Goal: Task Accomplishment & Management: Use online tool/utility

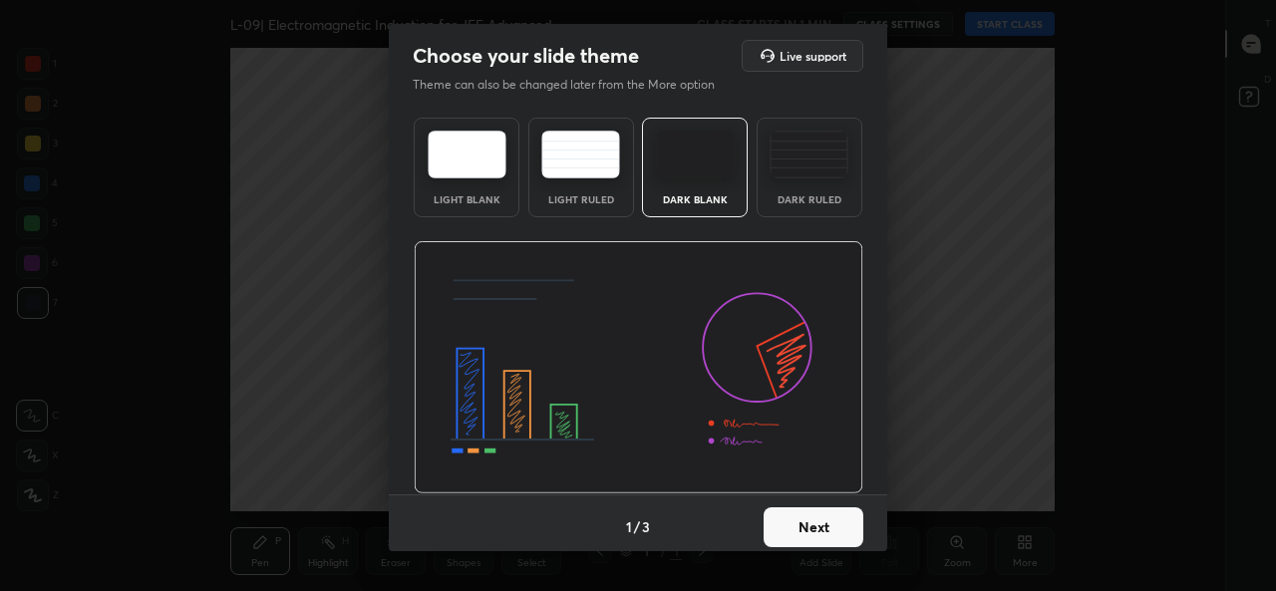
scroll to position [7, 1]
click at [801, 521] on button "Next" at bounding box center [814, 527] width 100 height 40
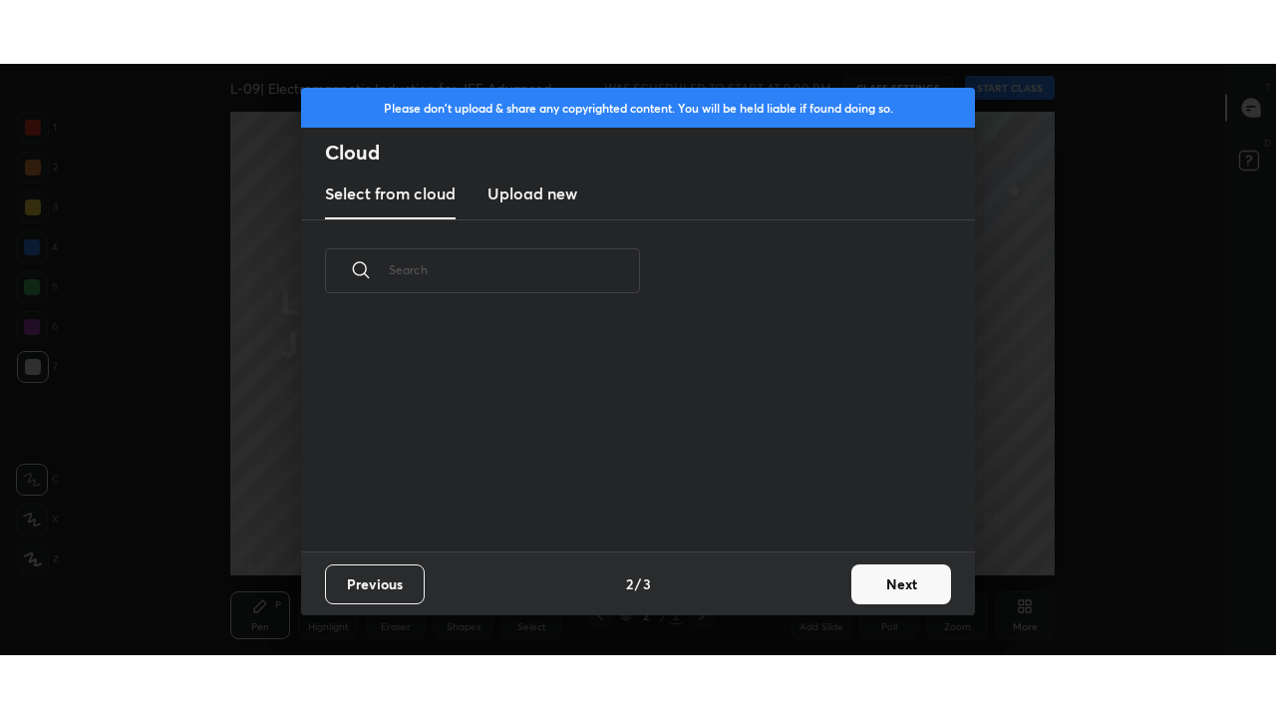
scroll to position [229, 640]
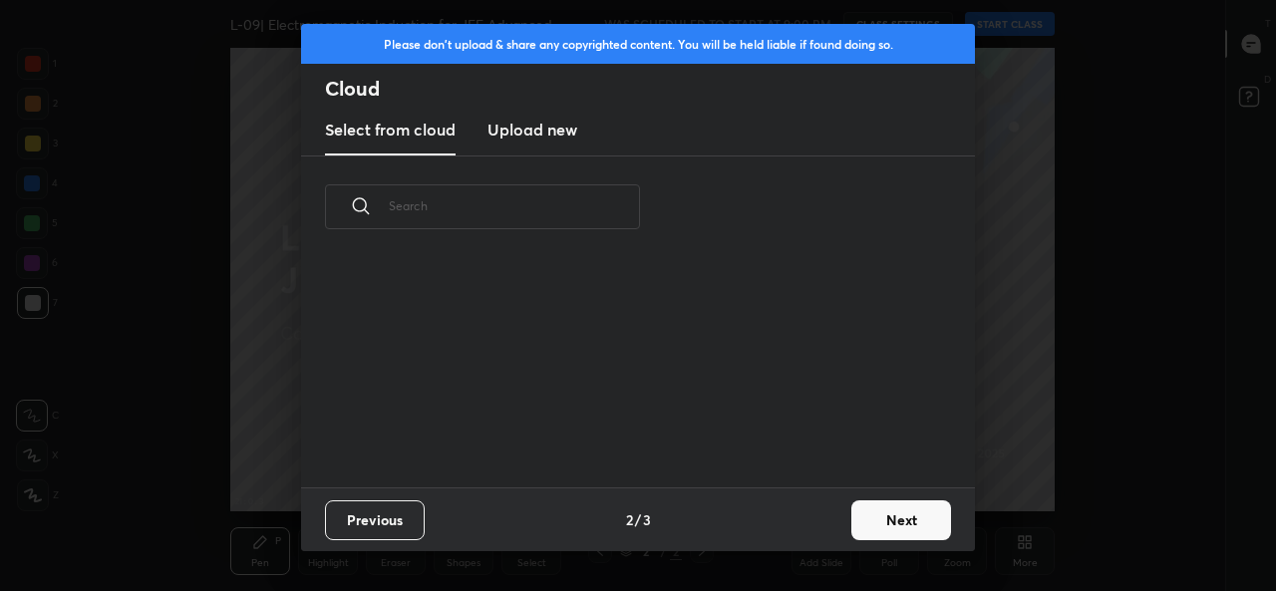
click at [548, 128] on h3 "Upload new" at bounding box center [533, 130] width 90 height 24
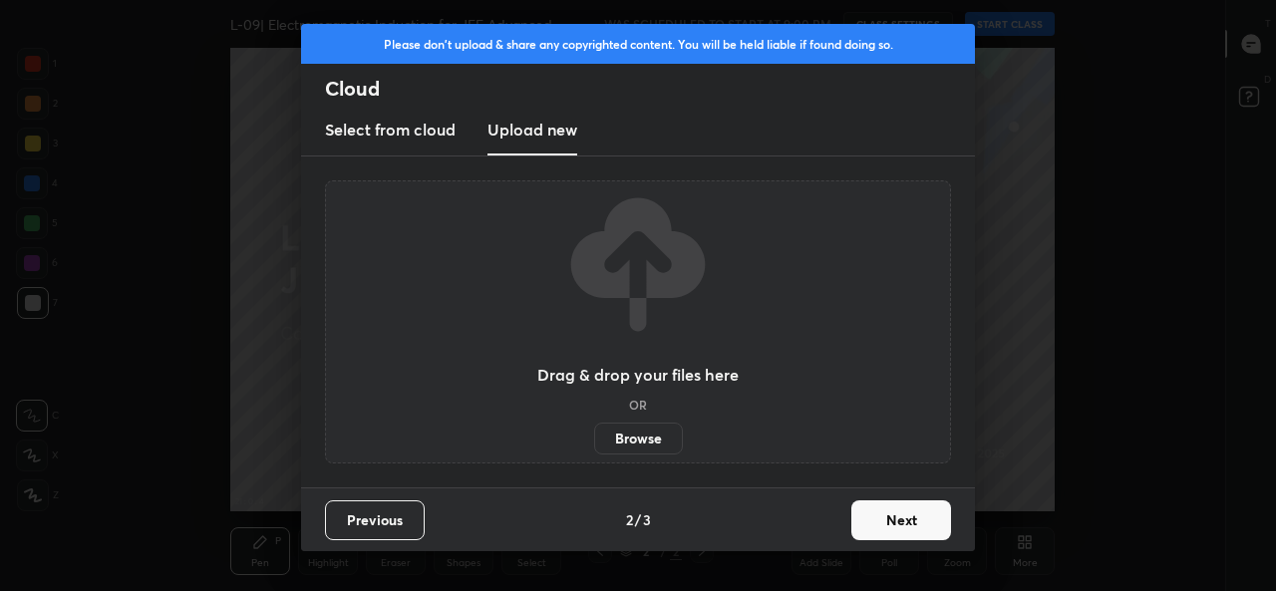
click at [634, 441] on label "Browse" at bounding box center [638, 439] width 89 height 32
click at [594, 441] on input "Browse" at bounding box center [594, 439] width 0 height 32
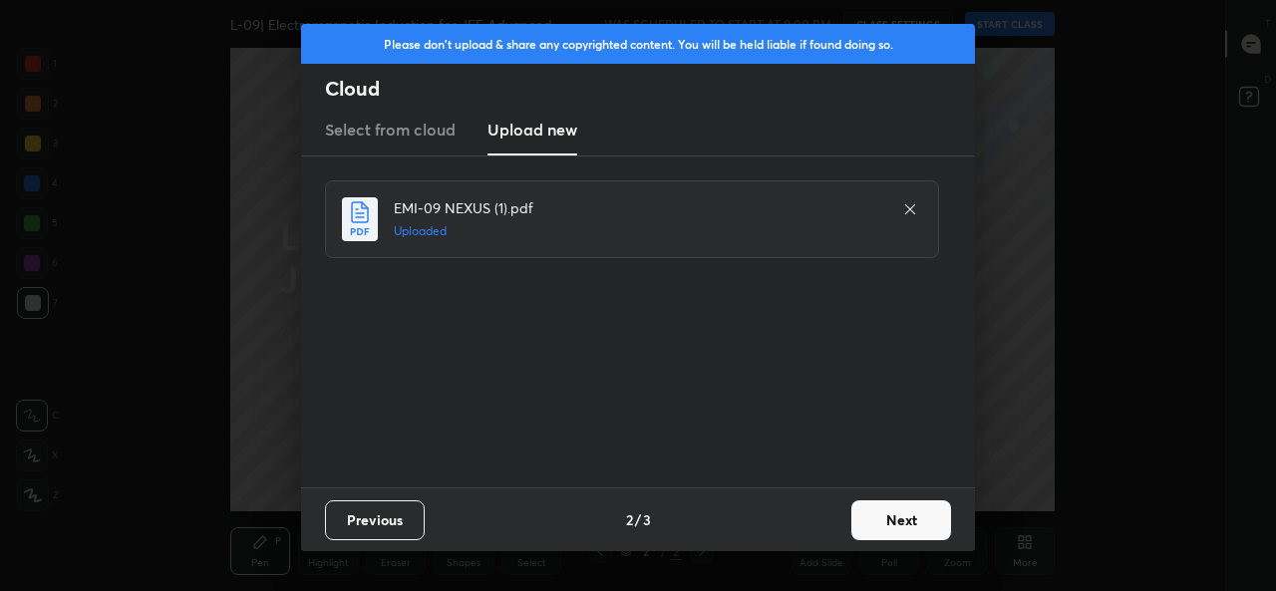
click at [898, 518] on button "Next" at bounding box center [901, 521] width 100 height 40
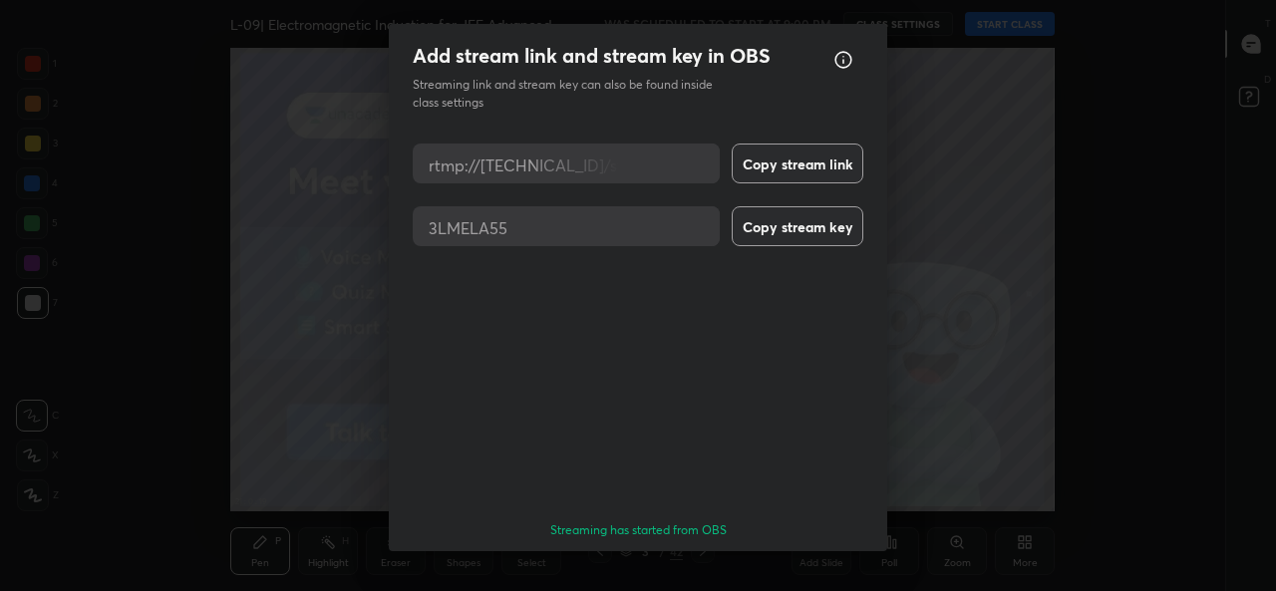
click at [808, 567] on button "Done" at bounding box center [814, 587] width 100 height 40
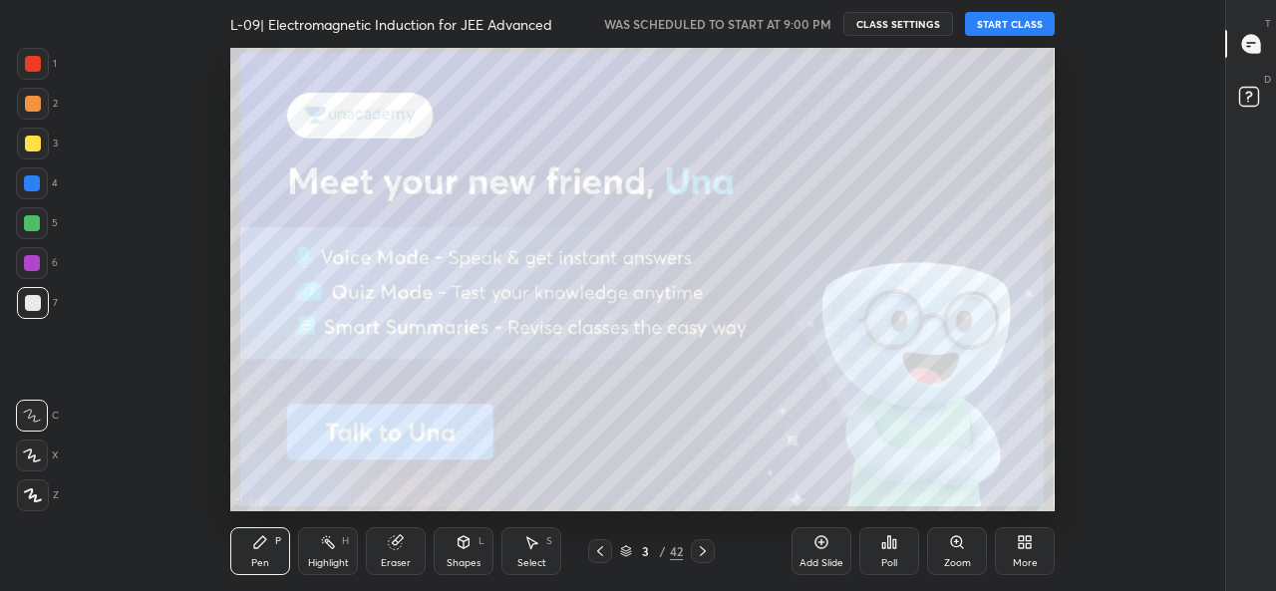
click at [1018, 559] on div "More" at bounding box center [1025, 563] width 25 height 10
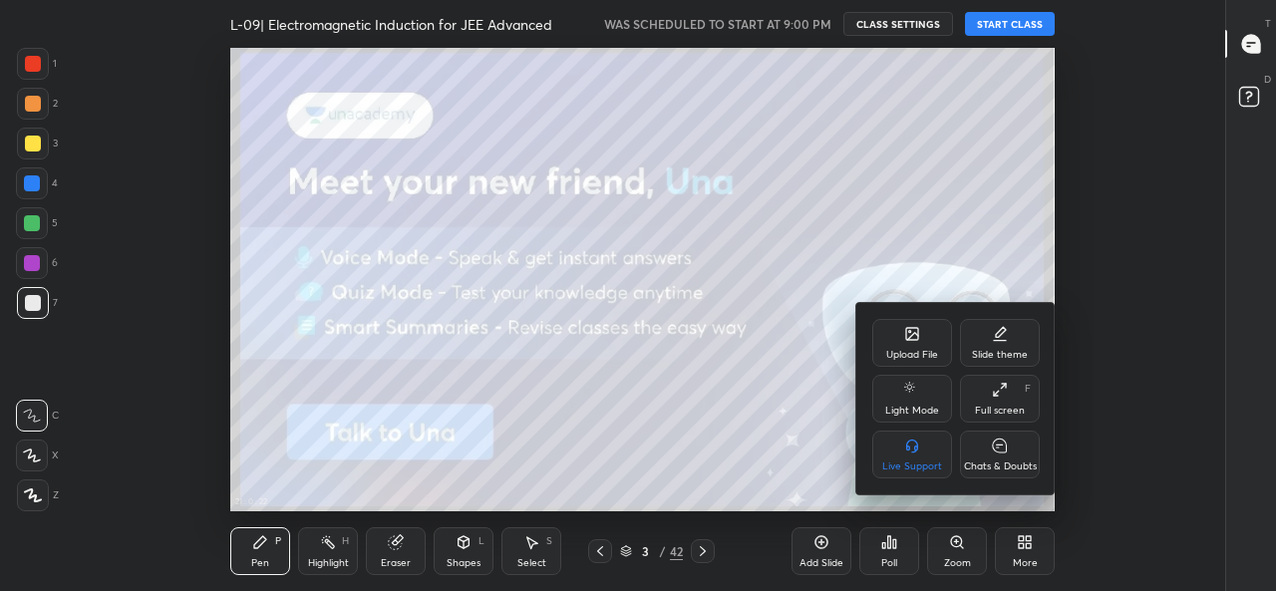
click at [990, 406] on div "Full screen" at bounding box center [1000, 411] width 50 height 10
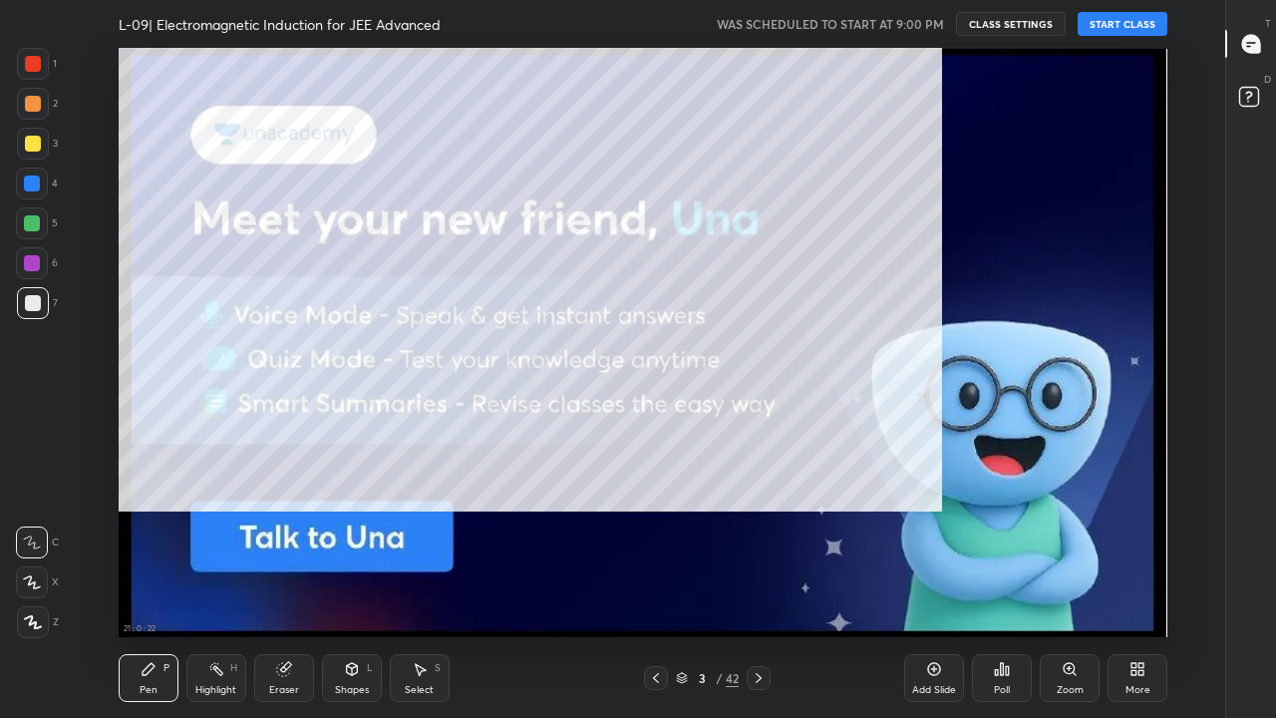
scroll to position [590, 1158]
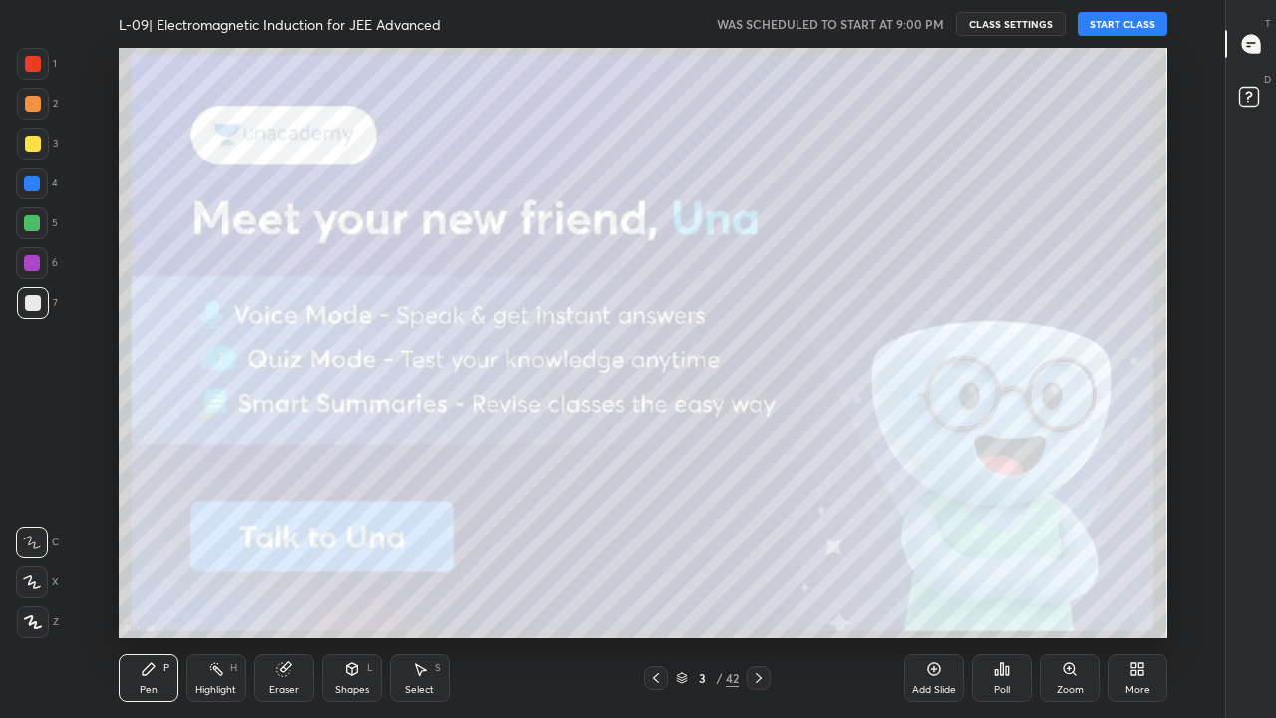
click at [1114, 26] on button "START CLASS" at bounding box center [1123, 24] width 90 height 24
click at [29, 144] on div at bounding box center [33, 144] width 16 height 16
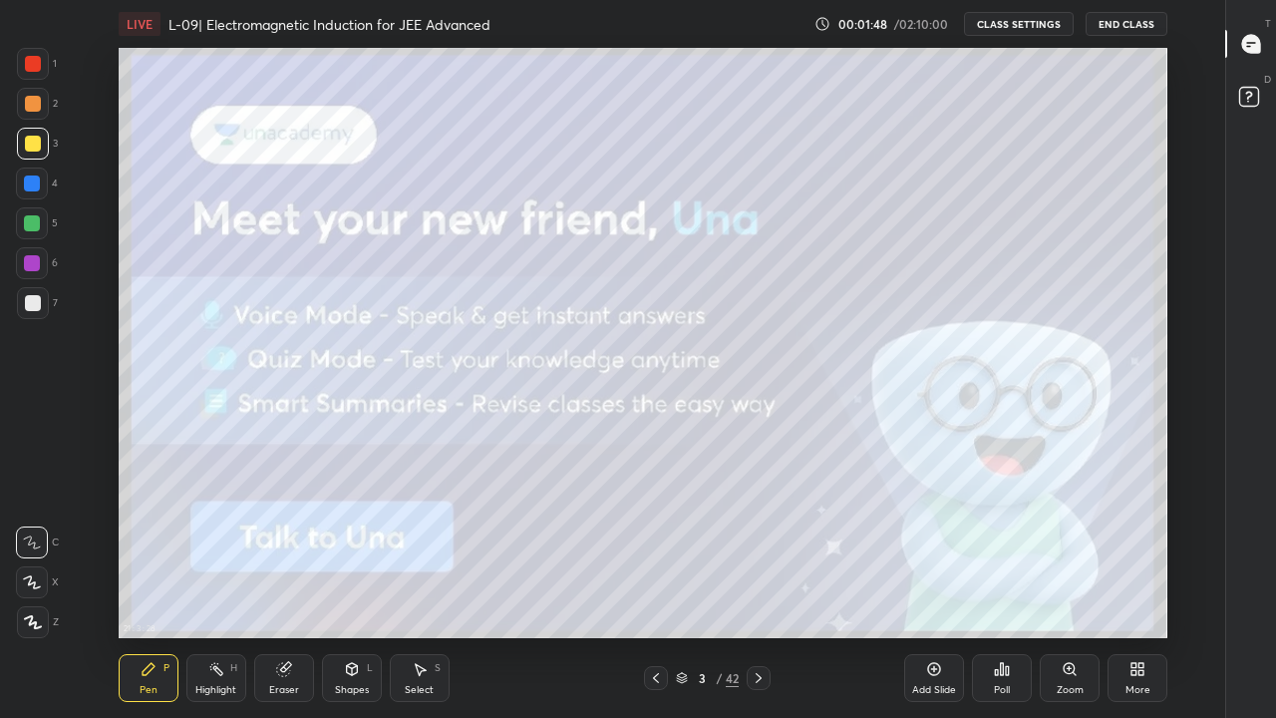
click at [30, 310] on div at bounding box center [33, 303] width 16 height 16
click at [32, 218] on div at bounding box center [32, 223] width 16 height 16
click at [34, 150] on div at bounding box center [33, 144] width 16 height 16
click at [38, 113] on div at bounding box center [33, 104] width 32 height 32
click at [40, 142] on div at bounding box center [33, 144] width 32 height 32
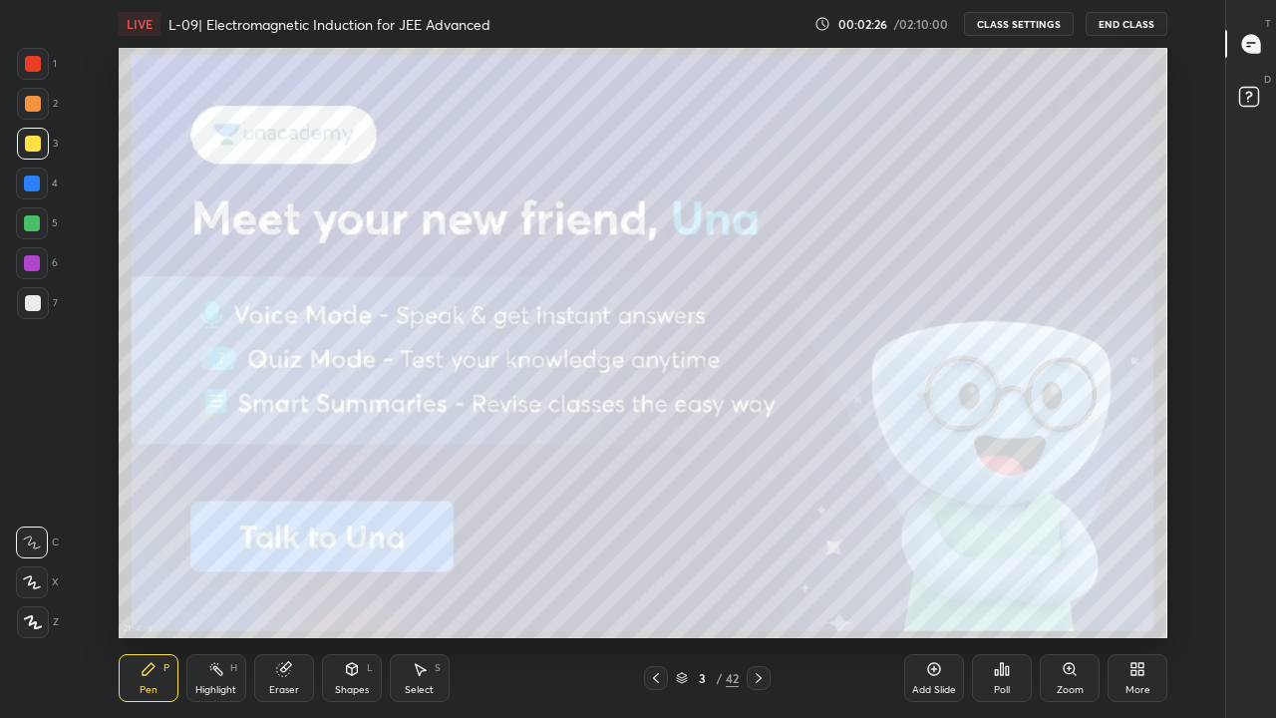
click at [761, 590] on icon at bounding box center [759, 678] width 16 height 16
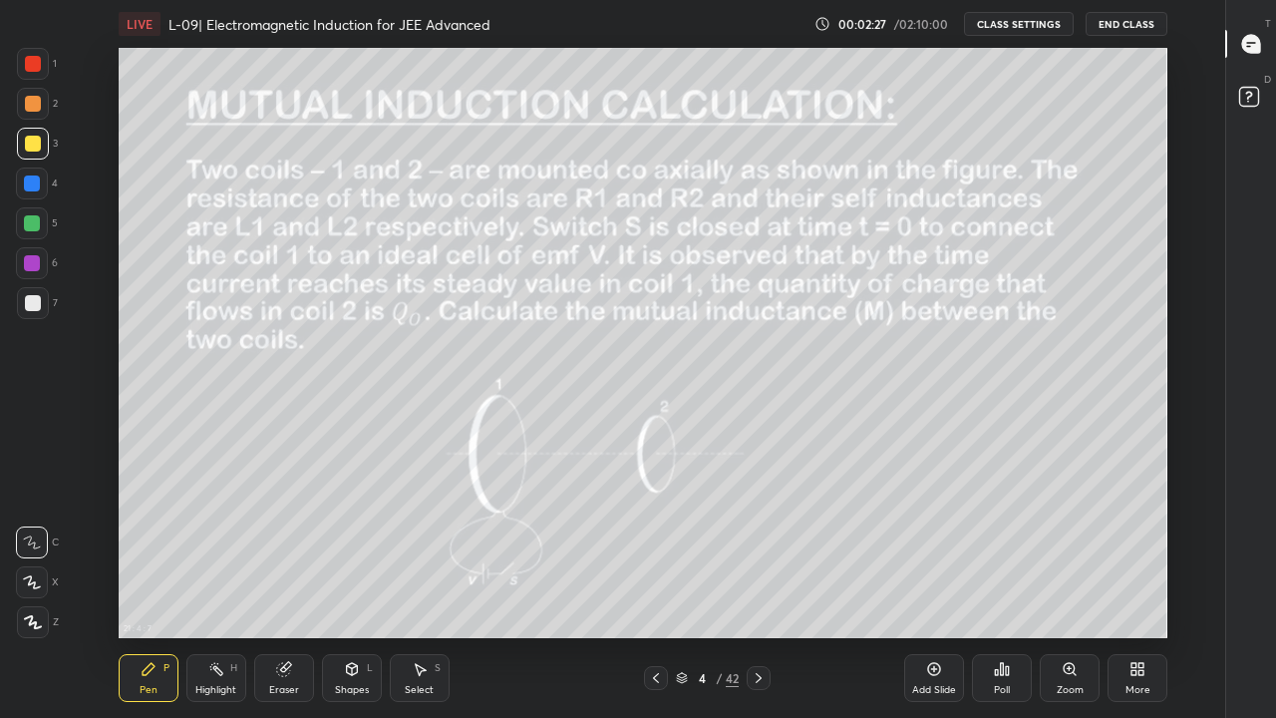
click at [719, 590] on div "/" at bounding box center [719, 678] width 6 height 12
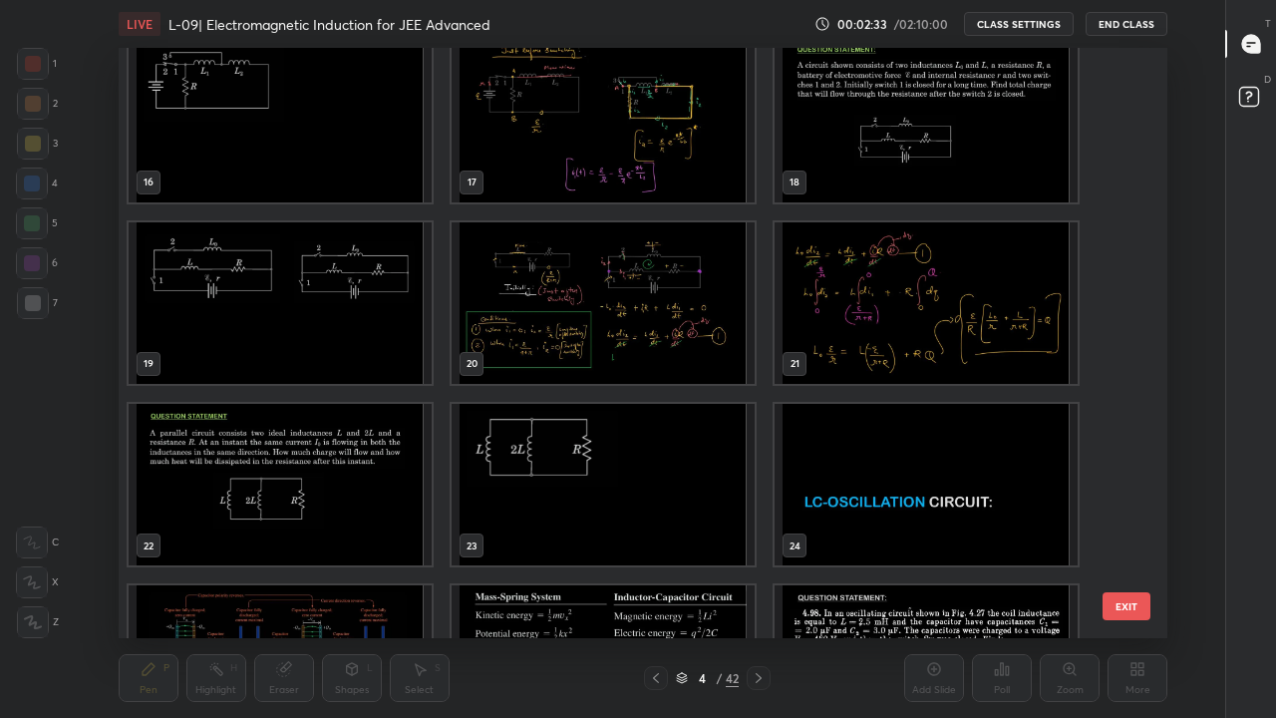
scroll to position [928, 0]
click at [336, 502] on img "grid" at bounding box center [280, 483] width 303 height 162
click at [338, 499] on img "grid" at bounding box center [280, 483] width 303 height 162
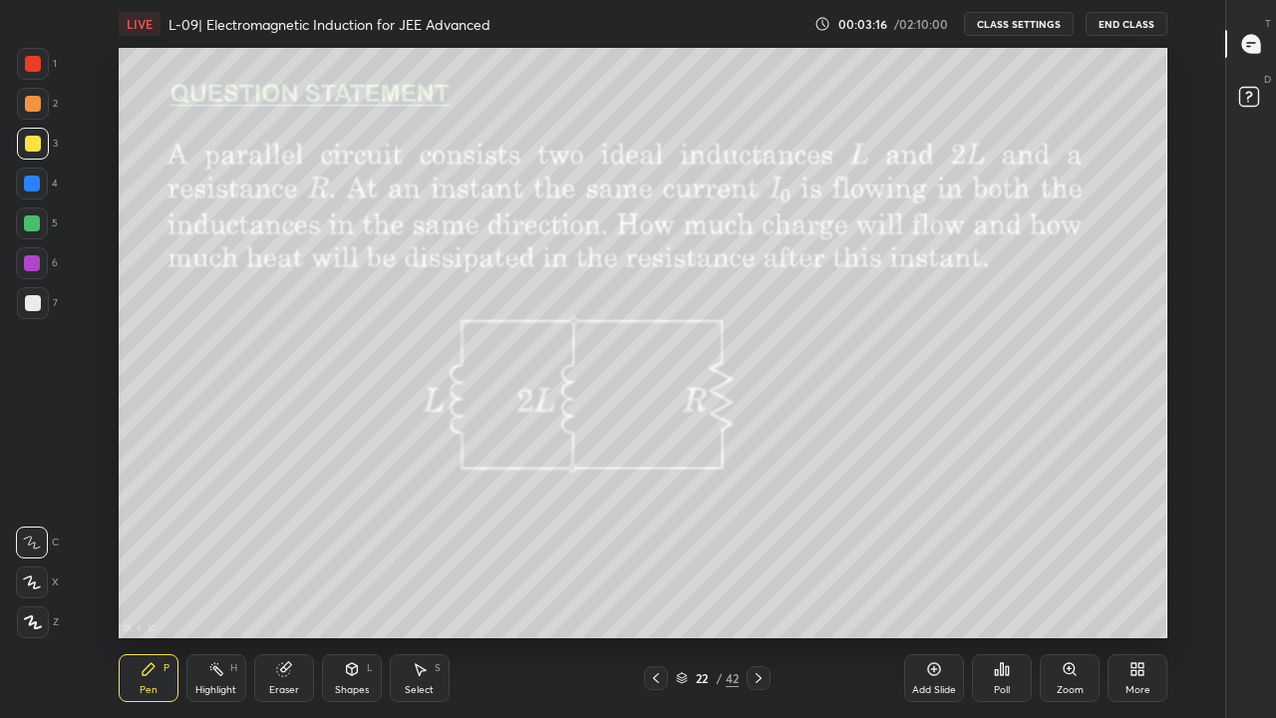
click at [144, 590] on div "Pen" at bounding box center [149, 690] width 18 height 10
click at [36, 220] on div at bounding box center [32, 223] width 16 height 16
click at [35, 590] on icon at bounding box center [33, 622] width 18 height 14
click at [24, 265] on div at bounding box center [32, 263] width 16 height 16
click at [26, 311] on div at bounding box center [33, 303] width 32 height 32
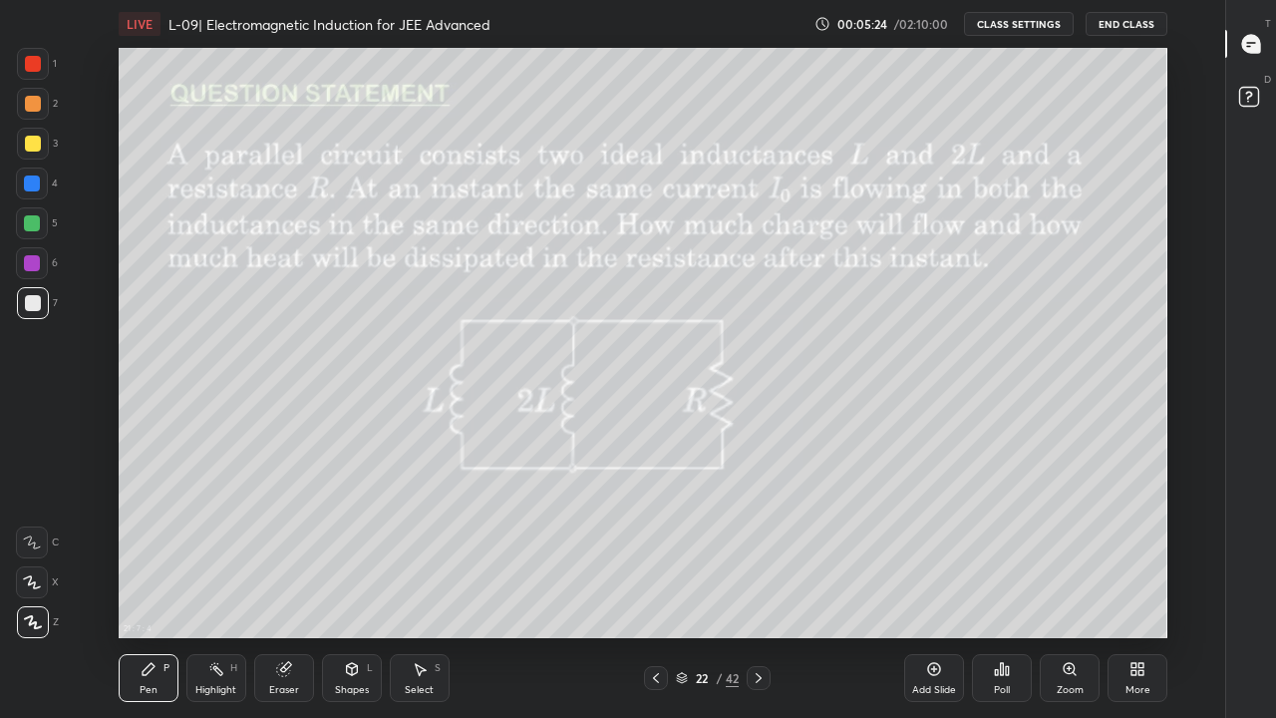
click at [760, 590] on icon at bounding box center [759, 678] width 6 height 10
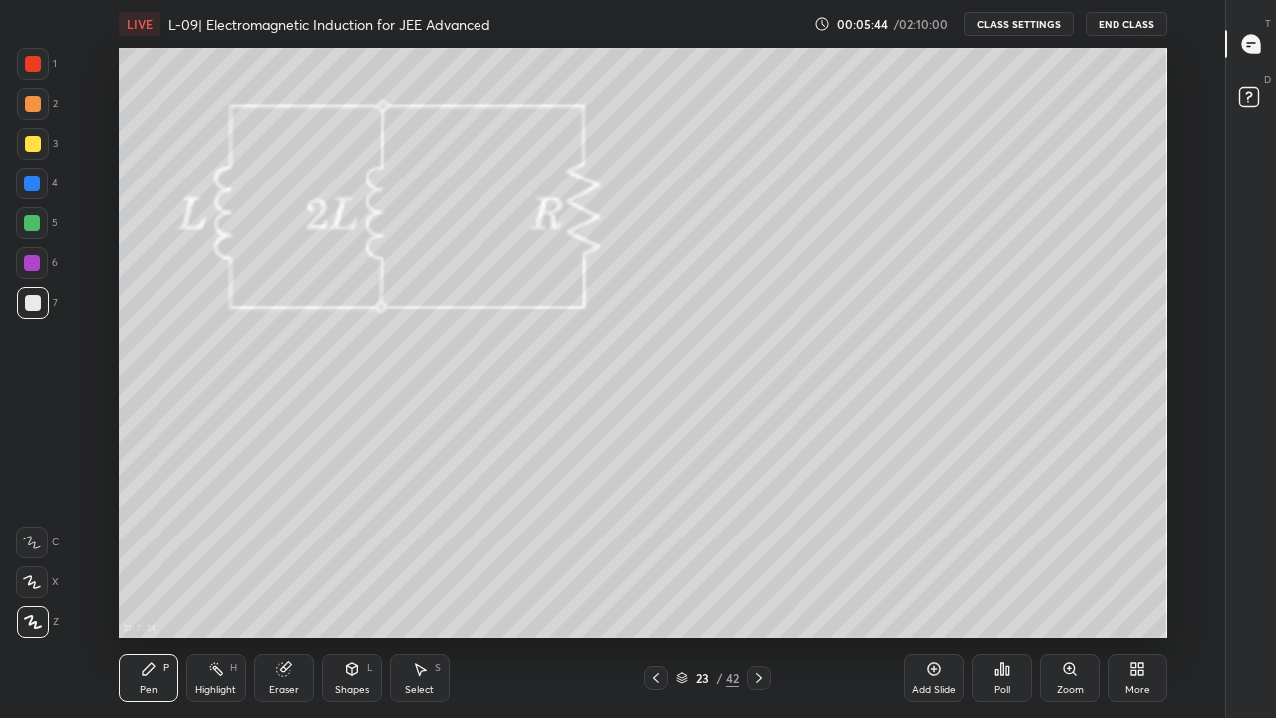
click at [131, 590] on div "Pen P" at bounding box center [149, 678] width 60 height 48
click at [36, 143] on div at bounding box center [33, 144] width 16 height 16
click at [221, 590] on div "Highlight" at bounding box center [215, 690] width 41 height 10
click at [155, 590] on div "Pen" at bounding box center [149, 690] width 18 height 10
click at [33, 222] on div at bounding box center [32, 223] width 16 height 16
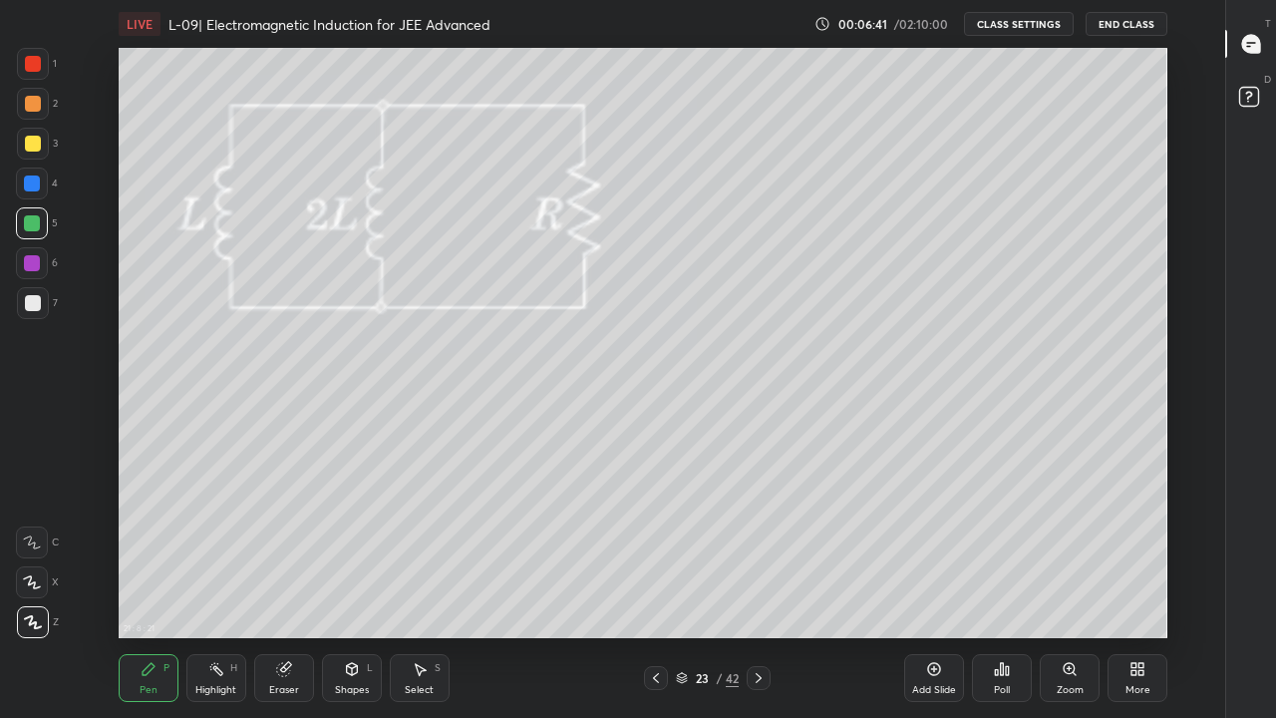
click at [38, 259] on div at bounding box center [32, 263] width 16 height 16
click at [35, 143] on div at bounding box center [33, 144] width 16 height 16
click at [37, 296] on div at bounding box center [33, 303] width 16 height 16
click at [301, 590] on div "Eraser" at bounding box center [284, 678] width 60 height 48
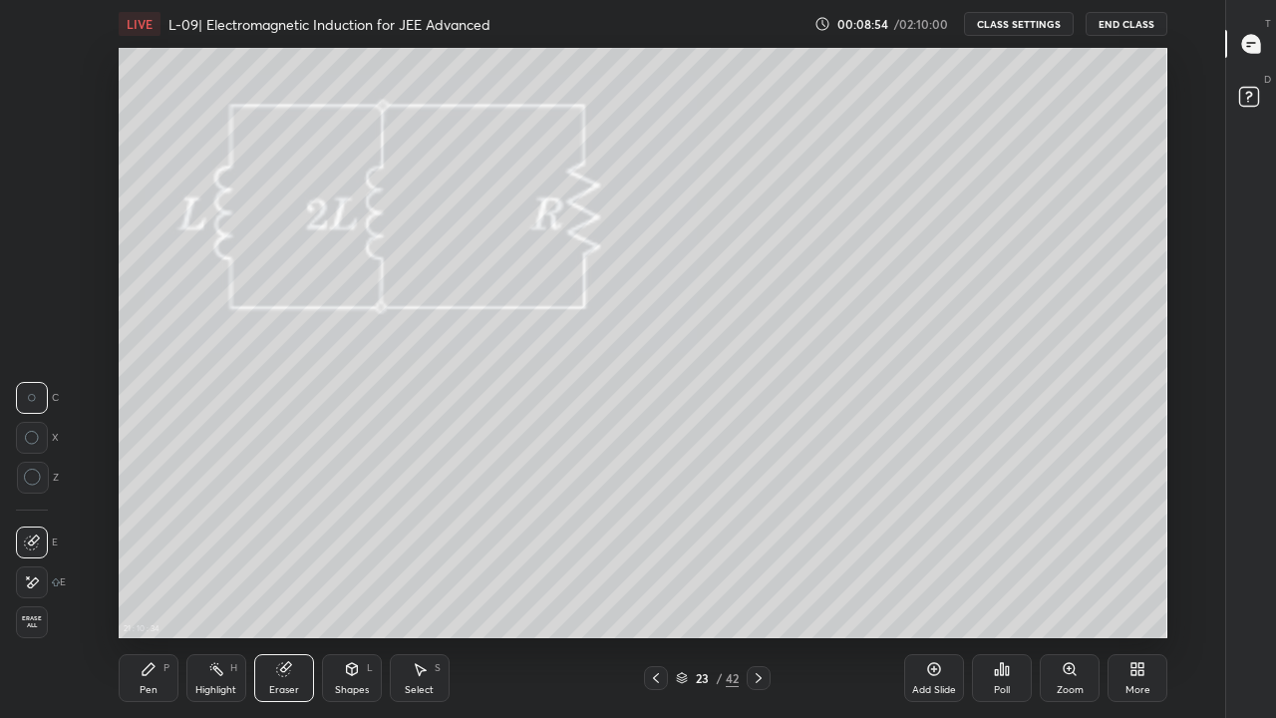
click at [157, 590] on div "Pen P" at bounding box center [149, 678] width 60 height 48
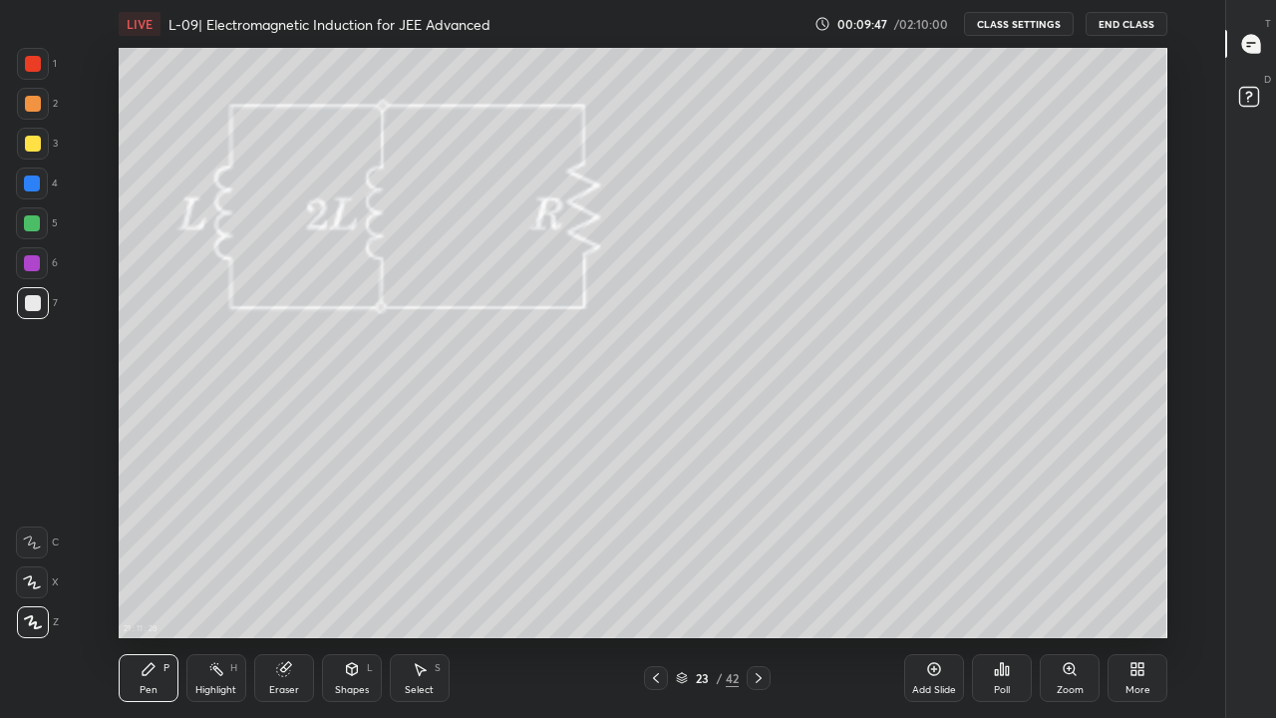
click at [937, 590] on div "Add Slide" at bounding box center [934, 690] width 44 height 10
click at [665, 590] on div at bounding box center [656, 678] width 24 height 24
click at [759, 590] on icon at bounding box center [760, 678] width 16 height 16
click at [294, 590] on div "Eraser" at bounding box center [284, 678] width 60 height 48
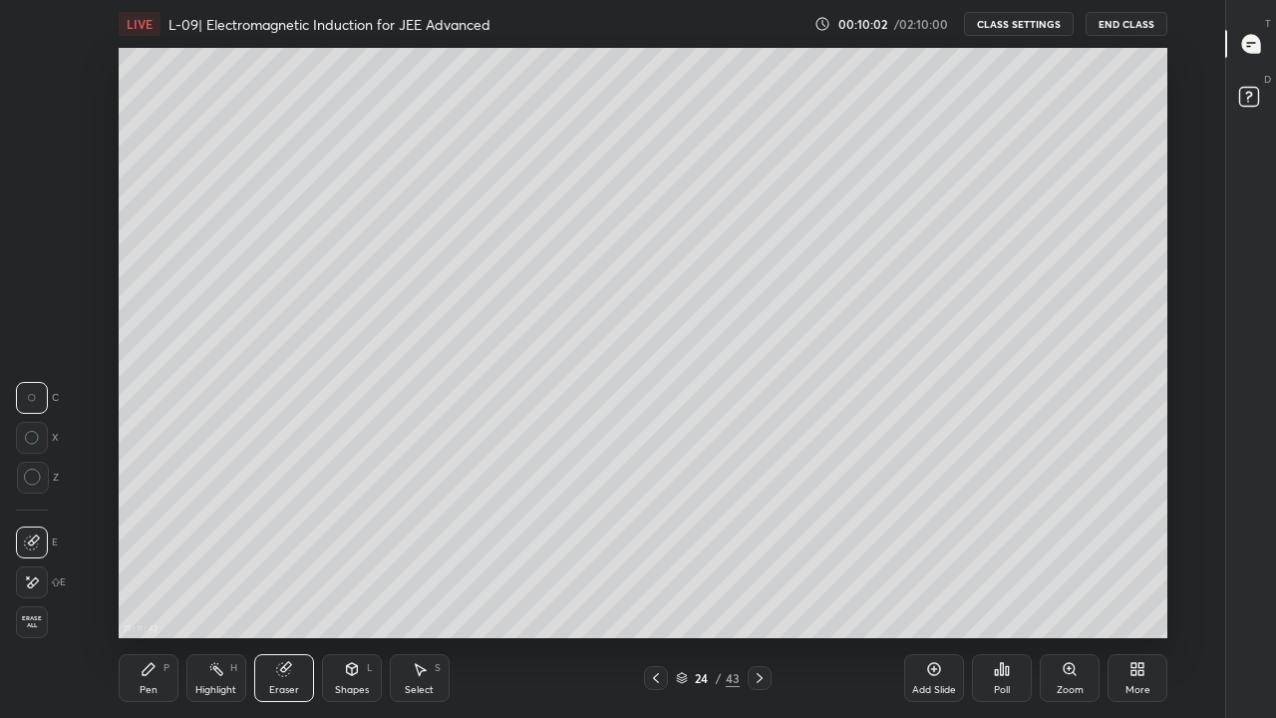
click at [155, 590] on div "Pen P" at bounding box center [149, 678] width 60 height 48
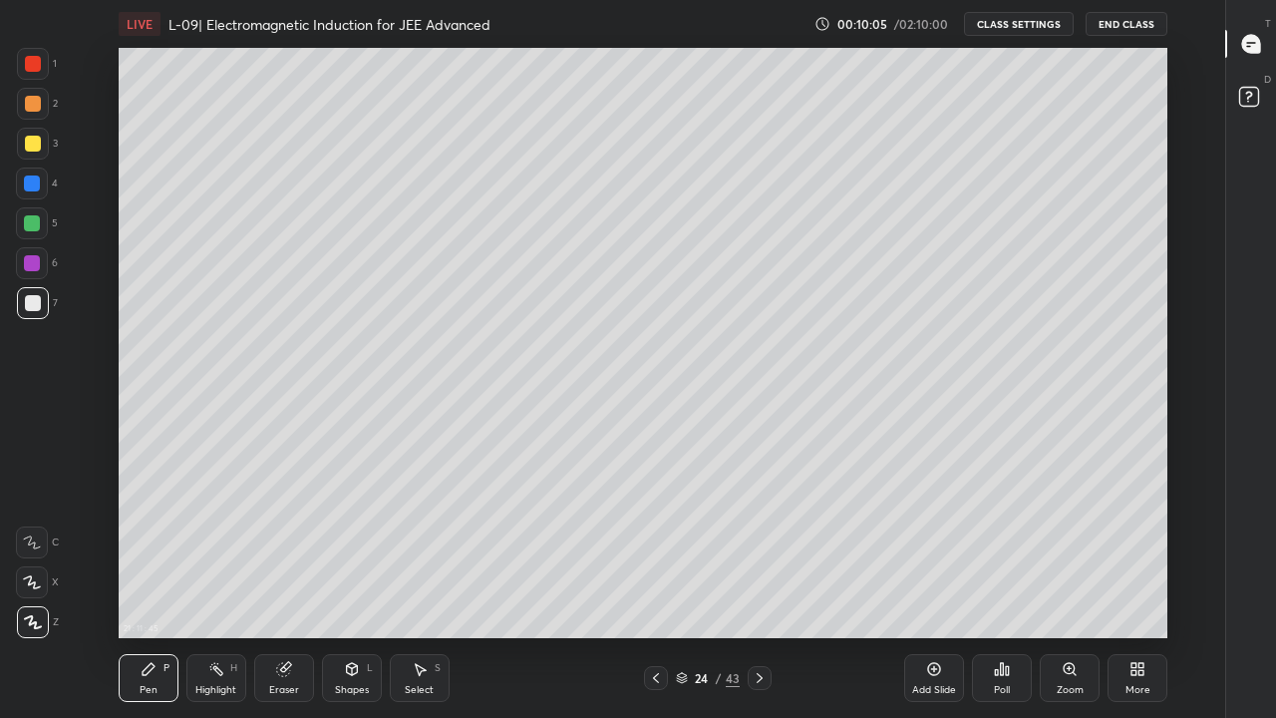
click at [759, 590] on icon at bounding box center [760, 678] width 16 height 16
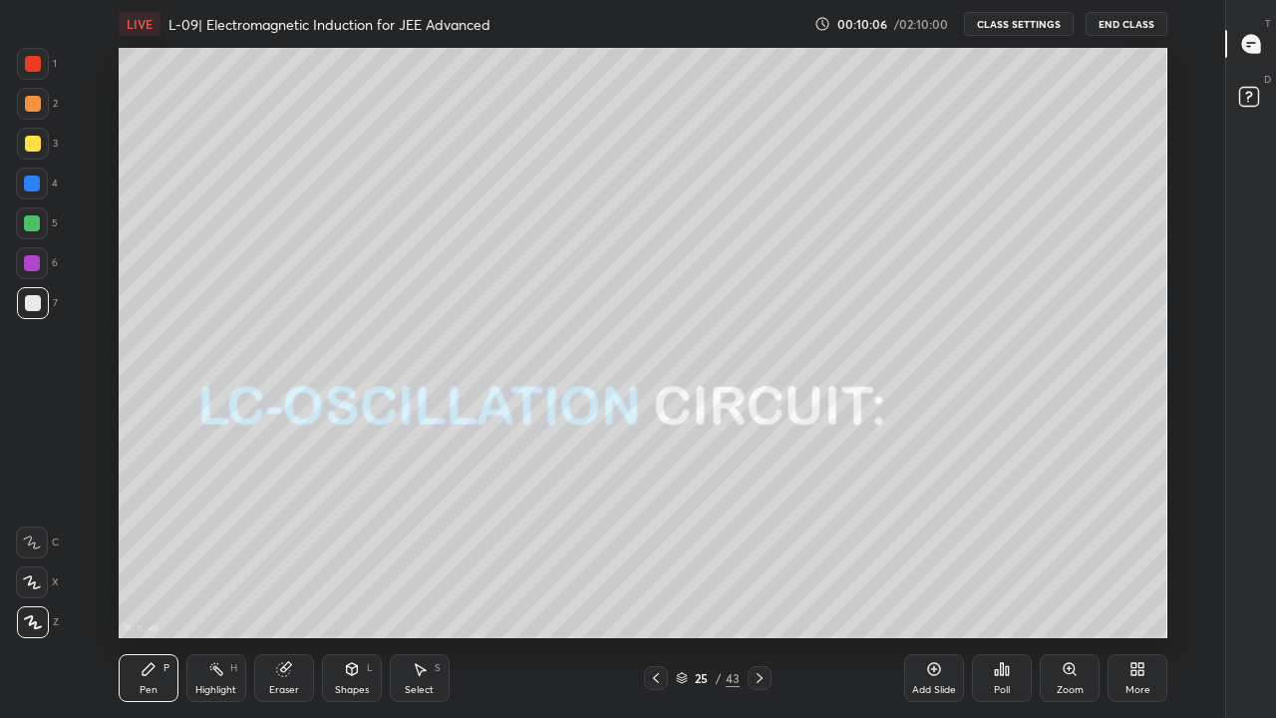
click at [656, 590] on icon at bounding box center [656, 678] width 16 height 16
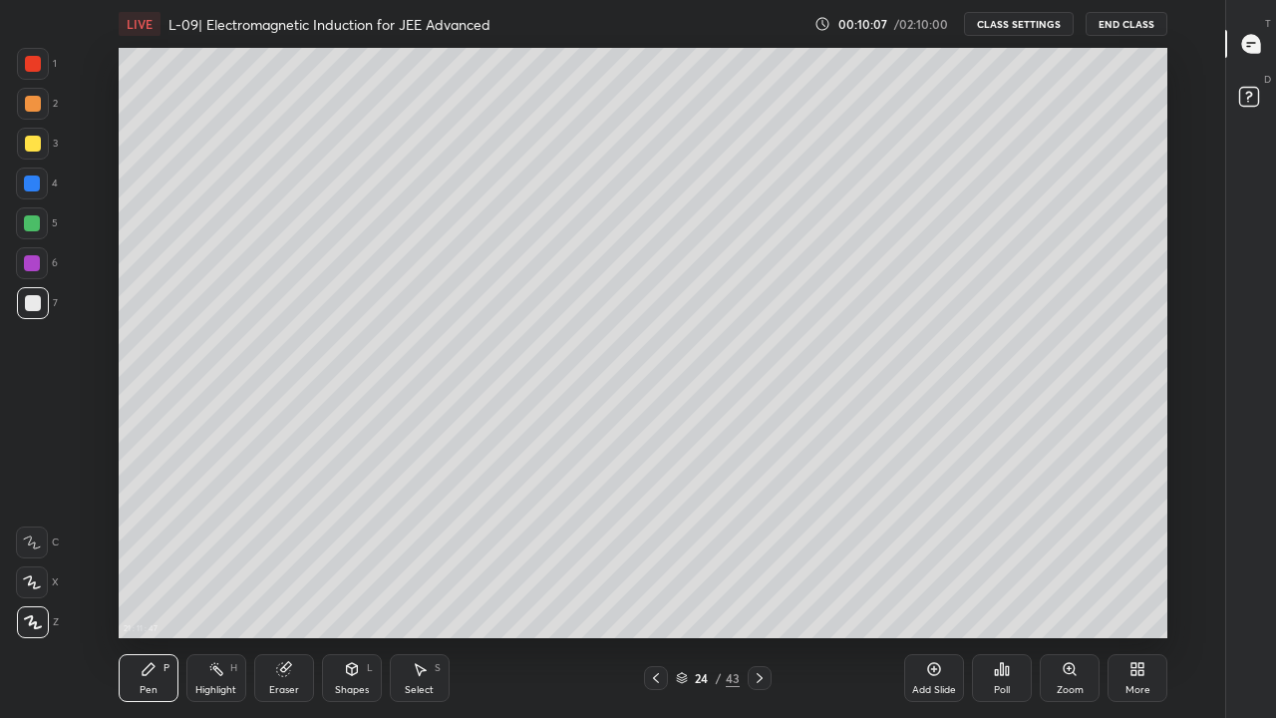
click at [657, 590] on icon at bounding box center [656, 678] width 16 height 16
click at [756, 590] on icon at bounding box center [760, 678] width 16 height 16
click at [42, 148] on div at bounding box center [33, 144] width 32 height 32
click at [285, 590] on div "Eraser" at bounding box center [284, 690] width 30 height 10
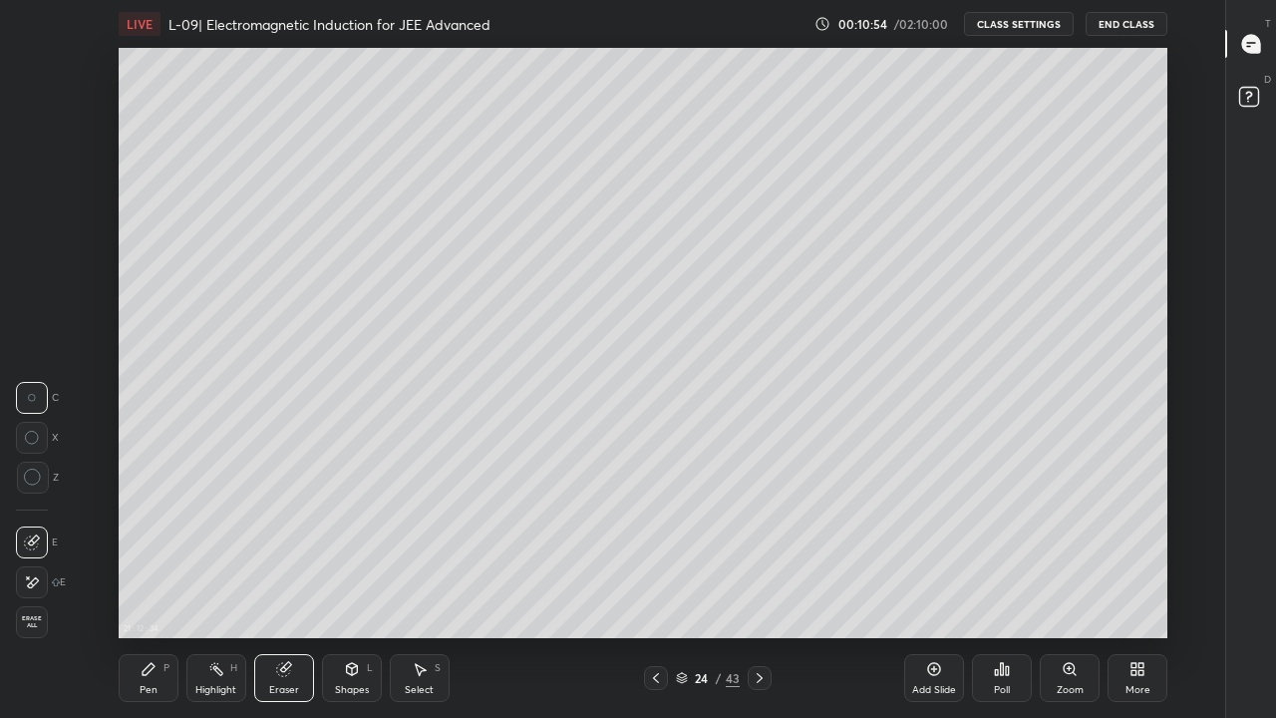
click at [156, 590] on div "Pen" at bounding box center [149, 690] width 18 height 10
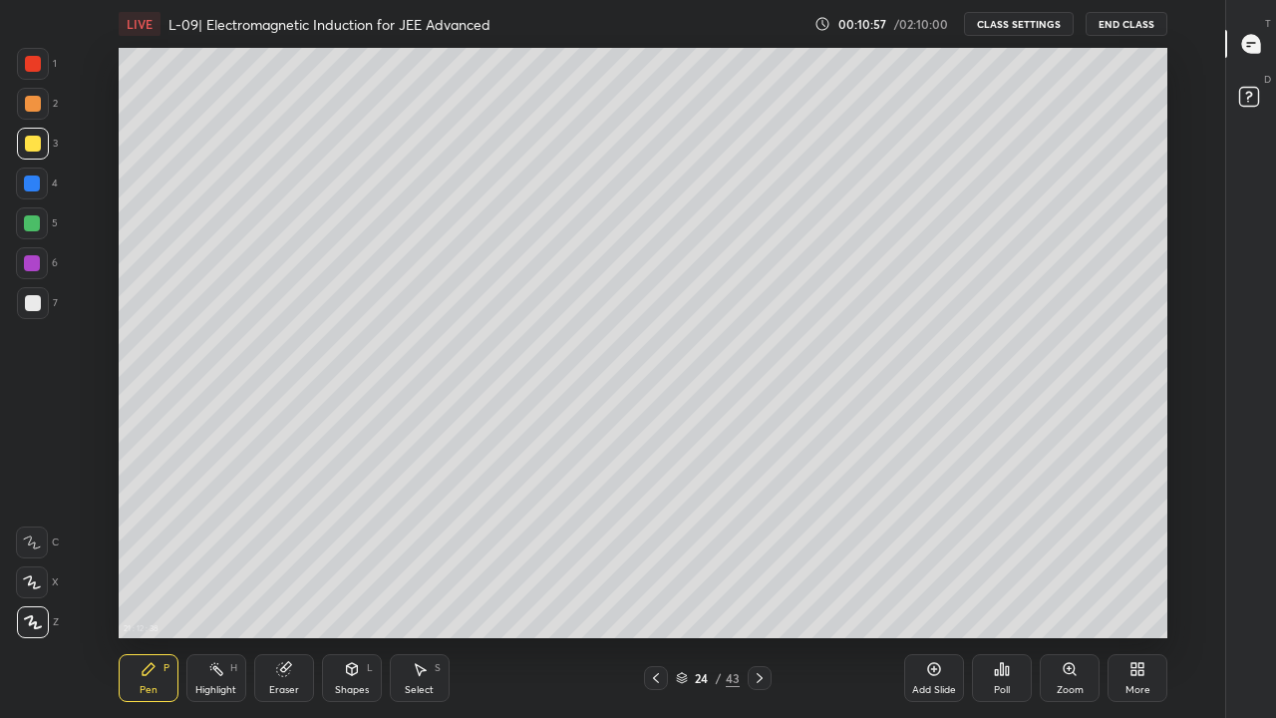
click at [282, 590] on div "Eraser" at bounding box center [284, 690] width 30 height 10
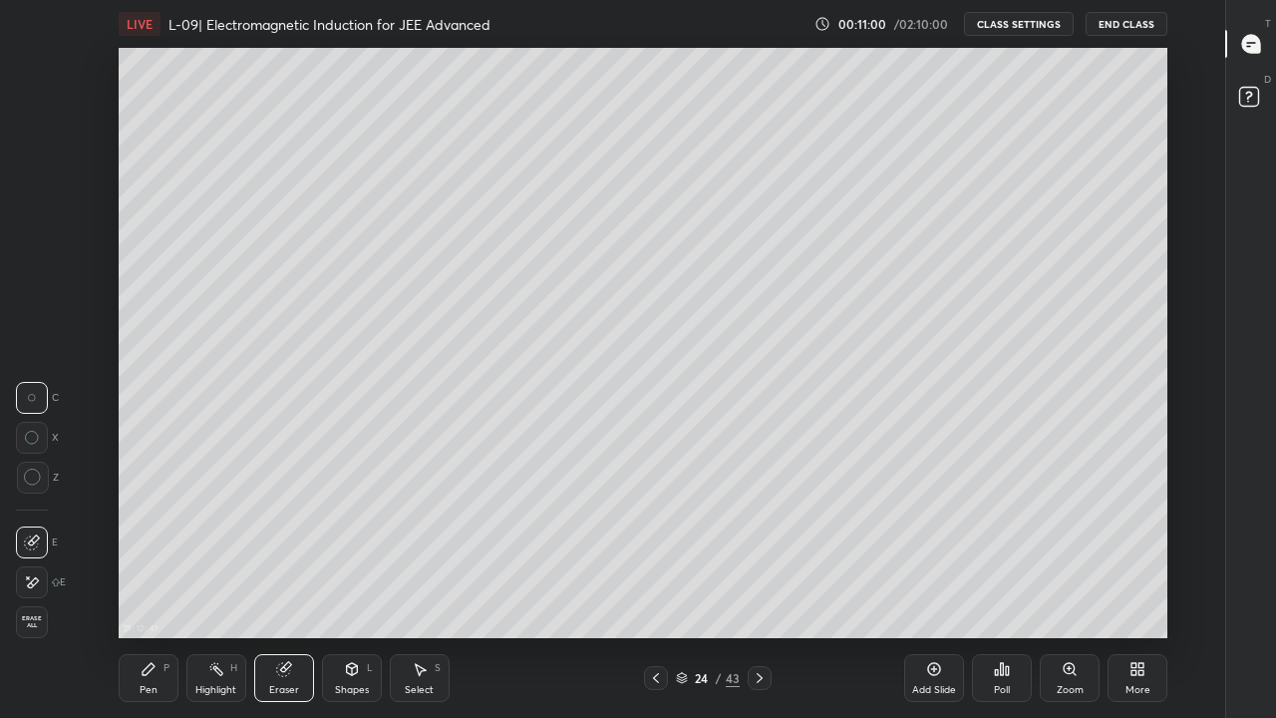
click at [148, 590] on div "Pen" at bounding box center [149, 690] width 18 height 10
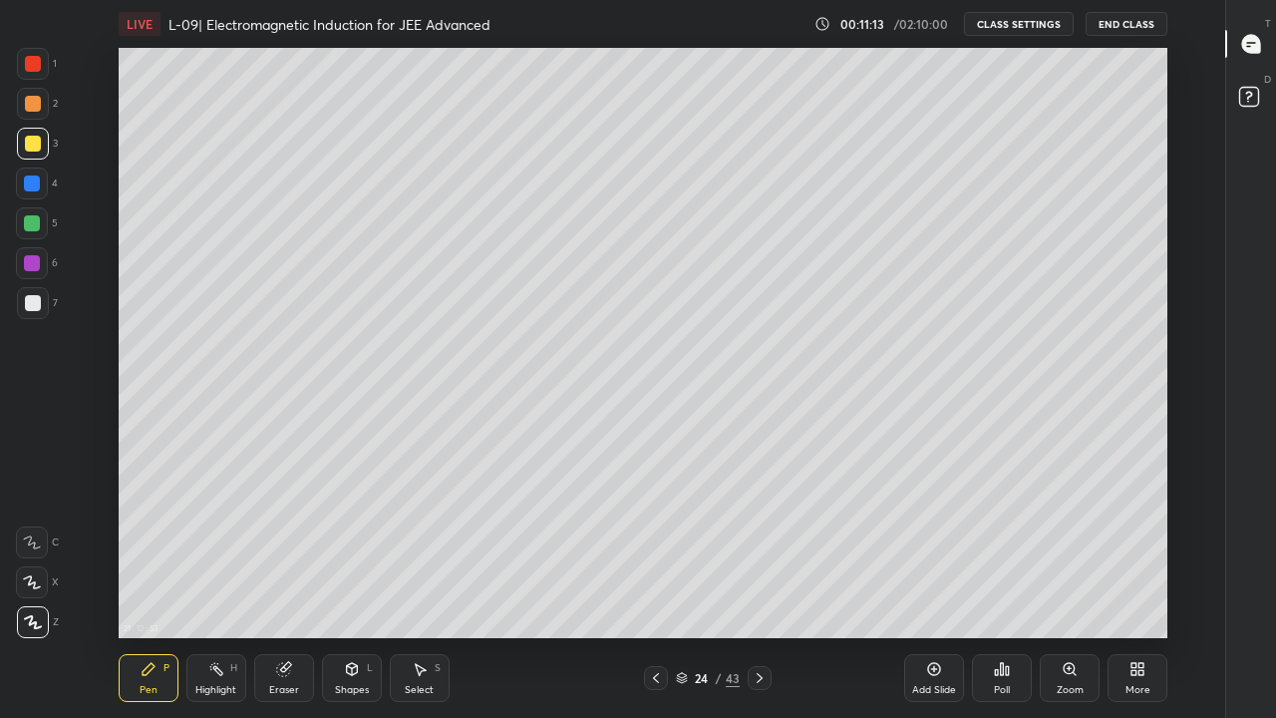
click at [656, 590] on icon at bounding box center [656, 678] width 16 height 16
click at [759, 590] on icon at bounding box center [760, 678] width 16 height 16
click at [359, 590] on icon at bounding box center [352, 669] width 16 height 16
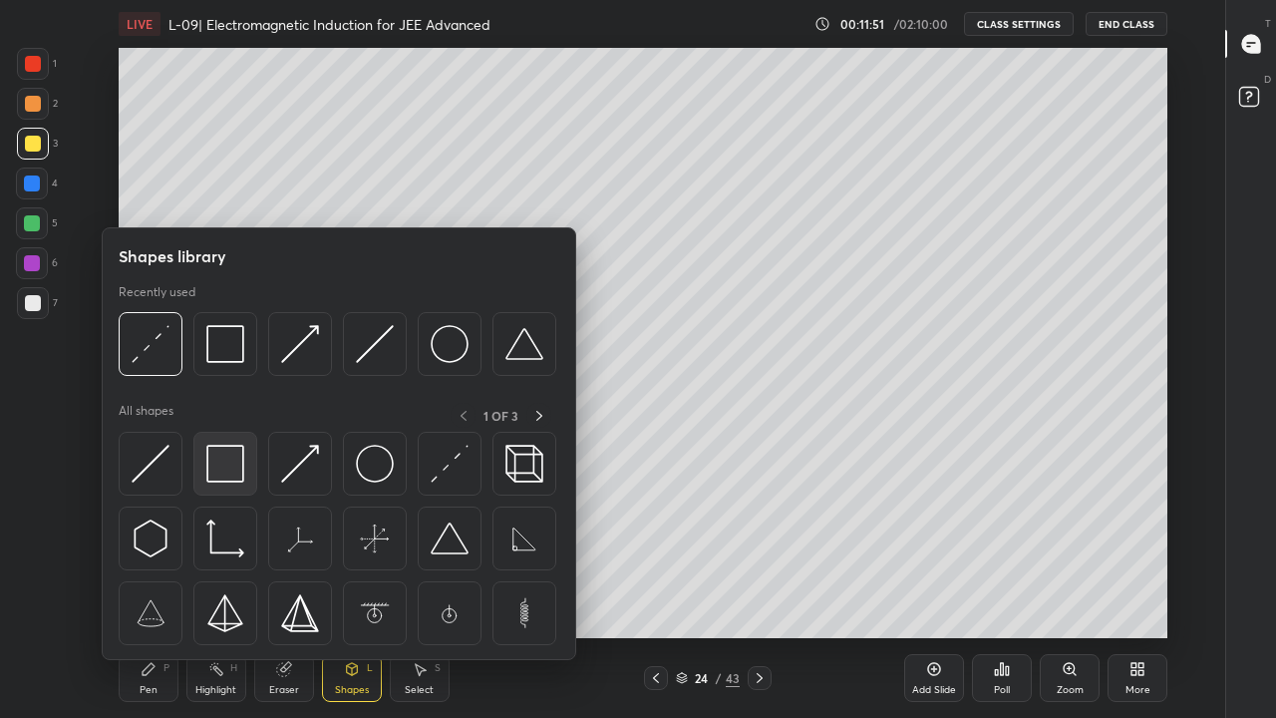
click at [238, 467] on img at bounding box center [225, 464] width 38 height 38
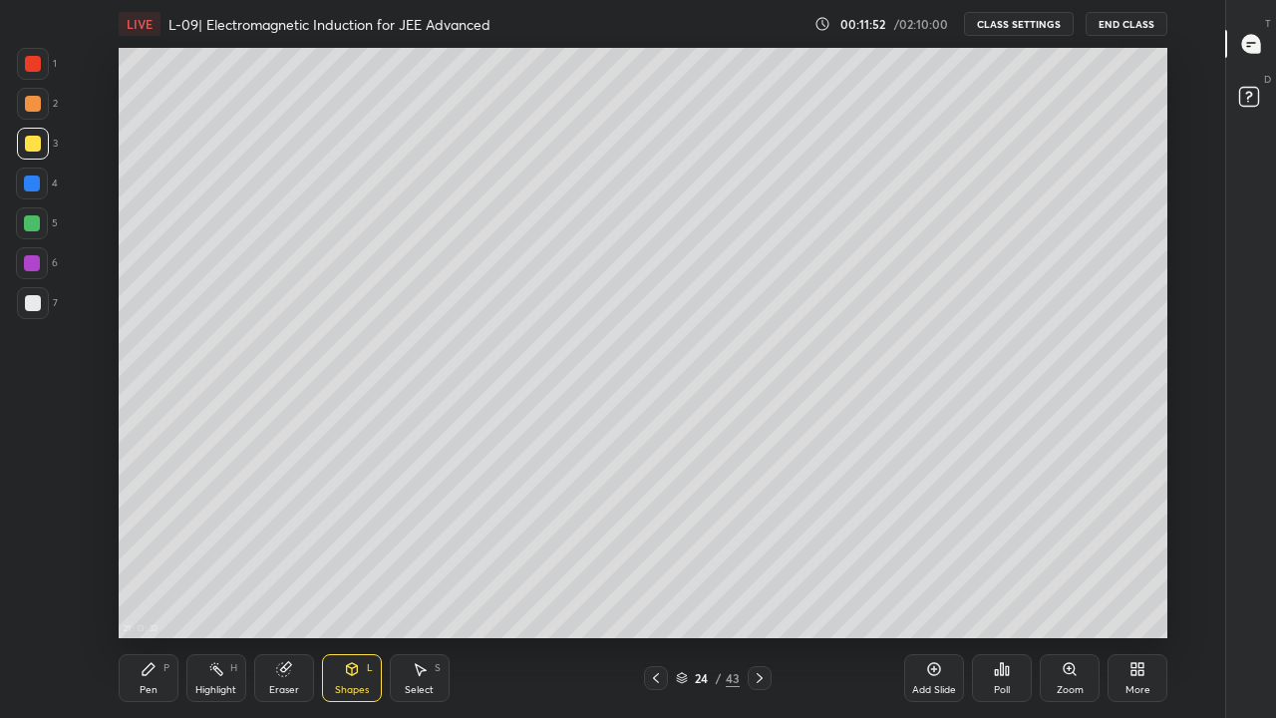
click at [37, 219] on div at bounding box center [32, 223] width 16 height 16
click at [656, 590] on icon at bounding box center [656, 678] width 16 height 16
click at [655, 590] on div at bounding box center [656, 678] width 24 height 24
click at [760, 590] on icon at bounding box center [760, 678] width 6 height 10
click at [759, 590] on icon at bounding box center [760, 678] width 16 height 16
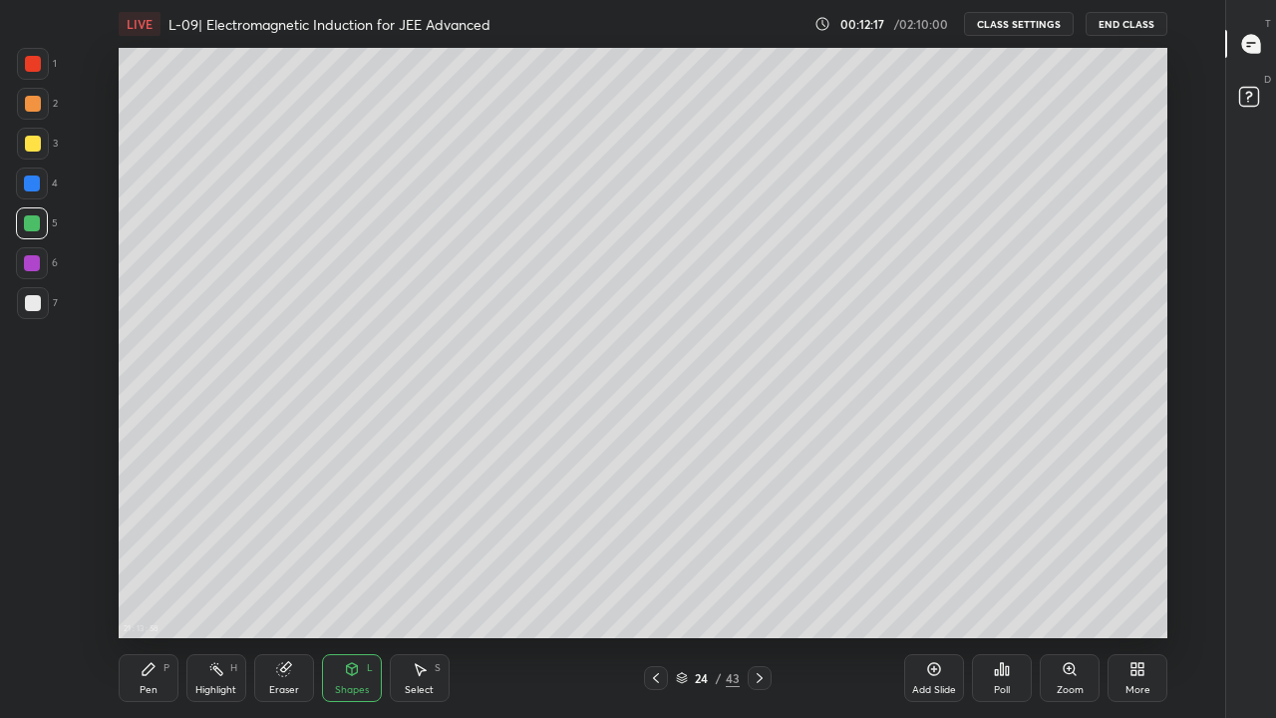
click at [656, 590] on icon at bounding box center [656, 678] width 16 height 16
click at [657, 590] on icon at bounding box center [656, 678] width 16 height 16
click at [759, 590] on icon at bounding box center [760, 678] width 16 height 16
click at [287, 590] on icon at bounding box center [284, 669] width 16 height 16
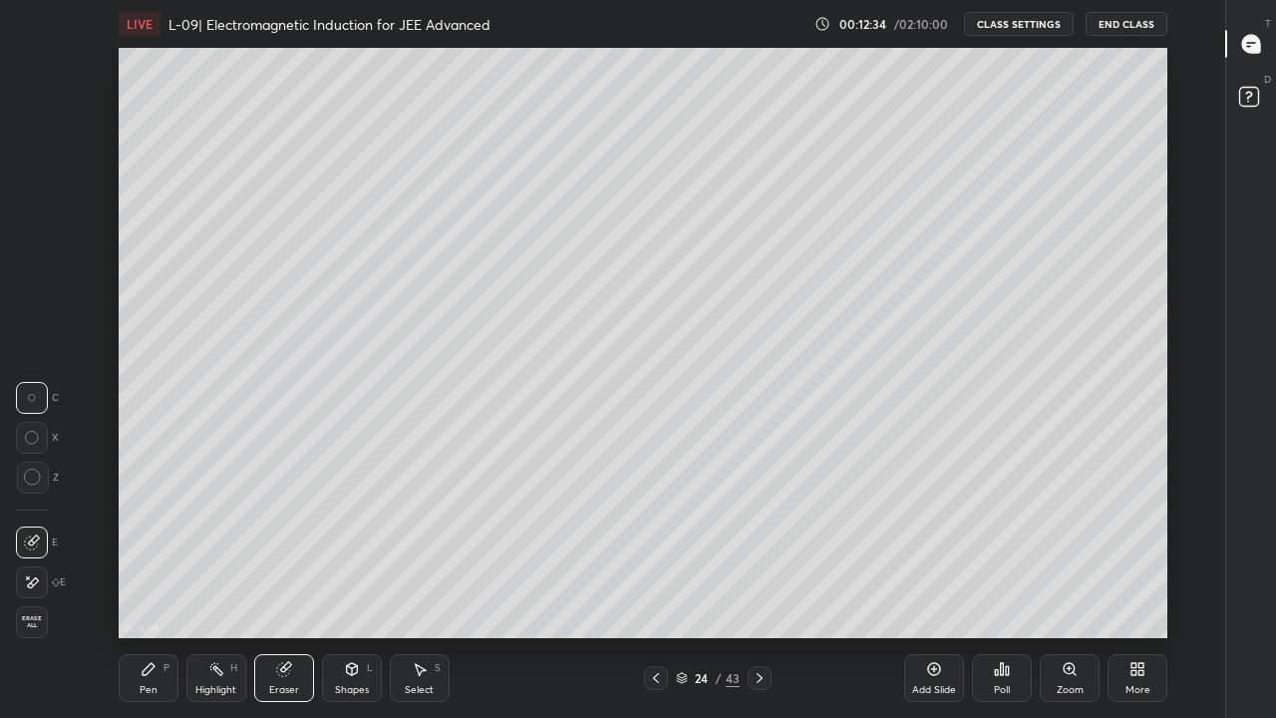
click at [160, 590] on div "Pen P" at bounding box center [149, 678] width 60 height 48
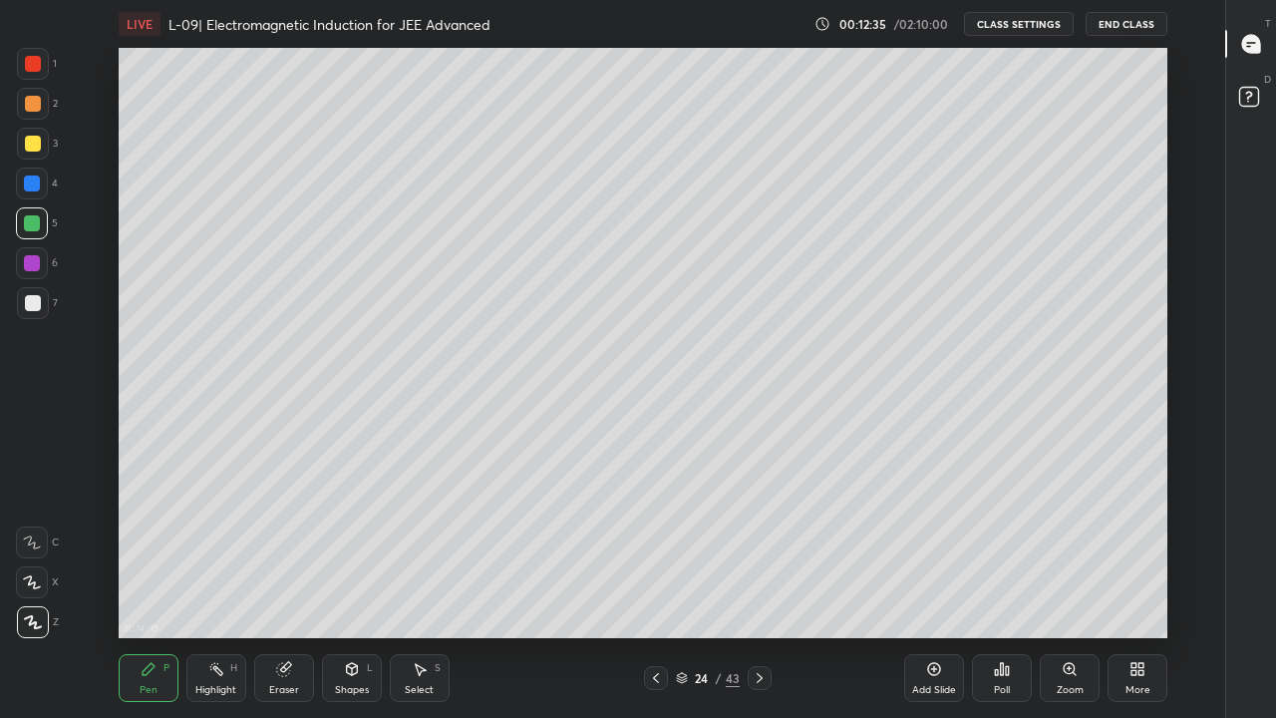
click at [36, 146] on div at bounding box center [33, 144] width 16 height 16
click at [357, 590] on div "Shapes L" at bounding box center [352, 678] width 60 height 48
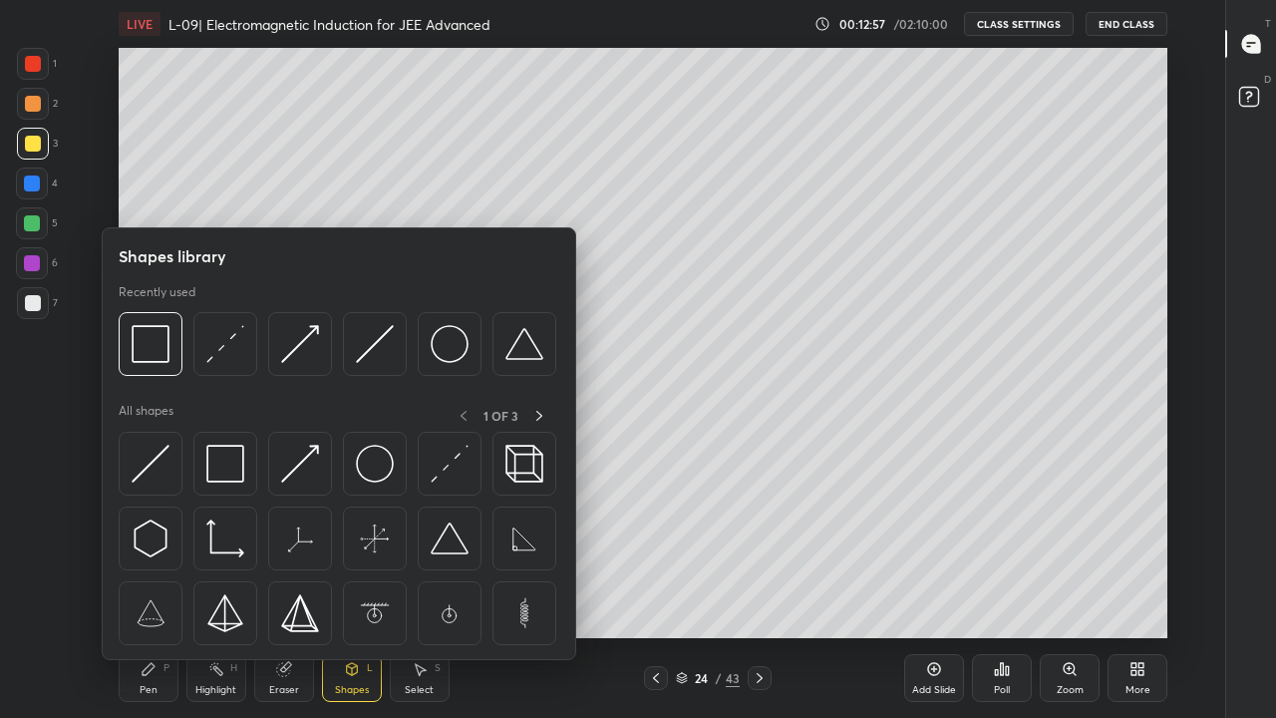
click at [241, 455] on img at bounding box center [225, 464] width 38 height 38
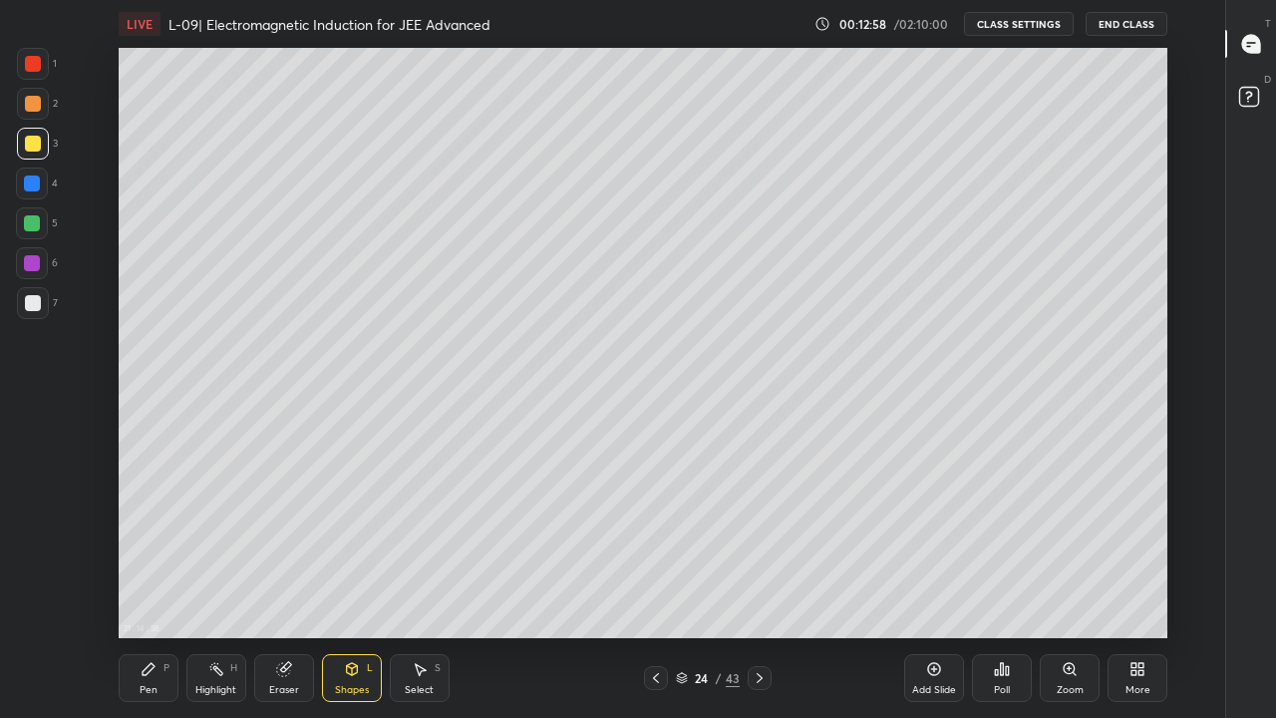
click at [37, 103] on div at bounding box center [33, 104] width 16 height 16
click at [660, 590] on icon at bounding box center [656, 678] width 16 height 16
click at [759, 590] on icon at bounding box center [760, 678] width 16 height 16
click at [710, 590] on div "24" at bounding box center [702, 678] width 20 height 12
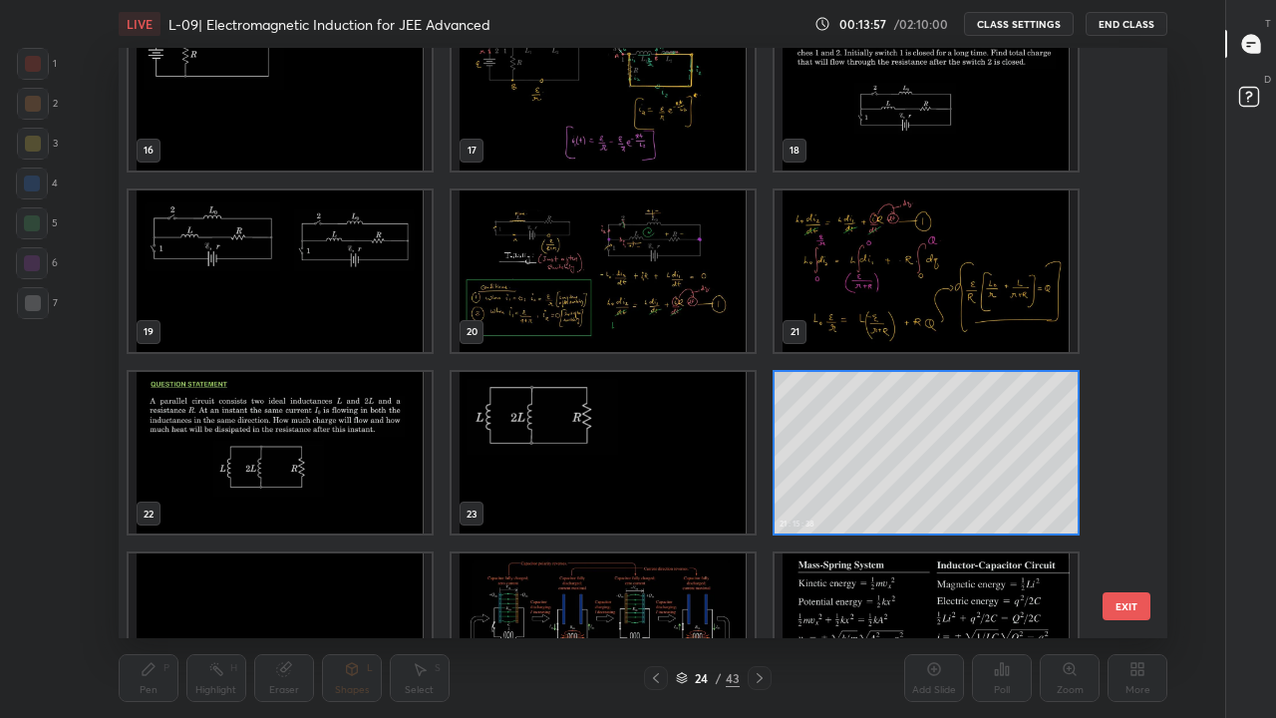
scroll to position [965, 0]
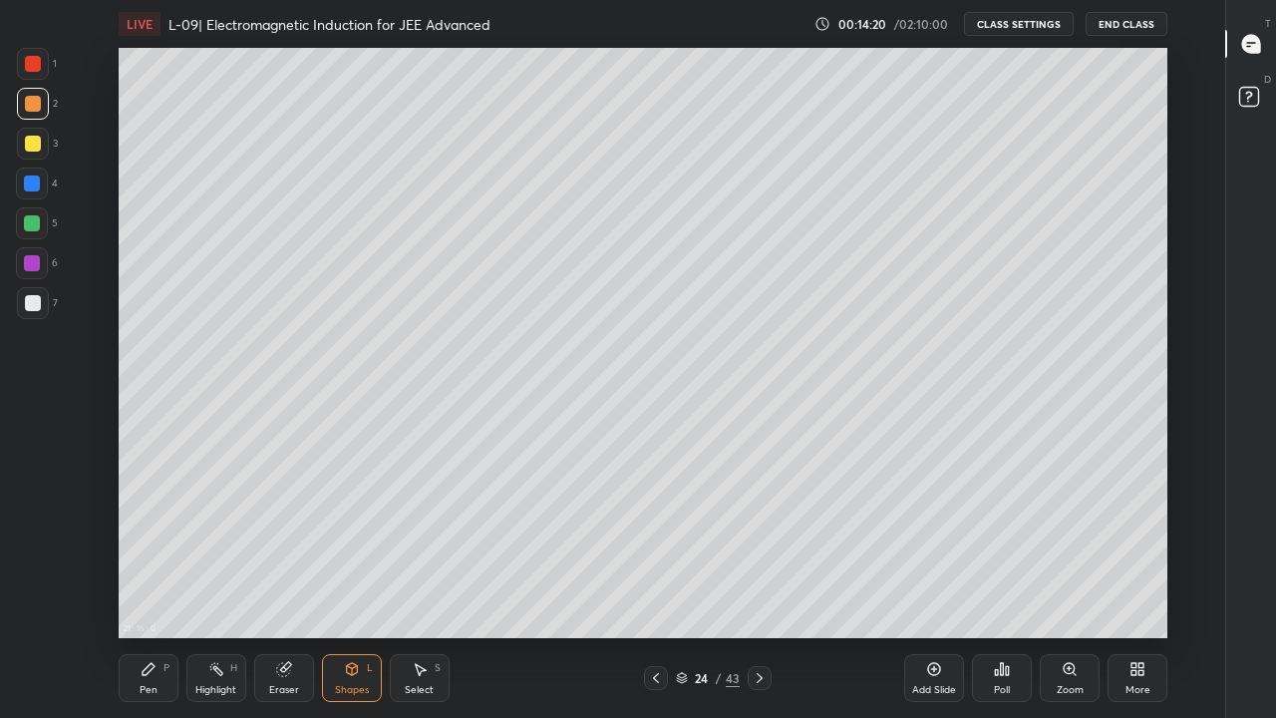
click at [154, 590] on icon at bounding box center [149, 669] width 16 height 16
click at [653, 590] on icon at bounding box center [656, 678] width 16 height 16
click at [759, 590] on icon at bounding box center [760, 678] width 16 height 16
click at [932, 590] on div "Add Slide" at bounding box center [934, 678] width 60 height 48
click at [32, 154] on div at bounding box center [33, 144] width 32 height 32
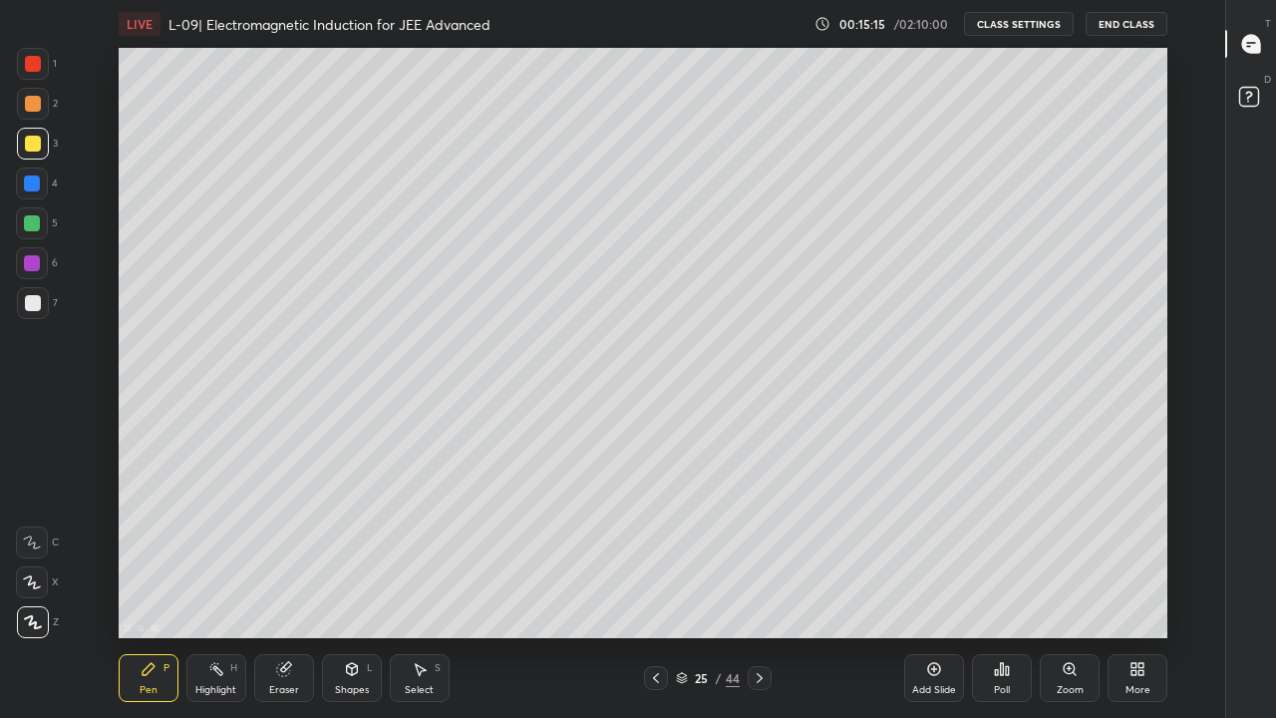
click at [37, 222] on div at bounding box center [32, 223] width 16 height 16
click at [36, 148] on div at bounding box center [33, 144] width 16 height 16
click at [38, 303] on div at bounding box center [33, 303] width 16 height 16
click at [36, 150] on div at bounding box center [33, 144] width 16 height 16
click at [34, 100] on div at bounding box center [33, 104] width 16 height 16
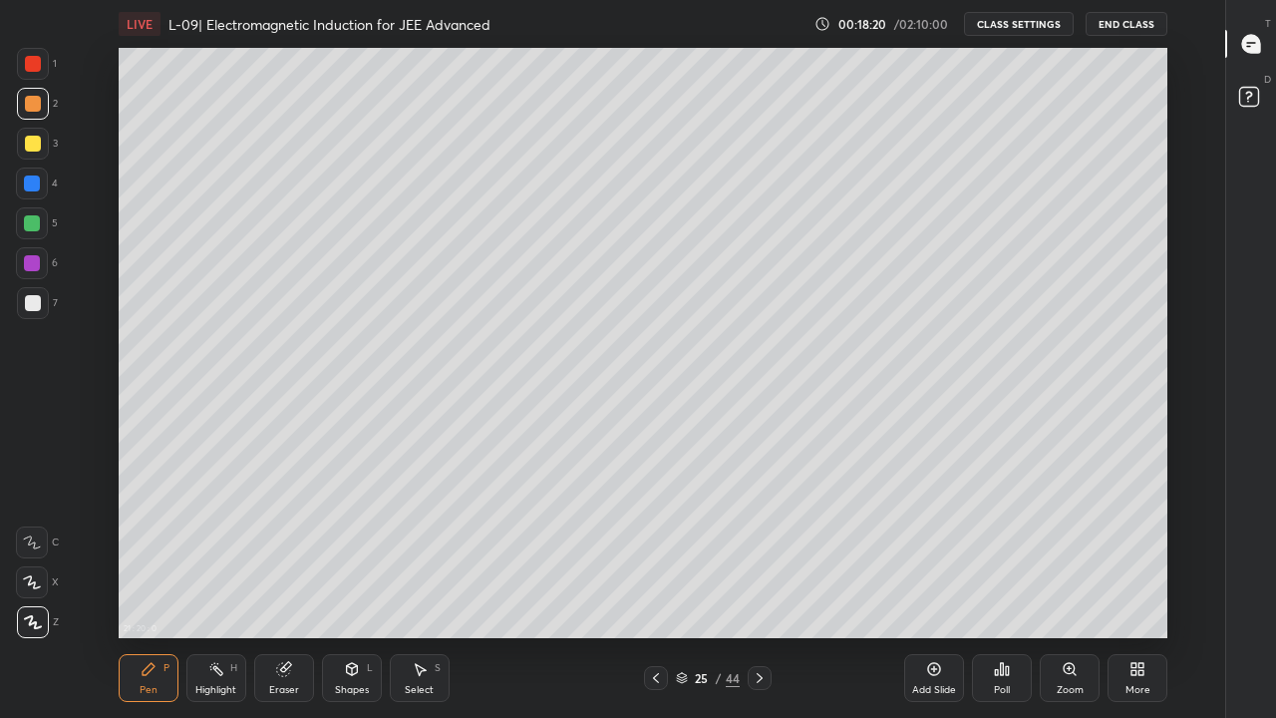
click at [945, 590] on div "Add Slide" at bounding box center [934, 690] width 44 height 10
click at [47, 148] on div at bounding box center [33, 144] width 32 height 32
click at [656, 590] on icon at bounding box center [656, 678] width 16 height 16
click at [768, 590] on div at bounding box center [760, 678] width 24 height 24
click at [37, 299] on div at bounding box center [33, 303] width 16 height 16
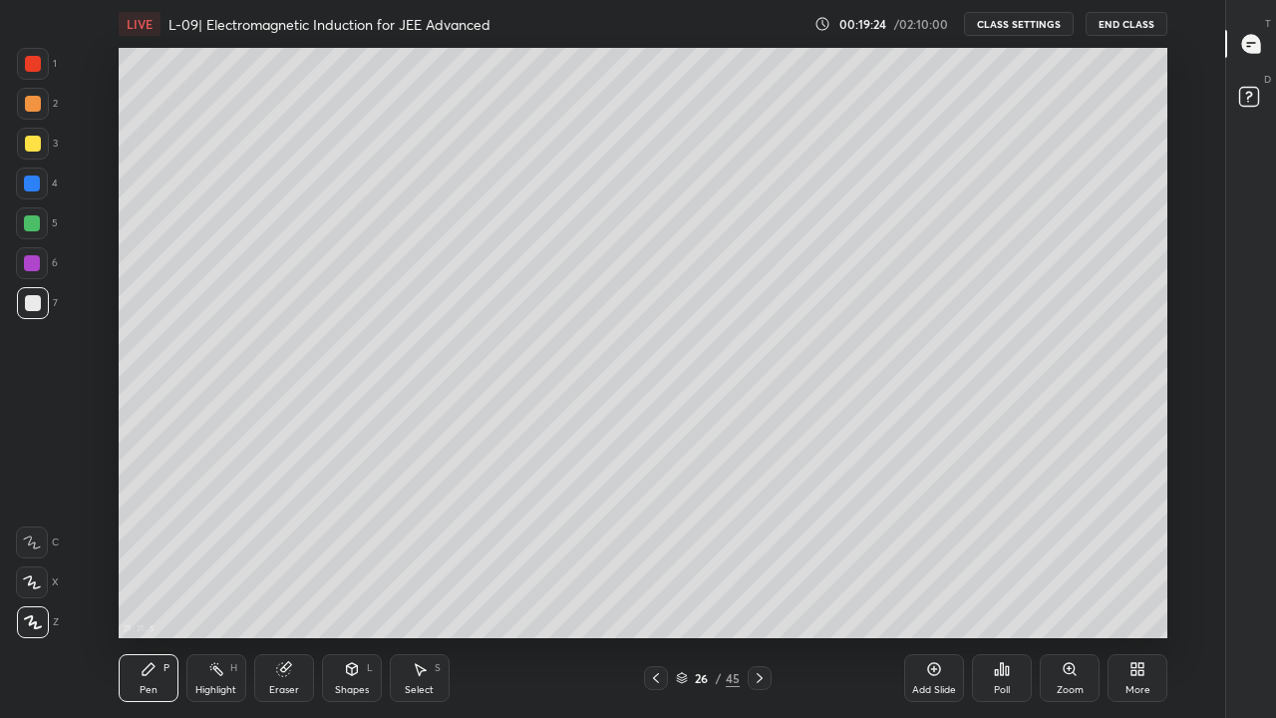
click at [346, 590] on icon at bounding box center [351, 669] width 11 height 12
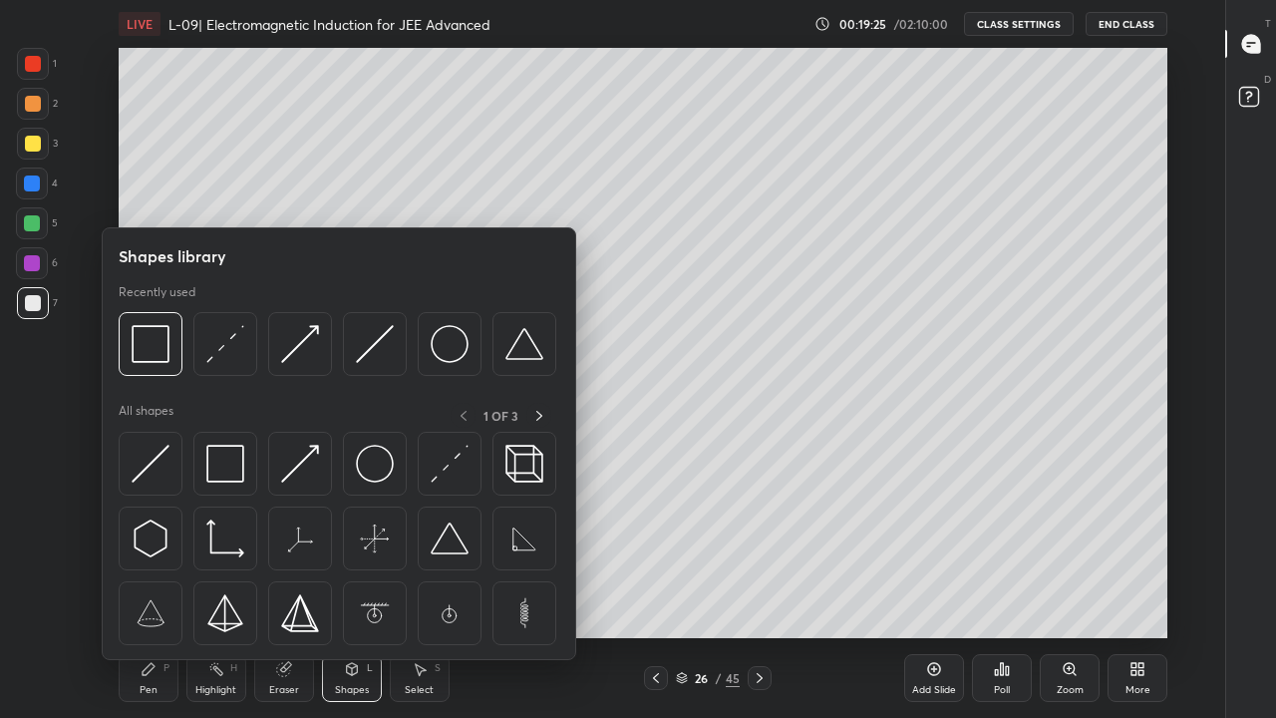
click at [227, 468] on img at bounding box center [225, 464] width 38 height 38
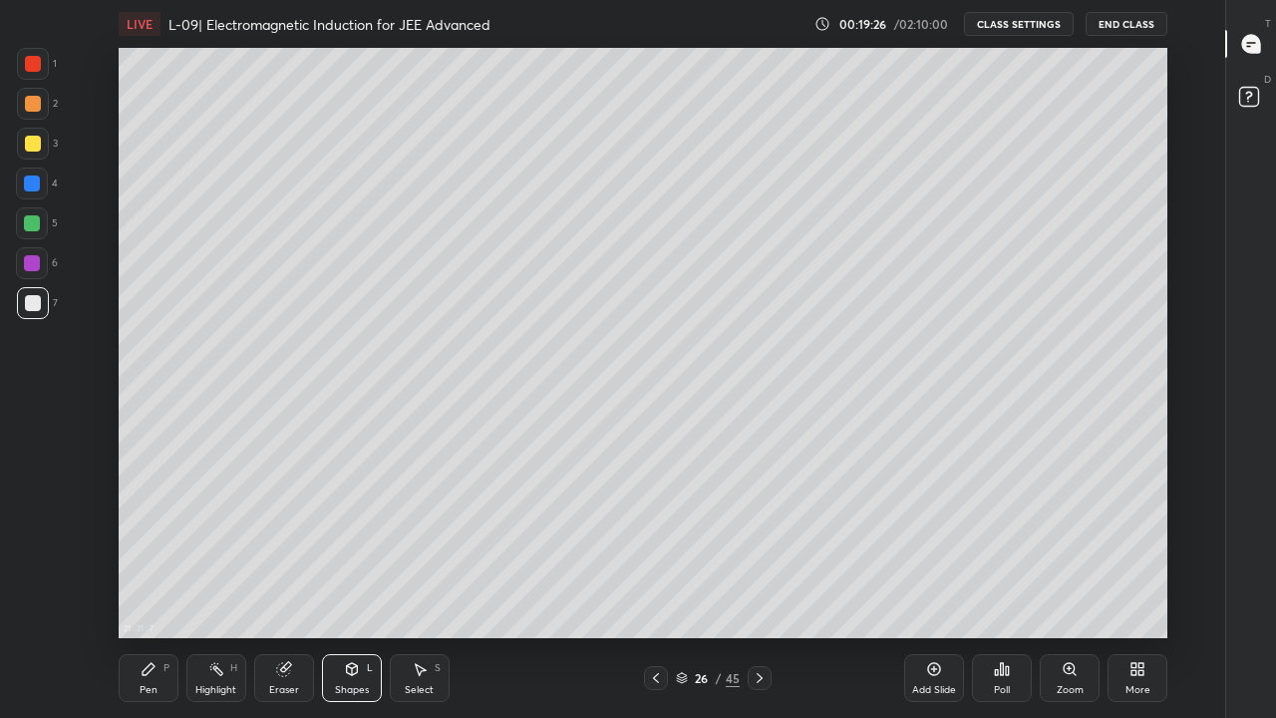
click at [23, 71] on div at bounding box center [33, 64] width 32 height 32
click at [345, 590] on div "Shapes" at bounding box center [352, 690] width 34 height 10
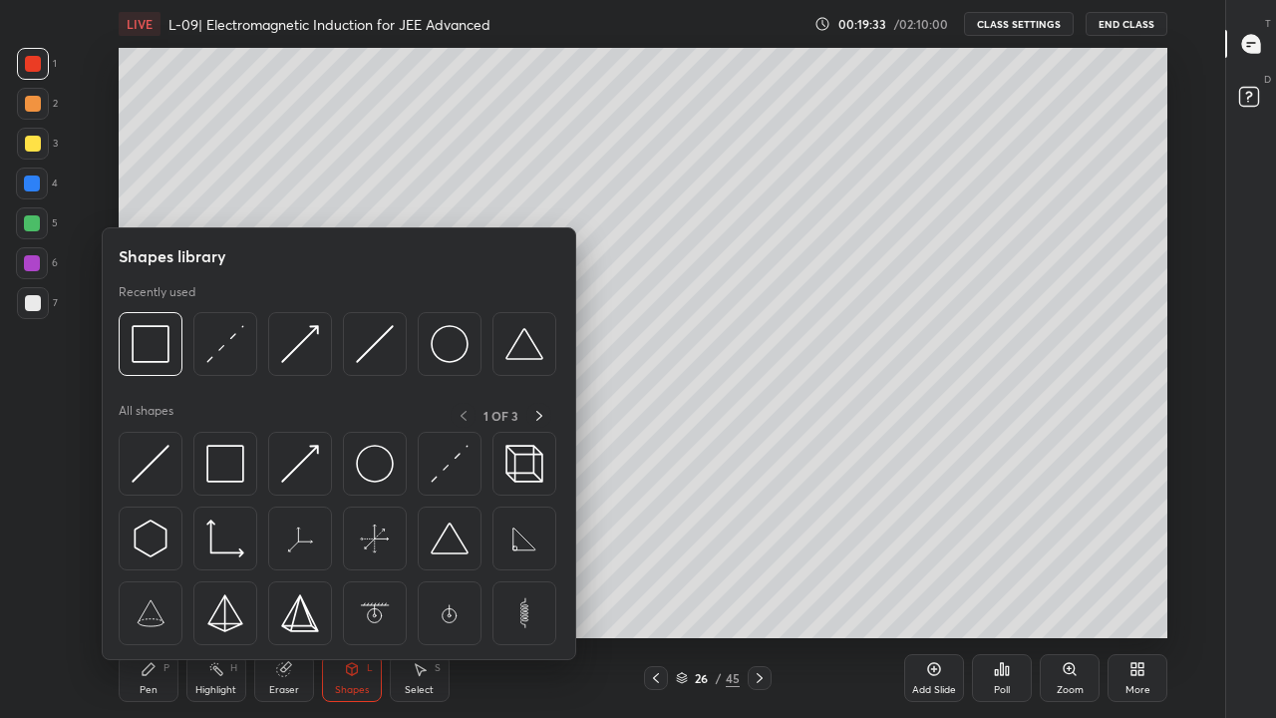
click at [36, 212] on div at bounding box center [32, 223] width 32 height 32
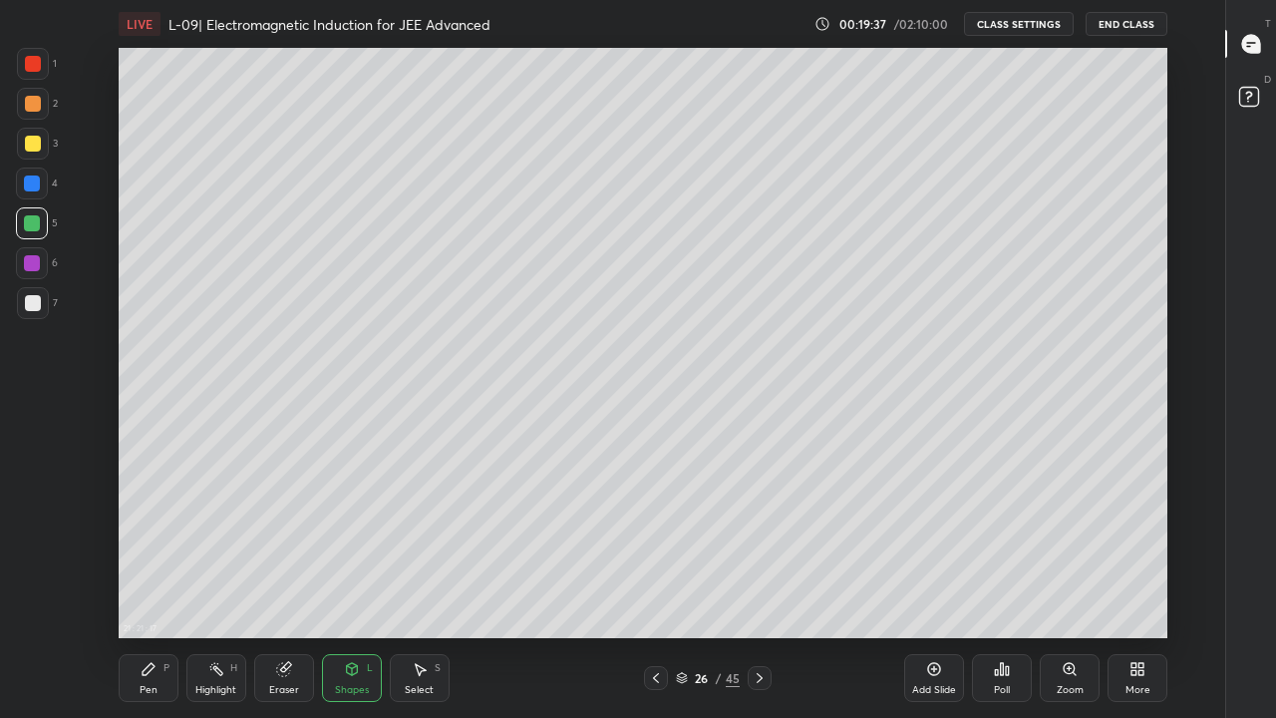
click at [157, 590] on div "Pen P" at bounding box center [149, 678] width 60 height 48
click at [227, 590] on div "Highlight H" at bounding box center [216, 678] width 60 height 48
click at [157, 590] on div "Pen P" at bounding box center [149, 678] width 60 height 48
click at [33, 310] on div at bounding box center [33, 303] width 16 height 16
click at [297, 590] on div "Eraser" at bounding box center [284, 678] width 60 height 48
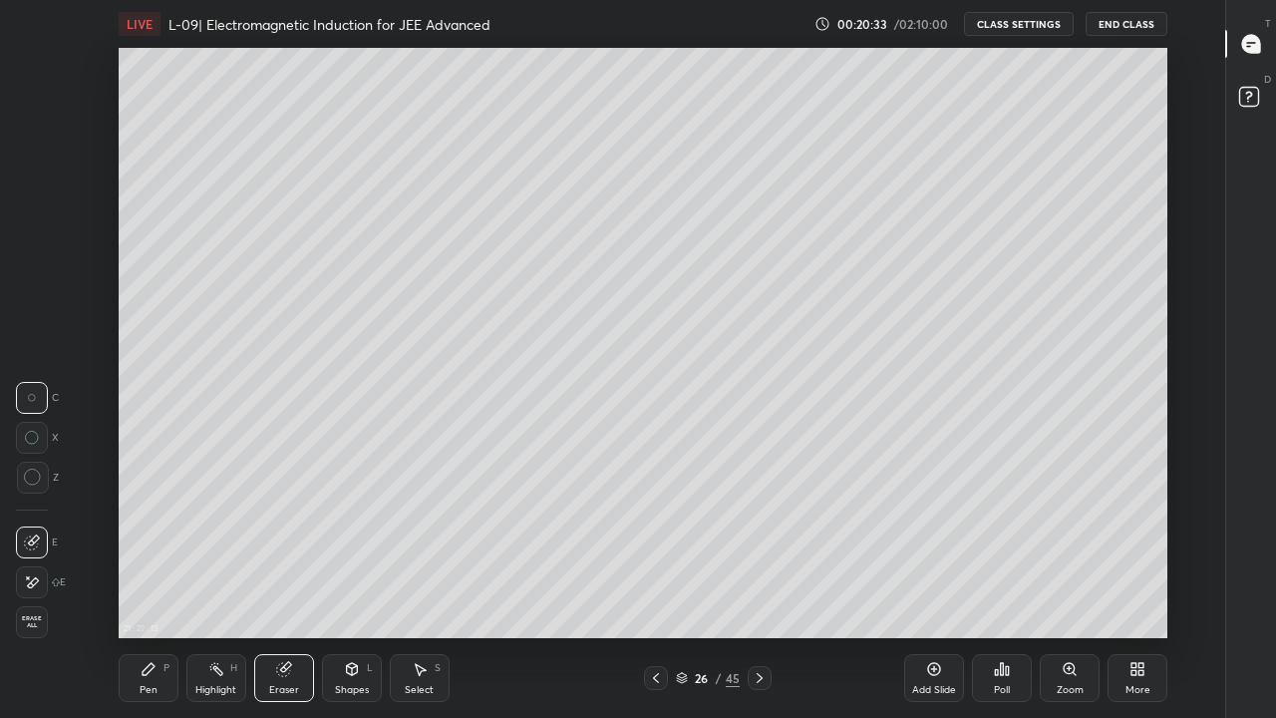
click at [158, 590] on div "Pen P" at bounding box center [149, 678] width 60 height 48
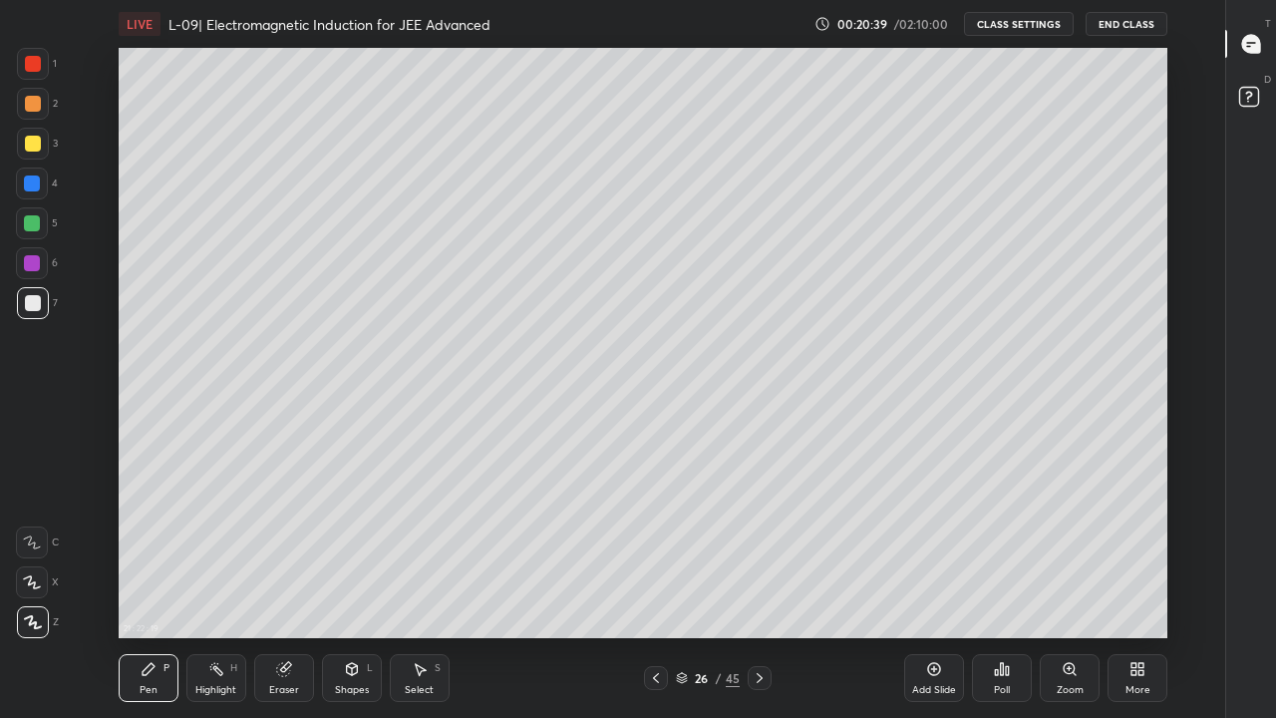
click at [292, 590] on div "Eraser" at bounding box center [284, 678] width 60 height 48
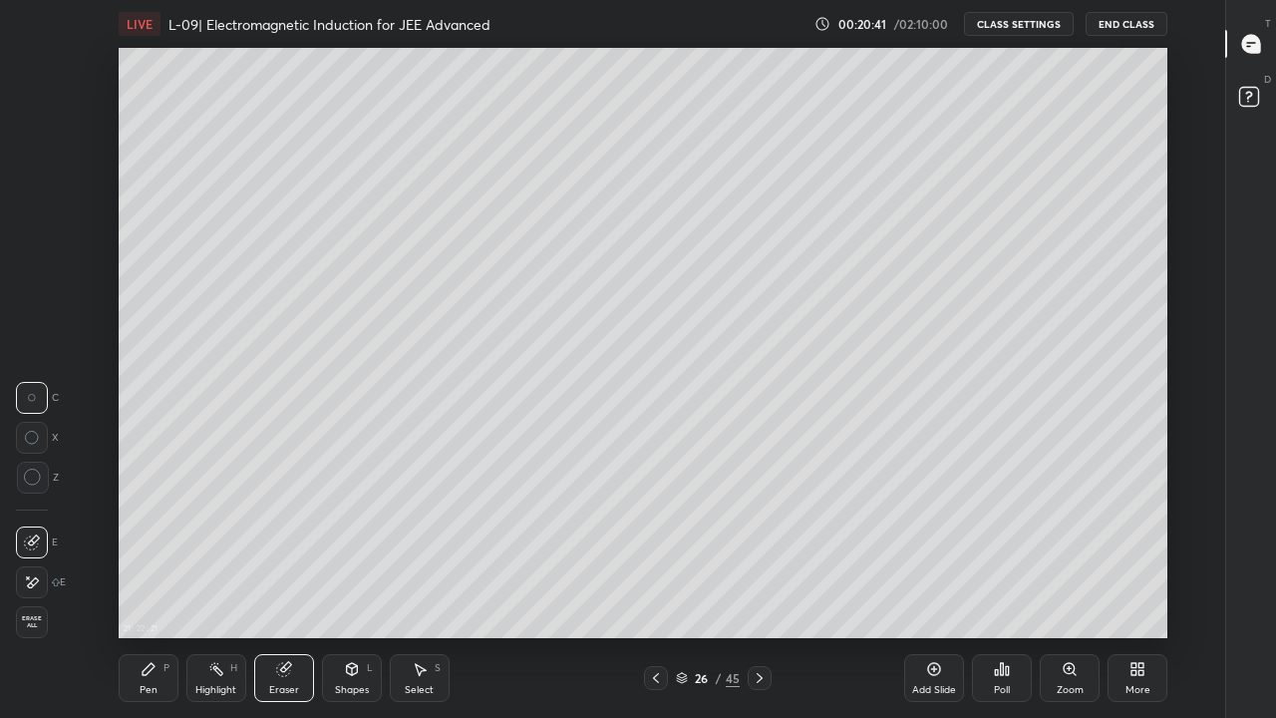
click at [153, 590] on icon at bounding box center [149, 669] width 16 height 16
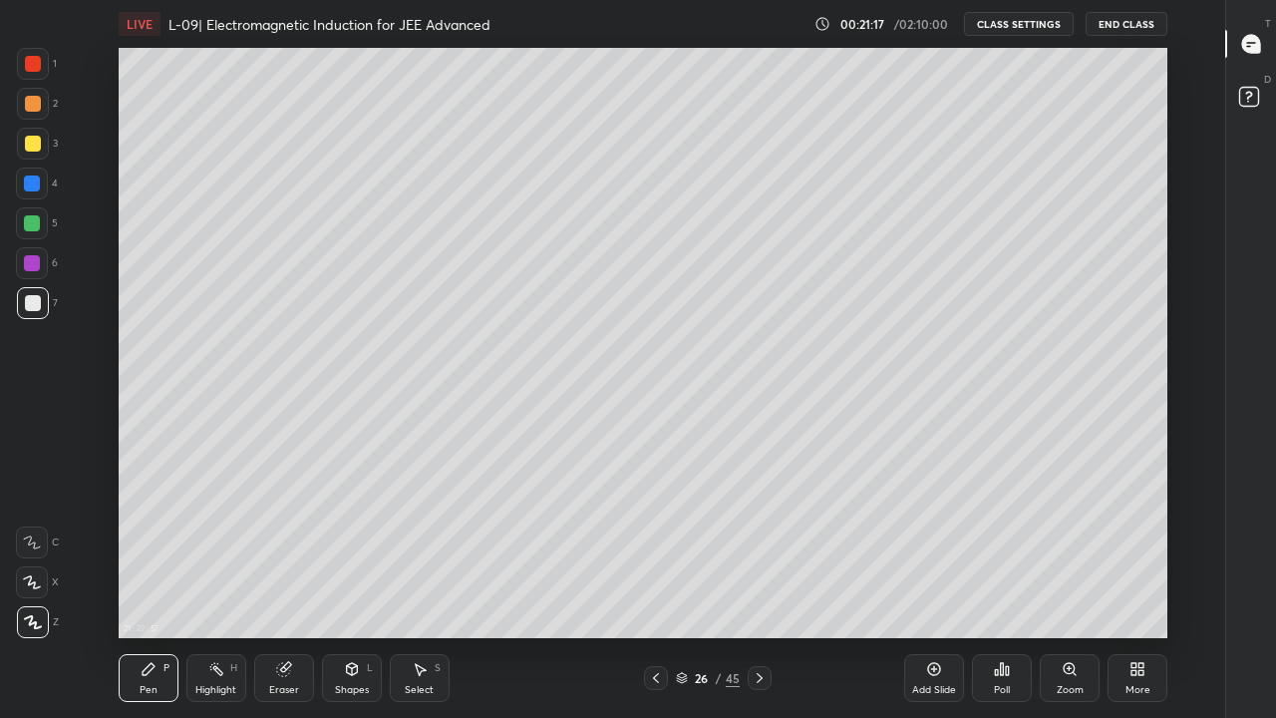
click at [44, 149] on div at bounding box center [33, 144] width 32 height 32
click at [656, 590] on icon at bounding box center [656, 678] width 16 height 16
click at [762, 590] on icon at bounding box center [760, 678] width 16 height 16
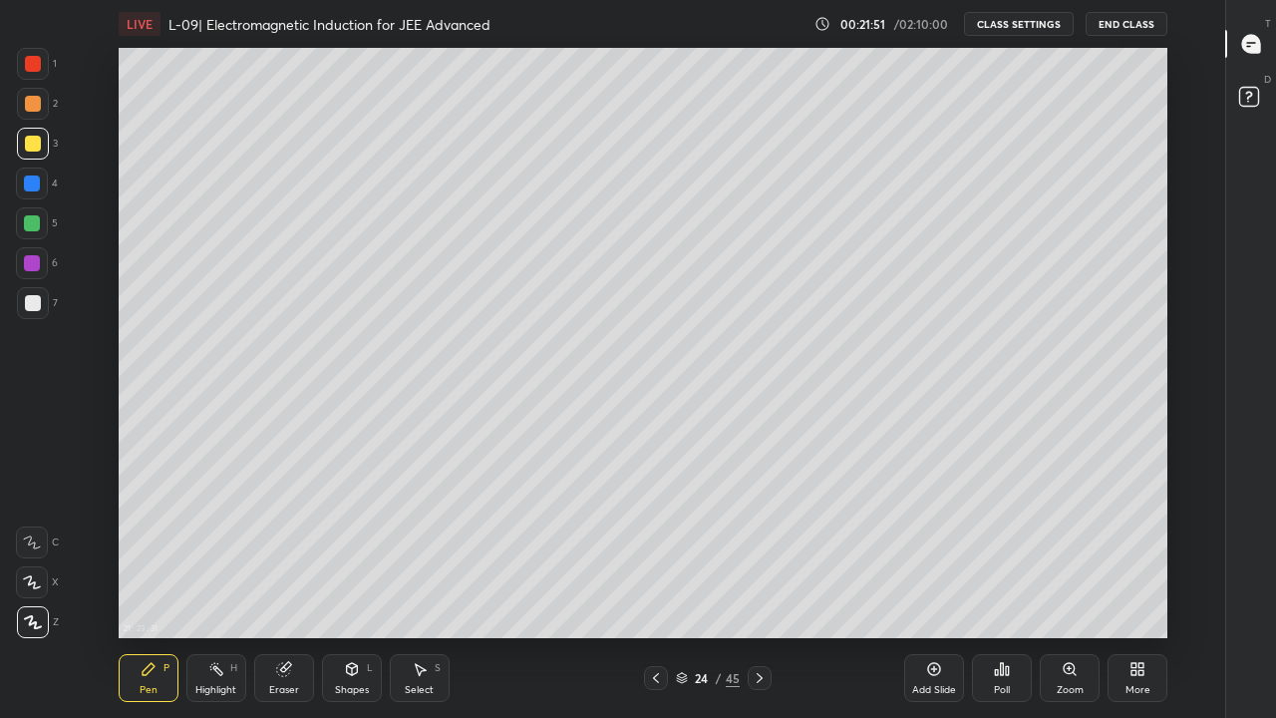
click at [762, 590] on div at bounding box center [760, 678] width 24 height 24
click at [759, 590] on icon at bounding box center [760, 678] width 16 height 16
click at [932, 590] on icon at bounding box center [934, 669] width 16 height 16
click at [36, 301] on div at bounding box center [33, 303] width 16 height 16
click at [33, 148] on div at bounding box center [33, 144] width 16 height 16
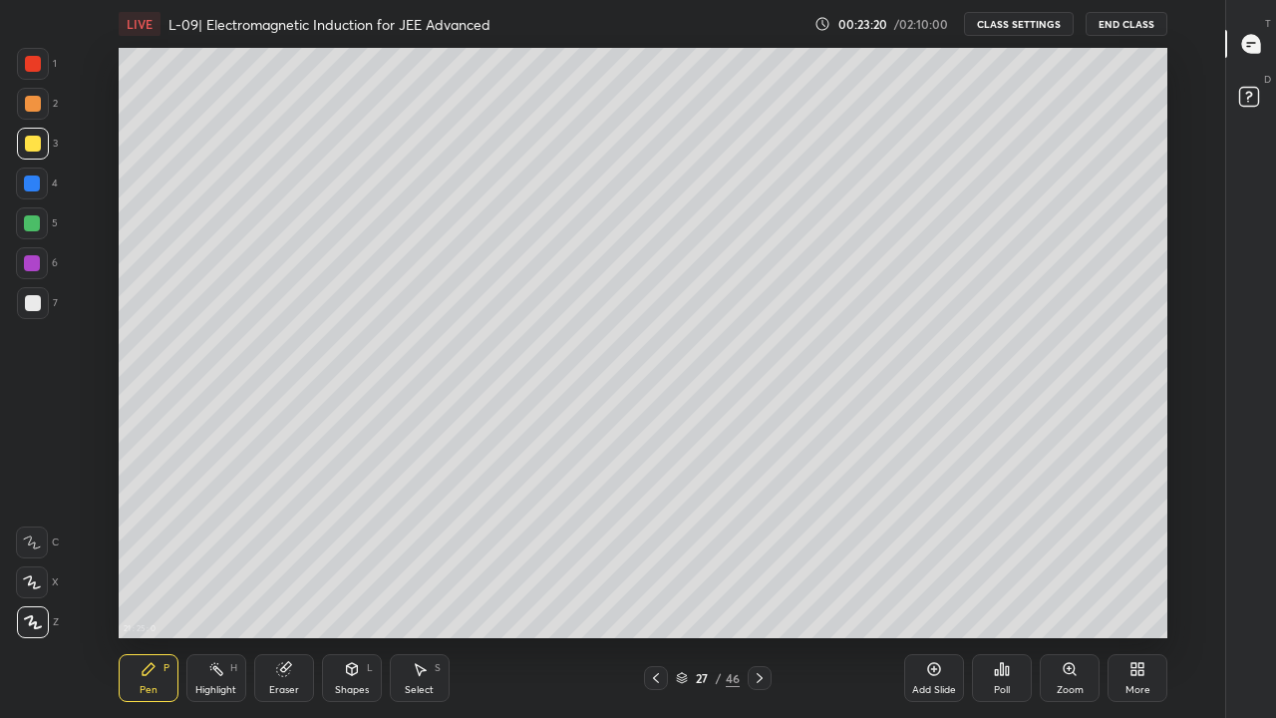
click at [33, 224] on div at bounding box center [32, 223] width 16 height 16
click at [32, 106] on div at bounding box center [33, 104] width 16 height 16
click at [35, 140] on div at bounding box center [33, 144] width 16 height 16
click at [37, 104] on div at bounding box center [33, 104] width 16 height 16
click at [221, 590] on div "Highlight H" at bounding box center [216, 678] width 60 height 48
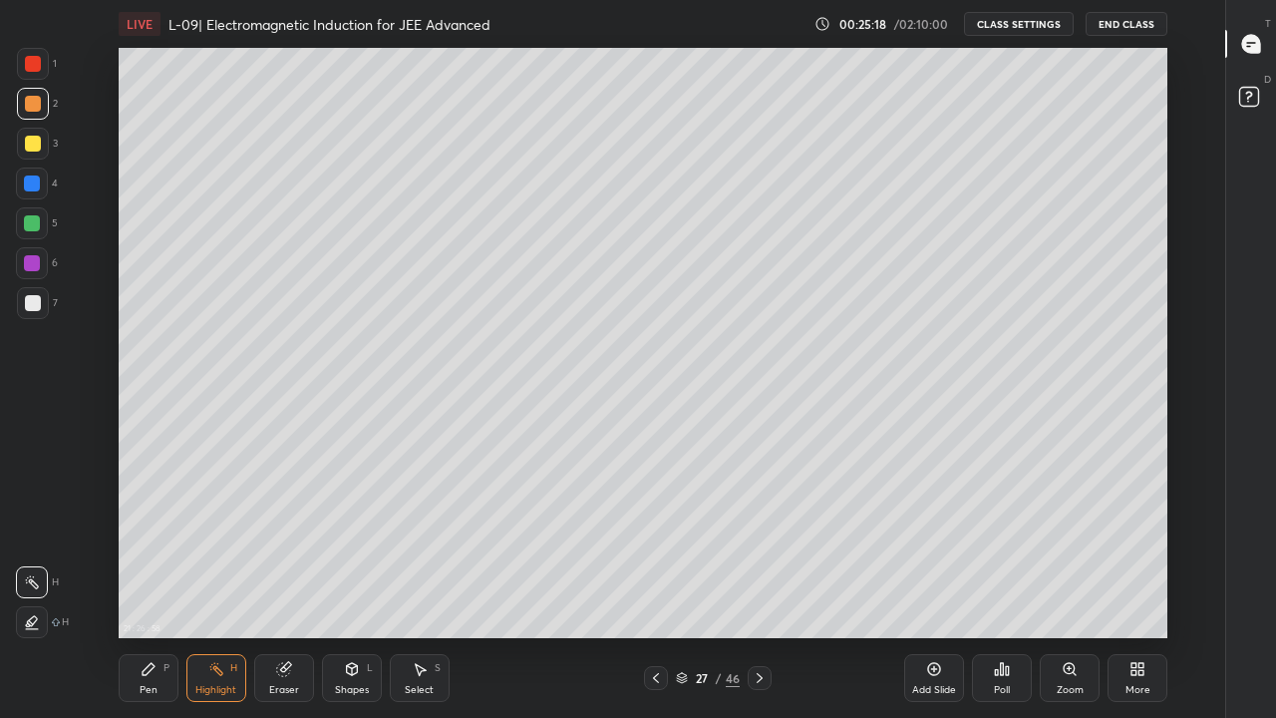
click at [27, 171] on div at bounding box center [32, 184] width 32 height 32
click at [26, 261] on div at bounding box center [32, 263] width 16 height 16
click at [37, 227] on div at bounding box center [32, 223] width 16 height 16
click at [30, 304] on div at bounding box center [33, 303] width 16 height 16
click at [158, 590] on div "Pen P" at bounding box center [149, 678] width 60 height 48
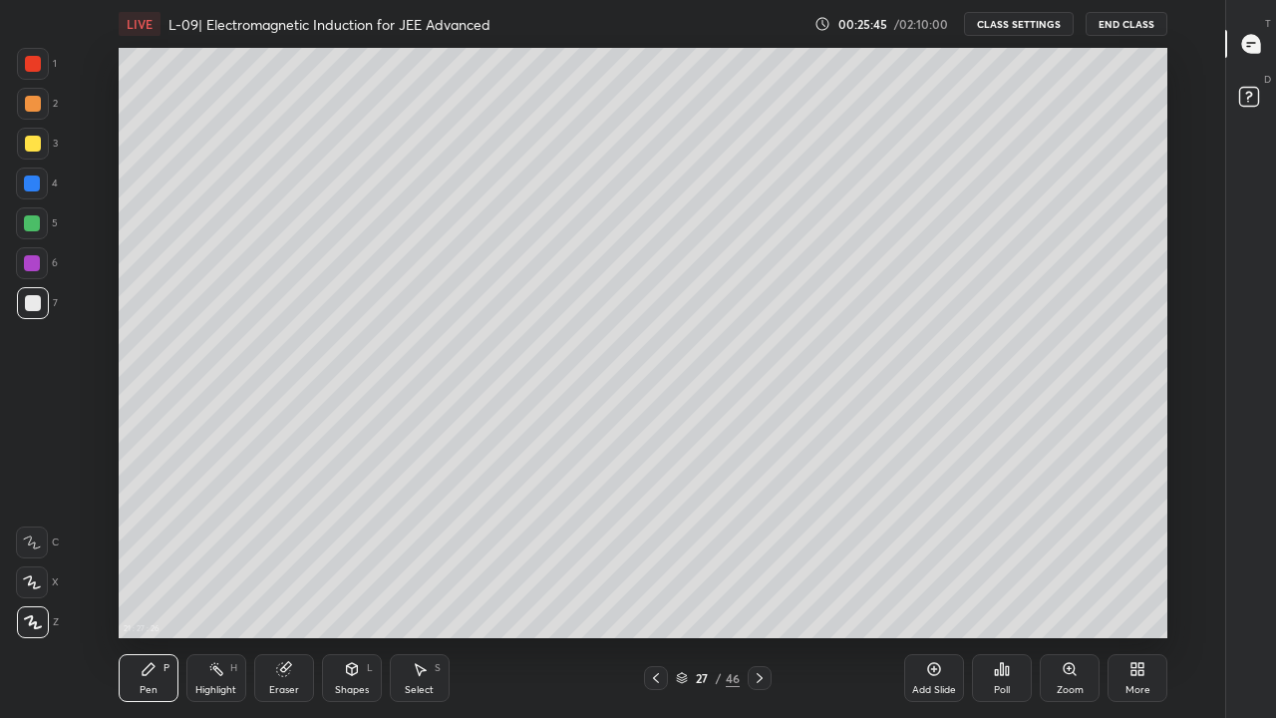
click at [296, 590] on div "Eraser" at bounding box center [284, 678] width 60 height 48
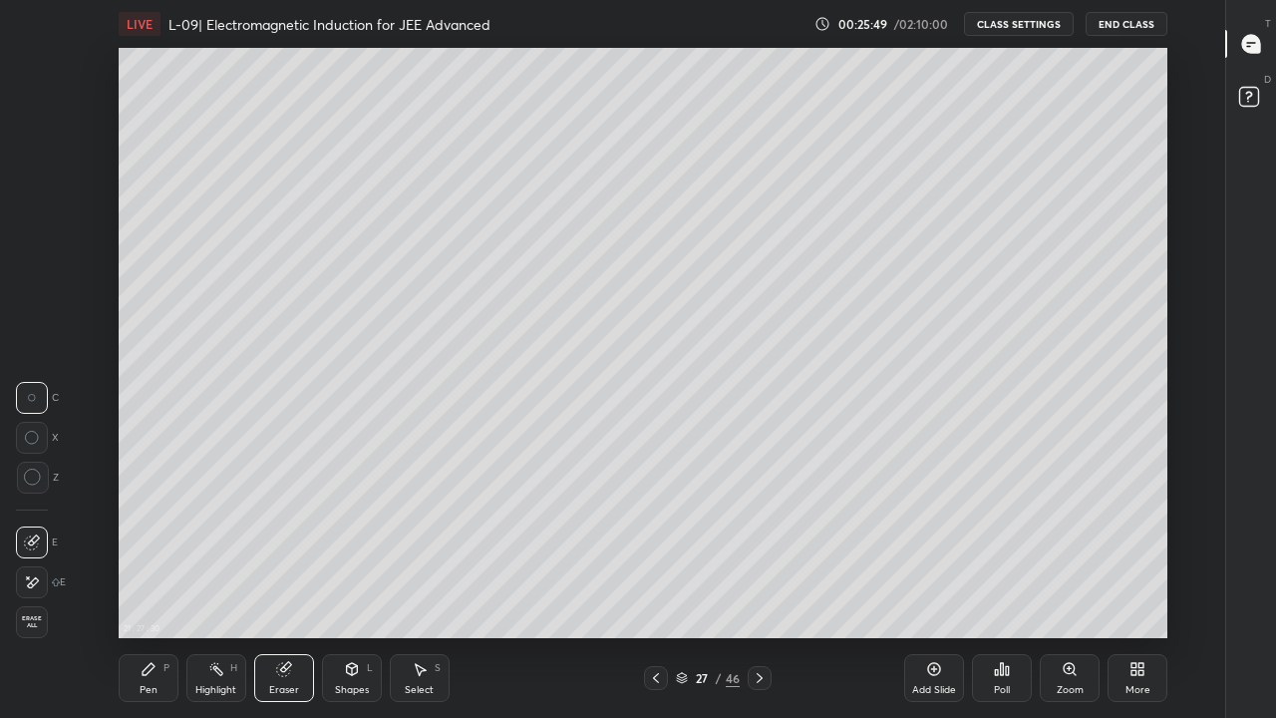
click at [153, 590] on icon at bounding box center [149, 669] width 16 height 16
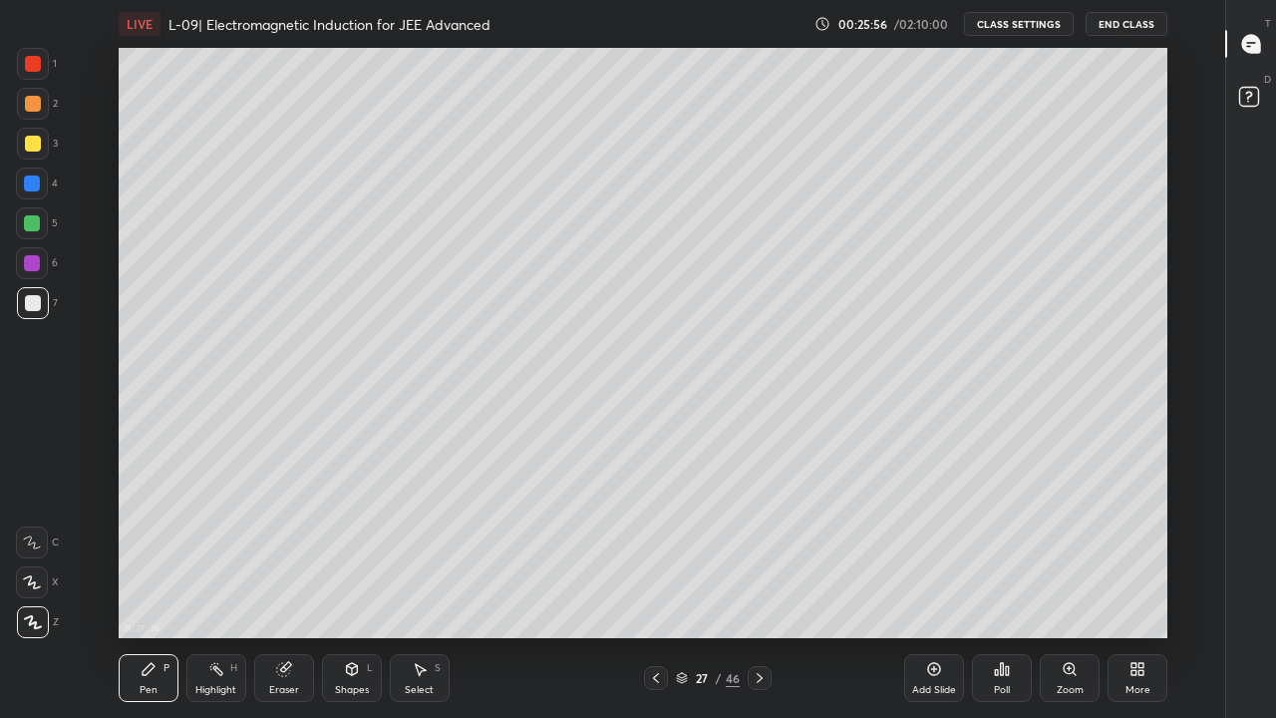
click at [289, 590] on icon at bounding box center [284, 669] width 16 height 16
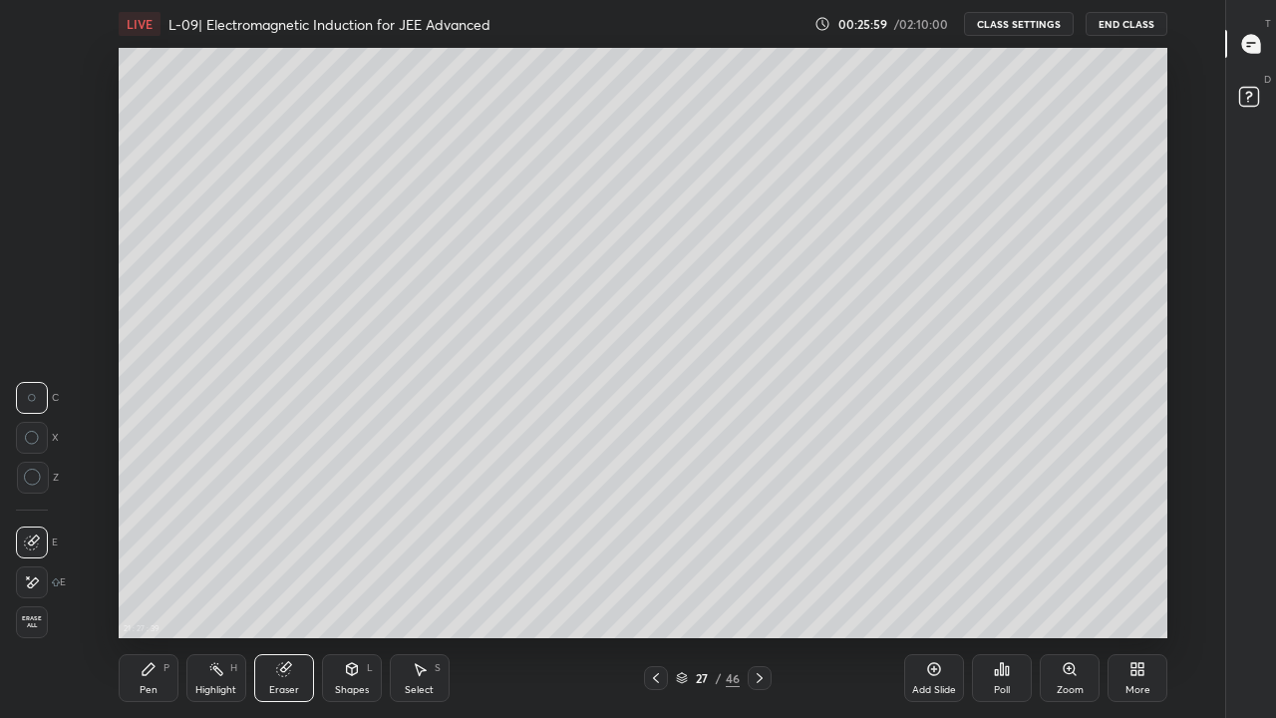
click at [159, 590] on div "Pen P" at bounding box center [149, 678] width 60 height 48
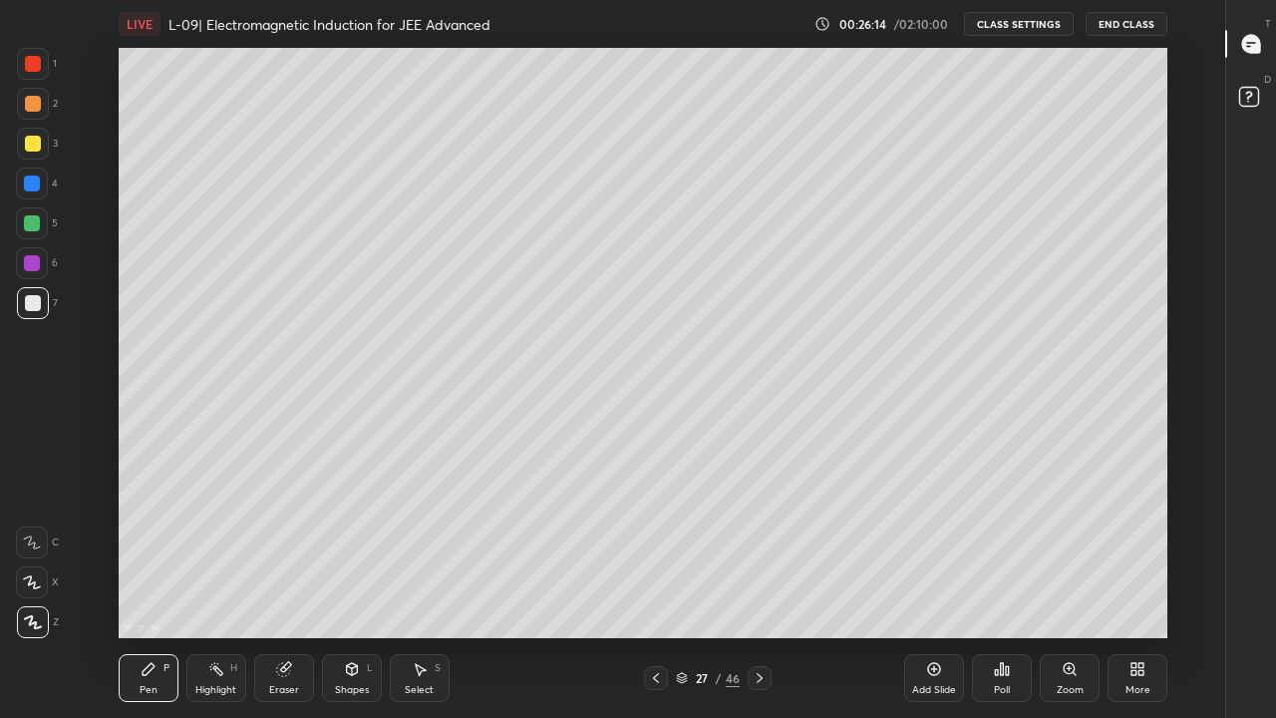
click at [29, 139] on div at bounding box center [33, 144] width 16 height 16
click at [35, 104] on div at bounding box center [33, 104] width 16 height 16
click at [39, 296] on div at bounding box center [33, 303] width 16 height 16
type textarea "x"
click at [923, 590] on div "Add Slide" at bounding box center [934, 690] width 44 height 10
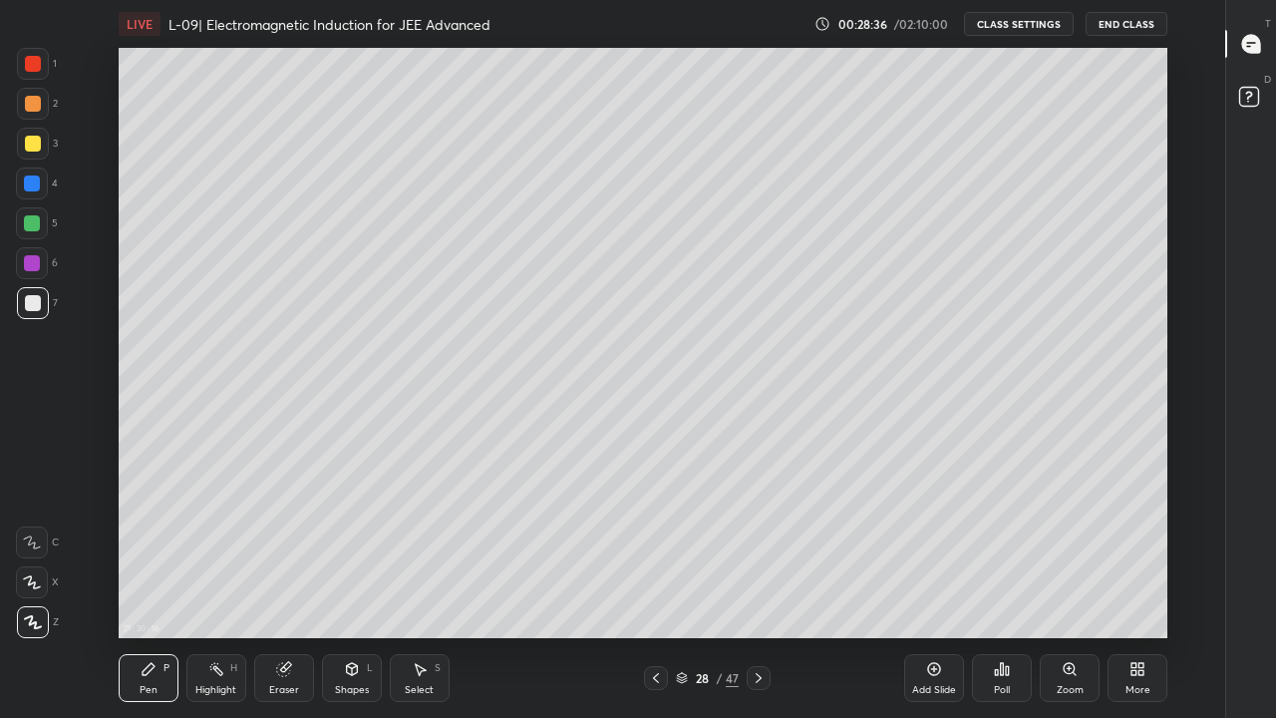
click at [36, 144] on div at bounding box center [33, 144] width 16 height 16
click at [658, 590] on icon at bounding box center [656, 678] width 16 height 16
click at [34, 222] on div at bounding box center [32, 223] width 16 height 16
click at [768, 590] on div at bounding box center [759, 678] width 24 height 24
click at [288, 590] on div "Eraser" at bounding box center [284, 690] width 30 height 10
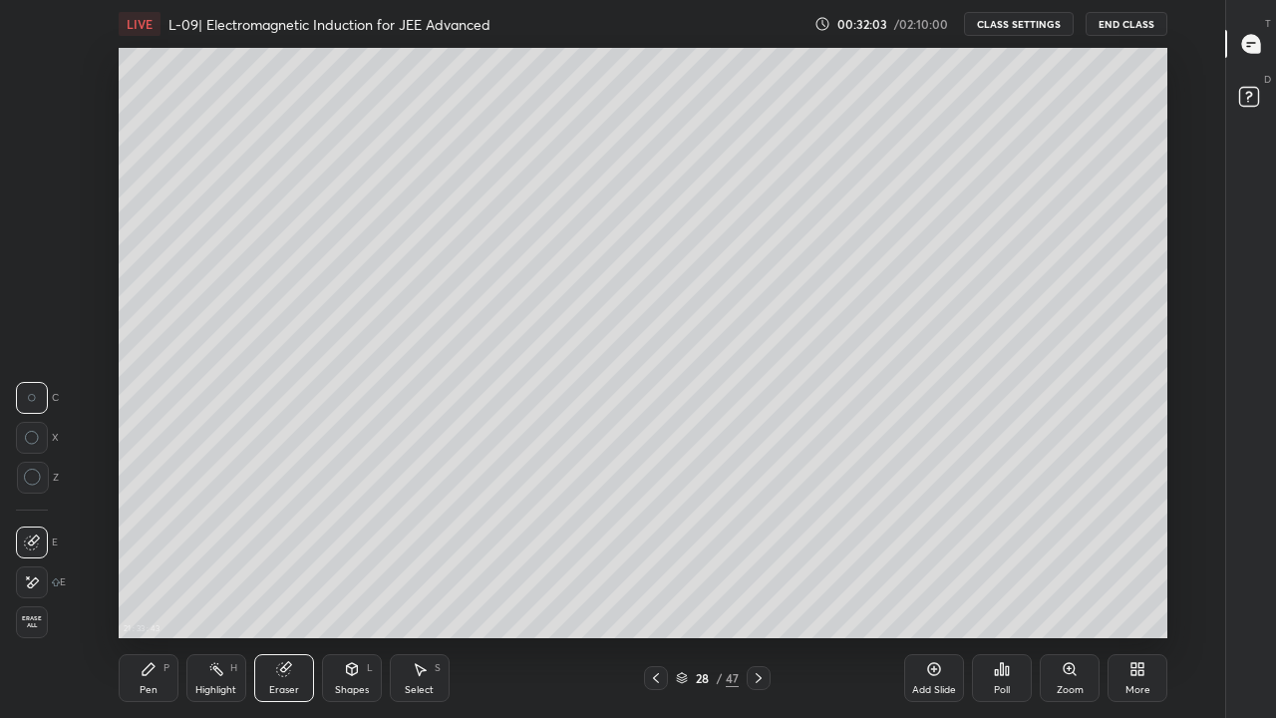
click at [161, 590] on div "Pen P" at bounding box center [149, 678] width 60 height 48
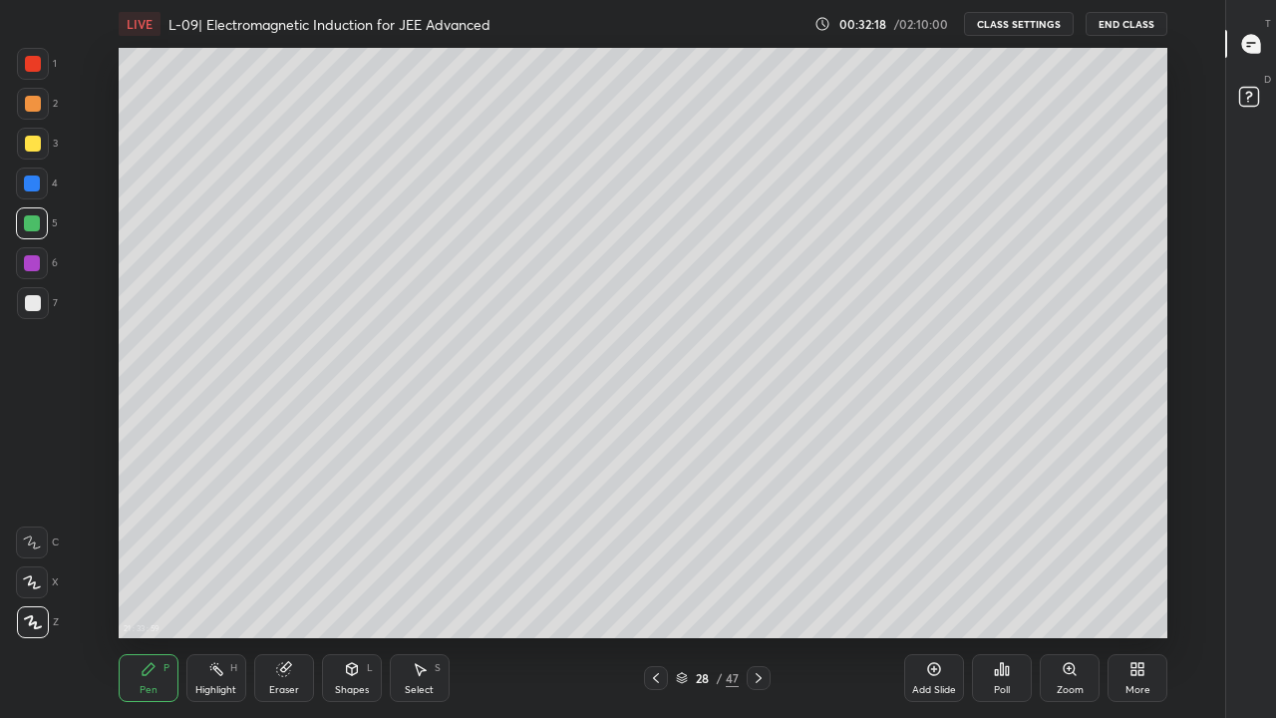
click at [652, 590] on div at bounding box center [656, 678] width 24 height 24
click at [762, 590] on div at bounding box center [759, 678] width 24 height 24
click at [38, 148] on div at bounding box center [33, 144] width 16 height 16
click at [926, 590] on div "Add Slide" at bounding box center [934, 690] width 44 height 10
click at [655, 590] on icon at bounding box center [656, 678] width 16 height 16
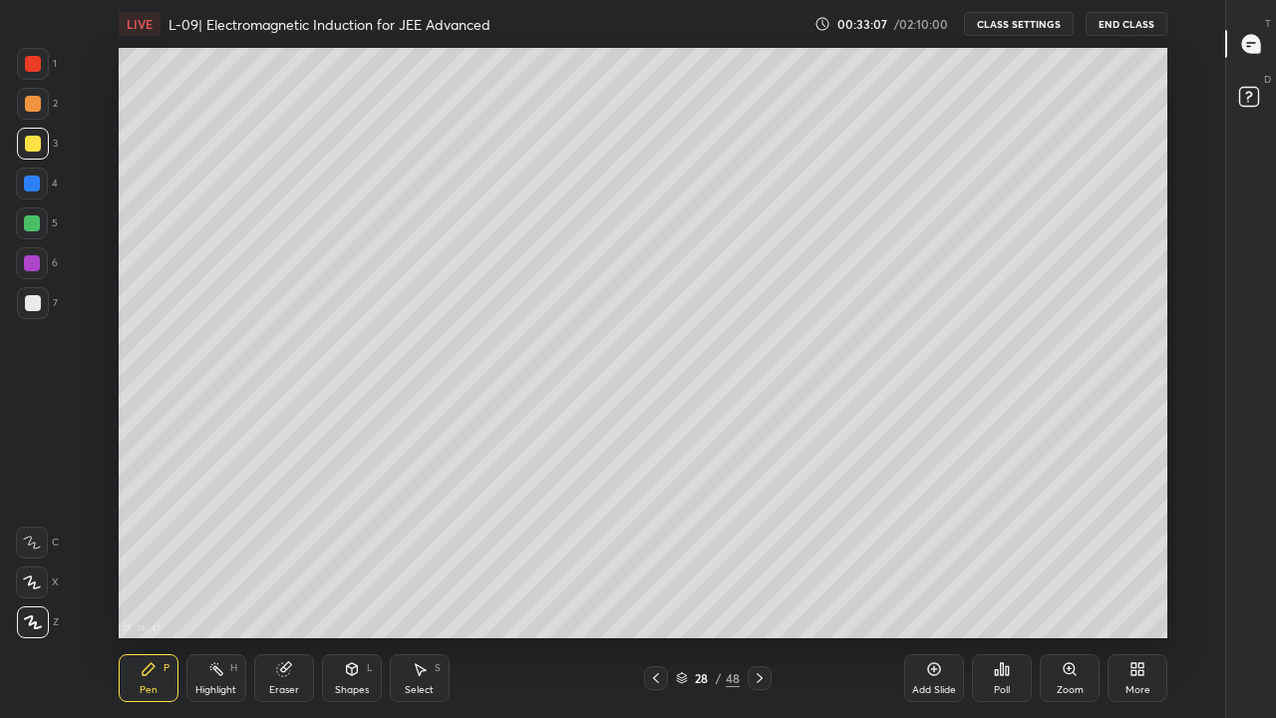
click at [769, 590] on div at bounding box center [760, 678] width 24 height 24
click at [363, 590] on div "Shapes L" at bounding box center [352, 678] width 60 height 48
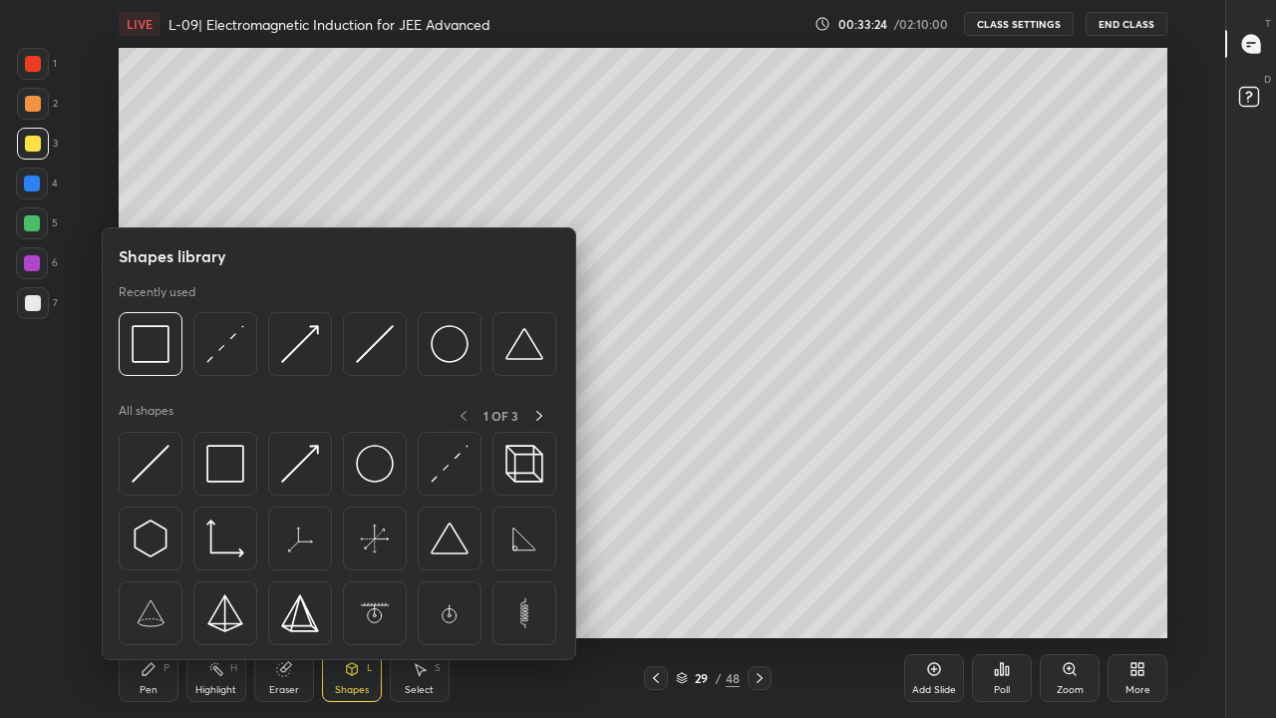
click at [233, 455] on img at bounding box center [225, 464] width 38 height 38
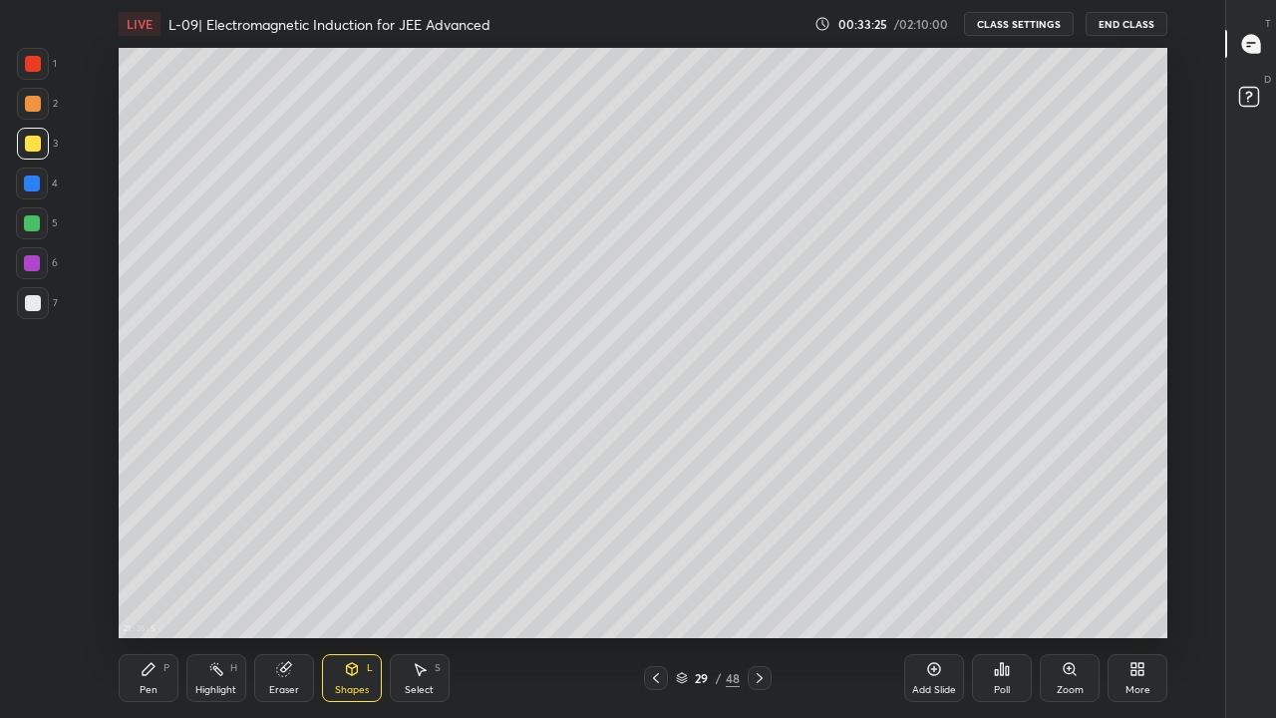
click at [40, 263] on div at bounding box center [32, 263] width 32 height 32
click at [30, 224] on div at bounding box center [32, 223] width 16 height 16
click at [30, 146] on div at bounding box center [33, 144] width 16 height 16
click at [296, 590] on div "Eraser" at bounding box center [284, 678] width 60 height 48
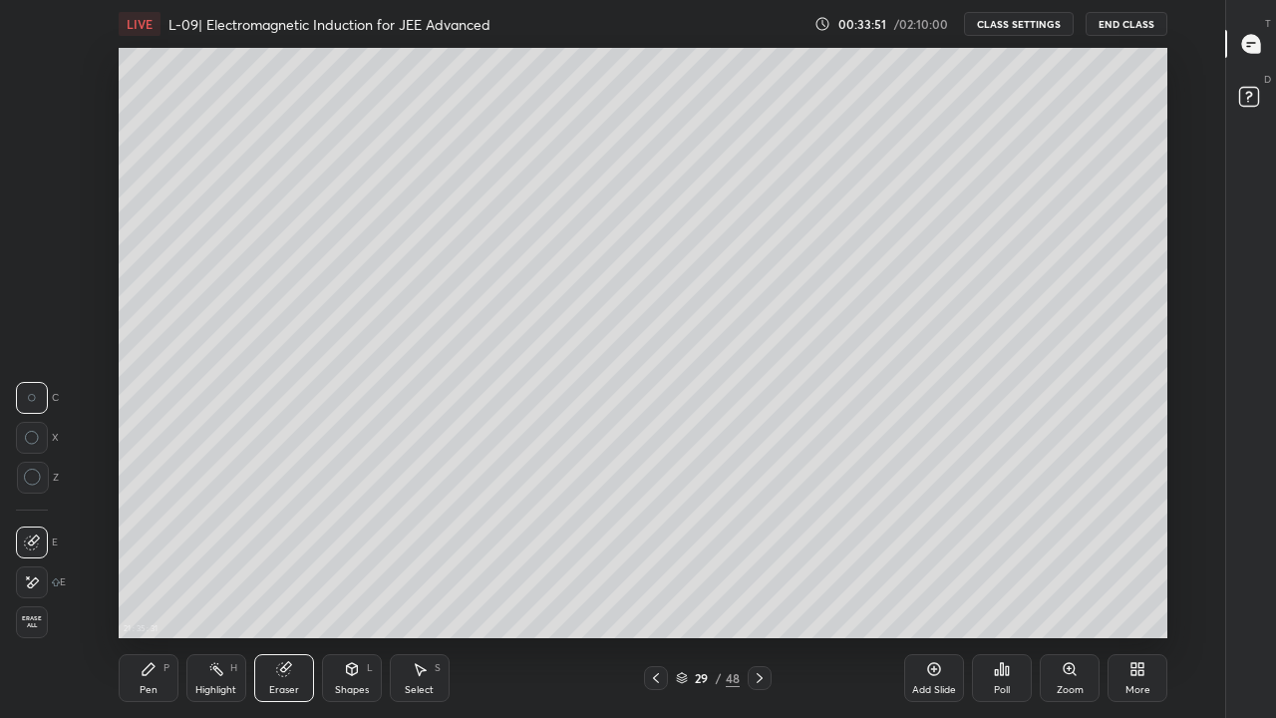
click at [158, 590] on div "Pen P" at bounding box center [149, 678] width 60 height 48
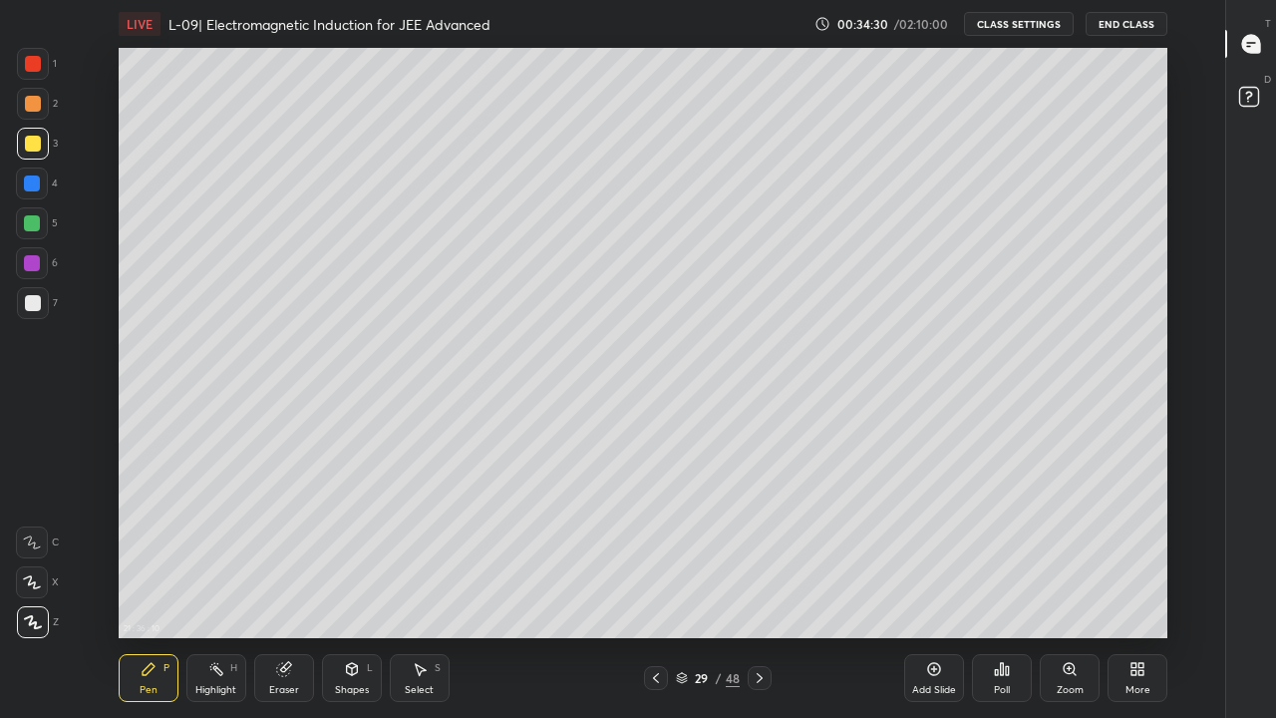
click at [1178, 224] on div "21 : 36 : 10 Setting up your live class" at bounding box center [643, 343] width 1159 height 590
click at [1170, 220] on div "21 : 36 : 11 Setting up your live class" at bounding box center [643, 343] width 1159 height 590
click at [657, 590] on icon at bounding box center [656, 678] width 16 height 16
click at [655, 590] on icon at bounding box center [656, 678] width 16 height 16
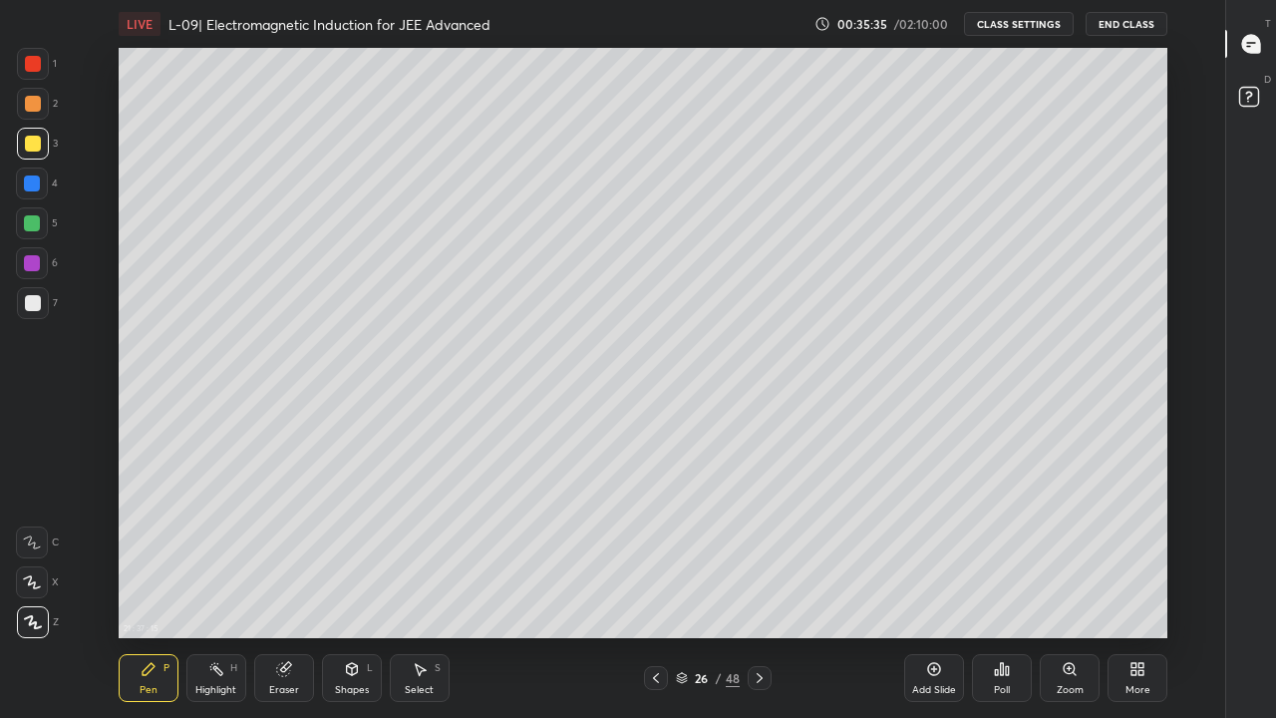
click at [647, 590] on div at bounding box center [656, 678] width 24 height 24
click at [655, 590] on icon at bounding box center [656, 678] width 16 height 16
click at [759, 590] on icon at bounding box center [760, 678] width 16 height 16
click at [759, 590] on icon at bounding box center [760, 678] width 6 height 10
click at [759, 590] on icon at bounding box center [760, 678] width 16 height 16
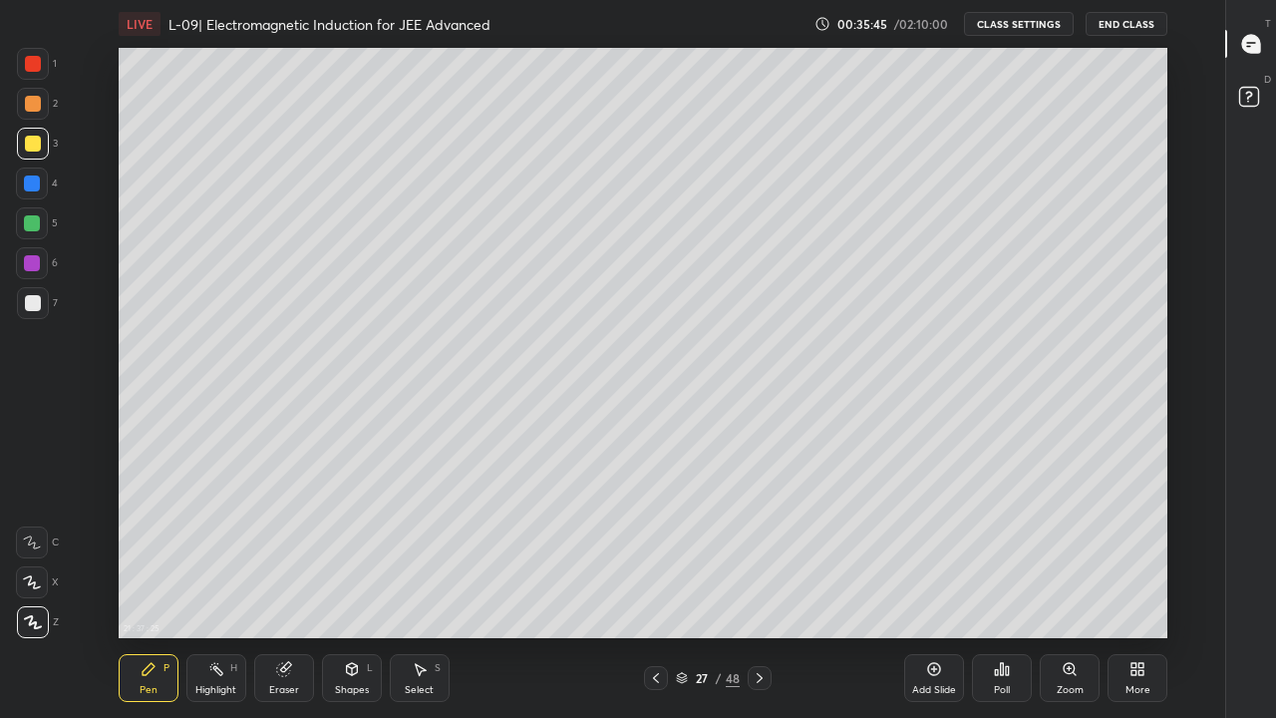
click at [759, 590] on icon at bounding box center [760, 678] width 16 height 16
click at [655, 590] on icon at bounding box center [656, 678] width 16 height 16
click at [658, 590] on icon at bounding box center [656, 678] width 16 height 16
click at [655, 590] on icon at bounding box center [656, 678] width 16 height 16
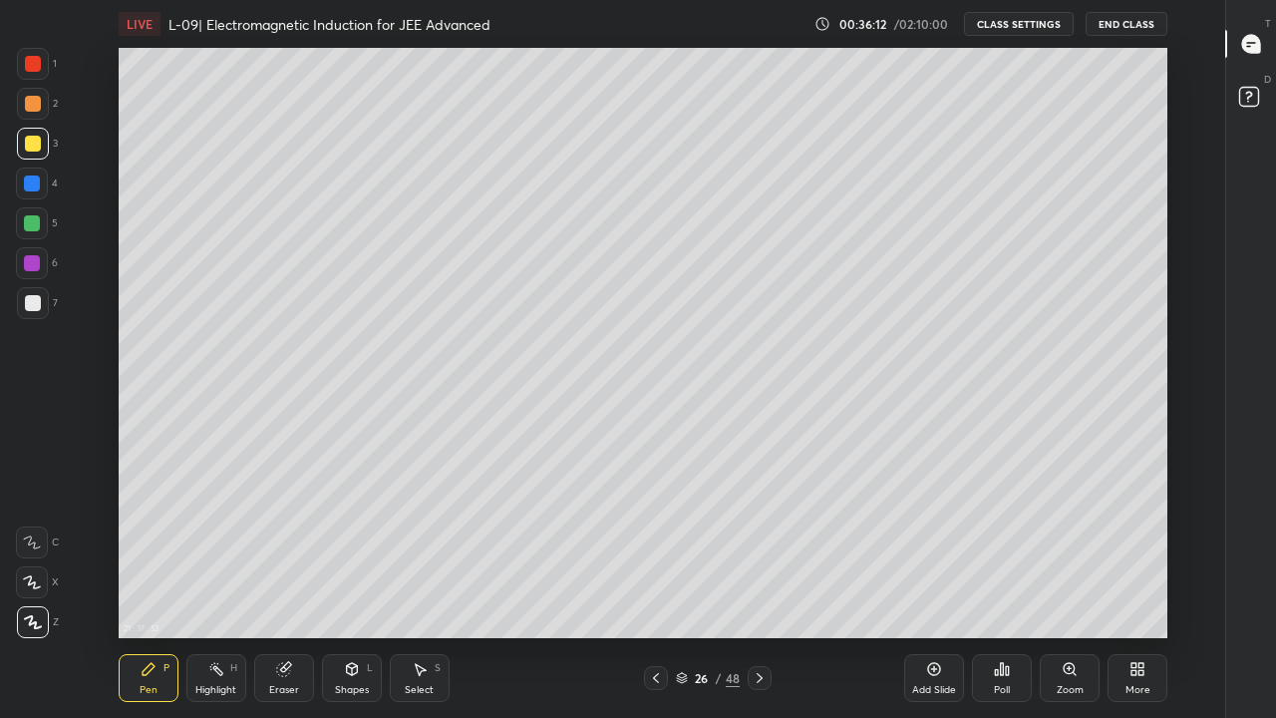
click at [759, 590] on icon at bounding box center [760, 678] width 6 height 10
click at [757, 590] on icon at bounding box center [760, 678] width 16 height 16
click at [759, 590] on icon at bounding box center [760, 678] width 16 height 16
click at [760, 590] on icon at bounding box center [760, 678] width 16 height 16
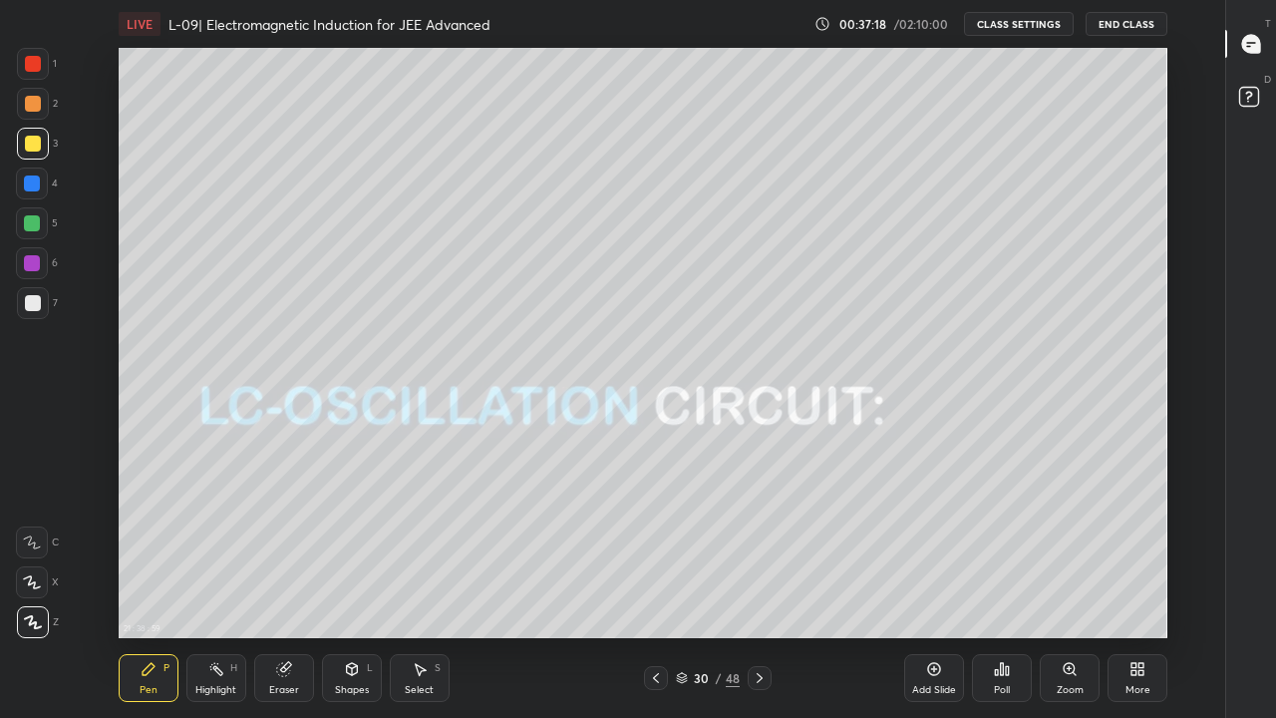
click at [655, 590] on icon at bounding box center [656, 678] width 16 height 16
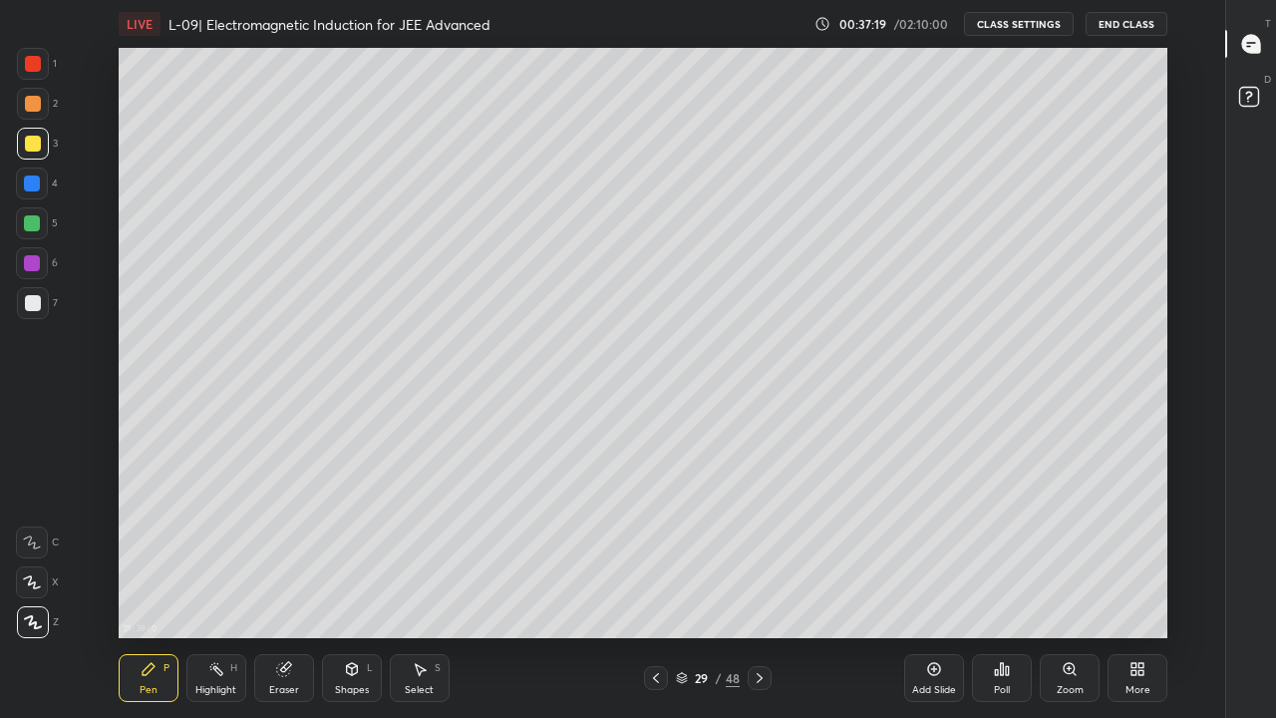
click at [702, 590] on div "29" at bounding box center [702, 678] width 20 height 12
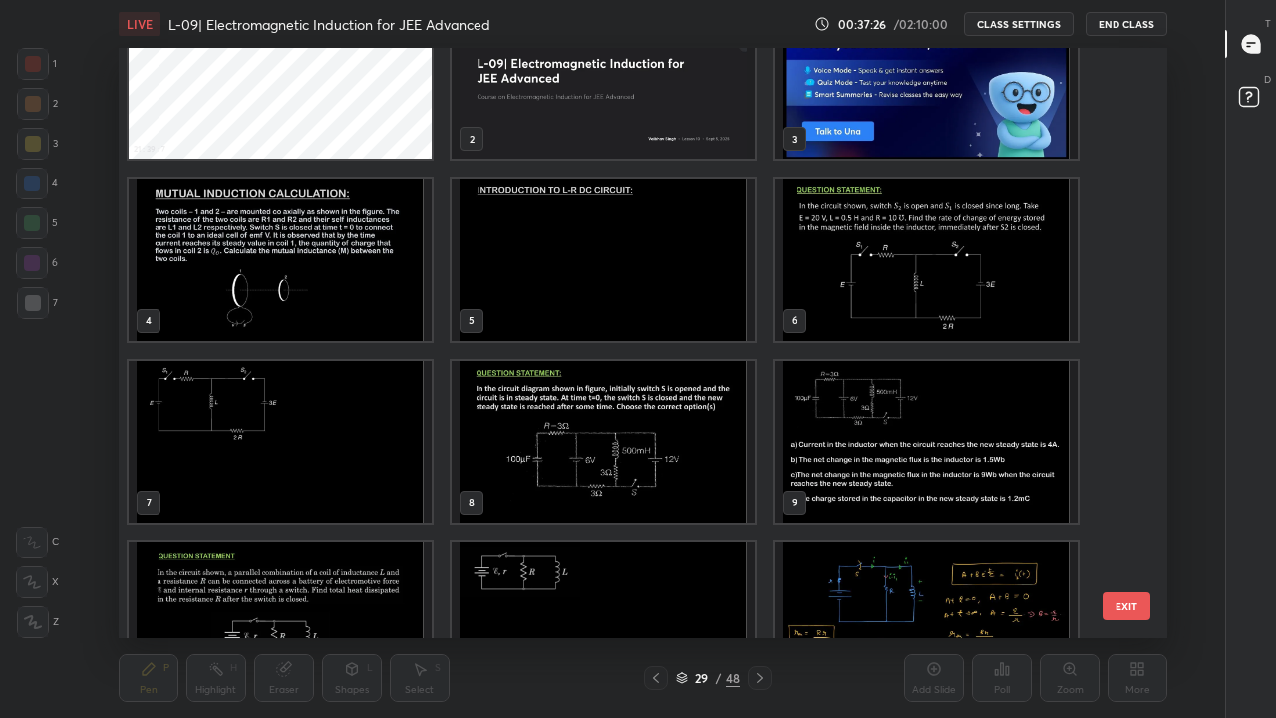
scroll to position [59, 0]
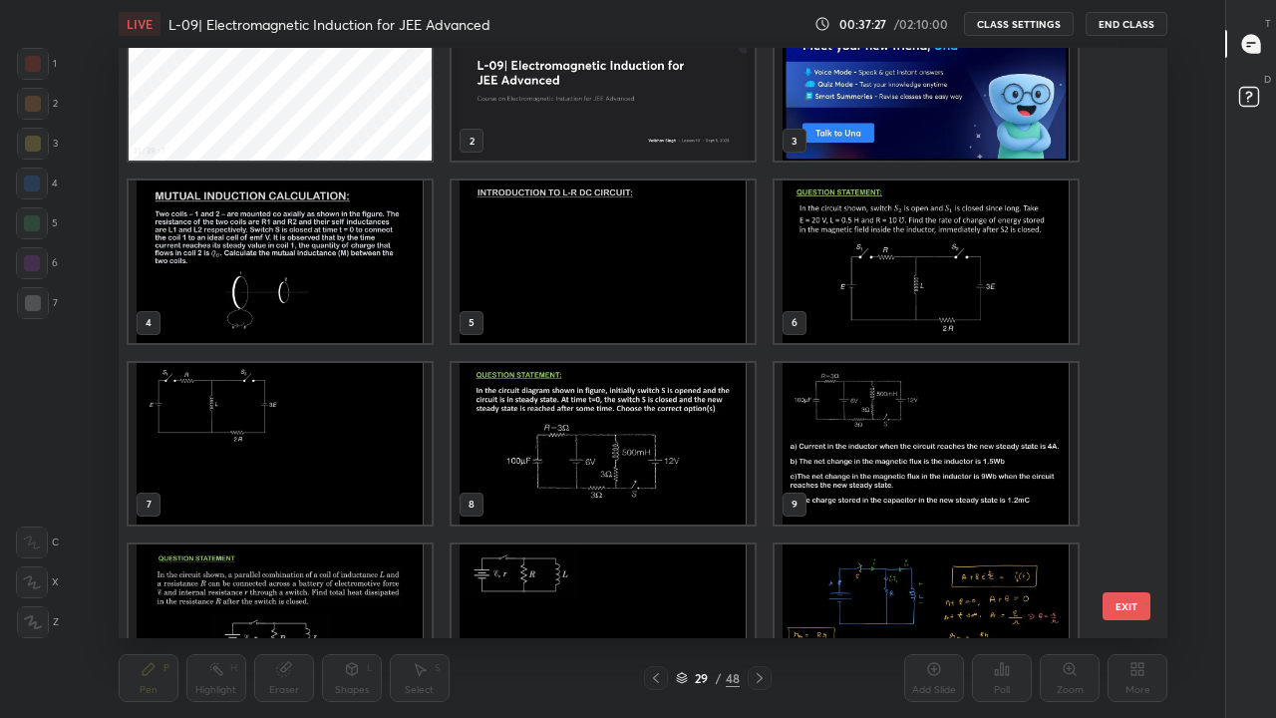
click at [853, 286] on img "grid" at bounding box center [926, 261] width 303 height 162
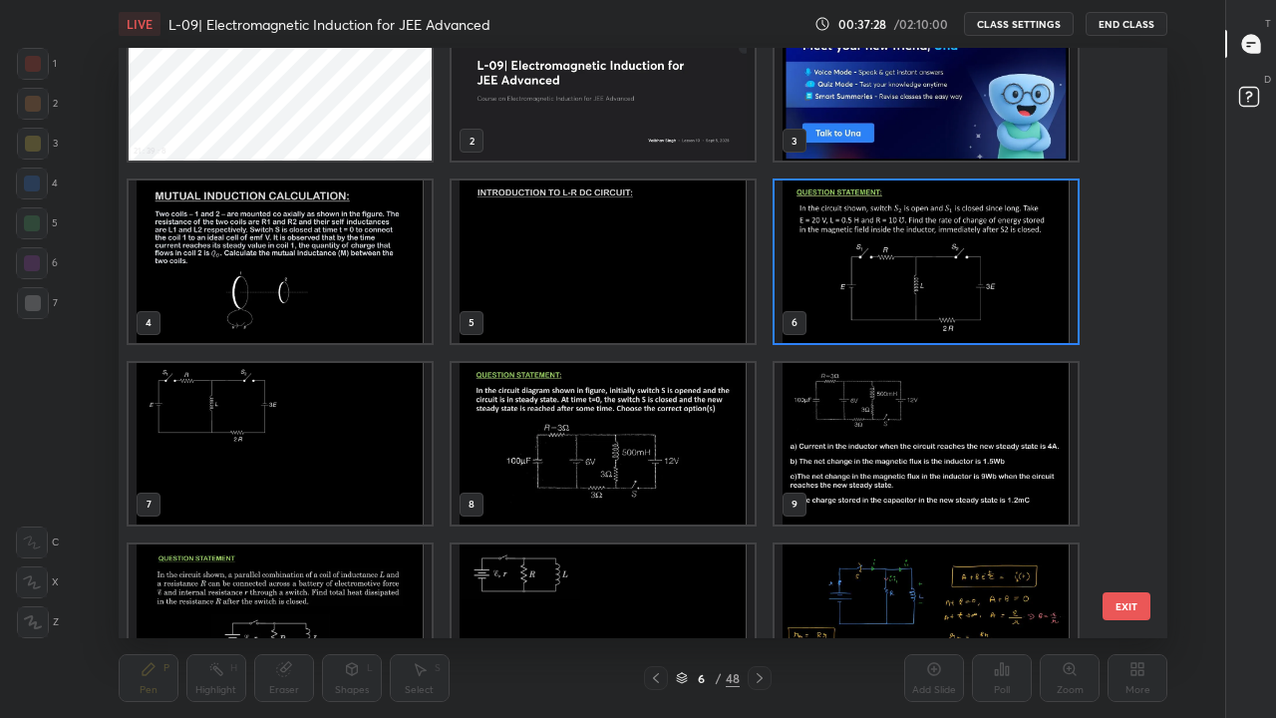
click at [851, 292] on img "grid" at bounding box center [926, 261] width 303 height 162
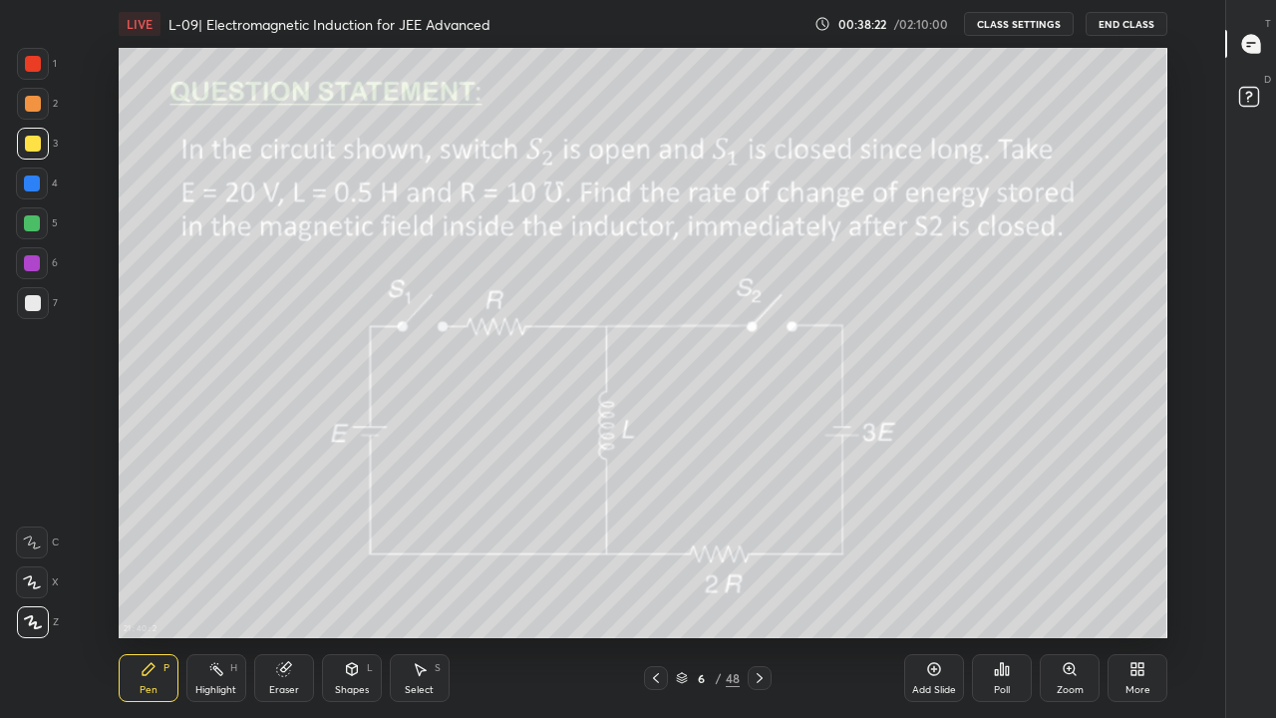
click at [268, 590] on div "Eraser" at bounding box center [284, 678] width 60 height 48
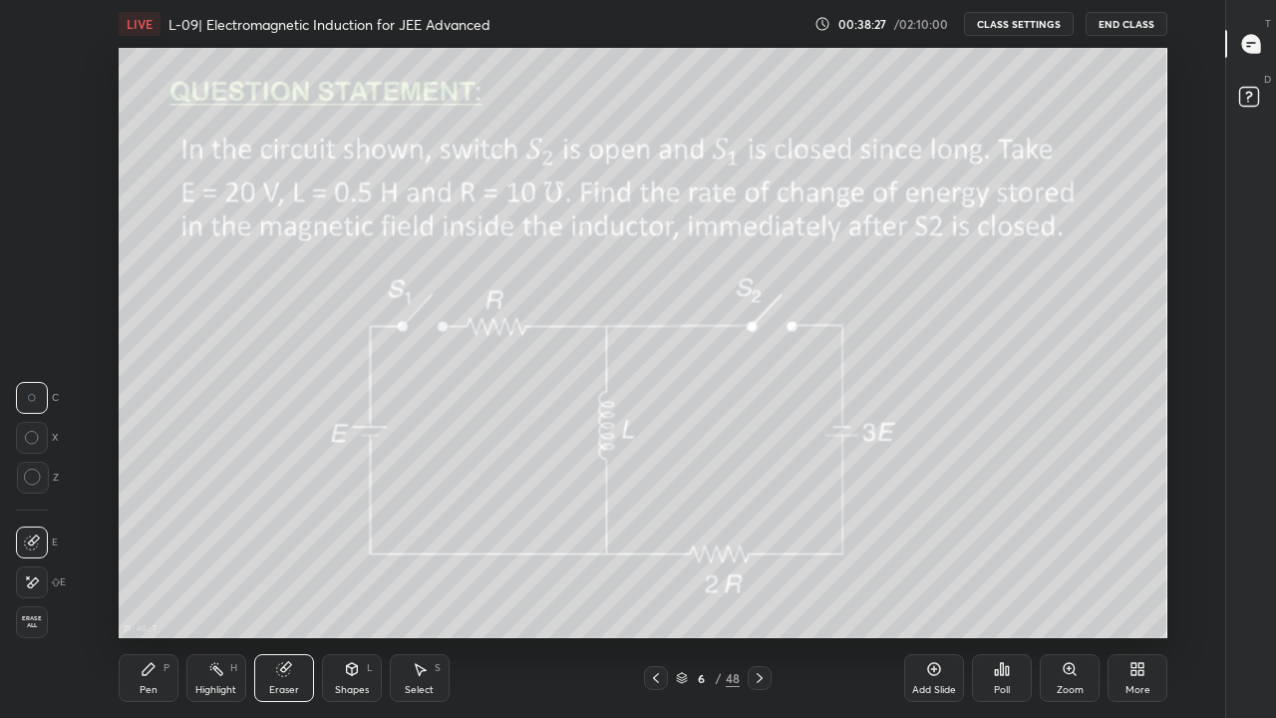
click at [700, 590] on div "6" at bounding box center [702, 678] width 20 height 12
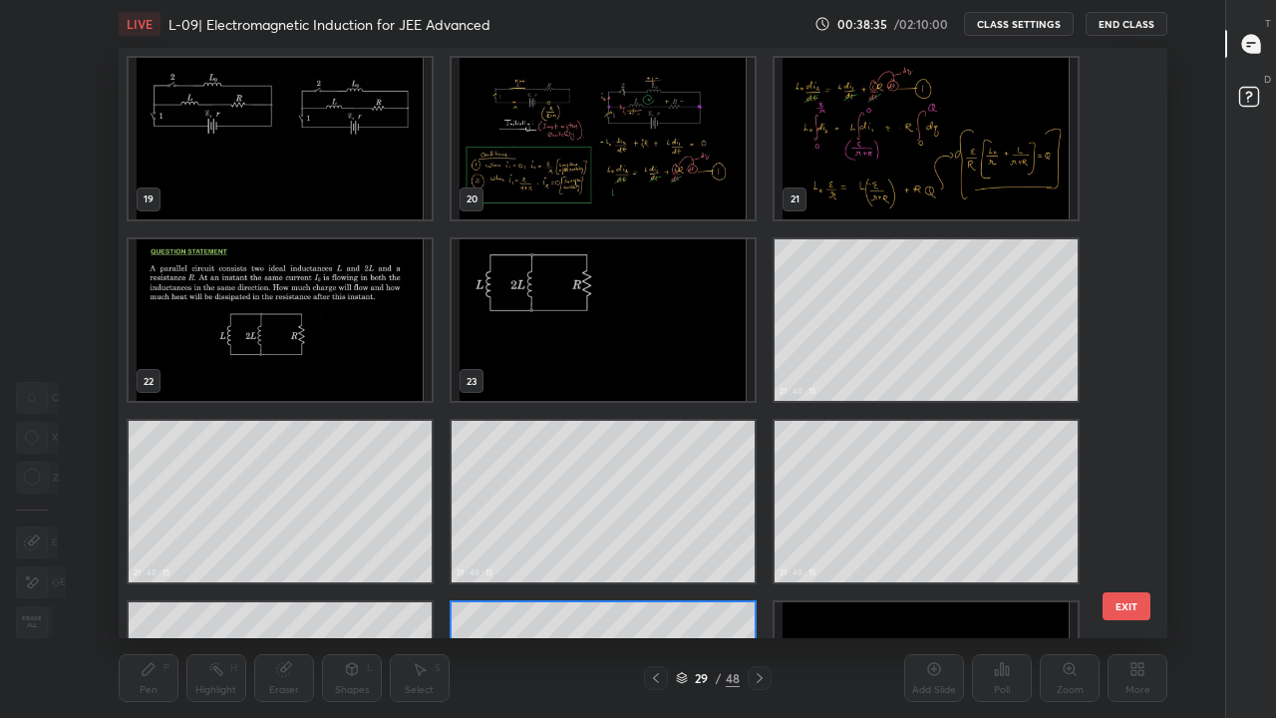
scroll to position [1226, 0]
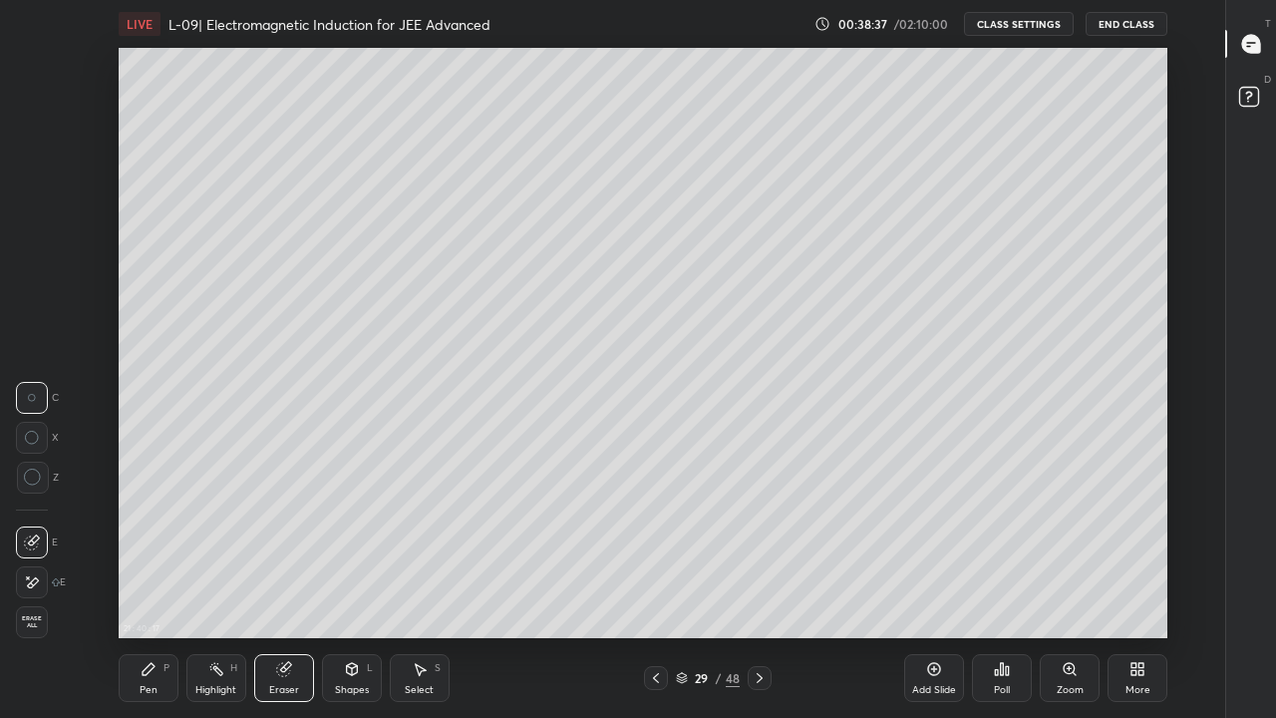
click at [759, 590] on icon at bounding box center [760, 678] width 16 height 16
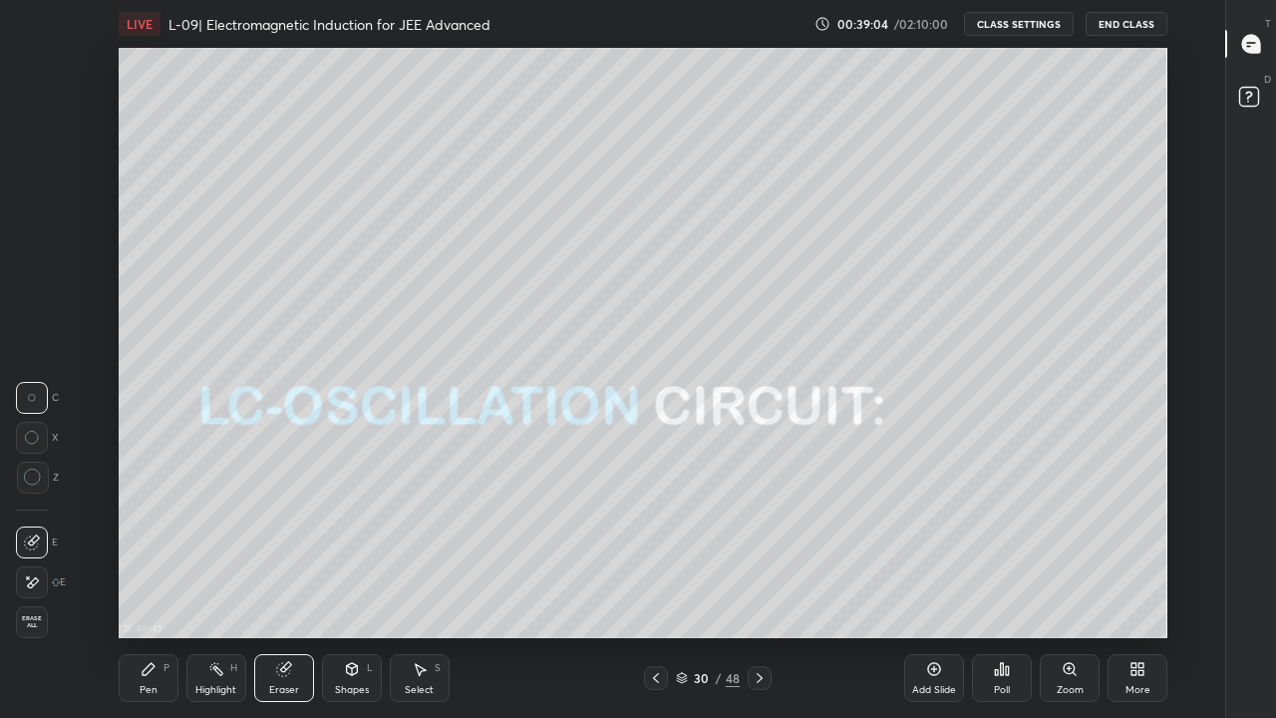
click at [155, 590] on icon at bounding box center [149, 669] width 16 height 16
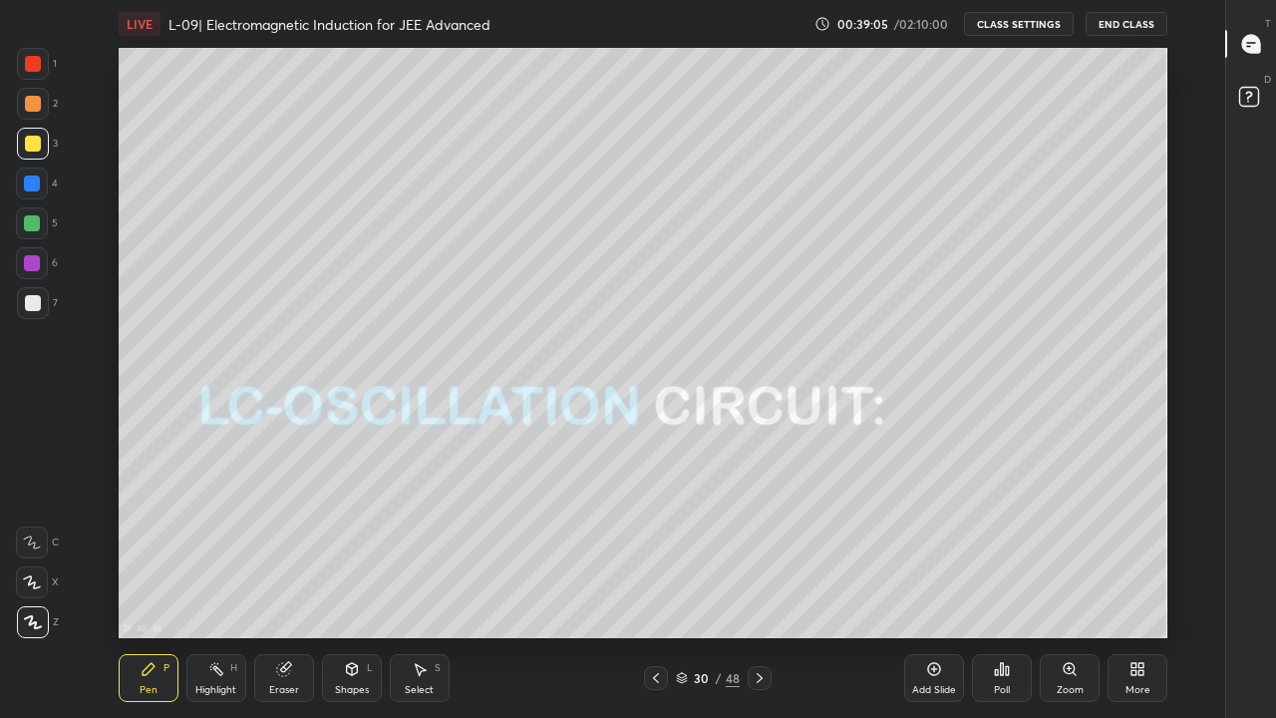
click at [33, 222] on div at bounding box center [32, 223] width 16 height 16
click at [35, 103] on div at bounding box center [33, 104] width 16 height 16
click at [31, 141] on div at bounding box center [33, 144] width 16 height 16
click at [762, 590] on div at bounding box center [760, 678] width 24 height 24
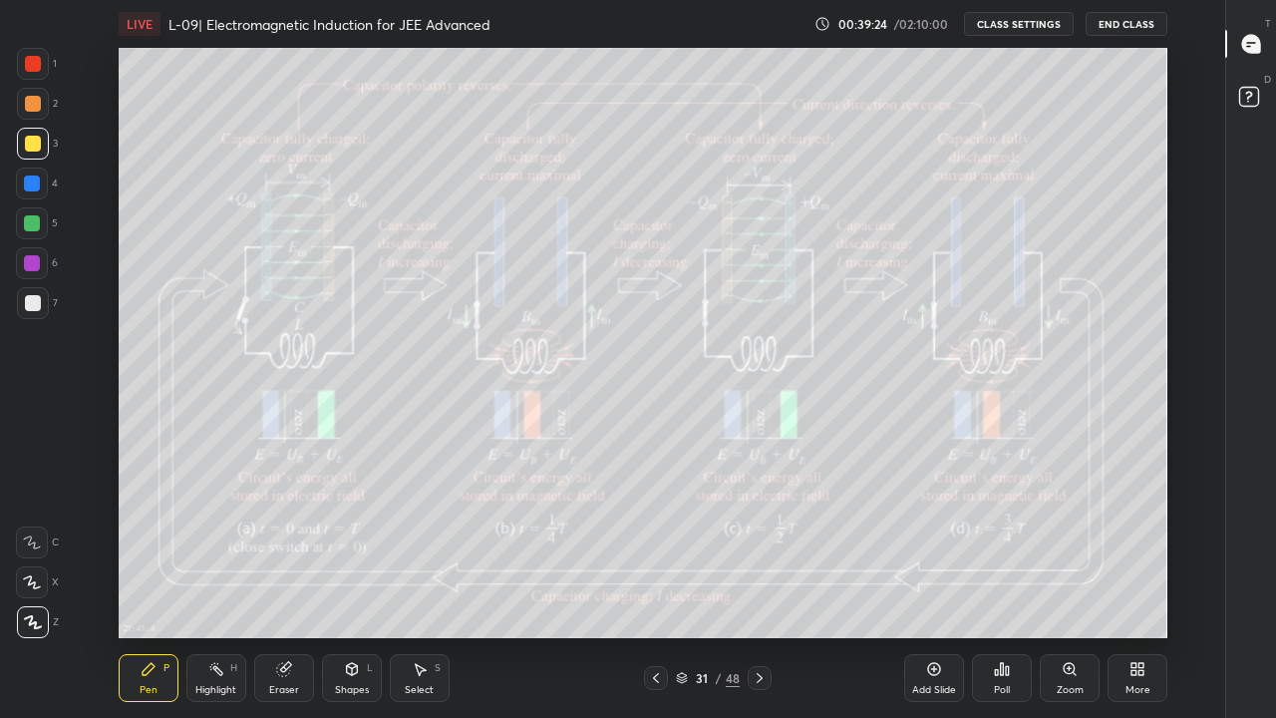
click at [655, 590] on icon at bounding box center [656, 678] width 16 height 16
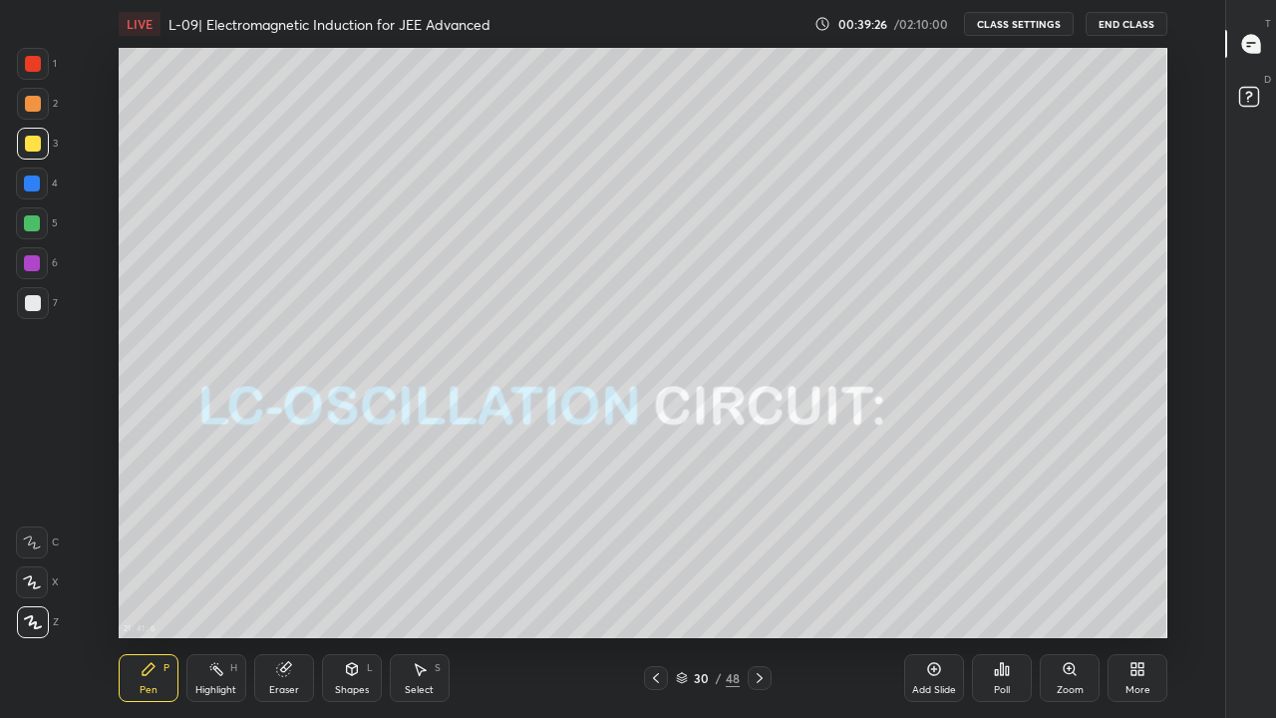
click at [922, 590] on div "Add Slide" at bounding box center [934, 678] width 60 height 48
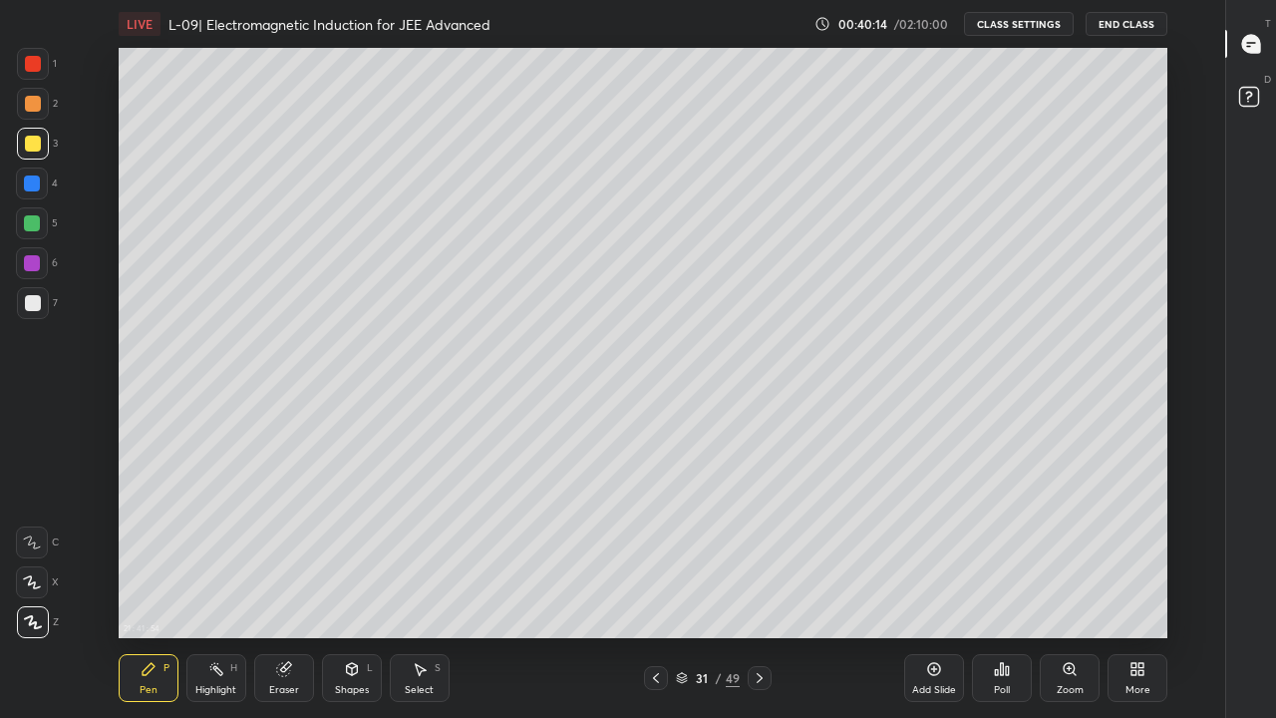
click at [33, 187] on div at bounding box center [32, 183] width 16 height 16
click at [27, 222] on div at bounding box center [32, 223] width 16 height 16
click at [34, 104] on div at bounding box center [33, 104] width 16 height 16
click at [36, 135] on div at bounding box center [33, 144] width 32 height 32
click at [292, 590] on div "Eraser" at bounding box center [284, 678] width 60 height 48
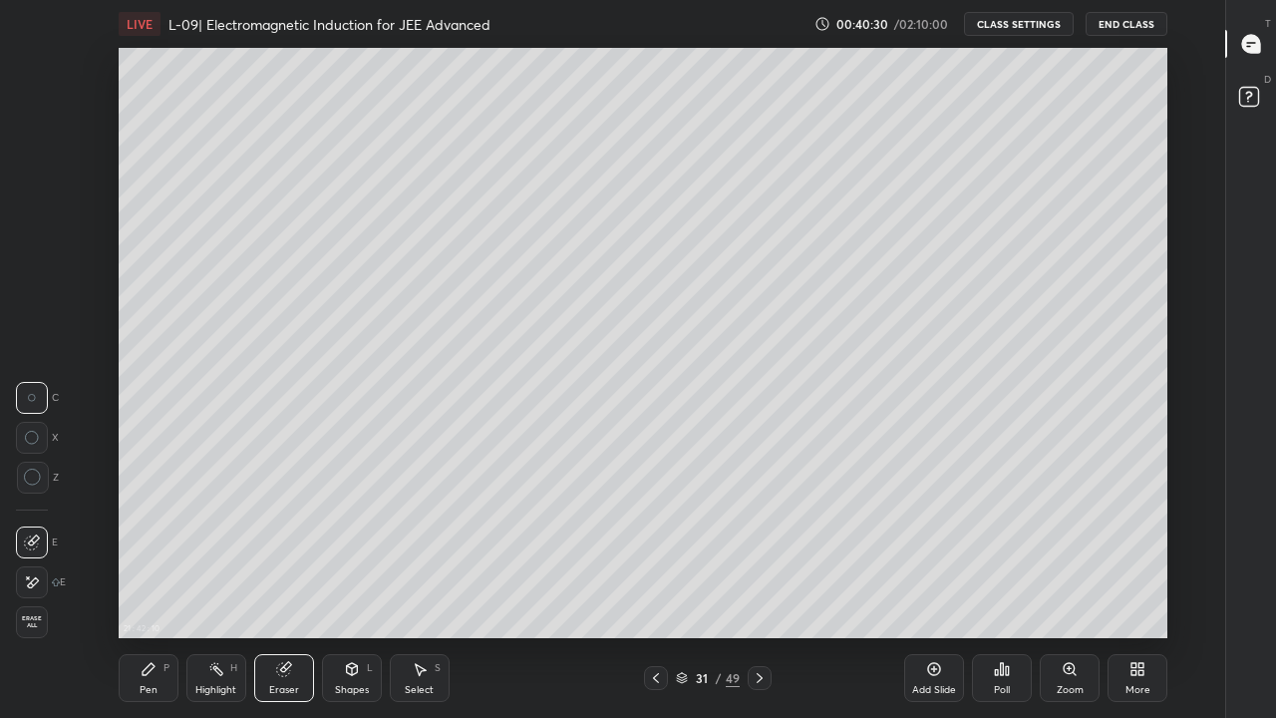
click at [159, 590] on div "Pen P" at bounding box center [149, 678] width 60 height 48
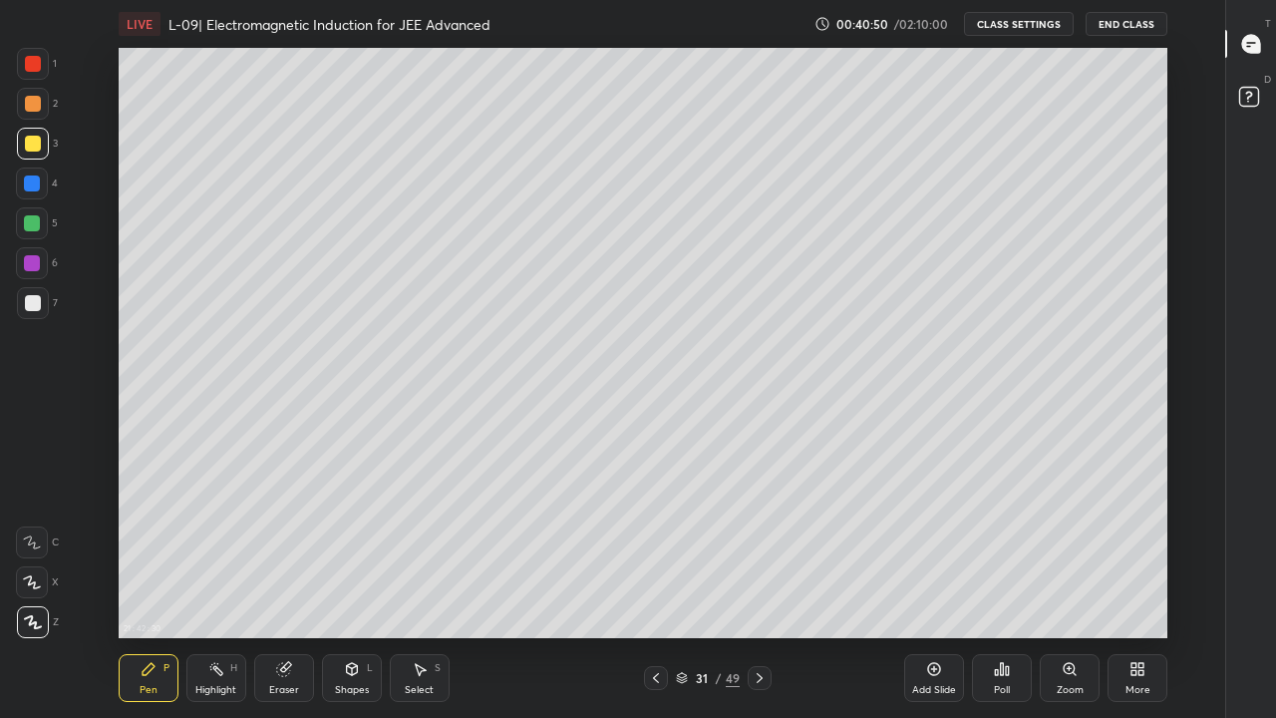
click at [42, 97] on div at bounding box center [33, 104] width 32 height 32
click at [32, 61] on div at bounding box center [33, 64] width 16 height 16
click at [26, 104] on div at bounding box center [33, 104] width 16 height 16
click at [40, 66] on div at bounding box center [33, 64] width 16 height 16
click at [26, 102] on div at bounding box center [33, 104] width 16 height 16
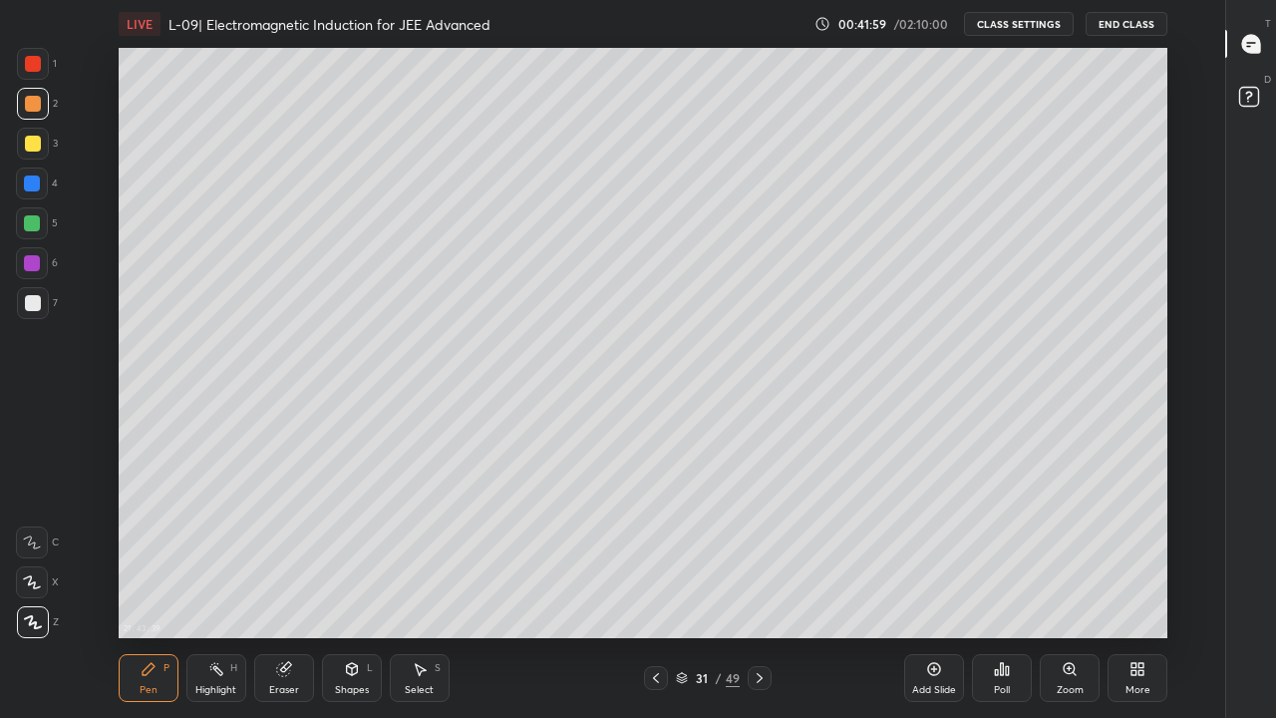
click at [31, 299] on div at bounding box center [33, 303] width 16 height 16
click at [27, 144] on div at bounding box center [33, 144] width 16 height 16
click at [351, 590] on icon at bounding box center [352, 669] width 16 height 16
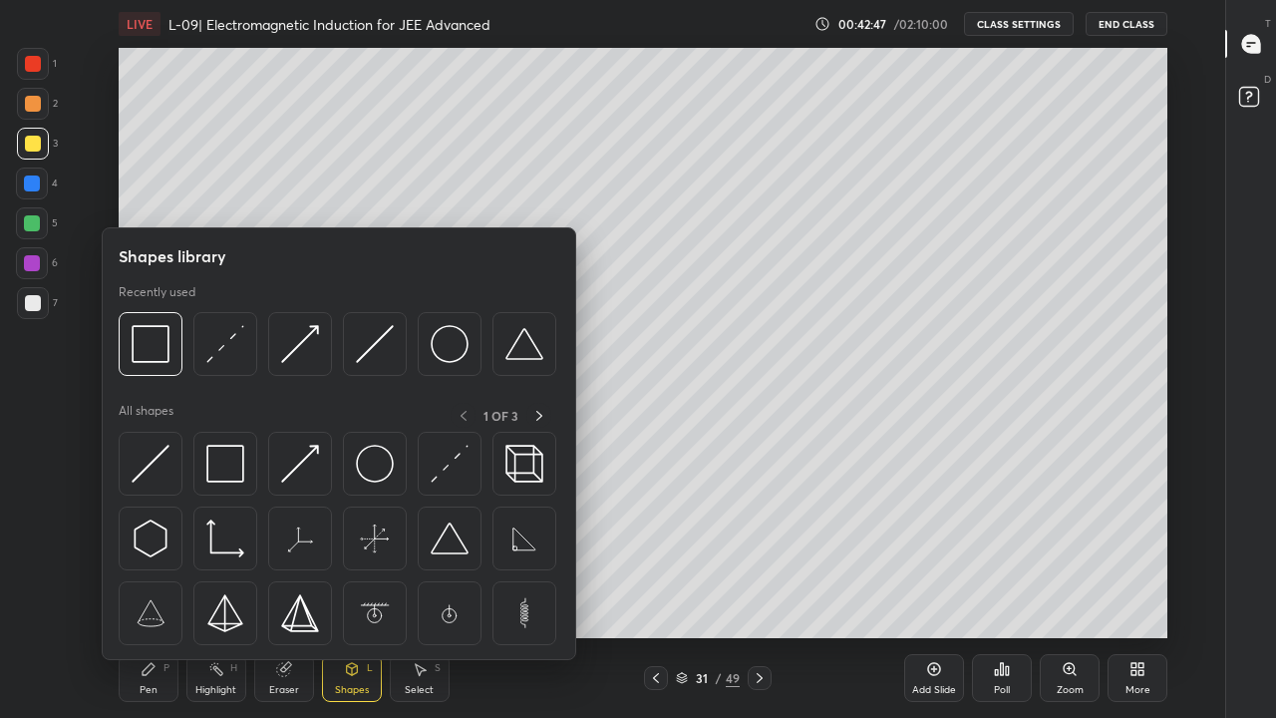
click at [249, 480] on div at bounding box center [225, 464] width 64 height 64
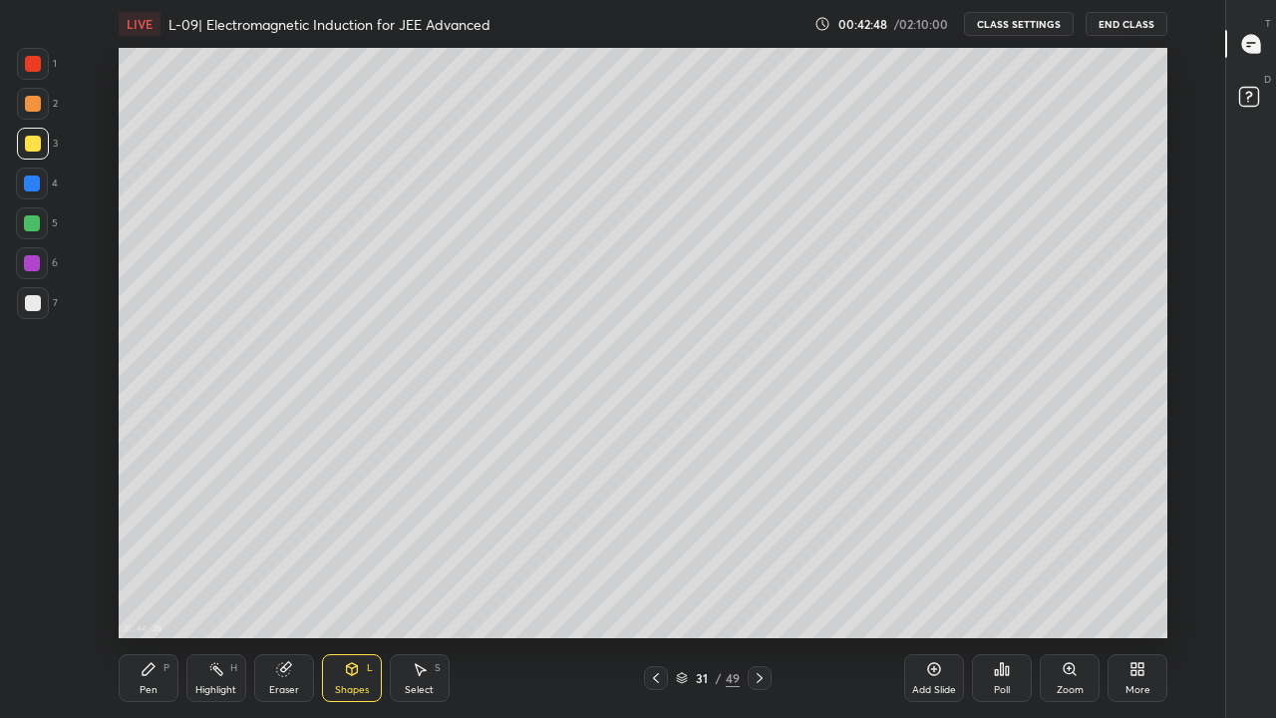
click at [30, 100] on div at bounding box center [33, 104] width 16 height 16
click at [233, 590] on div "H" at bounding box center [233, 668] width 7 height 10
click at [40, 225] on div at bounding box center [32, 223] width 16 height 16
click at [28, 302] on div at bounding box center [33, 303] width 16 height 16
click at [32, 142] on div at bounding box center [33, 144] width 16 height 16
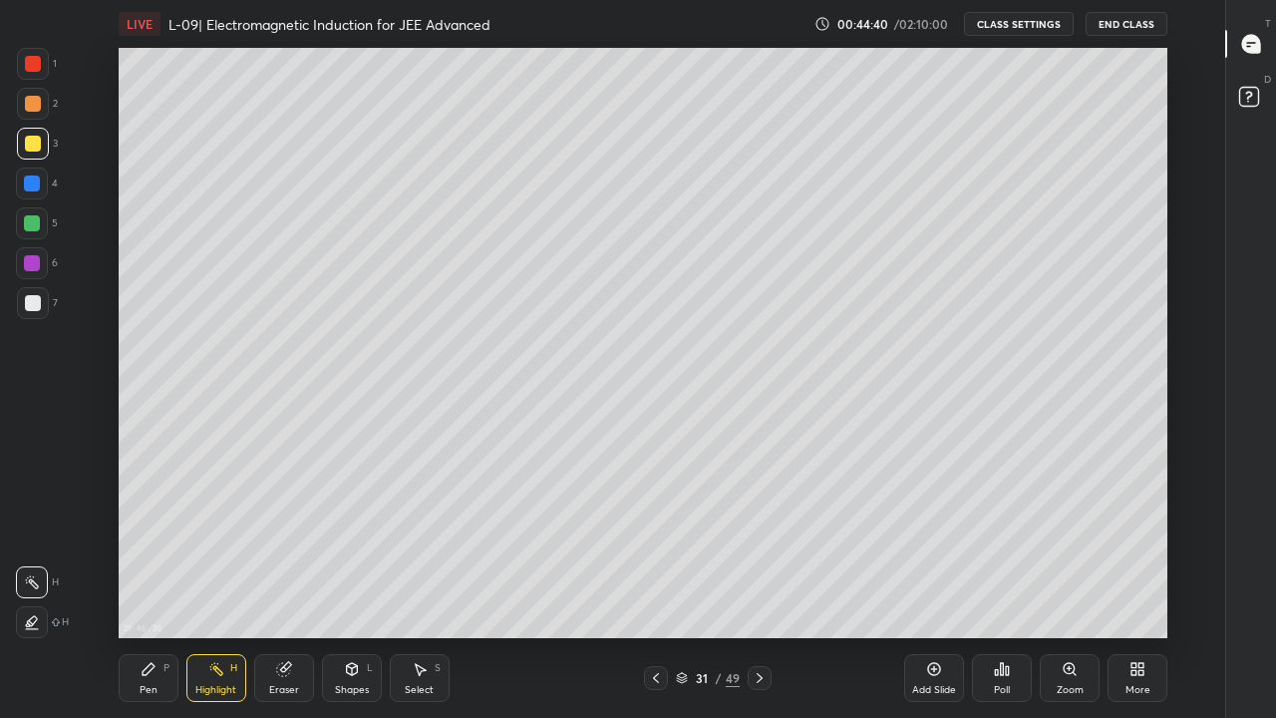
click at [35, 100] on div at bounding box center [33, 104] width 16 height 16
click at [152, 590] on icon at bounding box center [149, 669] width 16 height 16
click at [29, 226] on div at bounding box center [32, 223] width 16 height 16
click at [798, 590] on div "Pen P Highlight H Eraser Shapes L Select S 31 / 49 Add Slide Poll Zoom More" at bounding box center [643, 678] width 1049 height 80
click at [33, 142] on div at bounding box center [33, 144] width 16 height 16
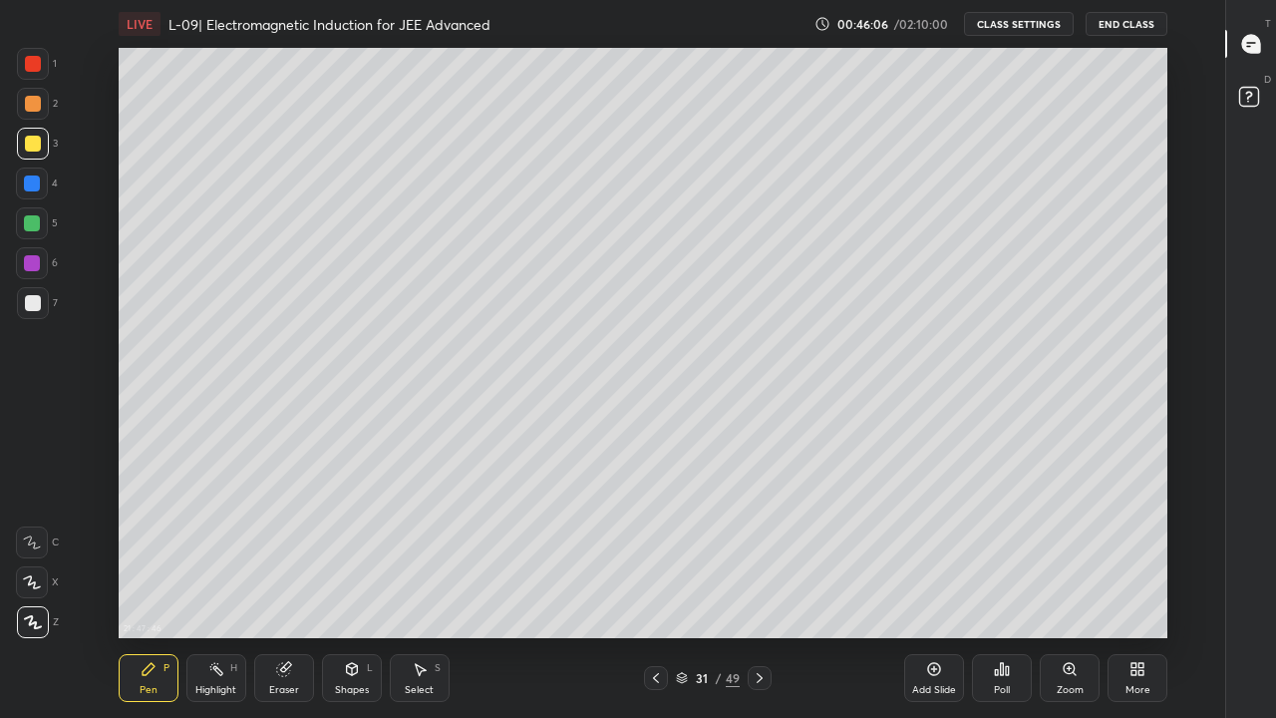
click at [33, 188] on div at bounding box center [32, 183] width 16 height 16
click at [38, 301] on div at bounding box center [33, 303] width 16 height 16
click at [931, 590] on div "Add Slide" at bounding box center [934, 678] width 60 height 48
click at [28, 134] on div at bounding box center [33, 144] width 32 height 32
click at [45, 304] on div at bounding box center [33, 303] width 32 height 32
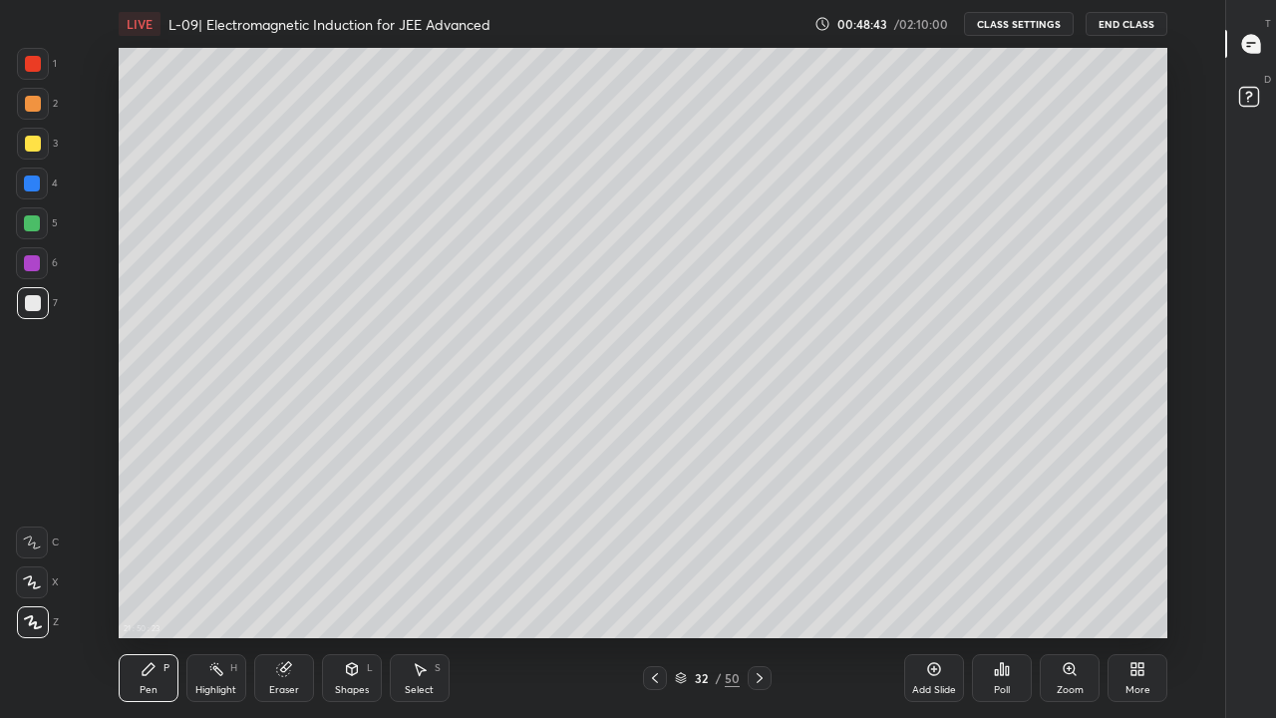
click at [36, 140] on div at bounding box center [33, 144] width 16 height 16
click at [294, 590] on div "Eraser" at bounding box center [284, 678] width 60 height 48
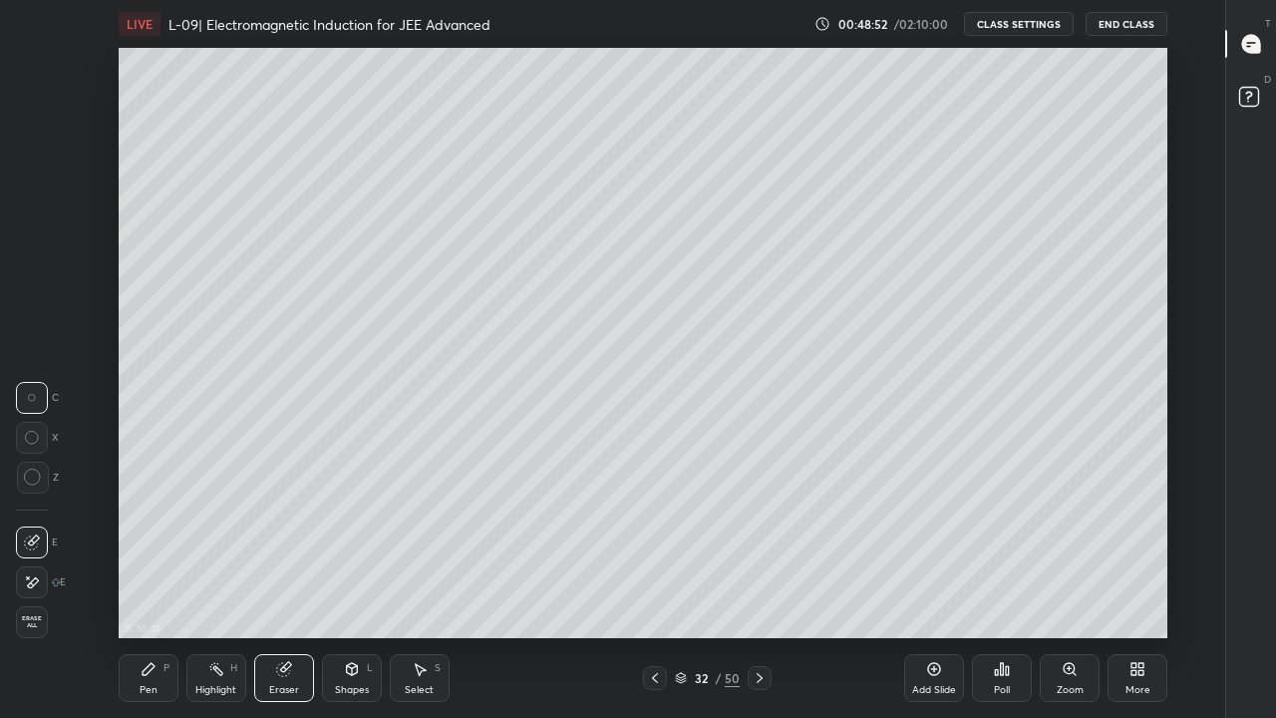
click at [159, 590] on div "Pen P" at bounding box center [149, 678] width 60 height 48
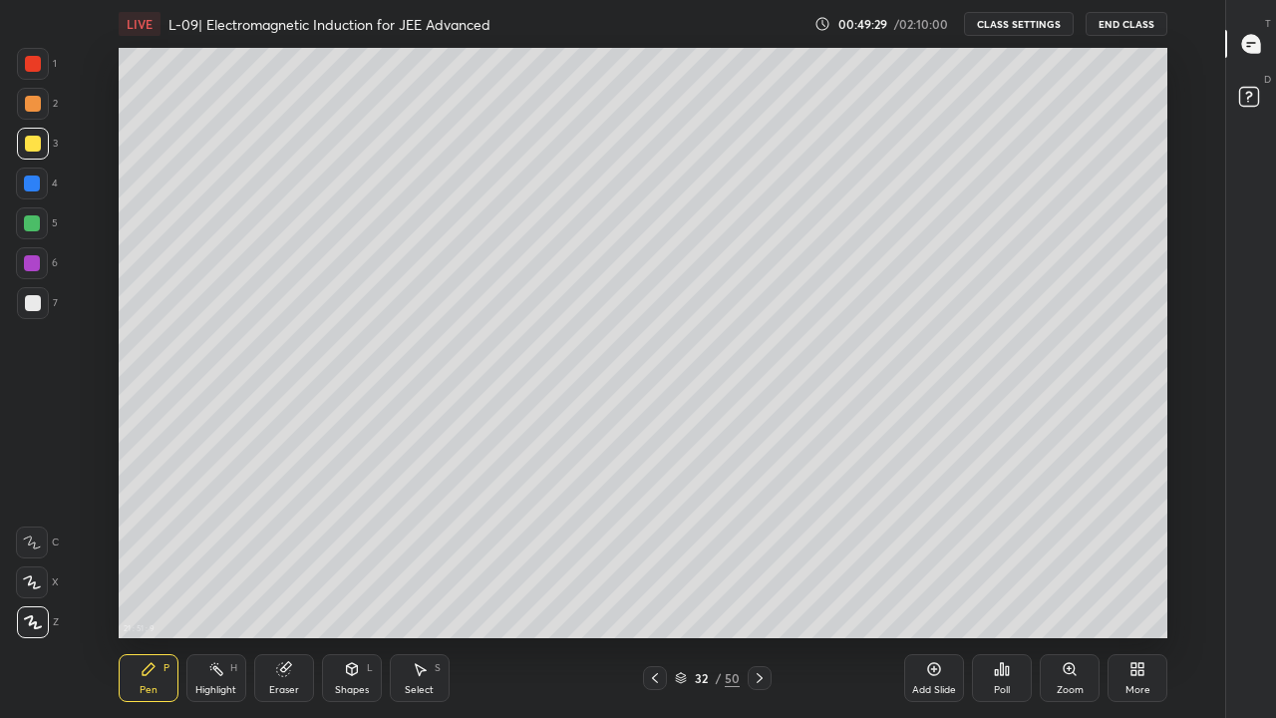
click at [303, 590] on div "Eraser" at bounding box center [284, 678] width 60 height 48
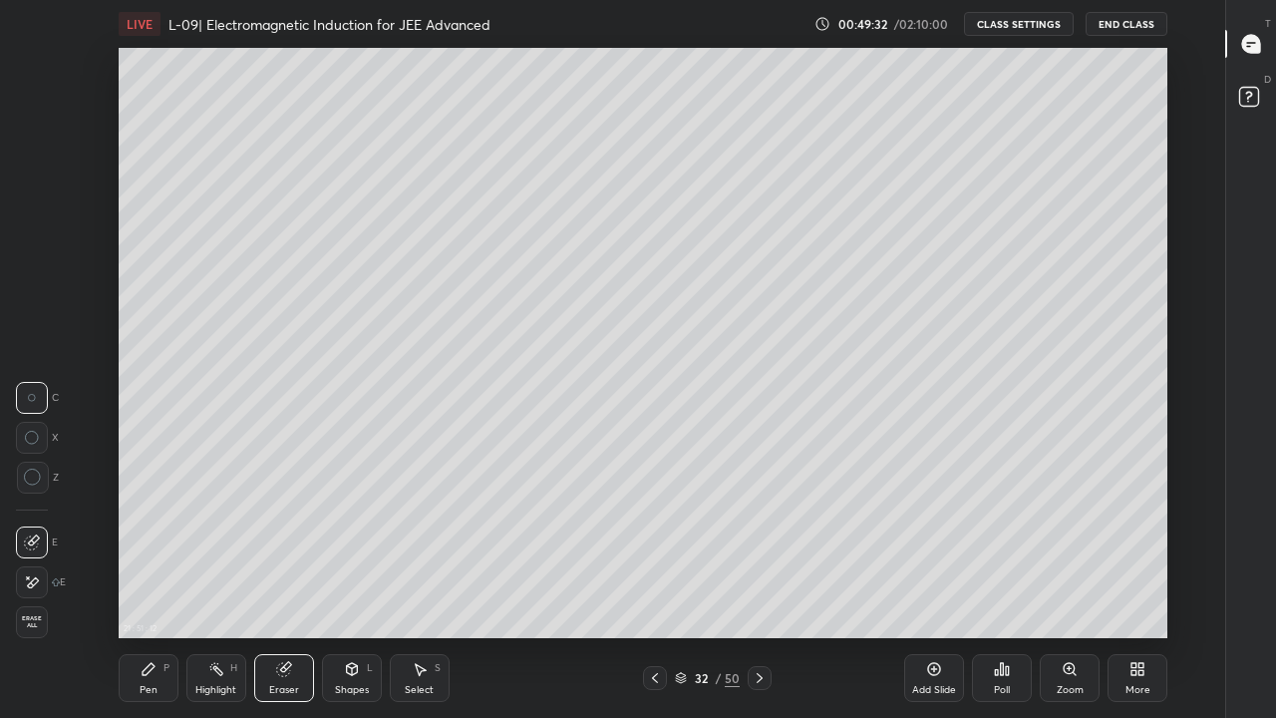
click at [160, 590] on div "Pen P" at bounding box center [149, 678] width 60 height 48
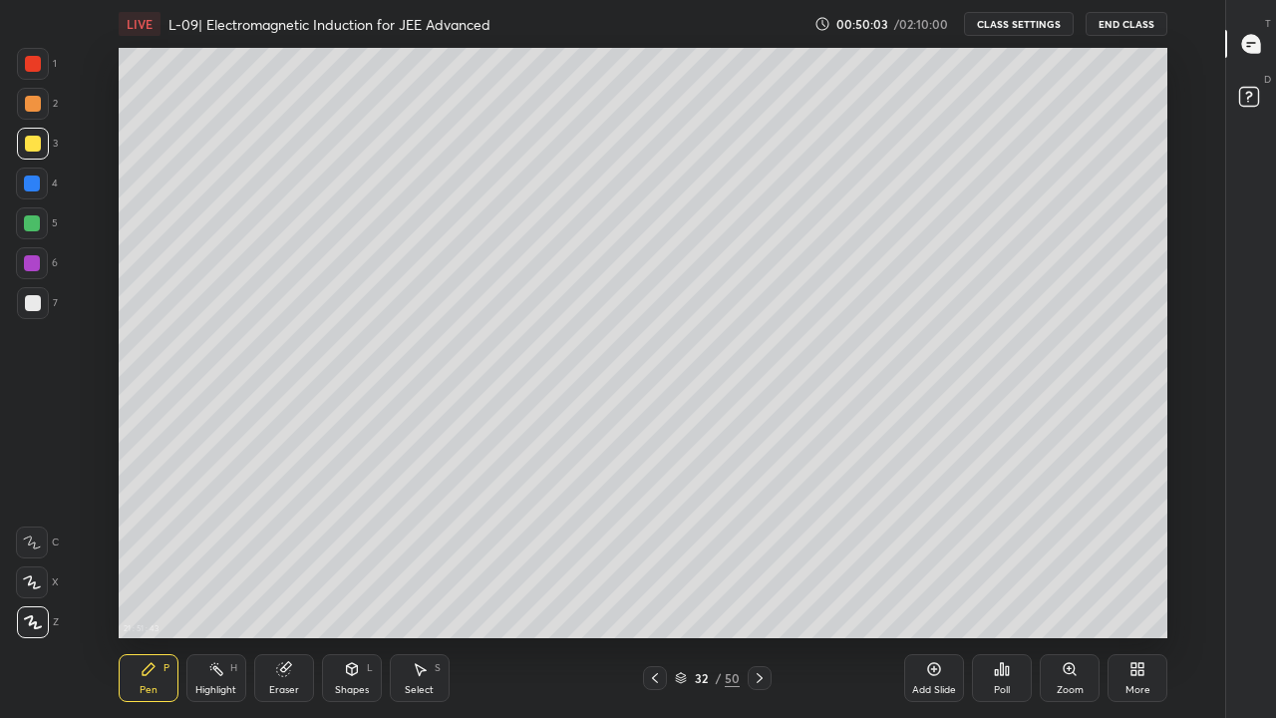
click at [29, 222] on div at bounding box center [32, 223] width 16 height 16
click at [655, 590] on icon at bounding box center [655, 678] width 16 height 16
click at [763, 590] on div at bounding box center [760, 678] width 24 height 24
click at [758, 590] on div at bounding box center [760, 678] width 24 height 24
click at [678, 590] on icon at bounding box center [681, 678] width 12 height 12
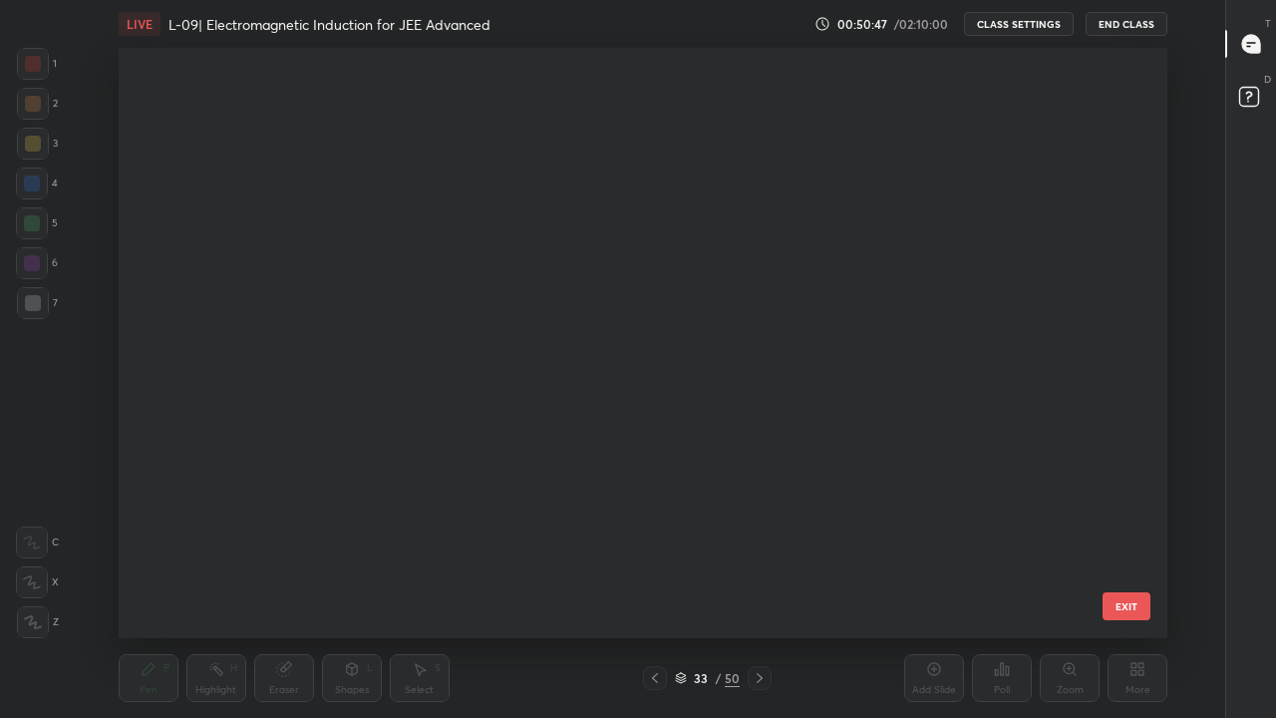
scroll to position [584, 1039]
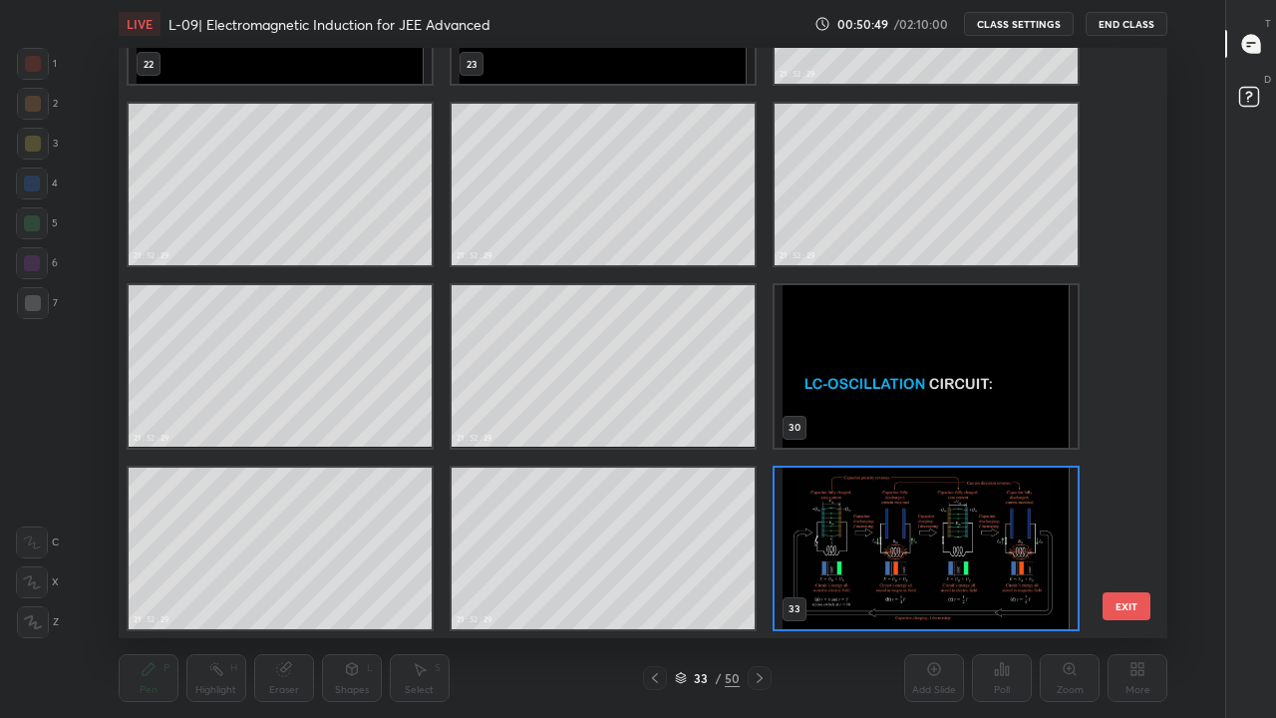
click at [864, 538] on img "grid" at bounding box center [926, 549] width 303 height 162
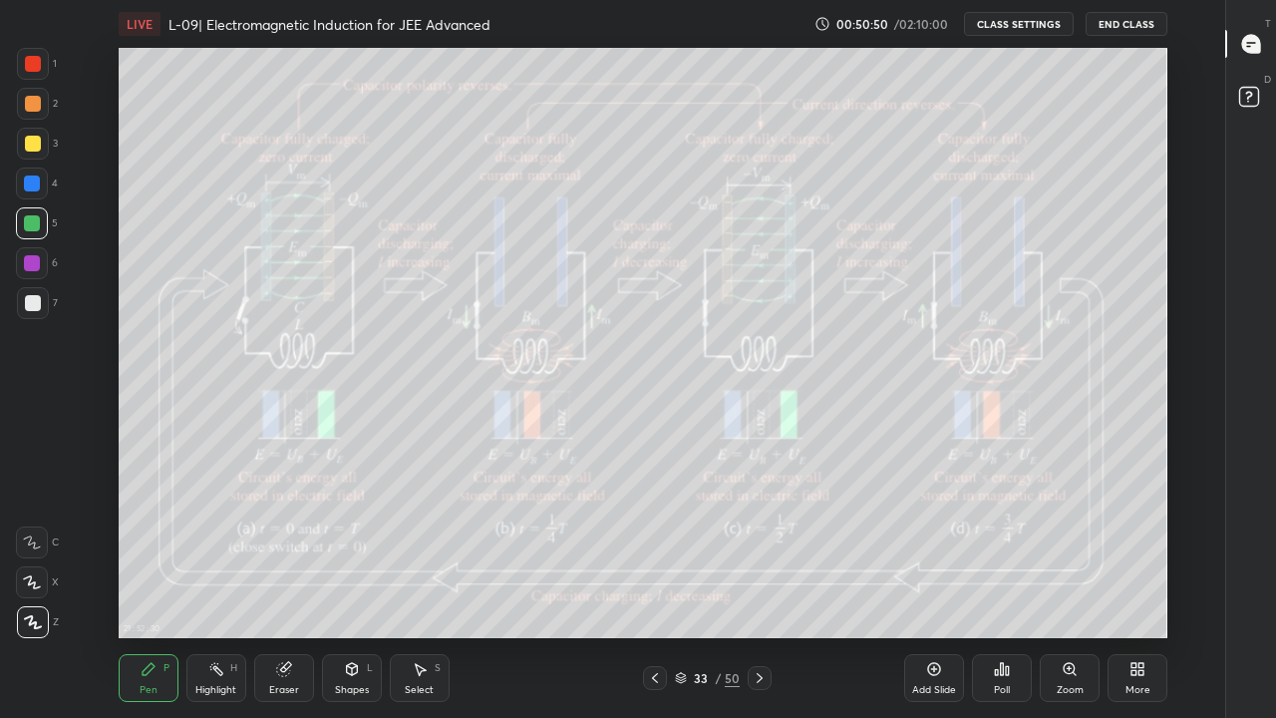
click at [664, 590] on div at bounding box center [655, 678] width 24 height 24
click at [656, 590] on icon at bounding box center [655, 678] width 16 height 16
click at [757, 590] on icon at bounding box center [760, 678] width 16 height 16
click at [657, 590] on icon at bounding box center [655, 678] width 16 height 16
click at [760, 590] on icon at bounding box center [760, 678] width 16 height 16
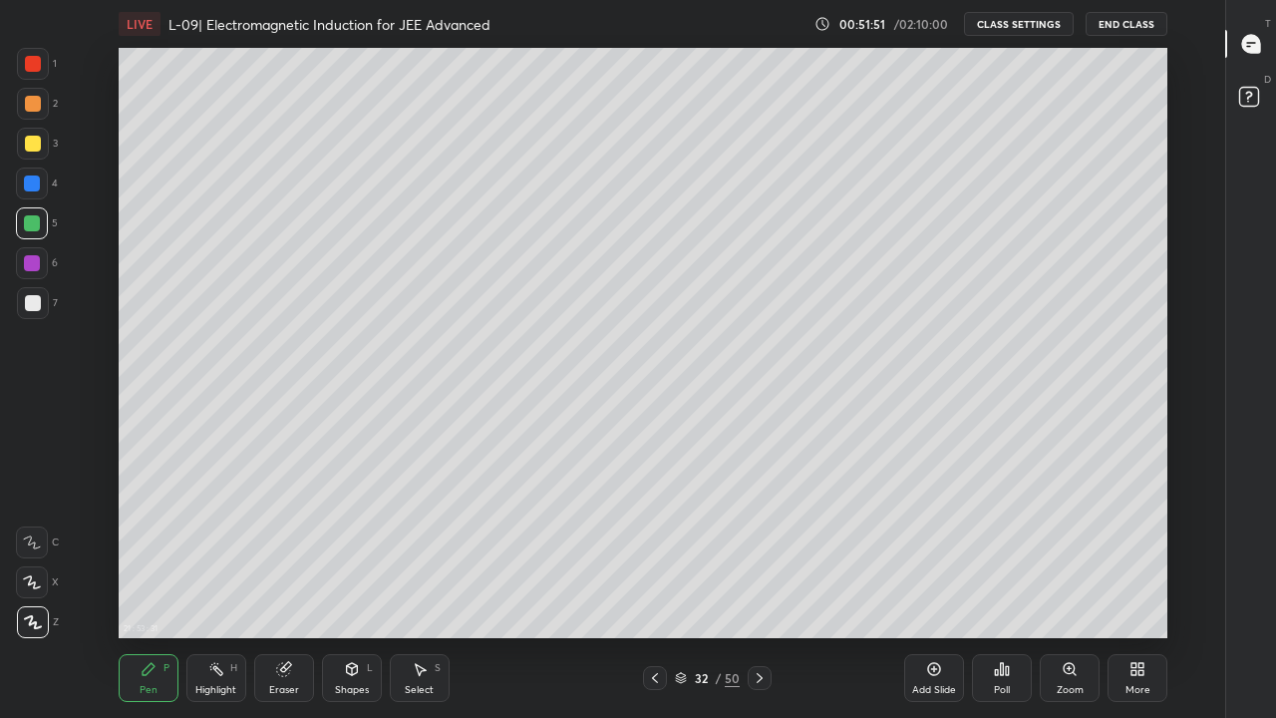
click at [655, 590] on icon at bounding box center [655, 678] width 16 height 16
click at [761, 590] on icon at bounding box center [760, 678] width 6 height 10
click at [655, 590] on icon at bounding box center [655, 678] width 16 height 16
click at [760, 590] on icon at bounding box center [760, 678] width 16 height 16
click at [656, 590] on div at bounding box center [655, 678] width 24 height 24
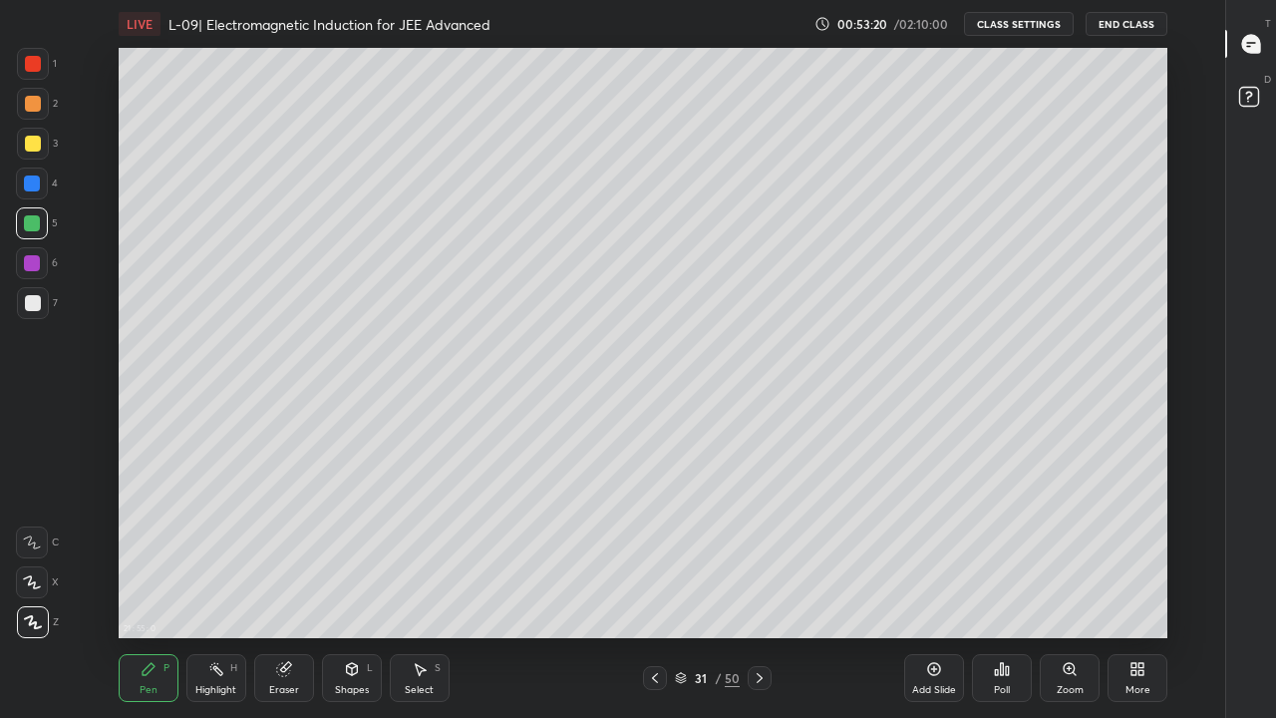
click at [223, 590] on icon at bounding box center [216, 669] width 16 height 16
click at [37, 107] on div at bounding box center [33, 104] width 16 height 16
click at [30, 71] on div at bounding box center [33, 64] width 16 height 16
click at [760, 590] on icon at bounding box center [760, 678] width 16 height 16
click at [933, 590] on div "Add Slide" at bounding box center [934, 690] width 44 height 10
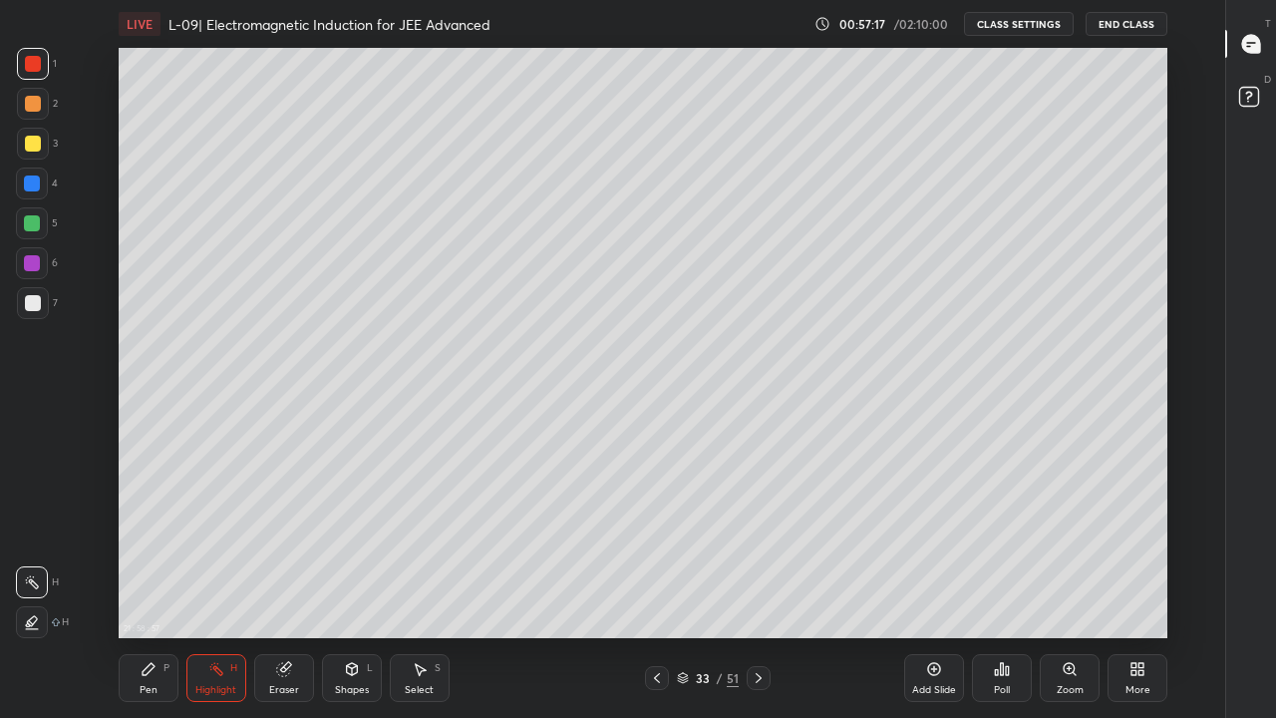
click at [758, 590] on icon at bounding box center [759, 678] width 16 height 16
click at [350, 590] on div "Shapes" at bounding box center [352, 690] width 34 height 10
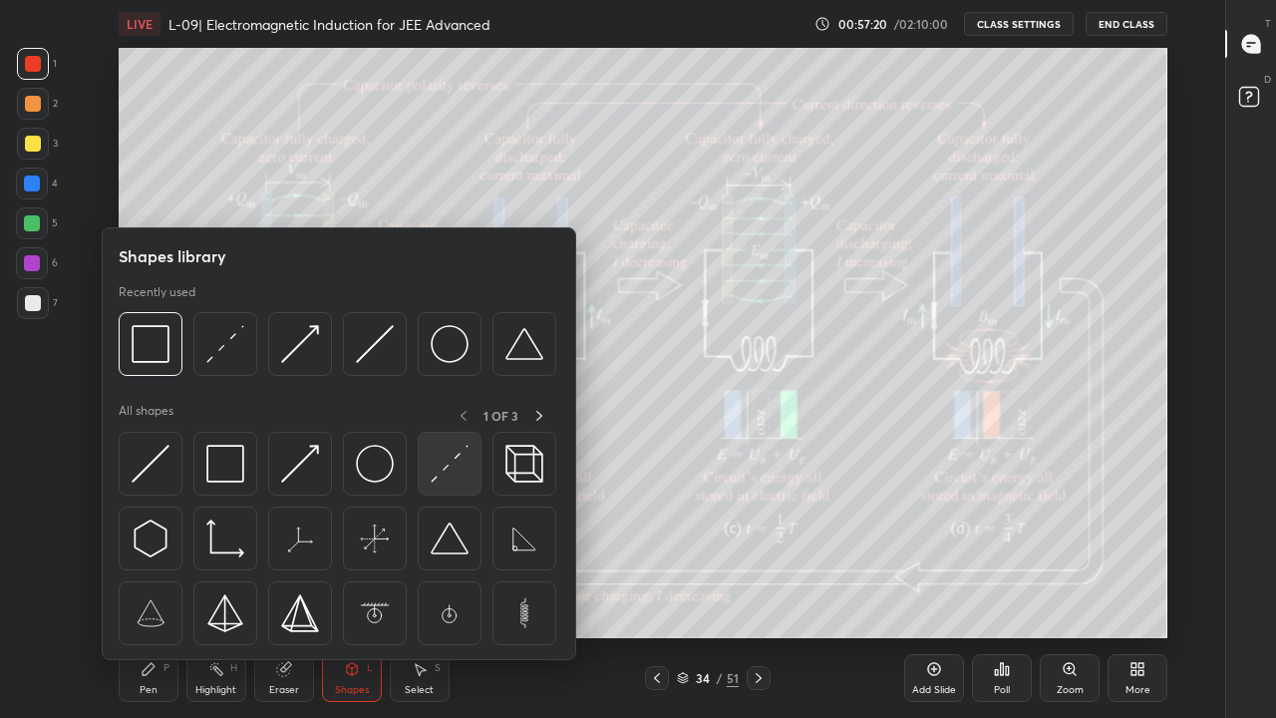
click at [444, 473] on img at bounding box center [450, 464] width 38 height 38
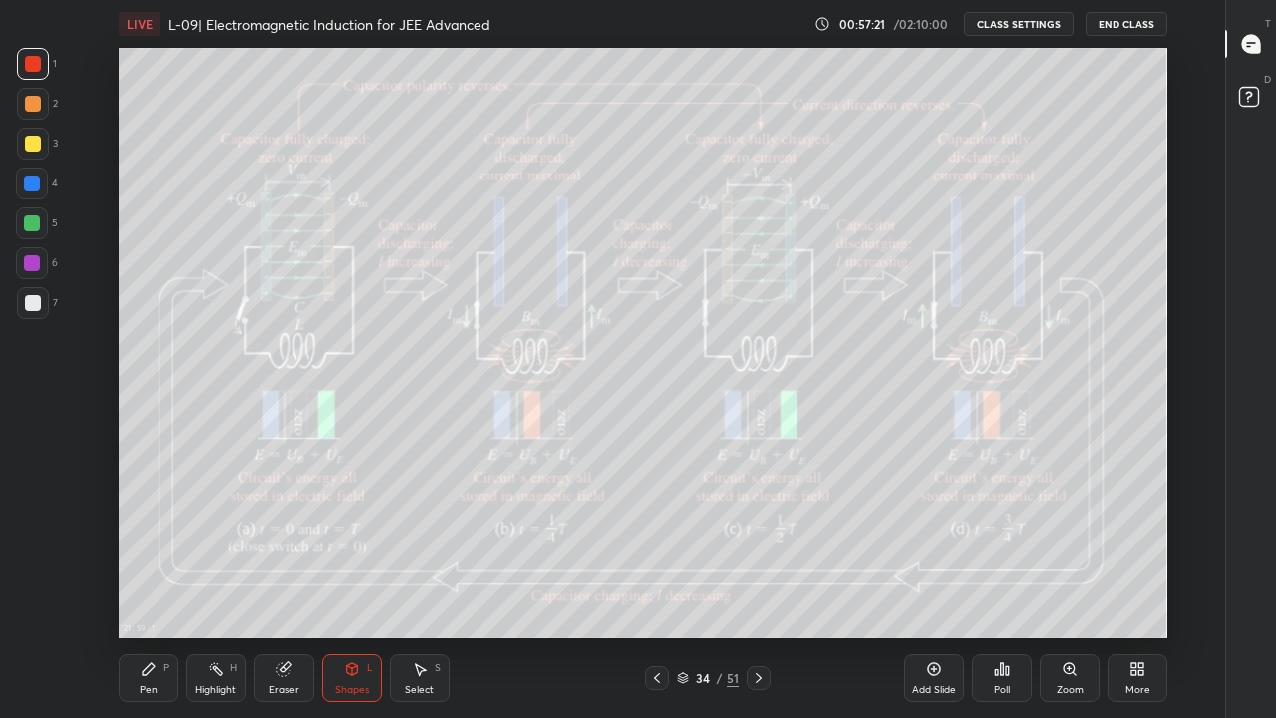
click at [356, 590] on div "Shapes L" at bounding box center [352, 678] width 60 height 48
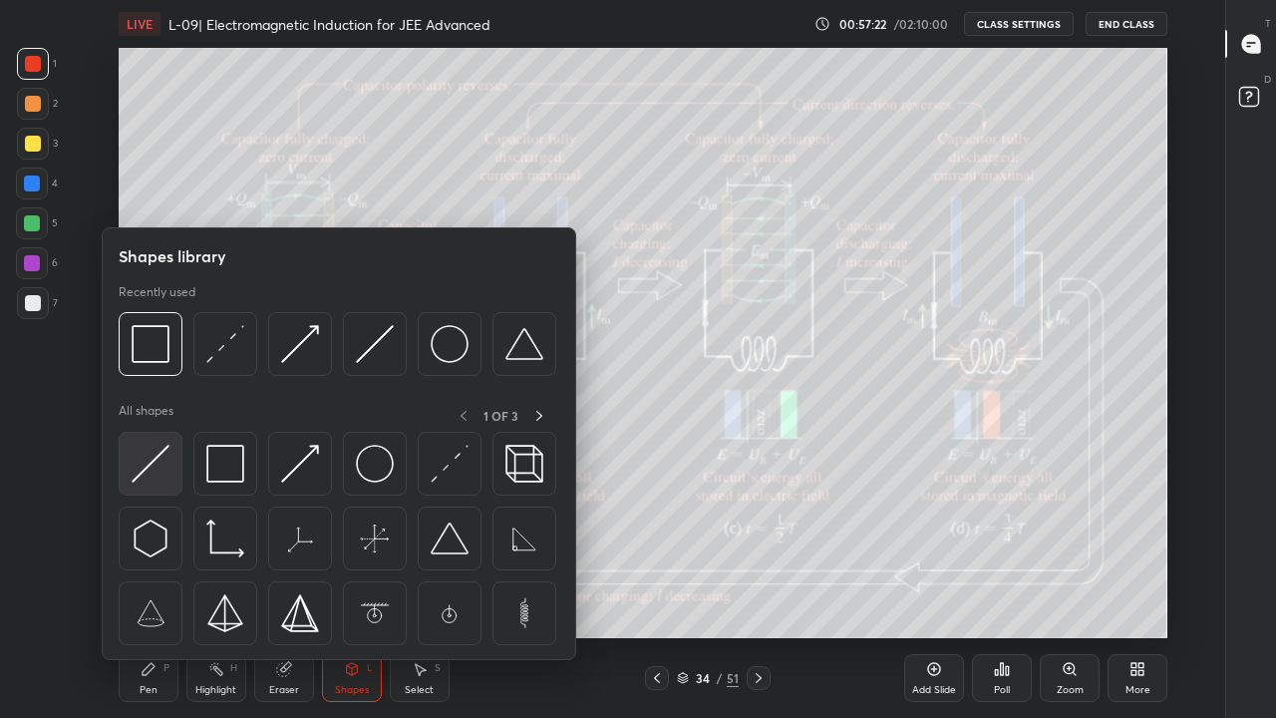
click at [160, 467] on img at bounding box center [151, 464] width 38 height 38
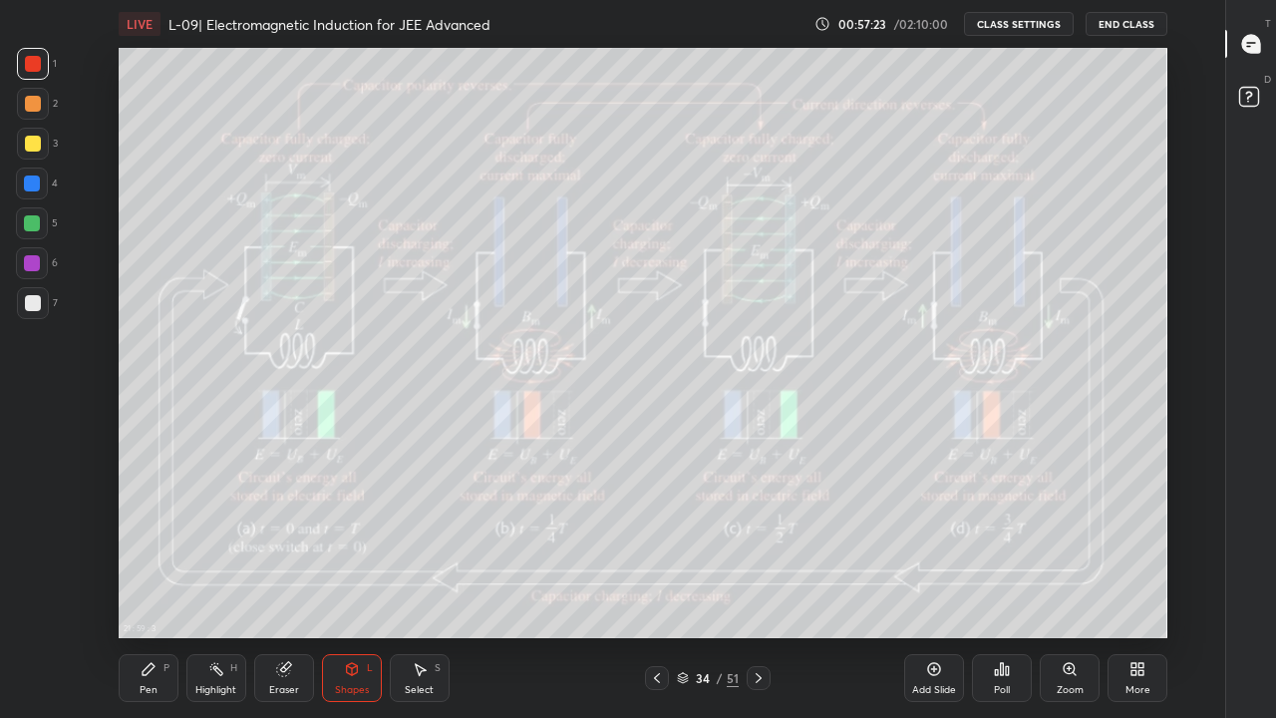
click at [39, 222] on div at bounding box center [32, 223] width 16 height 16
click at [660, 590] on div at bounding box center [657, 678] width 24 height 24
click at [37, 148] on div at bounding box center [33, 144] width 16 height 16
click at [150, 590] on icon at bounding box center [149, 669] width 16 height 16
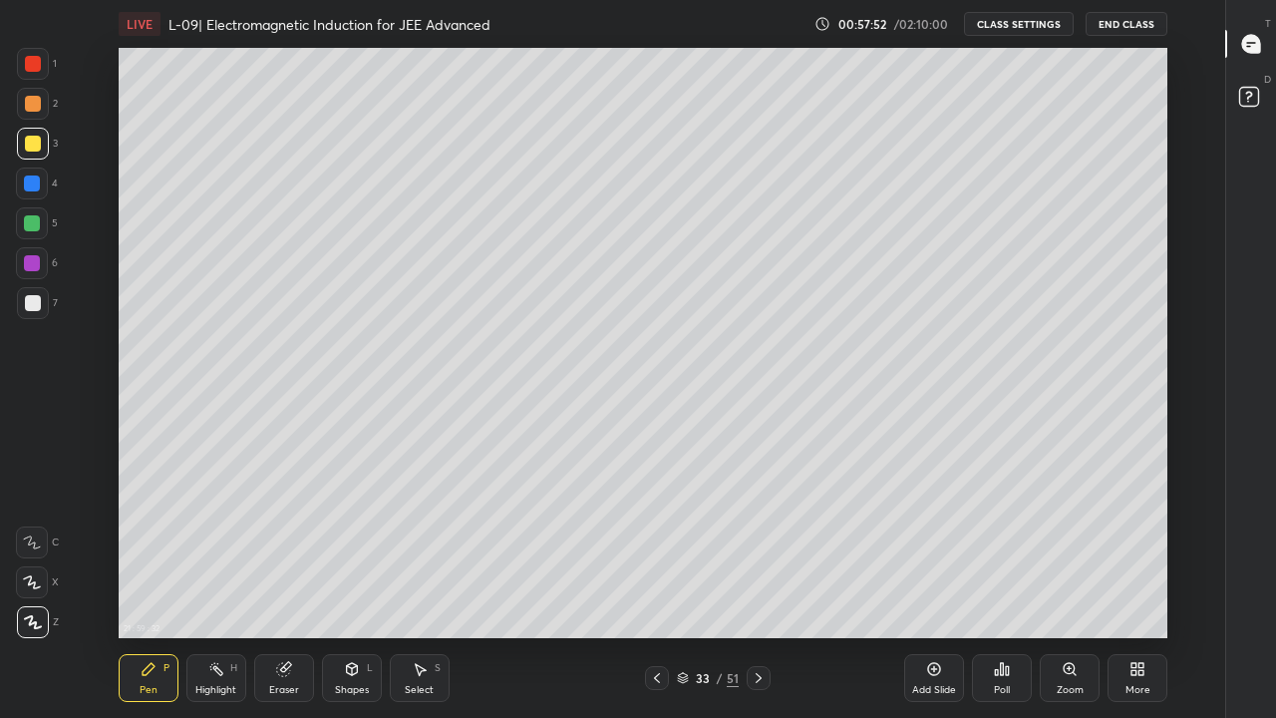
click at [30, 222] on div at bounding box center [32, 223] width 16 height 16
click at [36, 142] on div at bounding box center [33, 144] width 16 height 16
click at [27, 106] on div at bounding box center [33, 104] width 16 height 16
click at [33, 178] on div at bounding box center [32, 183] width 16 height 16
click at [24, 225] on div at bounding box center [32, 223] width 16 height 16
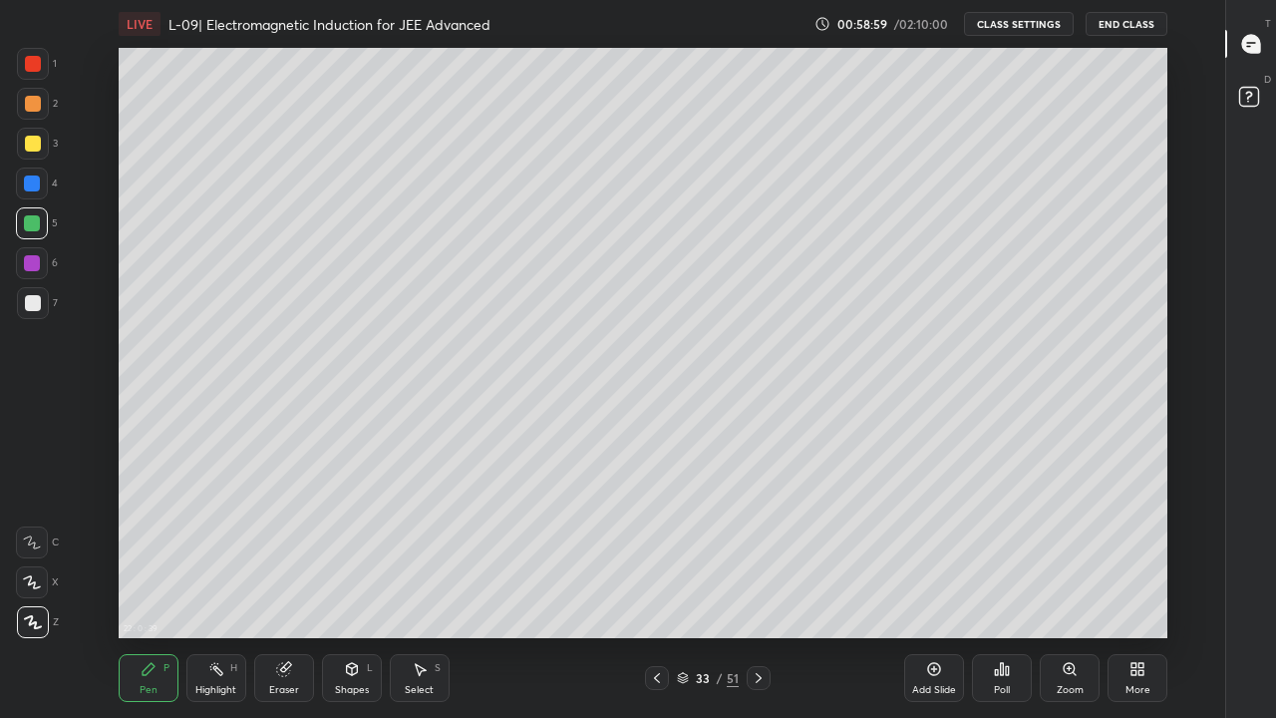
click at [30, 299] on div at bounding box center [33, 303] width 16 height 16
click at [296, 590] on div "Eraser" at bounding box center [284, 678] width 60 height 48
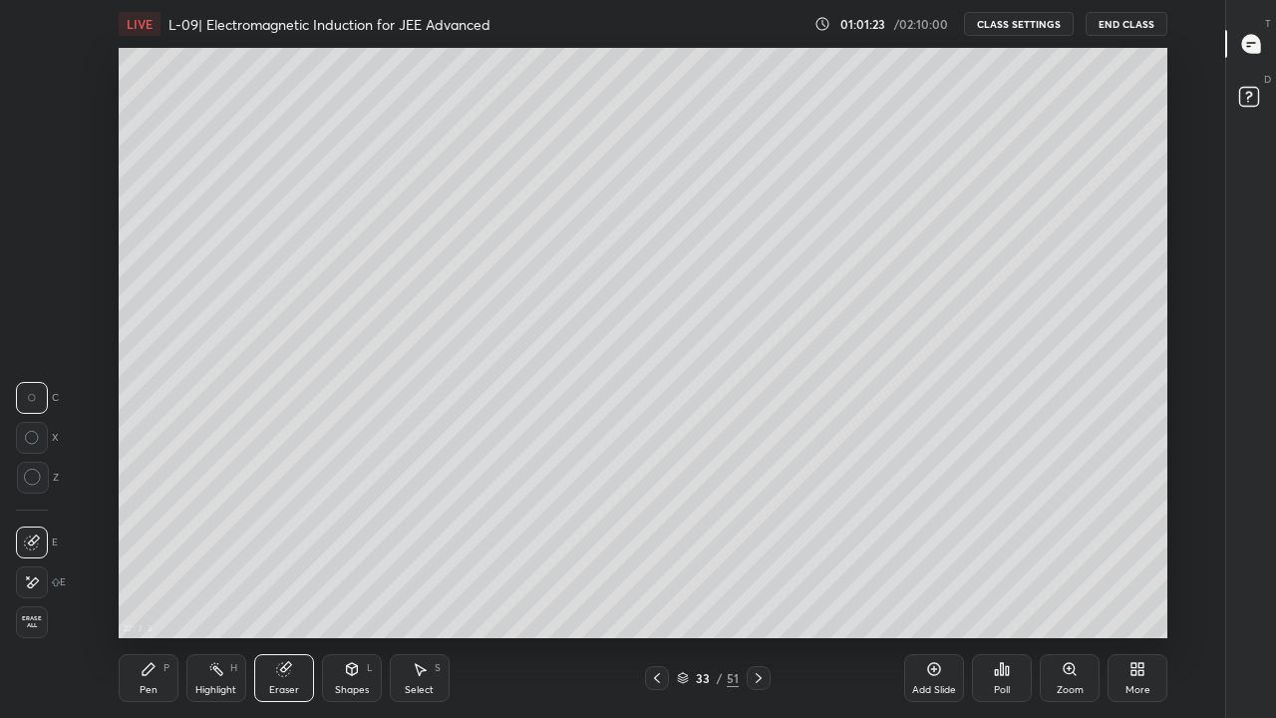
click at [154, 590] on icon at bounding box center [149, 669] width 16 height 16
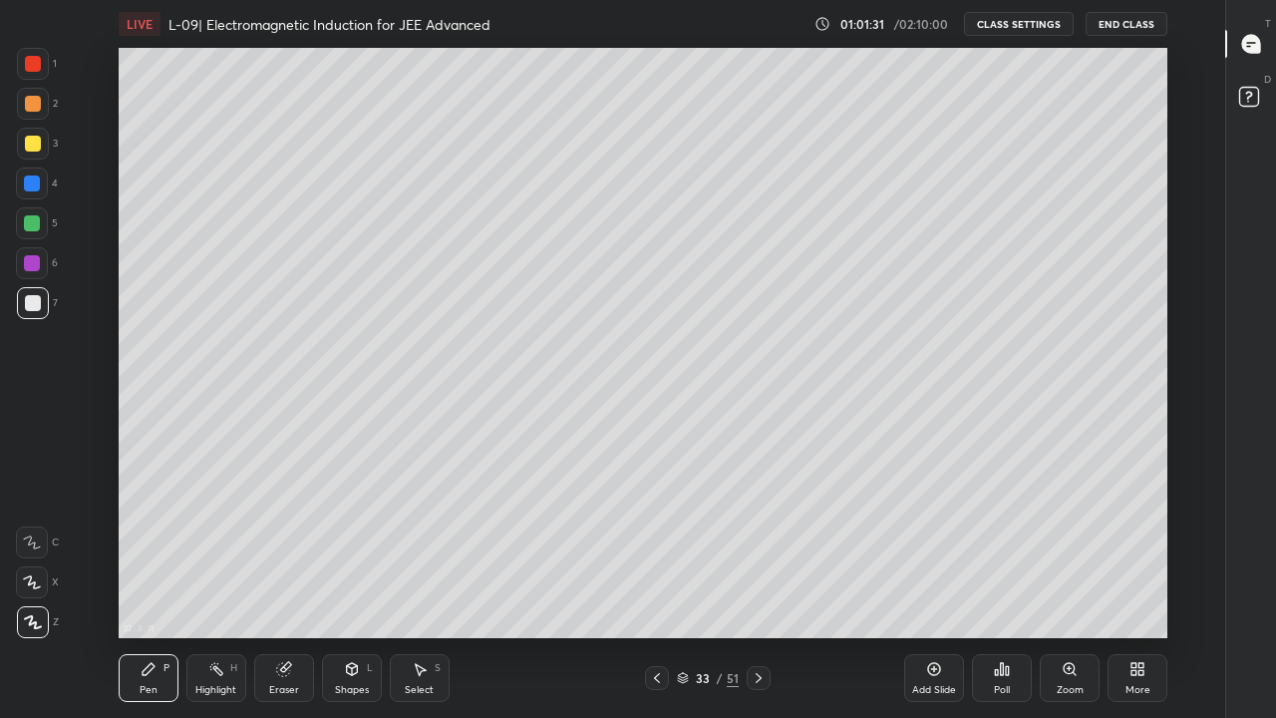
click at [298, 590] on div "Eraser" at bounding box center [284, 678] width 60 height 48
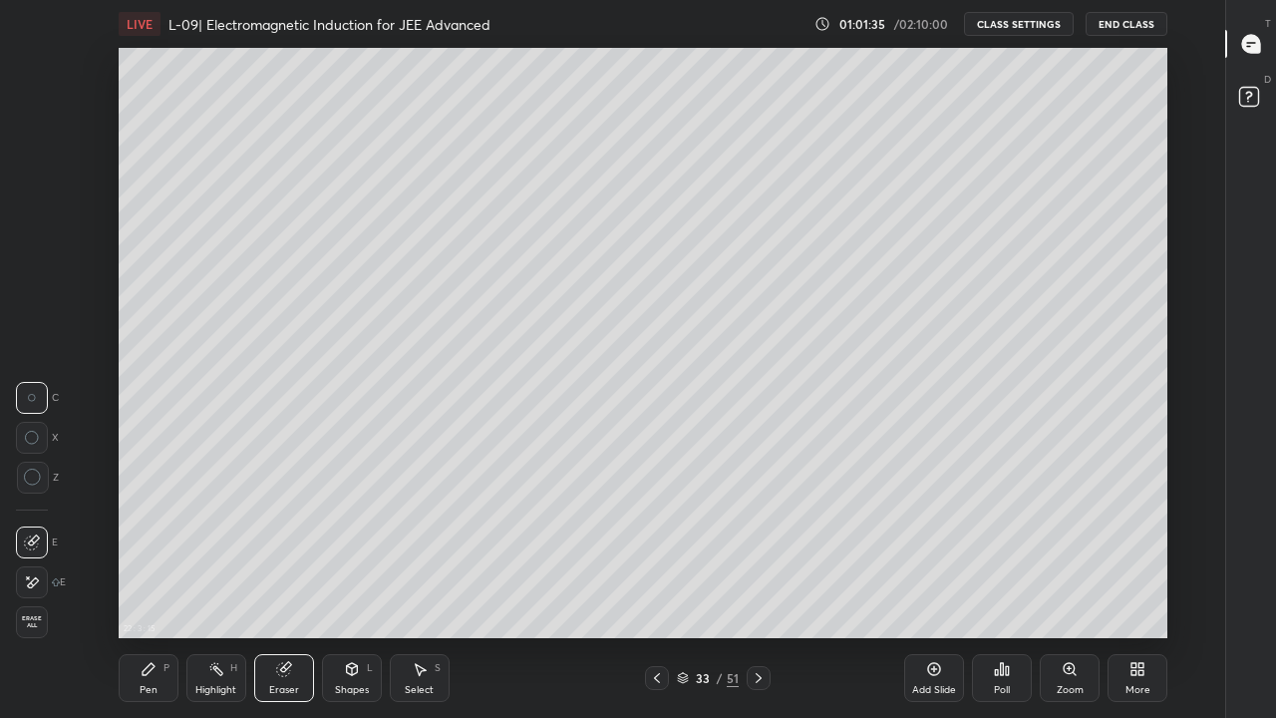
click at [39, 473] on circle at bounding box center [32, 478] width 16 height 16
click at [156, 590] on icon at bounding box center [149, 669] width 16 height 16
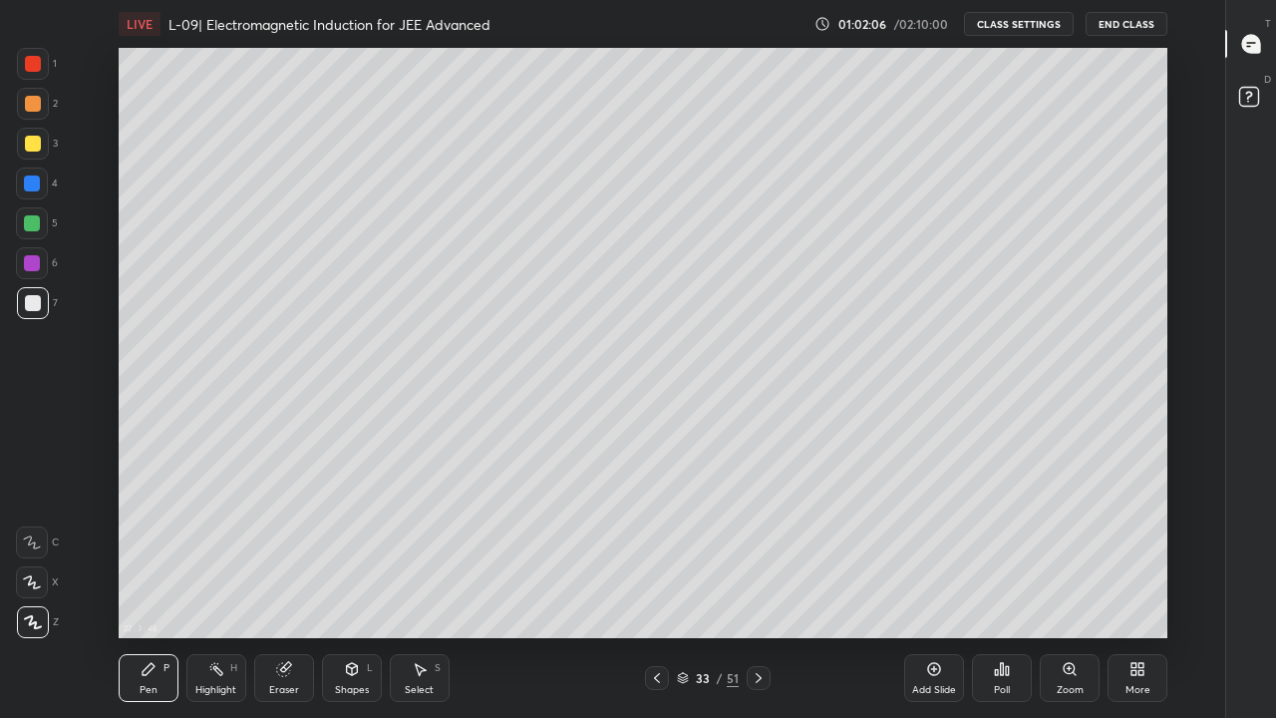
click at [359, 590] on icon at bounding box center [352, 669] width 16 height 16
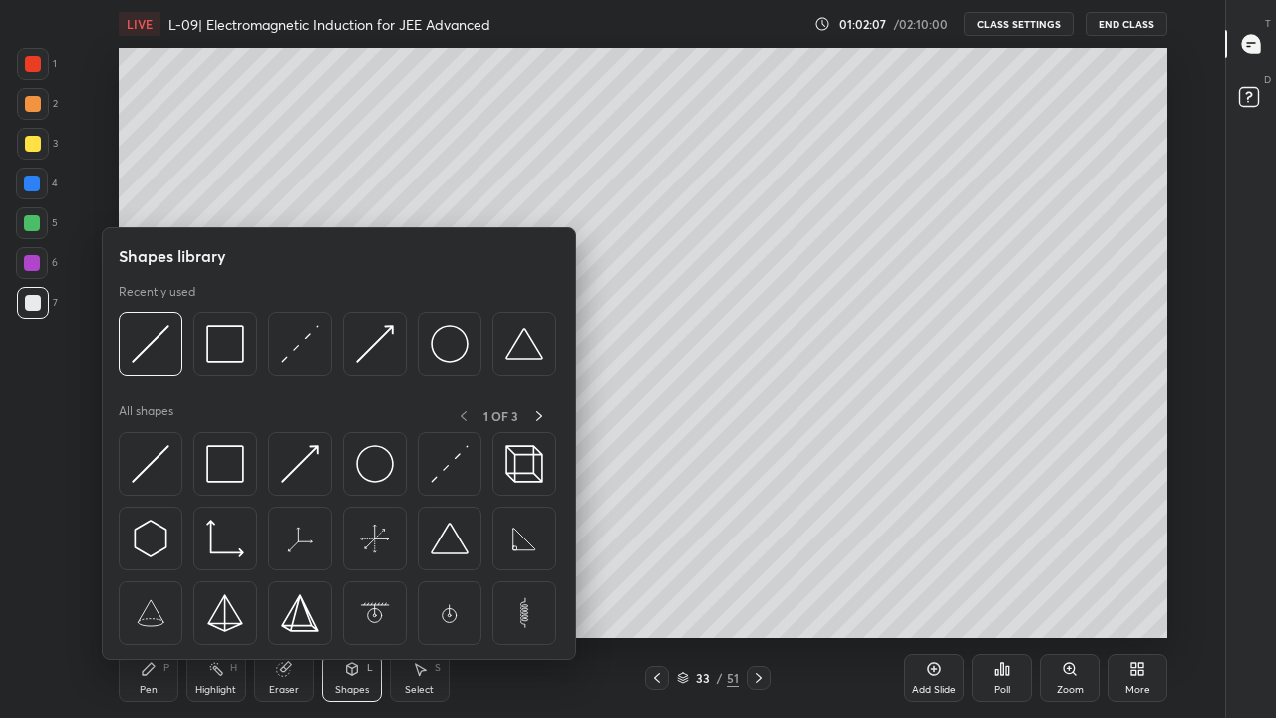
click at [229, 468] on img at bounding box center [225, 464] width 38 height 38
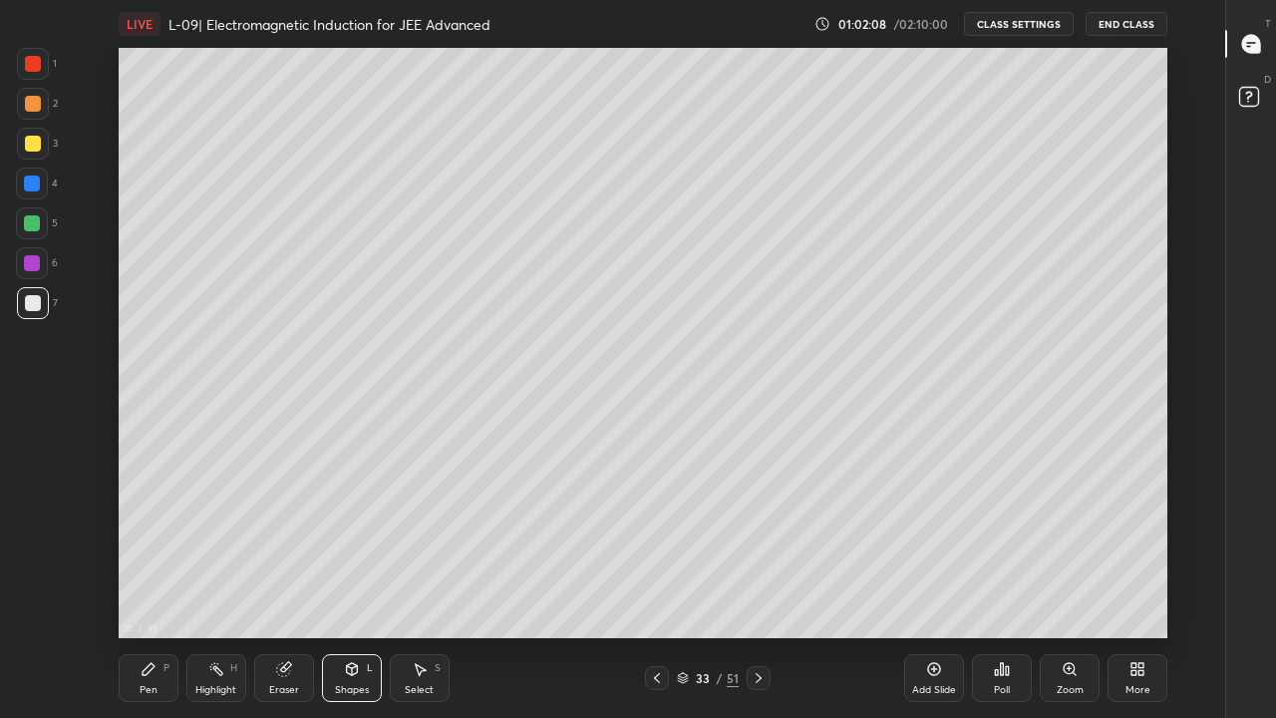
click at [36, 218] on div at bounding box center [32, 223] width 16 height 16
click at [230, 590] on div "H" at bounding box center [233, 668] width 7 height 10
click at [162, 590] on div "Pen P" at bounding box center [149, 678] width 60 height 48
click at [40, 308] on div at bounding box center [33, 303] width 32 height 32
click at [353, 590] on div "Shapes" at bounding box center [352, 690] width 34 height 10
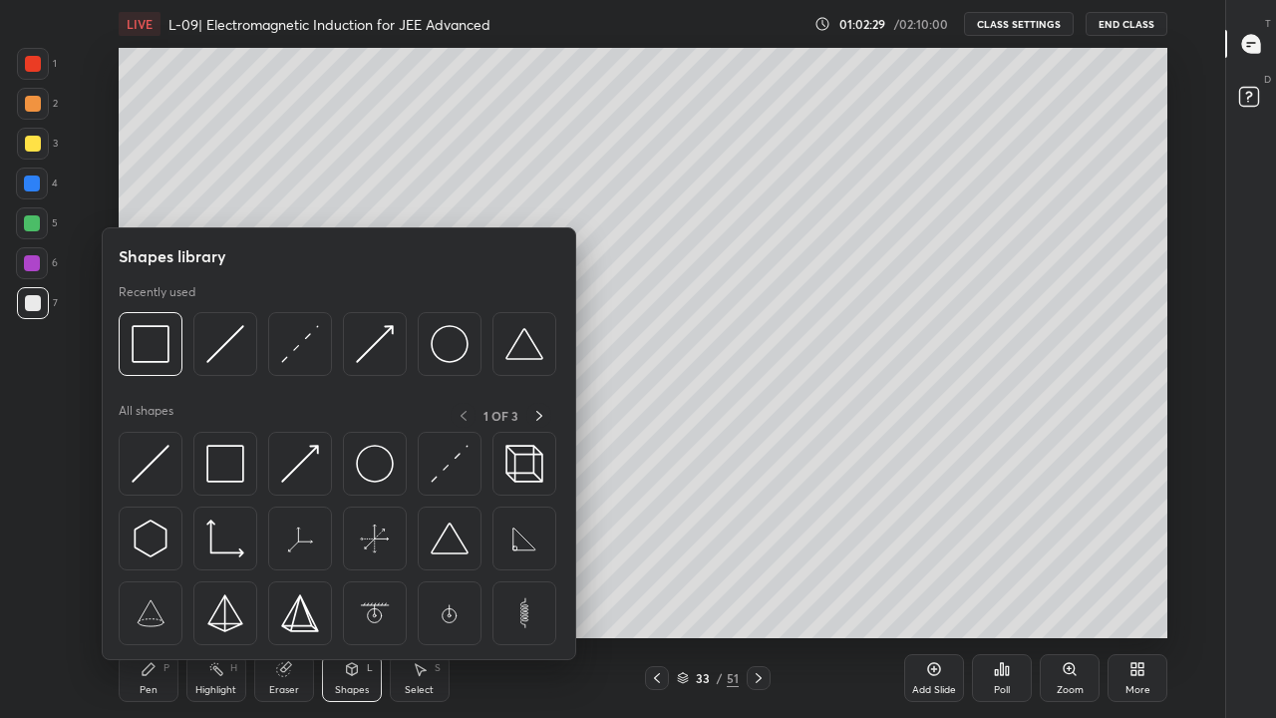
click at [232, 474] on img at bounding box center [225, 464] width 38 height 38
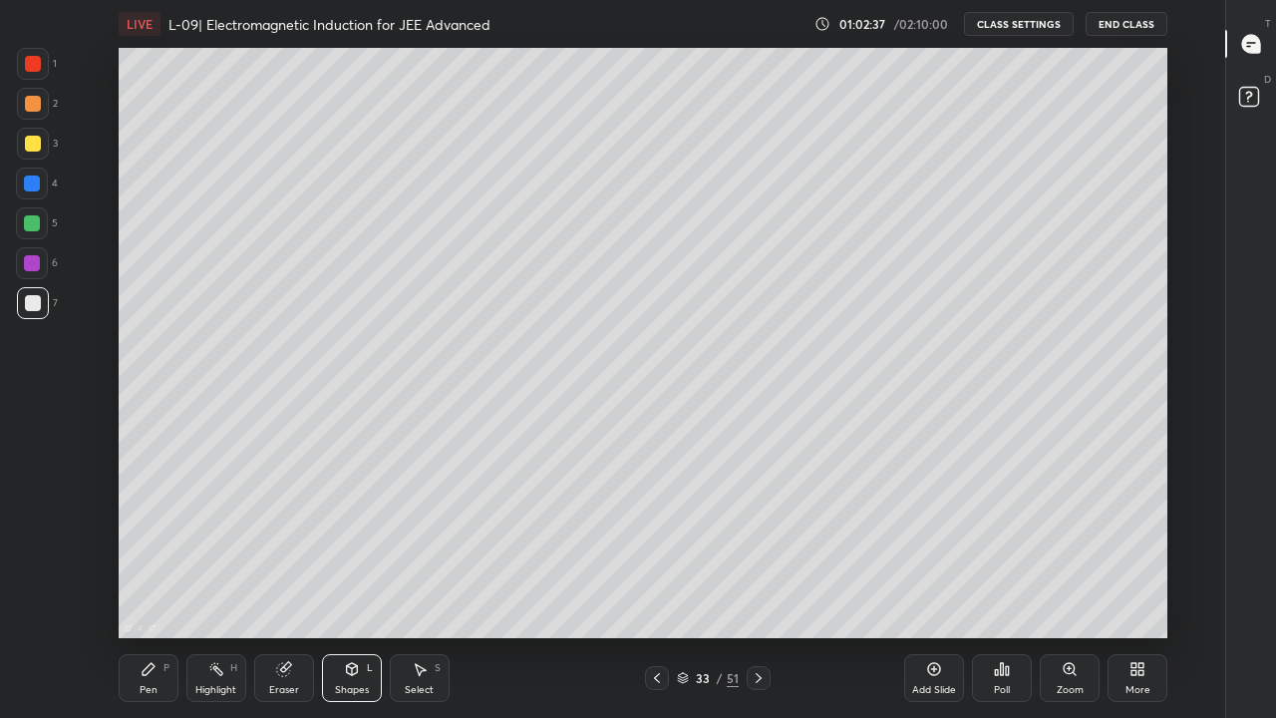
click at [149, 590] on div "Pen P" at bounding box center [149, 678] width 60 height 48
click at [32, 145] on div at bounding box center [33, 144] width 16 height 16
click at [32, 99] on div at bounding box center [33, 104] width 16 height 16
click at [34, 141] on div at bounding box center [33, 144] width 16 height 16
click at [223, 590] on icon at bounding box center [216, 669] width 16 height 16
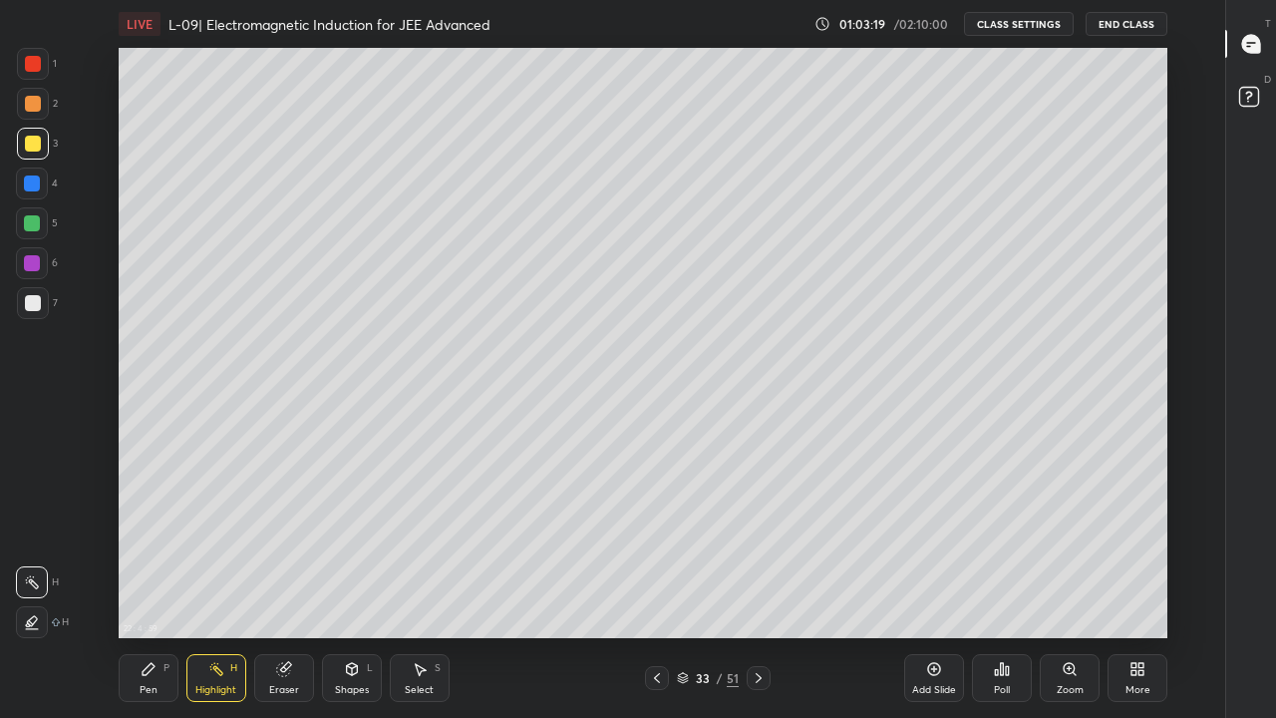
click at [920, 590] on div "Add Slide" at bounding box center [934, 678] width 60 height 48
click at [149, 590] on div "Pen P" at bounding box center [149, 678] width 60 height 48
click at [364, 590] on div "Shapes" at bounding box center [352, 690] width 34 height 10
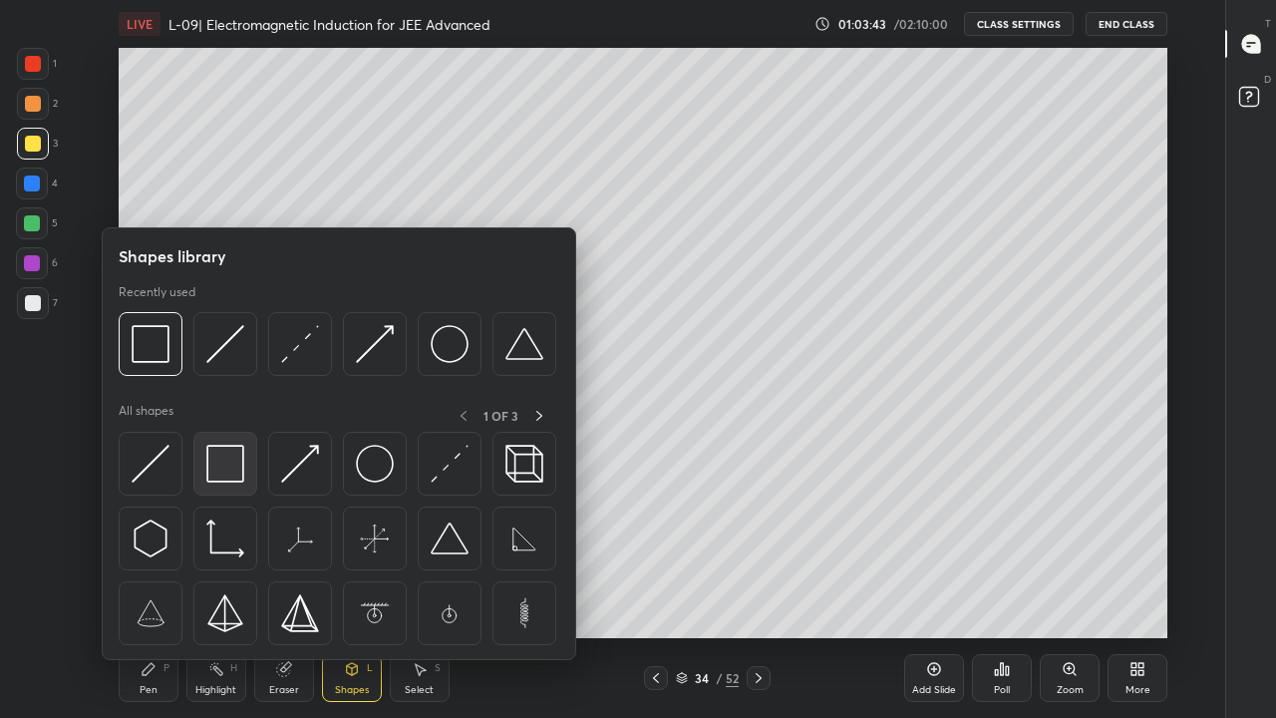
click at [234, 471] on img at bounding box center [225, 464] width 38 height 38
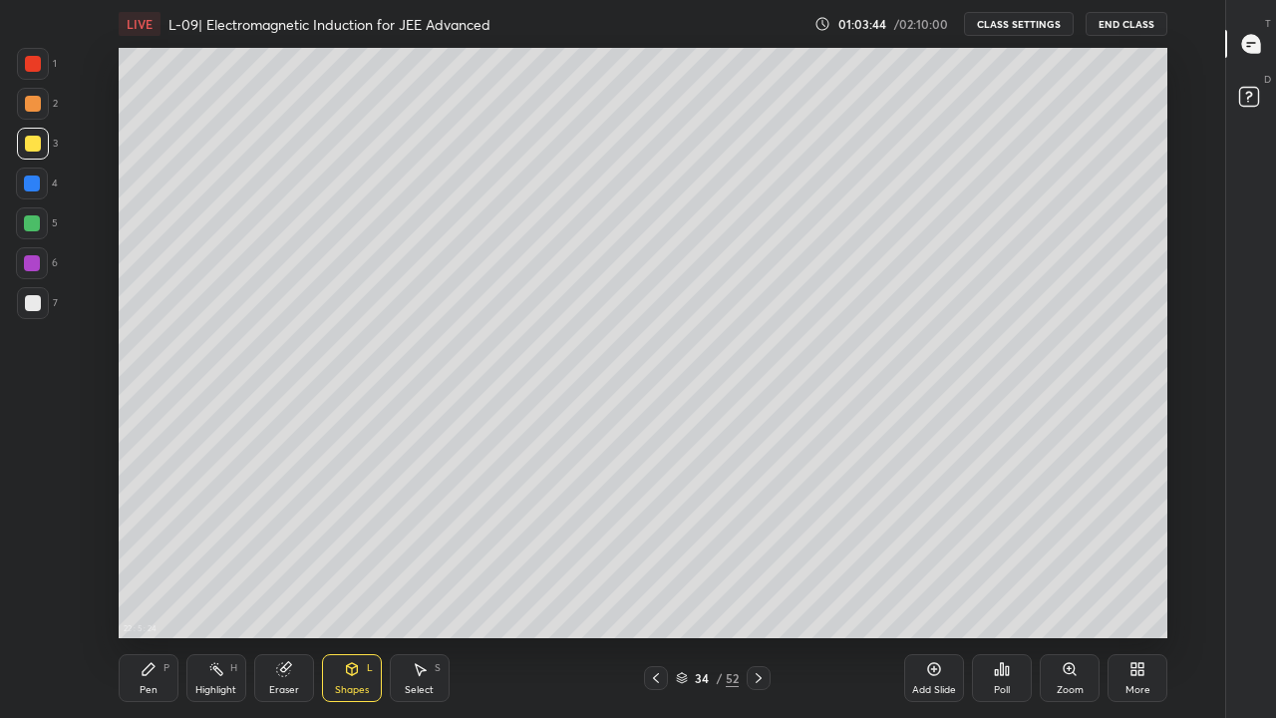
click at [35, 218] on div at bounding box center [32, 223] width 16 height 16
click at [655, 590] on div at bounding box center [656, 678] width 24 height 24
click at [31, 102] on div at bounding box center [33, 104] width 16 height 16
click at [167, 590] on div "Pen P" at bounding box center [149, 678] width 60 height 48
click at [36, 225] on div at bounding box center [32, 223] width 16 height 16
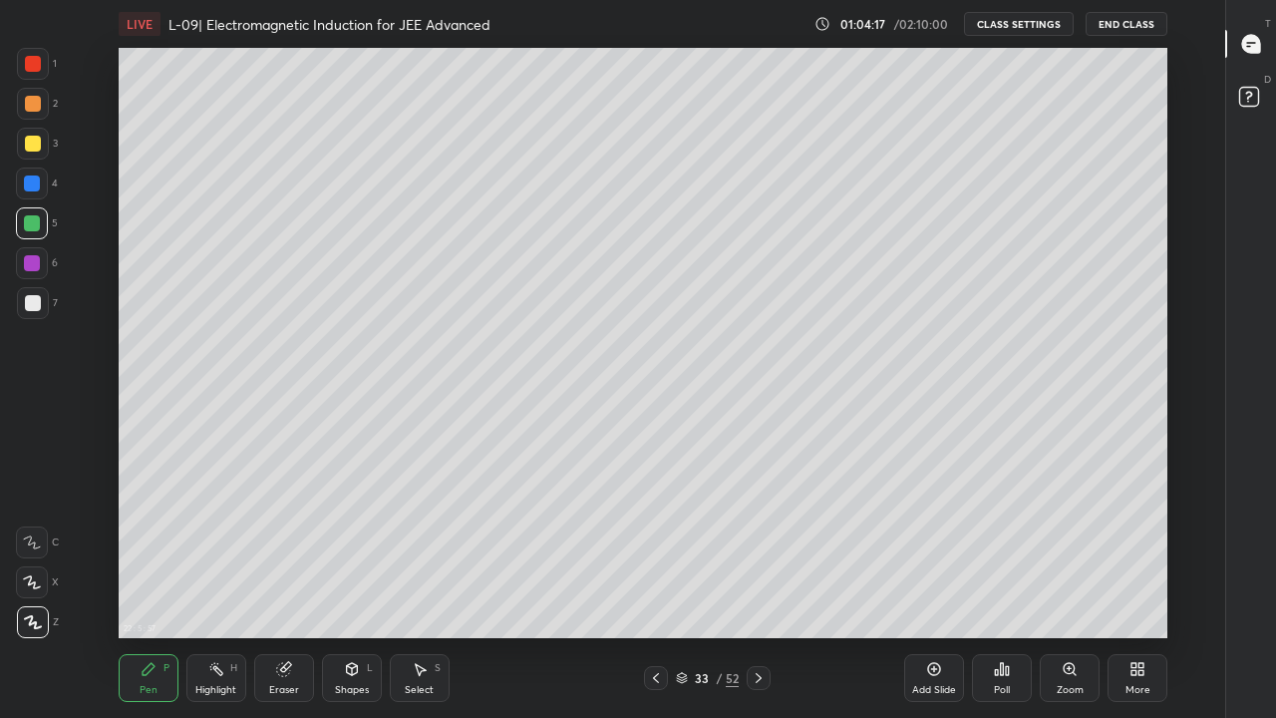
click at [36, 143] on div at bounding box center [33, 144] width 16 height 16
click at [297, 590] on div "Eraser" at bounding box center [284, 678] width 60 height 48
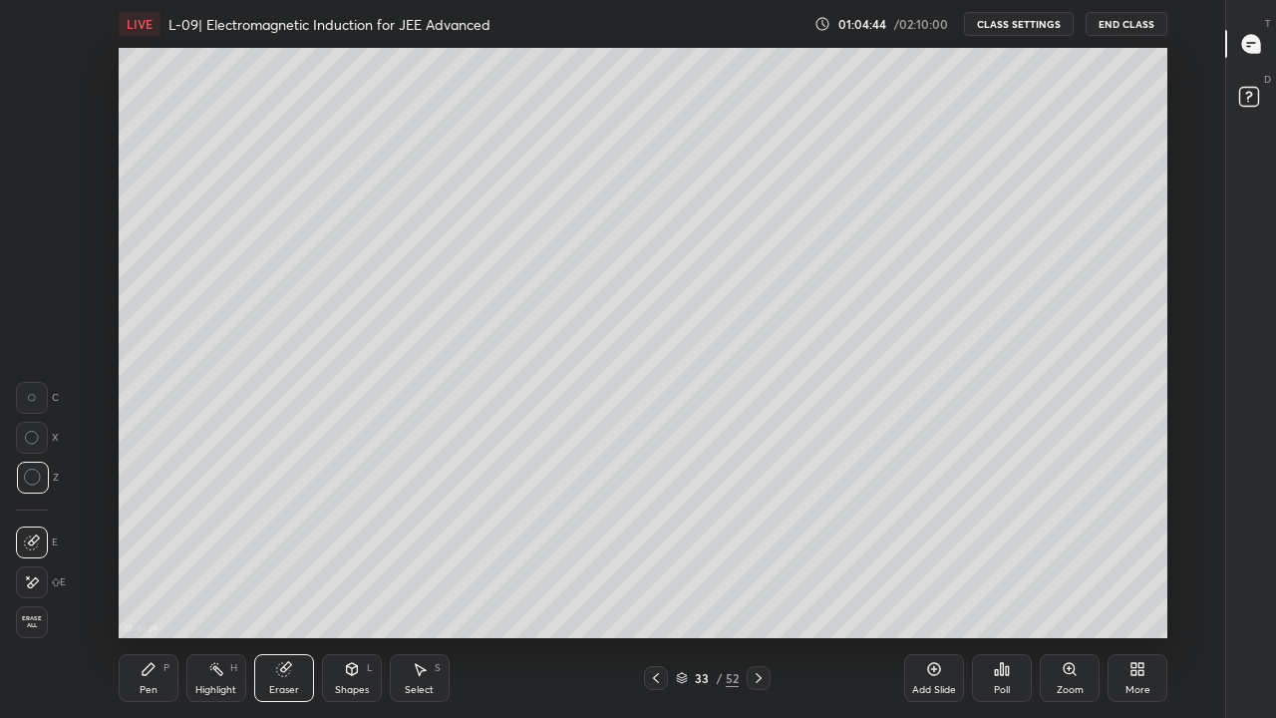
click at [157, 590] on div "Pen P" at bounding box center [149, 678] width 60 height 48
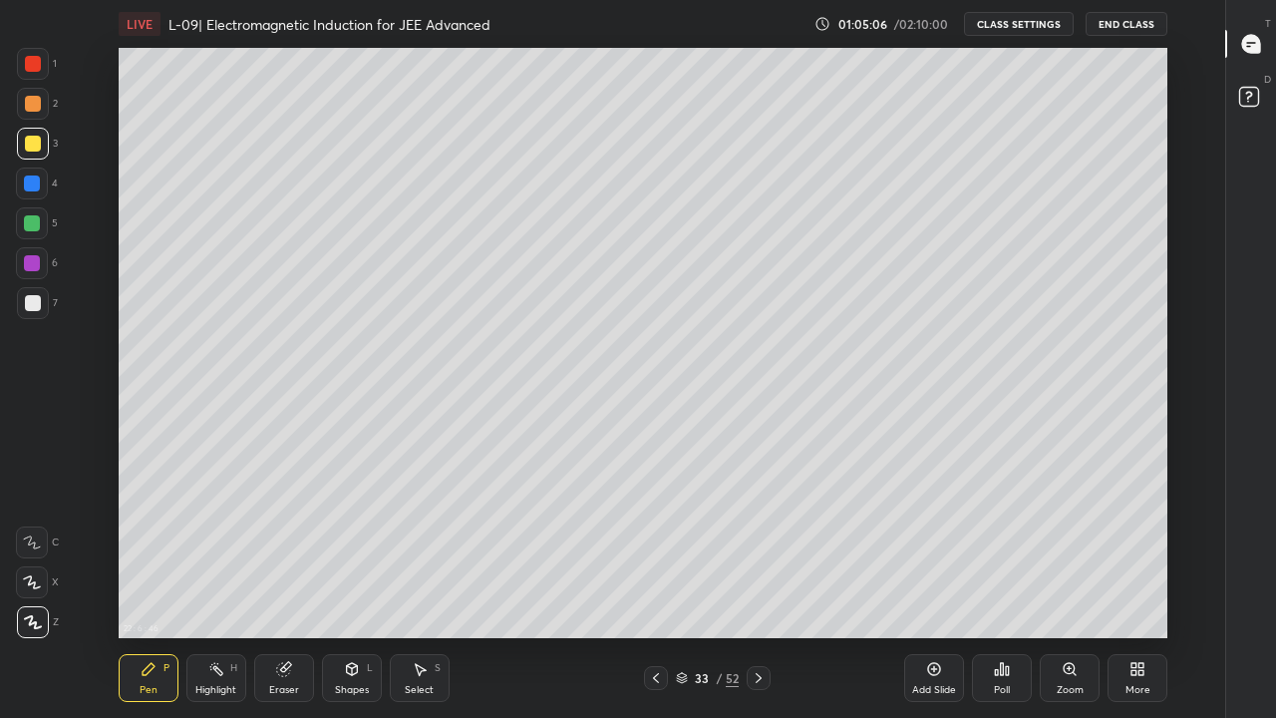
click at [33, 297] on div at bounding box center [33, 303] width 16 height 16
click at [295, 590] on div "Eraser" at bounding box center [284, 678] width 60 height 48
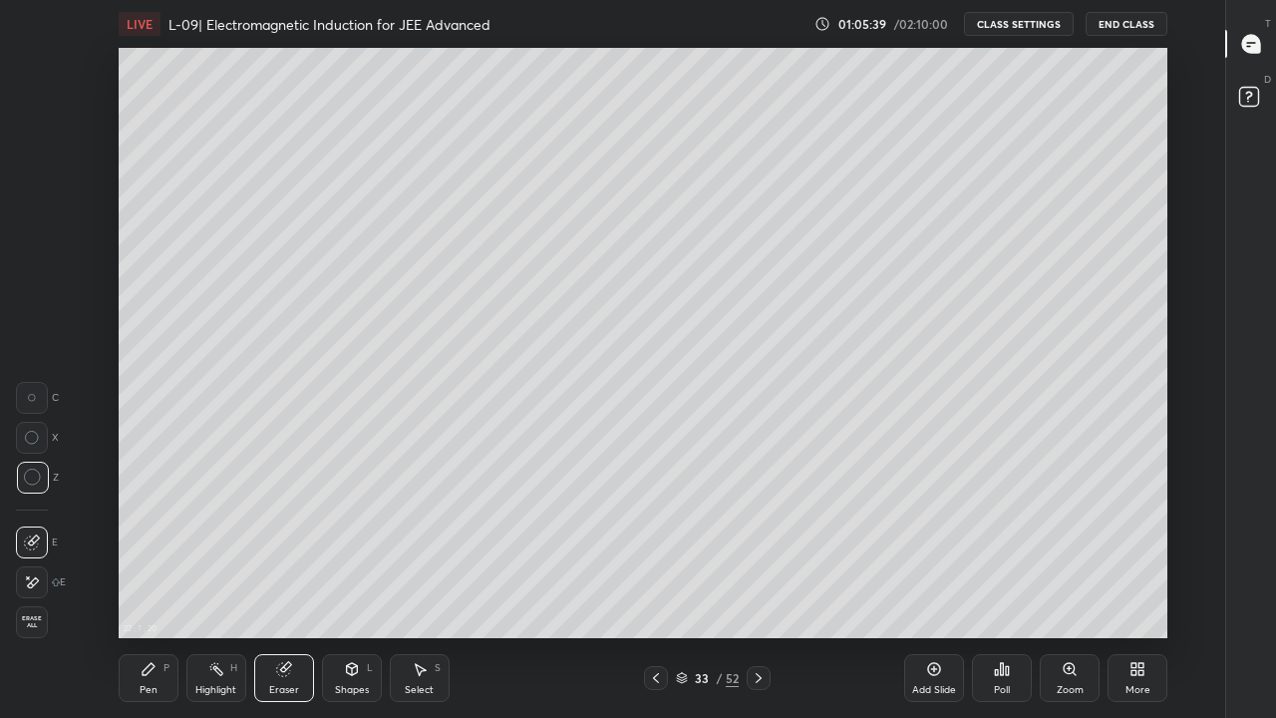
click at [154, 590] on icon at bounding box center [149, 669] width 16 height 16
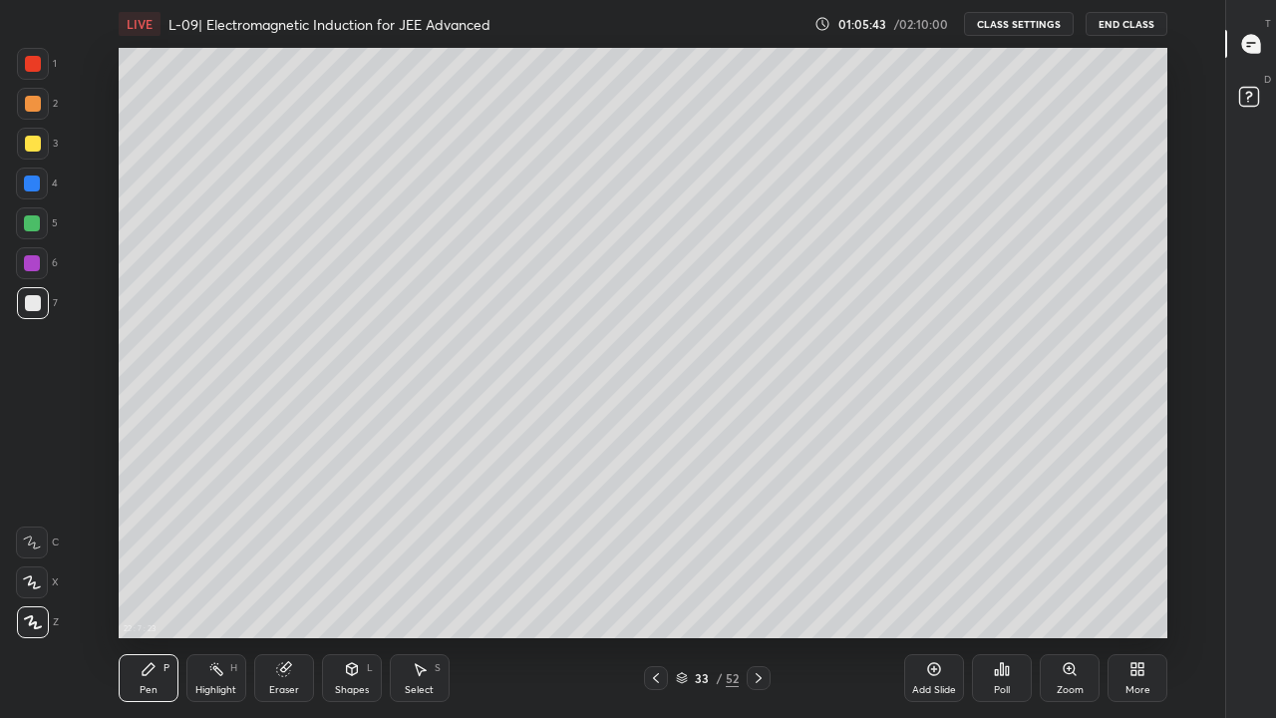
click at [656, 590] on icon at bounding box center [656, 678] width 16 height 16
click at [757, 590] on div at bounding box center [759, 678] width 24 height 24
click at [758, 590] on icon at bounding box center [759, 678] width 6 height 10
click at [355, 590] on div "Shapes L" at bounding box center [352, 678] width 60 height 48
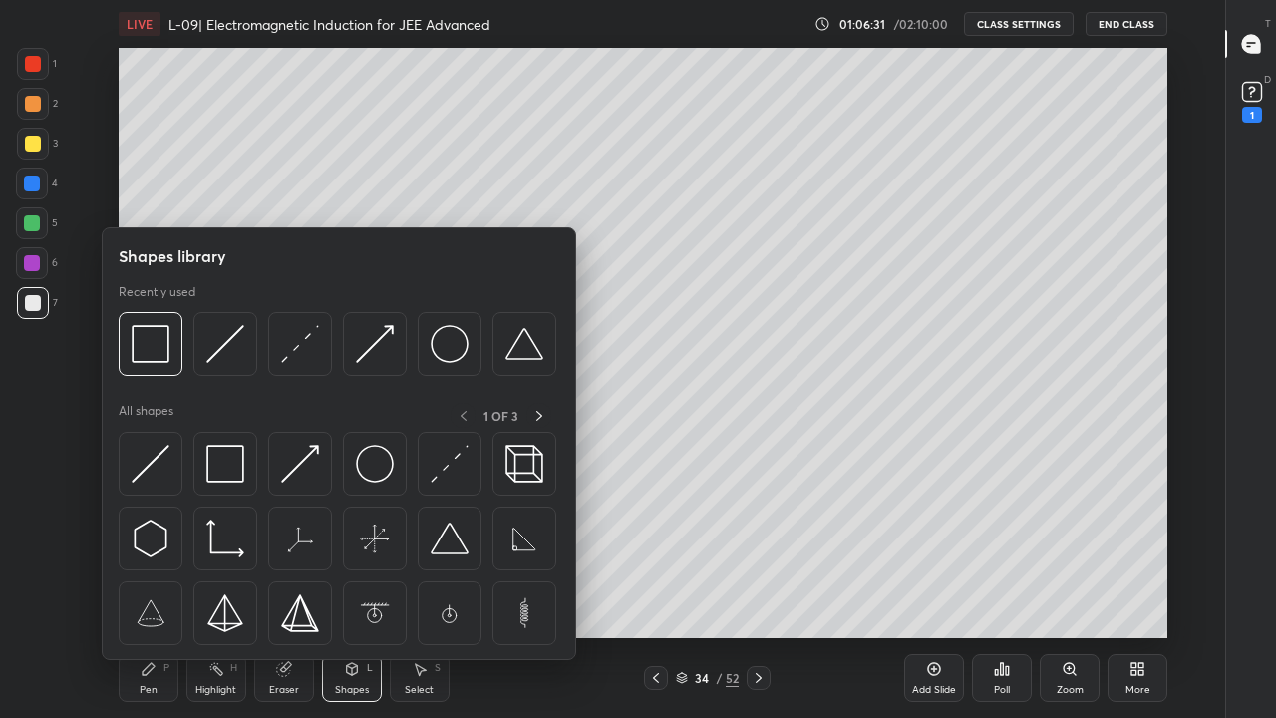
click at [448, 476] on img at bounding box center [450, 464] width 38 height 38
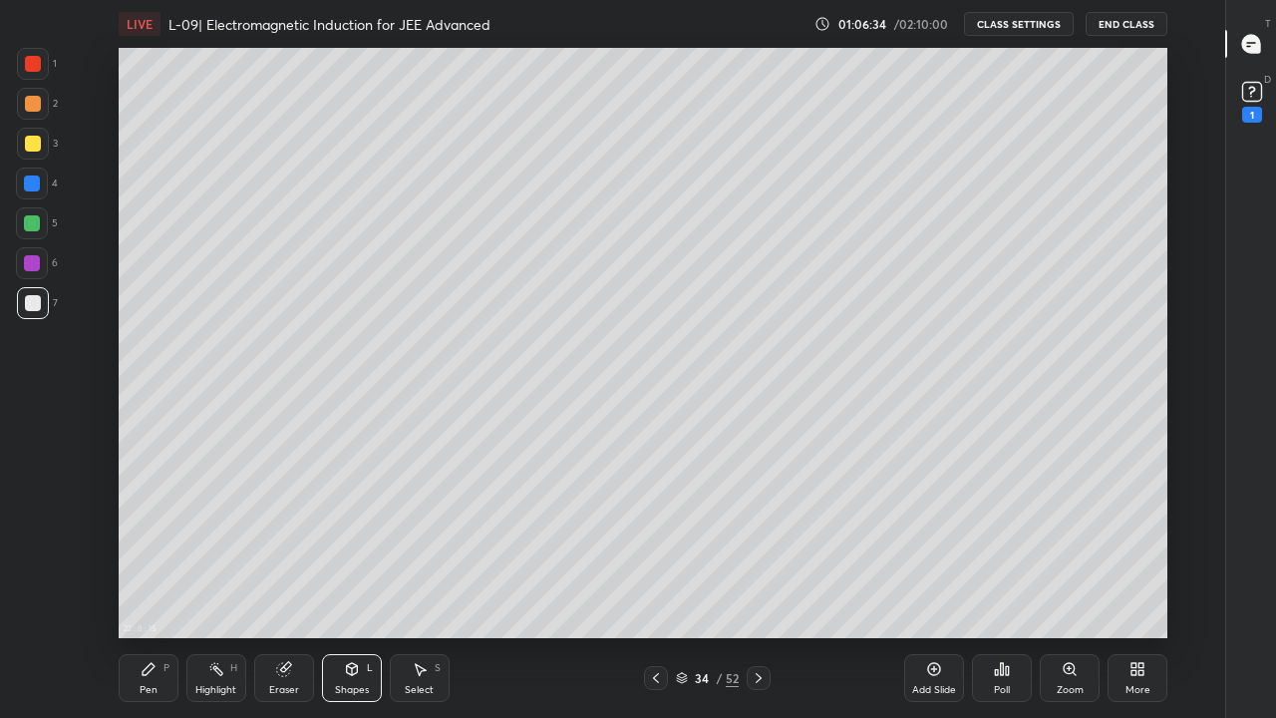
click at [159, 590] on div "Pen P" at bounding box center [149, 678] width 60 height 48
click at [28, 136] on div at bounding box center [33, 144] width 16 height 16
click at [1255, 90] on rect at bounding box center [1251, 92] width 19 height 19
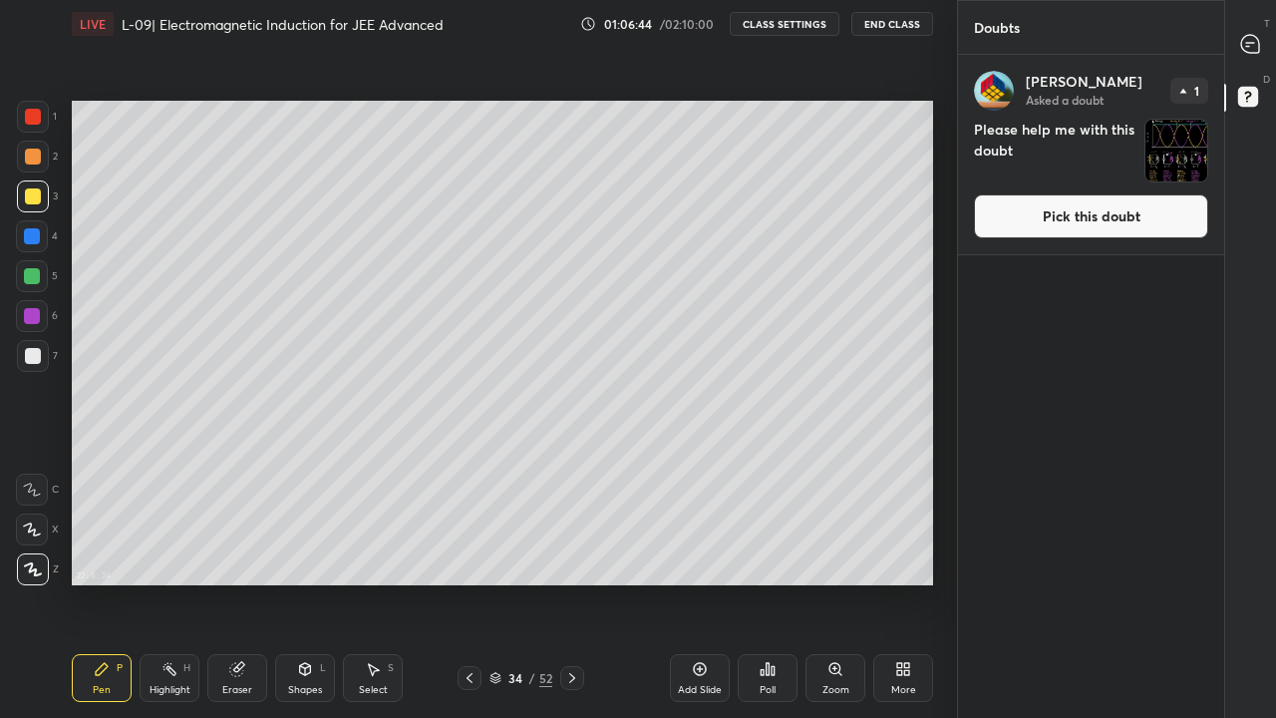
scroll to position [99112, 98825]
click at [1185, 149] on img "grid" at bounding box center [1177, 151] width 62 height 62
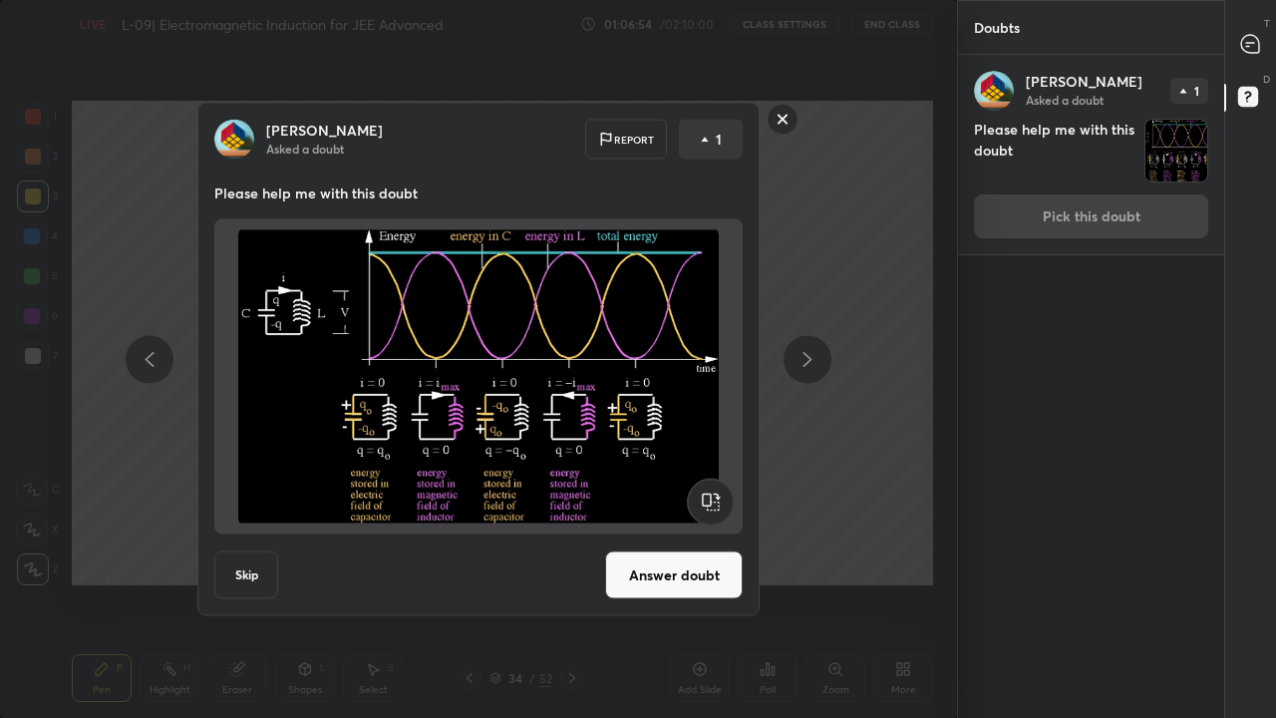
click at [667, 571] on button "Answer doubt" at bounding box center [674, 575] width 138 height 48
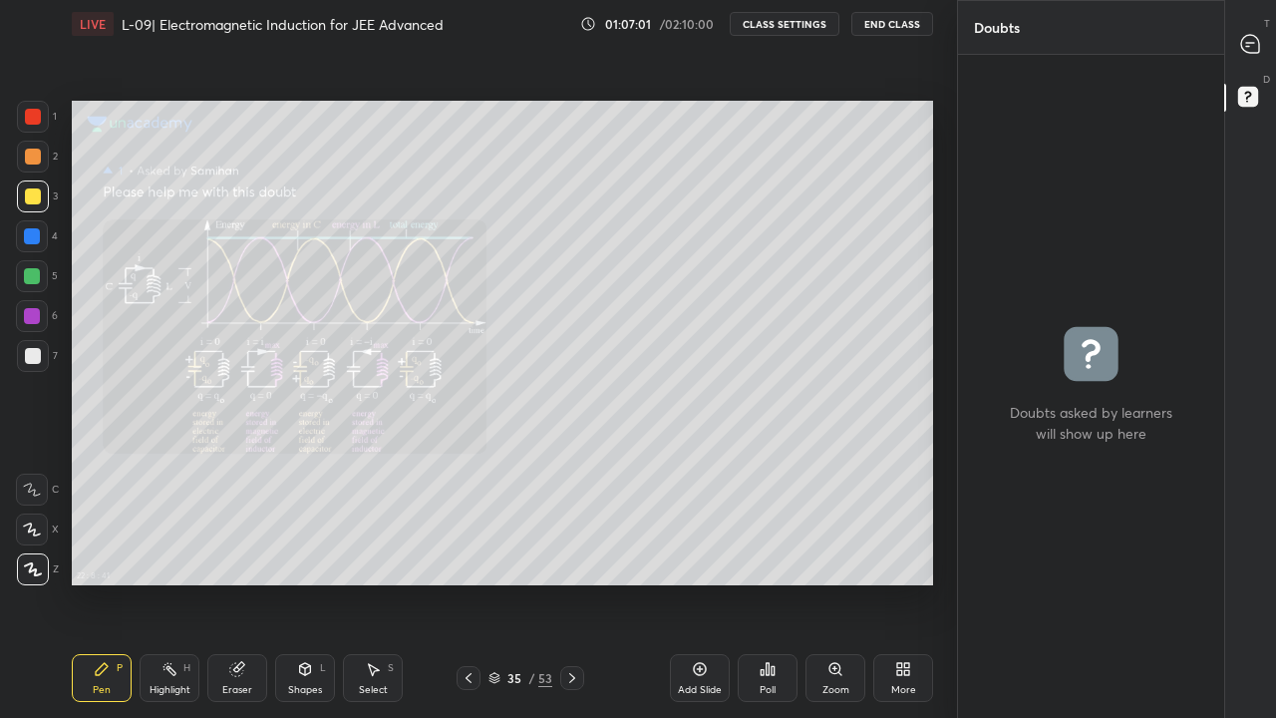
click at [469, 590] on icon at bounding box center [469, 678] width 16 height 16
click at [906, 590] on div "More" at bounding box center [903, 690] width 25 height 10
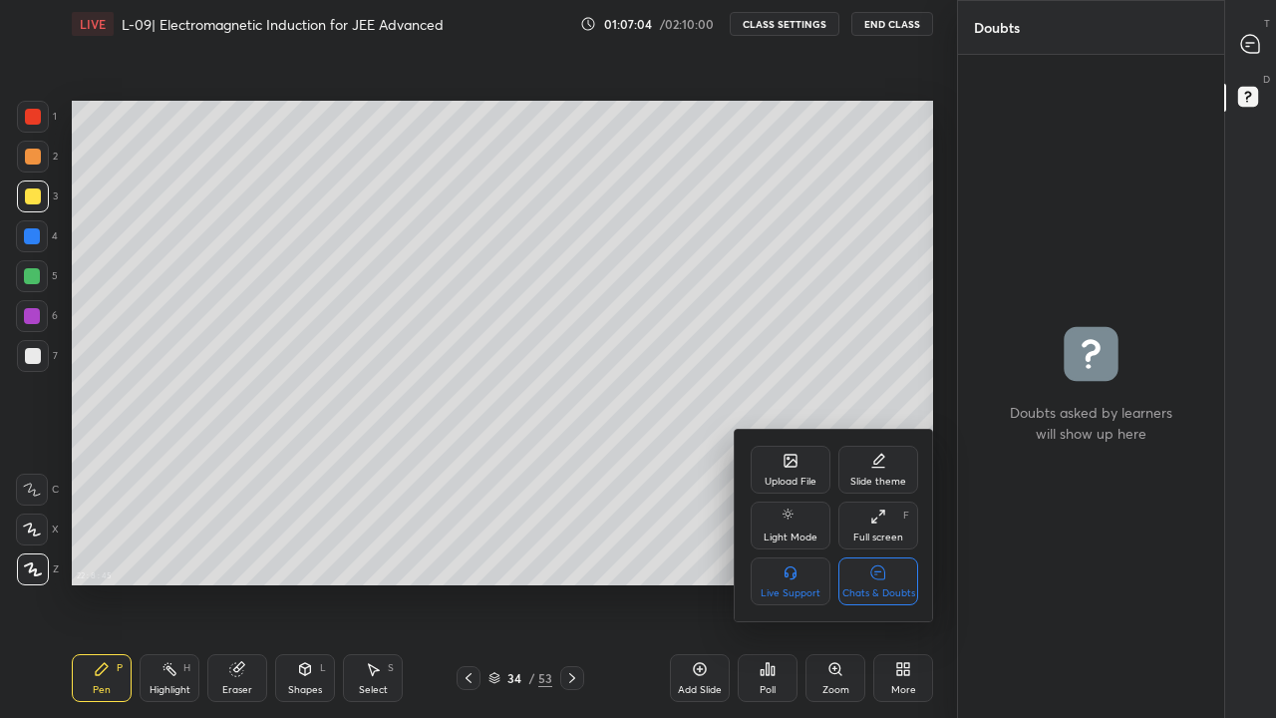
click at [882, 574] on icon at bounding box center [878, 572] width 14 height 14
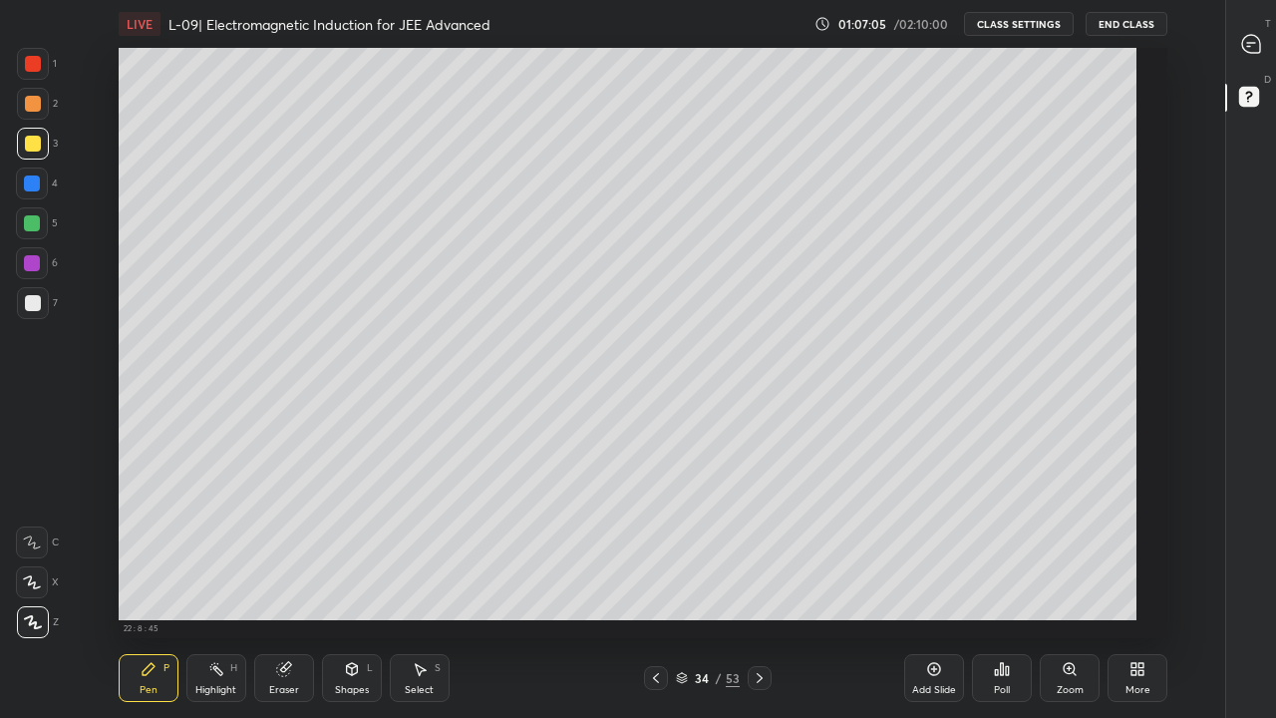
scroll to position [590, 1158]
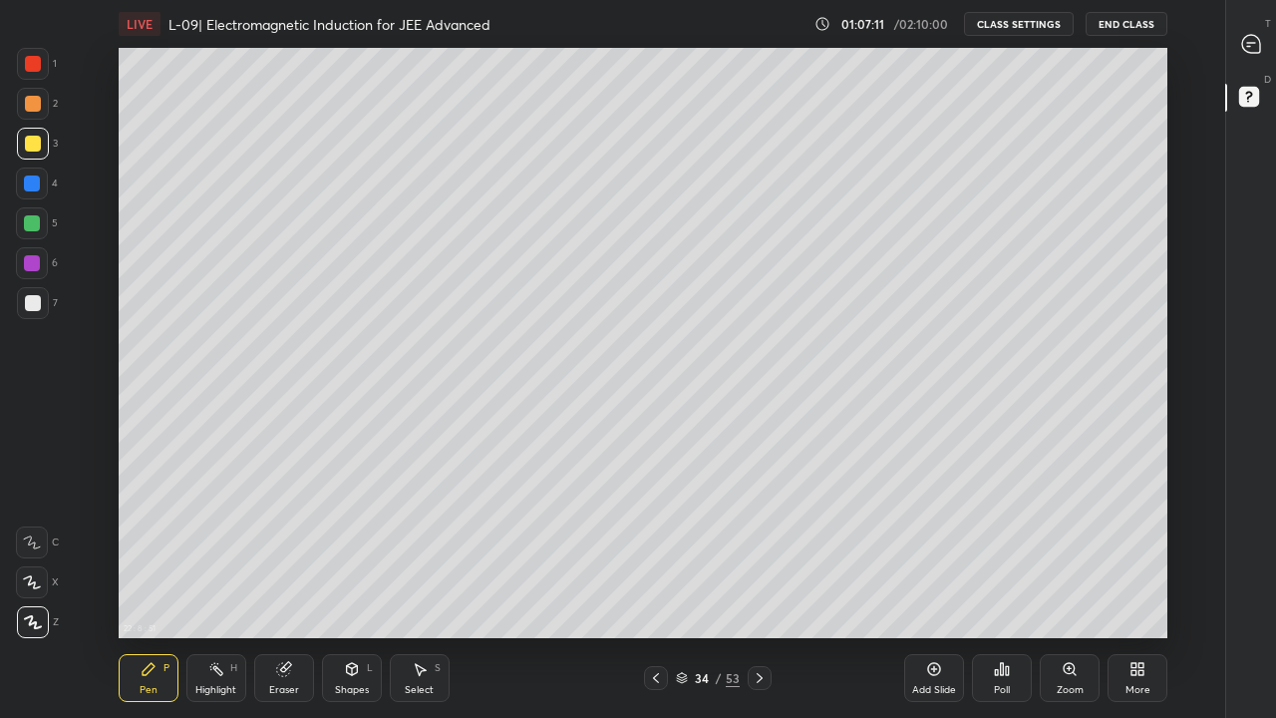
click at [656, 590] on icon at bounding box center [656, 678] width 16 height 16
click at [759, 590] on icon at bounding box center [760, 678] width 16 height 16
click at [656, 590] on icon at bounding box center [656, 678] width 16 height 16
click at [769, 590] on div at bounding box center [760, 678] width 24 height 24
click at [351, 590] on div "Shapes" at bounding box center [352, 690] width 34 height 10
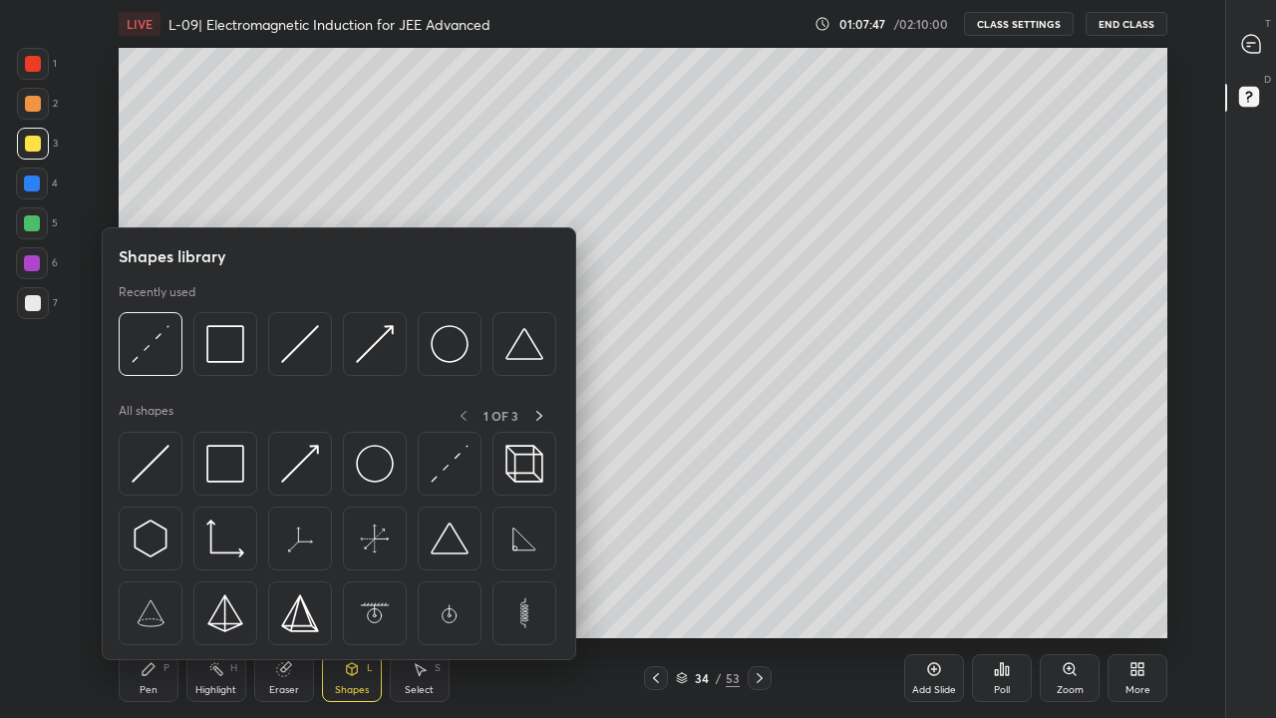
click at [231, 466] on img at bounding box center [225, 464] width 38 height 38
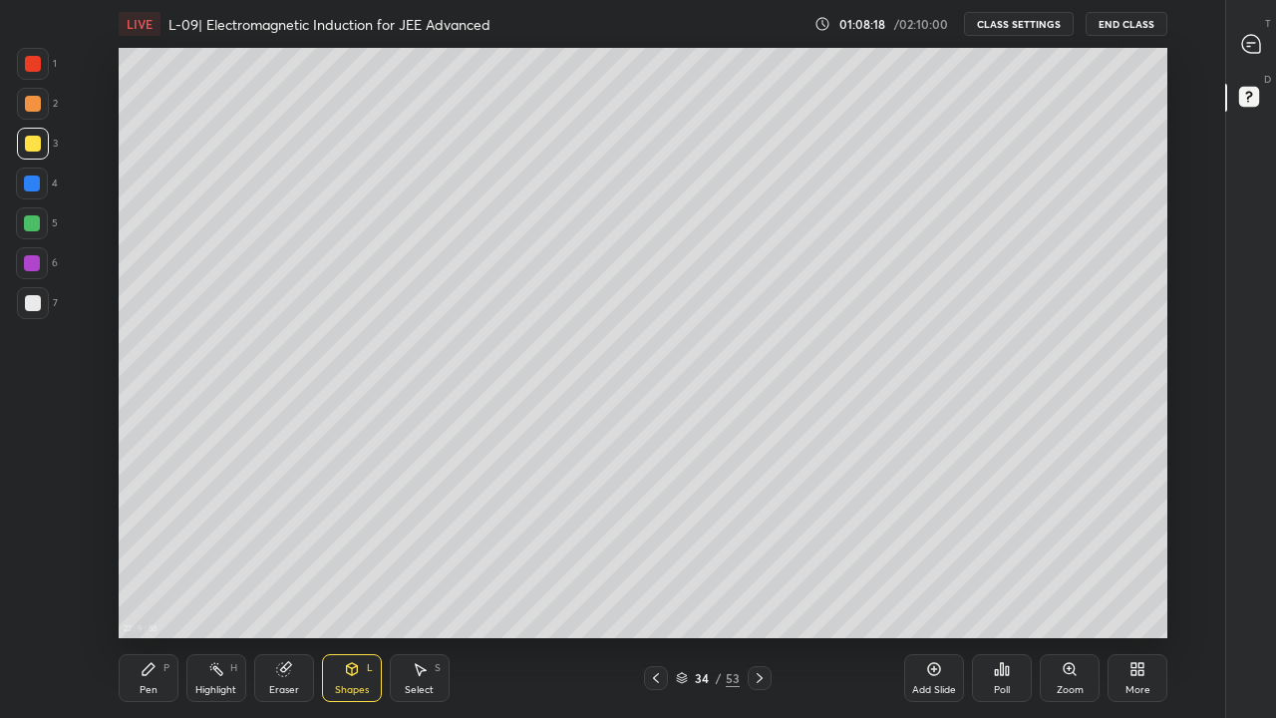
click at [43, 234] on div at bounding box center [32, 223] width 32 height 32
click at [38, 111] on div at bounding box center [33, 104] width 32 height 32
click at [152, 590] on div "Pen P" at bounding box center [149, 678] width 60 height 48
click at [36, 147] on div at bounding box center [33, 144] width 16 height 16
click at [31, 268] on div at bounding box center [32, 263] width 16 height 16
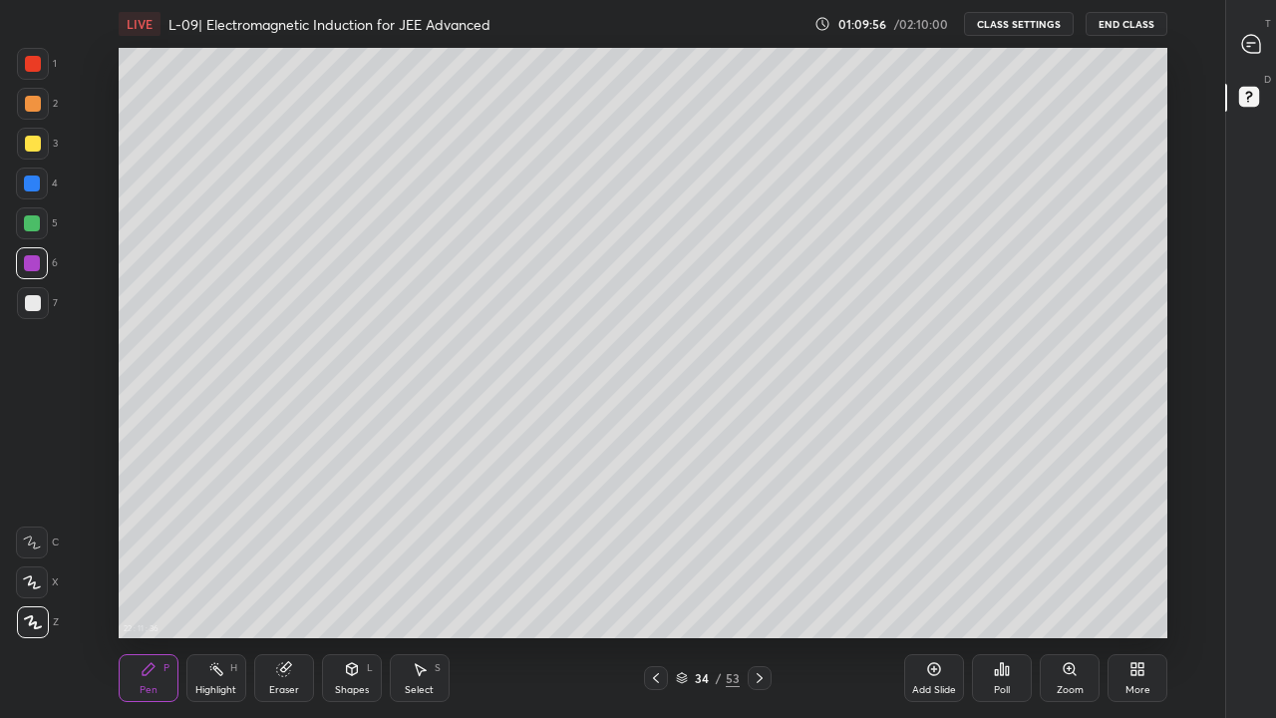
click at [37, 95] on div at bounding box center [33, 104] width 32 height 32
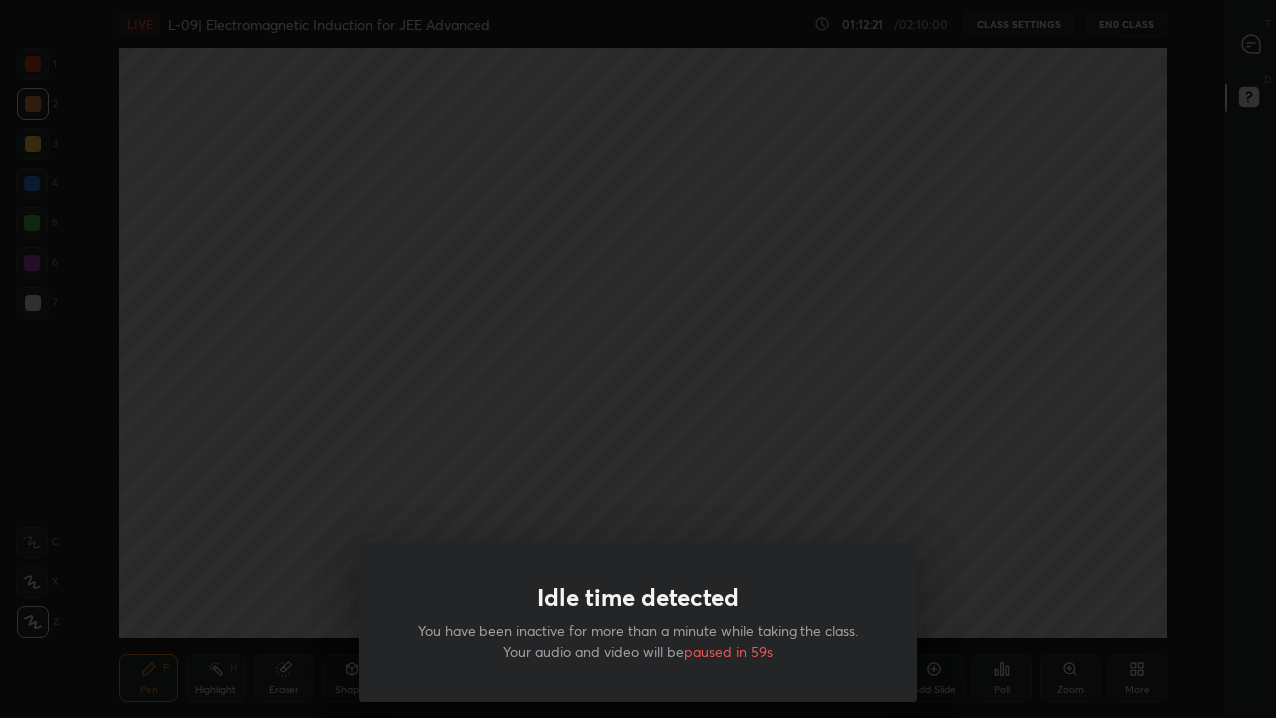
click at [876, 394] on div "Idle time detected You have been inactive for more than a minute while taking t…" at bounding box center [638, 359] width 1276 height 718
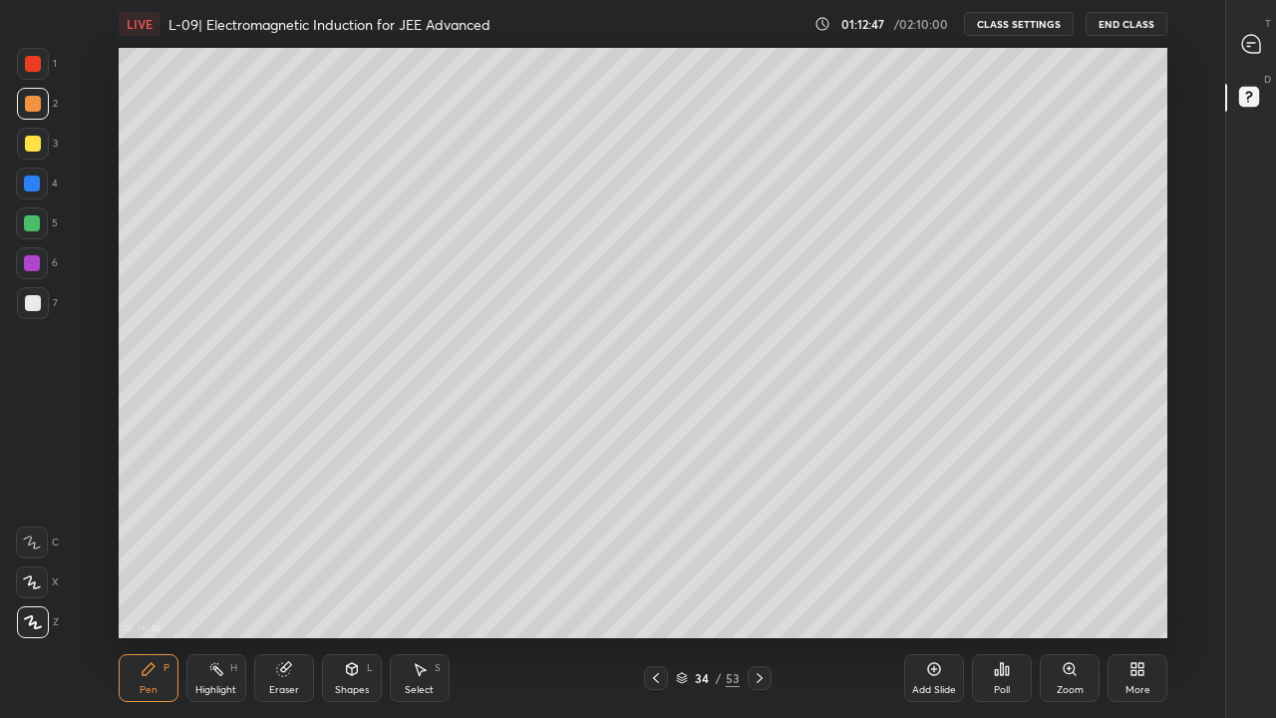
click at [37, 147] on div at bounding box center [33, 144] width 16 height 16
click at [35, 220] on div at bounding box center [32, 223] width 16 height 16
click at [29, 303] on div at bounding box center [33, 303] width 16 height 16
click at [278, 590] on div "Eraser" at bounding box center [284, 678] width 60 height 48
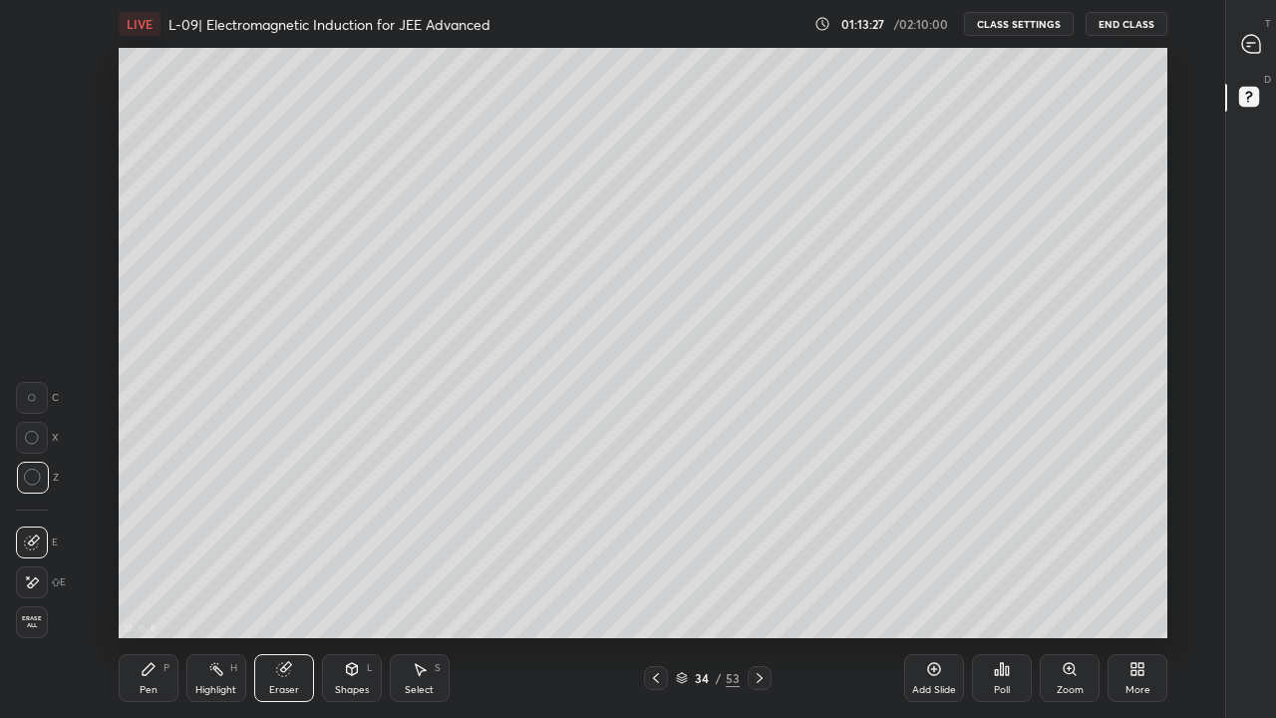
click at [152, 590] on div "Pen P" at bounding box center [149, 678] width 60 height 48
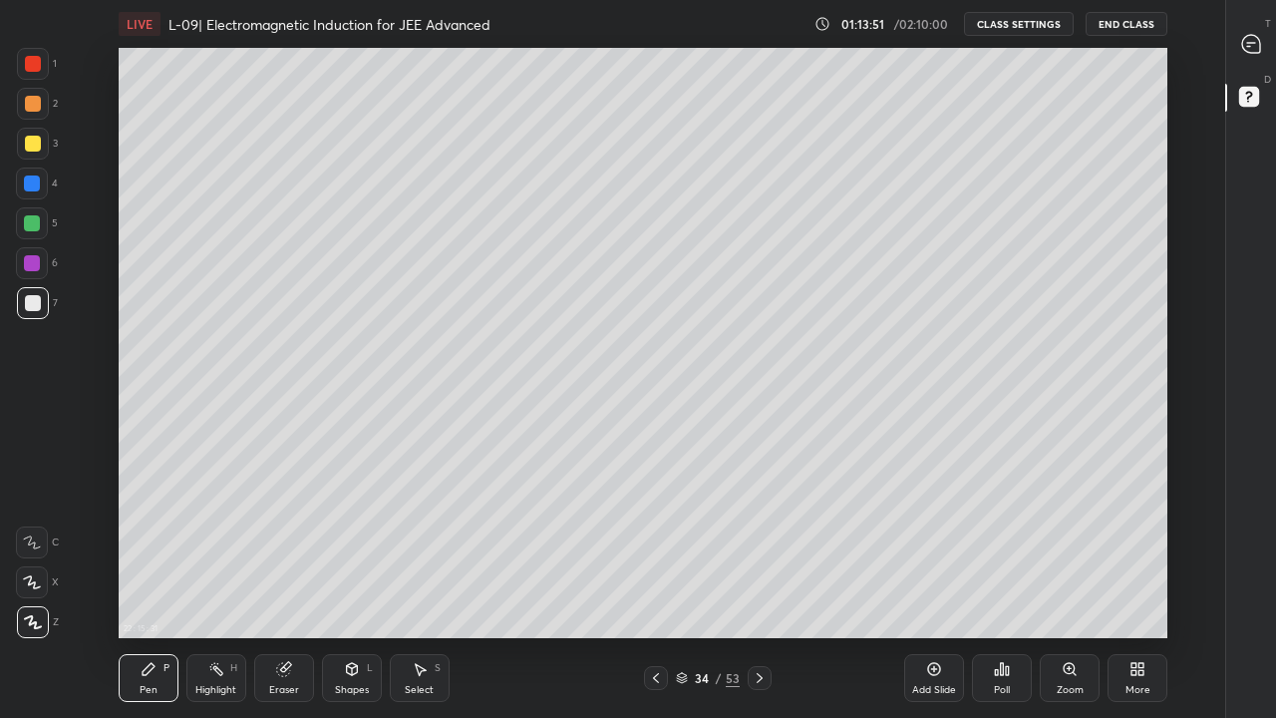
click at [933, 590] on icon at bounding box center [934, 669] width 16 height 16
click at [656, 590] on icon at bounding box center [656, 678] width 16 height 16
click at [350, 590] on icon at bounding box center [351, 669] width 11 height 12
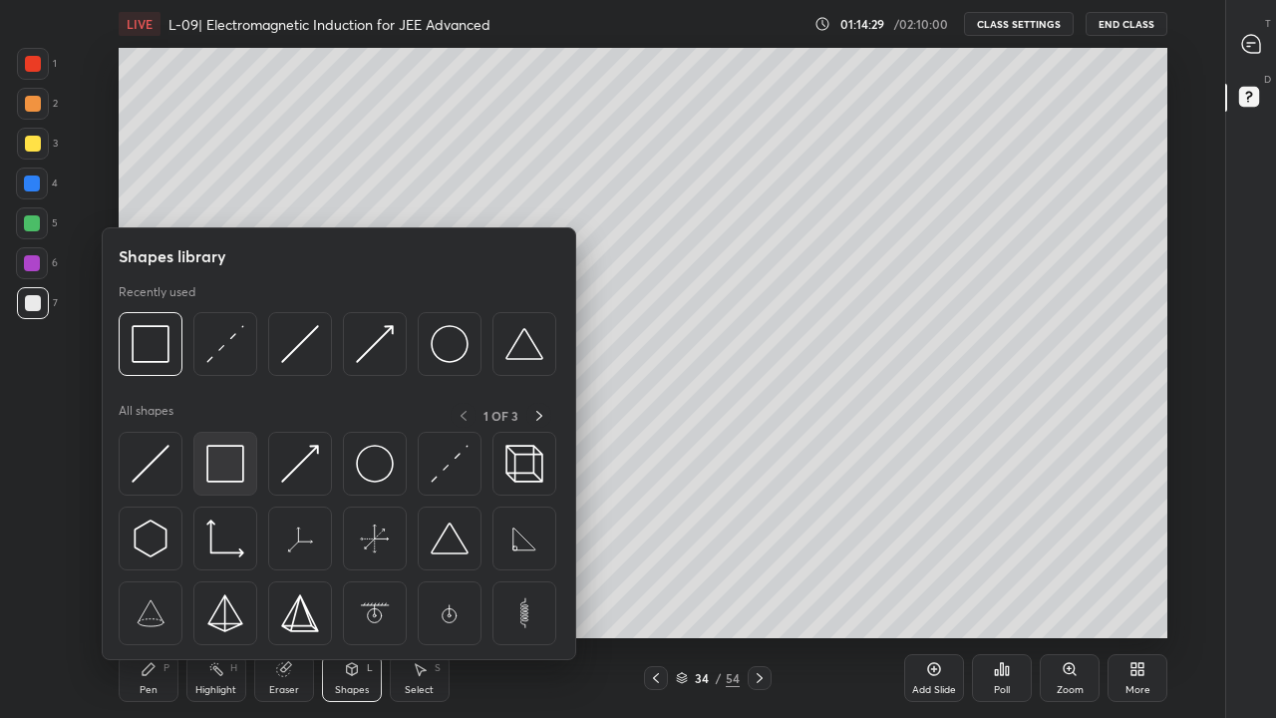
click at [228, 470] on img at bounding box center [225, 464] width 38 height 38
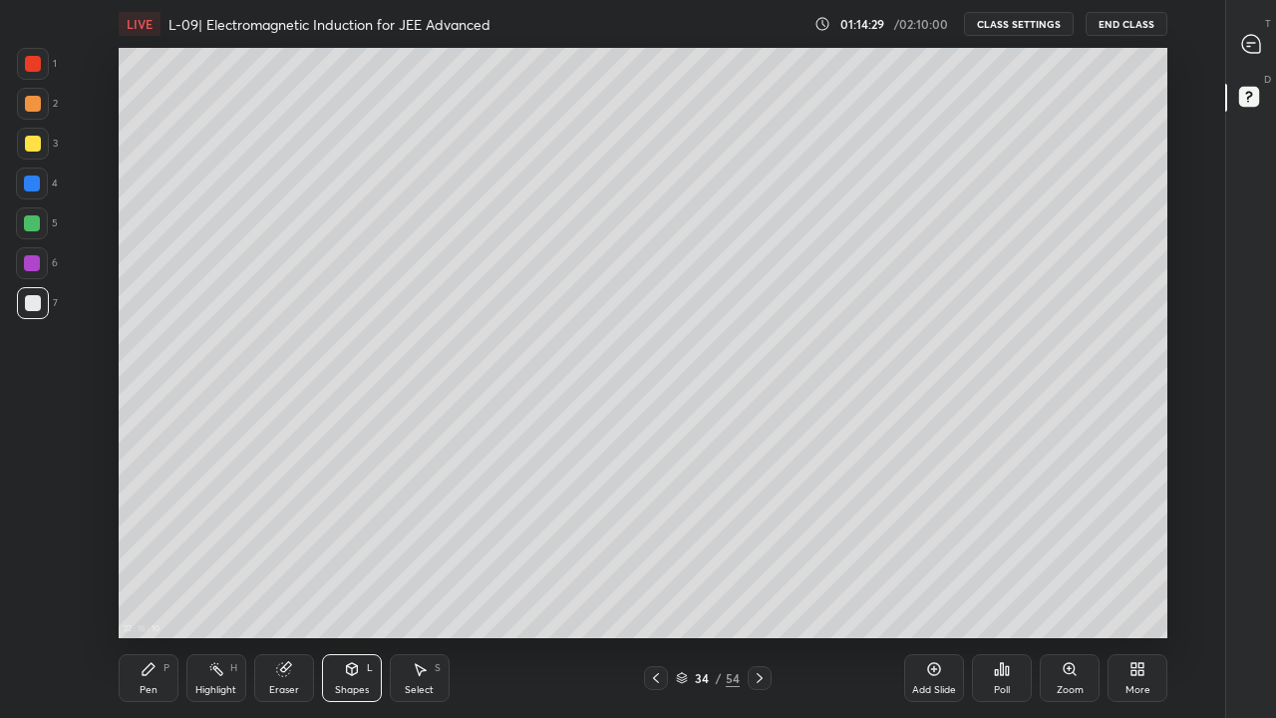
click at [30, 220] on div at bounding box center [32, 223] width 16 height 16
click at [148, 590] on div "Pen" at bounding box center [149, 690] width 18 height 10
click at [36, 144] on div at bounding box center [33, 144] width 16 height 16
click at [290, 590] on icon at bounding box center [284, 669] width 16 height 16
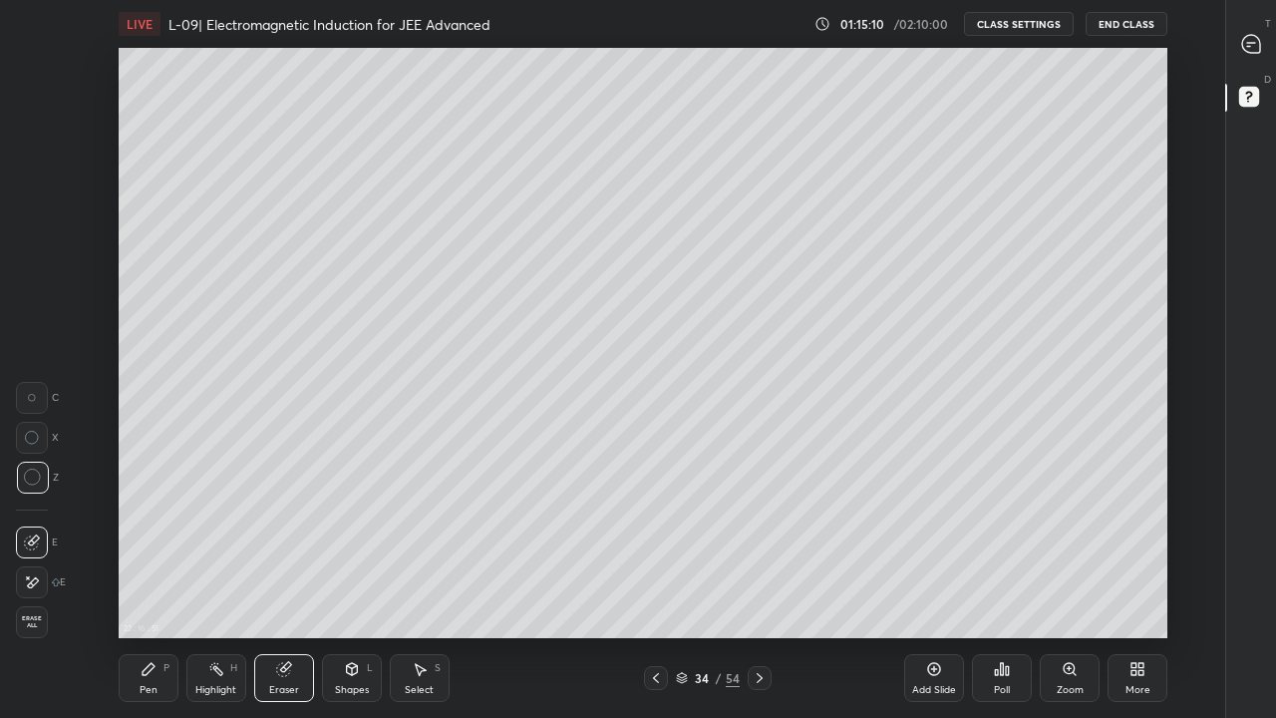
click at [152, 590] on icon at bounding box center [149, 669] width 12 height 12
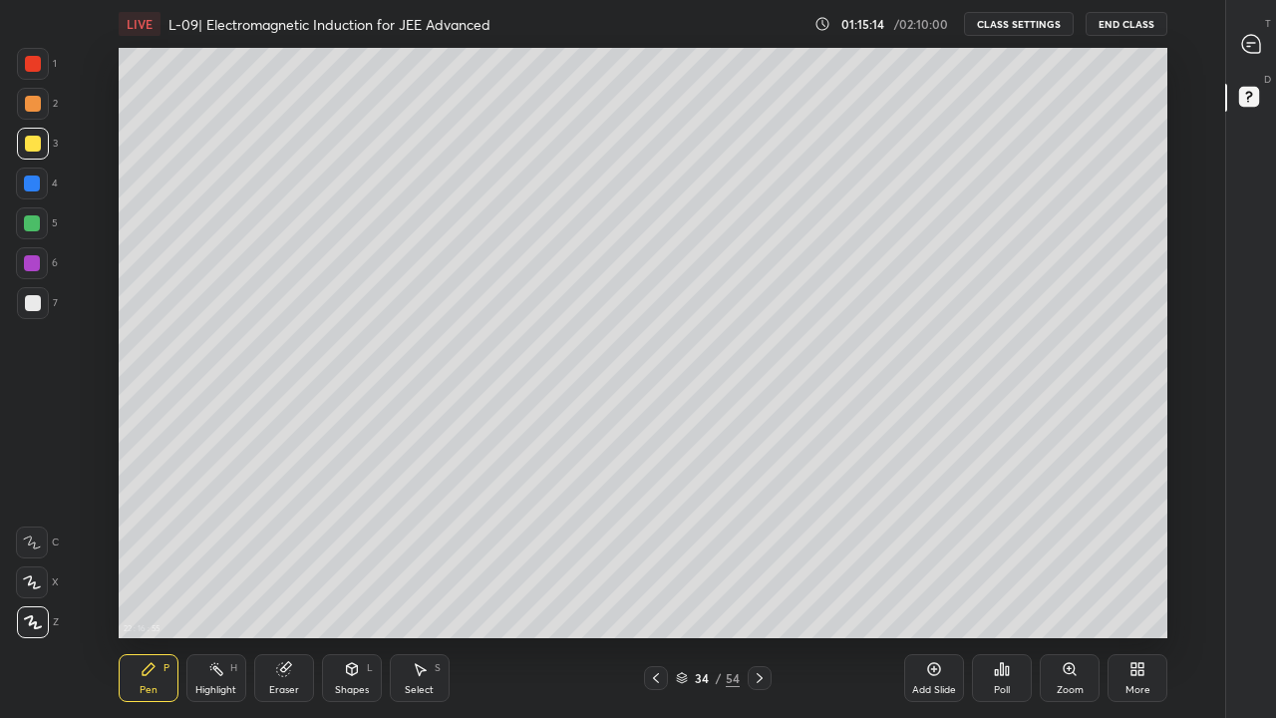
click at [291, 590] on icon at bounding box center [284, 669] width 16 height 16
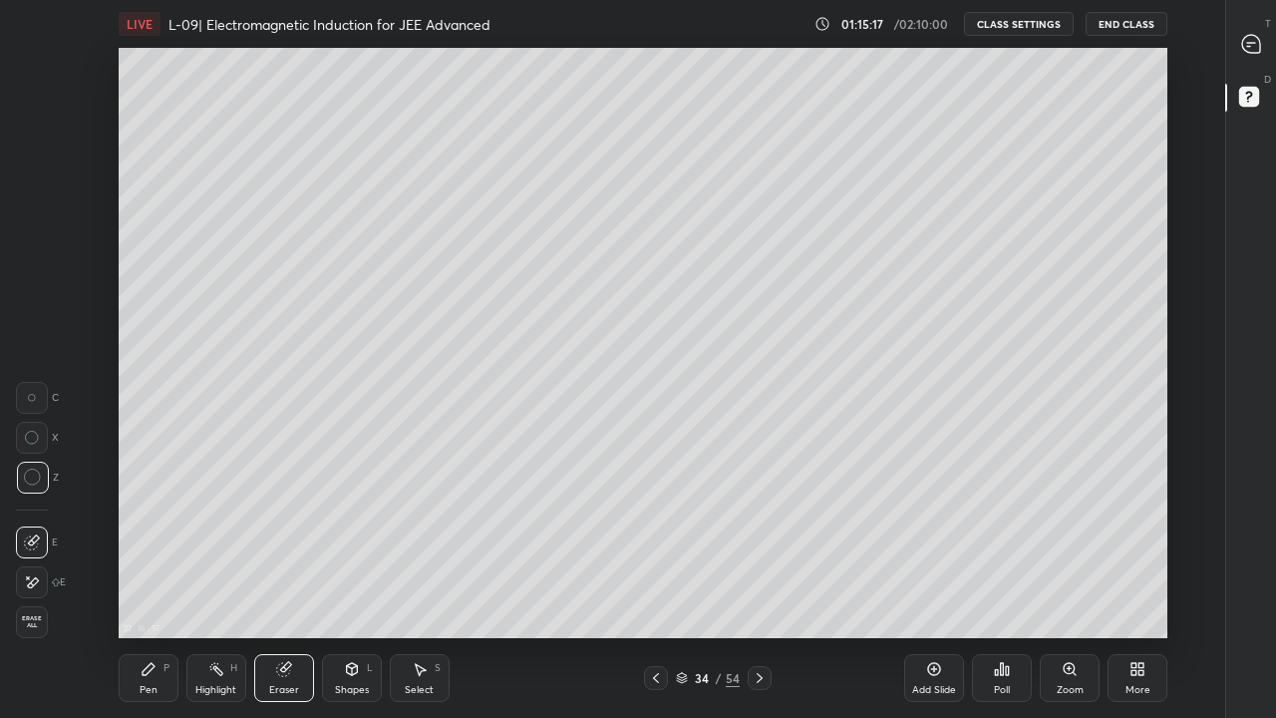
click at [150, 590] on icon at bounding box center [149, 669] width 16 height 16
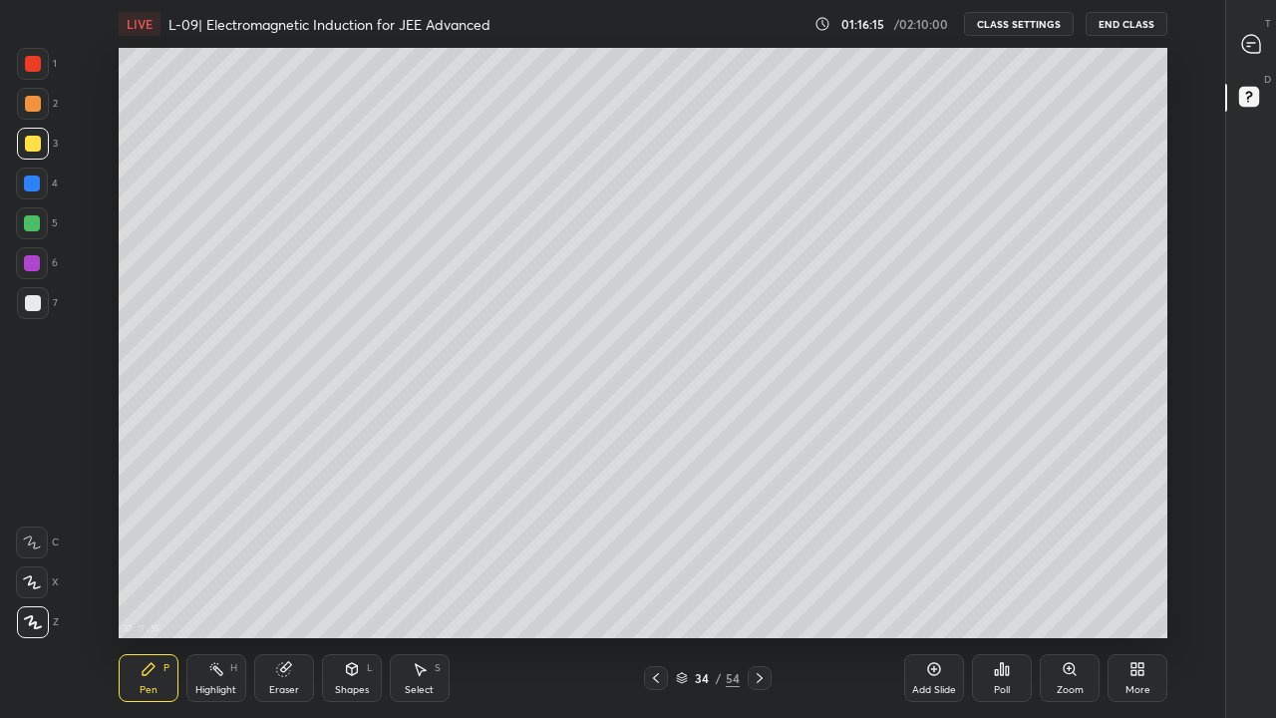
click at [928, 590] on div "Add Slide" at bounding box center [934, 690] width 44 height 10
click at [32, 104] on div at bounding box center [33, 104] width 16 height 16
click at [35, 139] on div at bounding box center [33, 144] width 16 height 16
click at [365, 590] on div "Shapes L" at bounding box center [352, 678] width 60 height 48
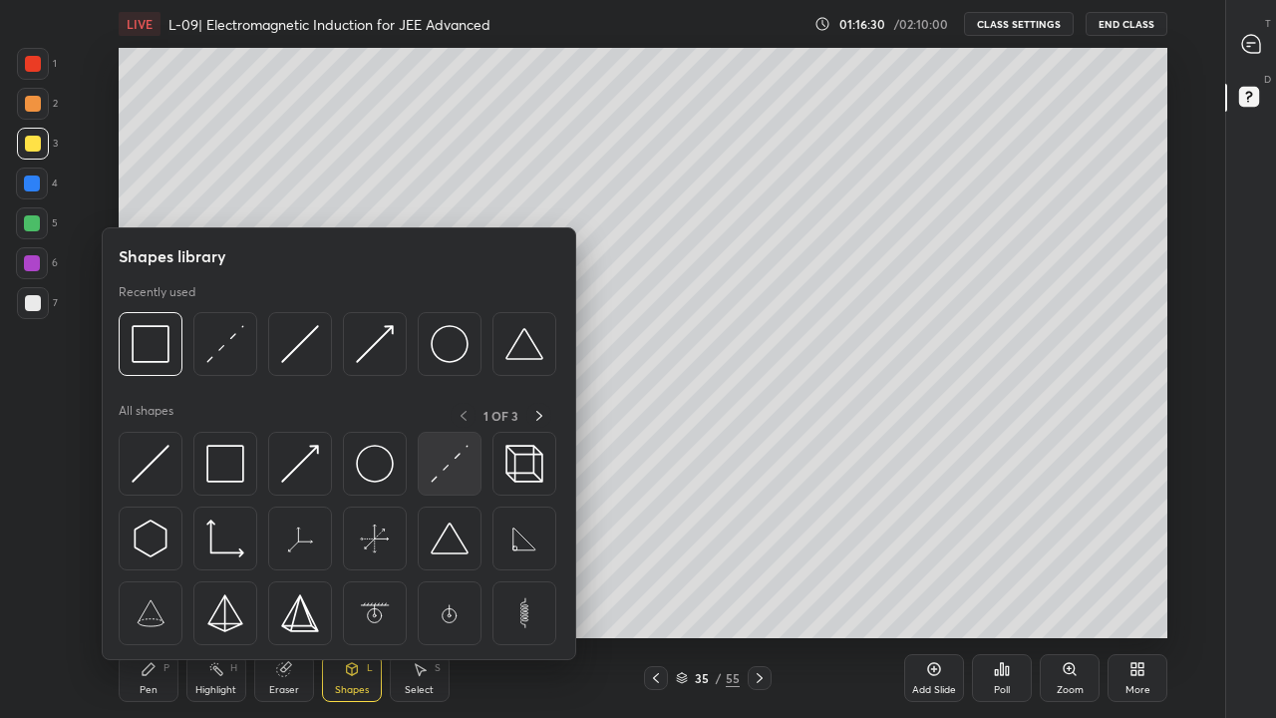
click at [449, 467] on img at bounding box center [450, 464] width 38 height 38
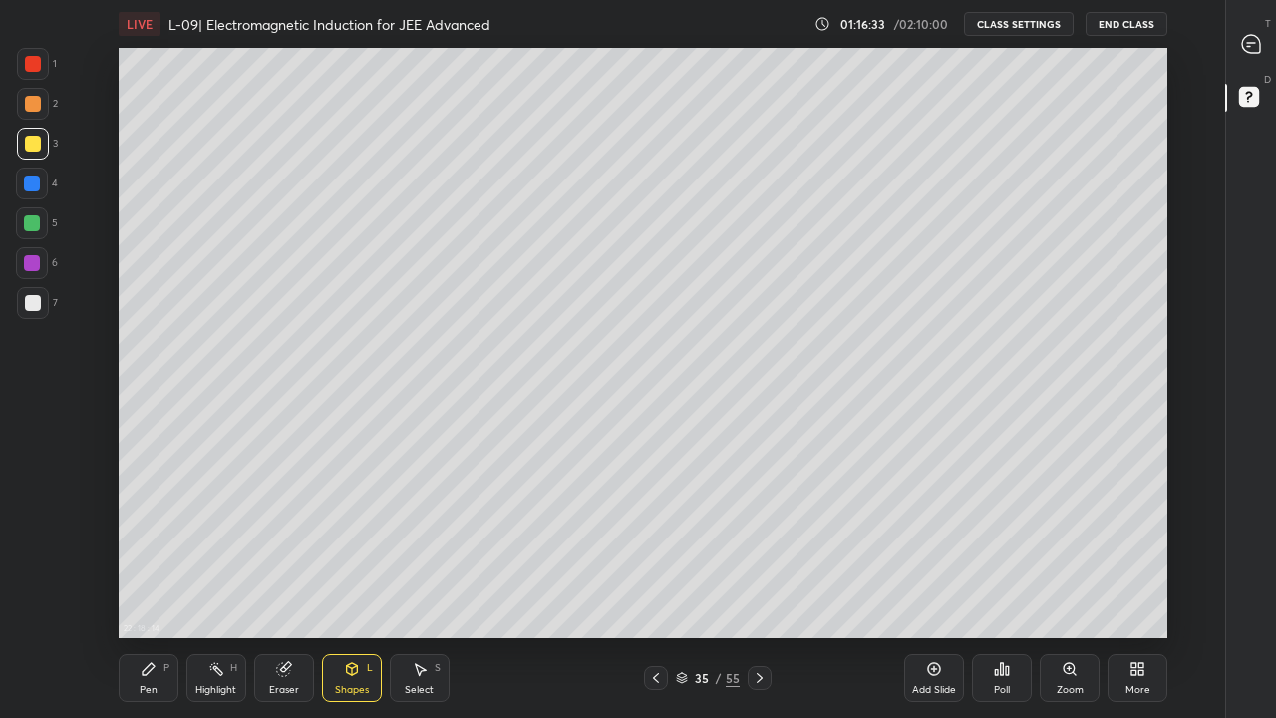
click at [151, 590] on icon at bounding box center [149, 669] width 16 height 16
click at [34, 220] on div at bounding box center [32, 223] width 16 height 16
click at [290, 590] on div "Eraser" at bounding box center [284, 678] width 60 height 48
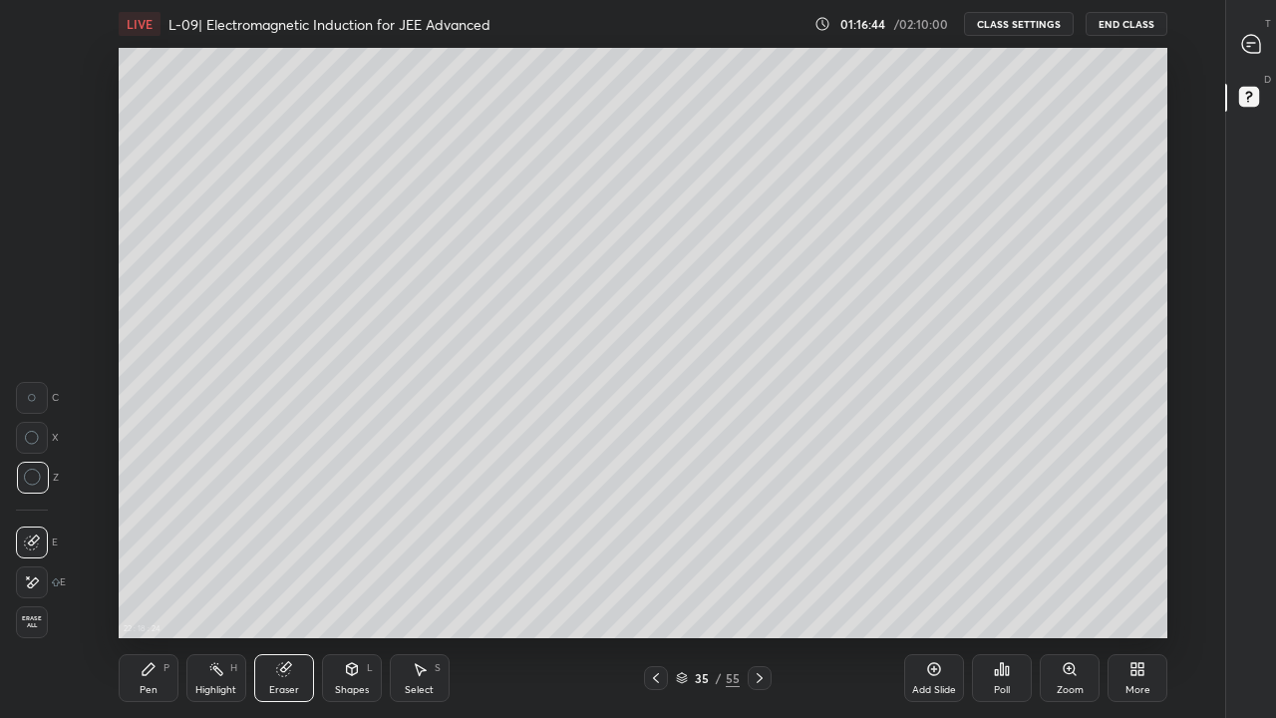
click at [160, 590] on div "Pen P" at bounding box center [149, 678] width 60 height 48
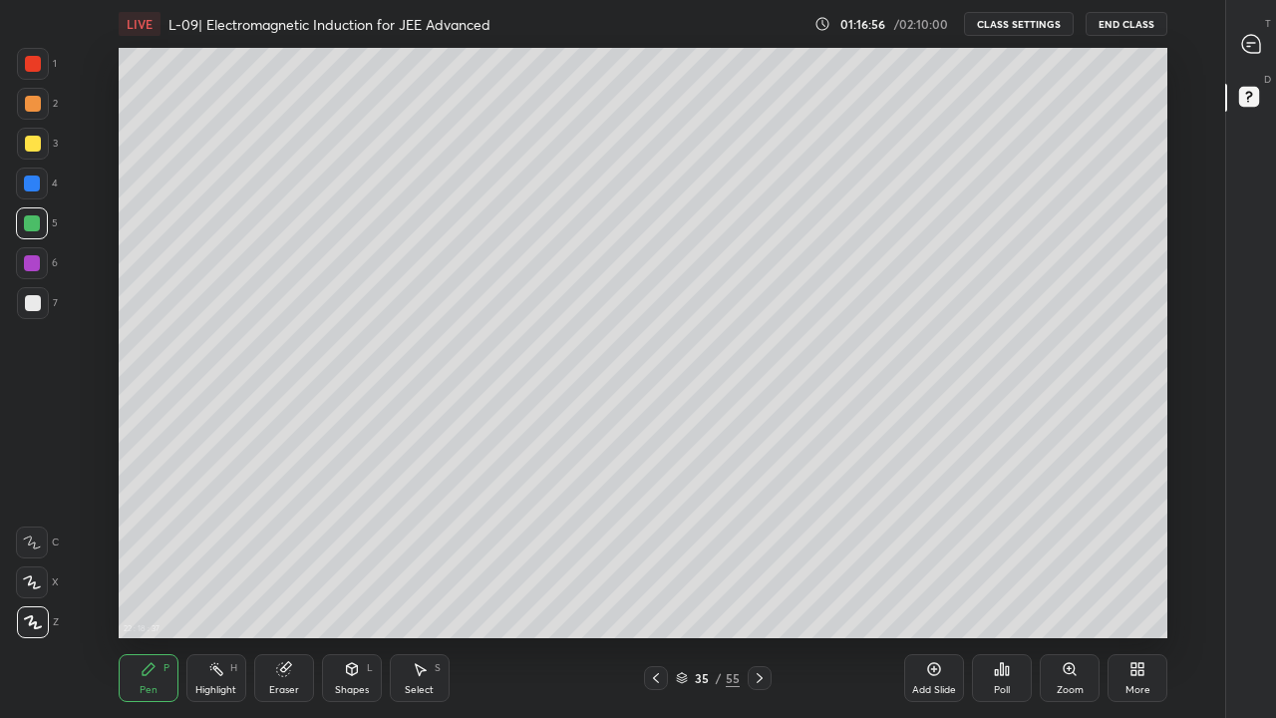
click at [38, 143] on div at bounding box center [33, 144] width 16 height 16
click at [656, 590] on icon at bounding box center [656, 678] width 16 height 16
click at [761, 590] on icon at bounding box center [760, 678] width 16 height 16
click at [667, 590] on div at bounding box center [656, 678] width 24 height 24
click at [761, 590] on icon at bounding box center [760, 678] width 6 height 10
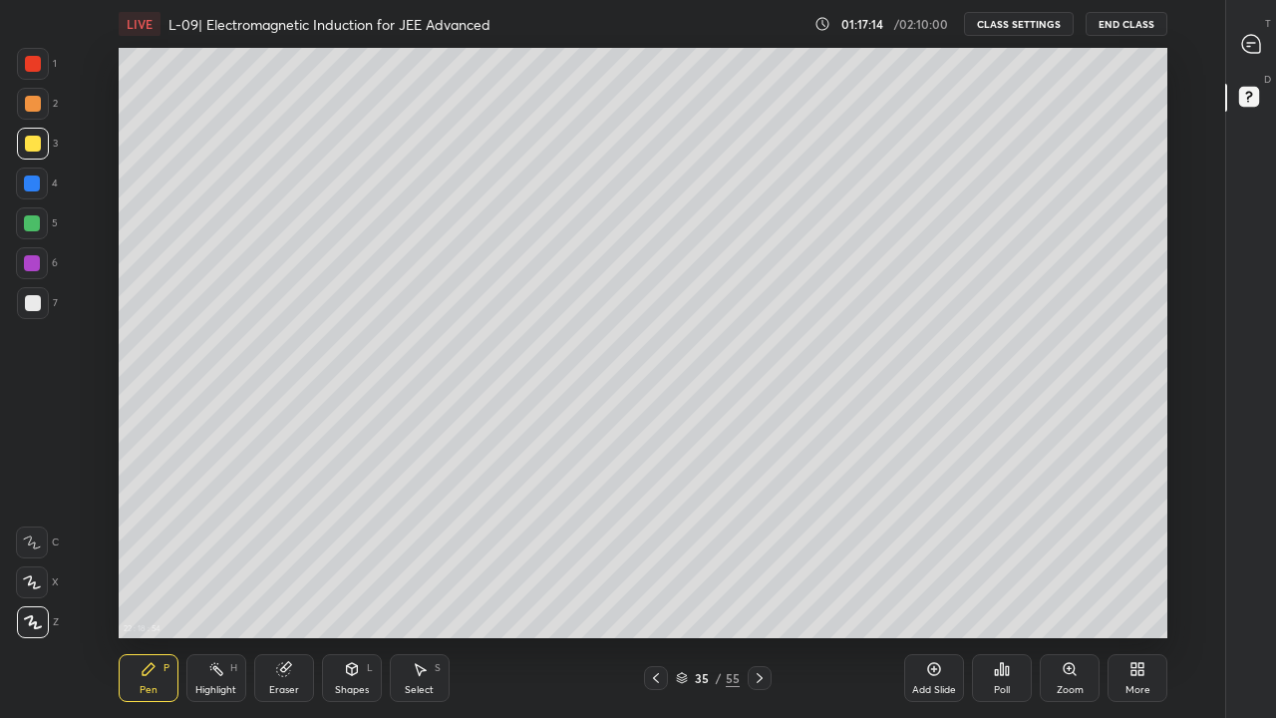
click at [296, 590] on div "Eraser" at bounding box center [284, 678] width 60 height 48
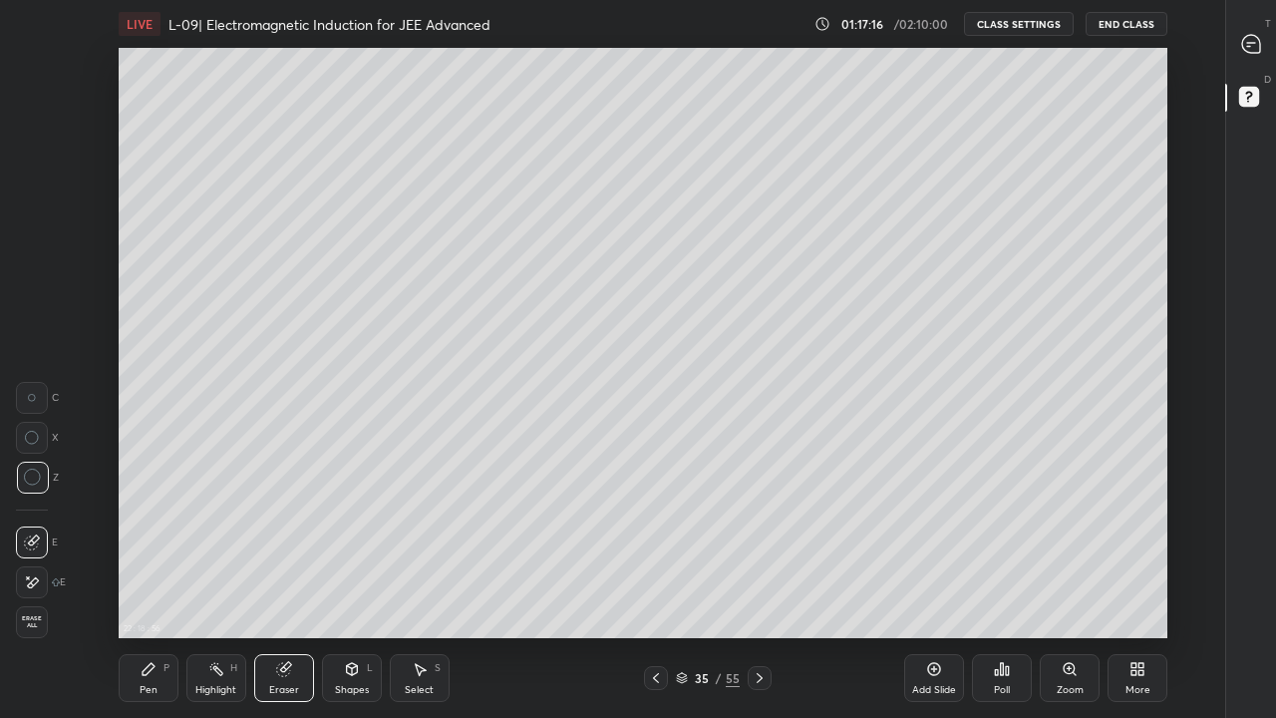
click at [161, 590] on div "Pen P" at bounding box center [149, 678] width 60 height 48
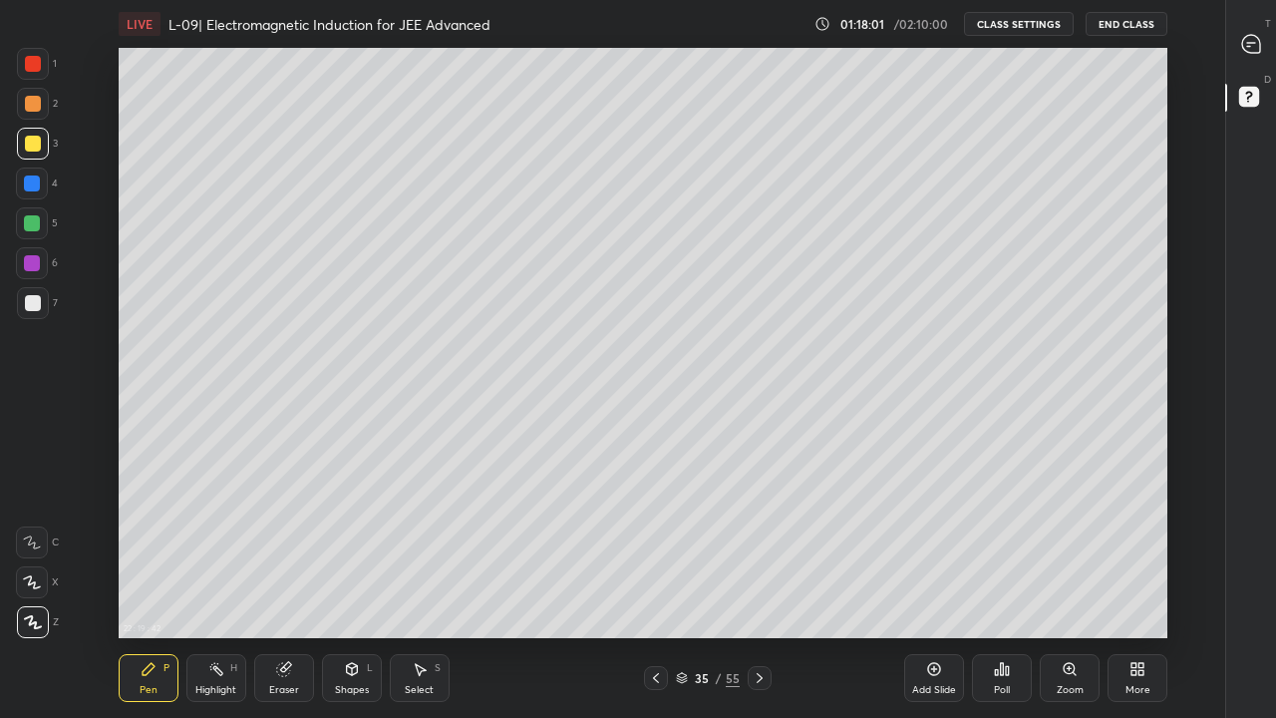
click at [38, 106] on div at bounding box center [33, 104] width 16 height 16
click at [296, 590] on div "Eraser" at bounding box center [284, 678] width 60 height 48
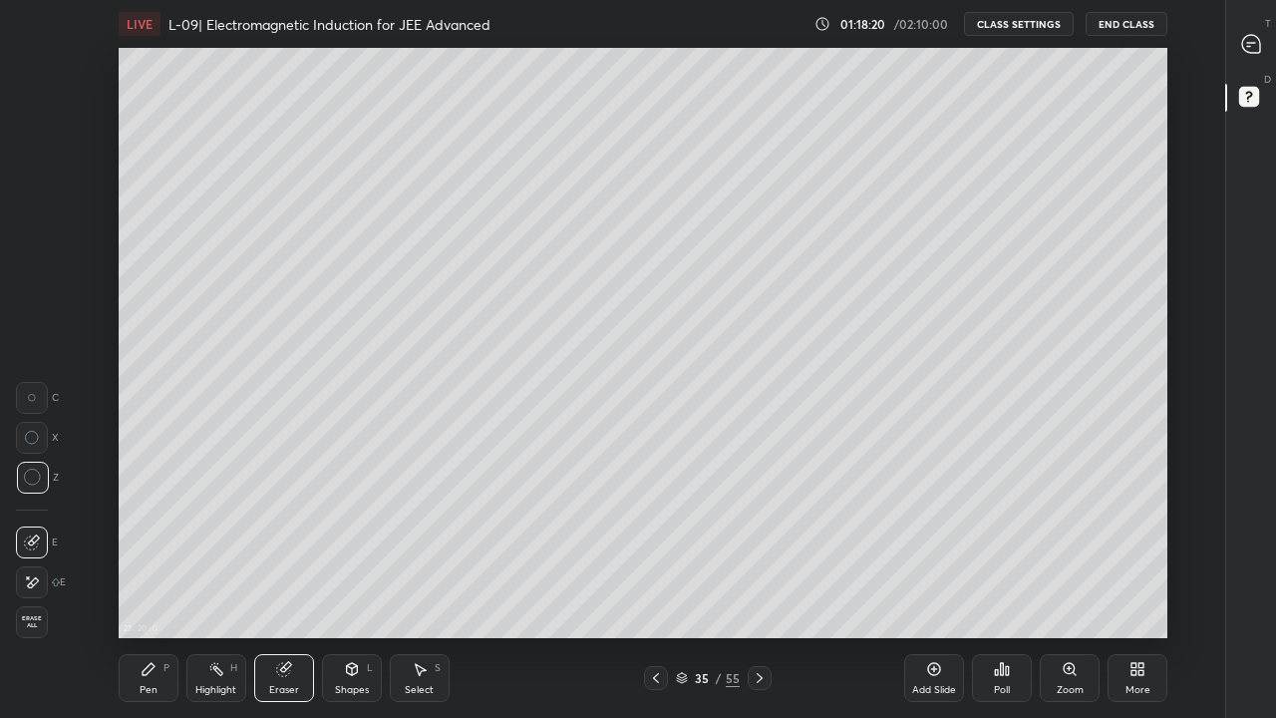
click at [159, 590] on div "Pen P" at bounding box center [149, 678] width 60 height 48
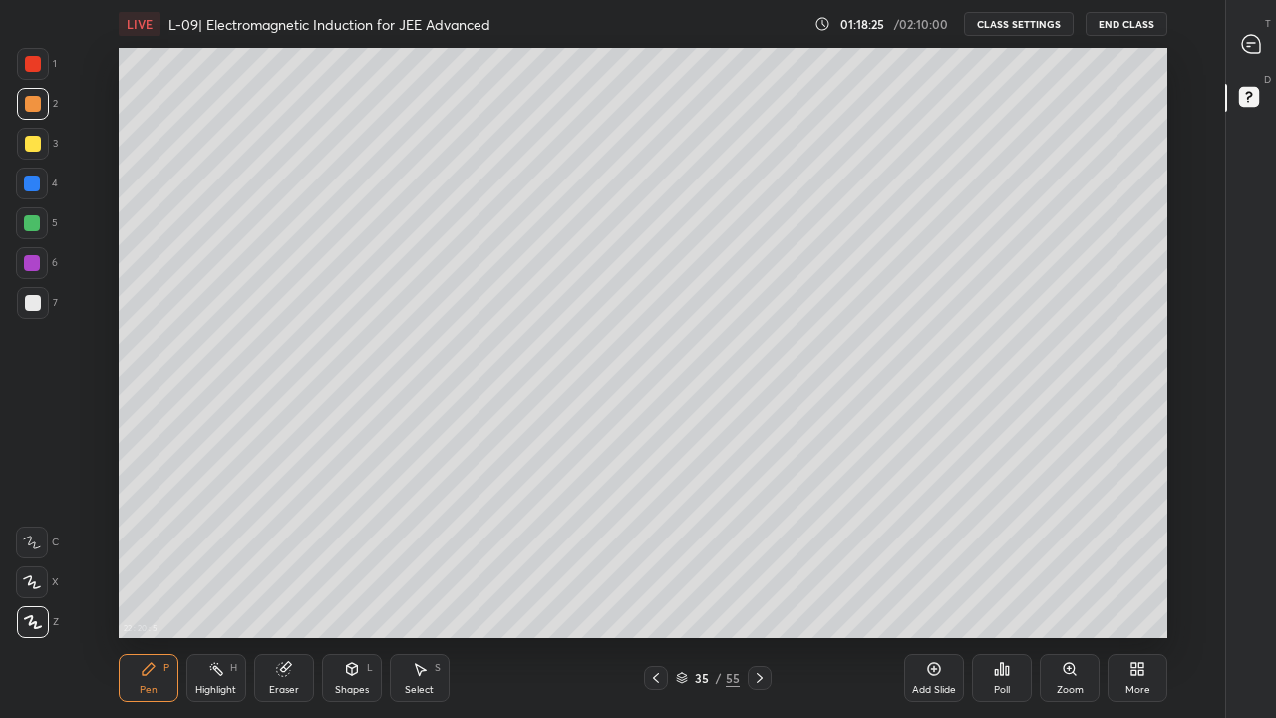
click at [355, 590] on icon at bounding box center [352, 669] width 16 height 16
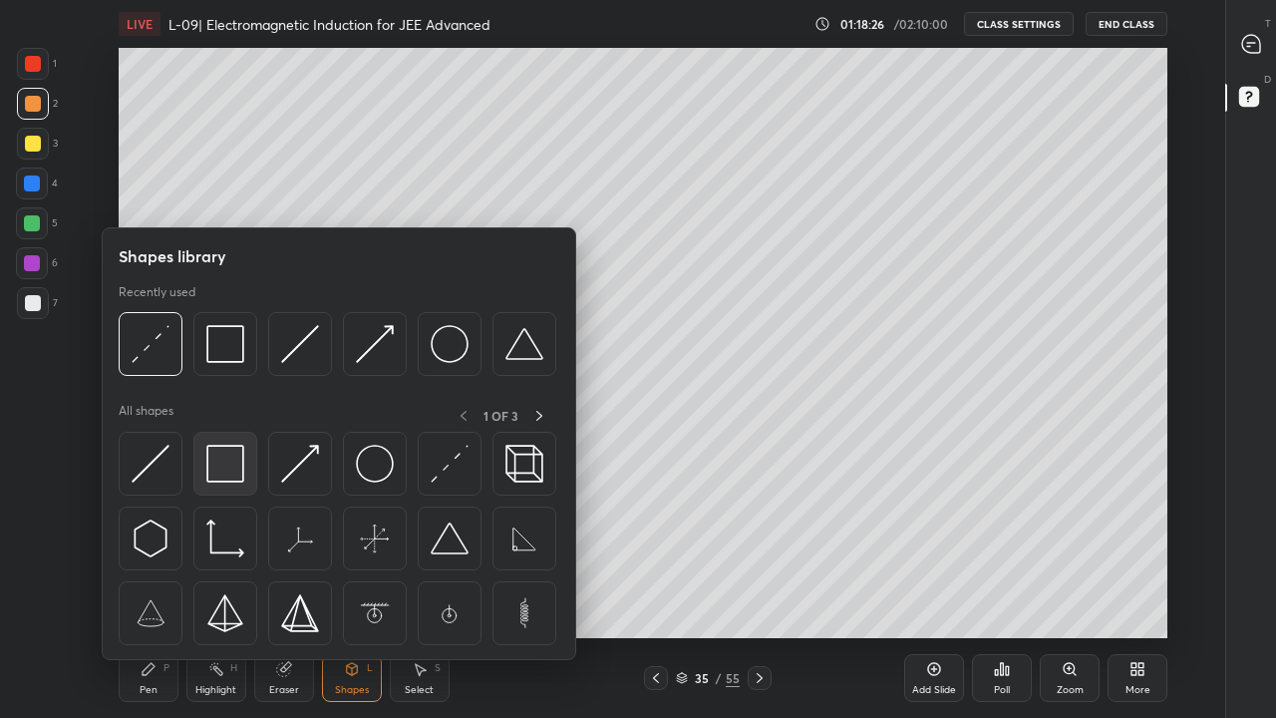
click at [240, 454] on img at bounding box center [225, 464] width 38 height 38
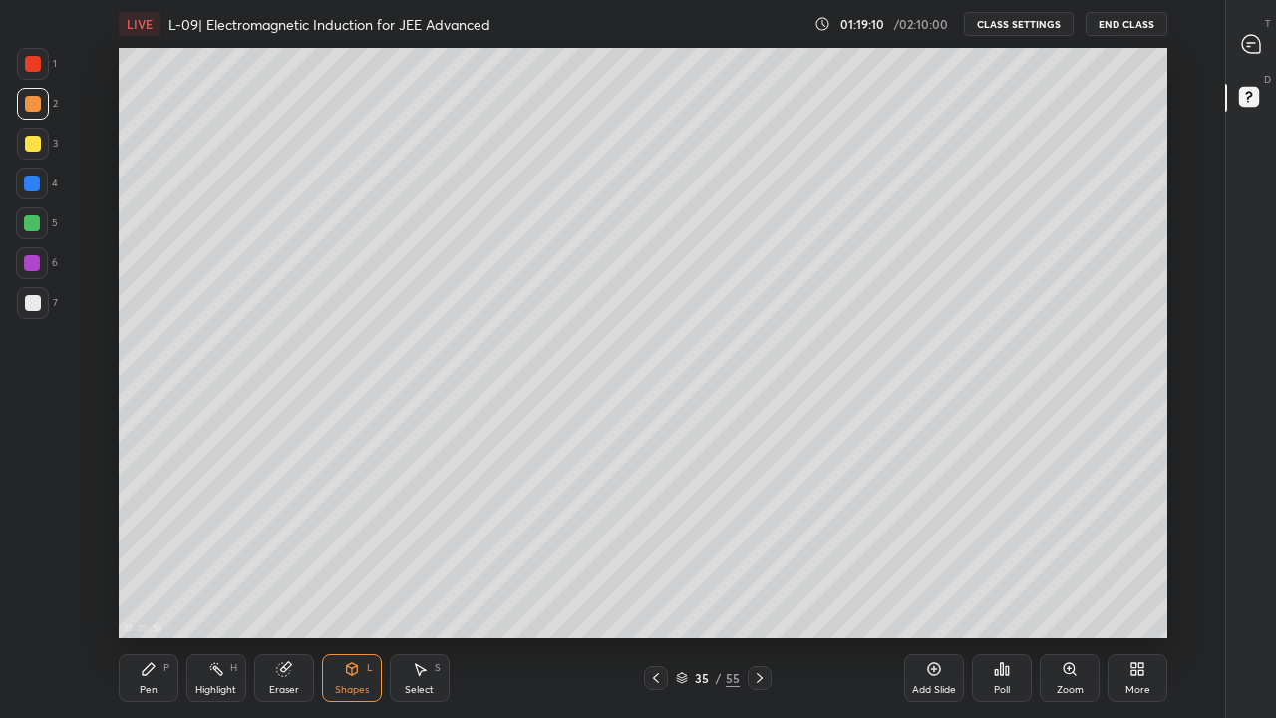
click at [294, 590] on div "Eraser" at bounding box center [284, 678] width 60 height 48
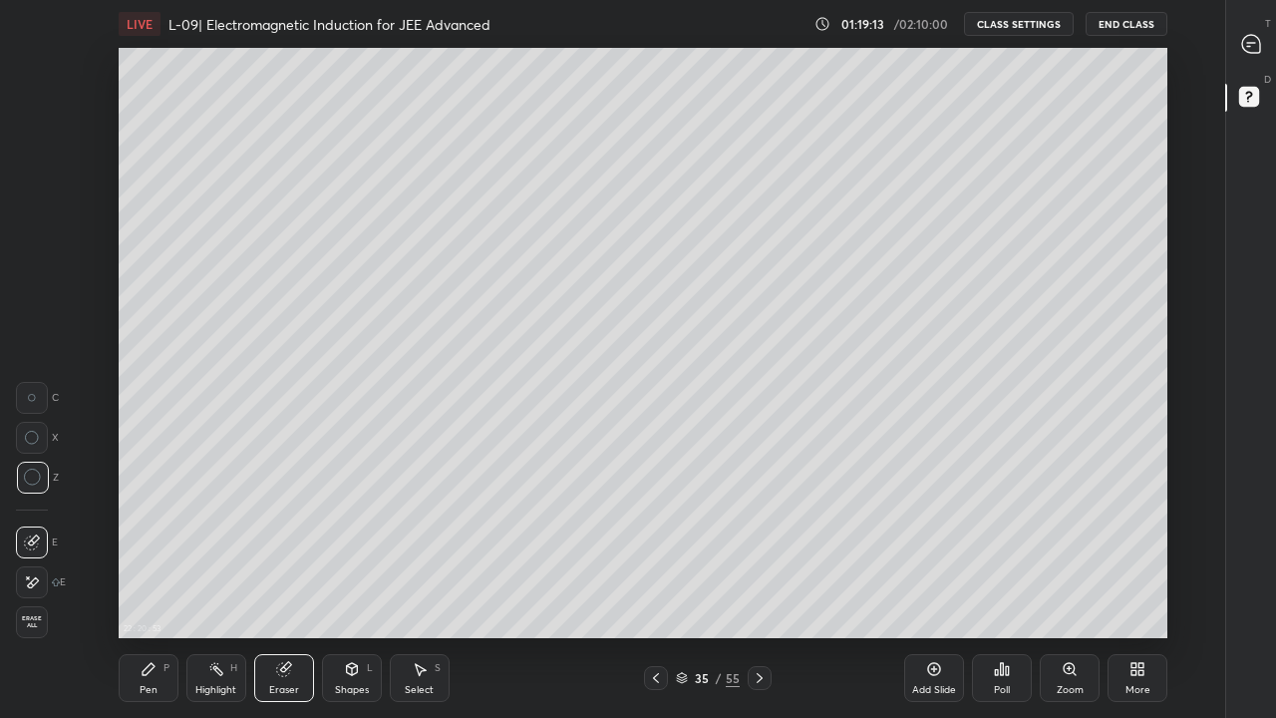
click at [150, 590] on icon at bounding box center [149, 669] width 16 height 16
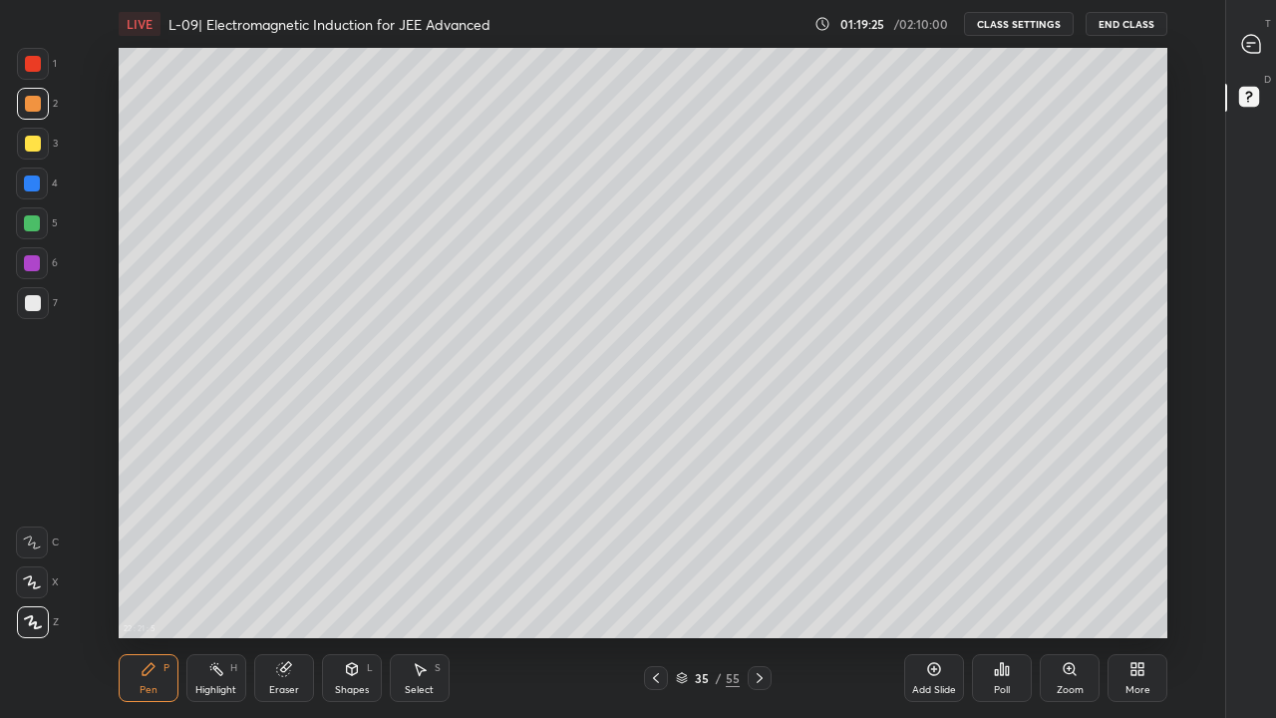
click at [665, 590] on div at bounding box center [656, 678] width 24 height 24
click at [759, 590] on icon at bounding box center [760, 678] width 16 height 16
click at [657, 590] on icon at bounding box center [656, 678] width 16 height 16
click at [758, 590] on icon at bounding box center [760, 678] width 16 height 16
click at [760, 590] on icon at bounding box center [760, 678] width 16 height 16
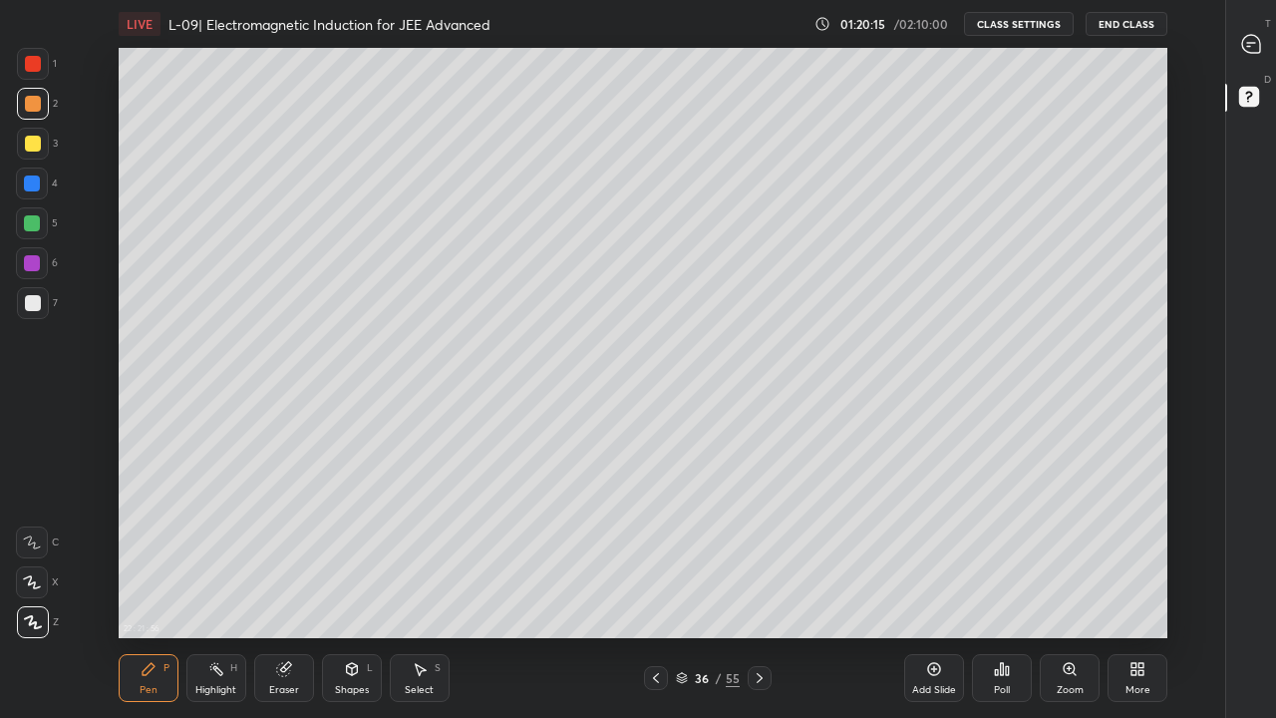
click at [766, 590] on icon at bounding box center [760, 678] width 16 height 16
click at [768, 590] on div at bounding box center [760, 678] width 24 height 24
click at [759, 590] on icon at bounding box center [760, 678] width 6 height 10
click at [657, 590] on icon at bounding box center [656, 678] width 16 height 16
click at [650, 590] on div at bounding box center [656, 678] width 24 height 24
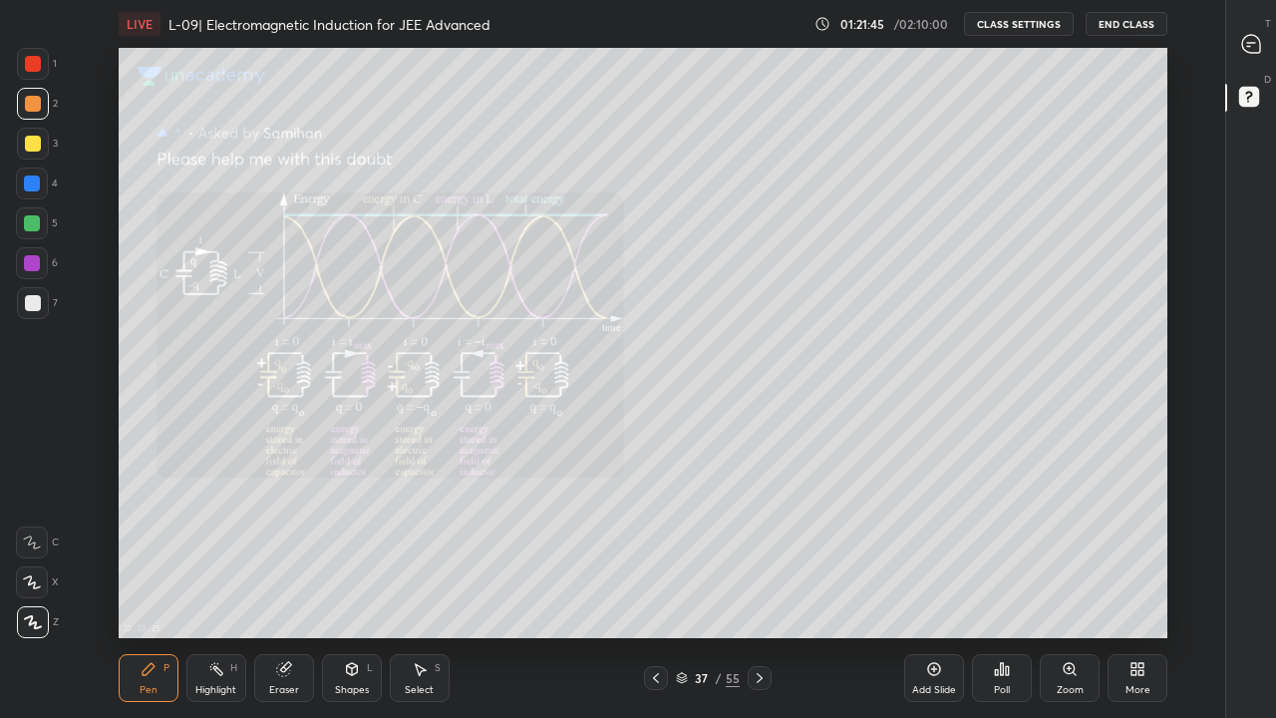
click at [653, 590] on icon at bounding box center [656, 678] width 16 height 16
click at [759, 590] on div at bounding box center [760, 678] width 24 height 24
click at [759, 590] on icon at bounding box center [760, 678] width 16 height 16
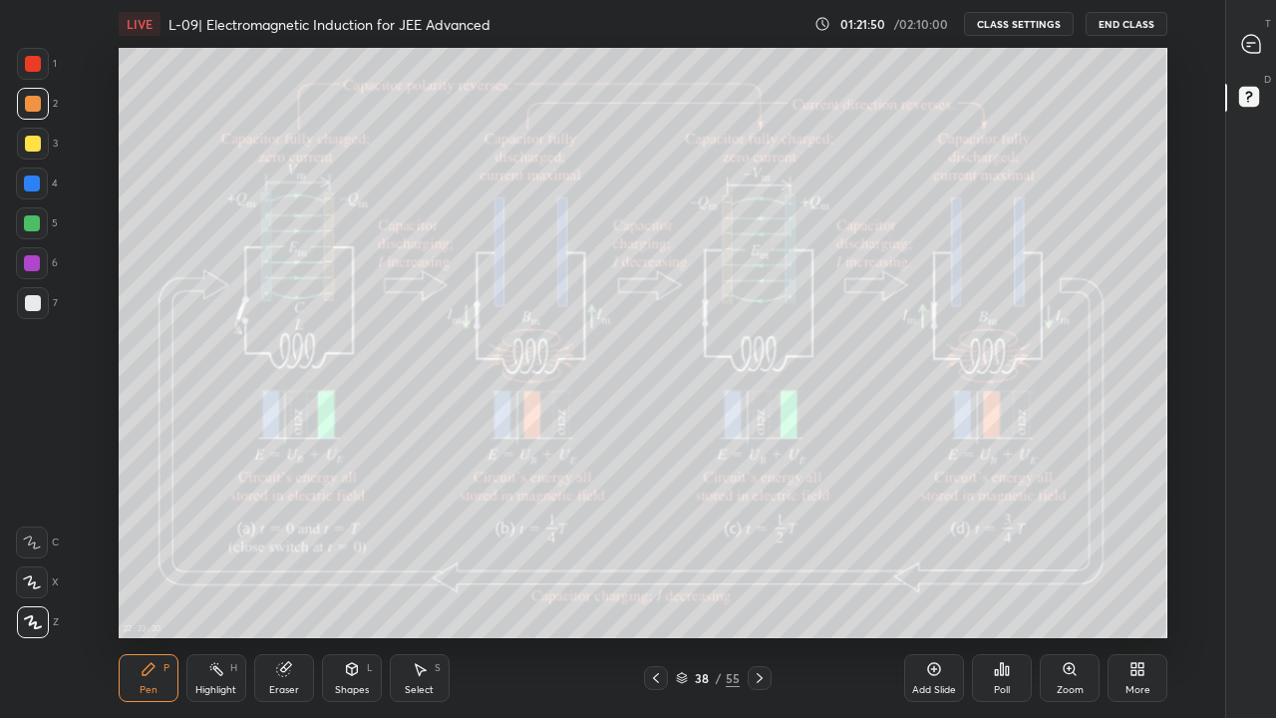
click at [759, 590] on icon at bounding box center [760, 678] width 16 height 16
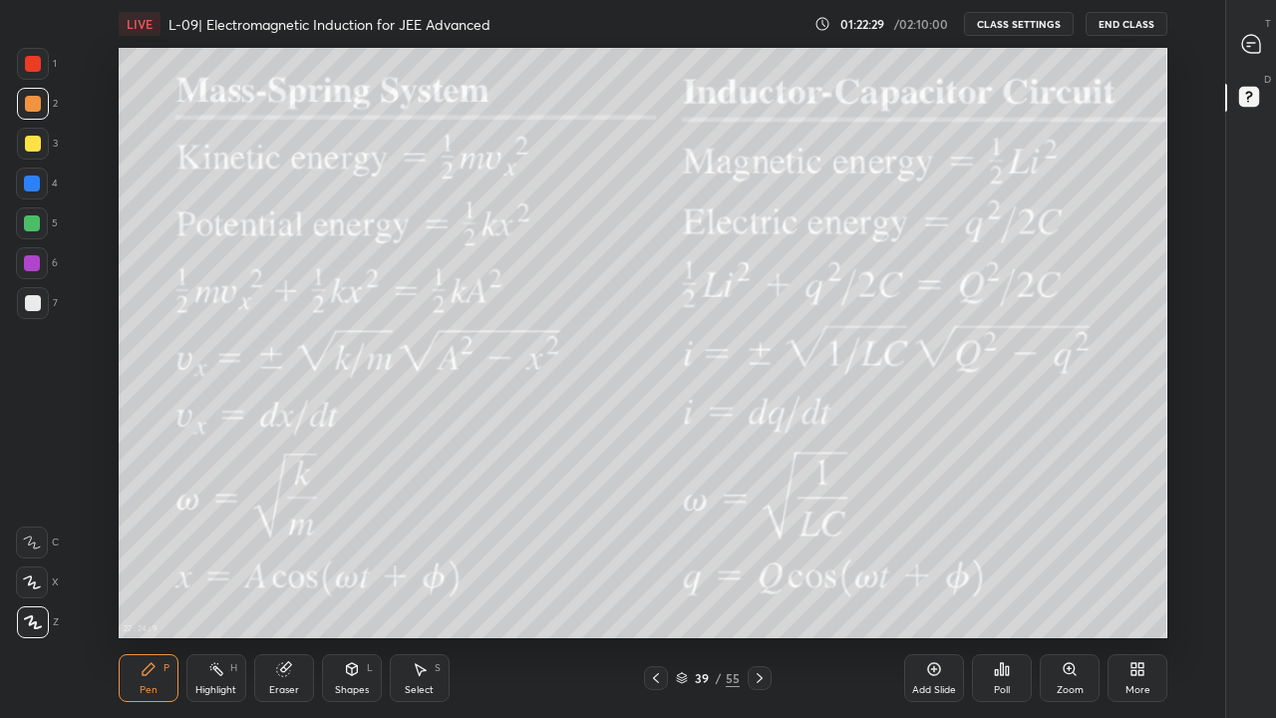
click at [26, 149] on div at bounding box center [33, 144] width 16 height 16
click at [663, 590] on icon at bounding box center [656, 678] width 16 height 16
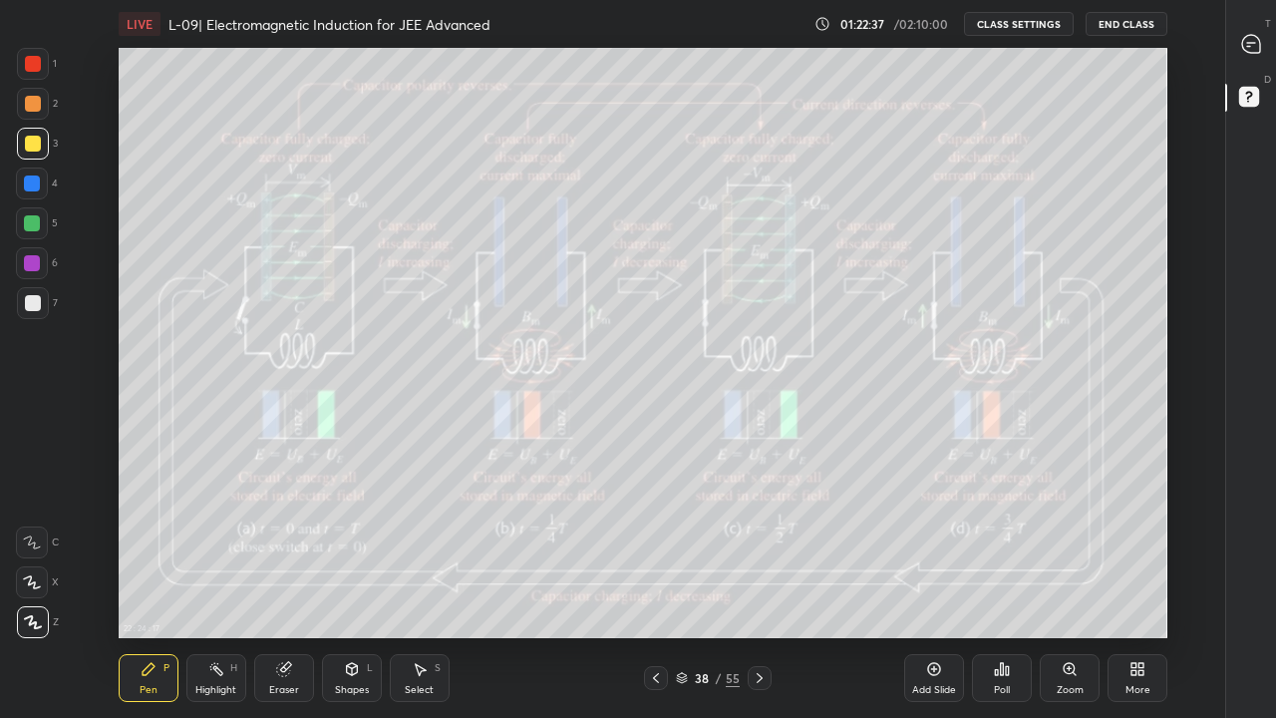
click at [656, 590] on icon at bounding box center [656, 678] width 16 height 16
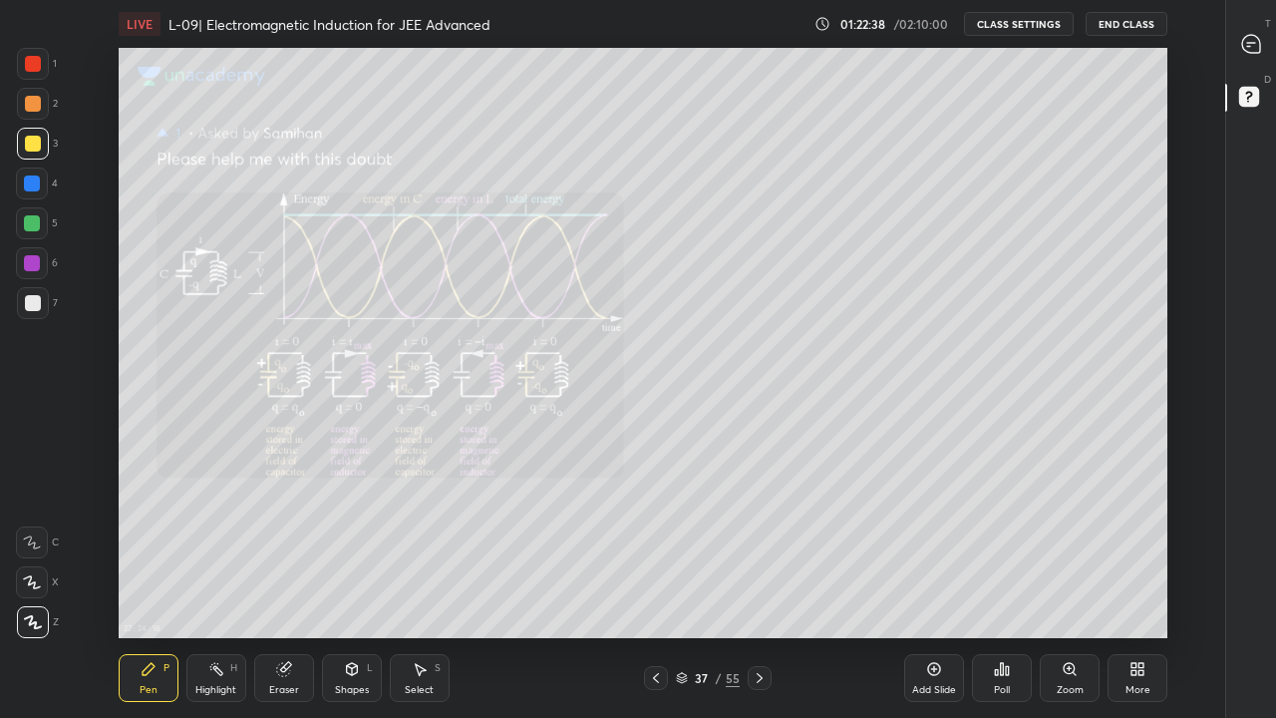
click at [656, 590] on icon at bounding box center [656, 678] width 16 height 16
click at [761, 590] on icon at bounding box center [760, 678] width 16 height 16
click at [763, 590] on div at bounding box center [760, 678] width 24 height 24
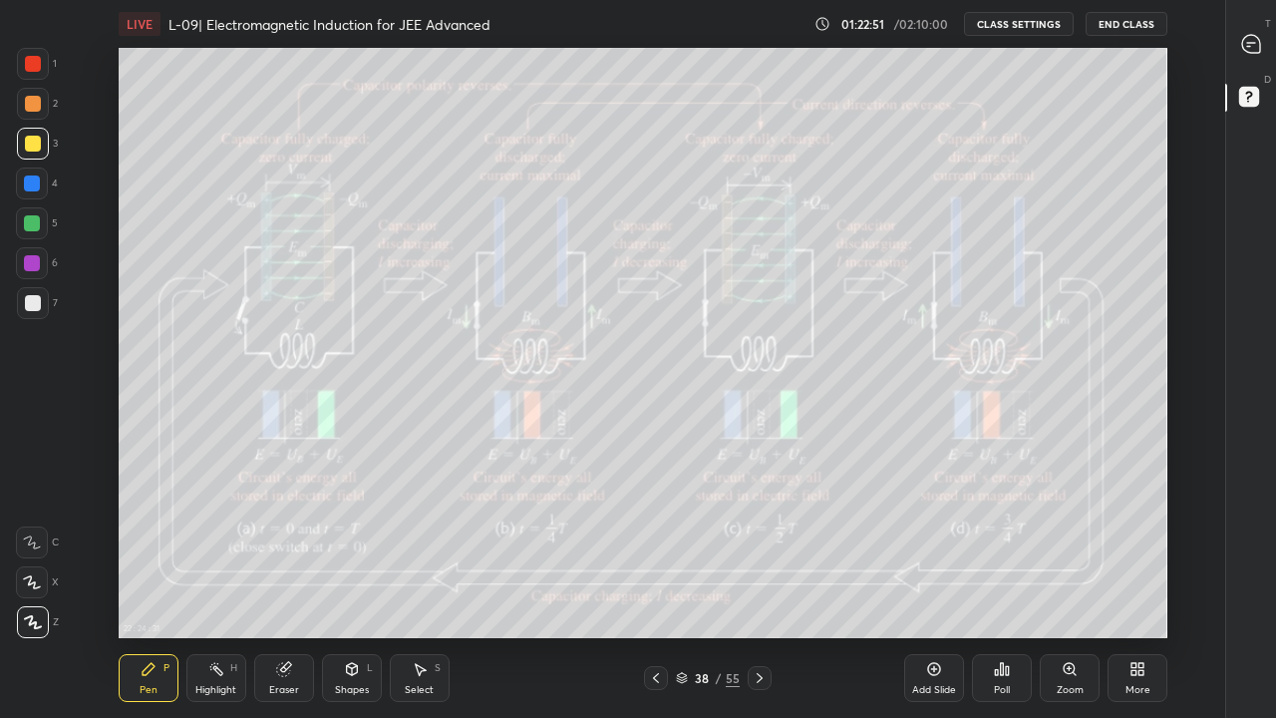
click at [769, 590] on div at bounding box center [760, 678] width 24 height 24
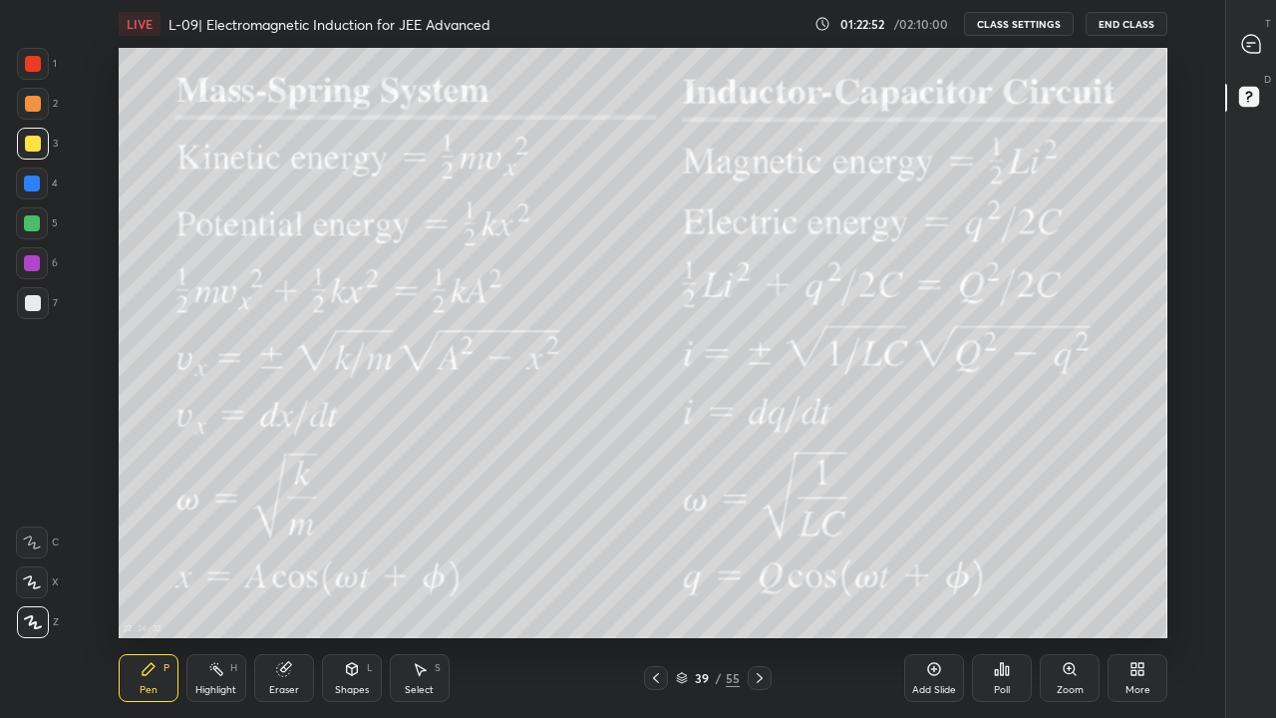
click at [761, 590] on div at bounding box center [760, 678] width 24 height 24
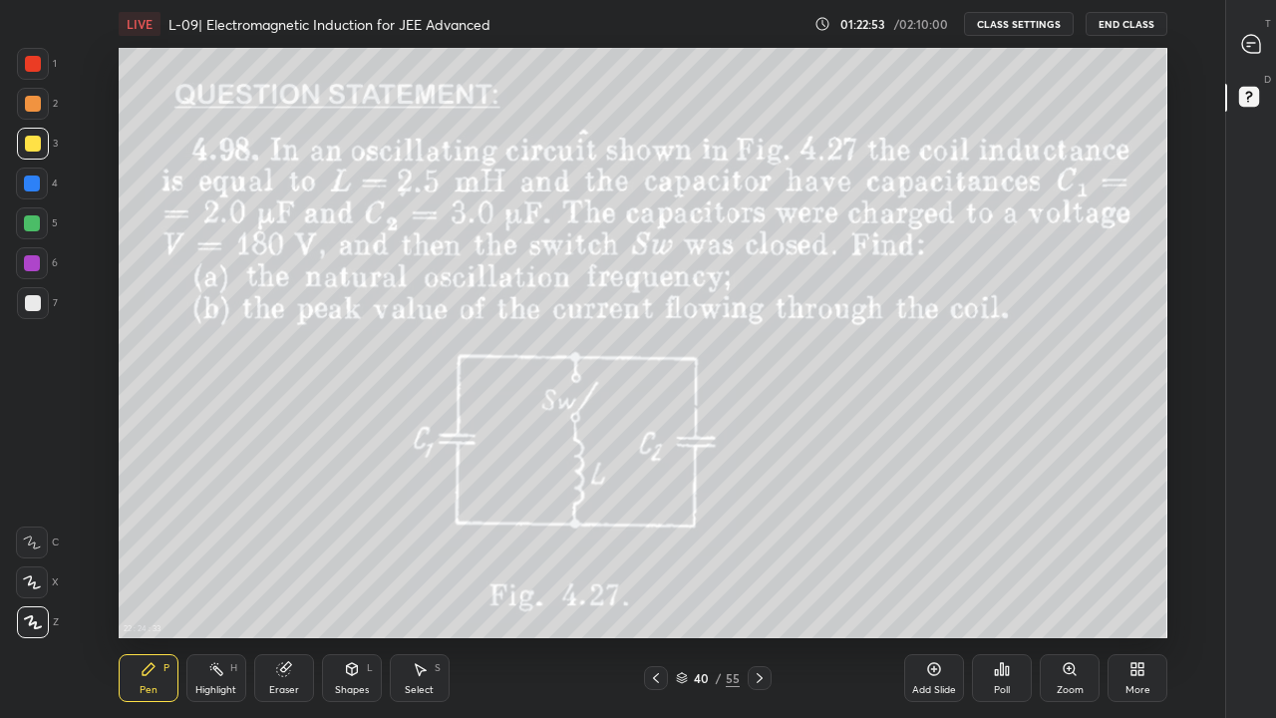
click at [659, 590] on icon at bounding box center [656, 678] width 16 height 16
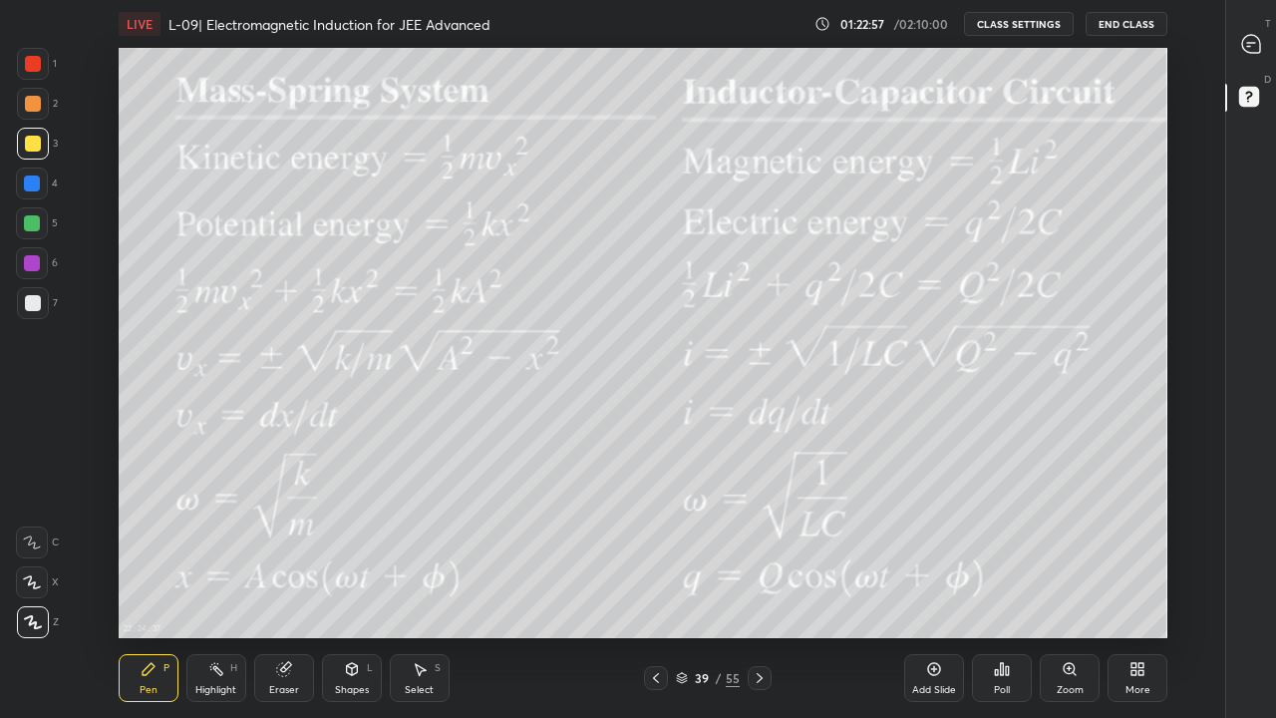
click at [931, 590] on div "Add Slide" at bounding box center [934, 678] width 60 height 48
click at [36, 308] on div at bounding box center [33, 303] width 16 height 16
click at [34, 227] on div at bounding box center [32, 223] width 16 height 16
click at [39, 300] on div at bounding box center [33, 303] width 16 height 16
click at [38, 143] on div at bounding box center [33, 144] width 16 height 16
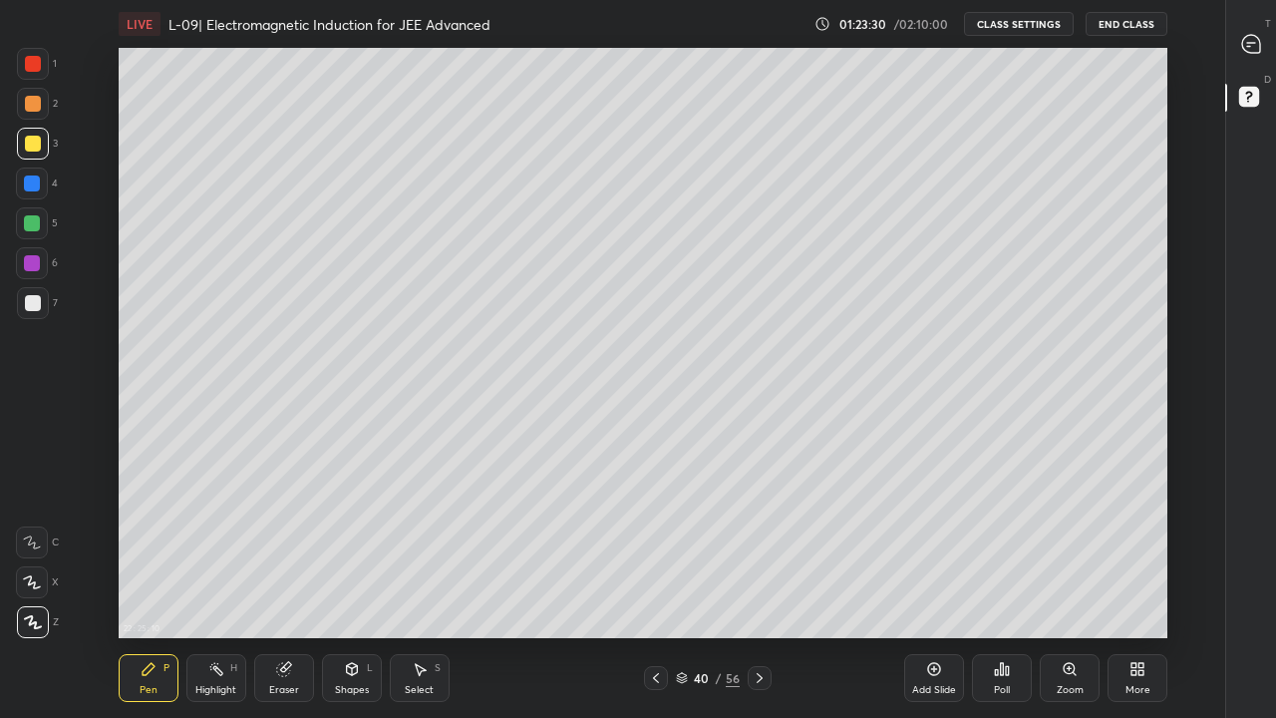
click at [363, 590] on div "Shapes L" at bounding box center [352, 678] width 60 height 48
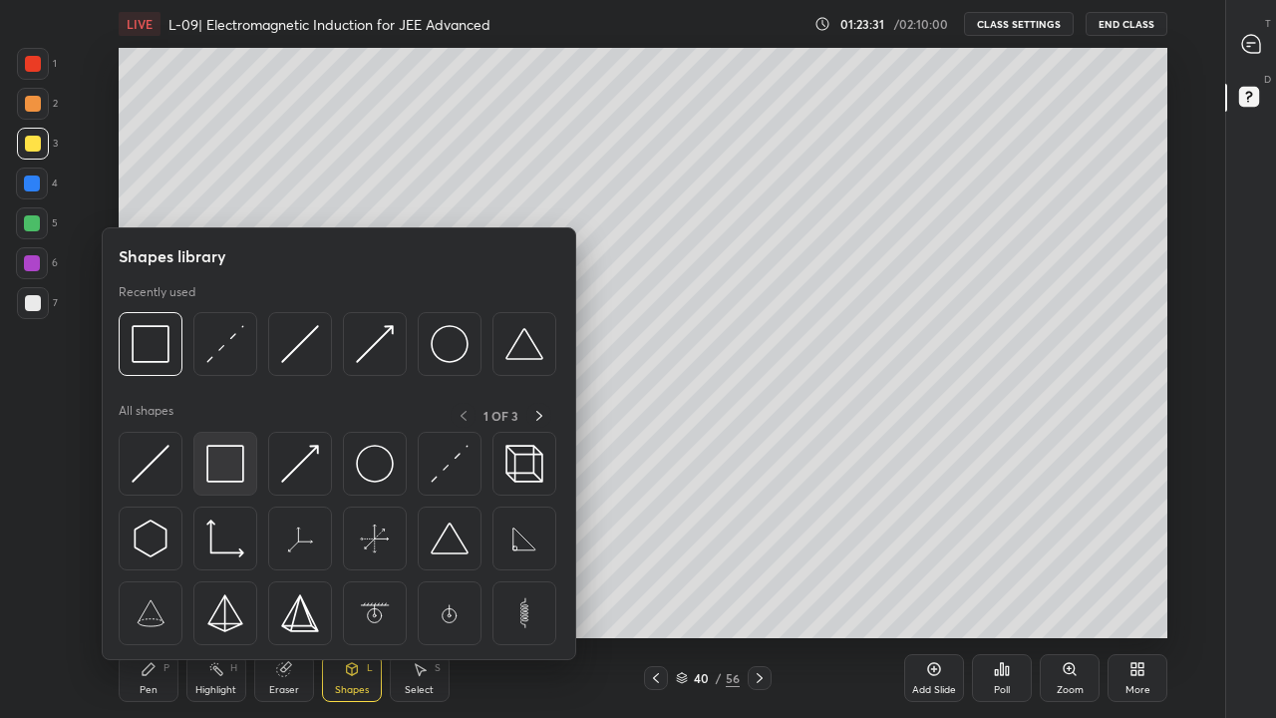
click at [240, 452] on img at bounding box center [225, 464] width 38 height 38
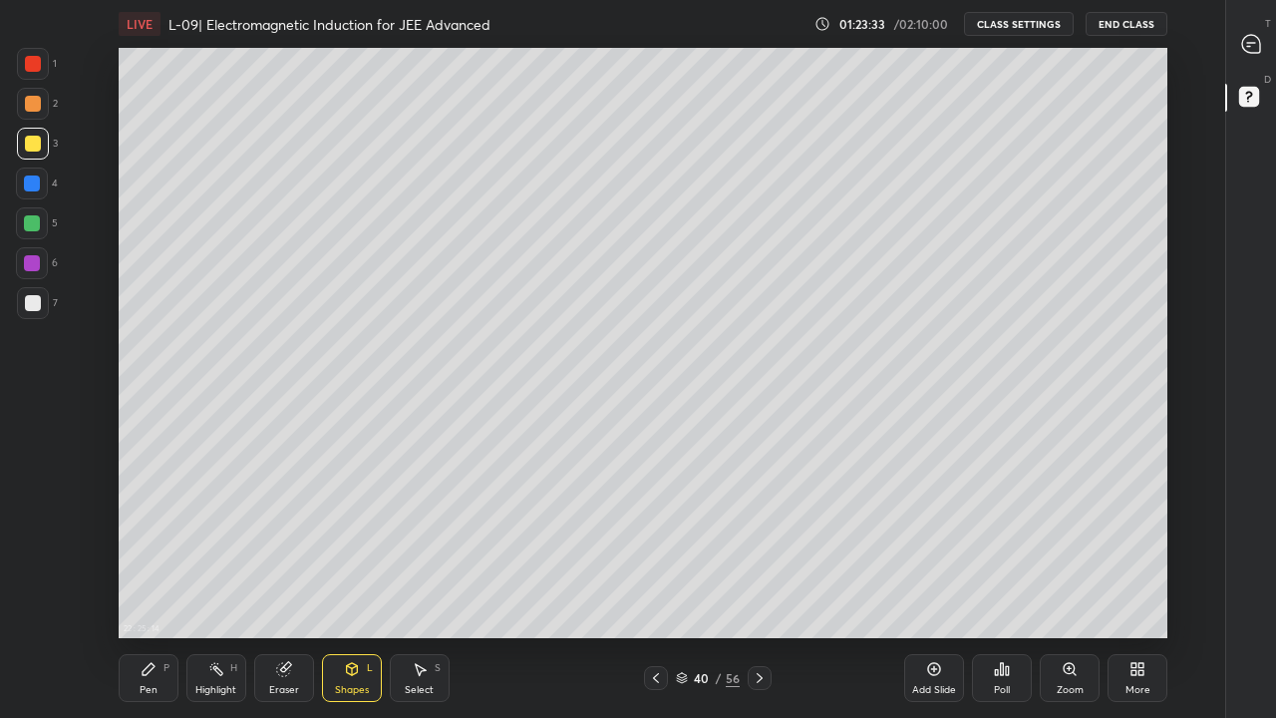
click at [34, 101] on div at bounding box center [33, 104] width 16 height 16
click at [145, 590] on icon at bounding box center [149, 669] width 12 height 12
click at [30, 304] on div at bounding box center [33, 303] width 16 height 16
click at [921, 590] on div "Add Slide" at bounding box center [934, 690] width 44 height 10
click at [34, 140] on div at bounding box center [33, 144] width 16 height 16
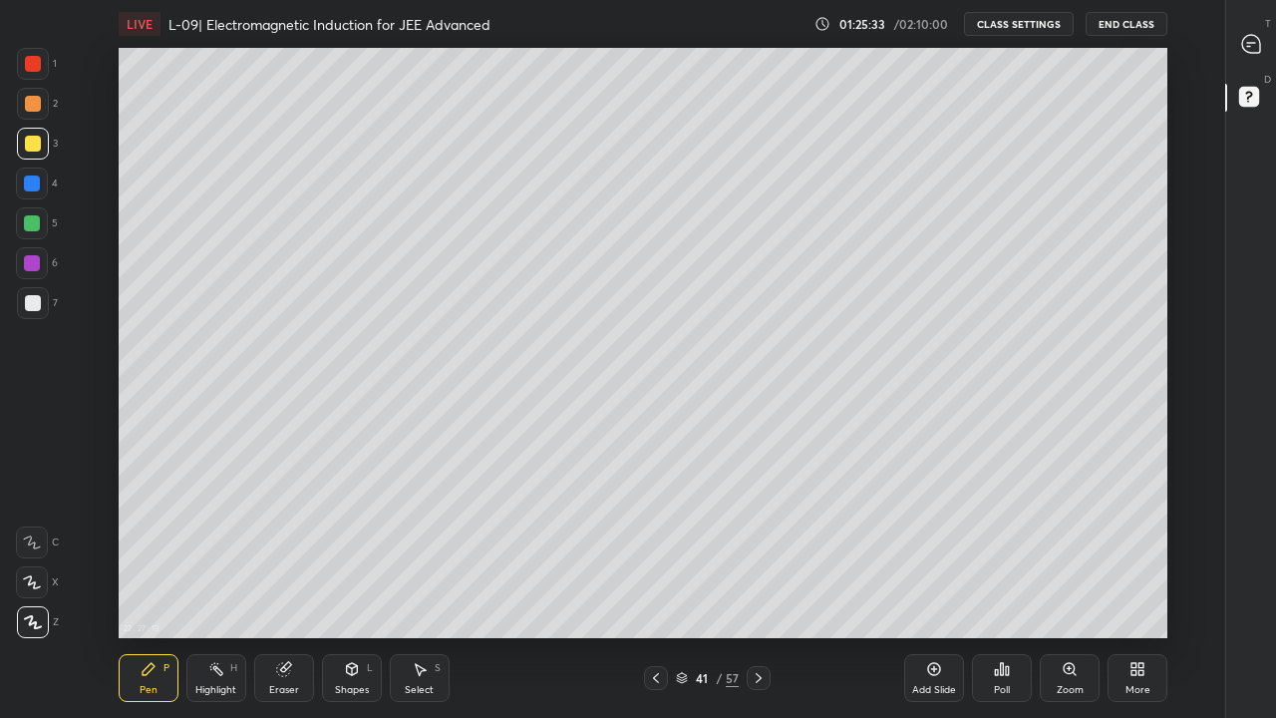
click at [359, 590] on div "Shapes L" at bounding box center [352, 678] width 60 height 48
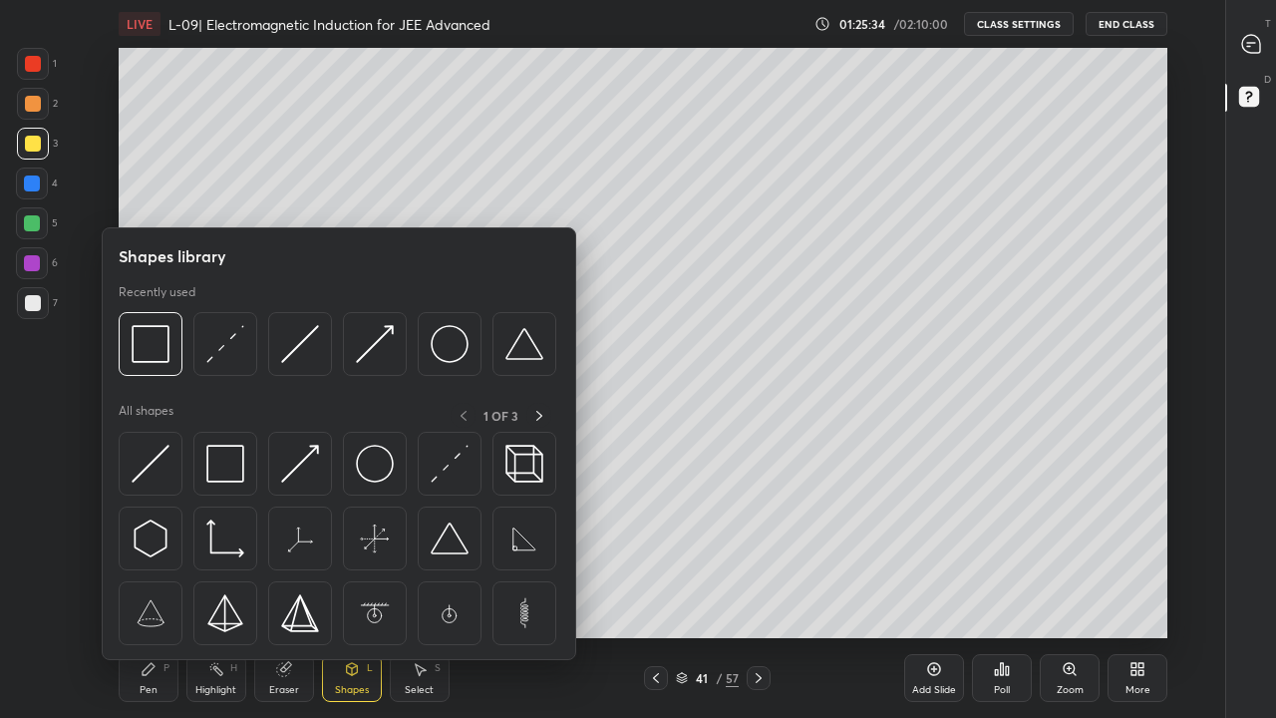
click at [245, 470] on div at bounding box center [225, 464] width 64 height 64
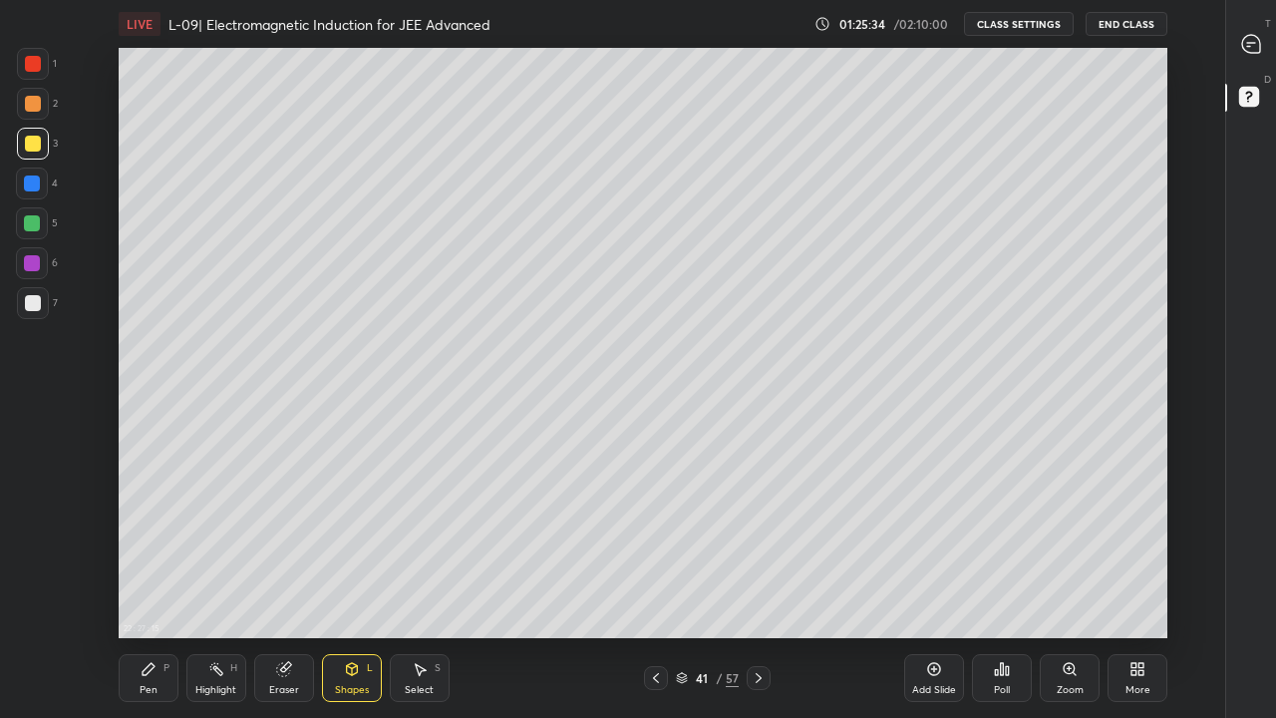
click at [35, 95] on div at bounding box center [33, 104] width 32 height 32
click at [33, 66] on div at bounding box center [33, 64] width 16 height 16
click at [168, 590] on div "Pen P" at bounding box center [149, 678] width 60 height 48
click at [37, 302] on div at bounding box center [33, 303] width 16 height 16
click at [362, 590] on div "Shapes L" at bounding box center [352, 678] width 60 height 48
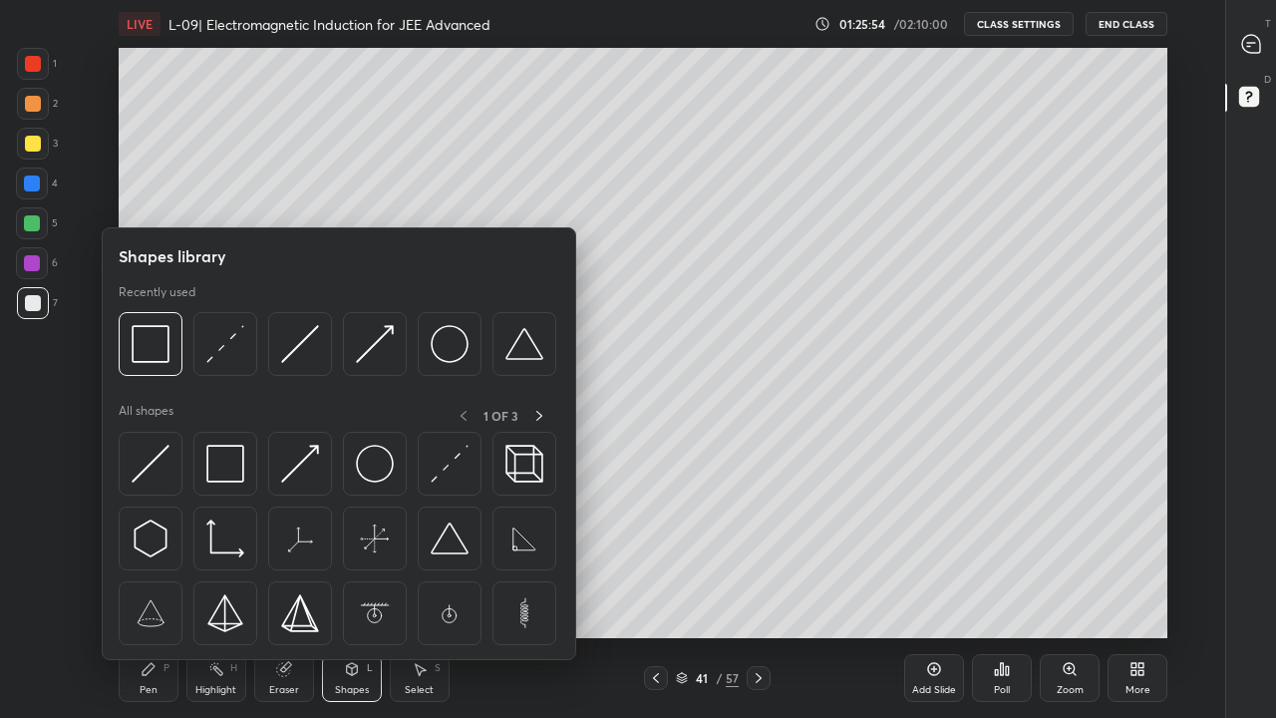
click at [28, 218] on div at bounding box center [32, 223] width 16 height 16
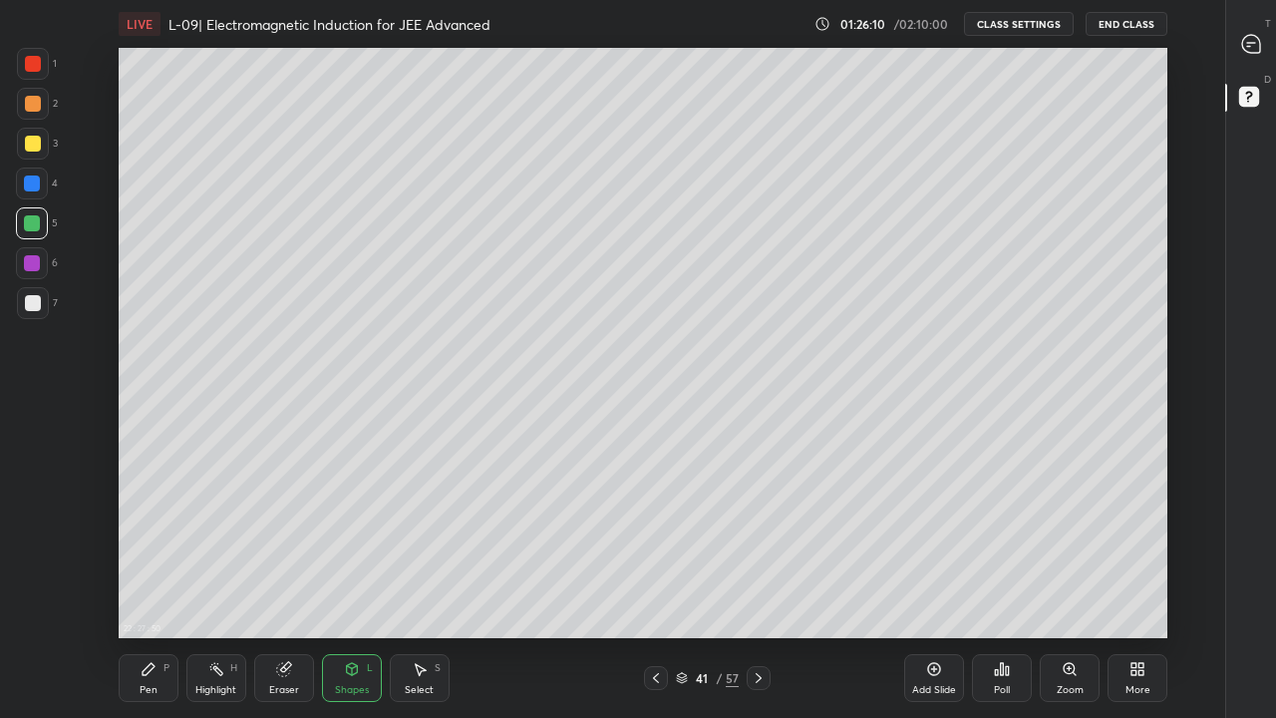
click at [162, 590] on div "Pen P" at bounding box center [149, 678] width 60 height 48
click at [32, 139] on div at bounding box center [33, 144] width 16 height 16
click at [656, 590] on icon at bounding box center [656, 678] width 6 height 10
click at [759, 590] on icon at bounding box center [759, 678] width 16 height 16
click at [35, 107] on div at bounding box center [33, 104] width 16 height 16
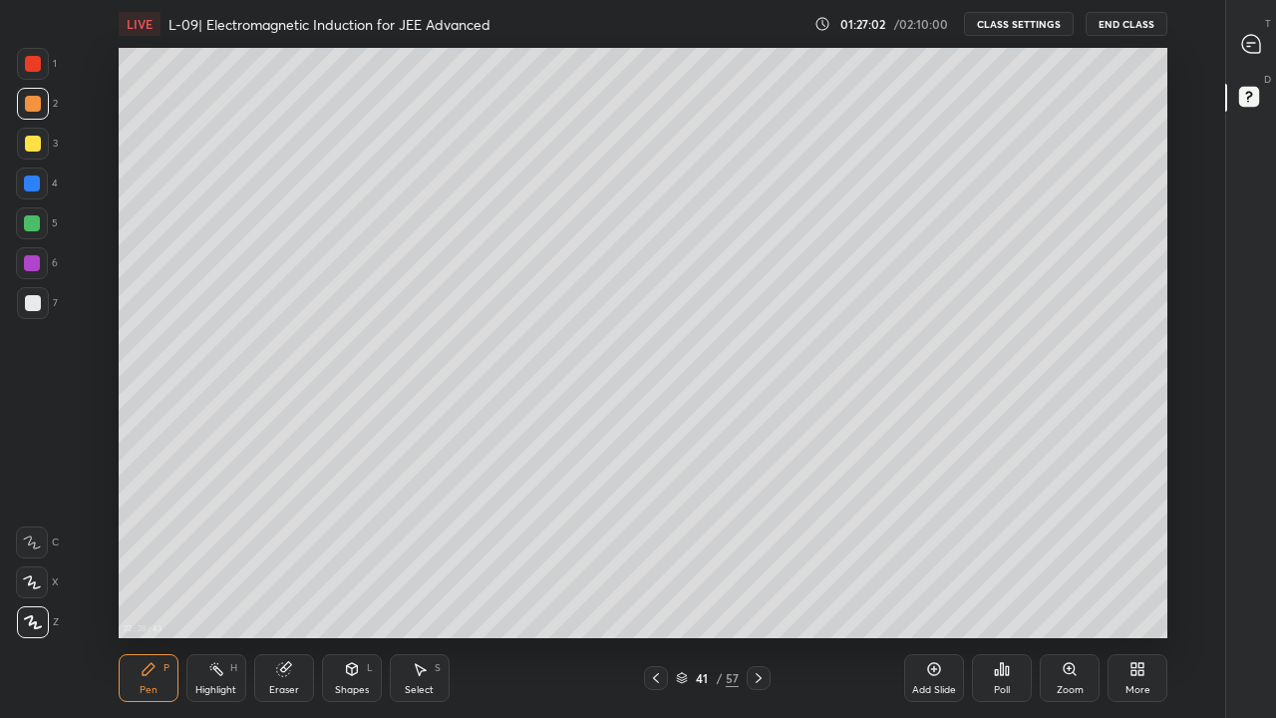
click at [29, 146] on div at bounding box center [33, 144] width 16 height 16
click at [296, 590] on div "Eraser" at bounding box center [284, 690] width 30 height 10
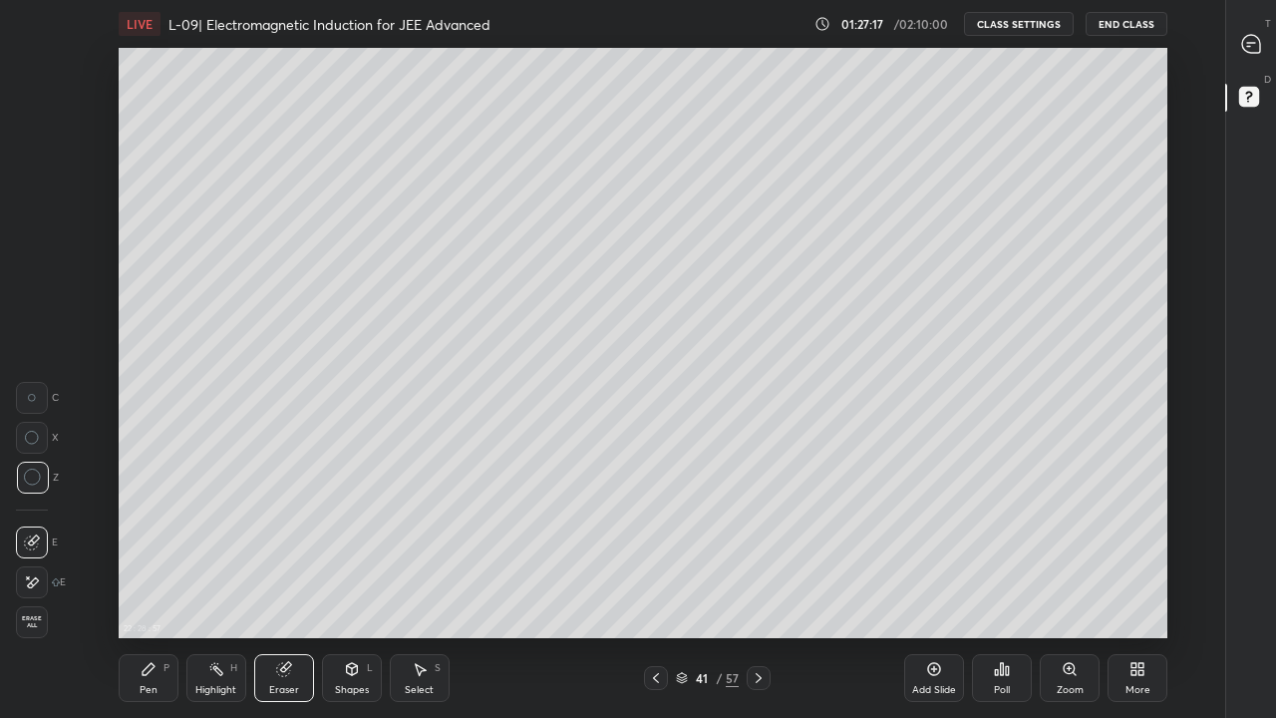
click at [160, 590] on div "Pen P" at bounding box center [149, 678] width 60 height 48
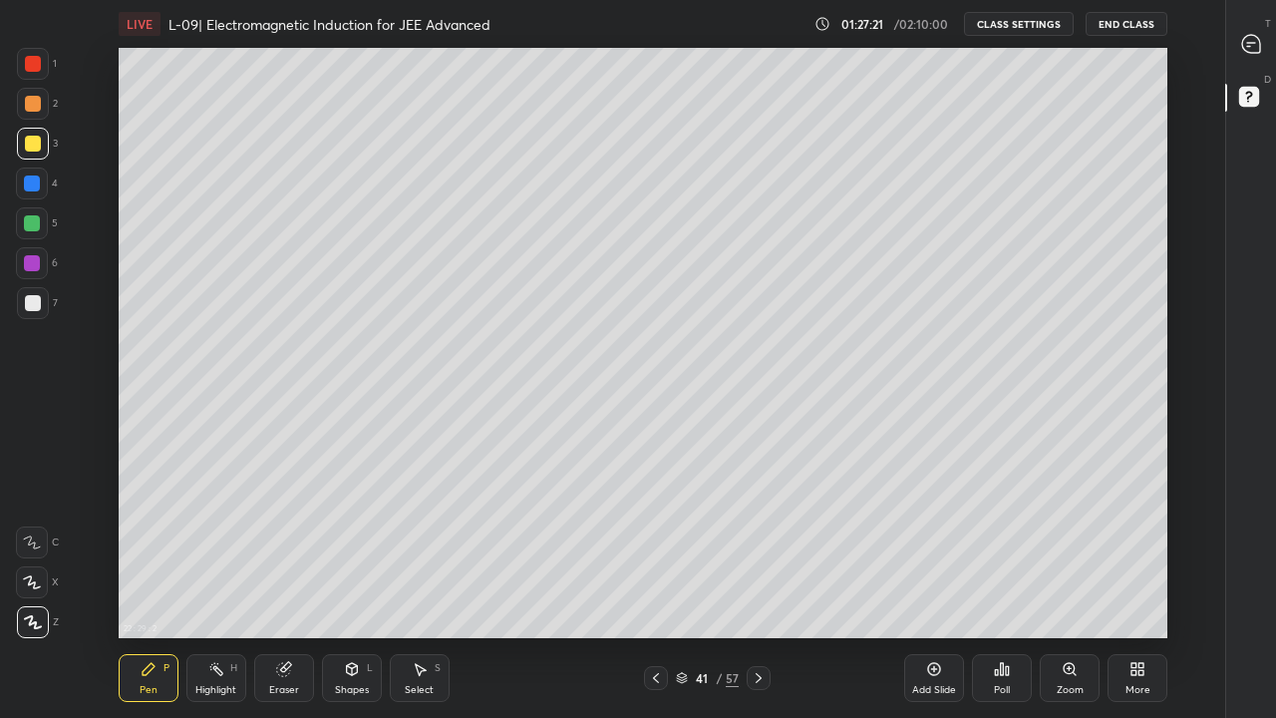
click at [359, 590] on icon at bounding box center [352, 669] width 16 height 16
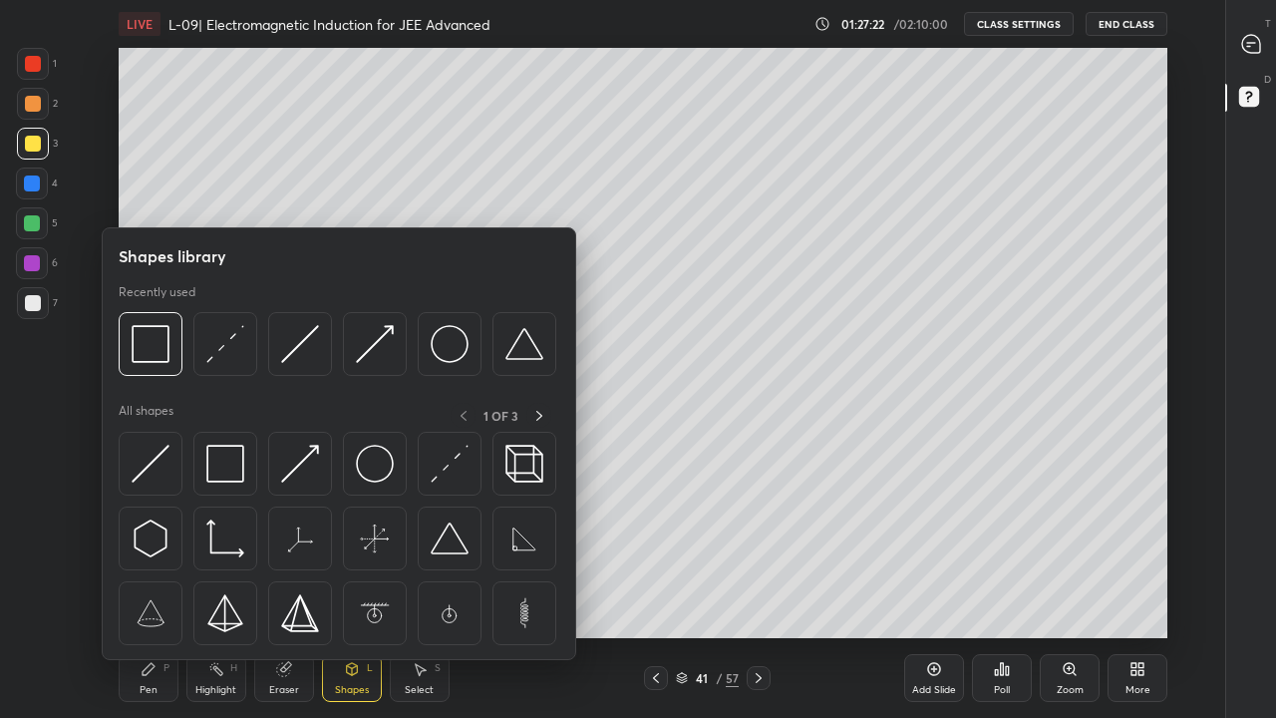
click at [236, 472] on img at bounding box center [225, 464] width 38 height 38
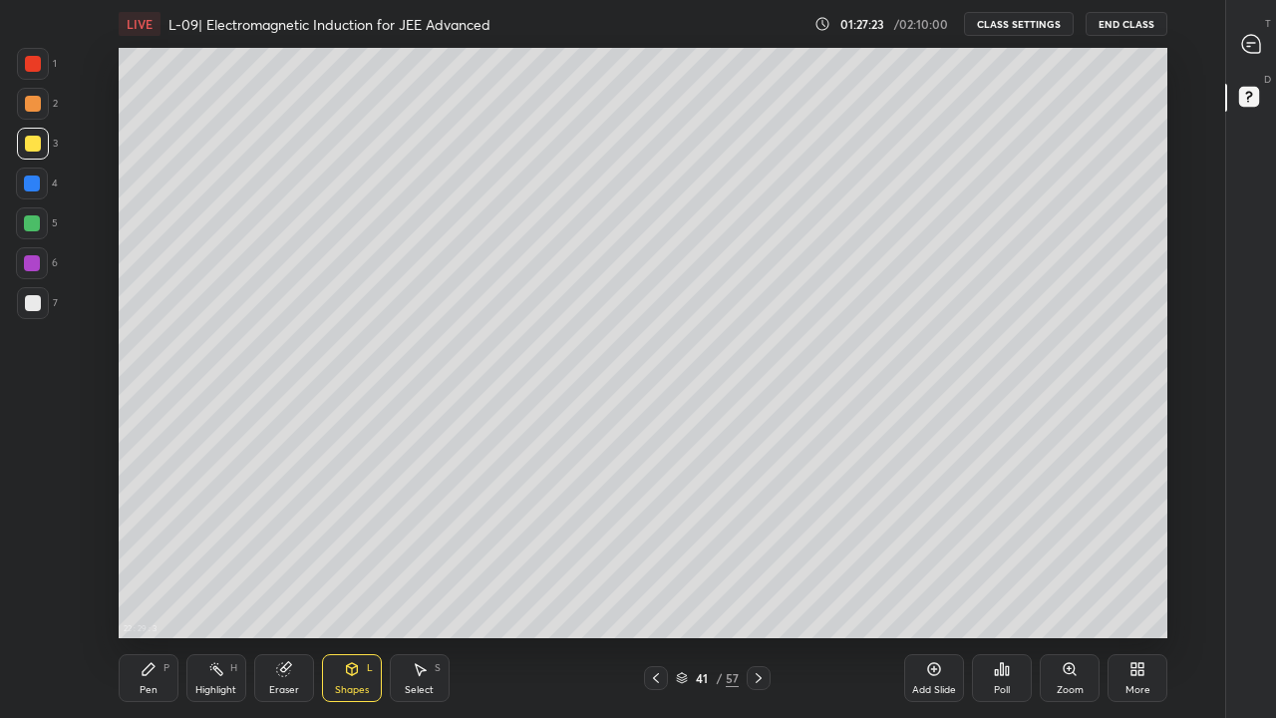
click at [30, 262] on div at bounding box center [32, 263] width 16 height 16
click at [33, 225] on div at bounding box center [32, 223] width 16 height 16
click at [294, 590] on div "Eraser" at bounding box center [284, 678] width 60 height 48
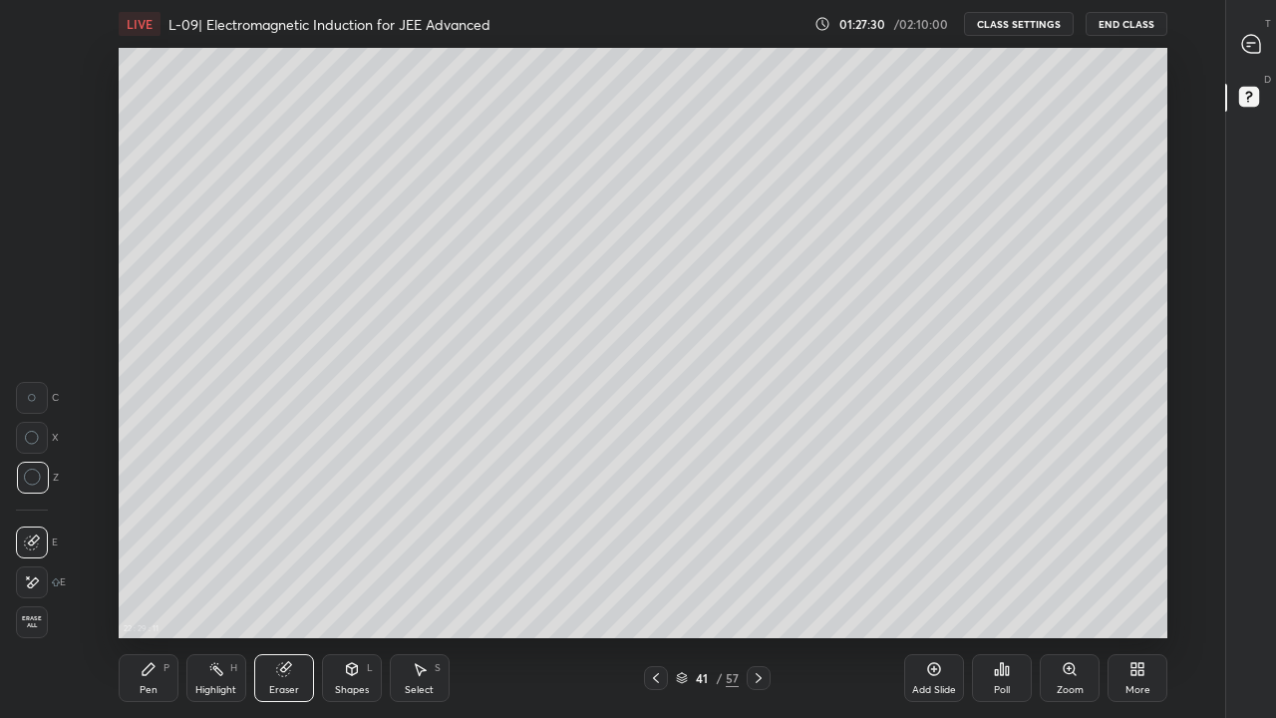
click at [167, 590] on div "P" at bounding box center [167, 668] width 6 height 10
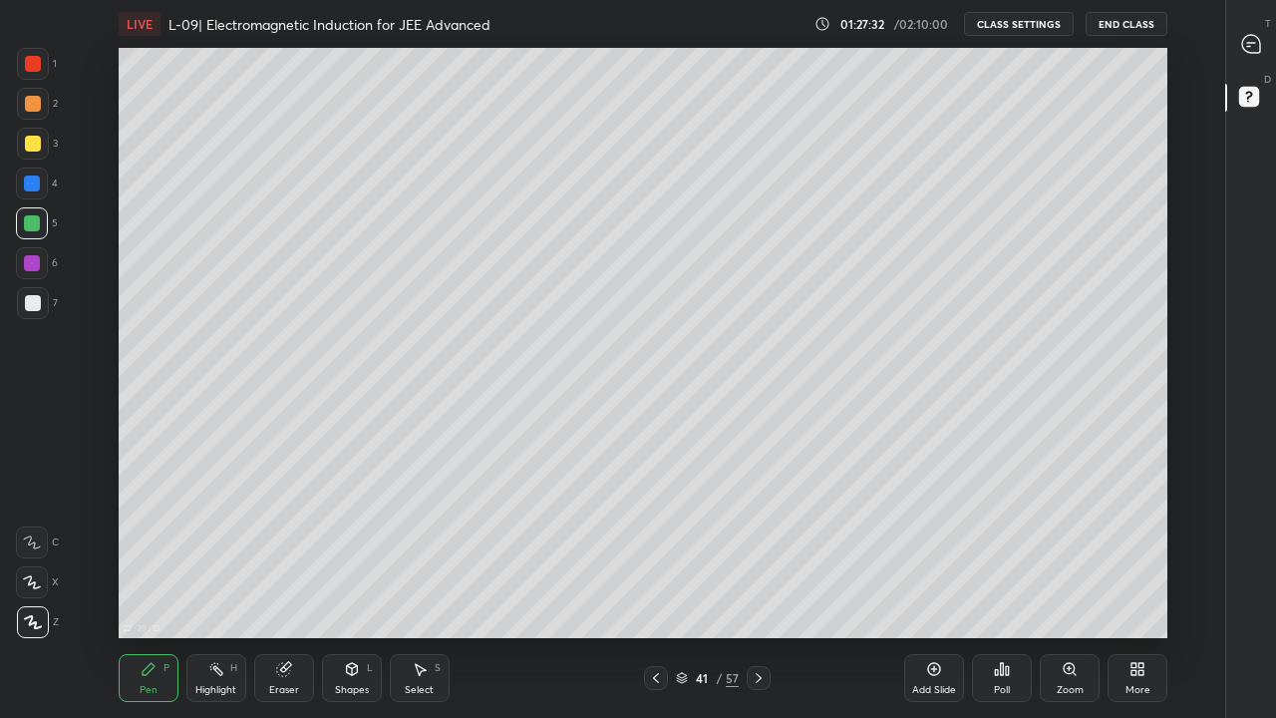
click at [39, 140] on div at bounding box center [33, 144] width 16 height 16
click at [365, 590] on div "Shapes L" at bounding box center [352, 678] width 60 height 48
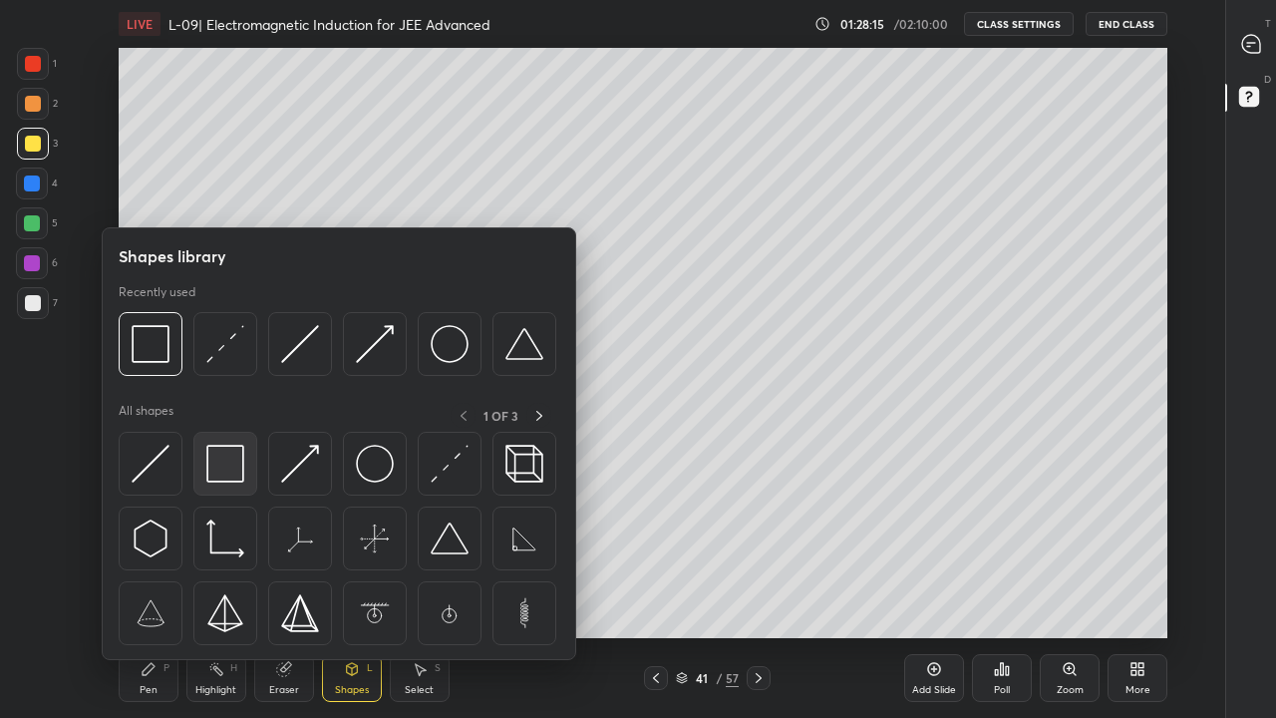
click at [248, 455] on div at bounding box center [225, 464] width 64 height 64
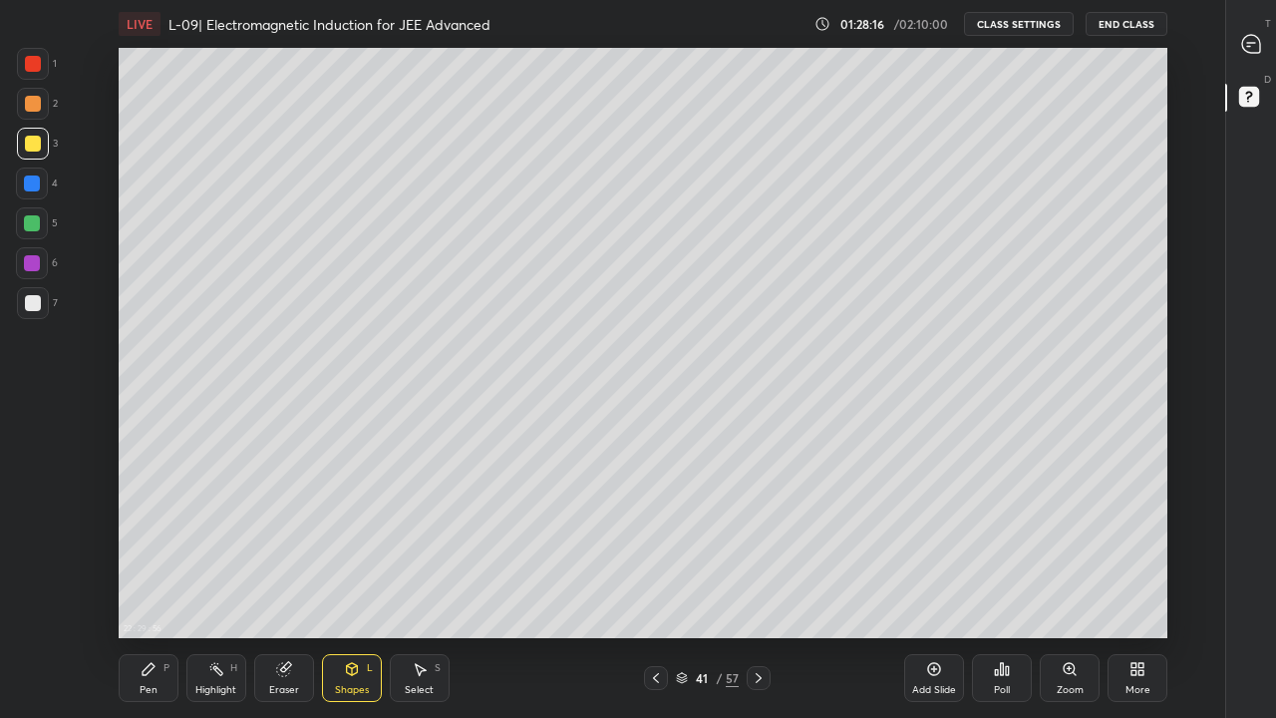
click at [35, 64] on div at bounding box center [33, 64] width 16 height 16
click at [298, 590] on div "Eraser" at bounding box center [284, 678] width 60 height 48
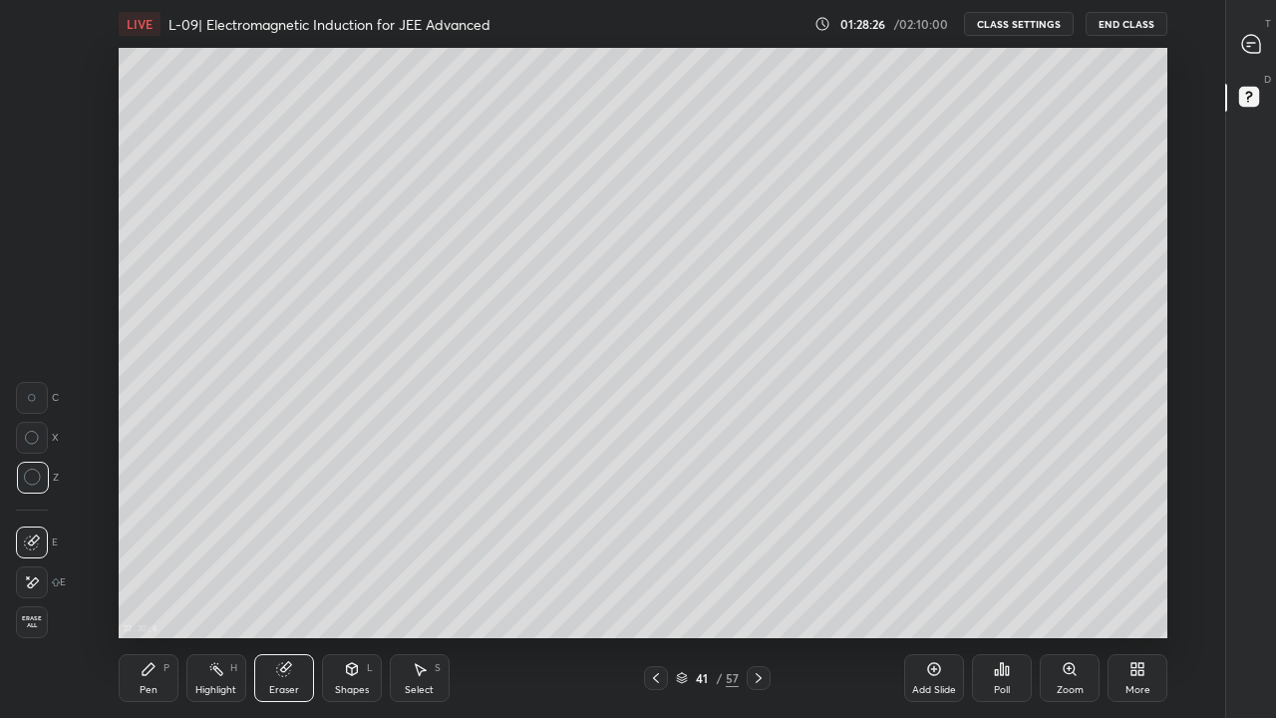
click at [30, 365] on div "1 2 3 4 5 6 7 C X Z C X Z E E Erase all H H" at bounding box center [32, 343] width 64 height 590
click at [28, 397] on circle at bounding box center [31, 397] width 7 height 7
click at [158, 590] on div "Pen P" at bounding box center [149, 678] width 60 height 48
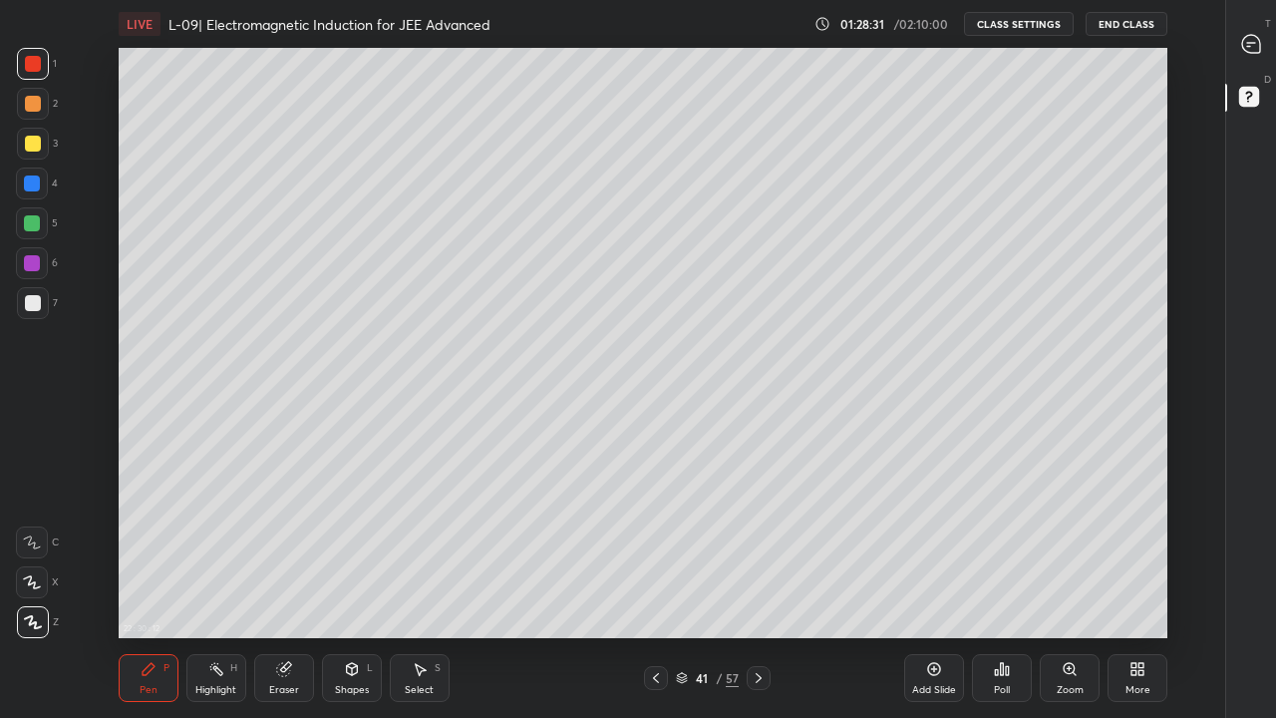
click at [34, 141] on div at bounding box center [33, 144] width 16 height 16
click at [759, 590] on icon at bounding box center [759, 678] width 16 height 16
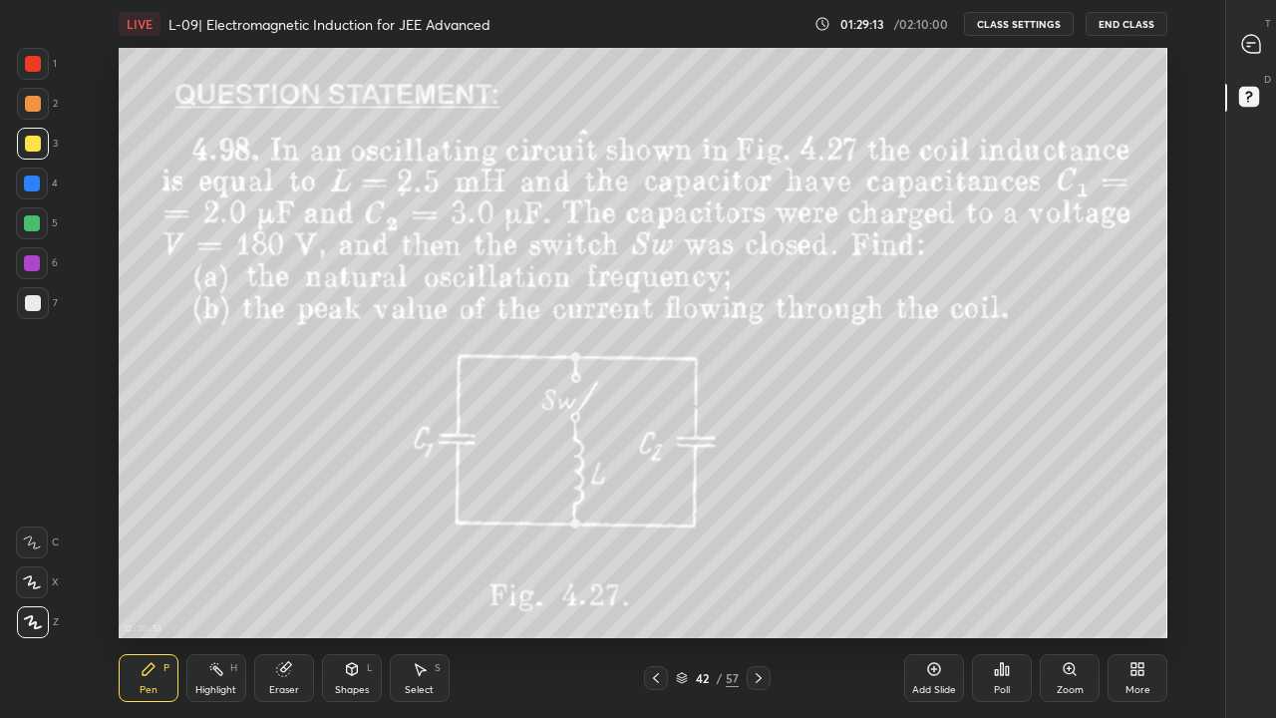
click at [761, 590] on div at bounding box center [759, 678] width 24 height 24
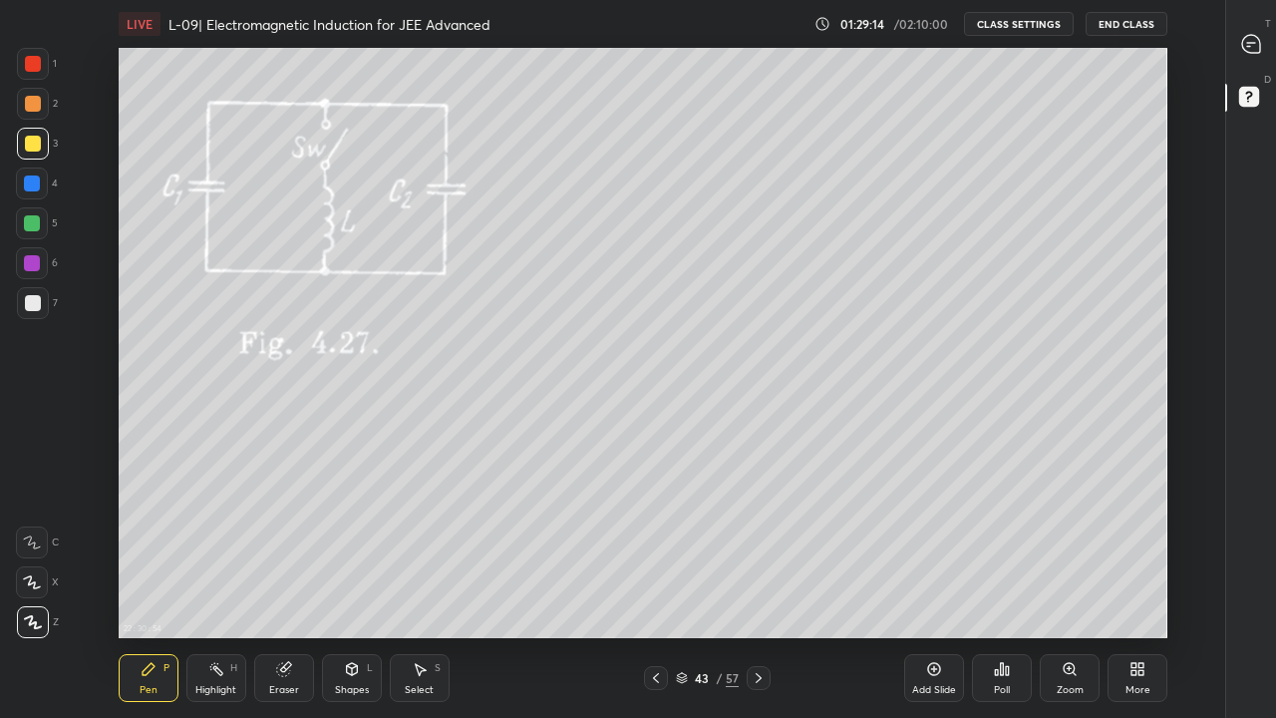
click at [656, 590] on icon at bounding box center [656, 678] width 16 height 16
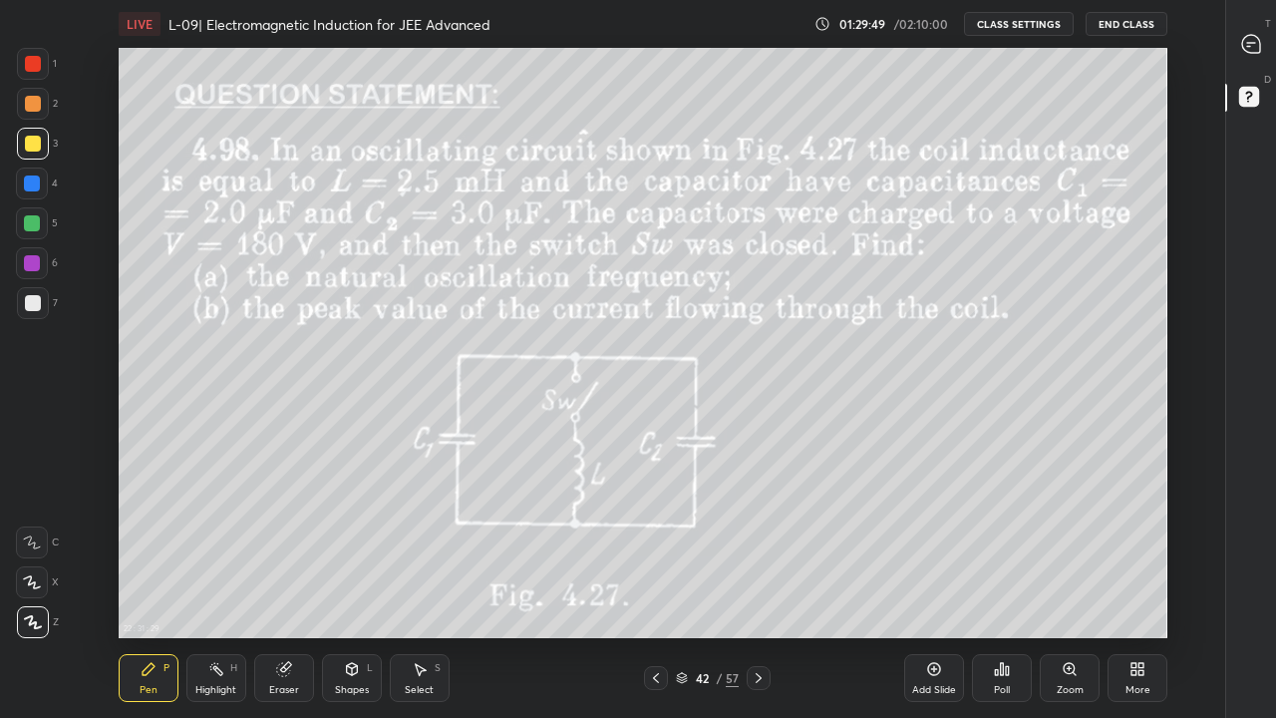
click at [26, 231] on div at bounding box center [32, 223] width 32 height 32
click at [32, 113] on div at bounding box center [33, 104] width 32 height 32
click at [28, 145] on div at bounding box center [33, 144] width 16 height 16
click at [223, 590] on div "Highlight H" at bounding box center [216, 678] width 60 height 48
click at [31, 218] on div at bounding box center [32, 223] width 16 height 16
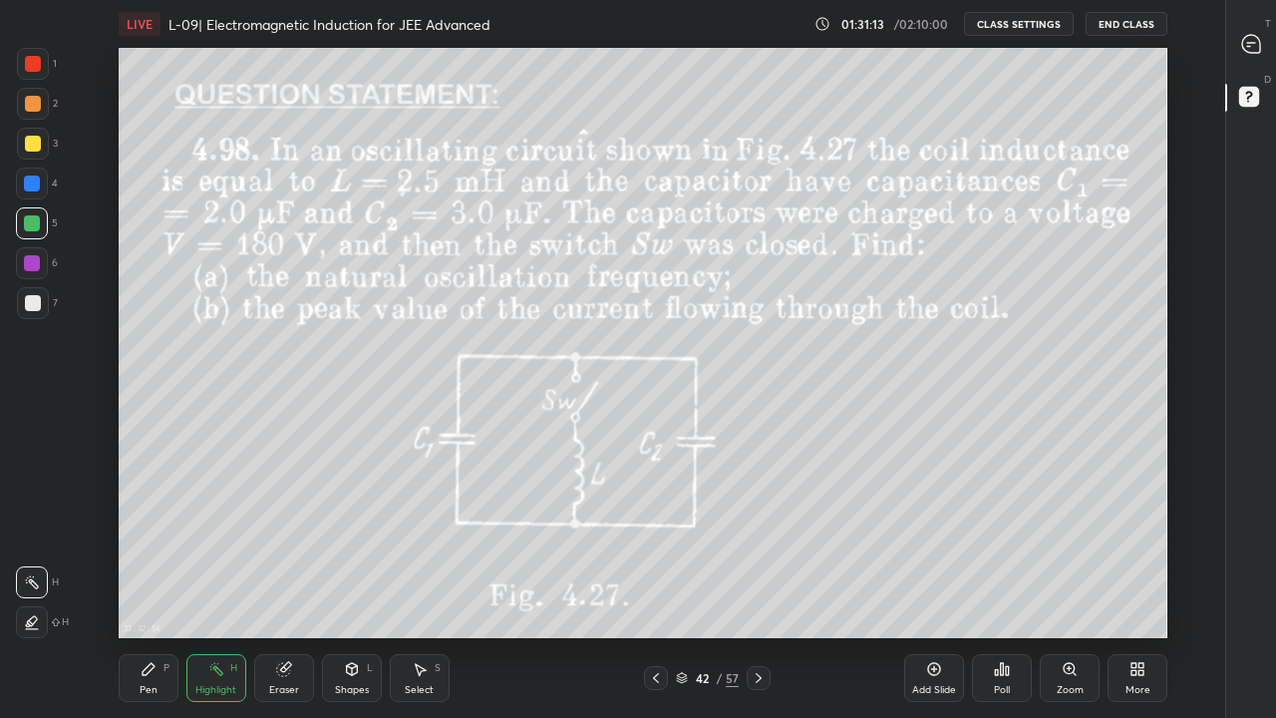
click at [155, 590] on icon at bounding box center [149, 669] width 16 height 16
click at [43, 300] on div at bounding box center [33, 303] width 32 height 32
click at [41, 140] on div at bounding box center [33, 144] width 32 height 32
click at [769, 590] on div at bounding box center [759, 678] width 24 height 24
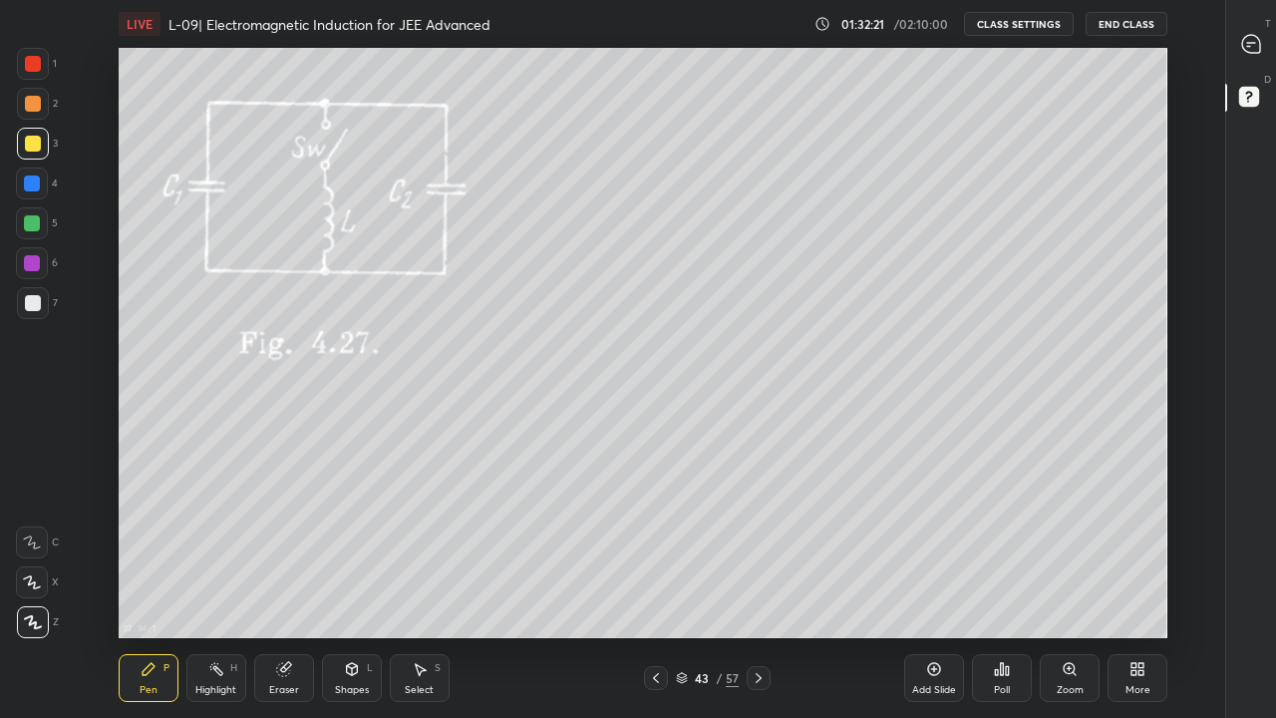
click at [38, 97] on div at bounding box center [33, 104] width 16 height 16
click at [167, 590] on div "Pen P" at bounding box center [149, 678] width 60 height 48
click at [36, 226] on div at bounding box center [32, 223] width 16 height 16
click at [288, 590] on div "Eraser" at bounding box center [284, 678] width 60 height 48
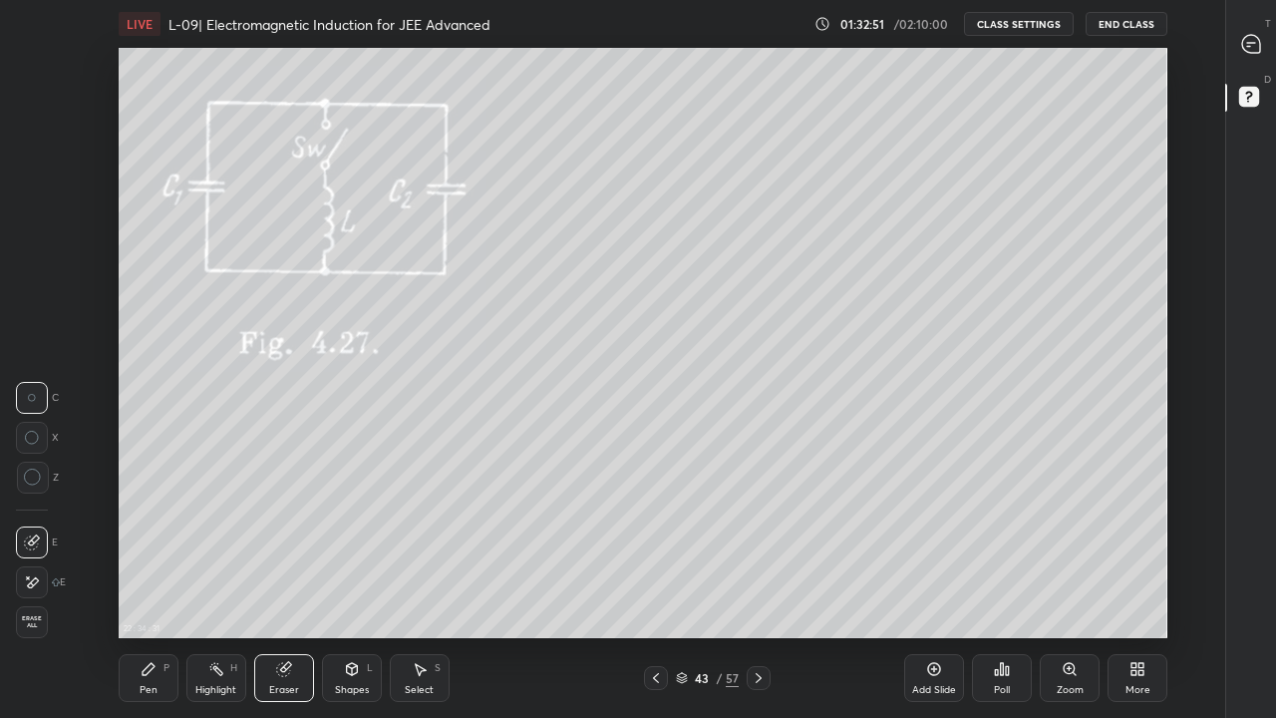
click at [151, 590] on div "Pen P" at bounding box center [149, 678] width 60 height 48
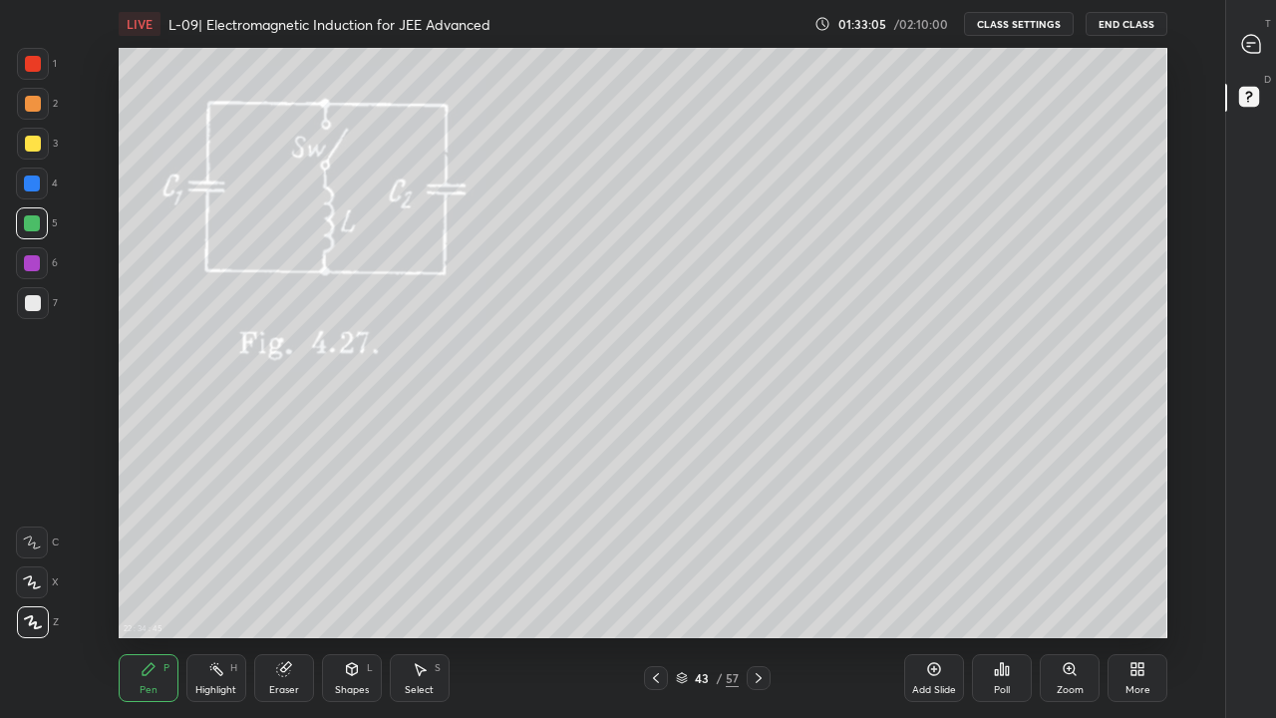
click at [40, 147] on div at bounding box center [33, 144] width 16 height 16
click at [212, 590] on div "Highlight" at bounding box center [215, 690] width 41 height 10
click at [161, 590] on div "Pen P" at bounding box center [149, 678] width 60 height 48
click at [33, 106] on div at bounding box center [33, 104] width 16 height 16
click at [298, 590] on div "Eraser" at bounding box center [284, 678] width 60 height 48
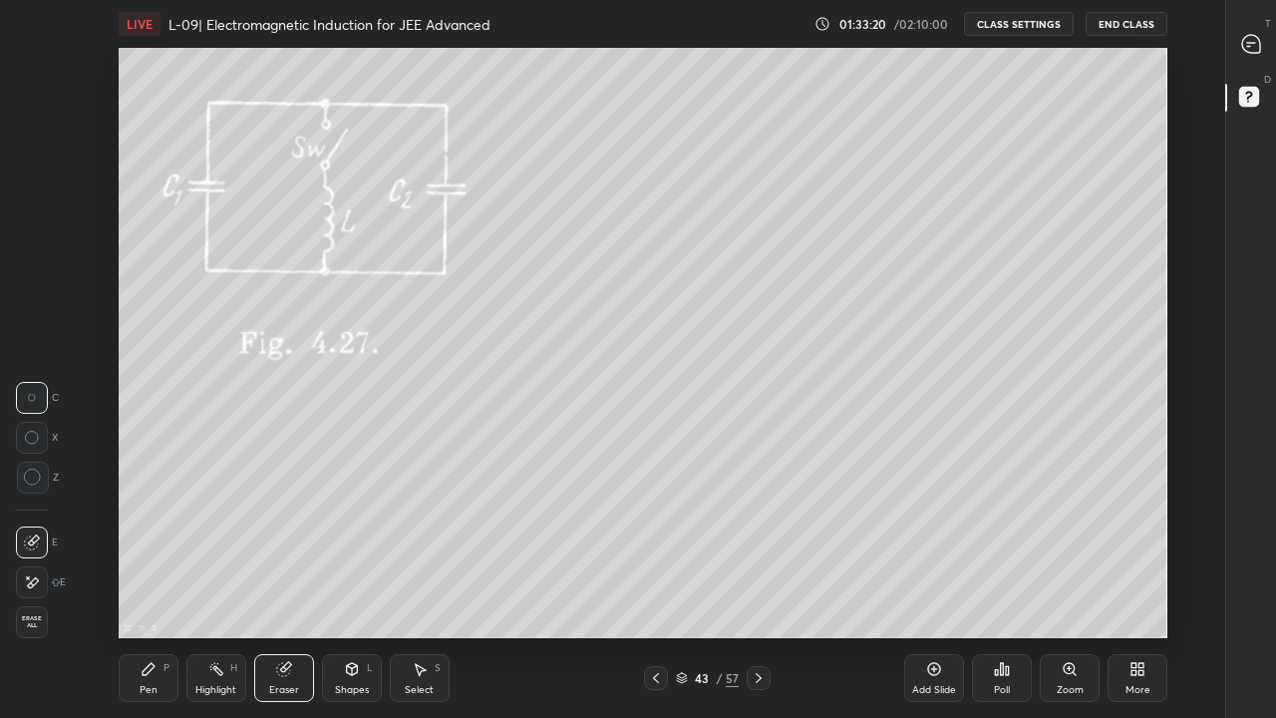
click at [168, 590] on div "Pen P" at bounding box center [149, 678] width 60 height 48
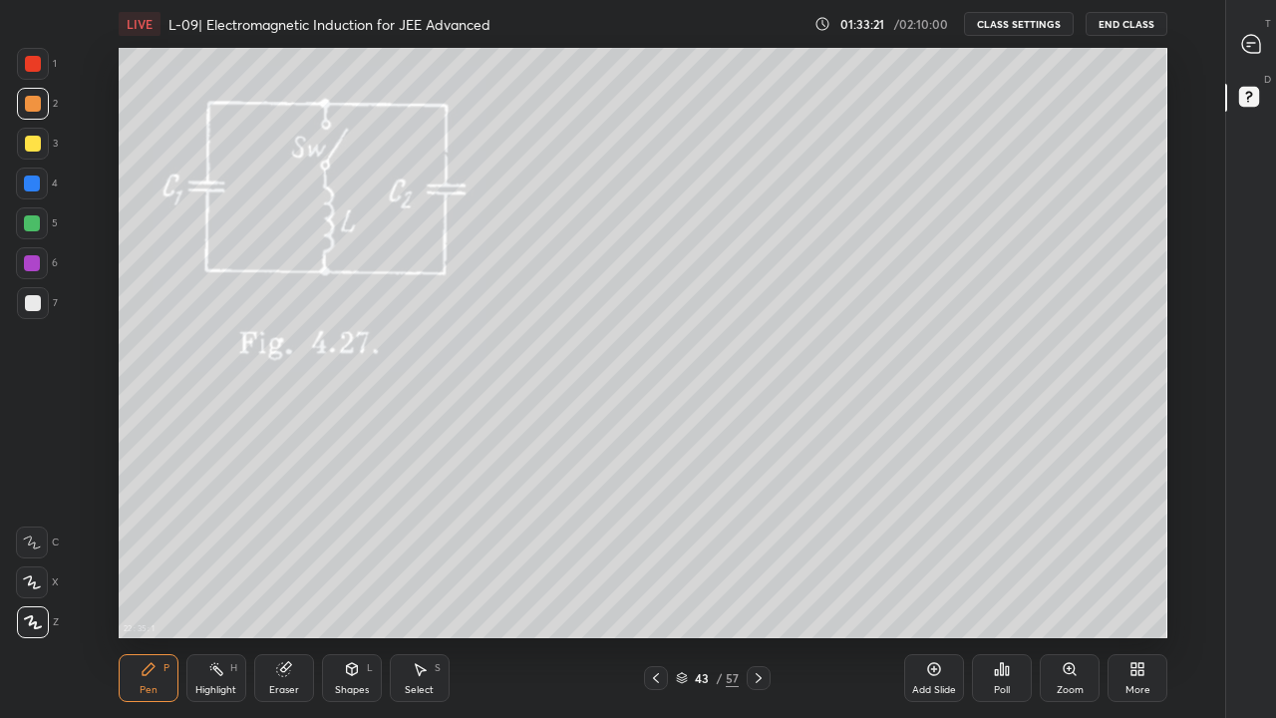
click at [37, 304] on div at bounding box center [33, 303] width 16 height 16
click at [33, 219] on div at bounding box center [32, 223] width 16 height 16
click at [34, 300] on div at bounding box center [33, 303] width 16 height 16
click at [39, 143] on div at bounding box center [33, 144] width 16 height 16
click at [31, 109] on div at bounding box center [33, 104] width 16 height 16
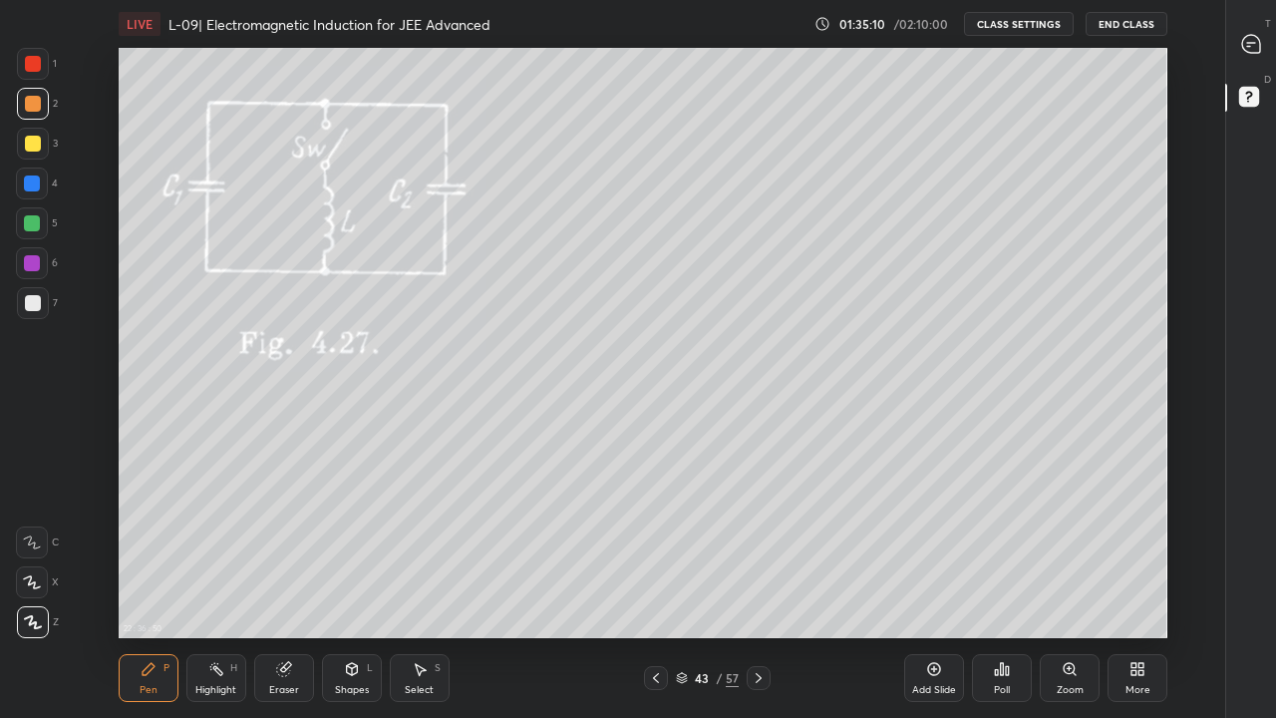
click at [35, 146] on div at bounding box center [33, 144] width 16 height 16
click at [342, 590] on div "Shapes" at bounding box center [352, 690] width 34 height 10
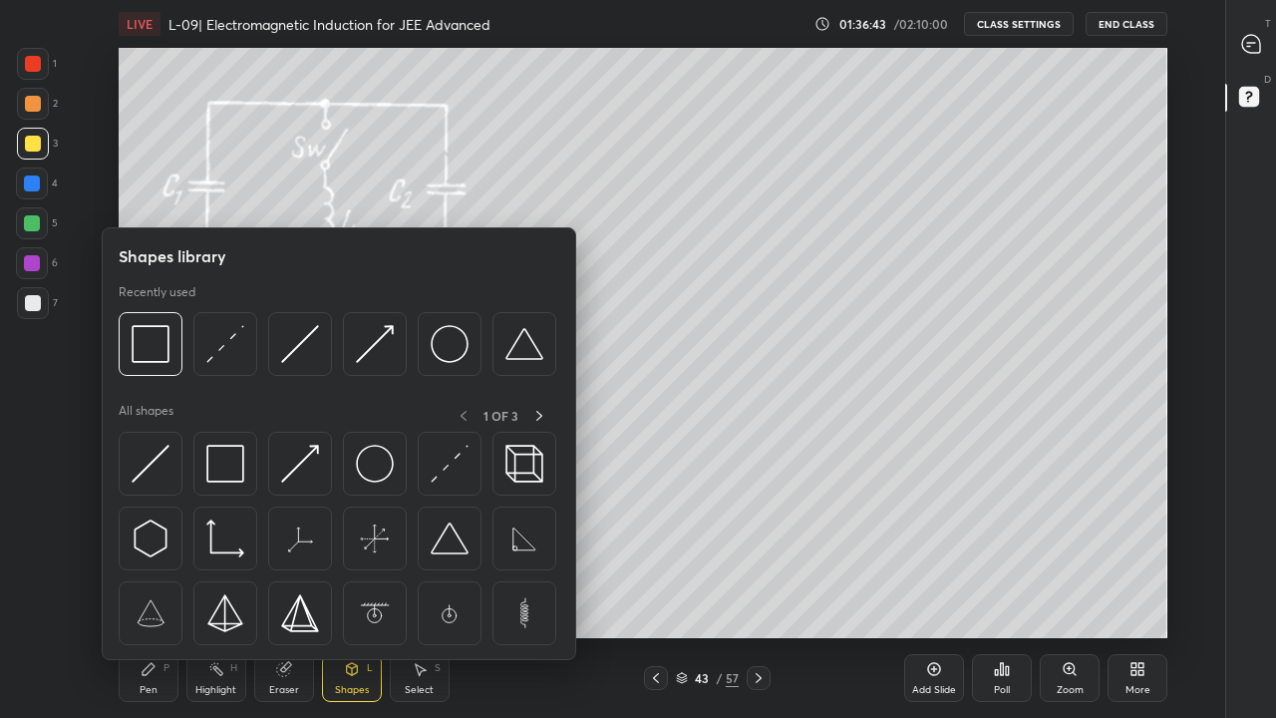
click at [237, 465] on img at bounding box center [225, 464] width 38 height 38
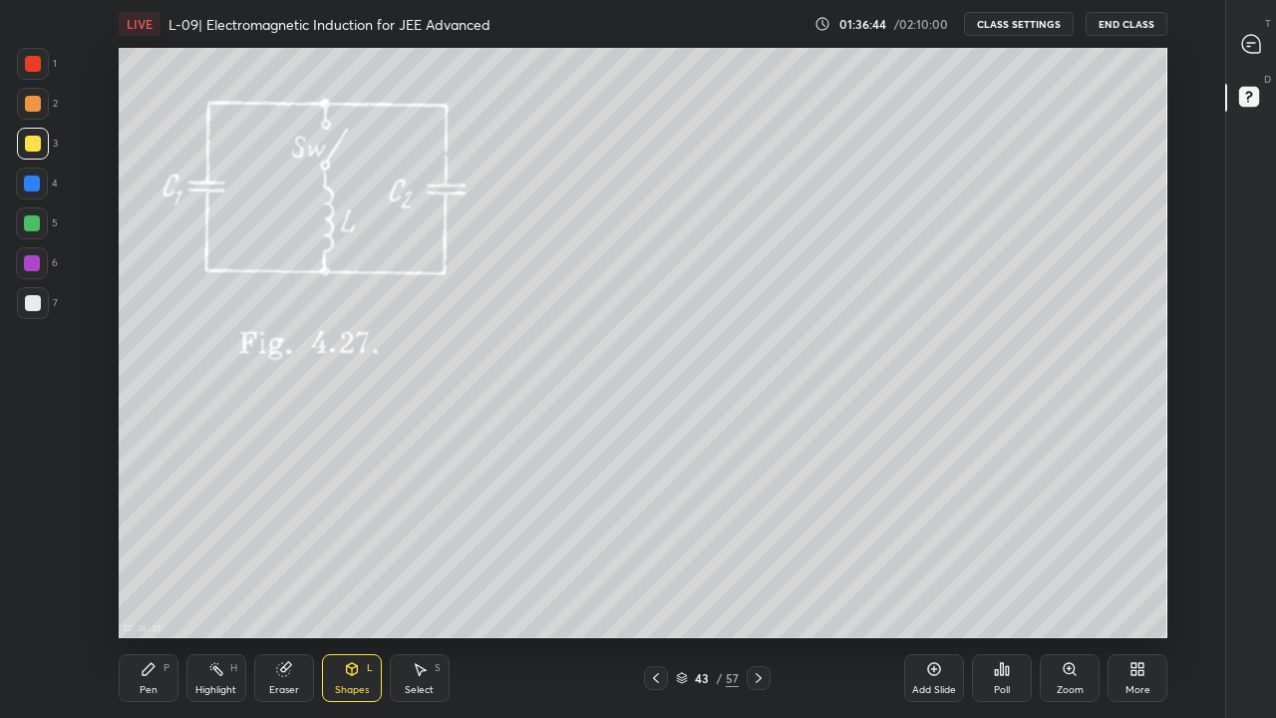
click at [37, 104] on div at bounding box center [33, 104] width 16 height 16
click at [38, 145] on div at bounding box center [33, 144] width 16 height 16
click at [660, 590] on icon at bounding box center [656, 678] width 16 height 16
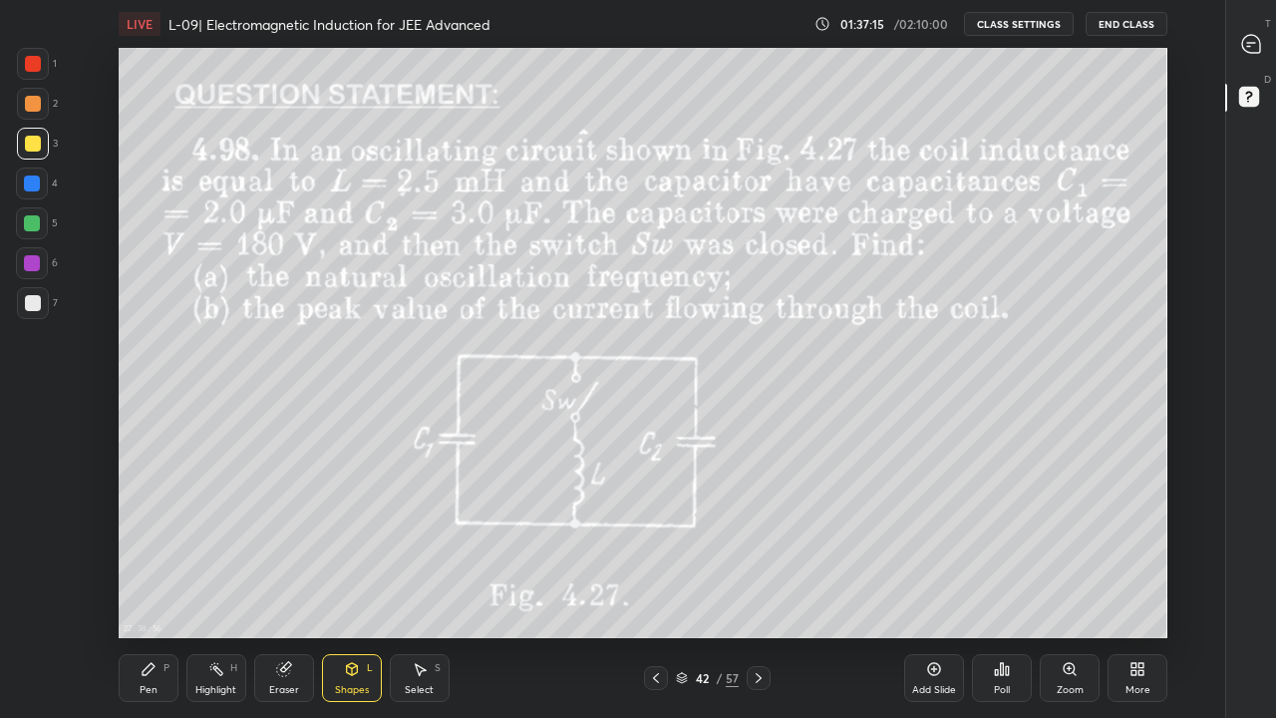
click at [226, 590] on div "Highlight" at bounding box center [215, 690] width 41 height 10
click at [759, 590] on div at bounding box center [759, 678] width 24 height 24
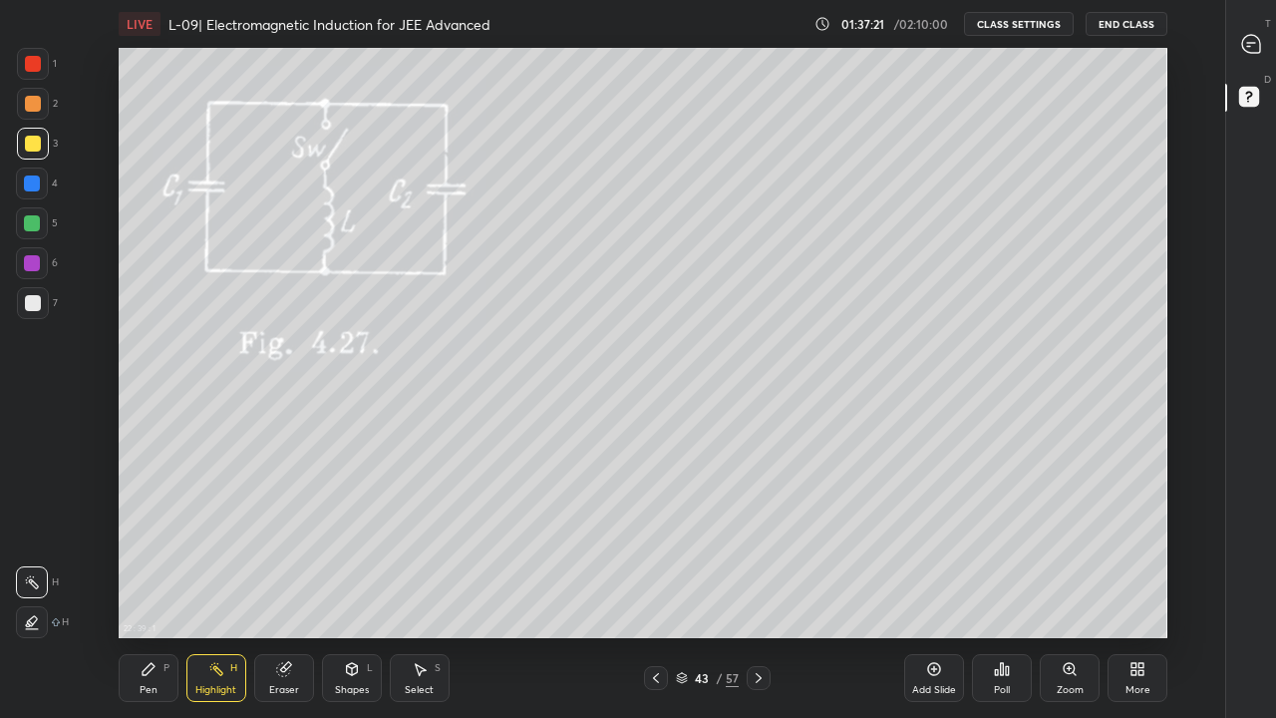
click at [759, 590] on icon at bounding box center [759, 678] width 16 height 16
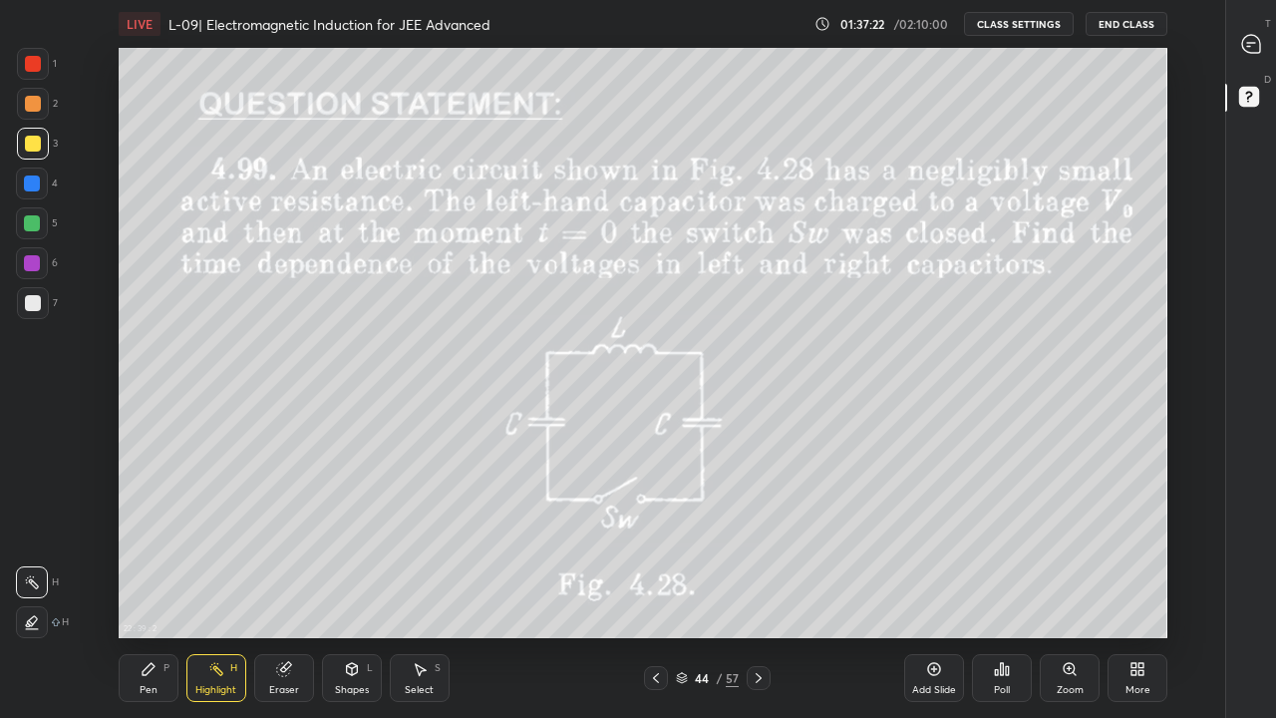
click at [656, 590] on icon at bounding box center [656, 678] width 16 height 16
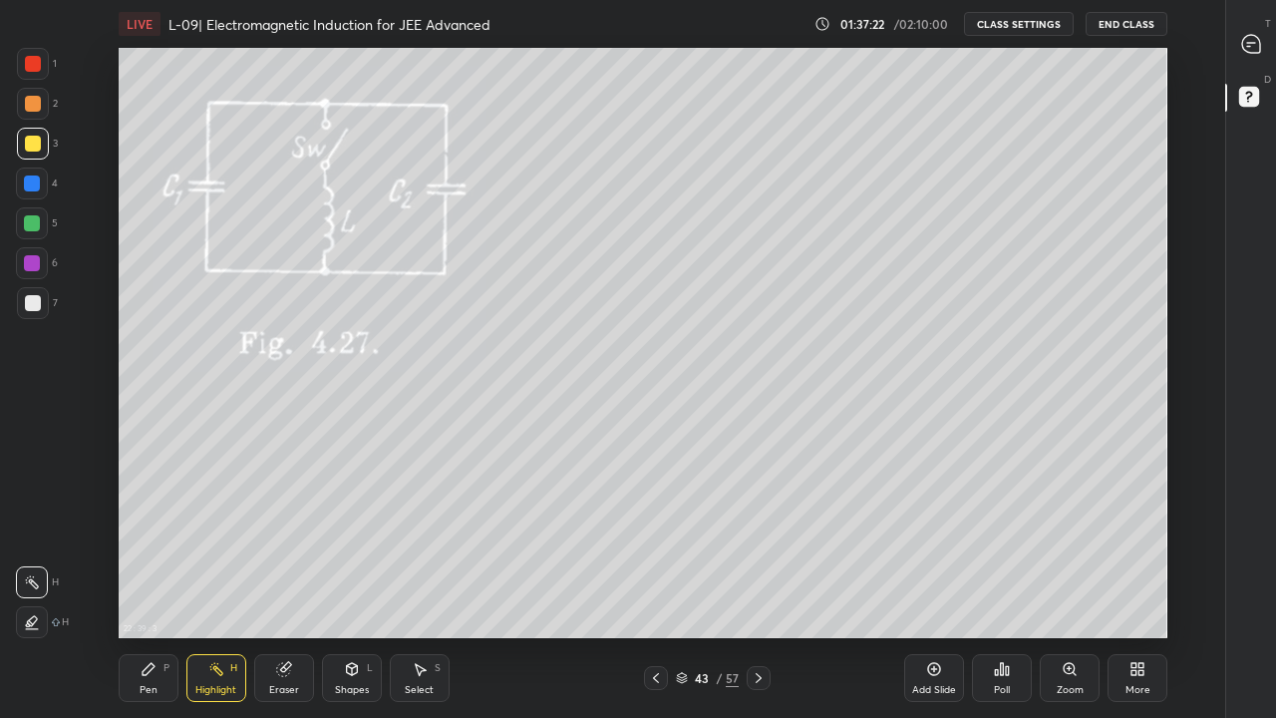
click at [930, 590] on div "Add Slide" at bounding box center [934, 678] width 60 height 48
click at [161, 590] on div "Pen P" at bounding box center [149, 678] width 60 height 48
click at [38, 105] on div at bounding box center [33, 104] width 16 height 16
click at [33, 147] on div at bounding box center [33, 144] width 16 height 16
click at [300, 590] on div "Eraser" at bounding box center [284, 678] width 60 height 48
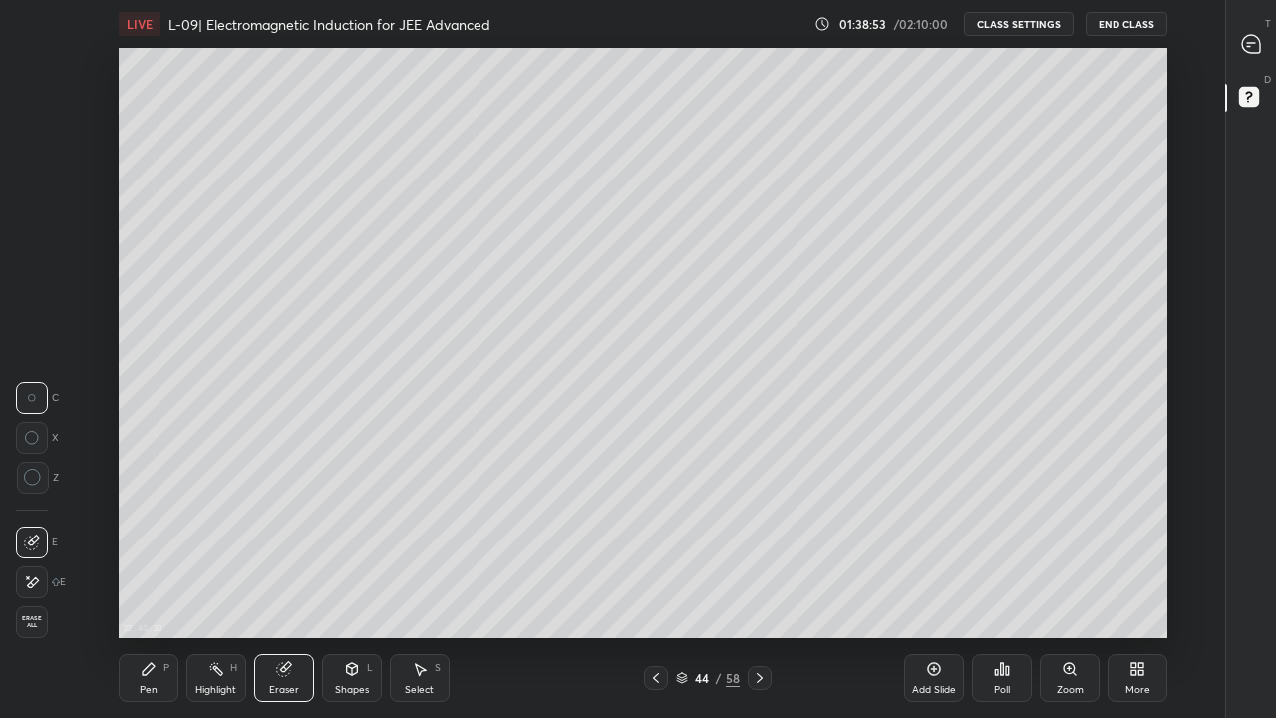
click at [148, 590] on icon at bounding box center [149, 669] width 12 height 12
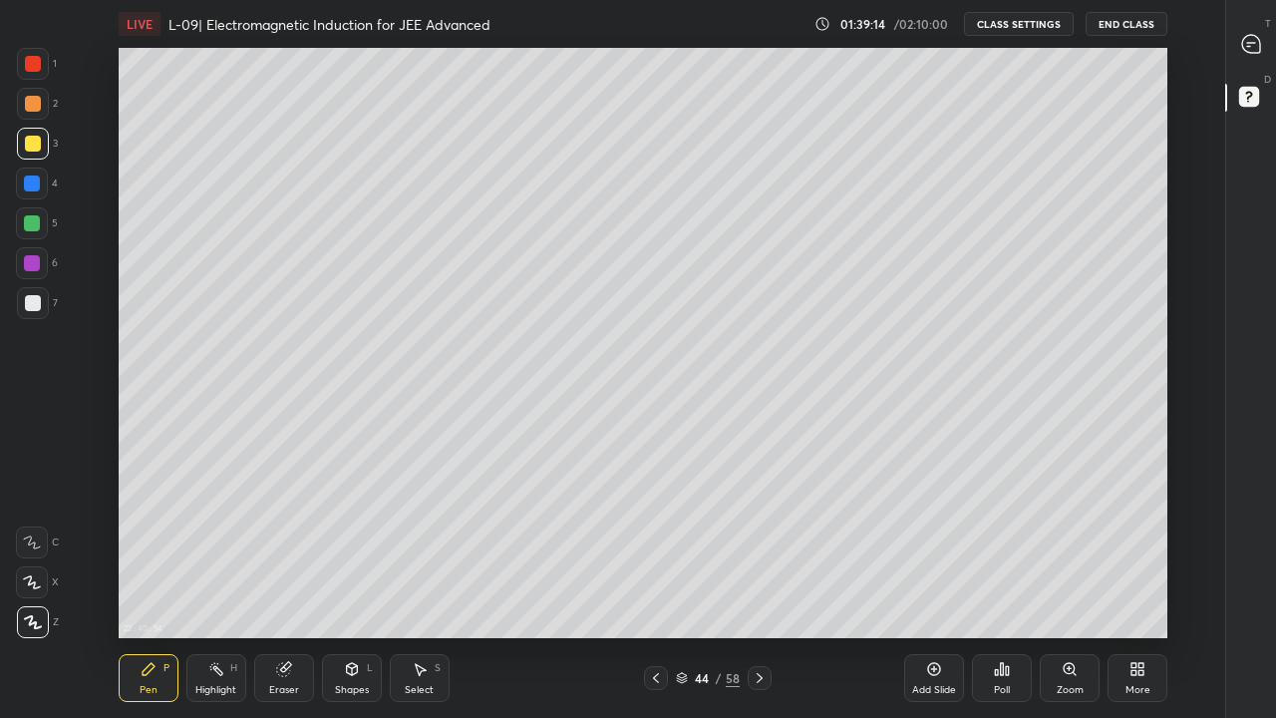
click at [300, 590] on div "Eraser" at bounding box center [284, 678] width 60 height 48
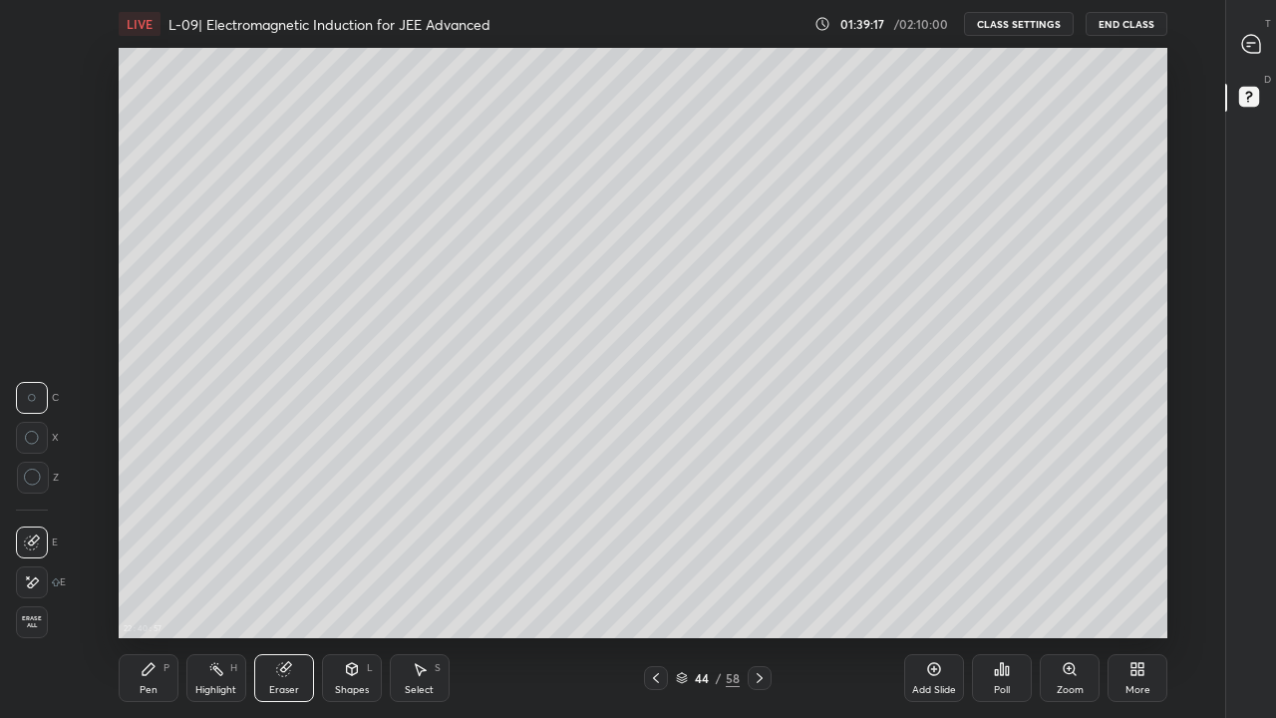
click at [155, 590] on icon at bounding box center [149, 669] width 16 height 16
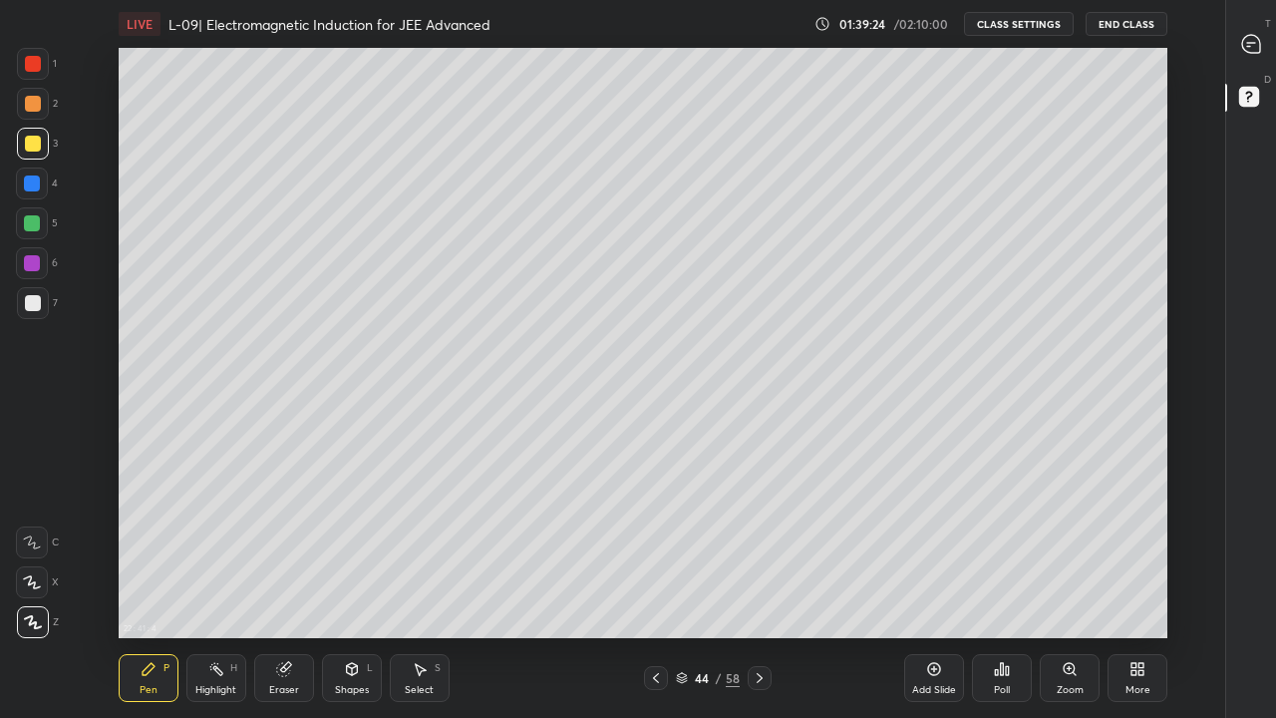
click at [228, 590] on div "Highlight H" at bounding box center [216, 678] width 60 height 48
click at [160, 590] on div "Pen P" at bounding box center [149, 678] width 60 height 48
click at [38, 256] on div at bounding box center [32, 263] width 16 height 16
click at [29, 299] on div at bounding box center [33, 303] width 16 height 16
click at [656, 590] on icon at bounding box center [656, 678] width 16 height 16
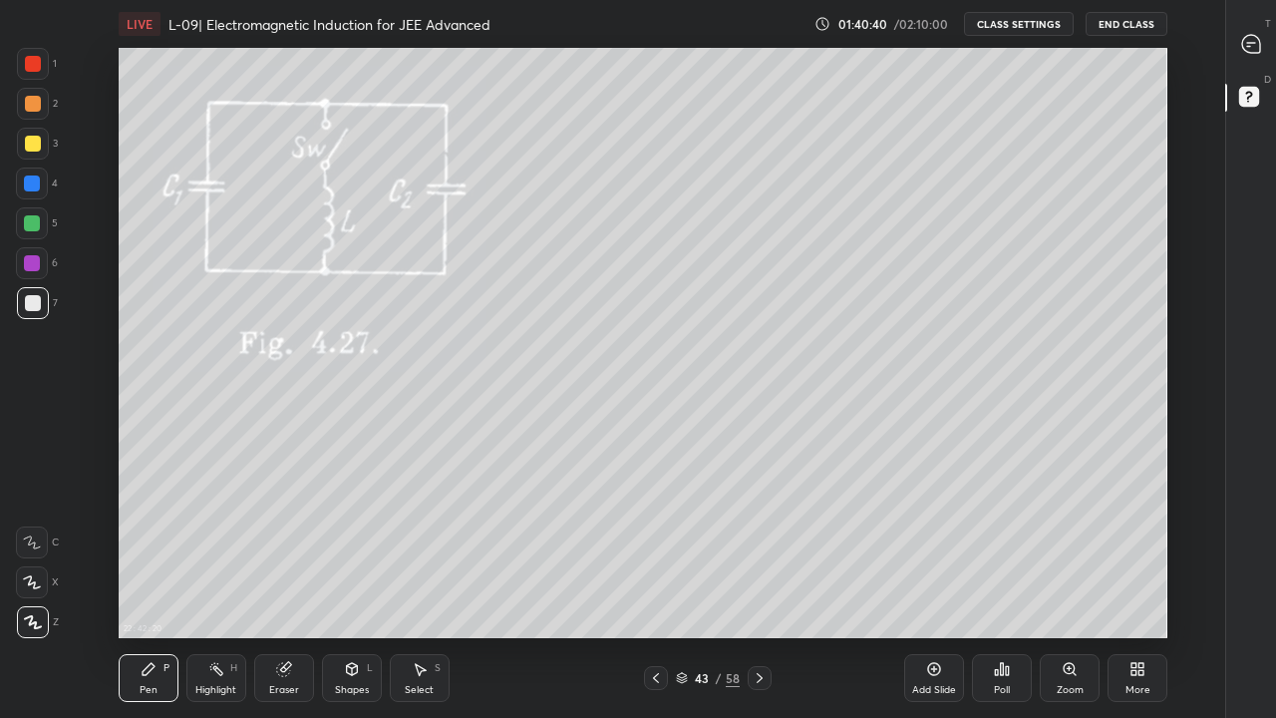
click at [655, 590] on icon at bounding box center [656, 678] width 16 height 16
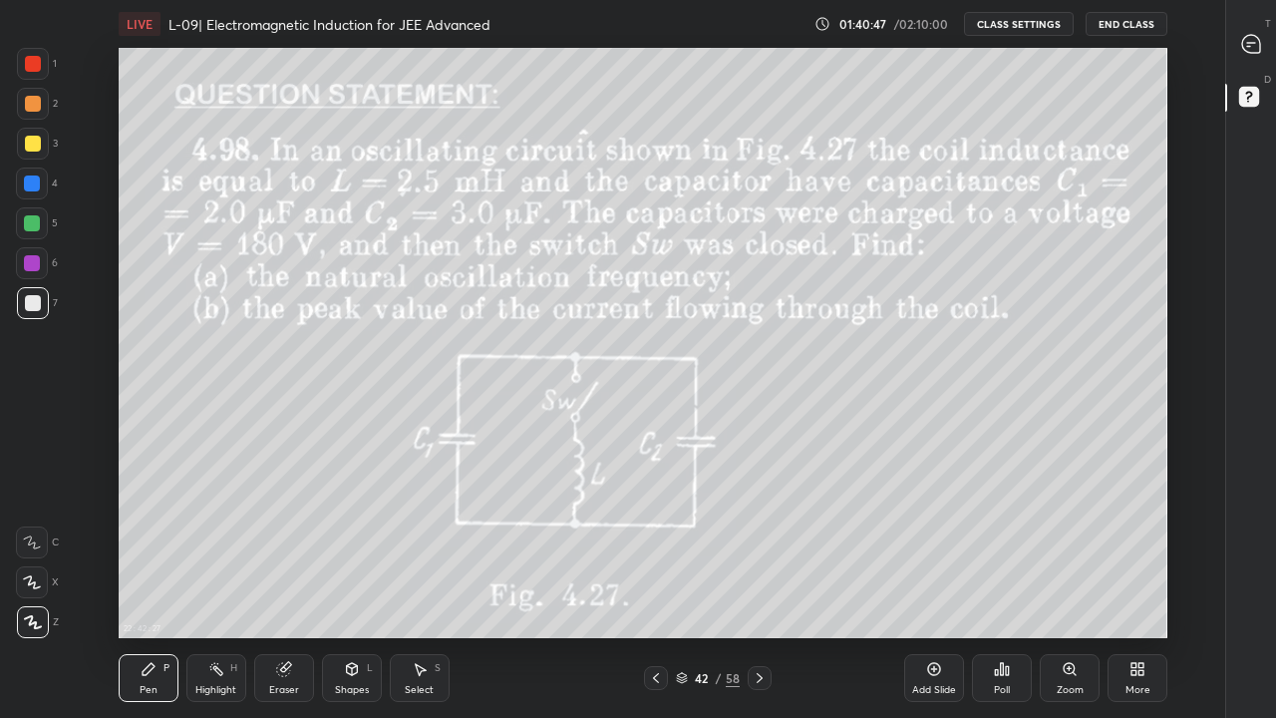
click at [767, 590] on icon at bounding box center [760, 678] width 16 height 16
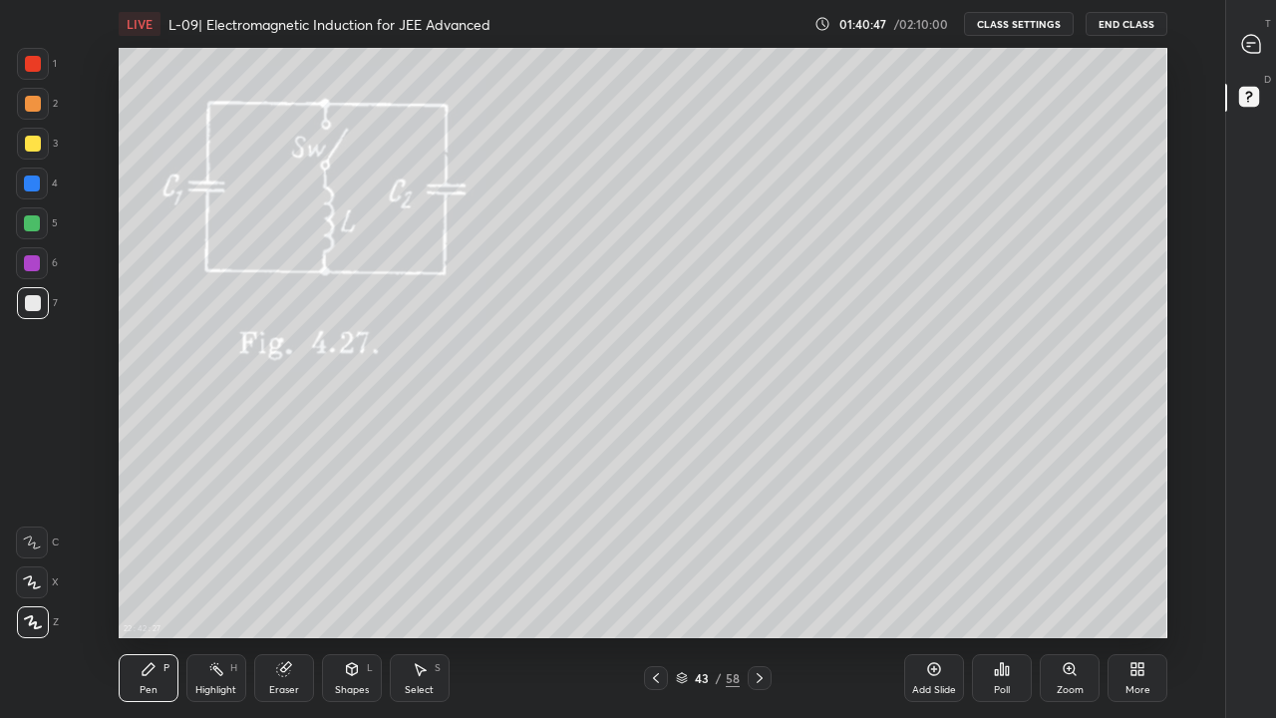
click at [759, 590] on icon at bounding box center [760, 678] width 16 height 16
click at [289, 590] on icon at bounding box center [284, 669] width 16 height 16
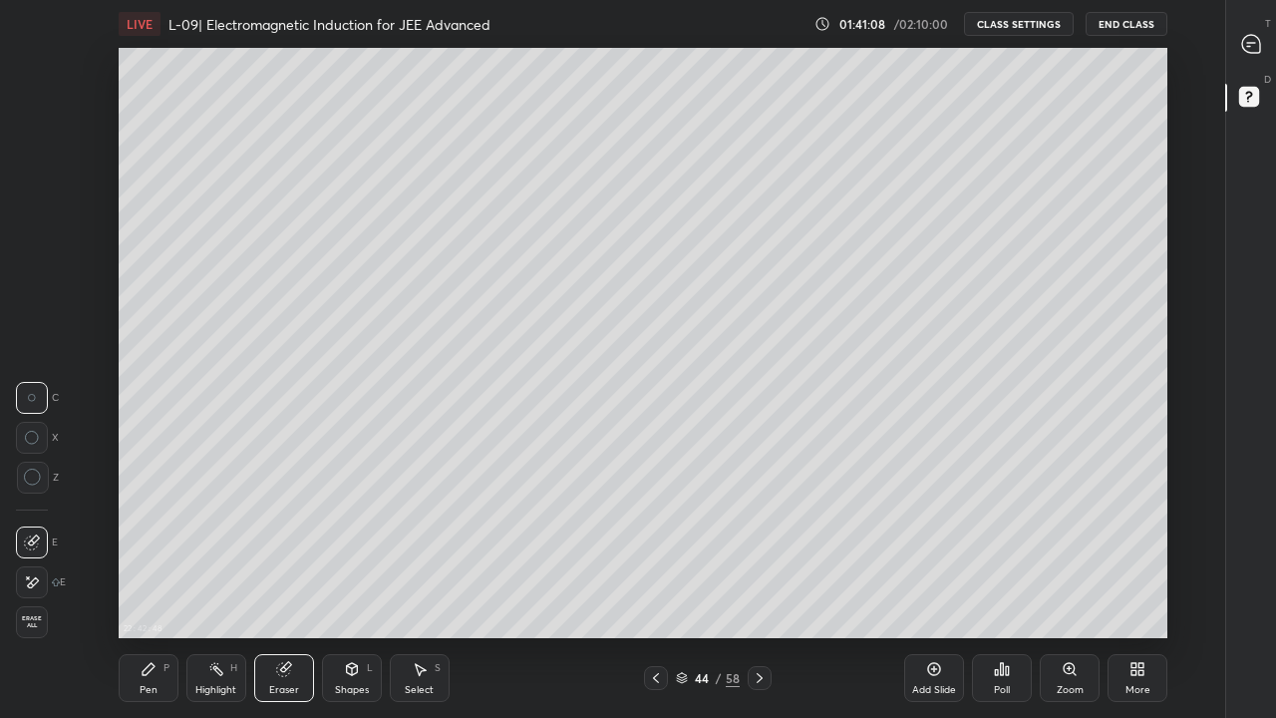
click at [146, 590] on div "Pen" at bounding box center [149, 690] width 18 height 10
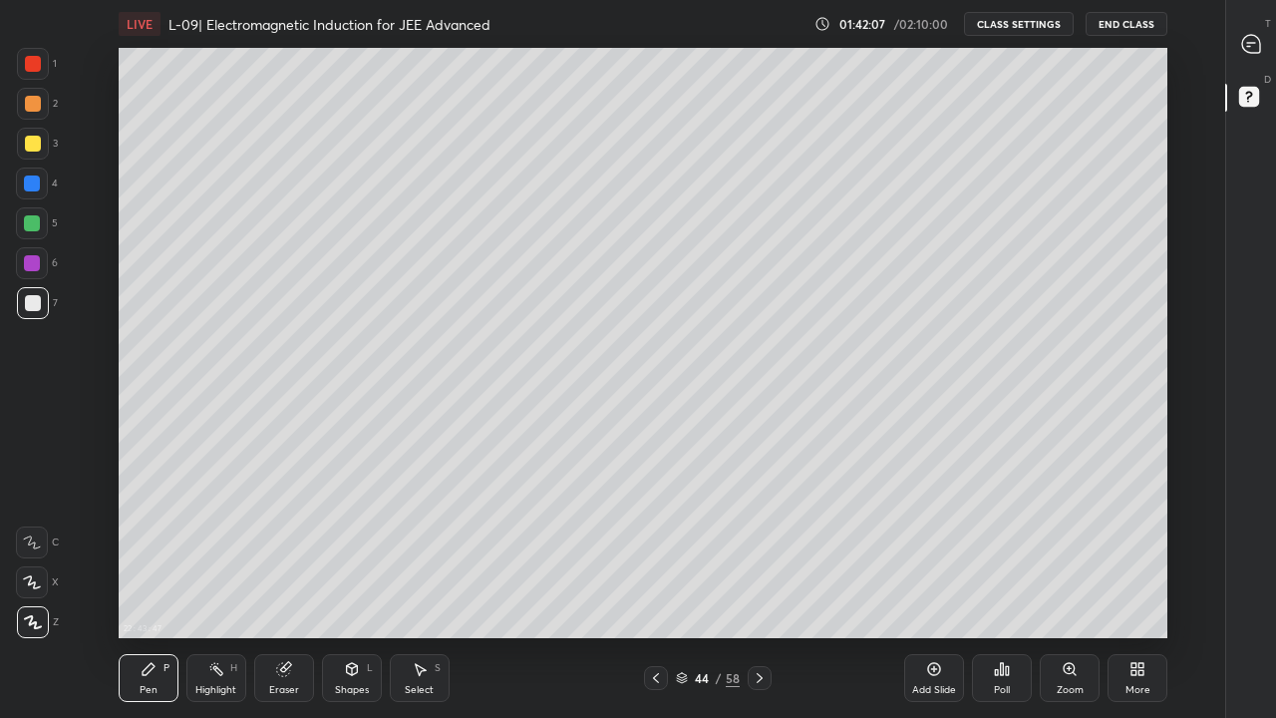
click at [761, 590] on icon at bounding box center [760, 678] width 6 height 10
click at [267, 590] on div "Eraser" at bounding box center [284, 678] width 60 height 48
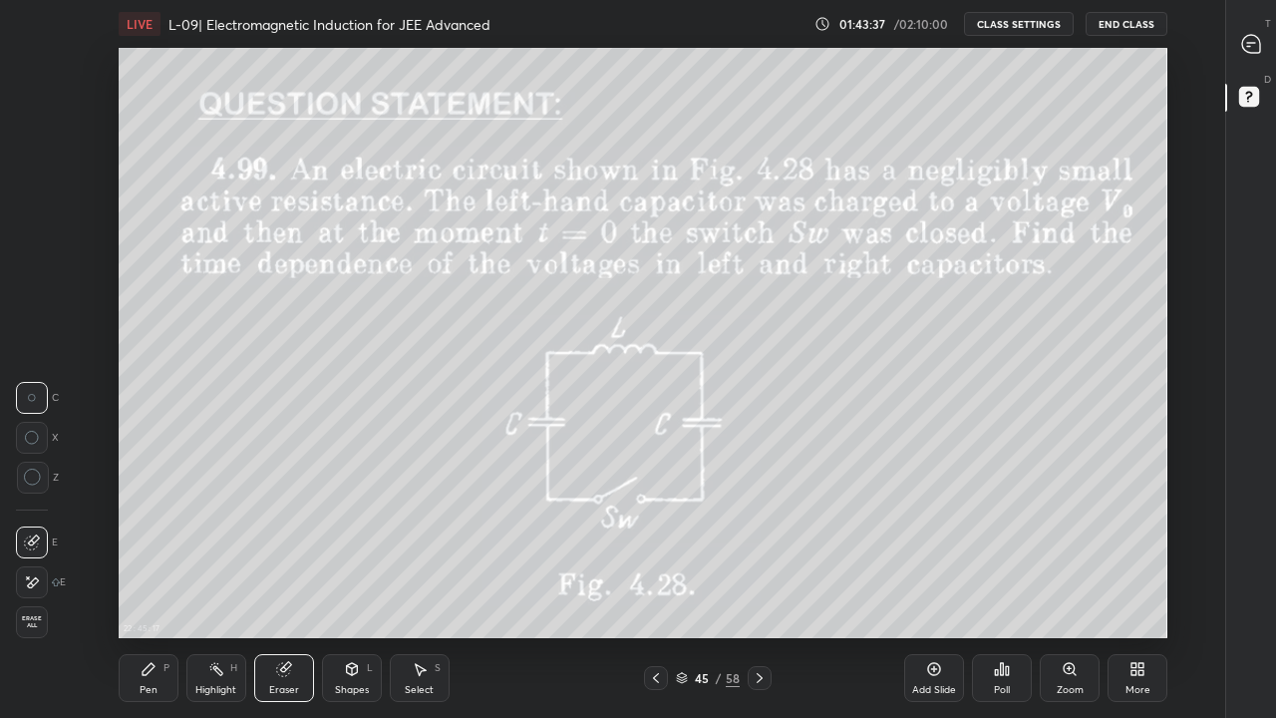
click at [37, 484] on circle at bounding box center [32, 478] width 16 height 16
click at [217, 590] on rect at bounding box center [217, 671] width 10 height 10
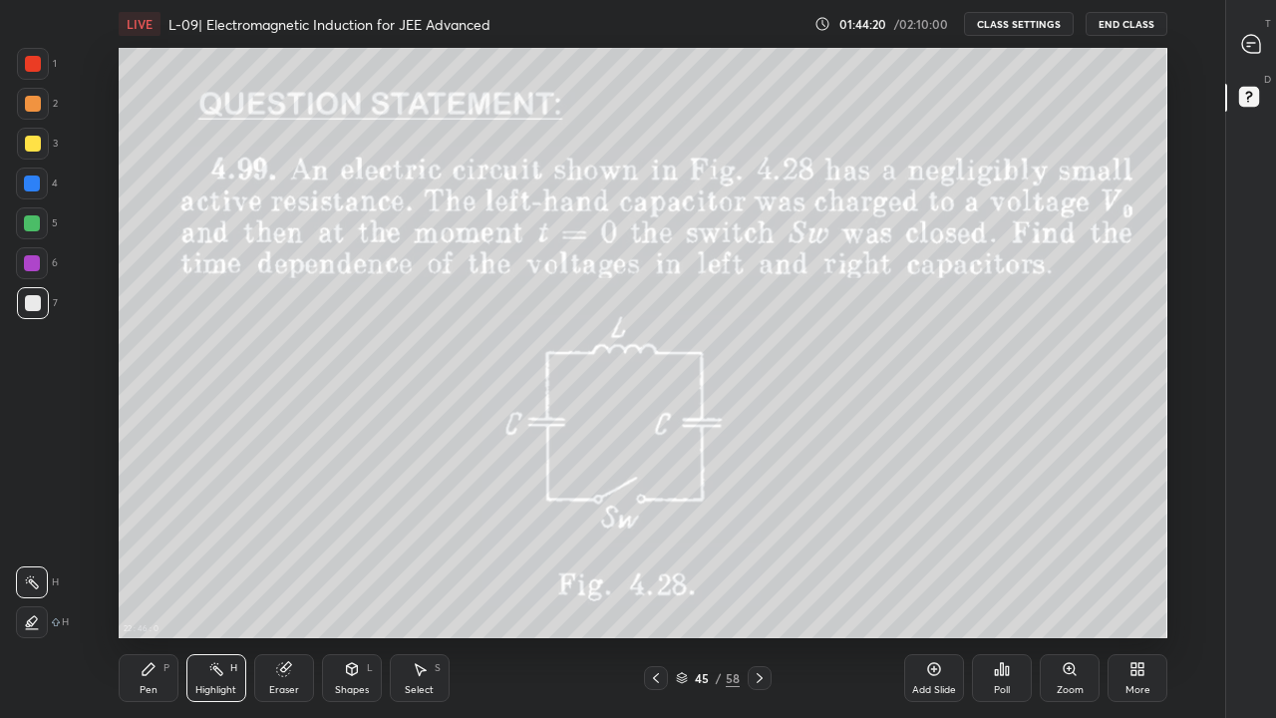
click at [761, 590] on icon at bounding box center [760, 678] width 6 height 10
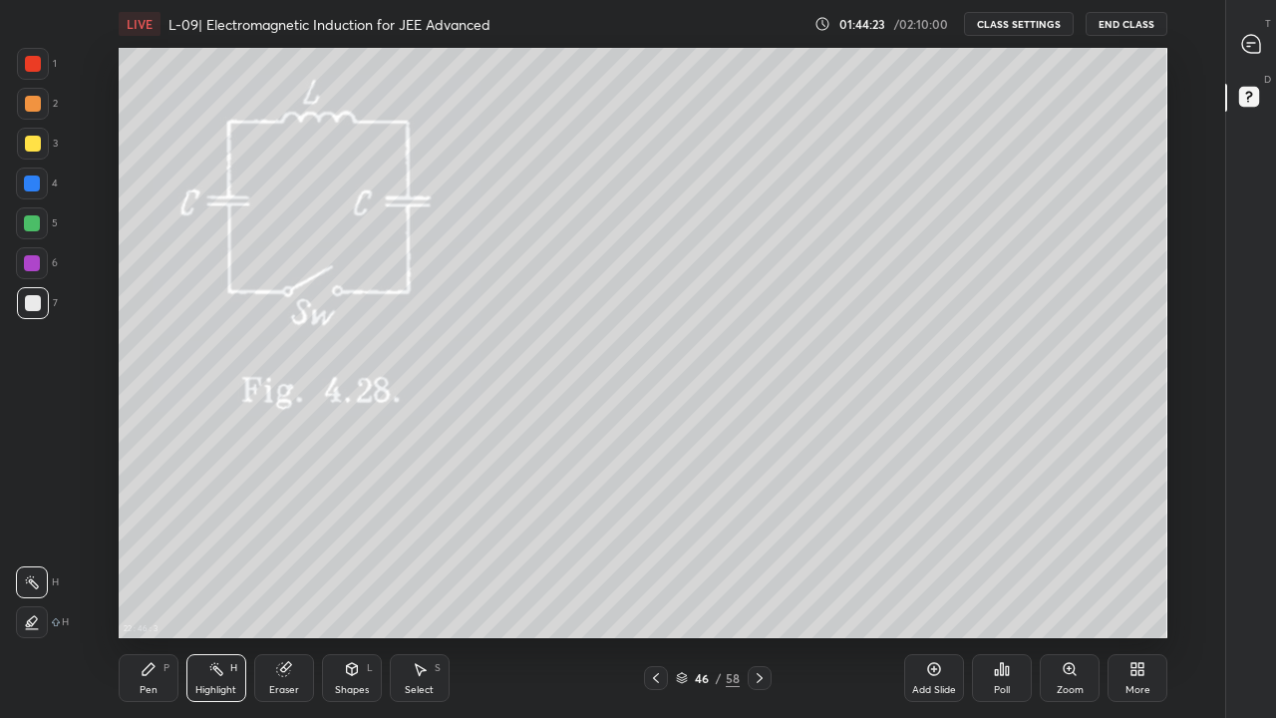
click at [37, 142] on div at bounding box center [33, 144] width 16 height 16
click at [162, 590] on div "Pen P" at bounding box center [149, 678] width 60 height 48
click at [661, 590] on div at bounding box center [656, 678] width 24 height 24
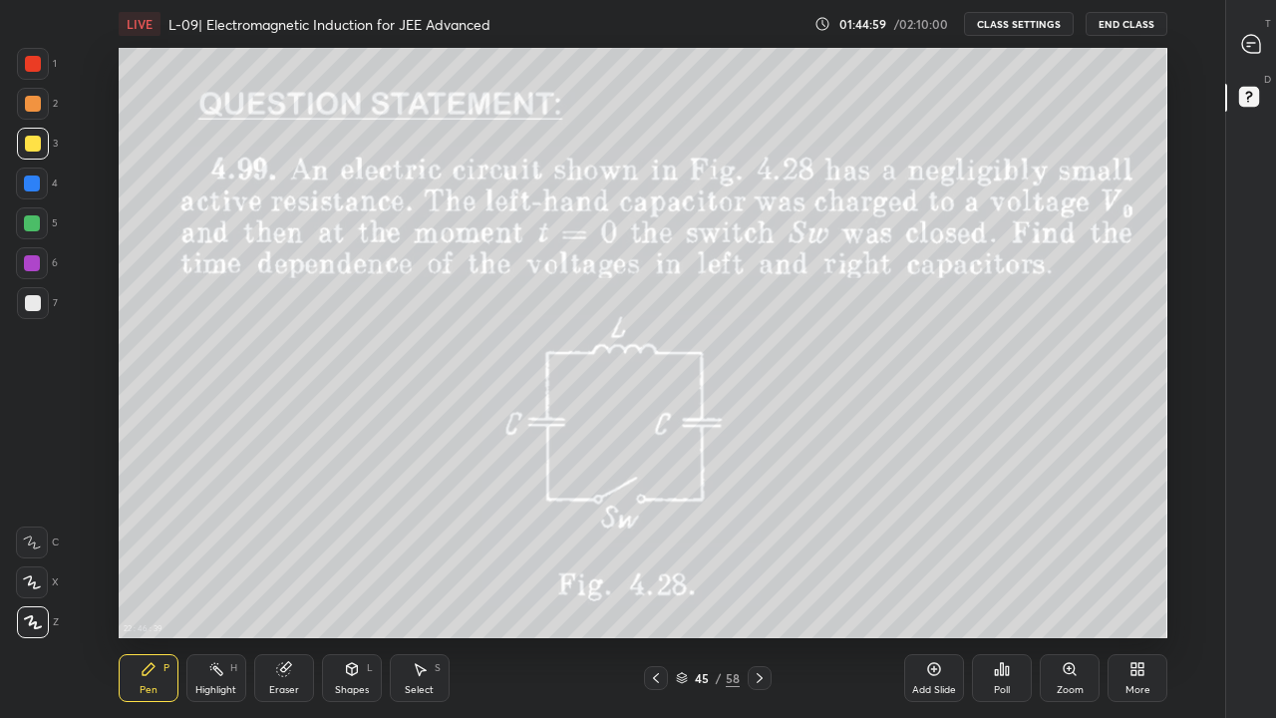
click at [758, 590] on icon at bounding box center [760, 678] width 6 height 10
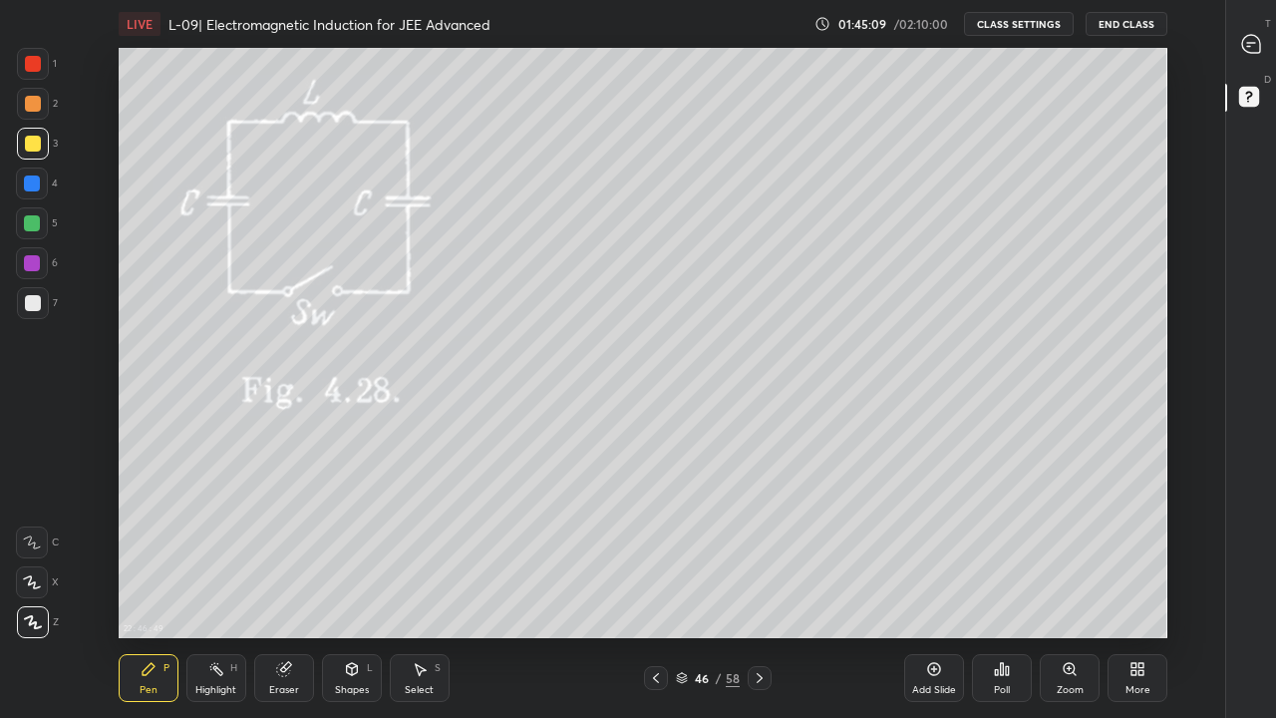
click at [355, 590] on div "Shapes L" at bounding box center [352, 678] width 60 height 48
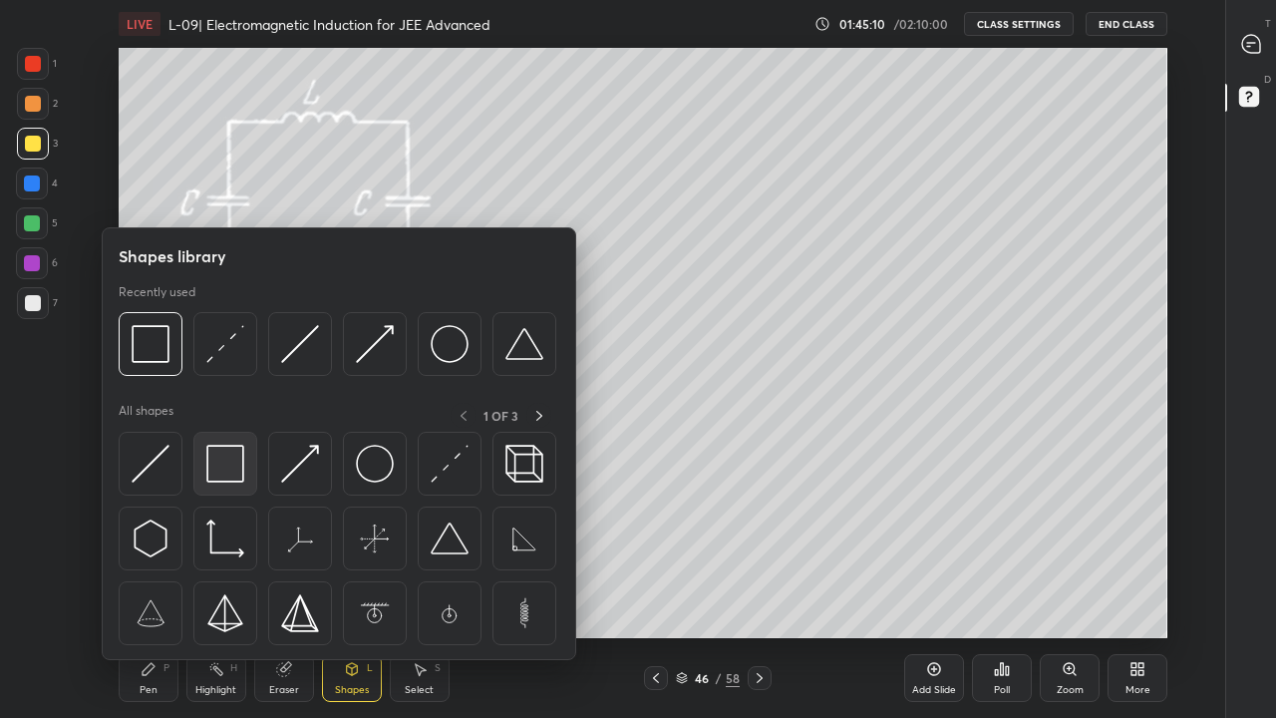
click at [238, 483] on img at bounding box center [225, 464] width 38 height 38
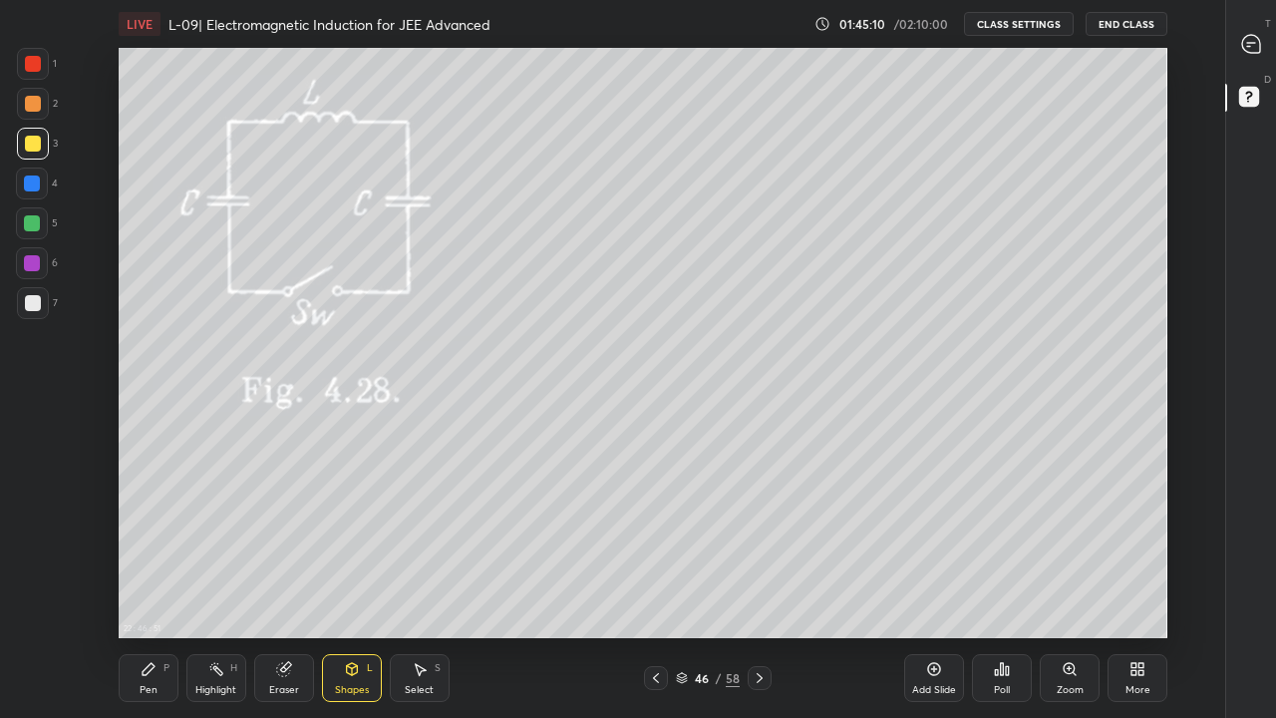
click at [36, 64] on div at bounding box center [33, 64] width 16 height 16
click at [31, 139] on div at bounding box center [33, 144] width 16 height 16
click at [37, 105] on div at bounding box center [33, 104] width 16 height 16
click at [292, 590] on div "Eraser" at bounding box center [284, 690] width 30 height 10
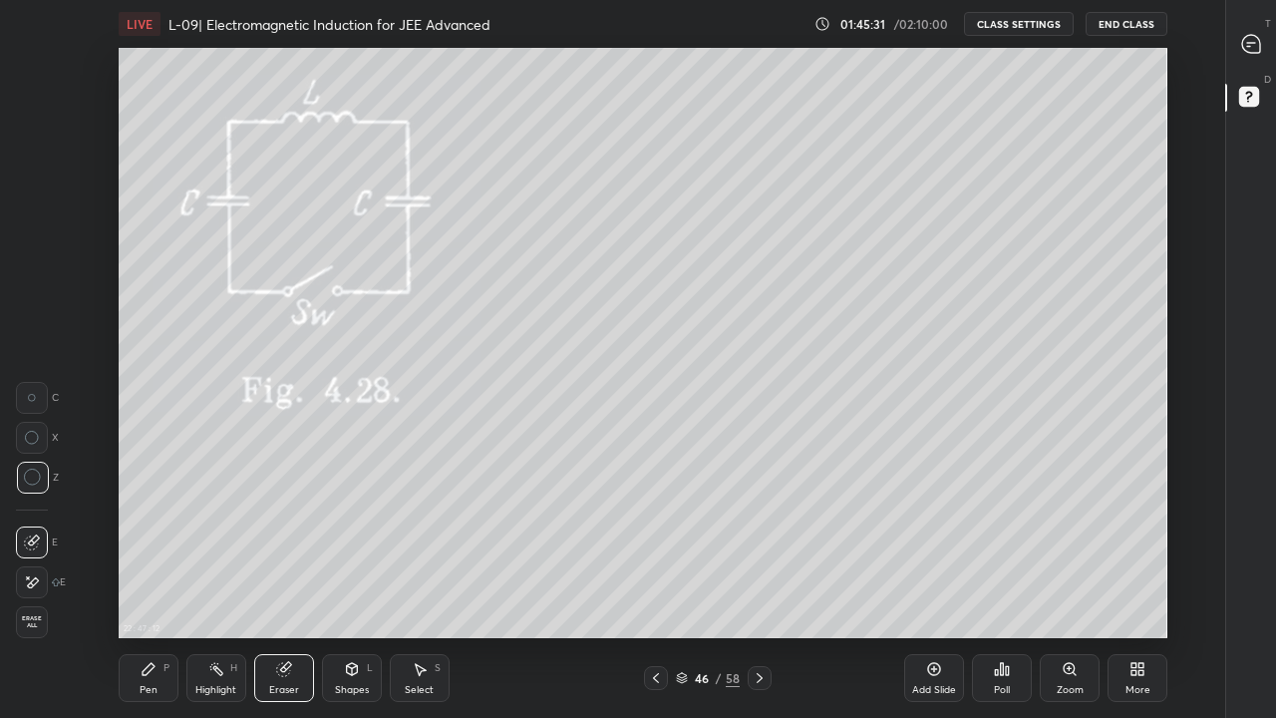
click at [161, 590] on div "Pen P" at bounding box center [149, 678] width 60 height 48
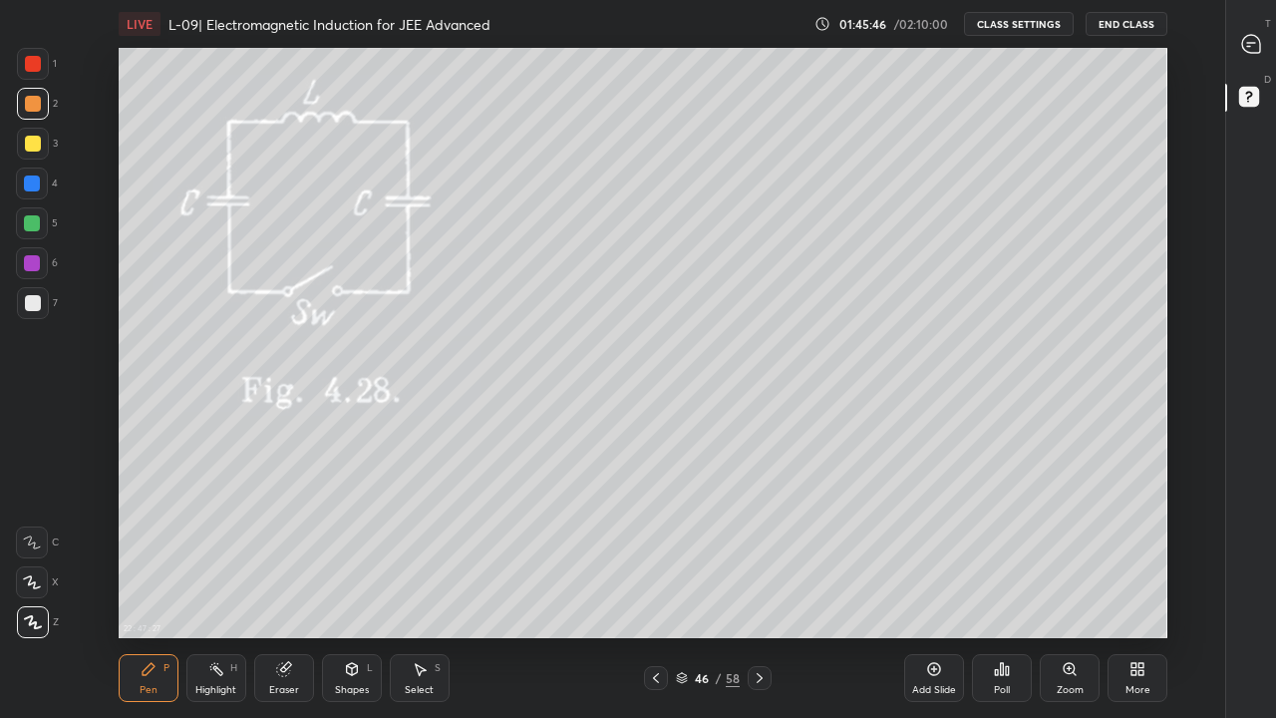
click at [357, 590] on div "Shapes L" at bounding box center [352, 678] width 60 height 48
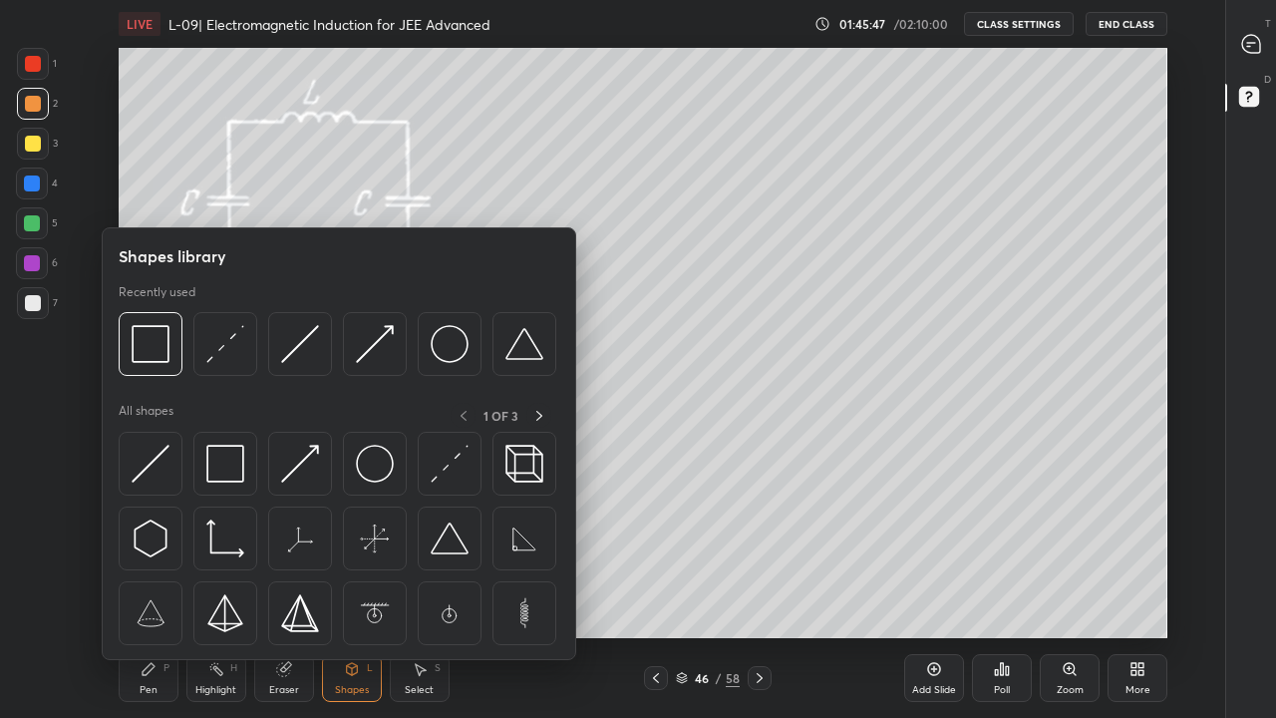
click at [229, 476] on img at bounding box center [225, 464] width 38 height 38
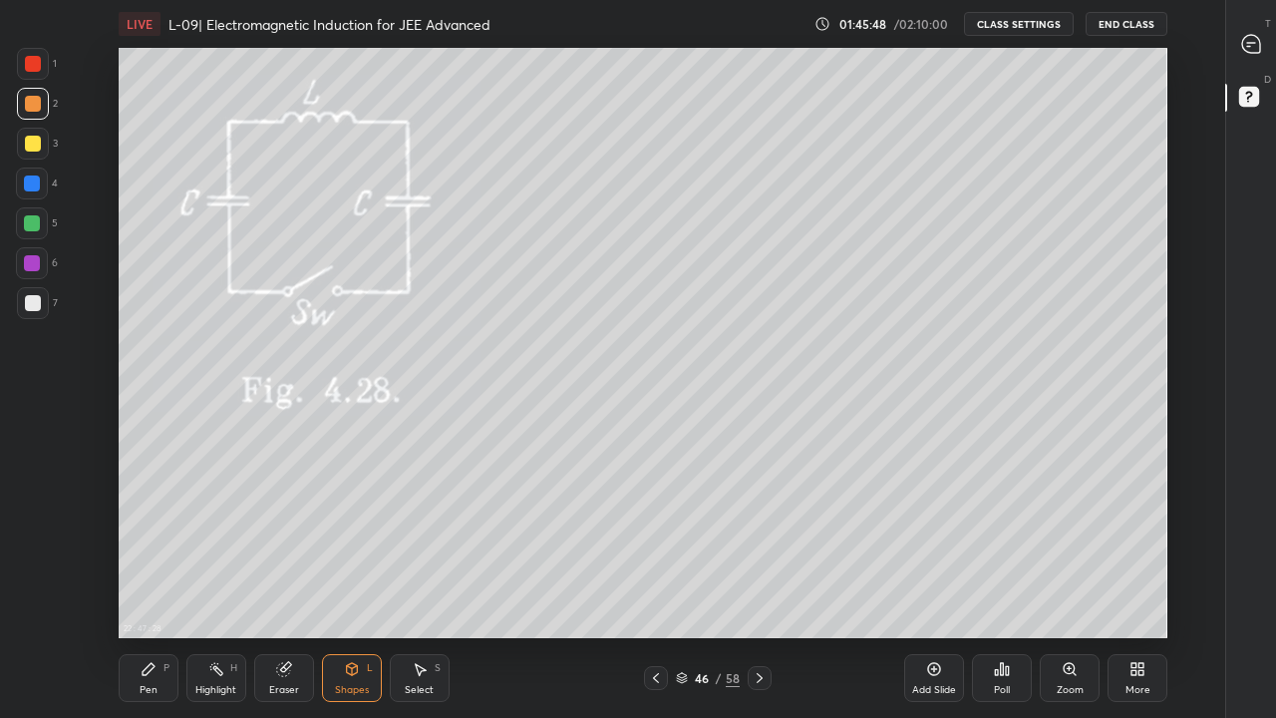
click at [40, 225] on div at bounding box center [32, 223] width 16 height 16
click at [31, 107] on div at bounding box center [33, 104] width 16 height 16
click at [39, 263] on div at bounding box center [32, 263] width 16 height 16
click at [156, 590] on div "Pen P" at bounding box center [149, 678] width 60 height 48
click at [34, 141] on div at bounding box center [33, 144] width 16 height 16
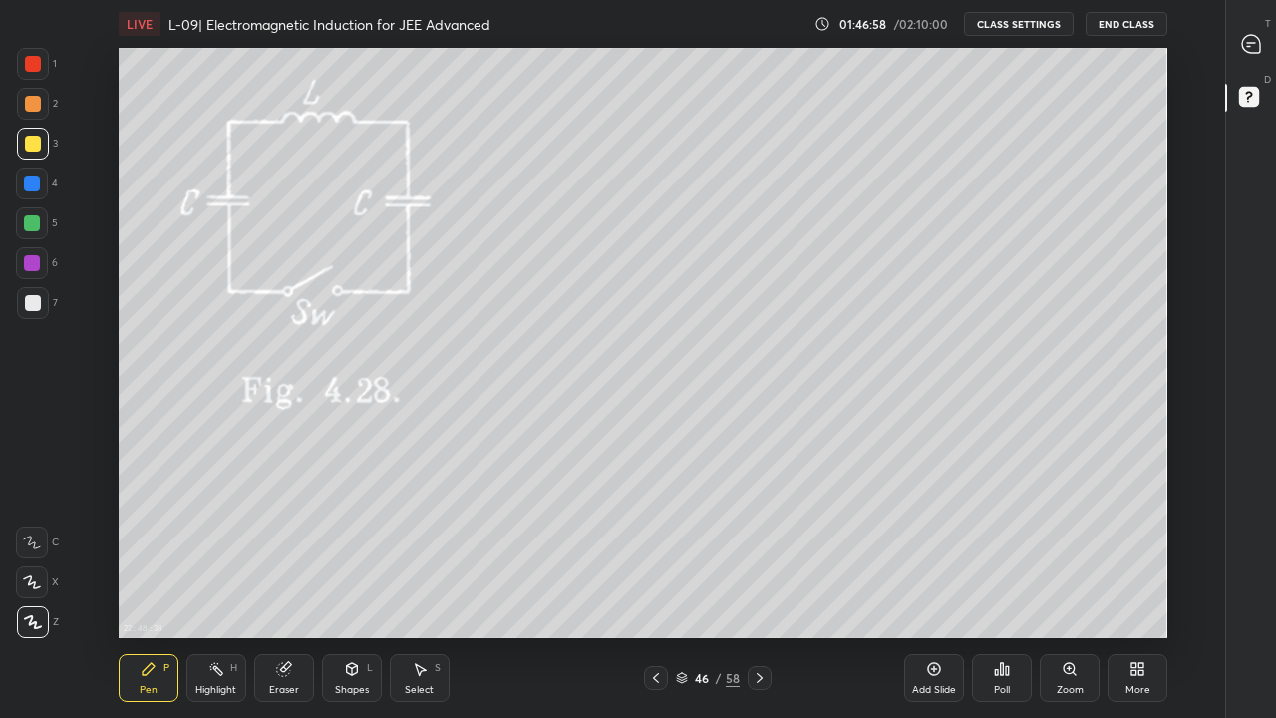
click at [32, 106] on div at bounding box center [33, 104] width 16 height 16
click at [25, 188] on div at bounding box center [32, 183] width 16 height 16
click at [30, 143] on div at bounding box center [33, 144] width 16 height 16
click at [291, 590] on div "Eraser" at bounding box center [284, 678] width 60 height 48
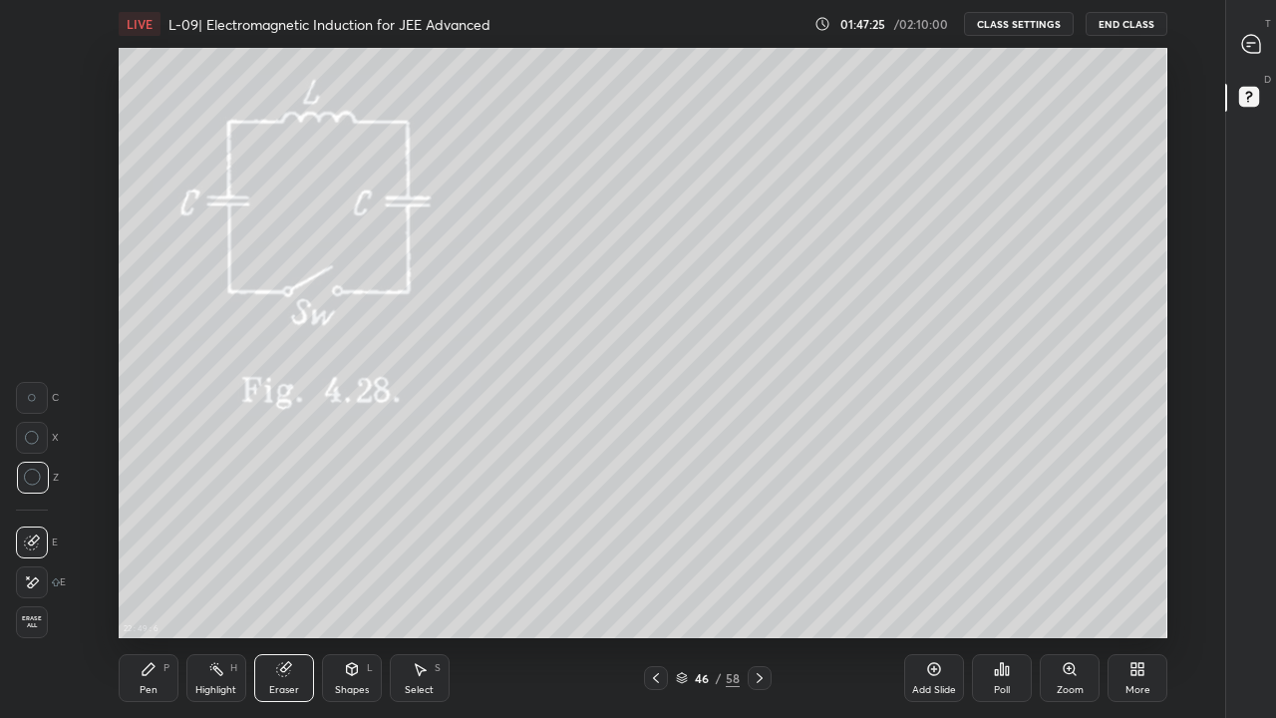
click at [150, 590] on div "Pen P" at bounding box center [149, 678] width 60 height 48
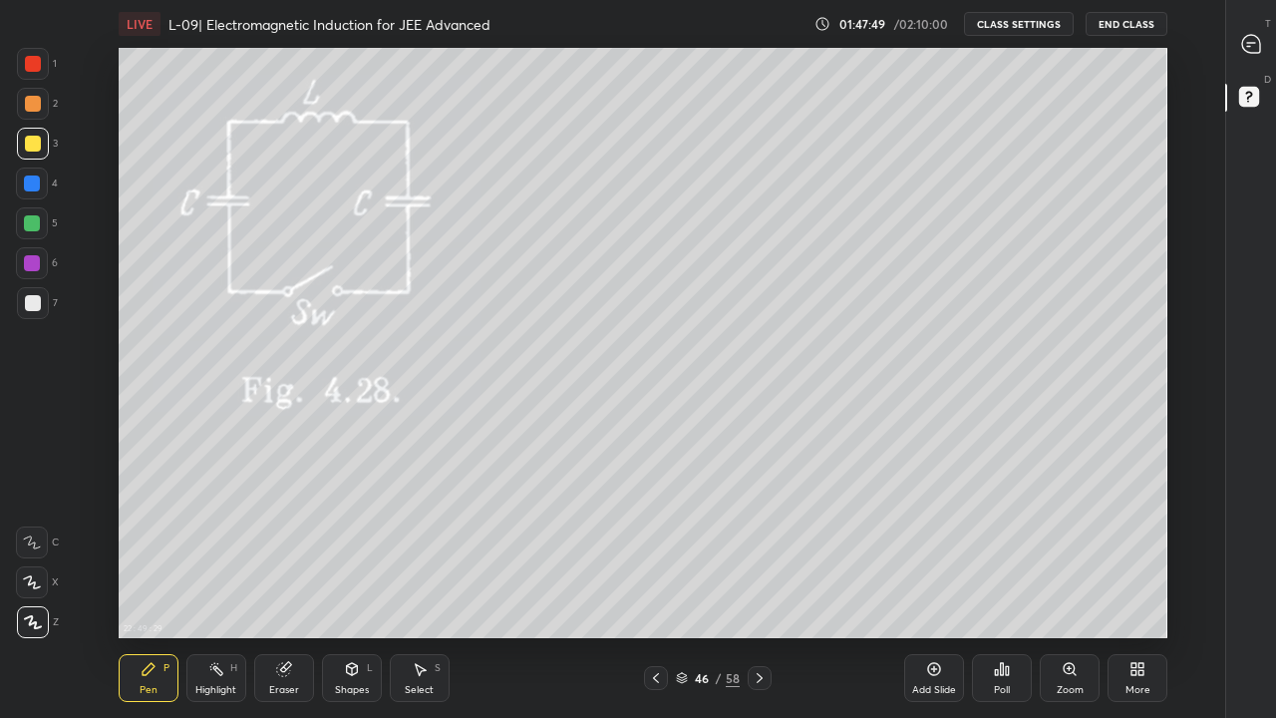
click at [228, 590] on div "Highlight" at bounding box center [215, 690] width 41 height 10
click at [934, 590] on icon at bounding box center [934, 669] width 13 height 13
click at [165, 590] on div "Pen P" at bounding box center [149, 678] width 60 height 48
click at [36, 226] on div at bounding box center [32, 223] width 16 height 16
click at [359, 590] on div "Shapes L" at bounding box center [352, 678] width 60 height 48
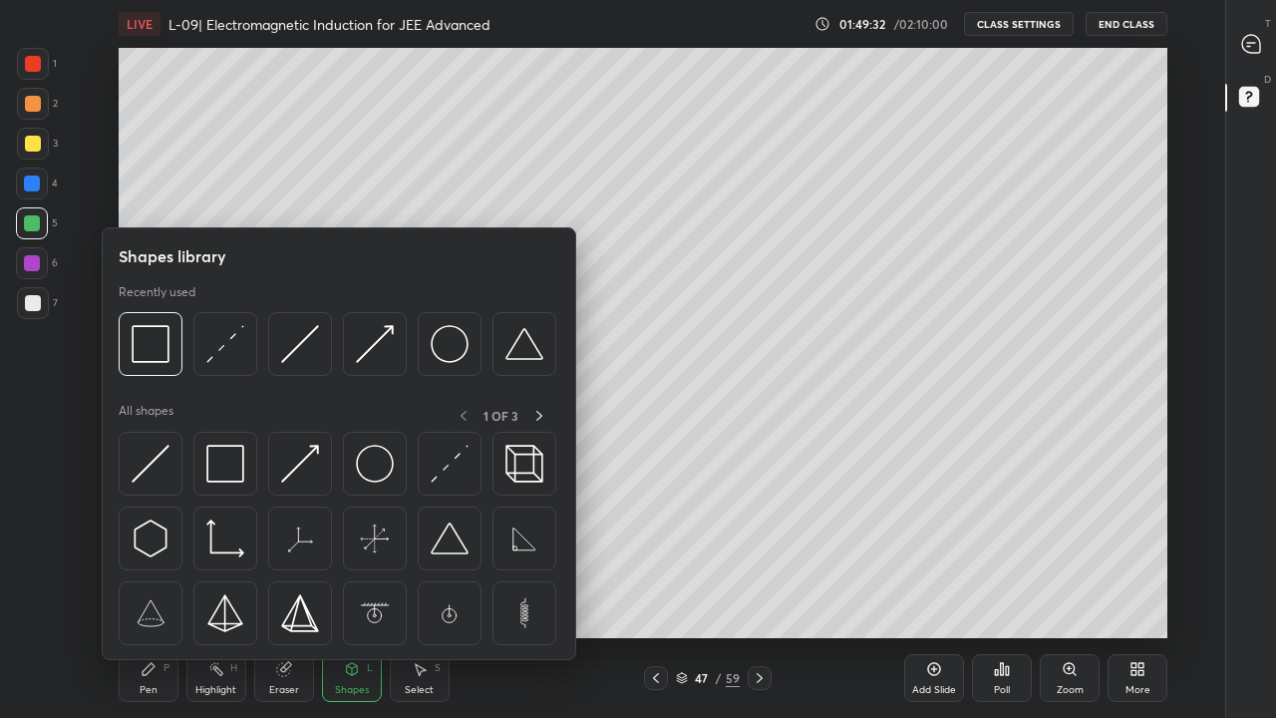
click at [234, 472] on img at bounding box center [225, 464] width 38 height 38
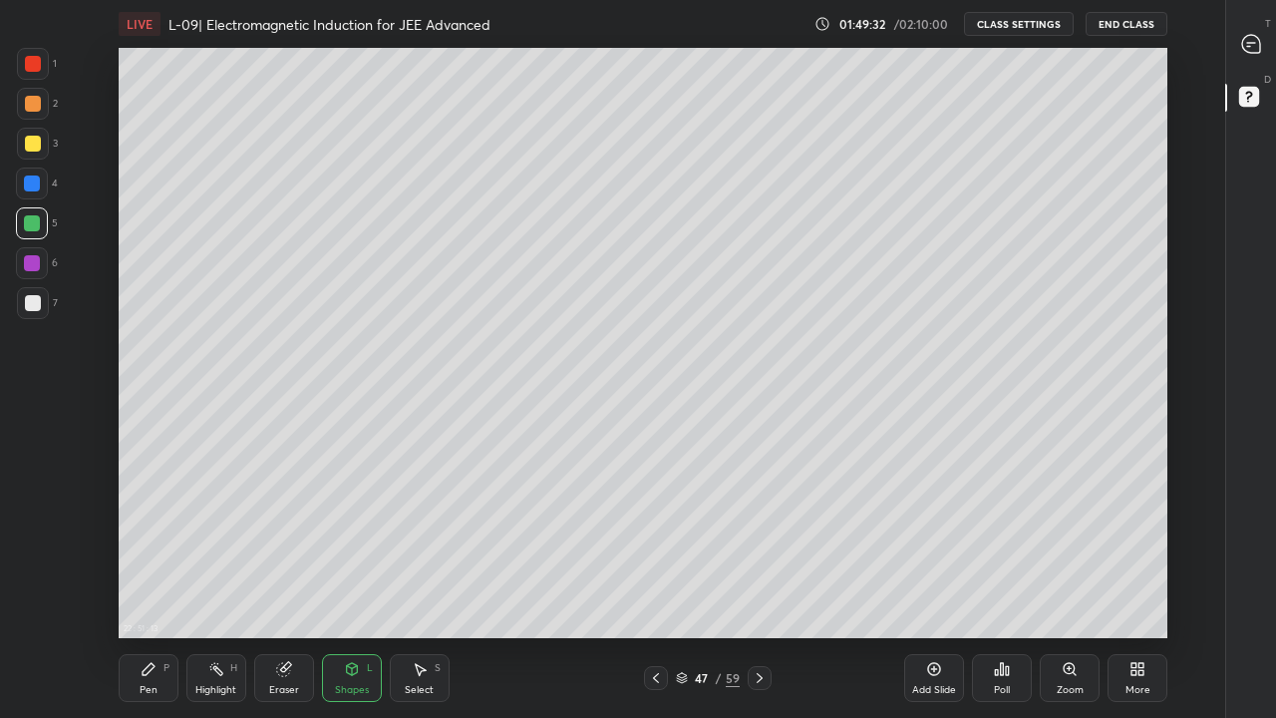
click at [33, 139] on div at bounding box center [33, 144] width 16 height 16
click at [663, 590] on div at bounding box center [656, 678] width 24 height 24
click at [222, 590] on rect at bounding box center [217, 671] width 10 height 10
click at [759, 590] on icon at bounding box center [760, 678] width 16 height 16
click at [934, 590] on div "Add Slide" at bounding box center [934, 690] width 44 height 10
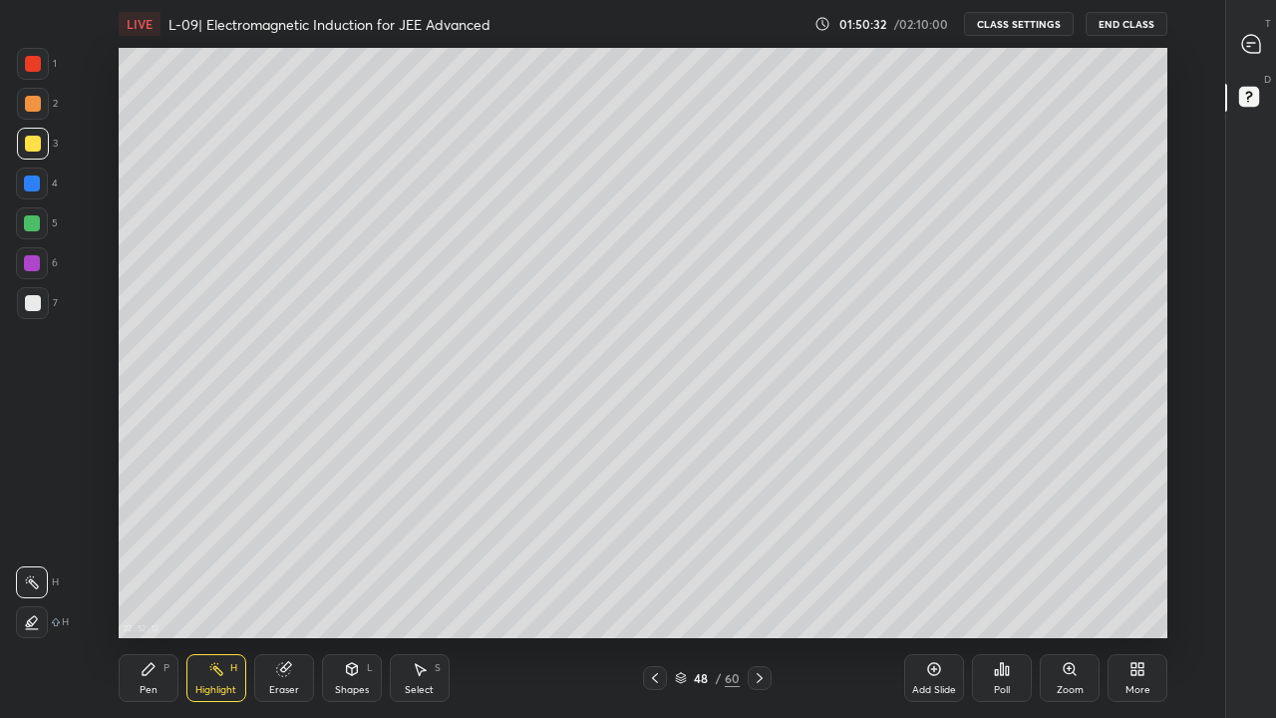
click at [152, 590] on icon at bounding box center [149, 669] width 16 height 16
click at [40, 115] on div at bounding box center [33, 104] width 32 height 32
click at [655, 590] on icon at bounding box center [655, 678] width 16 height 16
click at [288, 590] on div "Eraser" at bounding box center [284, 690] width 30 height 10
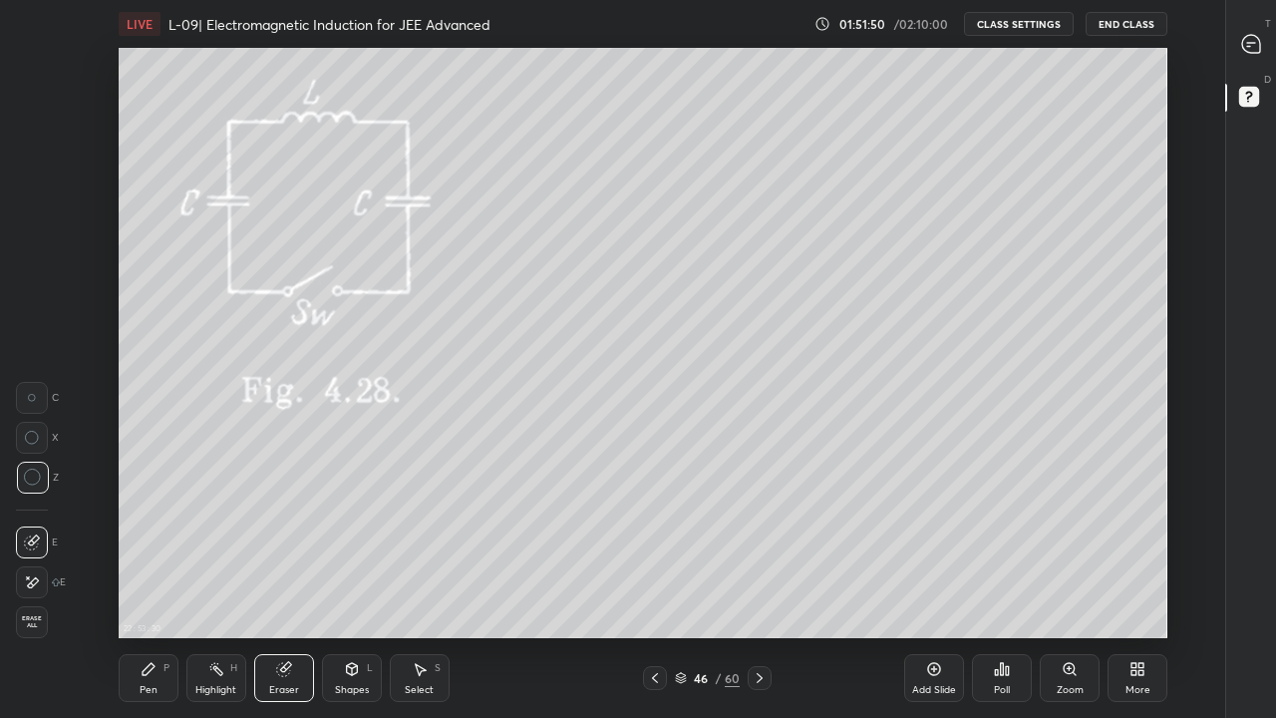
click at [152, 590] on icon at bounding box center [149, 669] width 16 height 16
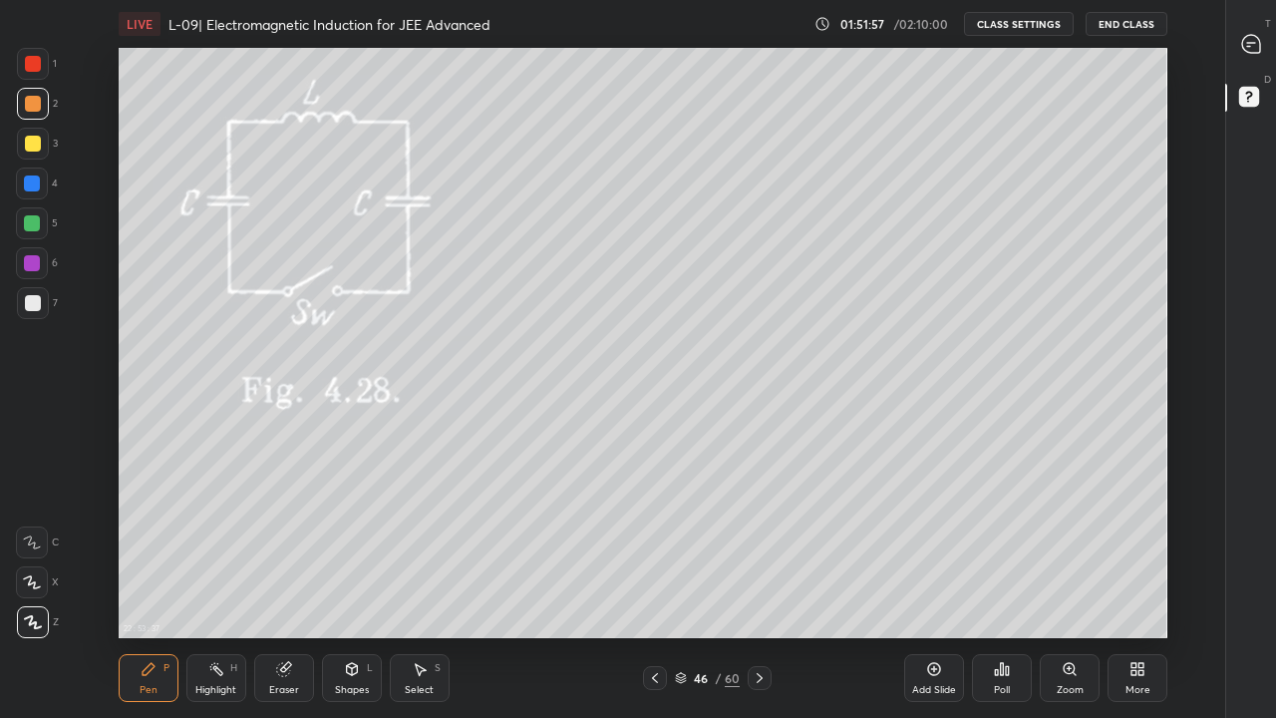
click at [762, 590] on icon at bounding box center [760, 678] width 16 height 16
click at [655, 590] on icon at bounding box center [655, 678] width 16 height 16
click at [769, 590] on div at bounding box center [760, 678] width 24 height 24
click at [767, 590] on icon at bounding box center [760, 678] width 16 height 16
click at [34, 143] on div at bounding box center [33, 144] width 16 height 16
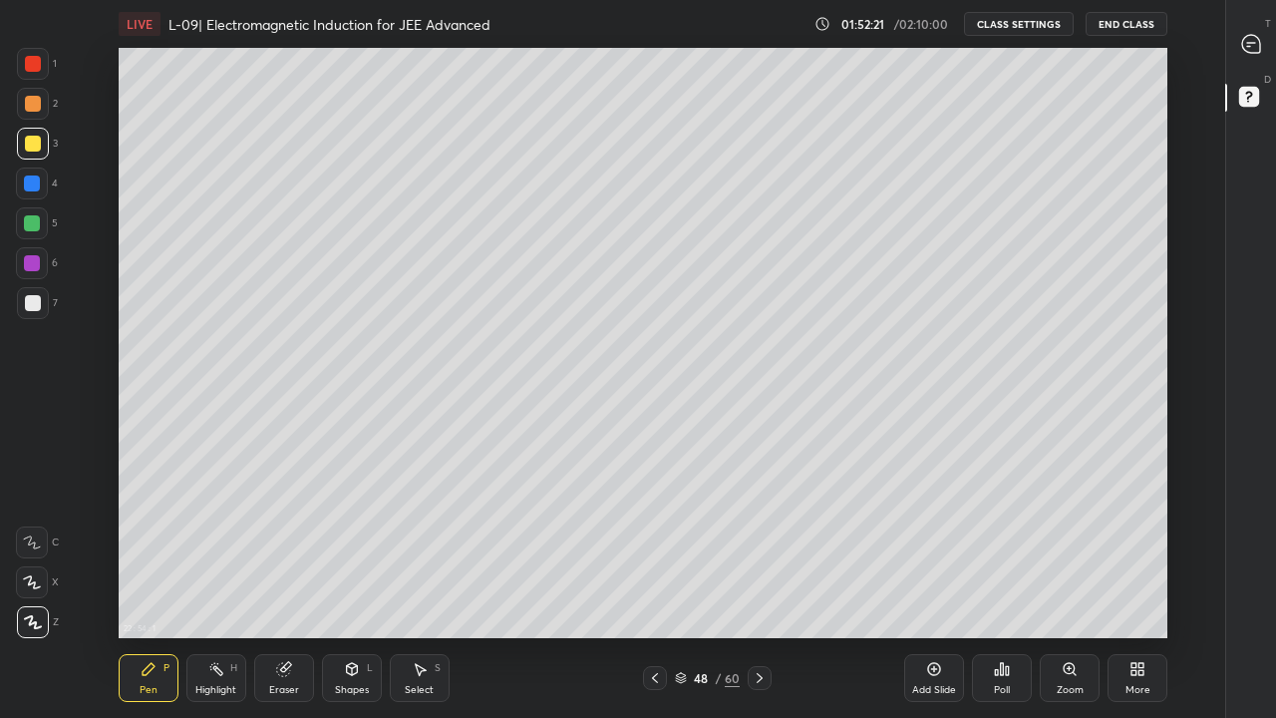
click at [355, 590] on div "Shapes L" at bounding box center [352, 678] width 60 height 48
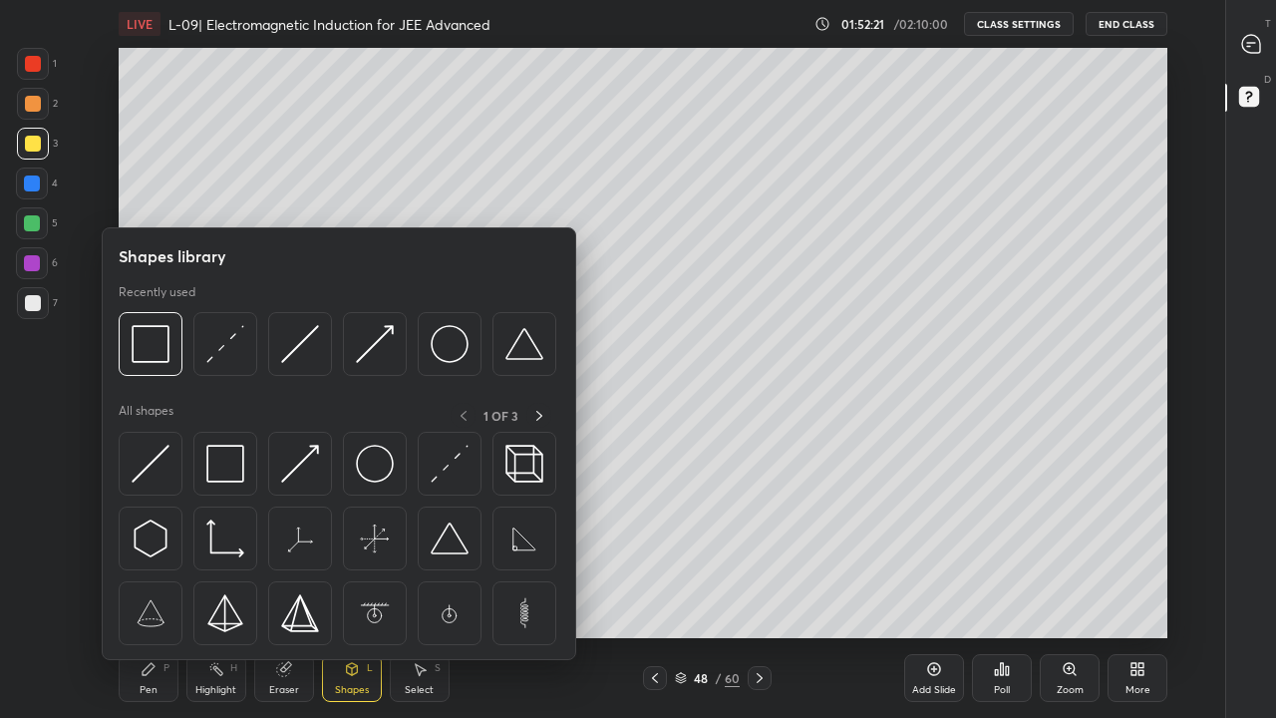
click at [235, 466] on img at bounding box center [225, 464] width 38 height 38
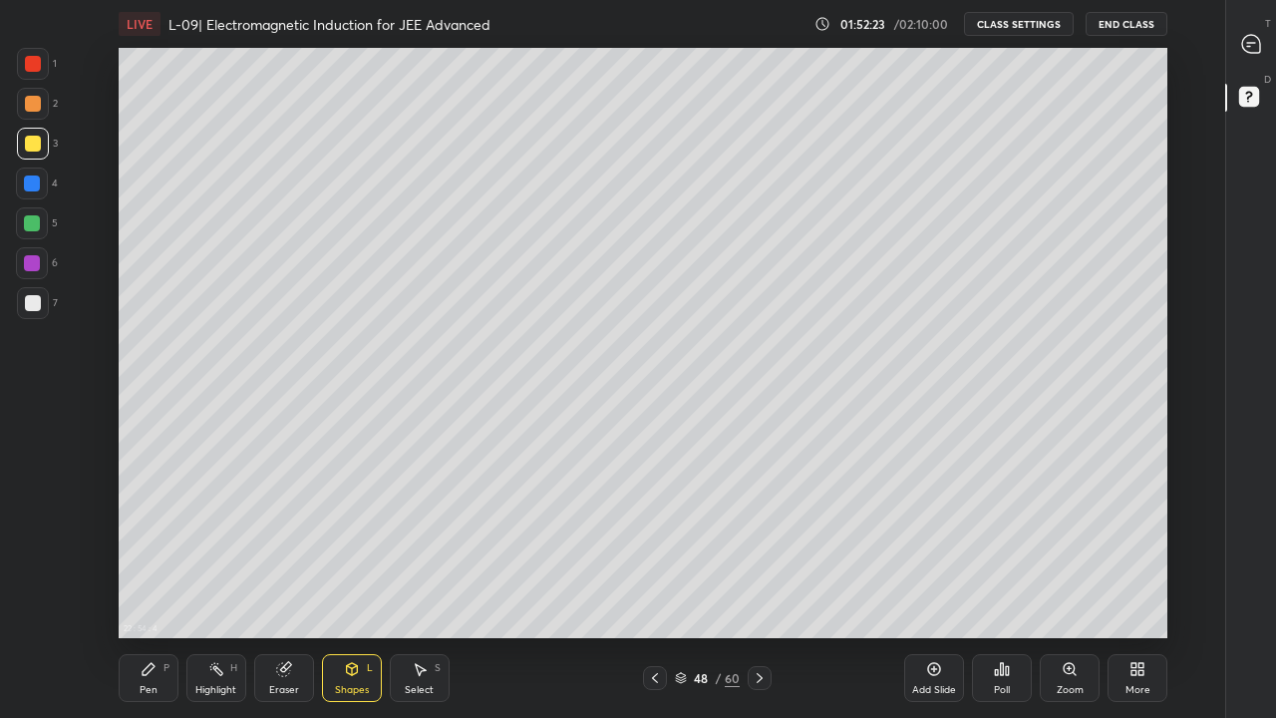
click at [168, 590] on div "P" at bounding box center [167, 668] width 6 height 10
click at [33, 222] on div at bounding box center [32, 223] width 16 height 16
click at [298, 590] on div "Eraser" at bounding box center [284, 678] width 60 height 48
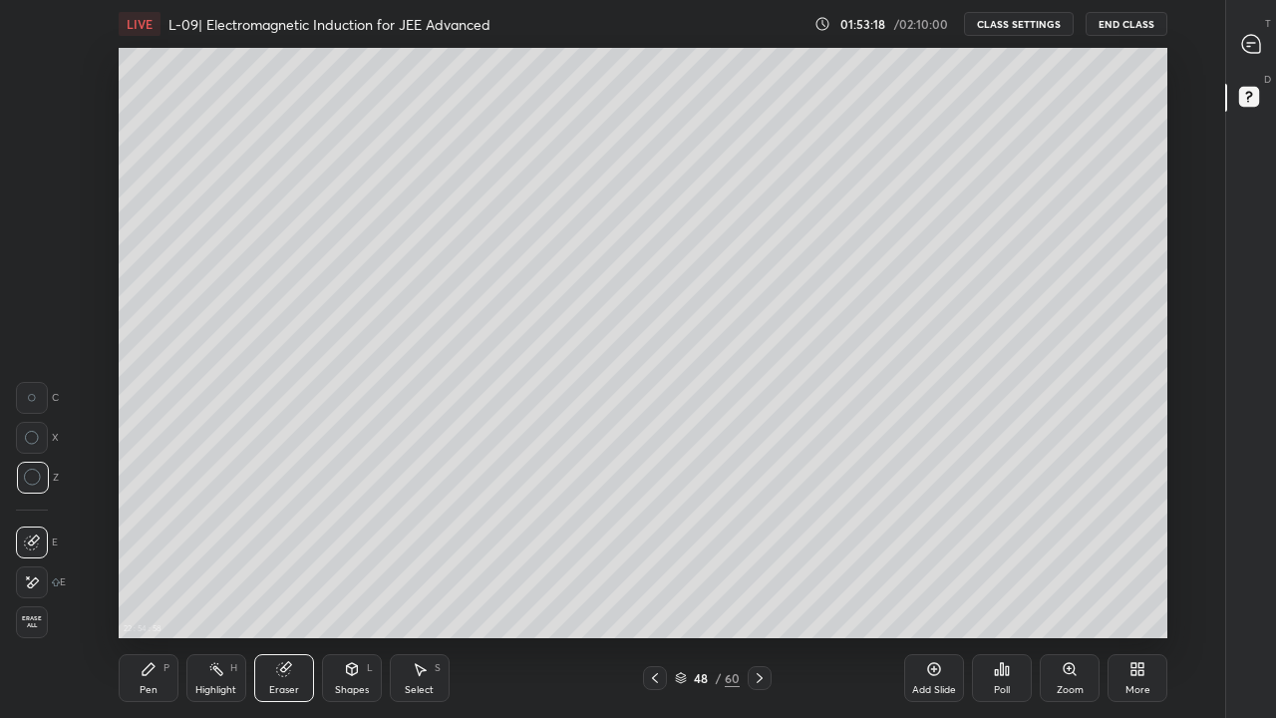
click at [159, 590] on div "Pen P" at bounding box center [149, 678] width 60 height 48
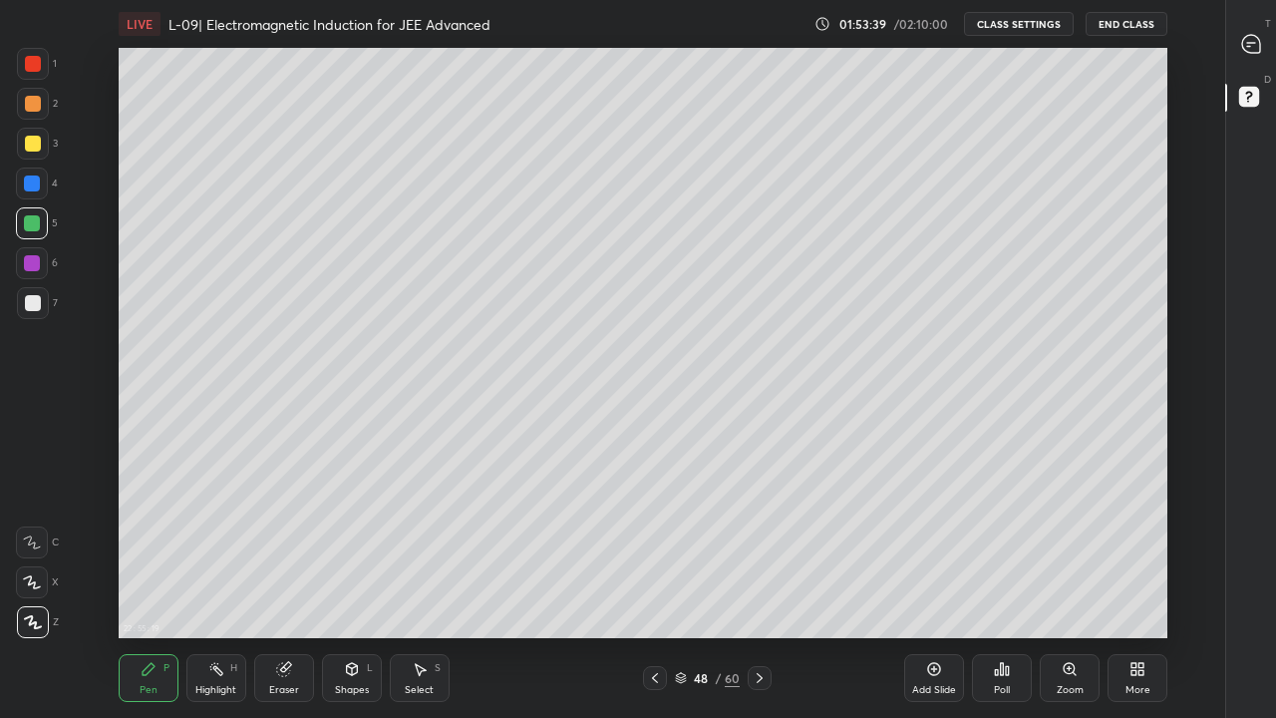
click at [655, 590] on icon at bounding box center [655, 678] width 16 height 16
click at [28, 295] on div at bounding box center [33, 303] width 16 height 16
click at [360, 590] on div "Shapes L" at bounding box center [352, 678] width 60 height 48
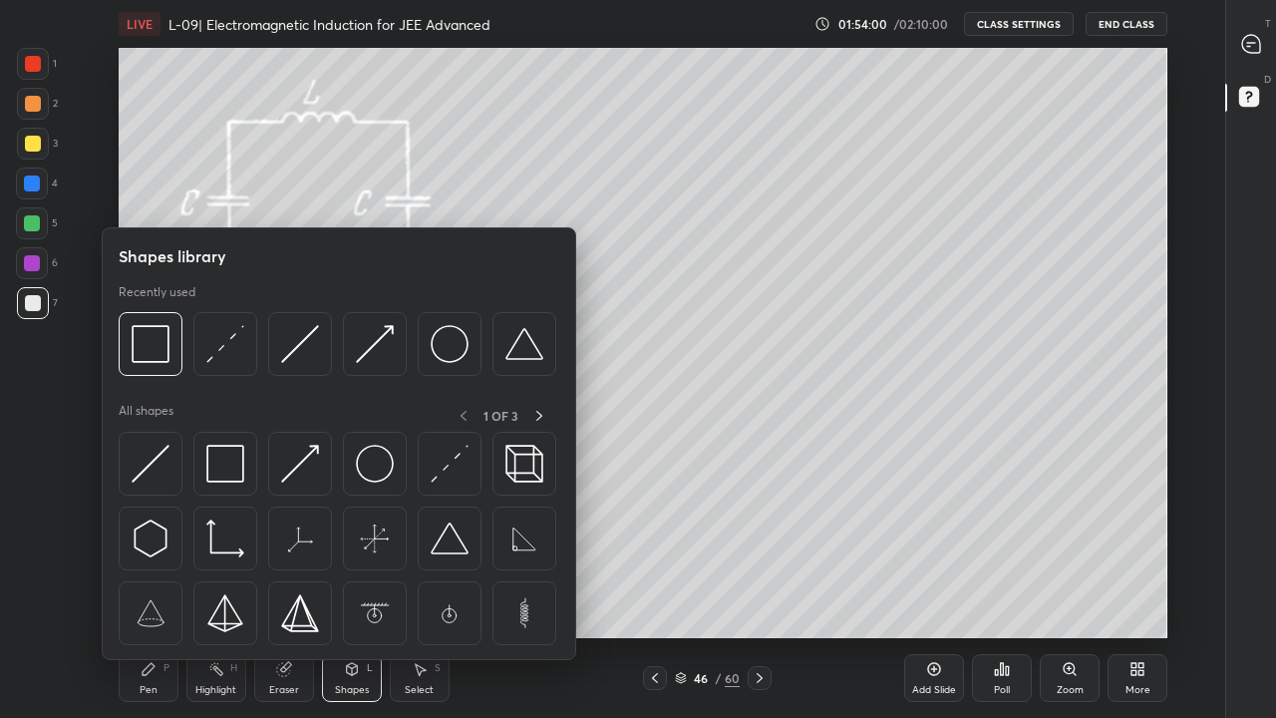
click at [225, 464] on img at bounding box center [225, 464] width 38 height 38
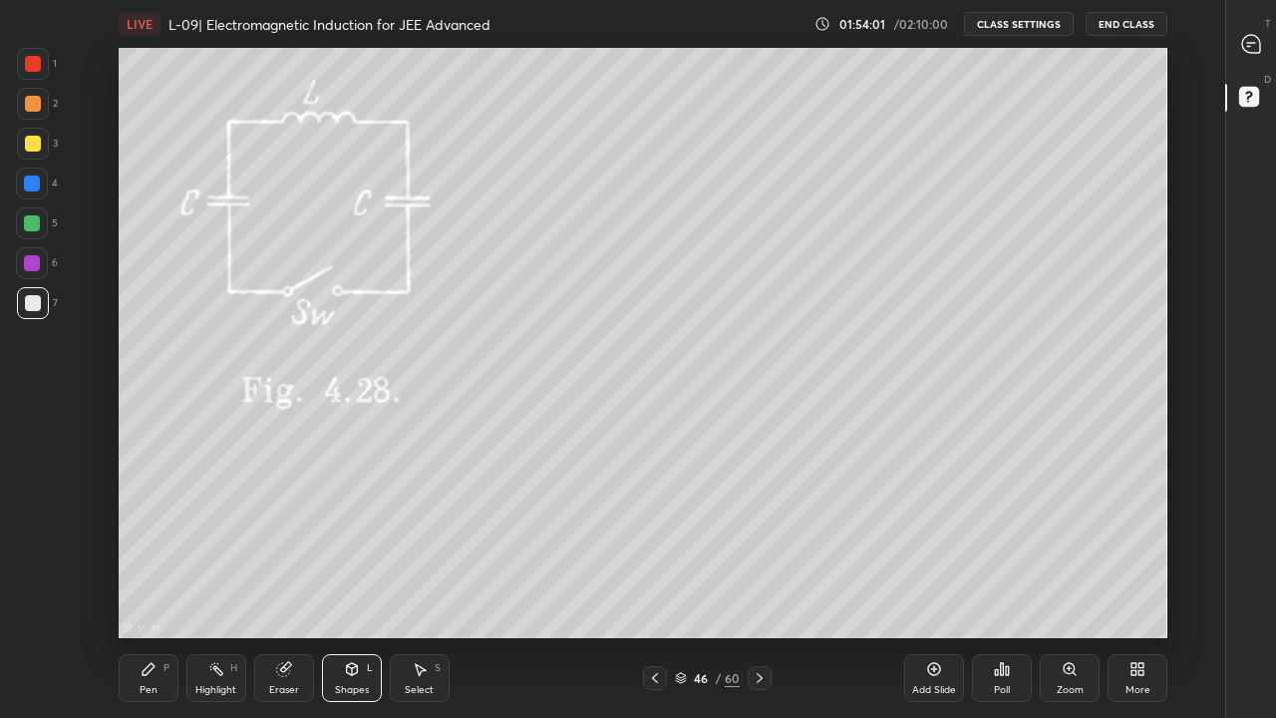
click at [21, 180] on div at bounding box center [32, 184] width 32 height 32
click at [760, 590] on icon at bounding box center [760, 678] width 16 height 16
click at [665, 590] on div at bounding box center [655, 678] width 24 height 24
click at [663, 590] on div at bounding box center [655, 678] width 24 height 24
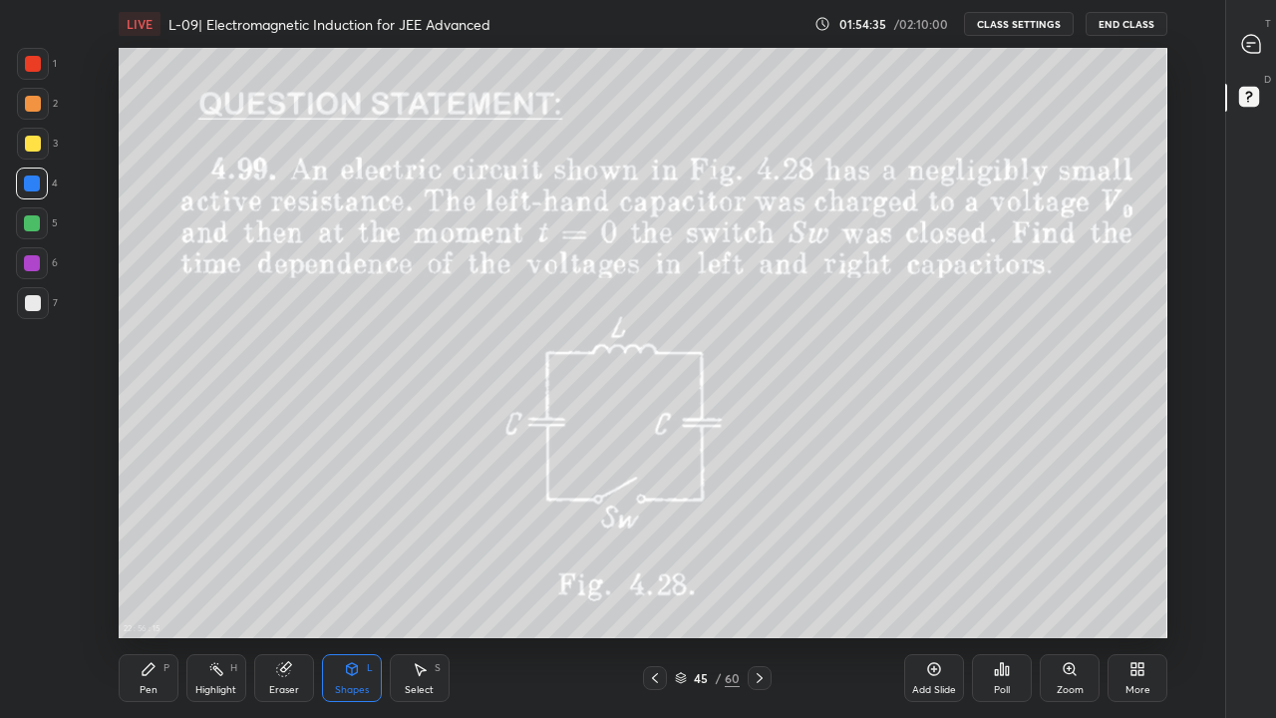
click at [755, 590] on div at bounding box center [760, 678] width 24 height 24
click at [760, 590] on icon at bounding box center [760, 678] width 16 height 16
click at [757, 590] on div at bounding box center [760, 678] width 24 height 24
click at [924, 590] on div "Add Slide" at bounding box center [934, 690] width 44 height 10
click at [32, 151] on div at bounding box center [33, 144] width 16 height 16
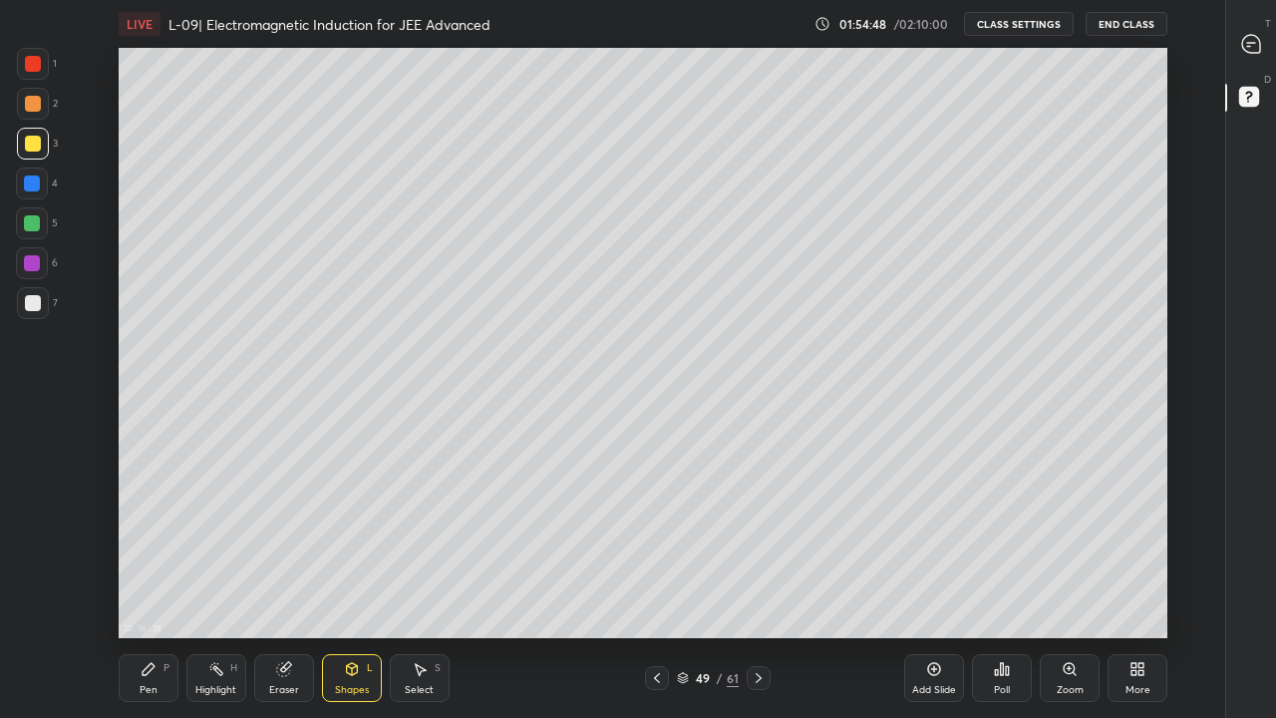
click at [162, 590] on div "Pen P" at bounding box center [149, 678] width 60 height 48
click at [666, 590] on div at bounding box center [657, 678] width 24 height 24
click at [654, 590] on icon at bounding box center [657, 678] width 16 height 16
click at [756, 590] on icon at bounding box center [759, 678] width 16 height 16
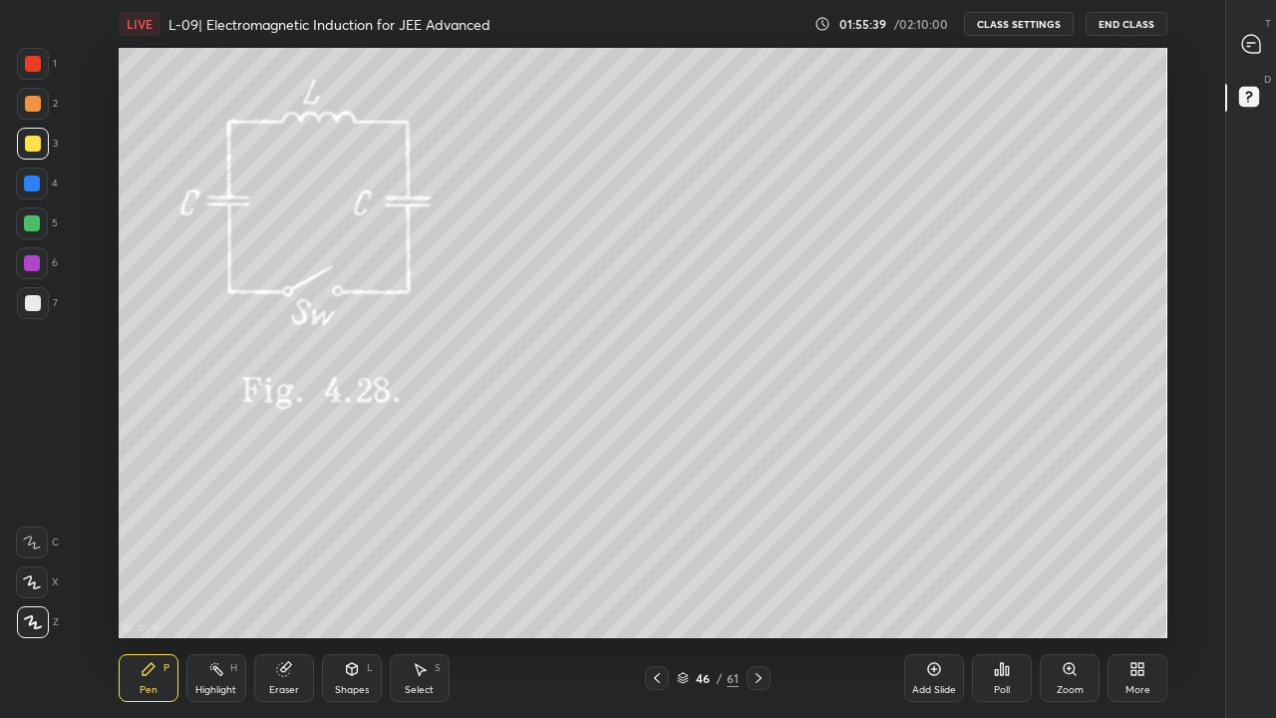
click at [758, 590] on icon at bounding box center [759, 678] width 16 height 16
click at [366, 590] on div "Shapes L" at bounding box center [352, 678] width 60 height 48
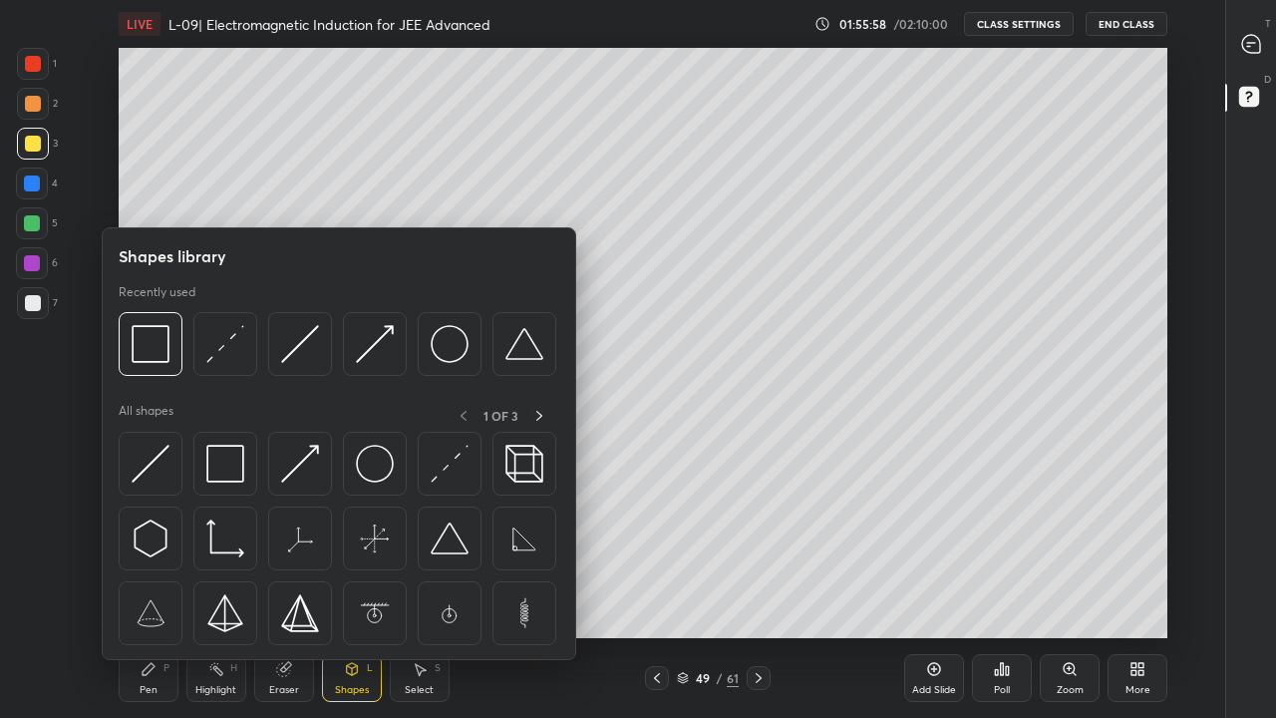
click at [237, 470] on img at bounding box center [225, 464] width 38 height 38
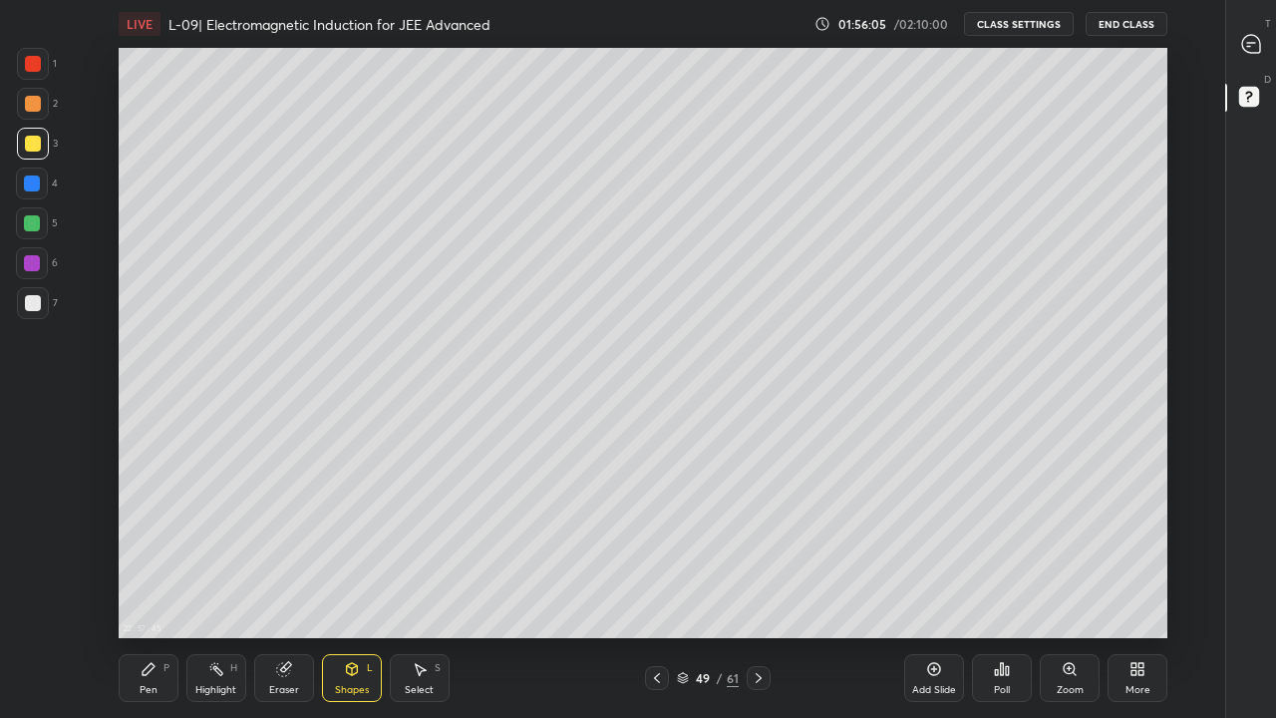
click at [154, 590] on div "Pen" at bounding box center [149, 690] width 18 height 10
click at [758, 590] on icon at bounding box center [759, 678] width 16 height 16
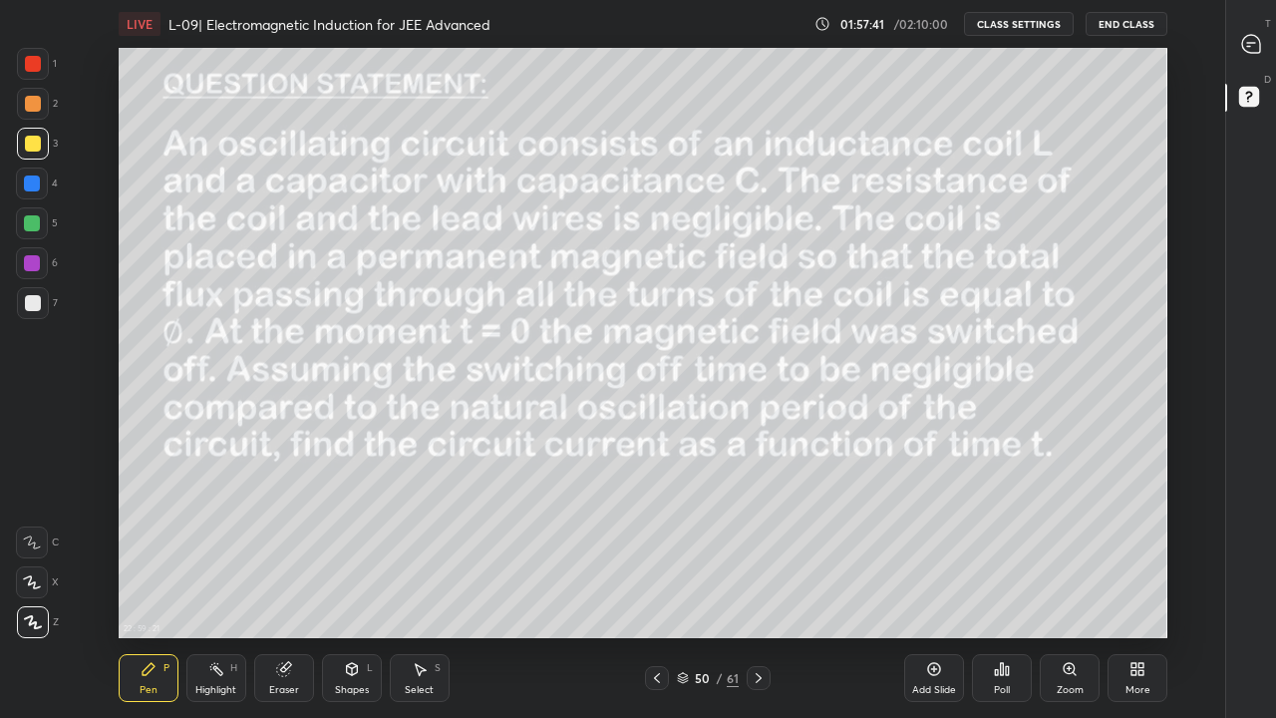
click at [342, 590] on div "Shapes L" at bounding box center [352, 678] width 60 height 48
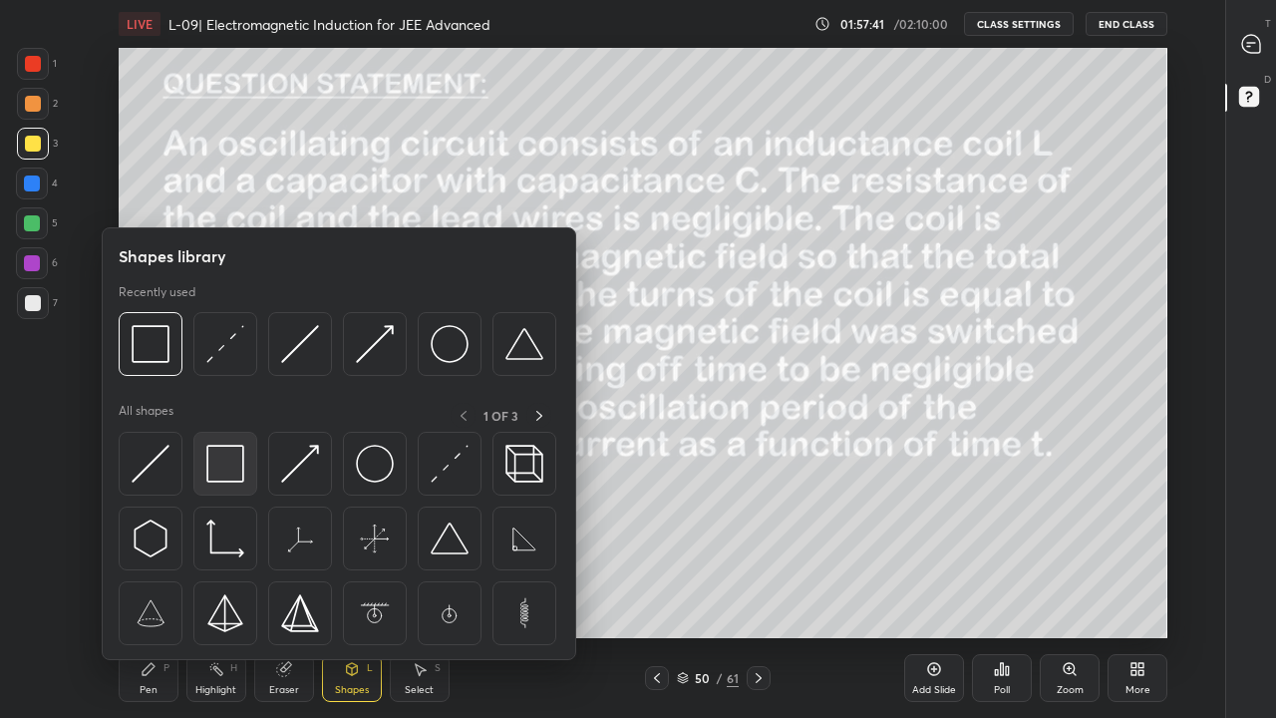
click at [229, 474] on img at bounding box center [225, 464] width 38 height 38
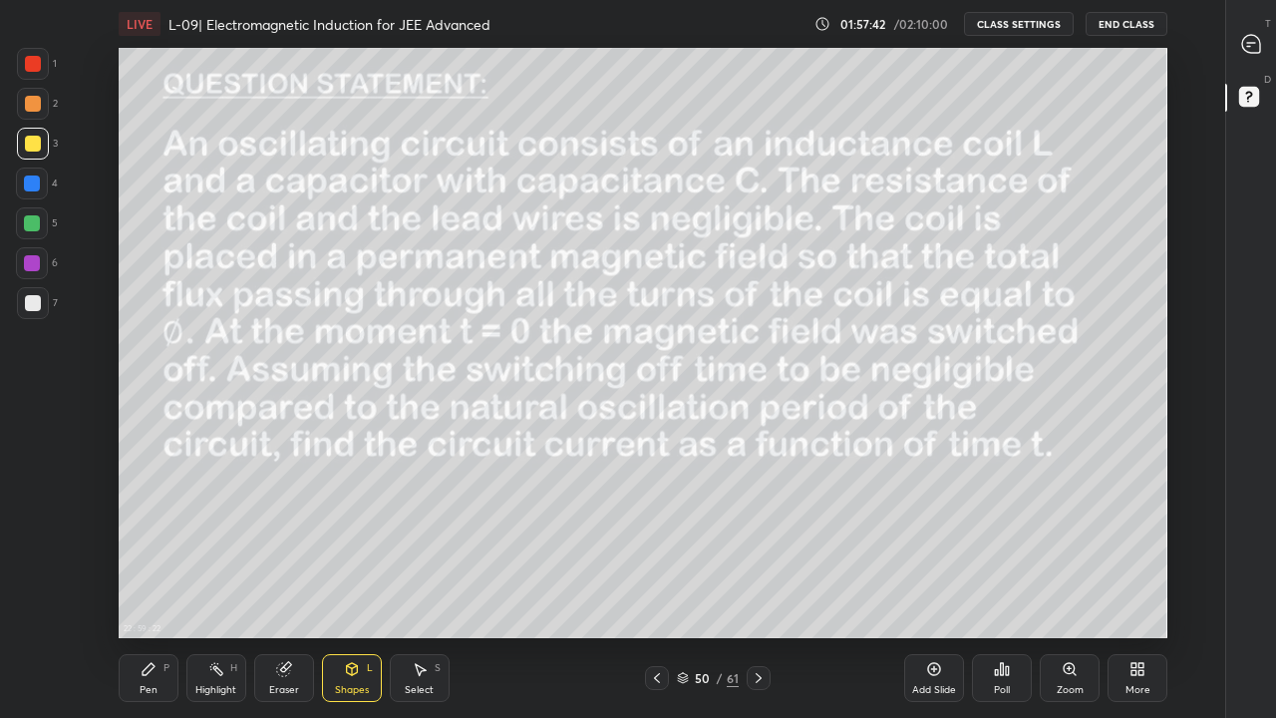
click at [43, 213] on div at bounding box center [32, 223] width 32 height 32
click at [144, 590] on icon at bounding box center [149, 669] width 16 height 16
click at [231, 590] on div "Highlight" at bounding box center [215, 690] width 41 height 10
click at [155, 590] on icon at bounding box center [149, 669] width 16 height 16
click at [46, 147] on div at bounding box center [33, 144] width 32 height 32
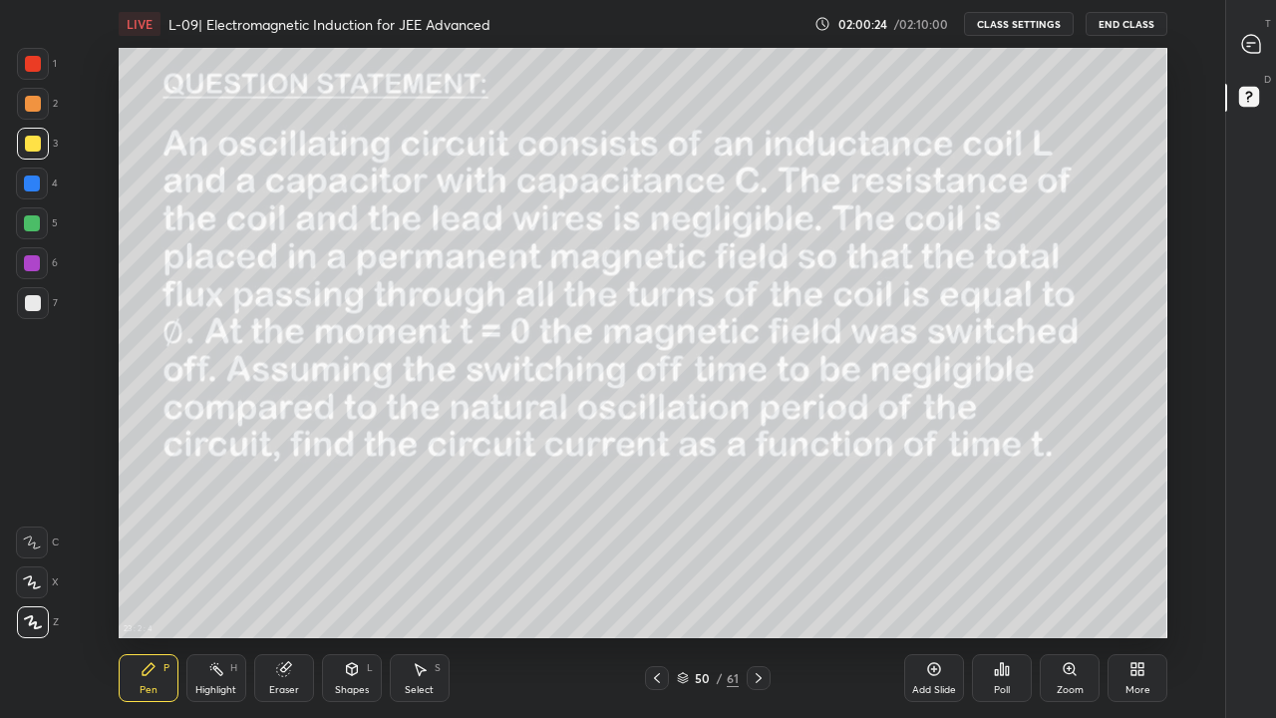
click at [931, 590] on div "Add Slide" at bounding box center [934, 690] width 44 height 10
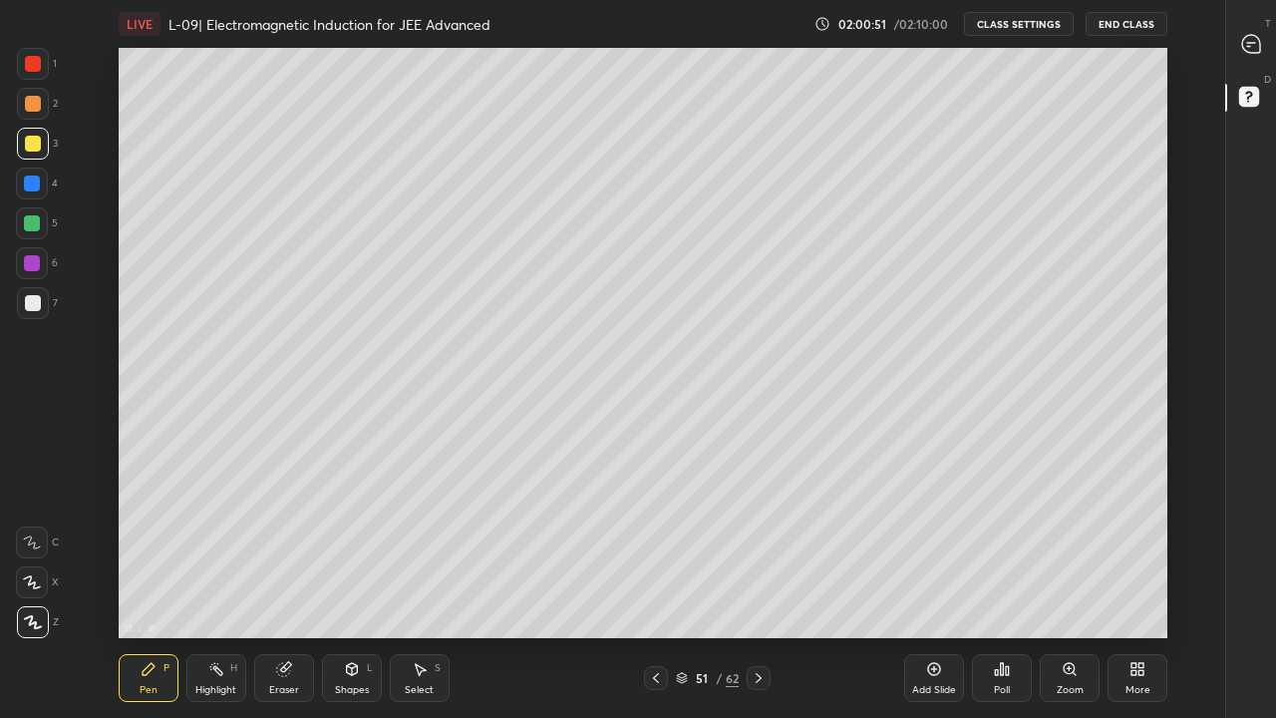
click at [36, 224] on div at bounding box center [32, 223] width 16 height 16
click at [41, 150] on div at bounding box center [33, 144] width 32 height 32
click at [286, 590] on icon at bounding box center [282, 669] width 13 height 13
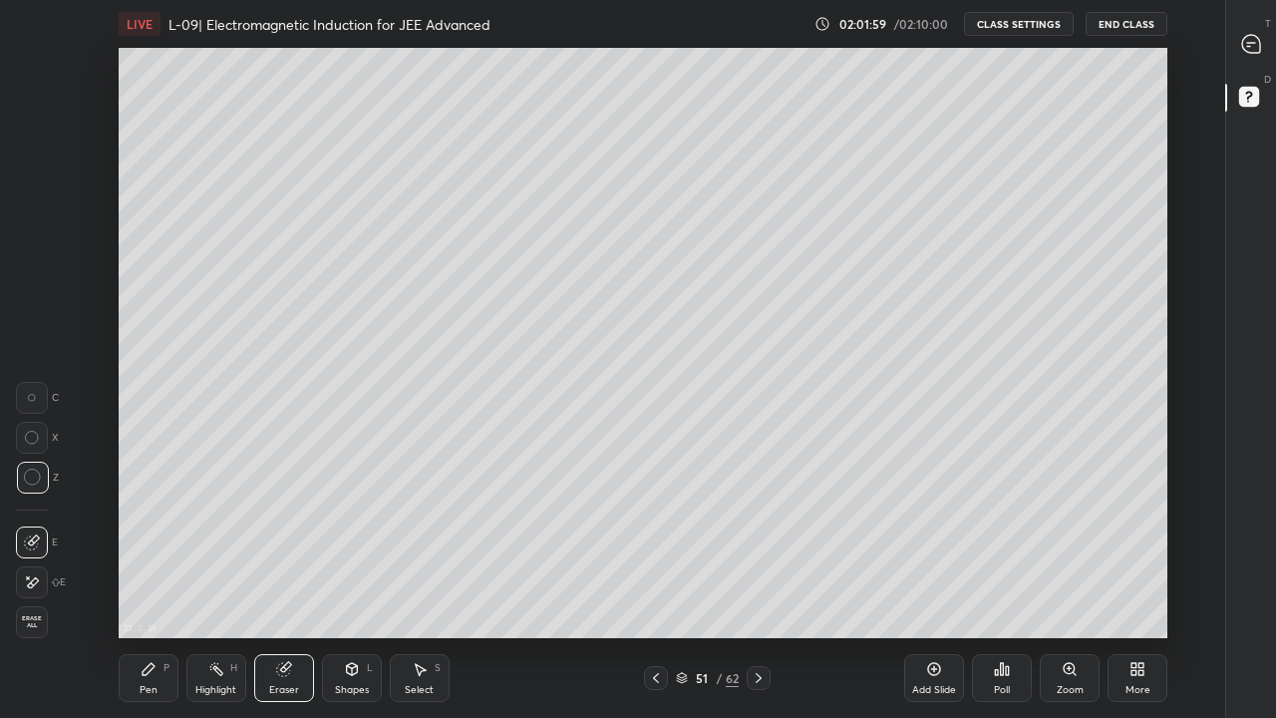
click at [144, 590] on icon at bounding box center [149, 669] width 12 height 12
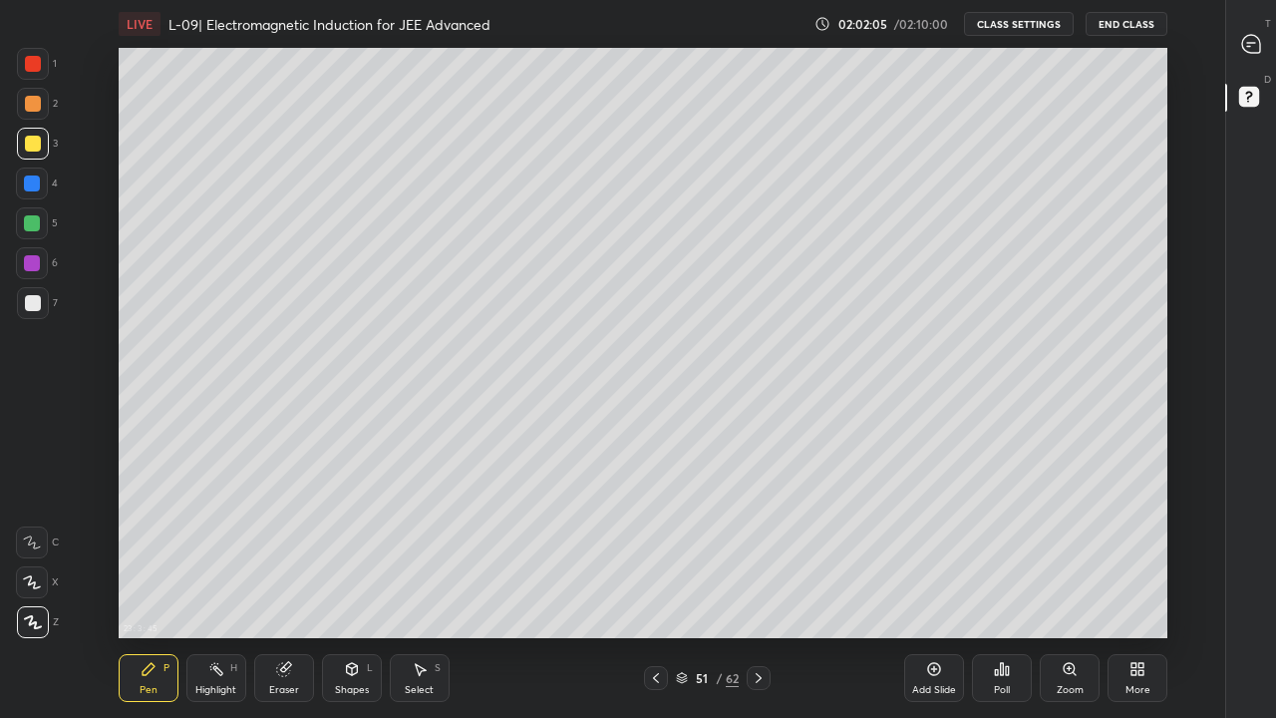
click at [295, 590] on div "Eraser" at bounding box center [284, 678] width 60 height 48
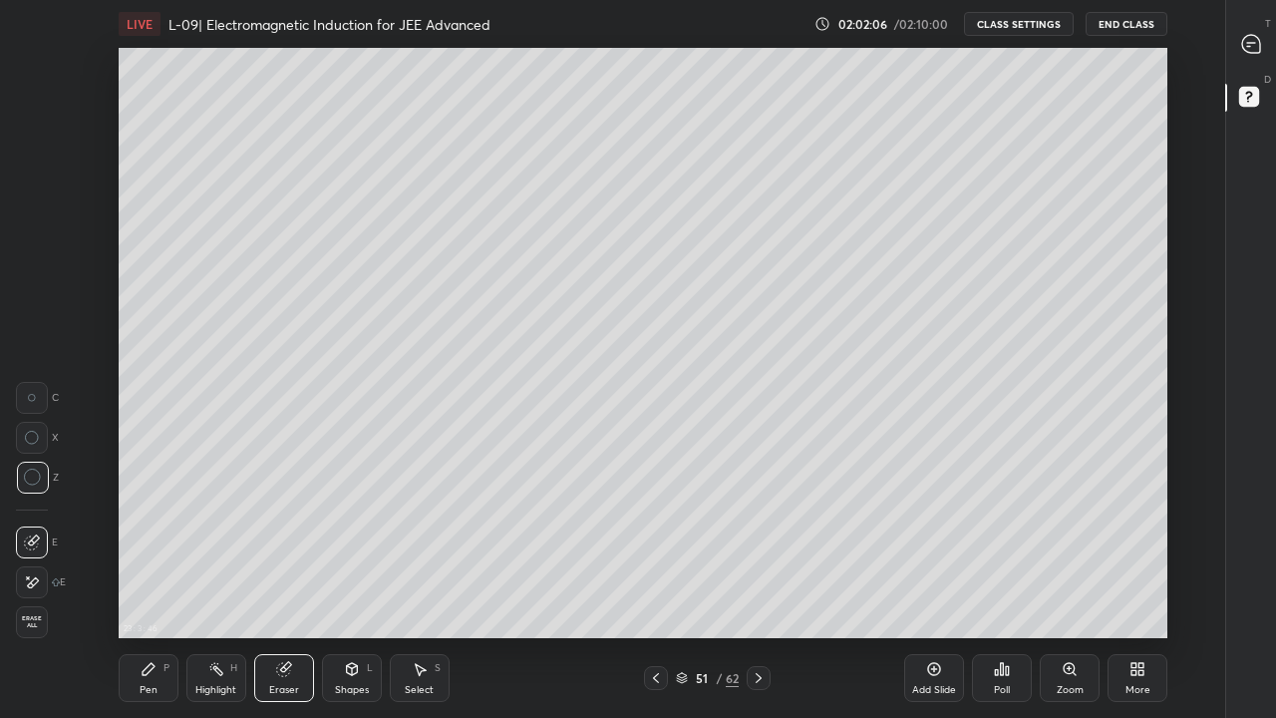
click at [151, 590] on div "Pen P" at bounding box center [149, 678] width 60 height 48
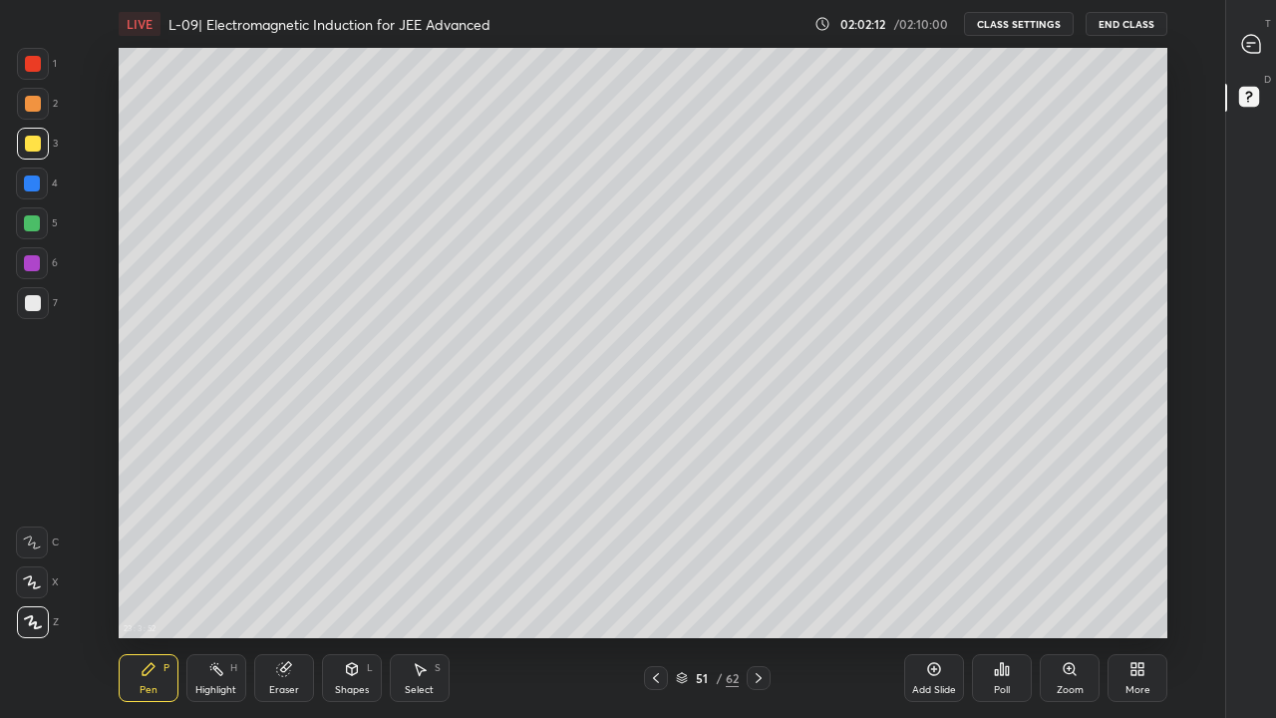
click at [280, 590] on div "Eraser" at bounding box center [284, 678] width 60 height 48
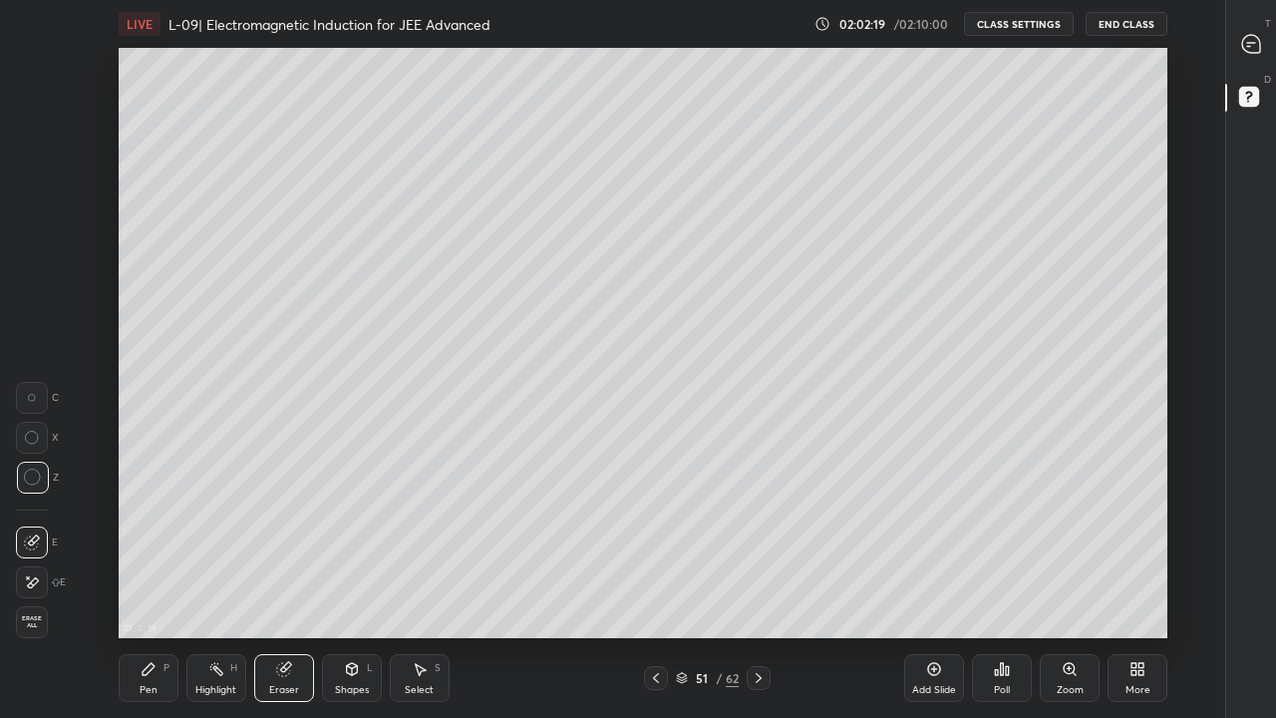
click at [150, 590] on icon at bounding box center [149, 669] width 12 height 12
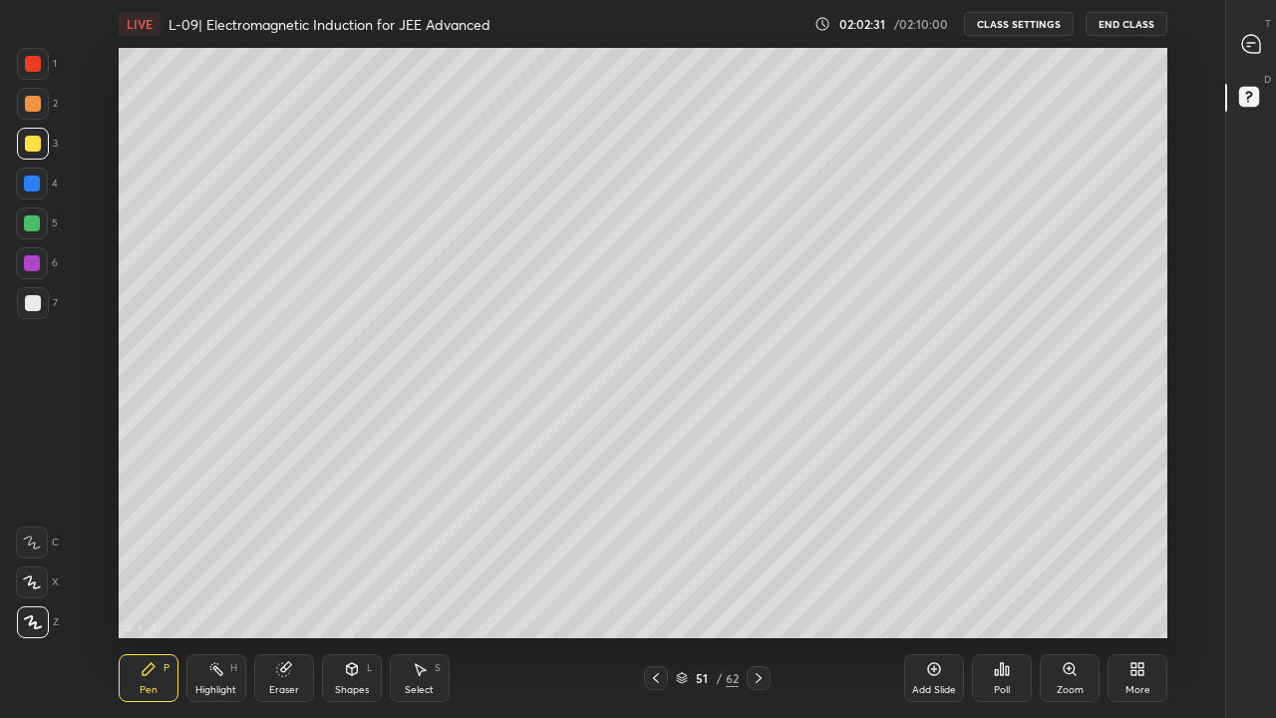
click at [290, 590] on div "Eraser" at bounding box center [284, 678] width 60 height 48
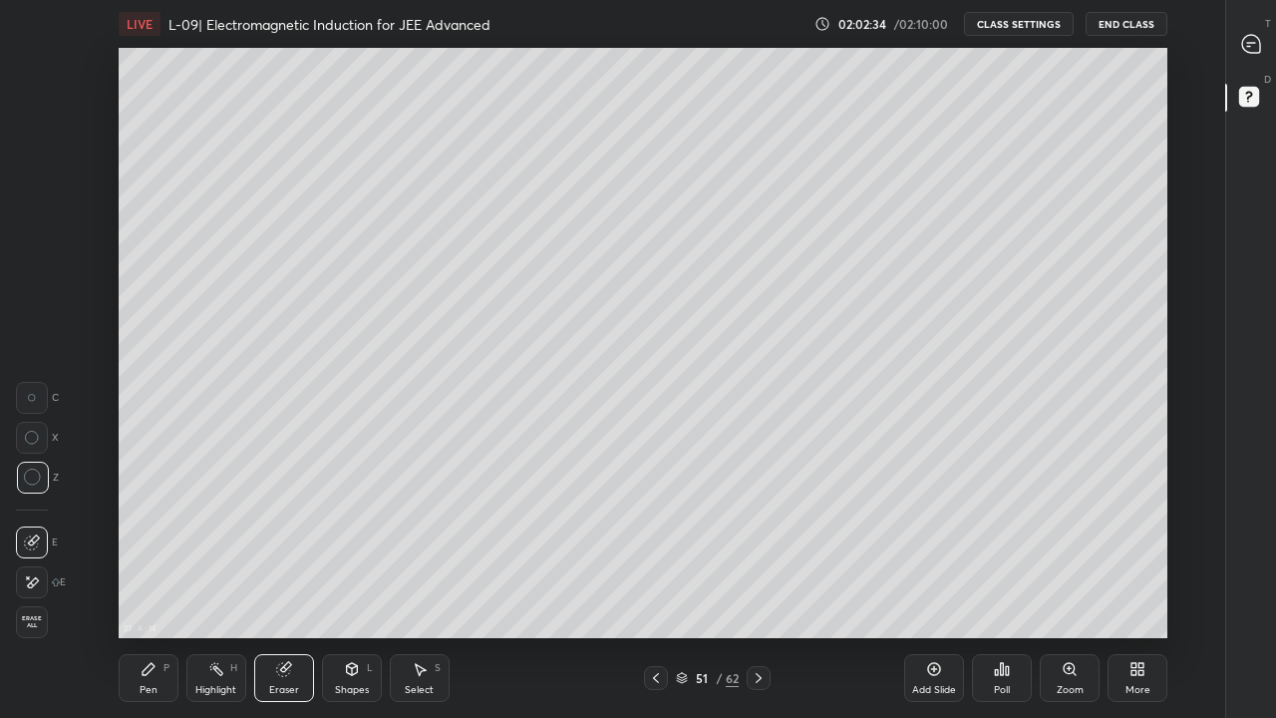
click at [355, 590] on icon at bounding box center [352, 669] width 16 height 16
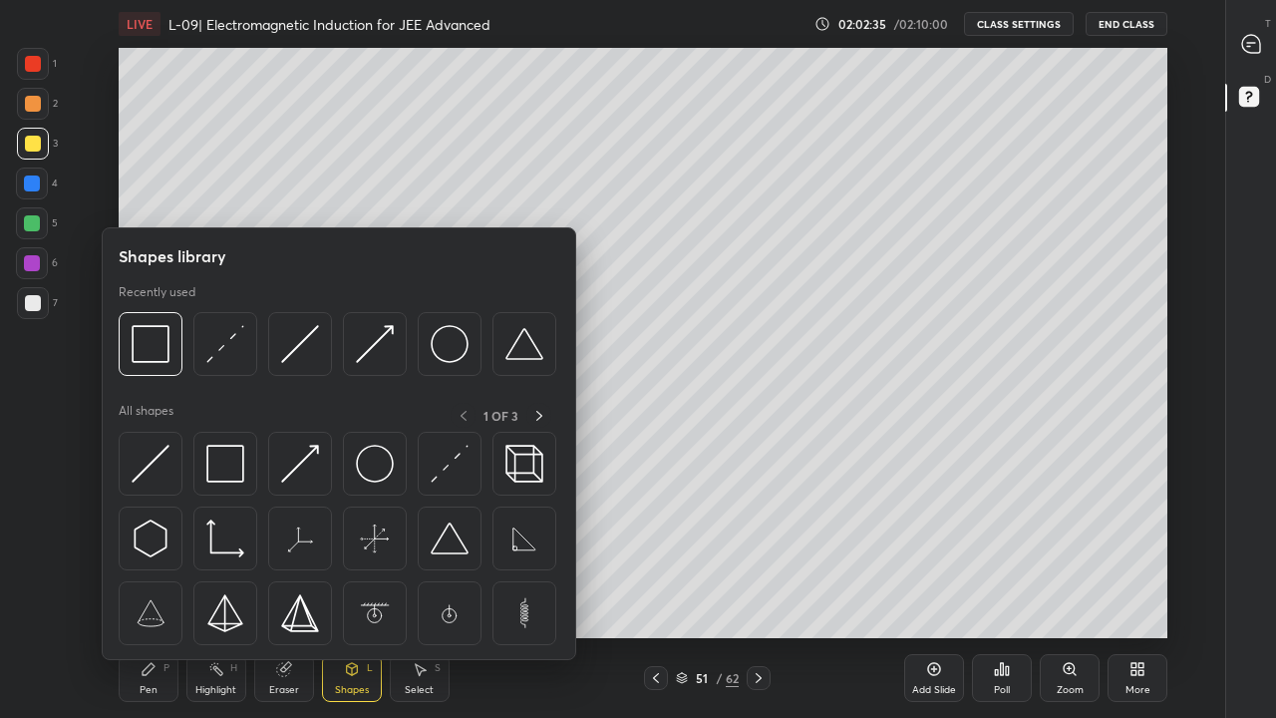
click at [444, 461] on img at bounding box center [450, 464] width 38 height 38
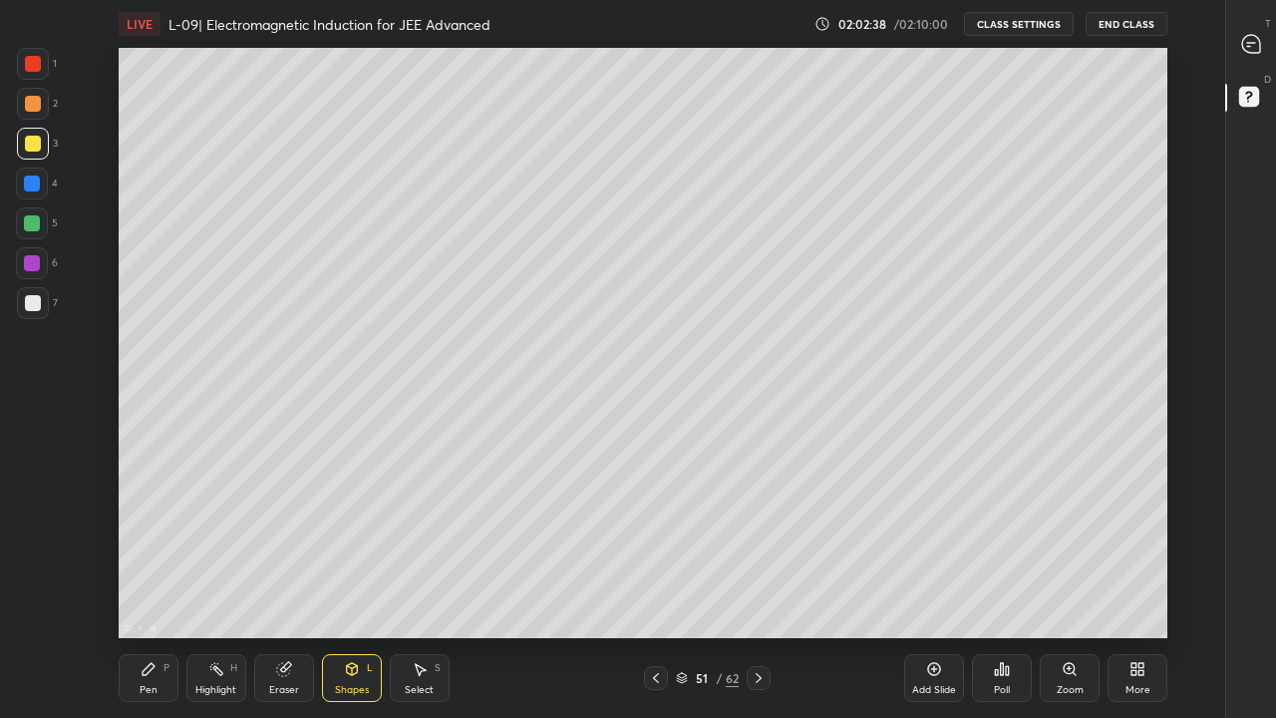
click at [152, 590] on div "Pen P" at bounding box center [149, 678] width 60 height 48
click at [36, 226] on div at bounding box center [32, 223] width 16 height 16
click at [288, 590] on div "Eraser" at bounding box center [284, 678] width 60 height 48
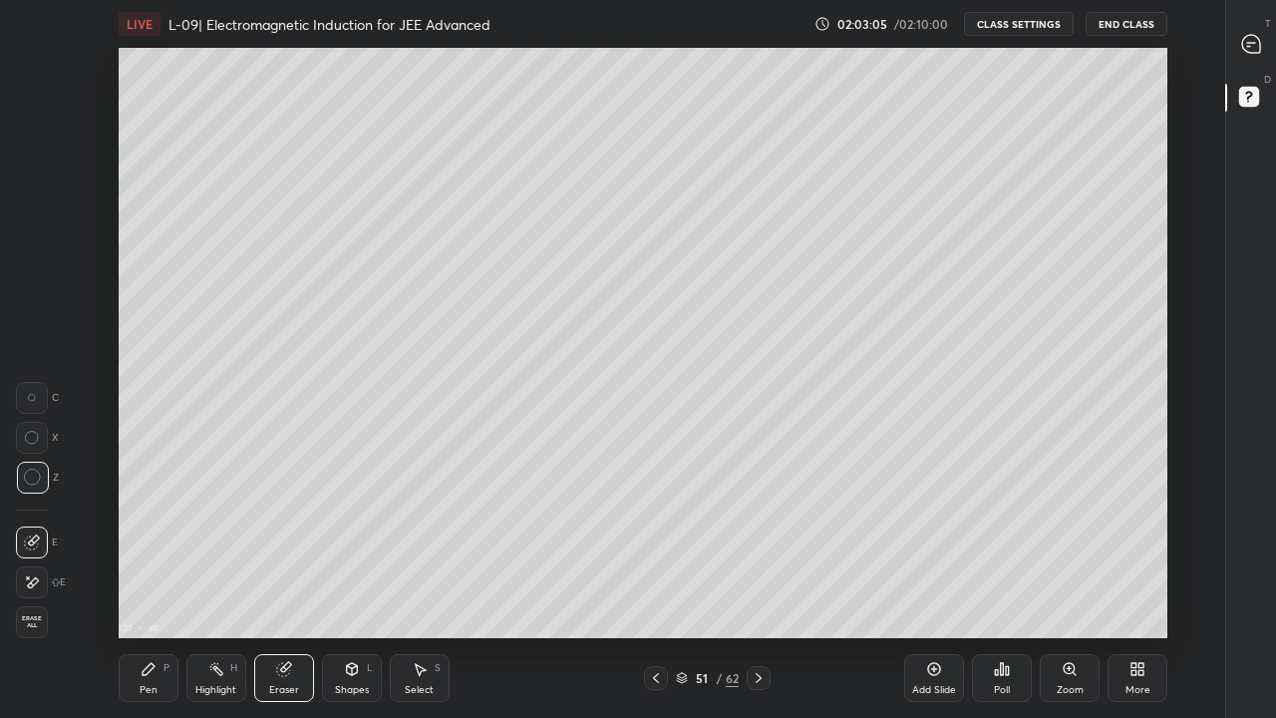
click at [152, 590] on div "Pen P" at bounding box center [149, 678] width 60 height 48
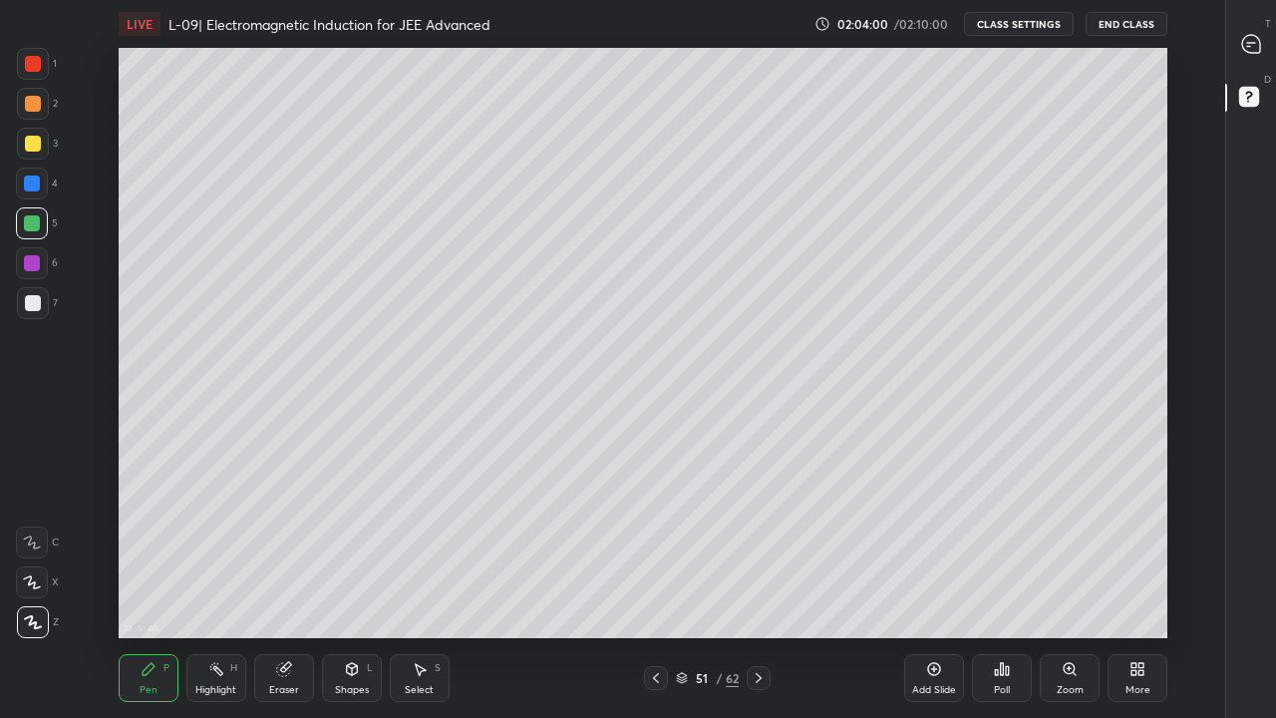
click at [656, 590] on icon at bounding box center [656, 678] width 16 height 16
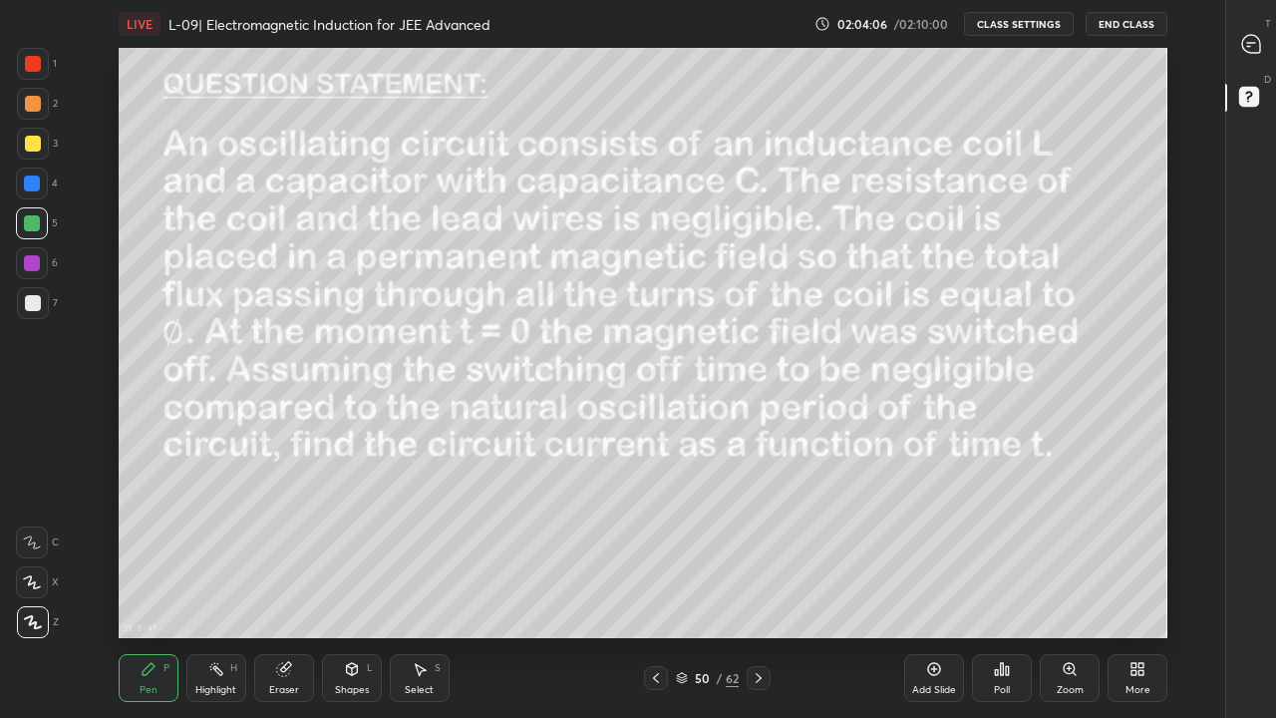
click at [42, 304] on div at bounding box center [33, 303] width 32 height 32
click at [759, 590] on icon at bounding box center [759, 678] width 16 height 16
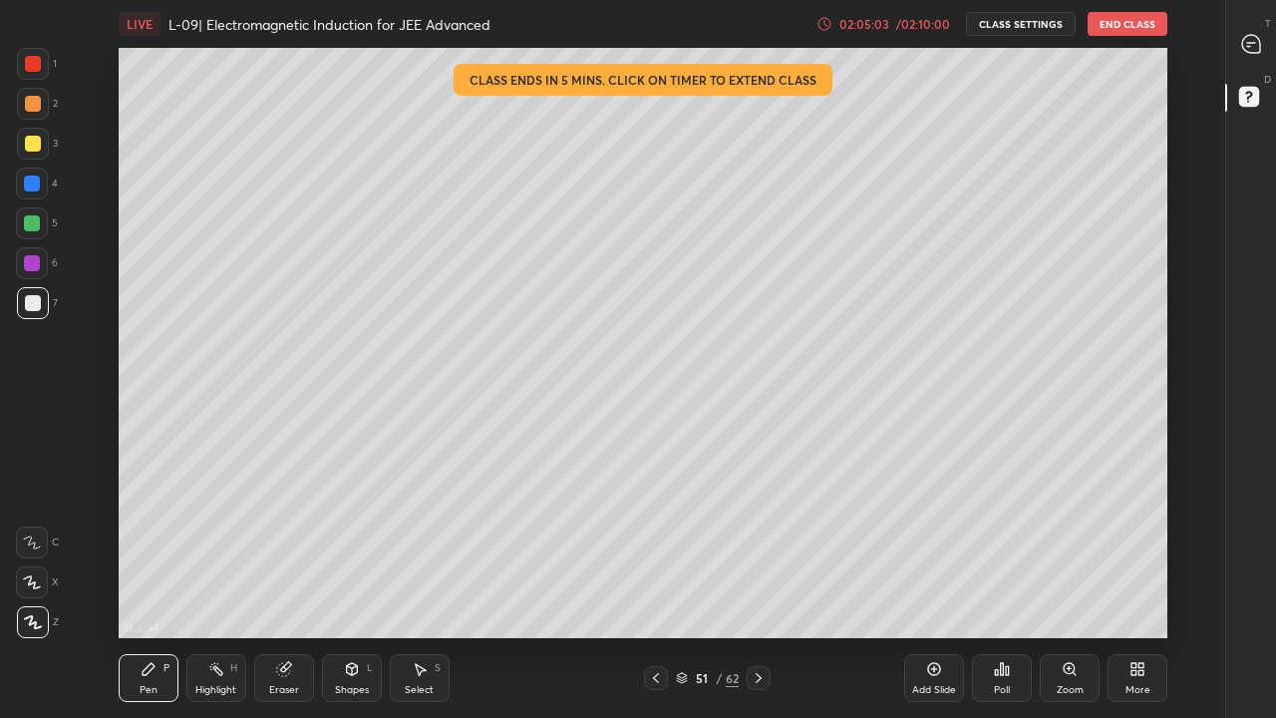
click at [876, 24] on div "02:05:03" at bounding box center [865, 24] width 56 height 12
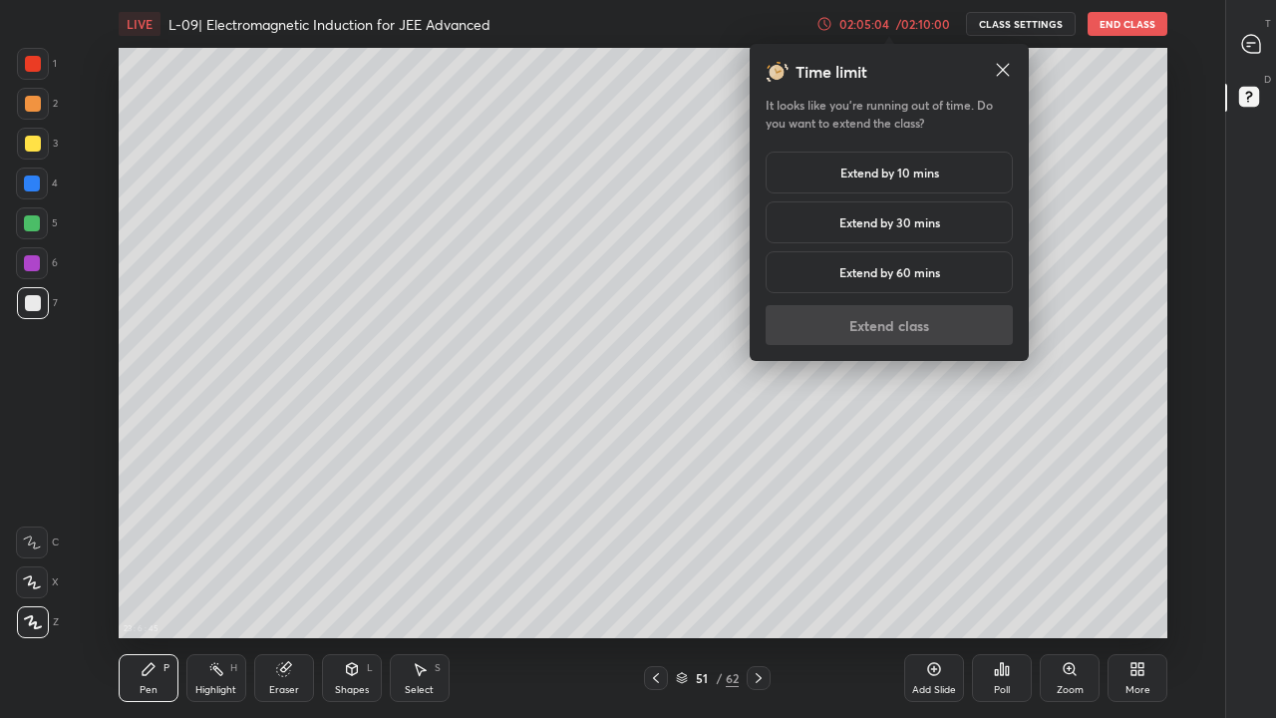
click at [884, 222] on h5 "Extend by 30 mins" at bounding box center [889, 222] width 101 height 18
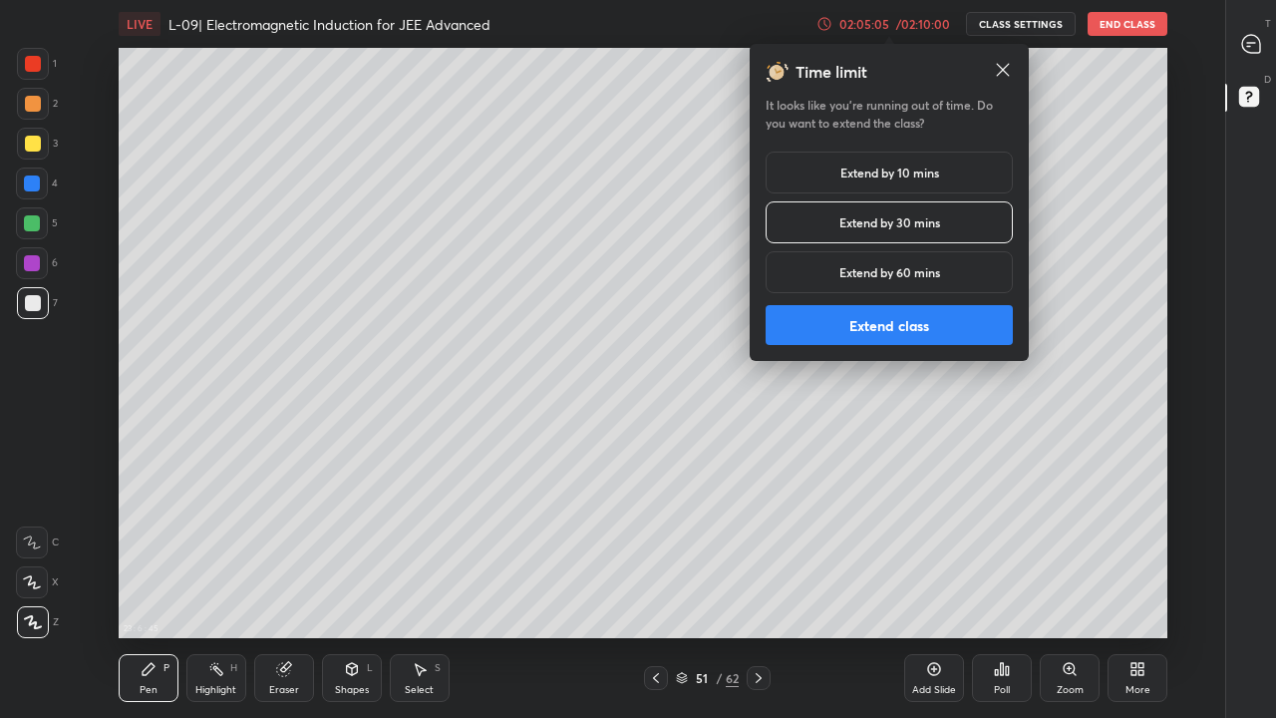
click at [869, 325] on button "Extend class" at bounding box center [889, 325] width 247 height 40
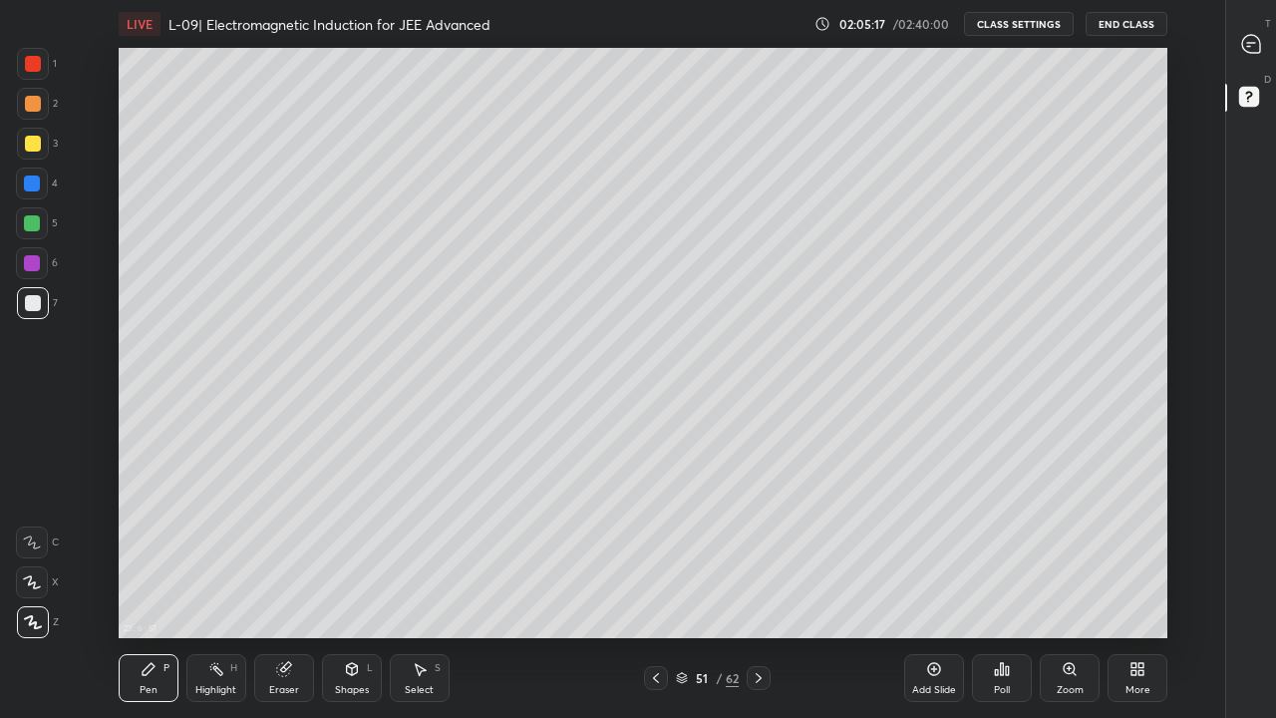
click at [658, 590] on icon at bounding box center [656, 678] width 16 height 16
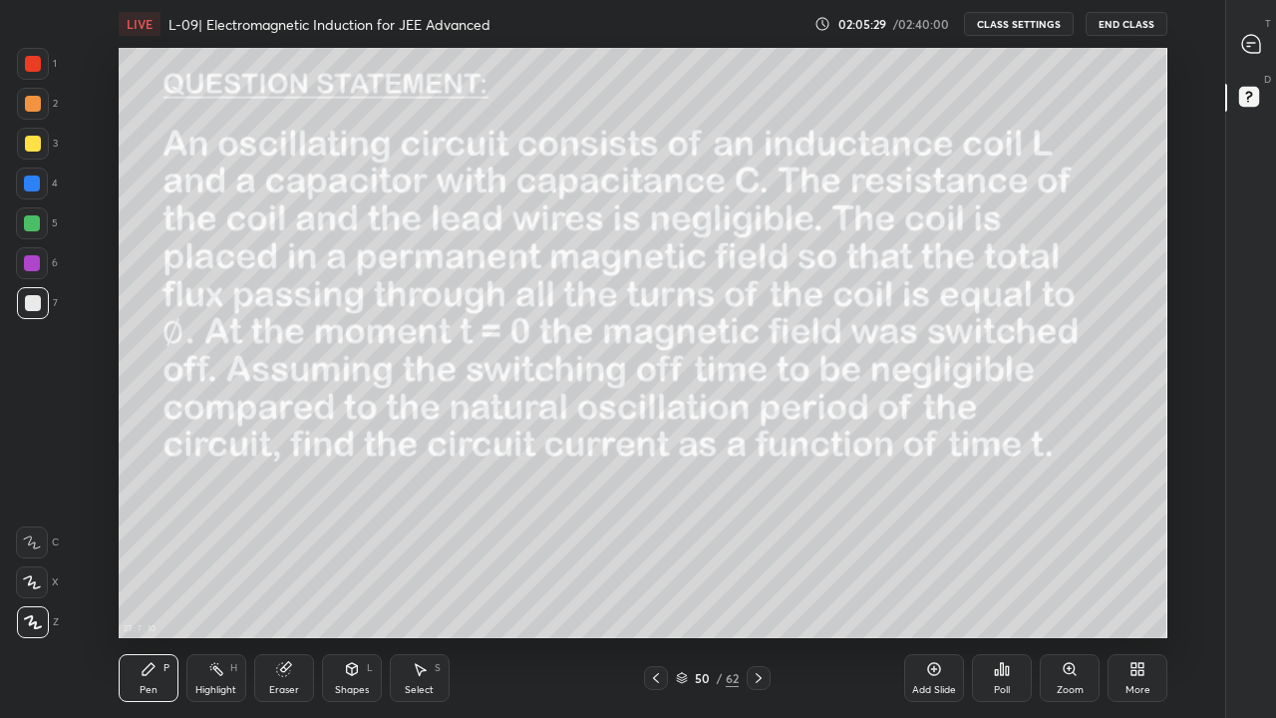
click at [758, 590] on icon at bounding box center [759, 678] width 16 height 16
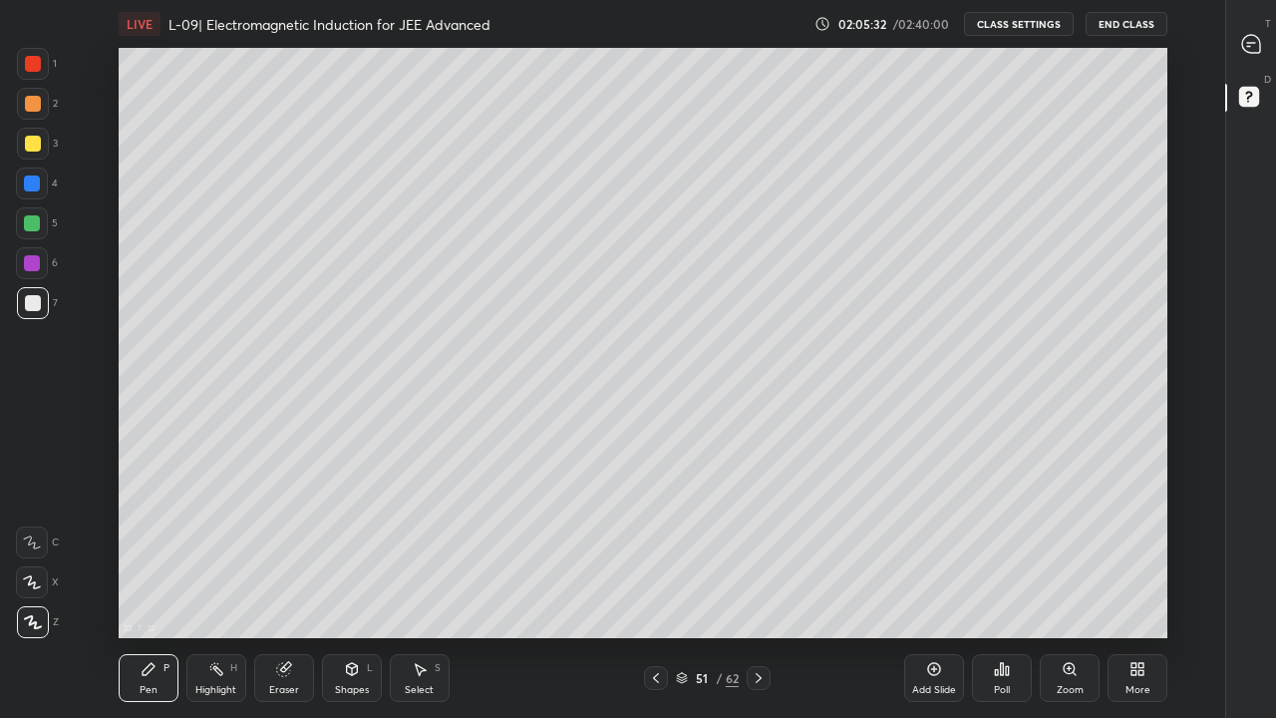
click at [759, 590] on icon at bounding box center [759, 678] width 16 height 16
click at [719, 590] on div "/" at bounding box center [719, 678] width 6 height 12
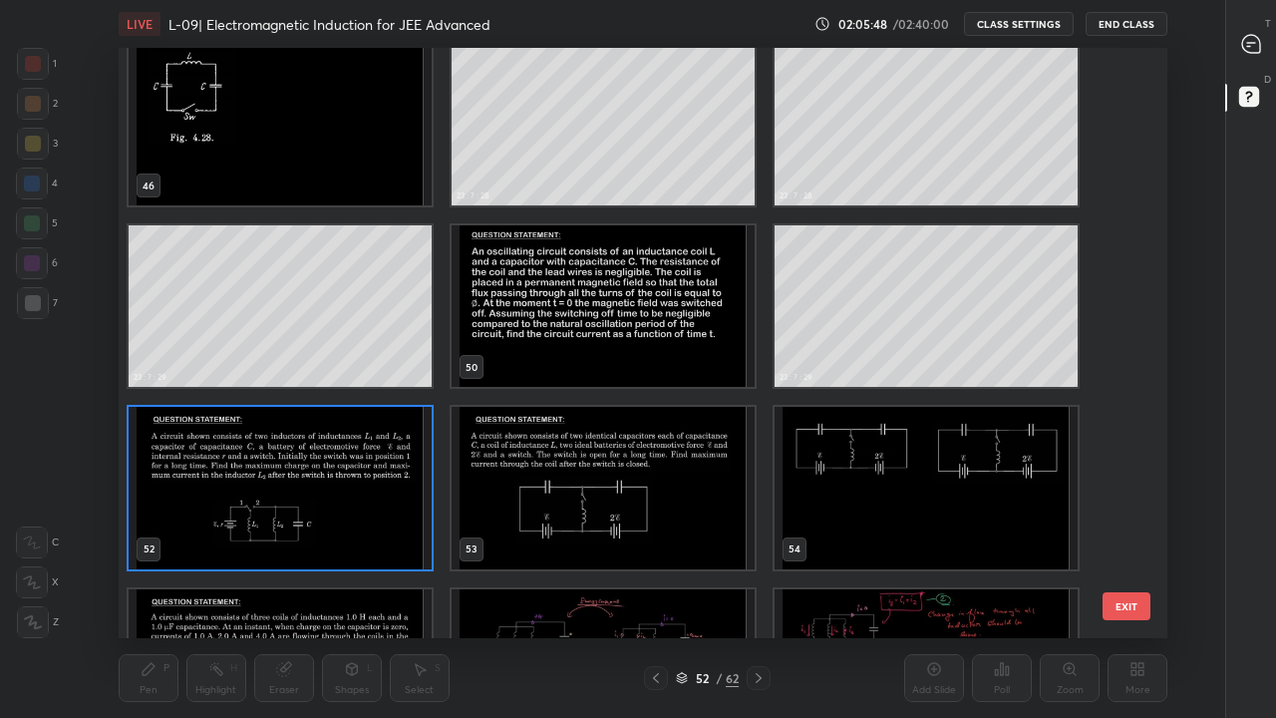
scroll to position [2727, 0]
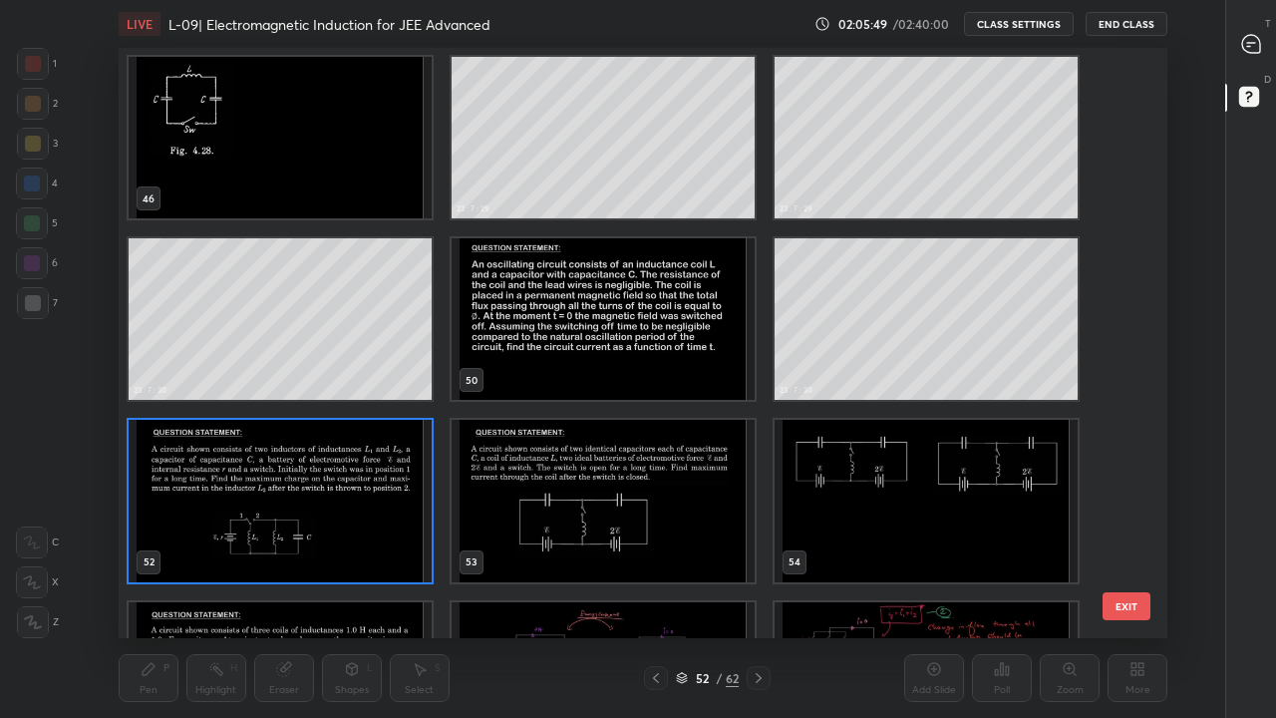
click at [364, 517] on img "grid" at bounding box center [280, 501] width 303 height 162
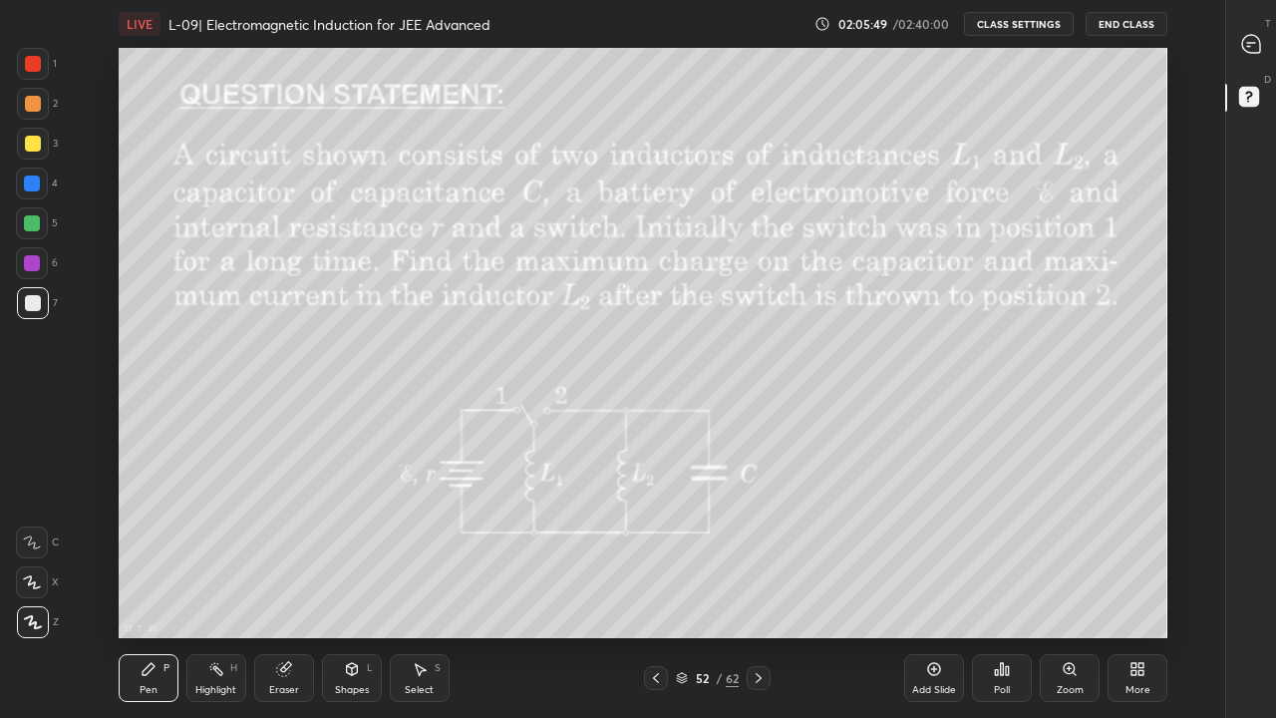
click at [364, 517] on img "grid" at bounding box center [280, 501] width 303 height 162
click at [223, 590] on icon at bounding box center [216, 669] width 16 height 16
click at [28, 223] on div at bounding box center [32, 223] width 16 height 16
click at [36, 141] on div at bounding box center [33, 144] width 16 height 16
click at [155, 590] on icon at bounding box center [149, 669] width 16 height 16
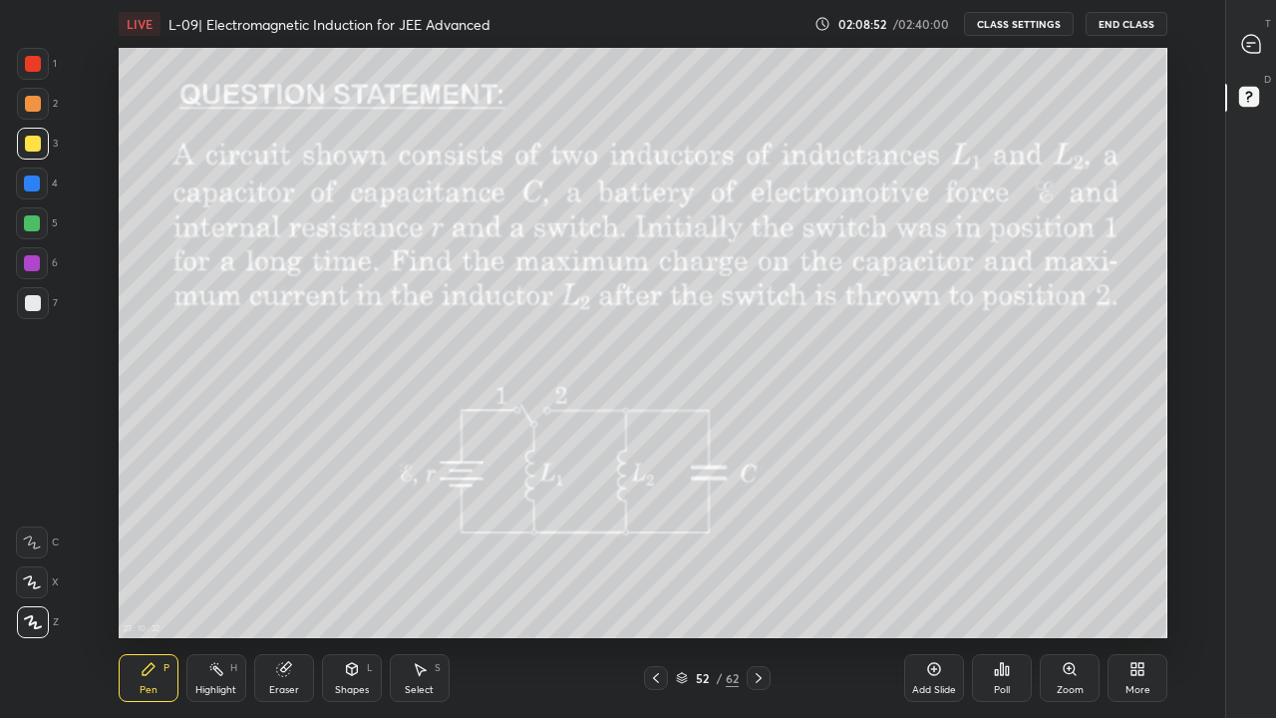
click at [39, 305] on div at bounding box center [33, 303] width 16 height 16
click at [37, 222] on div at bounding box center [32, 223] width 16 height 16
click at [761, 590] on icon at bounding box center [759, 678] width 16 height 16
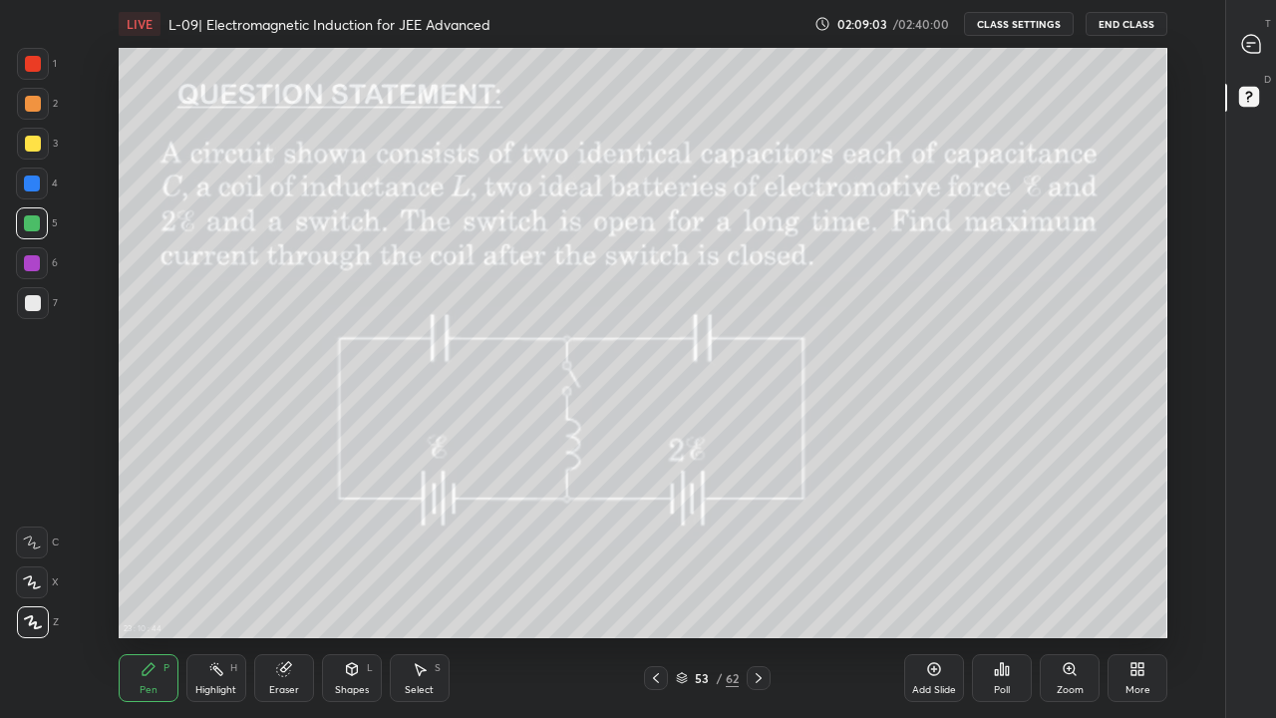
click at [656, 590] on icon at bounding box center [656, 678] width 6 height 10
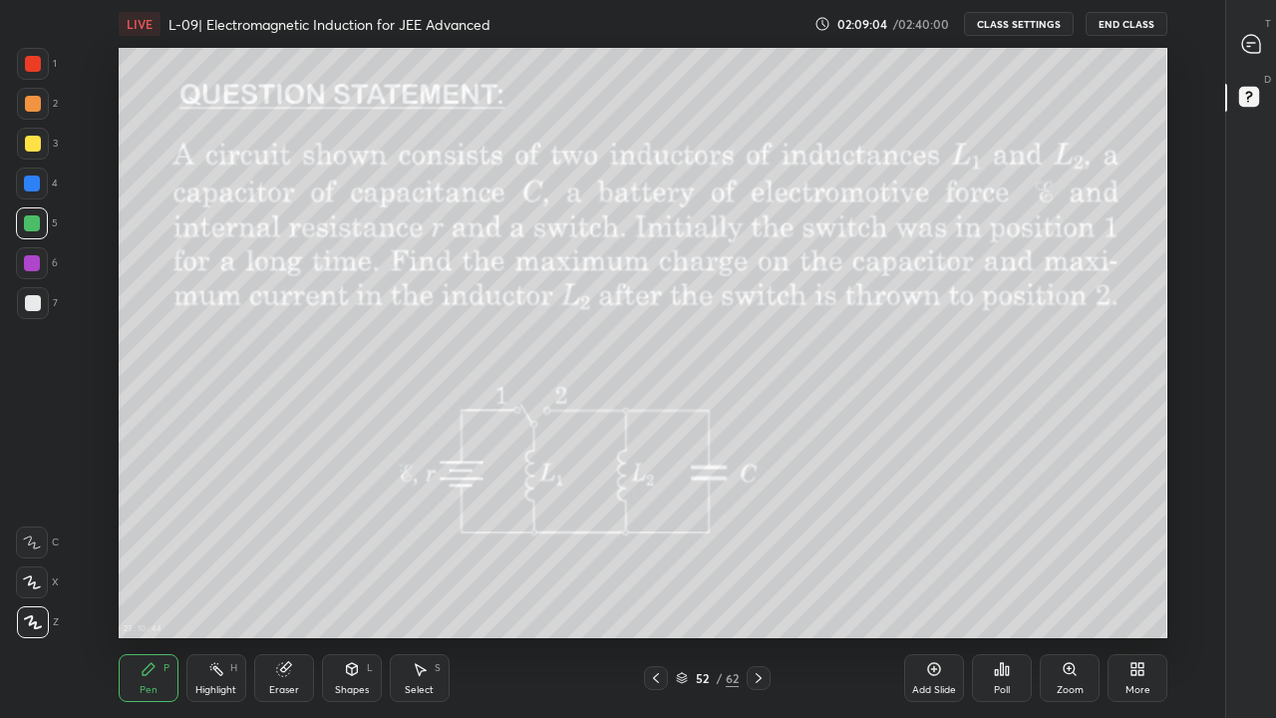
click at [928, 590] on icon at bounding box center [934, 669] width 16 height 16
click at [35, 307] on div at bounding box center [33, 303] width 16 height 16
click at [32, 228] on div at bounding box center [32, 223] width 16 height 16
click at [221, 590] on div "Highlight" at bounding box center [215, 690] width 41 height 10
click at [283, 590] on div "Eraser" at bounding box center [284, 678] width 60 height 48
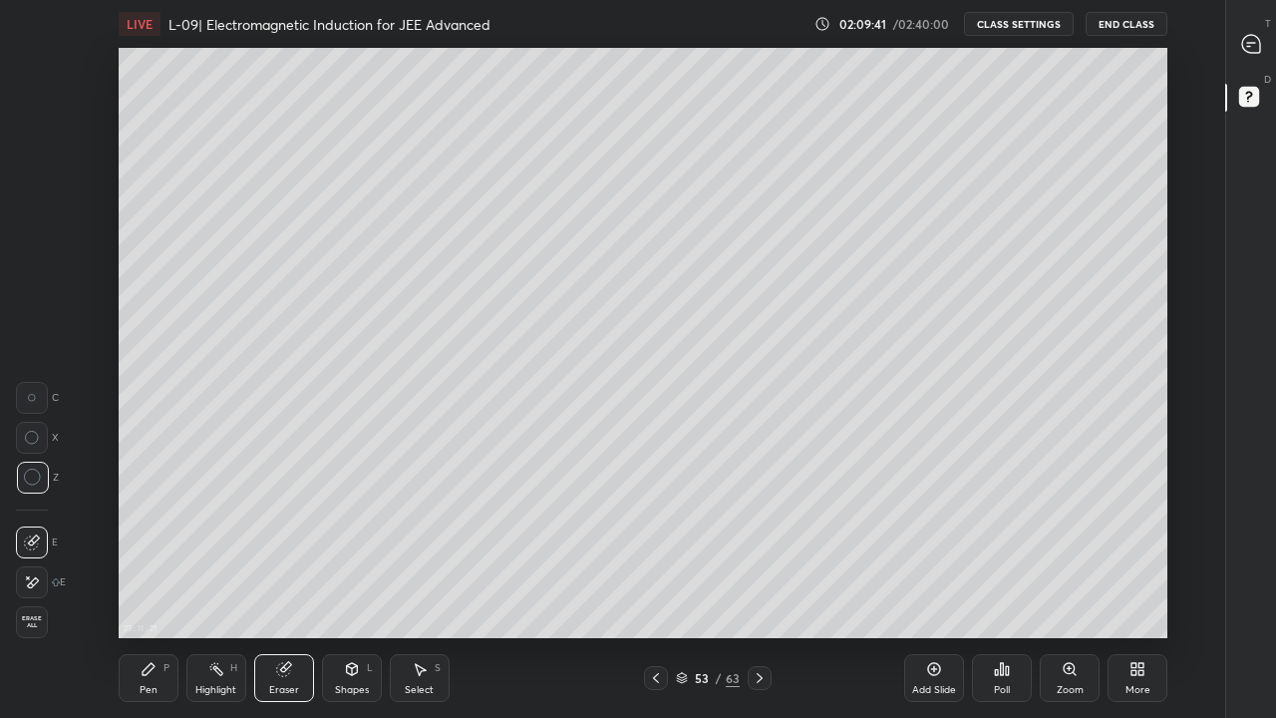
click at [151, 590] on div "Pen P" at bounding box center [149, 678] width 60 height 48
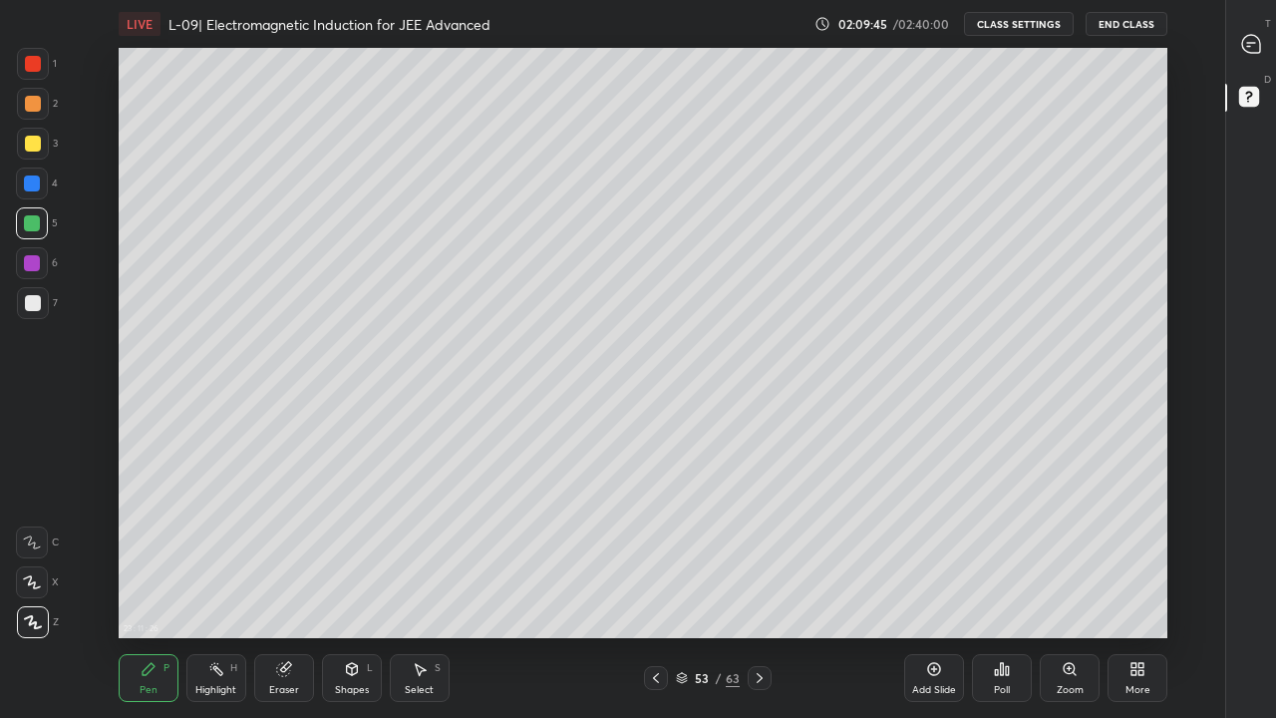
click at [659, 590] on icon at bounding box center [656, 678] width 16 height 16
click at [759, 590] on icon at bounding box center [760, 678] width 16 height 16
click at [357, 590] on icon at bounding box center [352, 669] width 16 height 16
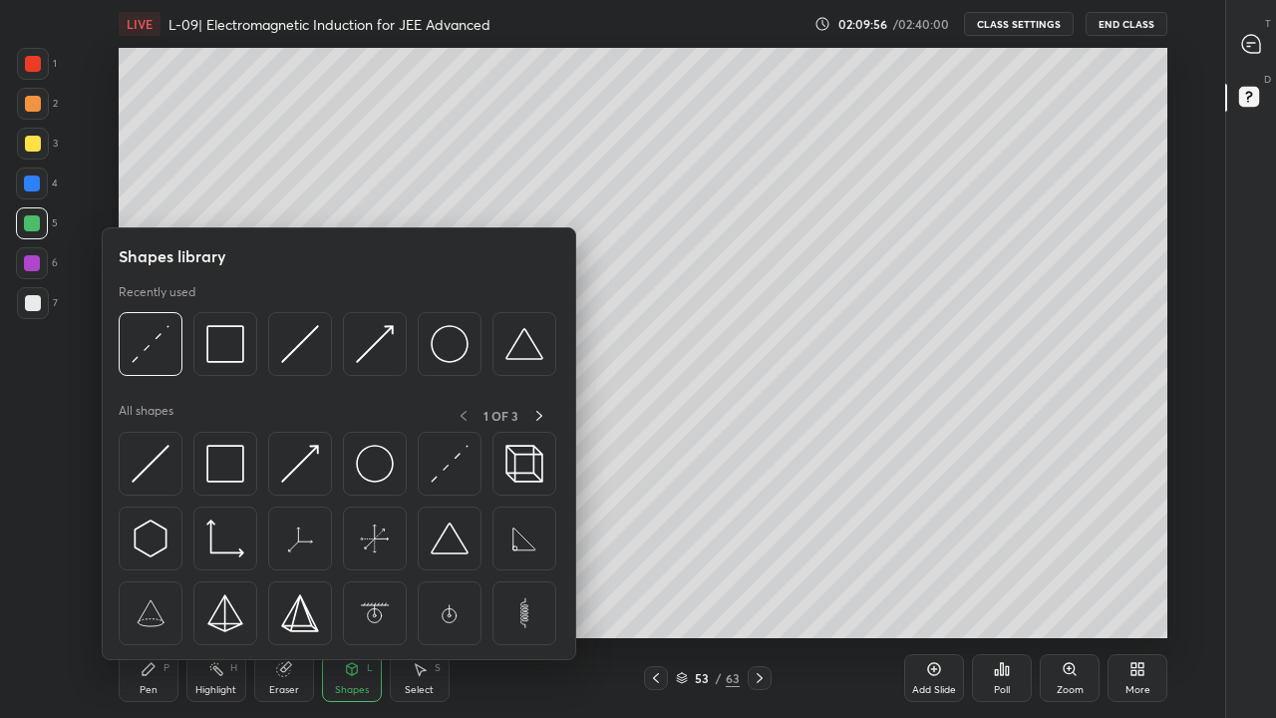
click at [294, 590] on div "Eraser" at bounding box center [284, 678] width 60 height 48
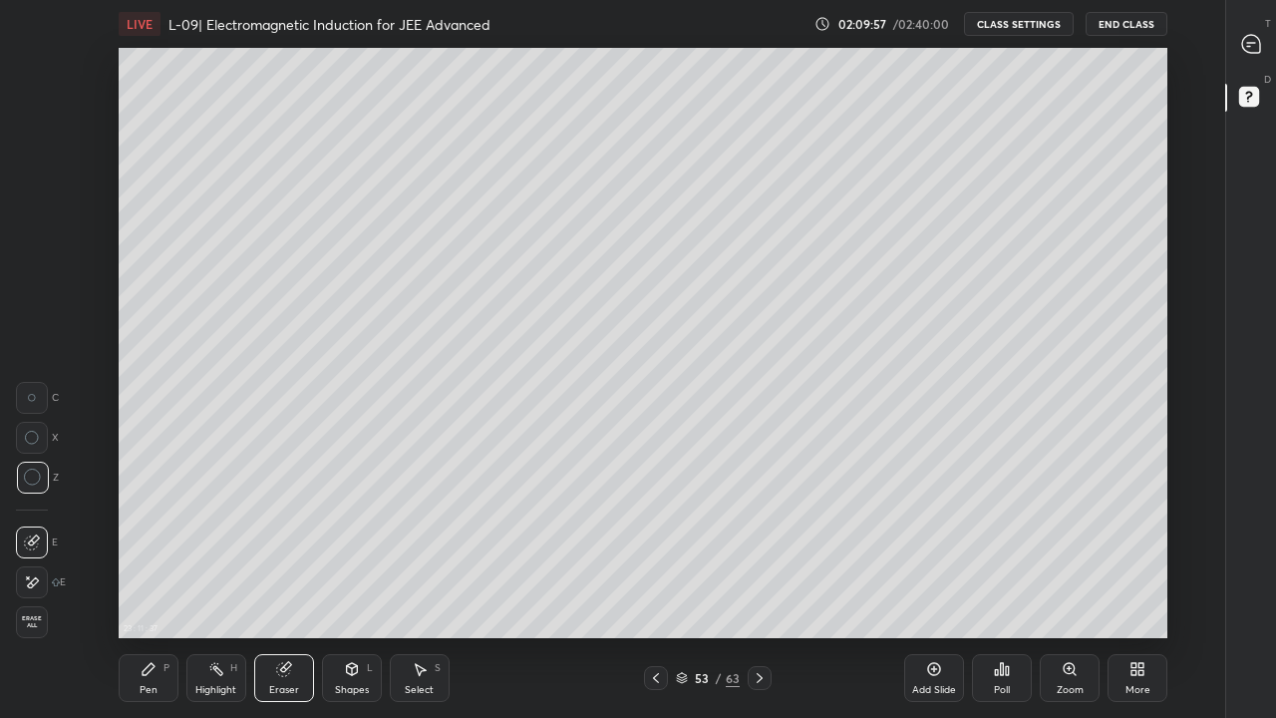
click at [166, 590] on div "P" at bounding box center [167, 668] width 6 height 10
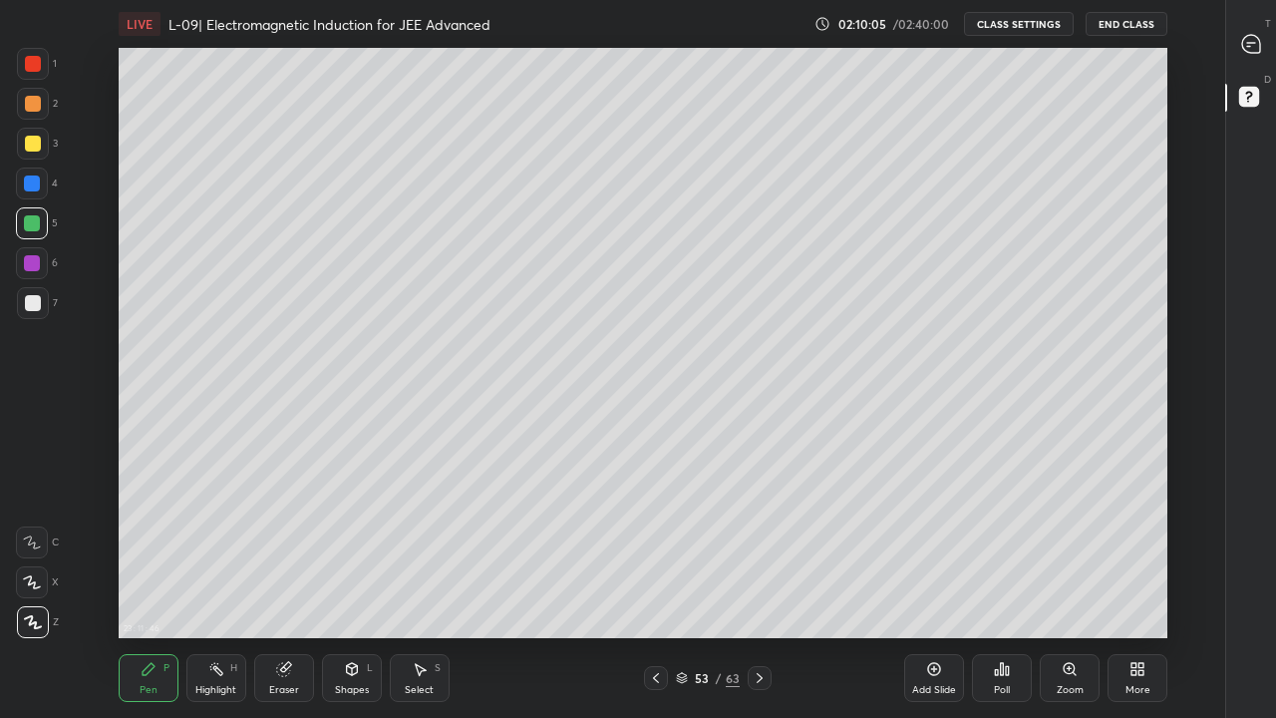
click at [39, 136] on div at bounding box center [33, 144] width 32 height 32
click at [34, 229] on div at bounding box center [32, 223] width 16 height 16
click at [42, 102] on div at bounding box center [33, 104] width 32 height 32
click at [39, 307] on div at bounding box center [33, 303] width 16 height 16
click at [35, 218] on div at bounding box center [32, 223] width 16 height 16
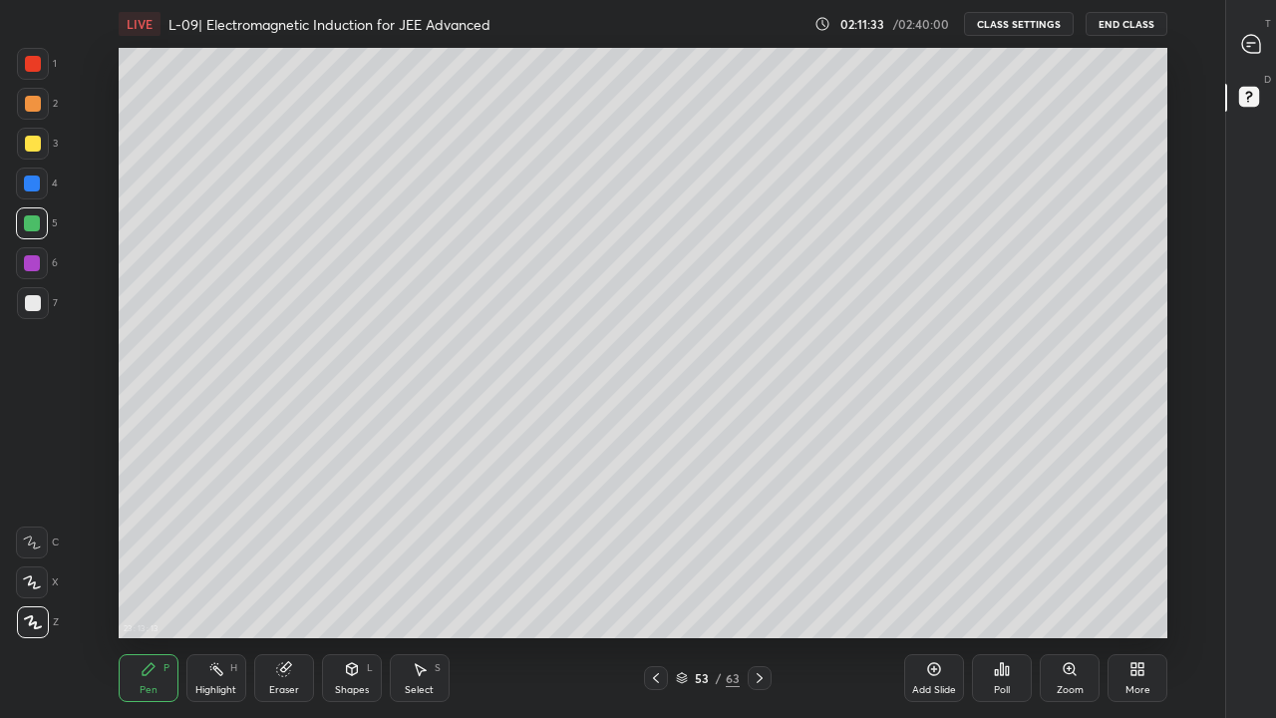
click at [32, 141] on div at bounding box center [33, 144] width 16 height 16
click at [302, 590] on div "Eraser" at bounding box center [284, 678] width 60 height 48
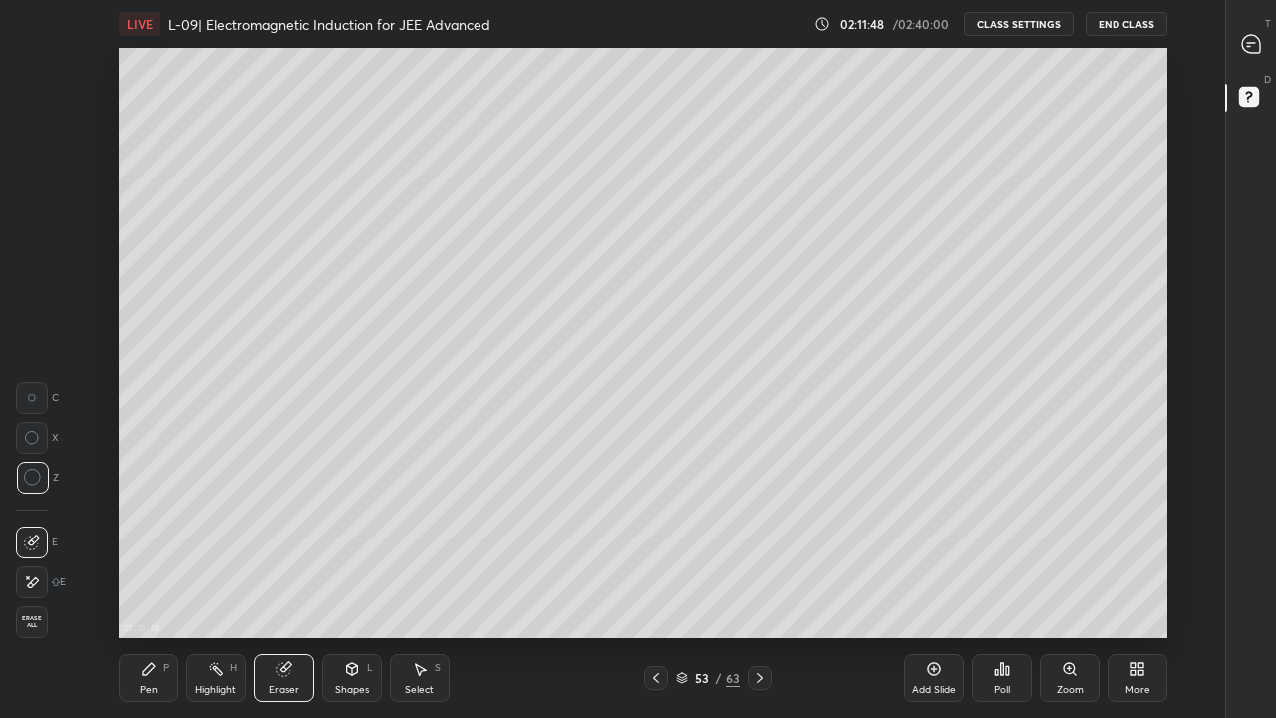
click at [159, 590] on div "Pen P" at bounding box center [149, 678] width 60 height 48
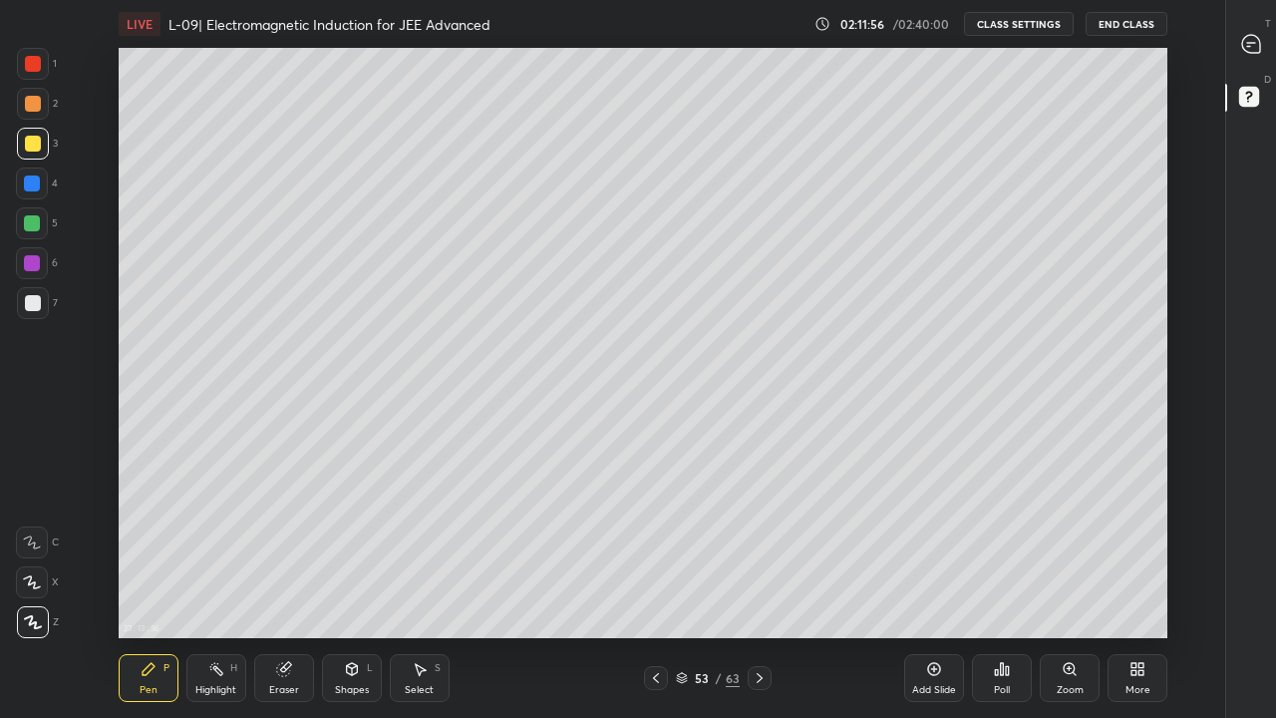
click at [225, 590] on div "Highlight H" at bounding box center [216, 678] width 60 height 48
click at [659, 590] on icon at bounding box center [656, 678] width 16 height 16
click at [759, 590] on div at bounding box center [760, 678] width 24 height 24
click at [667, 590] on div at bounding box center [656, 678] width 24 height 24
click at [759, 590] on icon at bounding box center [760, 678] width 16 height 16
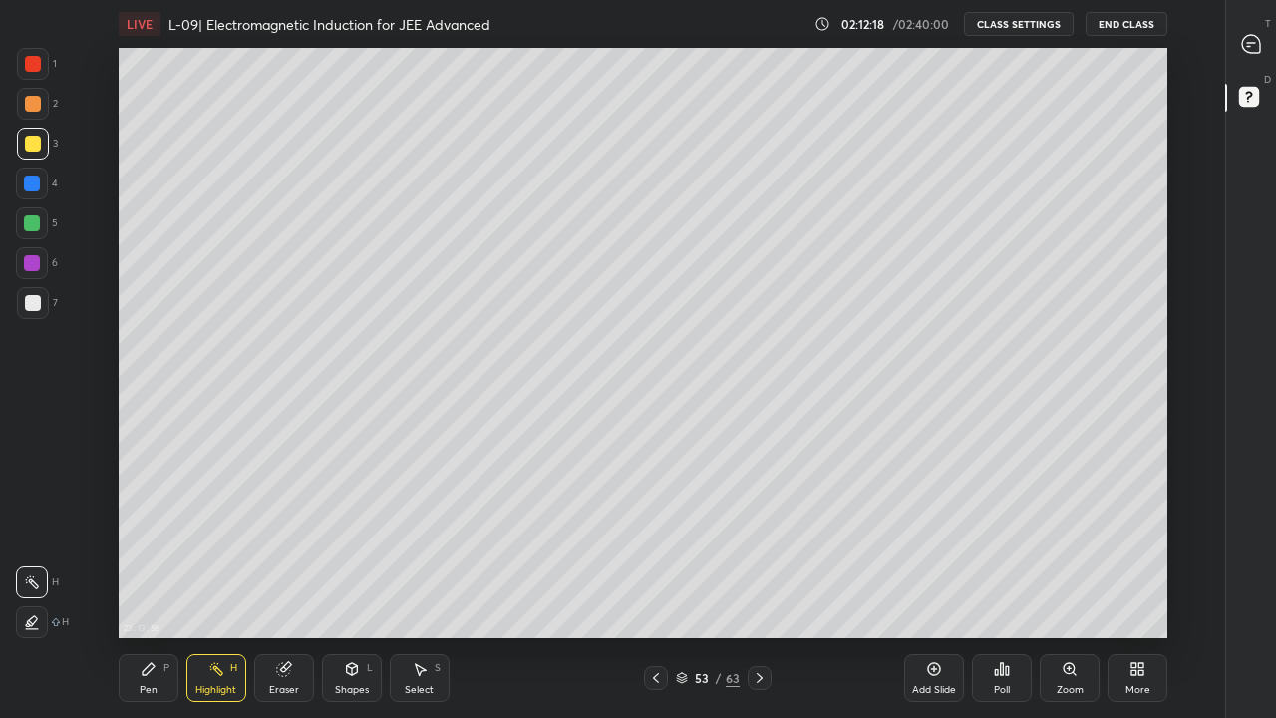
click at [30, 253] on div at bounding box center [32, 263] width 32 height 32
click at [32, 301] on div at bounding box center [33, 303] width 16 height 16
click at [150, 590] on icon at bounding box center [149, 669] width 12 height 12
click at [293, 590] on div "Eraser" at bounding box center [284, 678] width 60 height 48
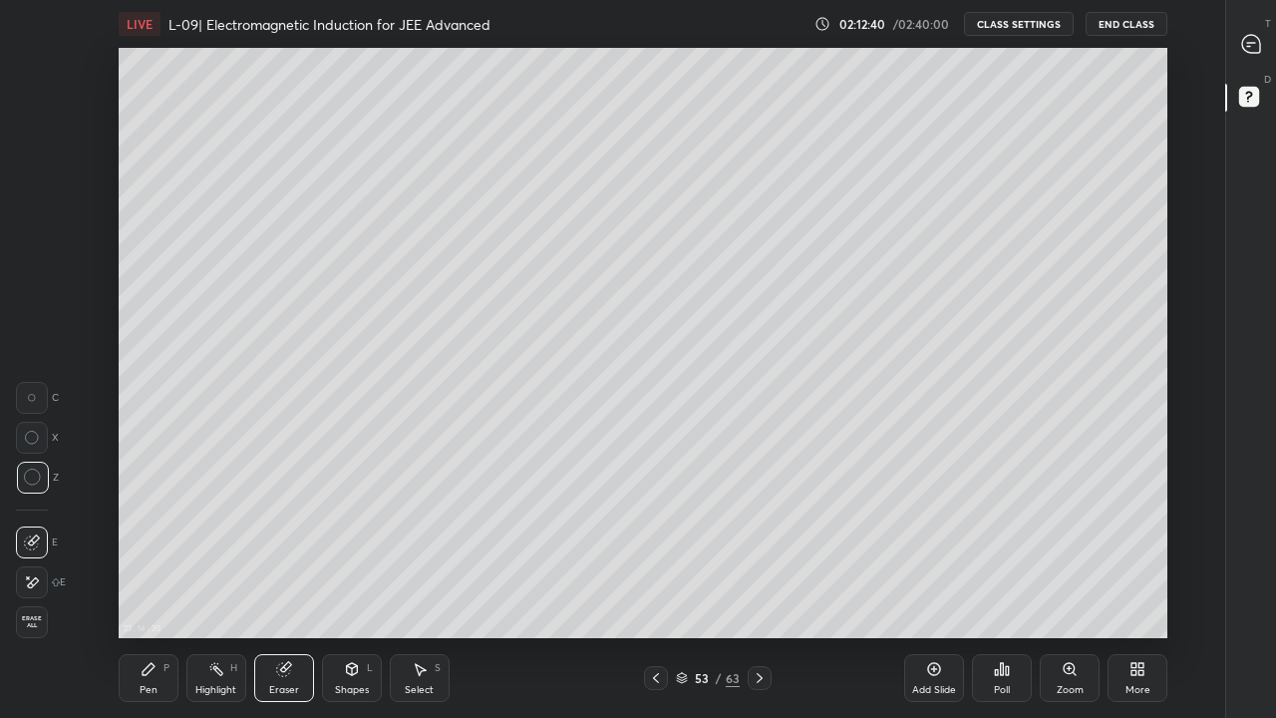
click at [153, 590] on icon at bounding box center [149, 669] width 16 height 16
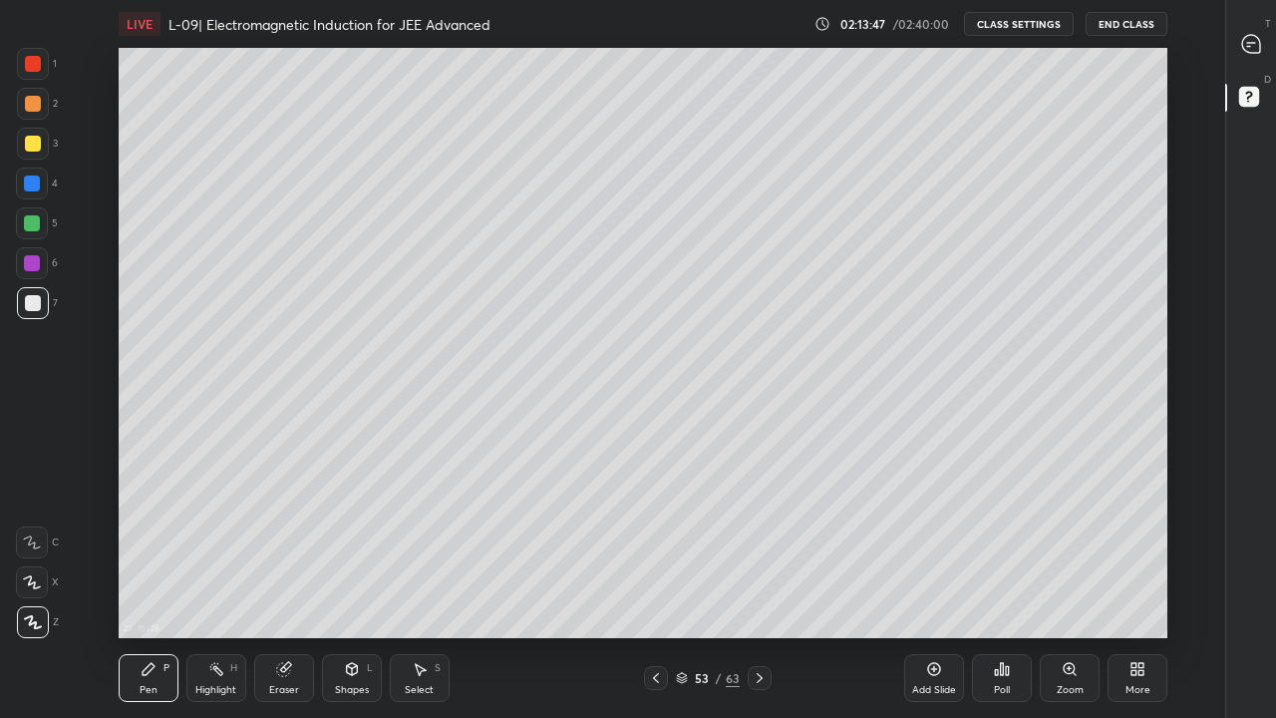
click at [1175, 313] on div "23 : 15 : 28 Setting up your live class" at bounding box center [643, 343] width 1159 height 590
click at [293, 590] on div "Eraser" at bounding box center [284, 678] width 60 height 48
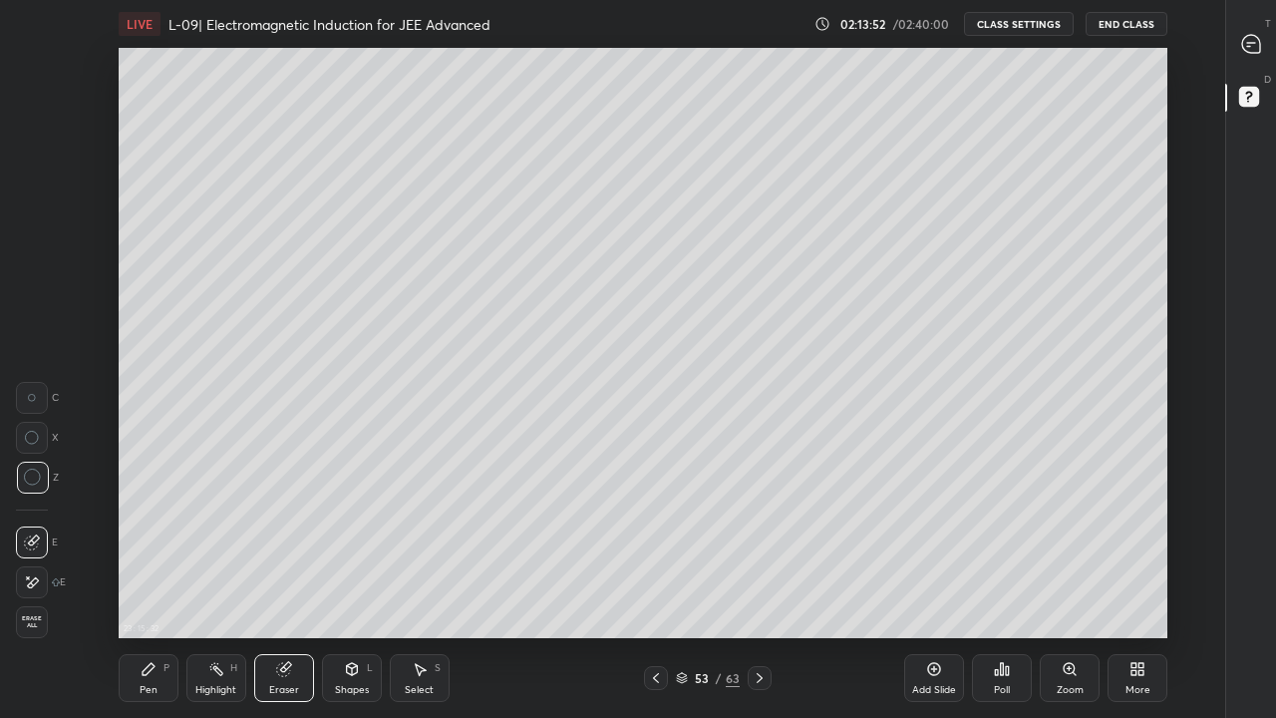
click at [157, 590] on div "Pen P" at bounding box center [149, 678] width 60 height 48
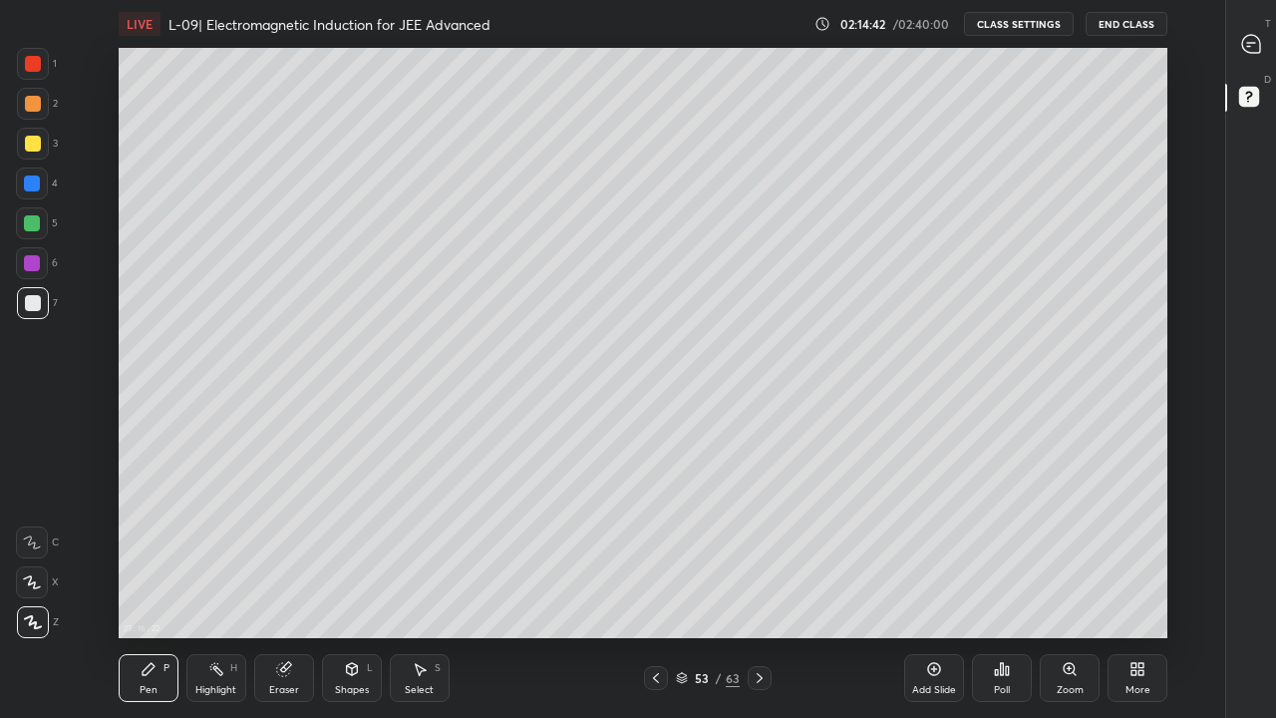
click at [35, 140] on div at bounding box center [33, 144] width 16 height 16
click at [294, 590] on div "Eraser" at bounding box center [284, 678] width 60 height 48
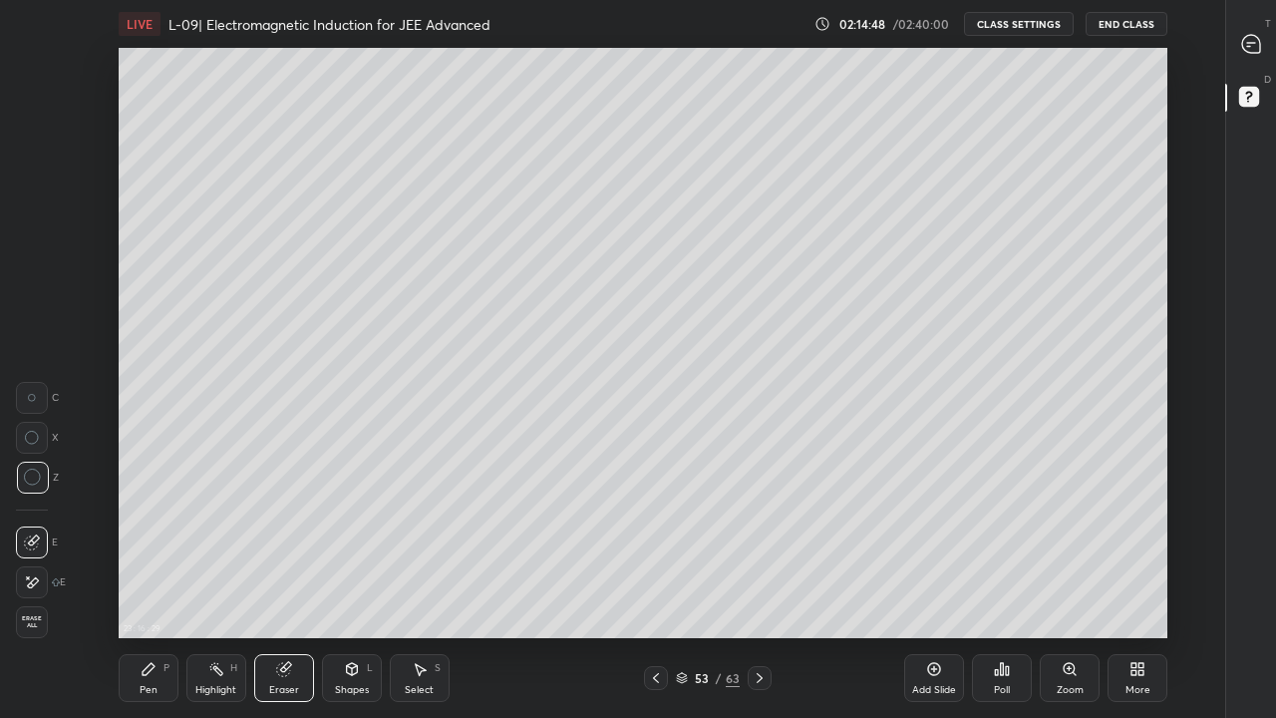
click at [147, 590] on div "Pen P" at bounding box center [149, 678] width 60 height 48
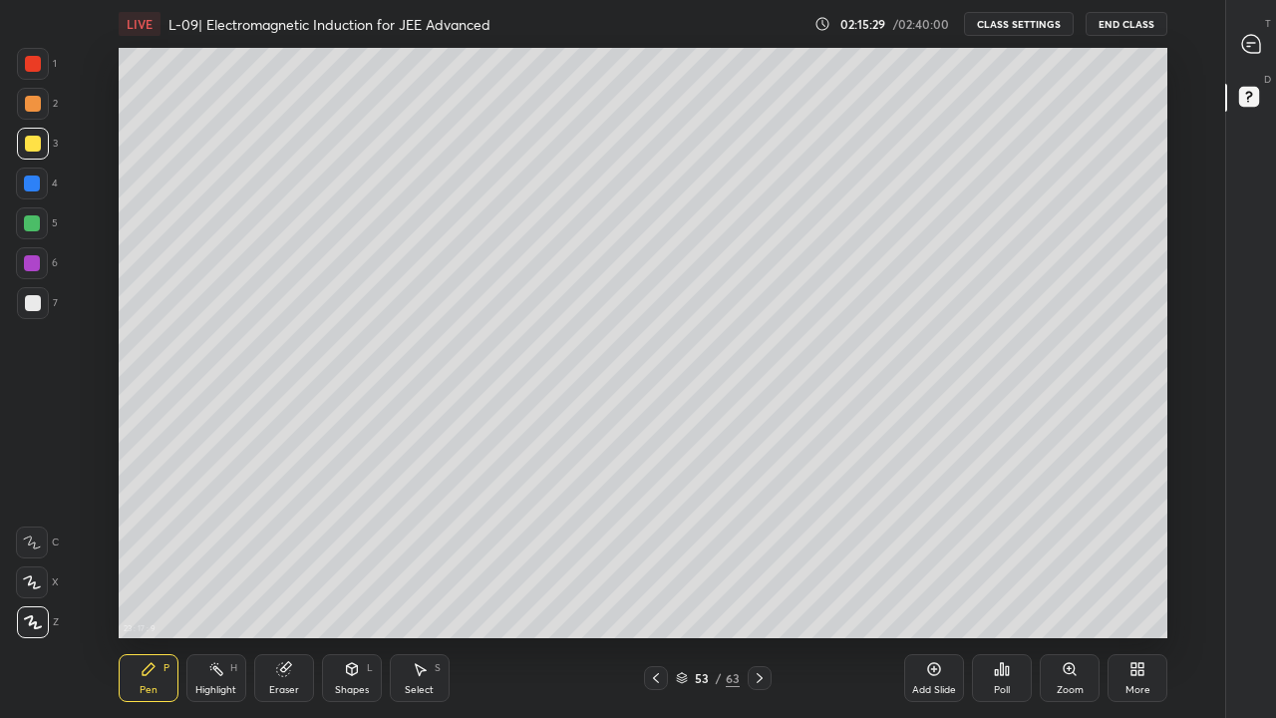
click at [933, 590] on icon at bounding box center [934, 669] width 13 height 13
click at [34, 304] on div at bounding box center [33, 303] width 16 height 16
click at [33, 260] on div at bounding box center [32, 263] width 16 height 16
click at [35, 217] on div at bounding box center [32, 223] width 16 height 16
click at [31, 297] on div at bounding box center [33, 303] width 16 height 16
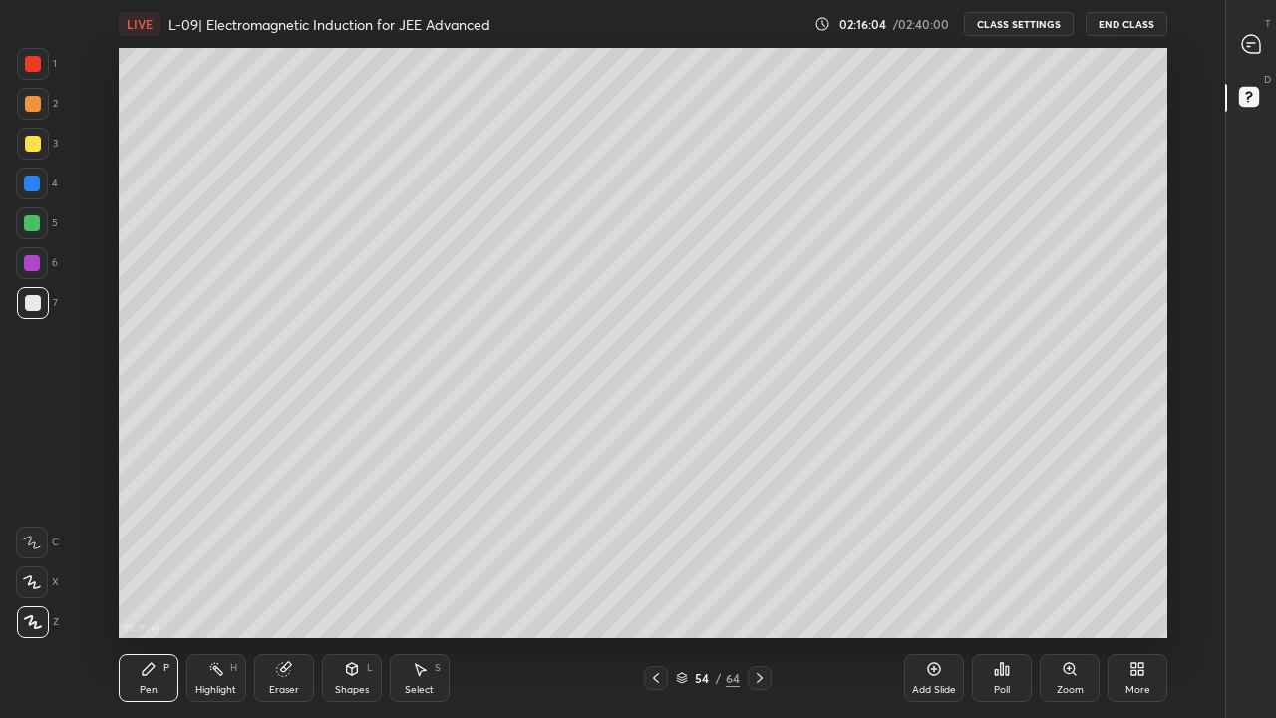
click at [24, 219] on div at bounding box center [32, 223] width 16 height 16
click at [35, 142] on div at bounding box center [33, 144] width 16 height 16
click at [352, 590] on icon at bounding box center [352, 671] width 0 height 7
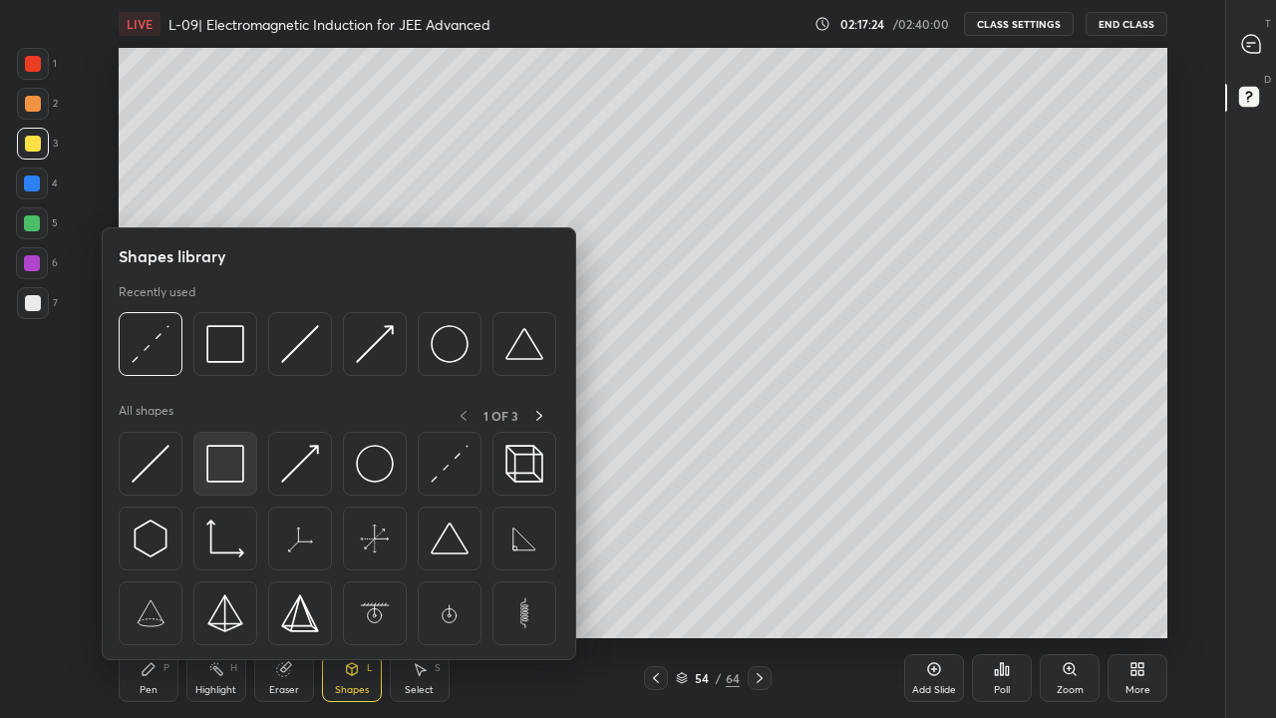
click at [241, 471] on img at bounding box center [225, 464] width 38 height 38
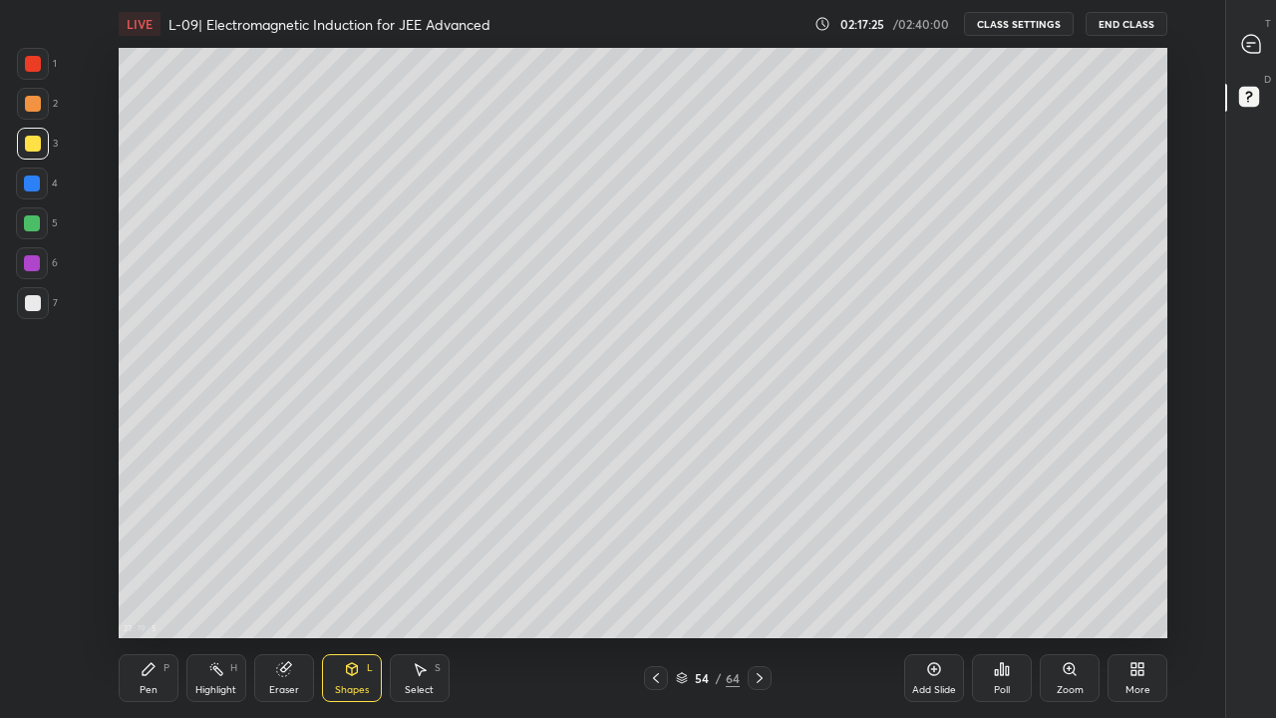
click at [31, 263] on div at bounding box center [32, 263] width 16 height 16
click at [926, 590] on div "Add Slide" at bounding box center [934, 678] width 60 height 48
click at [161, 590] on div "Pen P" at bounding box center [149, 678] width 60 height 48
click at [40, 226] on div at bounding box center [32, 223] width 32 height 32
click at [37, 144] on div at bounding box center [33, 144] width 16 height 16
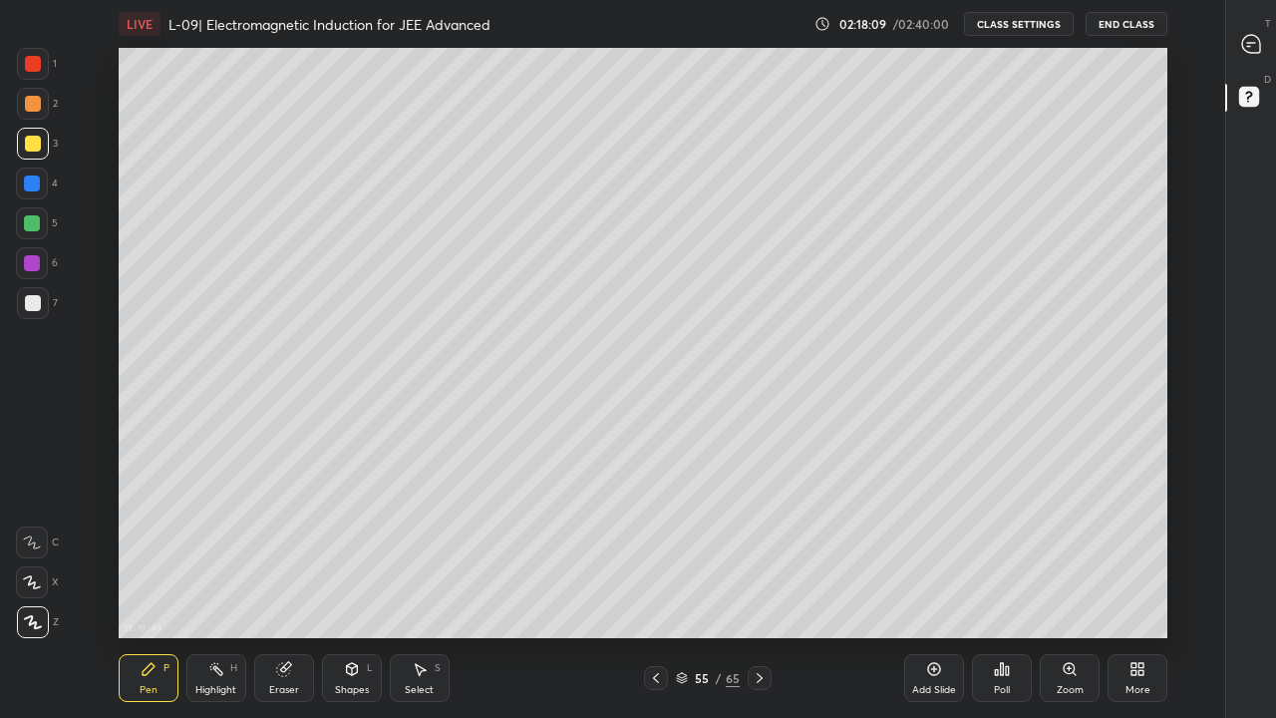
click at [39, 226] on div at bounding box center [32, 223] width 16 height 16
click at [666, 590] on div at bounding box center [656, 678] width 24 height 24
click at [759, 590] on icon at bounding box center [760, 678] width 16 height 16
click at [30, 308] on div at bounding box center [33, 303] width 16 height 16
click at [653, 590] on div "Pen P Highlight H Eraser Shapes L Select S 55 / 65 Add Slide Poll Zoom More" at bounding box center [643, 678] width 1049 height 80
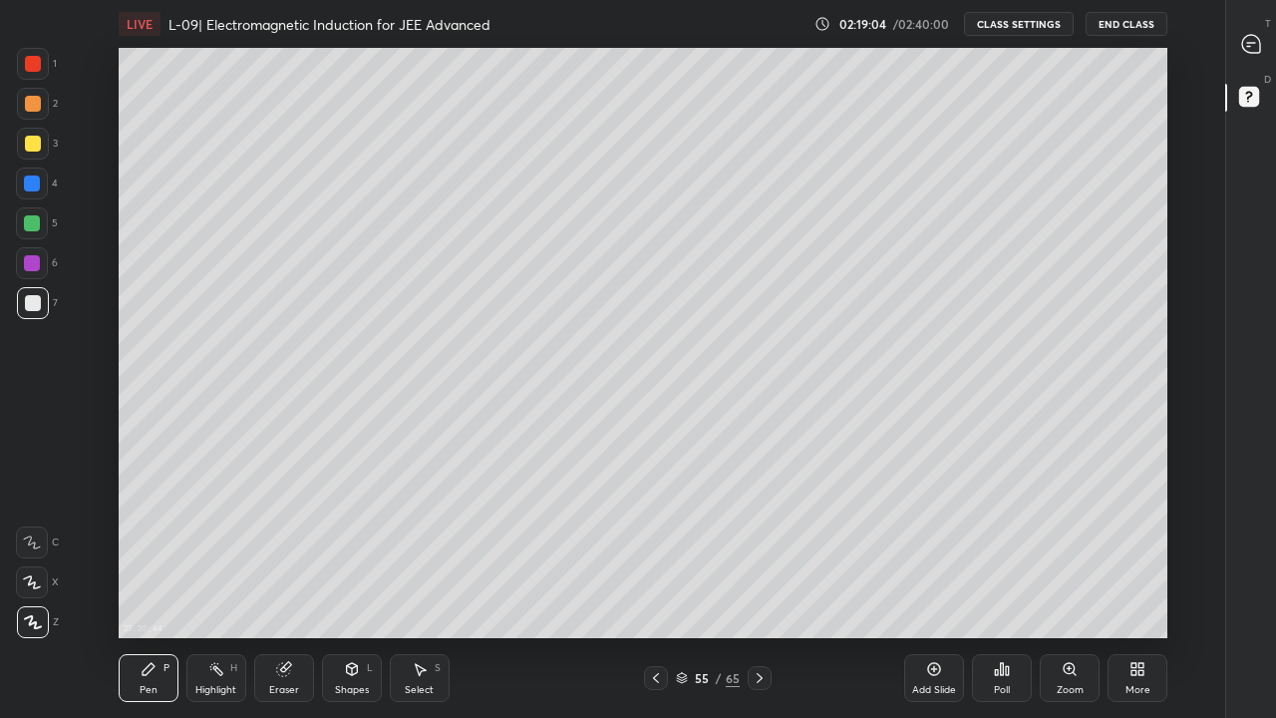
click at [655, 590] on icon at bounding box center [656, 678] width 16 height 16
click at [759, 590] on icon at bounding box center [760, 678] width 6 height 10
click at [666, 590] on div at bounding box center [656, 678] width 24 height 24
click at [655, 590] on icon at bounding box center [656, 678] width 16 height 16
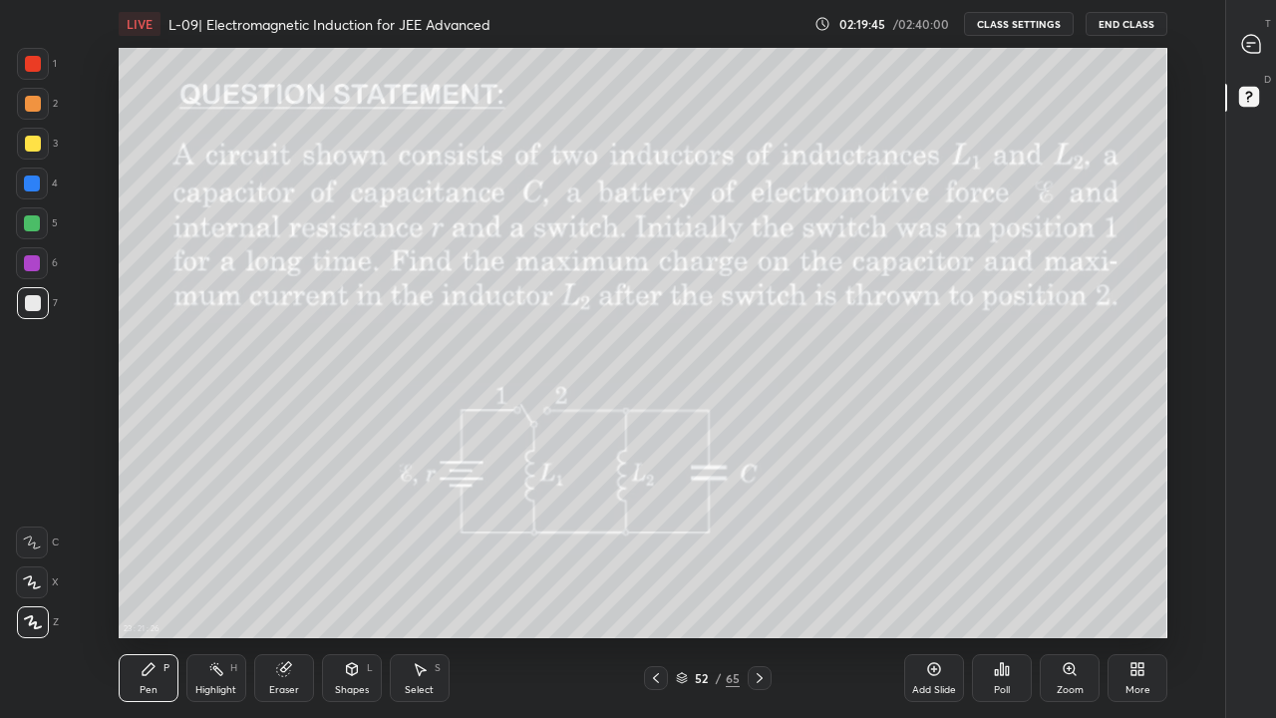
click at [760, 590] on icon at bounding box center [760, 678] width 16 height 16
click at [759, 590] on icon at bounding box center [760, 678] width 6 height 10
click at [761, 590] on div at bounding box center [760, 678] width 24 height 24
click at [934, 590] on div "Add Slide" at bounding box center [934, 690] width 44 height 10
click at [42, 147] on div at bounding box center [33, 144] width 32 height 32
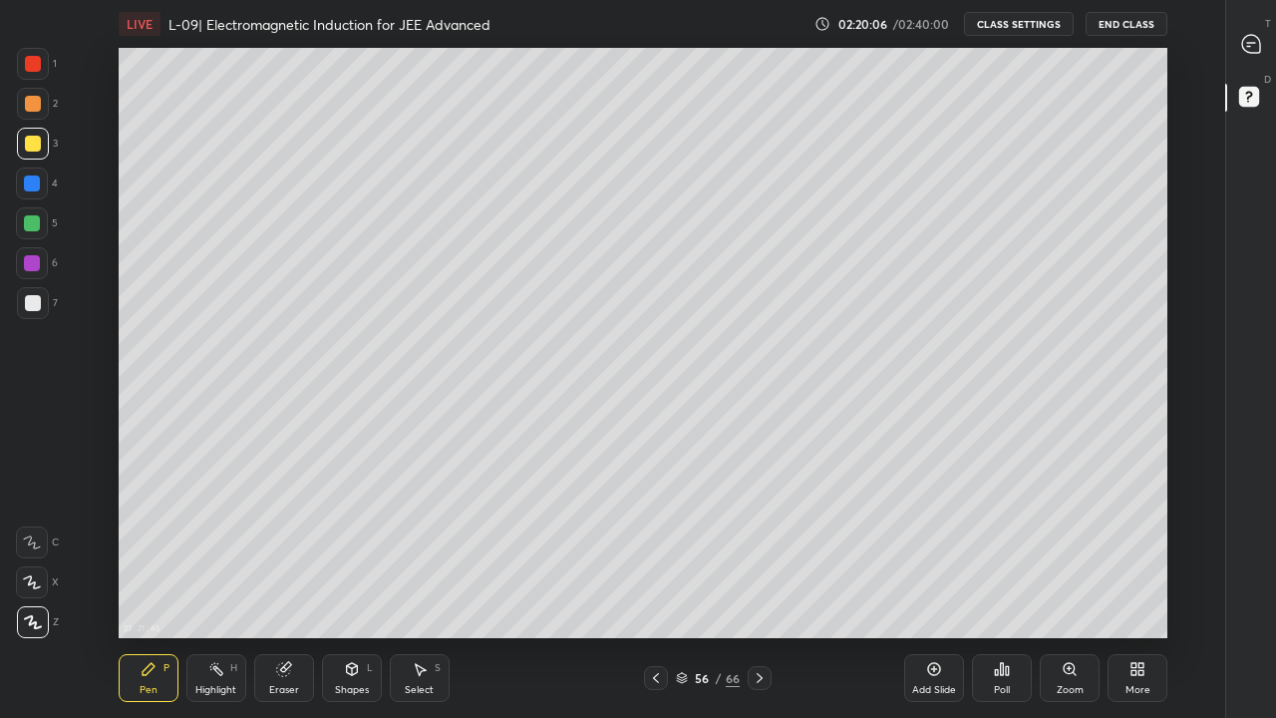
click at [31, 298] on div at bounding box center [33, 303] width 16 height 16
click at [34, 148] on div at bounding box center [33, 144] width 16 height 16
click at [30, 255] on div at bounding box center [32, 263] width 16 height 16
click at [32, 222] on div at bounding box center [32, 223] width 16 height 16
click at [34, 145] on div at bounding box center [33, 144] width 16 height 16
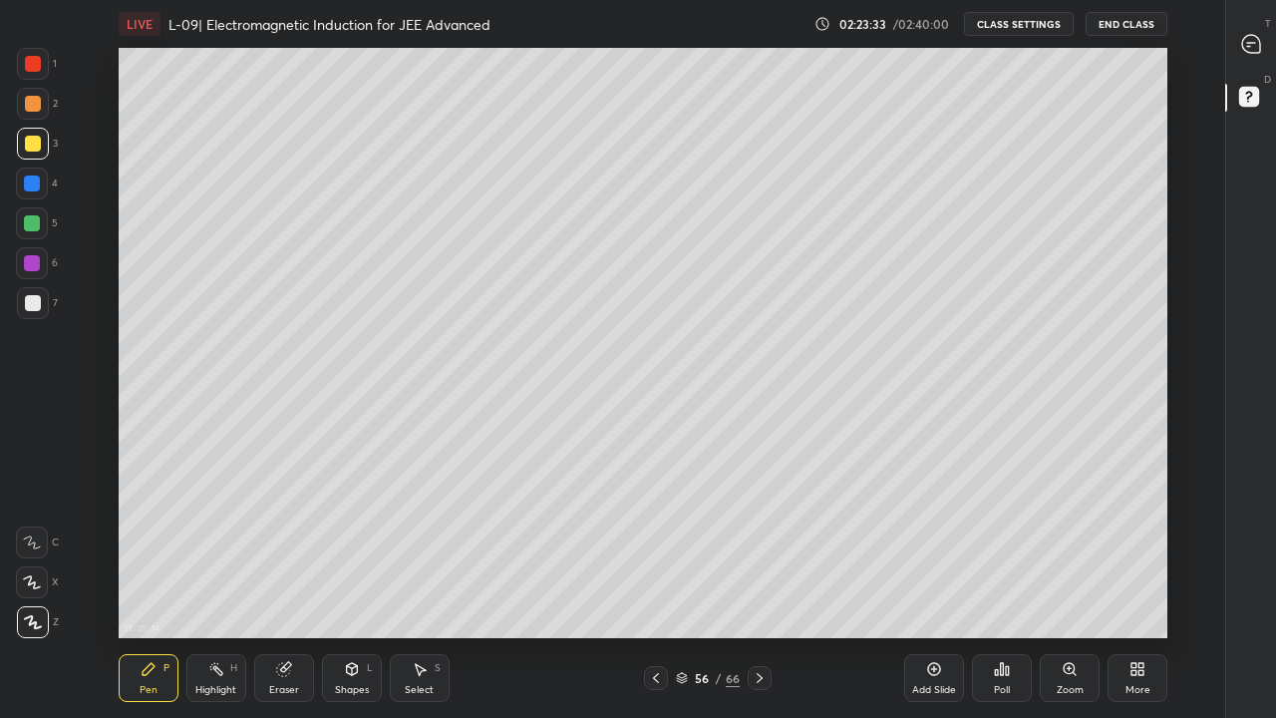
click at [759, 590] on icon at bounding box center [760, 678] width 16 height 16
click at [760, 590] on icon at bounding box center [760, 678] width 16 height 16
click at [718, 590] on div "/" at bounding box center [719, 678] width 6 height 12
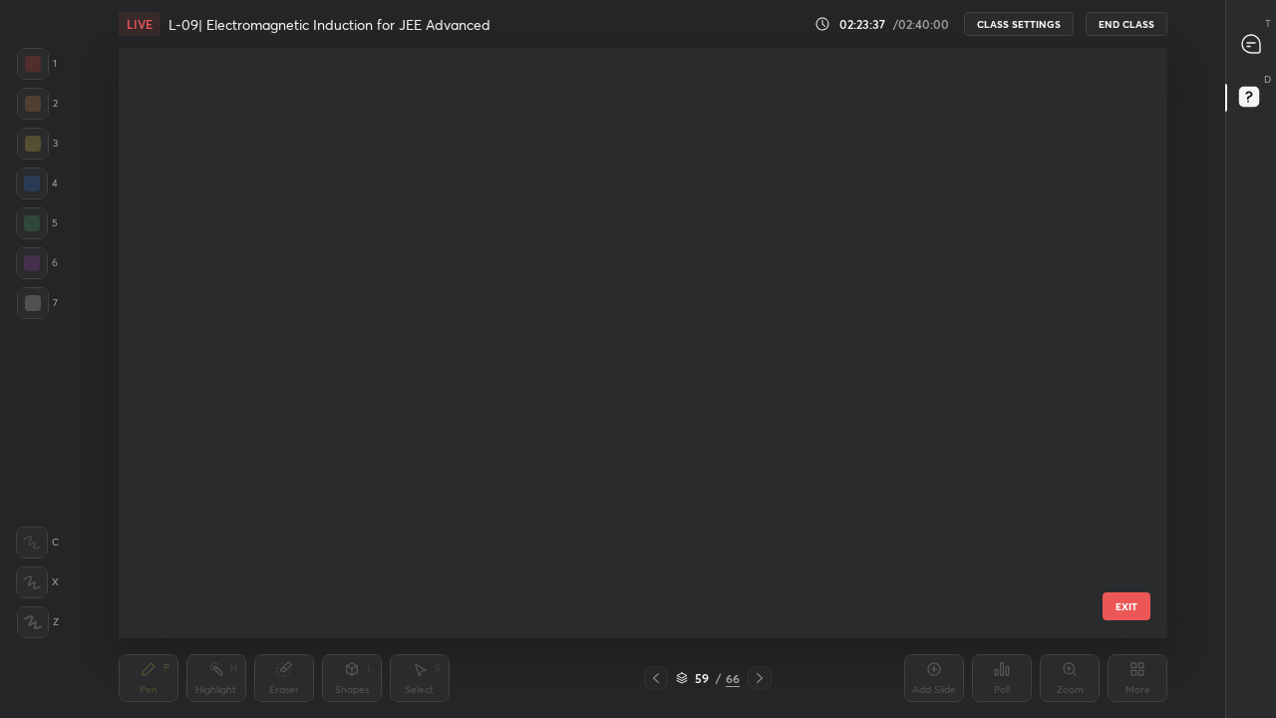
scroll to position [584, 1039]
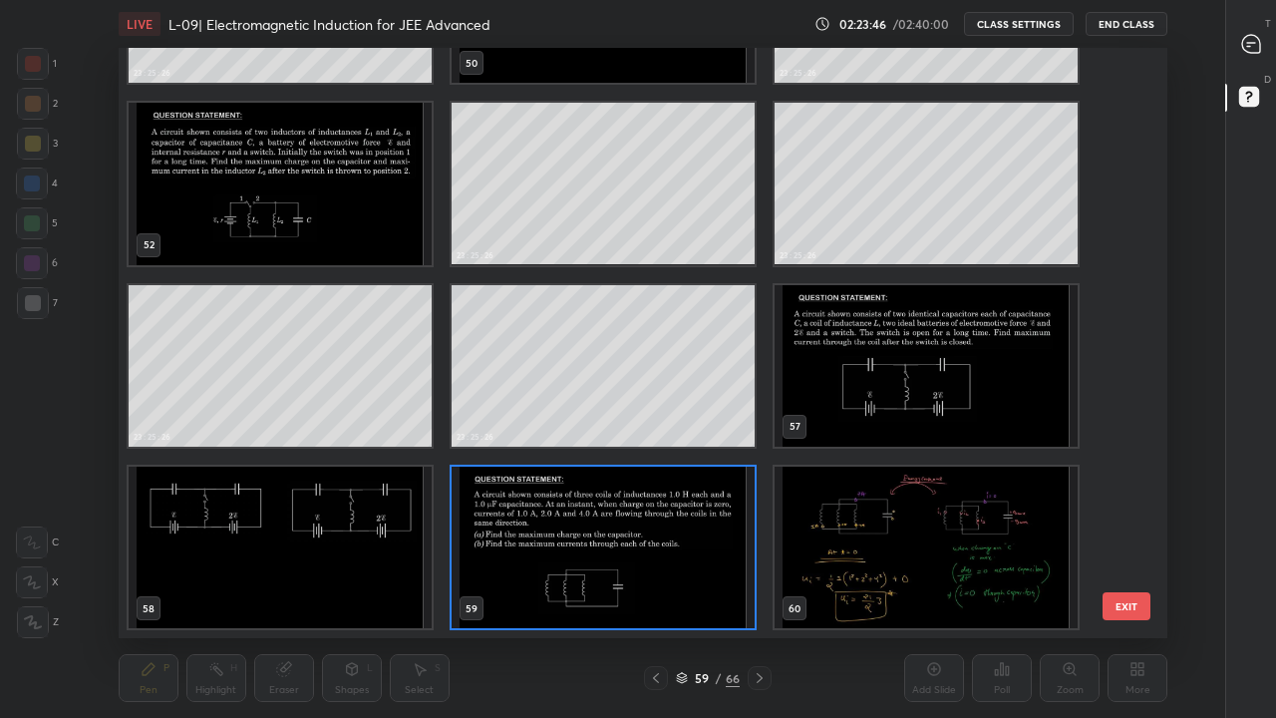
click at [702, 567] on img "grid" at bounding box center [603, 548] width 303 height 162
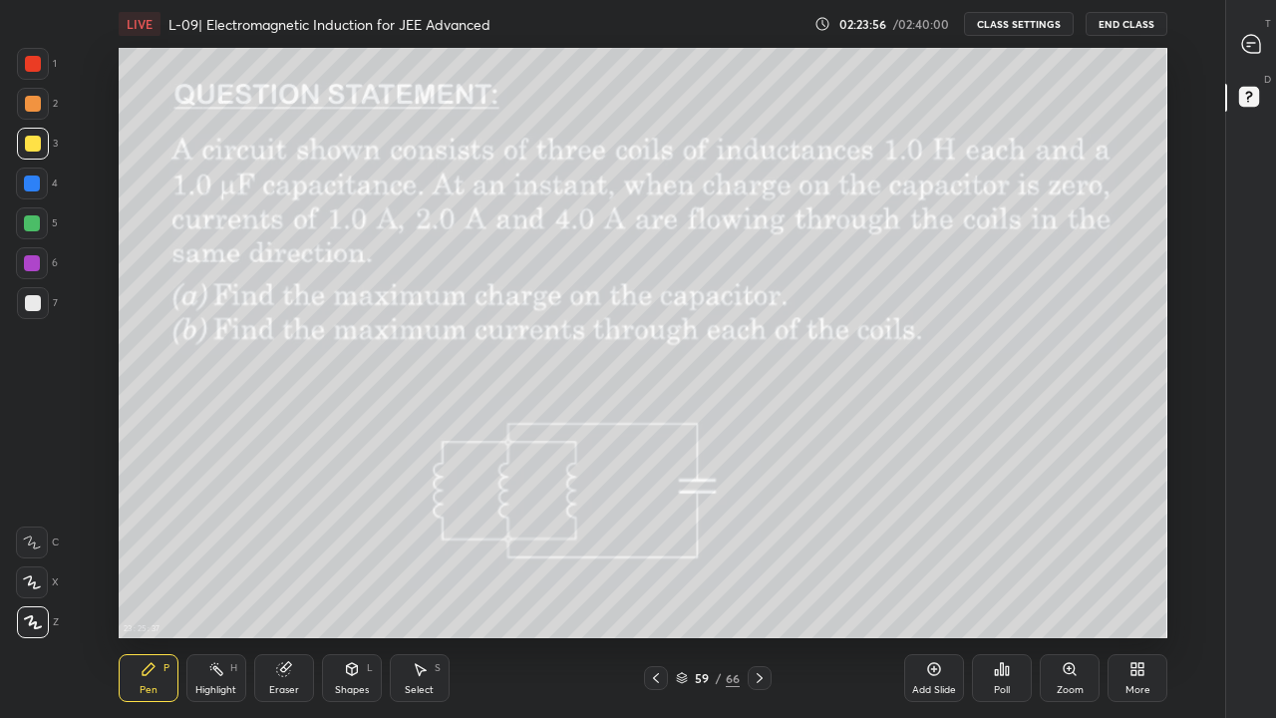
click at [293, 590] on div "Eraser" at bounding box center [284, 678] width 60 height 48
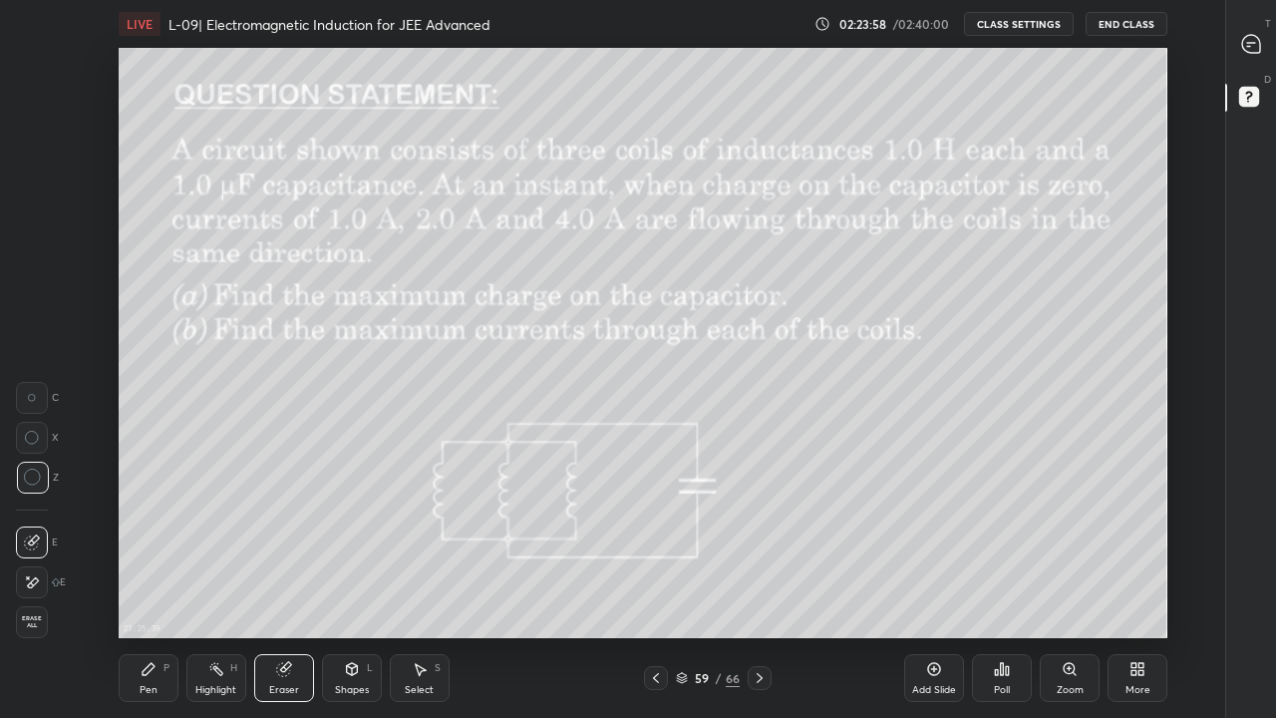
click at [158, 590] on div "Pen P" at bounding box center [149, 678] width 60 height 48
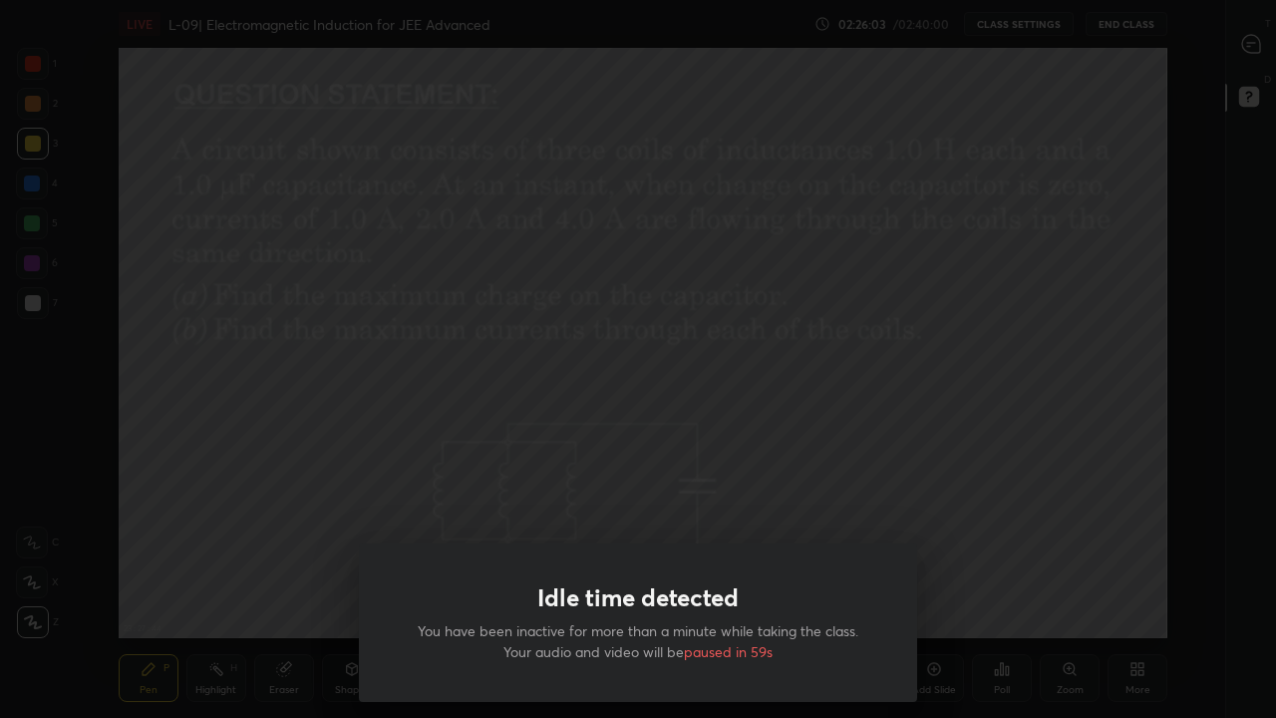
click at [837, 454] on div "Idle time detected You have been inactive for more than a minute while taking t…" at bounding box center [638, 359] width 1276 height 718
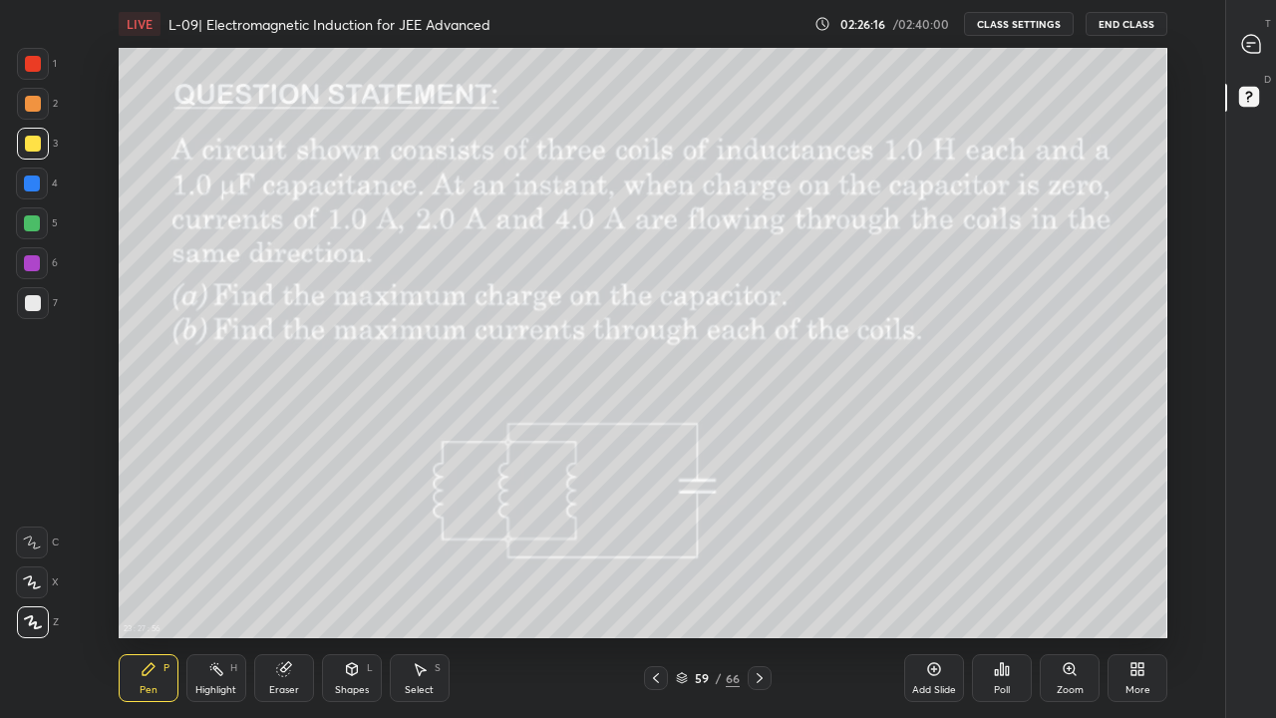
click at [758, 590] on icon at bounding box center [760, 678] width 16 height 16
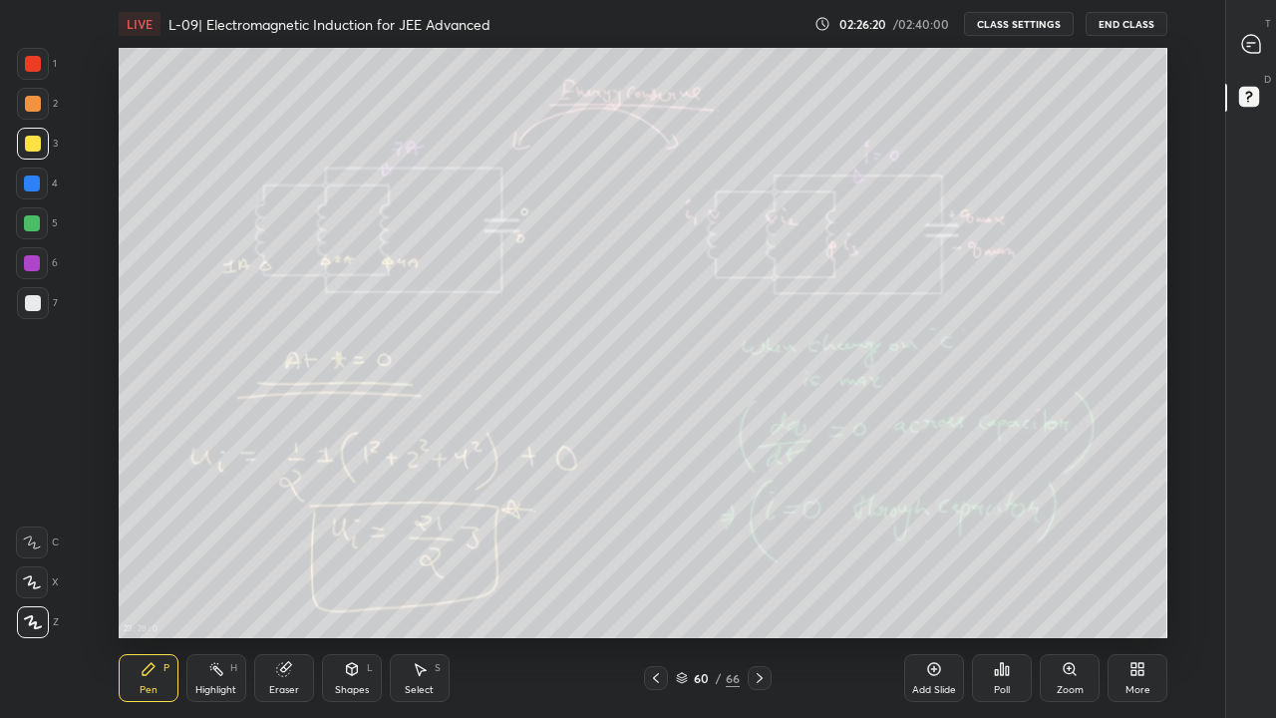
click at [759, 590] on icon at bounding box center [760, 678] width 16 height 16
click at [756, 590] on div at bounding box center [760, 678] width 24 height 24
click at [759, 590] on icon at bounding box center [760, 678] width 16 height 16
click at [749, 590] on div at bounding box center [760, 678] width 24 height 24
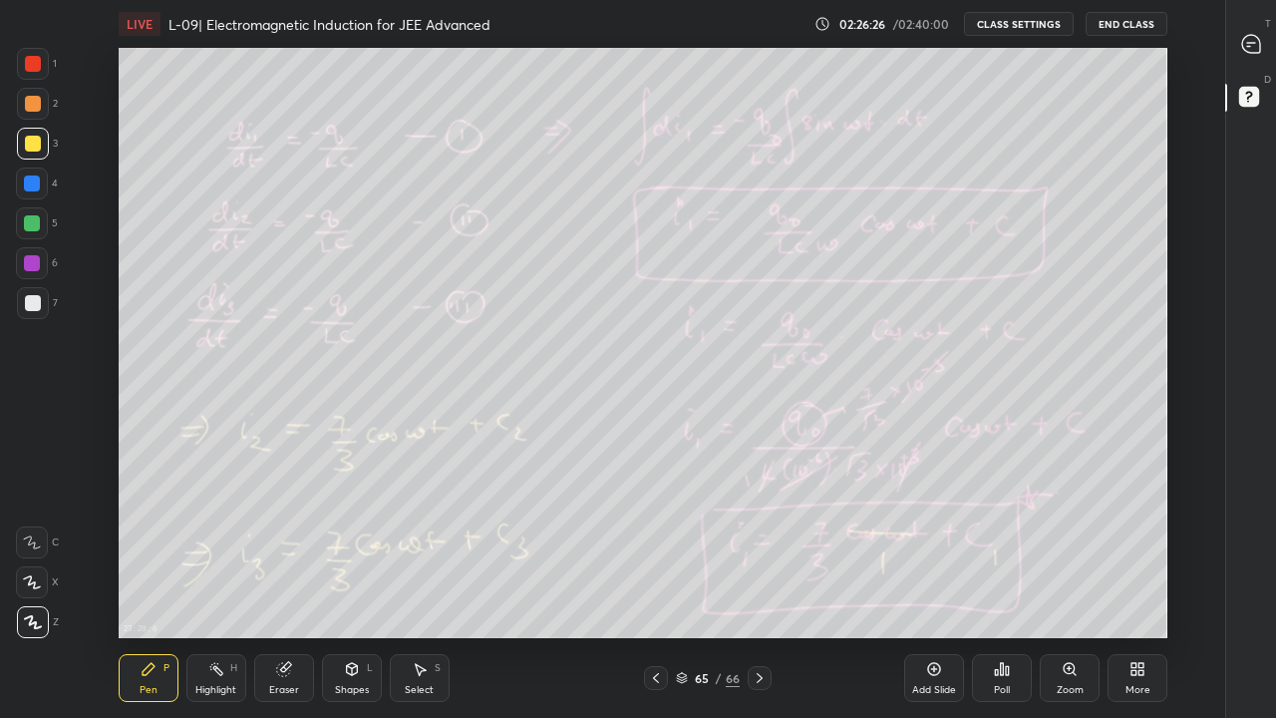
click at [765, 590] on div at bounding box center [760, 678] width 24 height 24
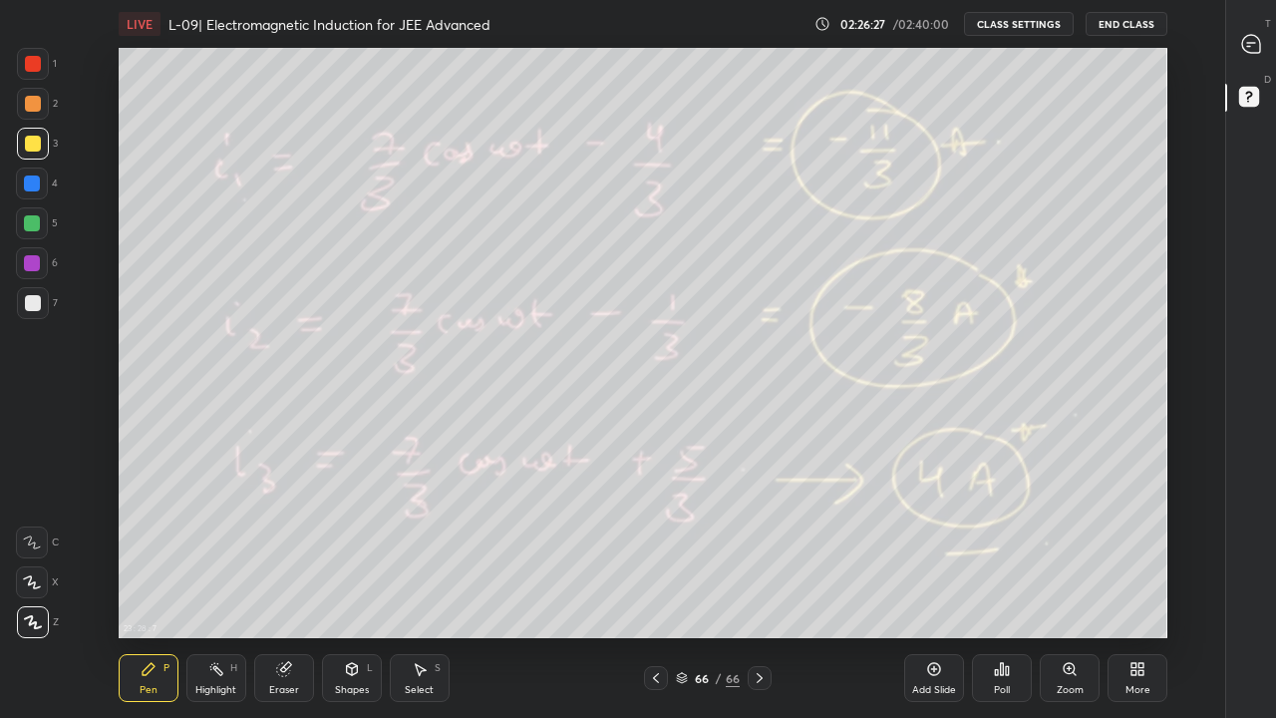
click at [759, 590] on icon at bounding box center [760, 678] width 16 height 16
click at [759, 590] on icon at bounding box center [760, 678] width 6 height 10
click at [656, 590] on icon at bounding box center [656, 678] width 16 height 16
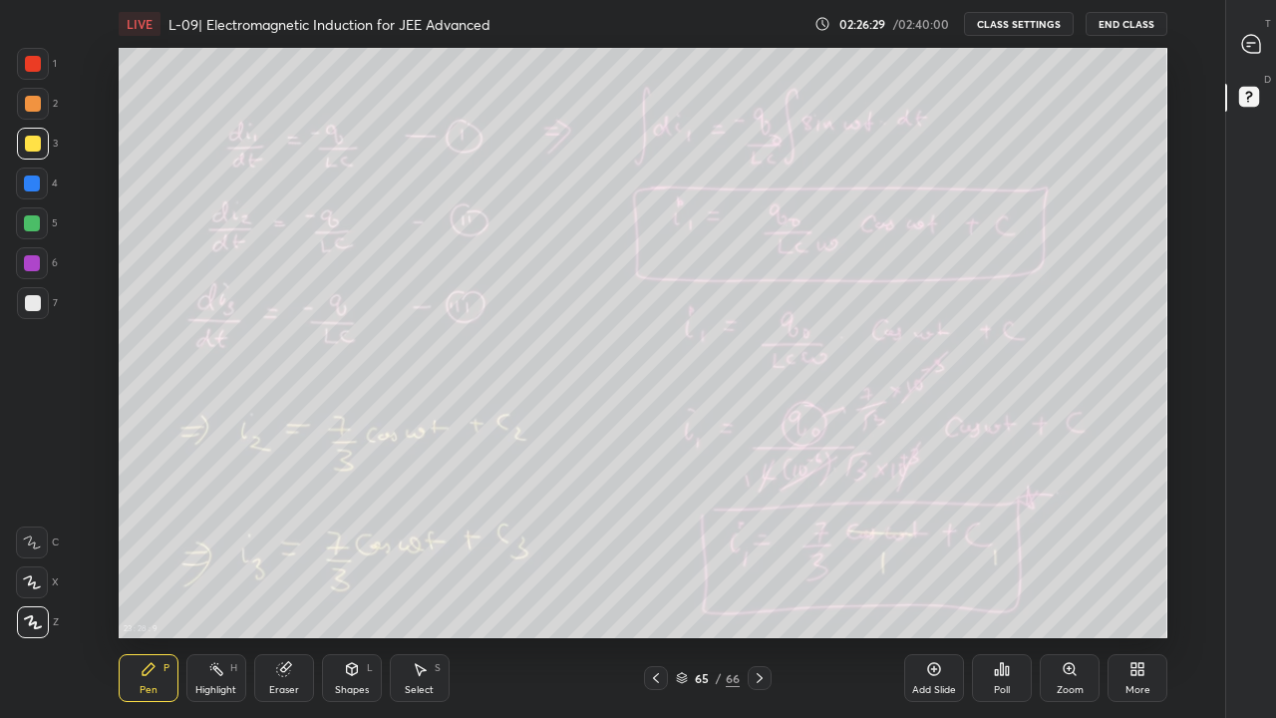
click at [653, 590] on icon at bounding box center [656, 678] width 16 height 16
click at [655, 590] on icon at bounding box center [656, 678] width 16 height 16
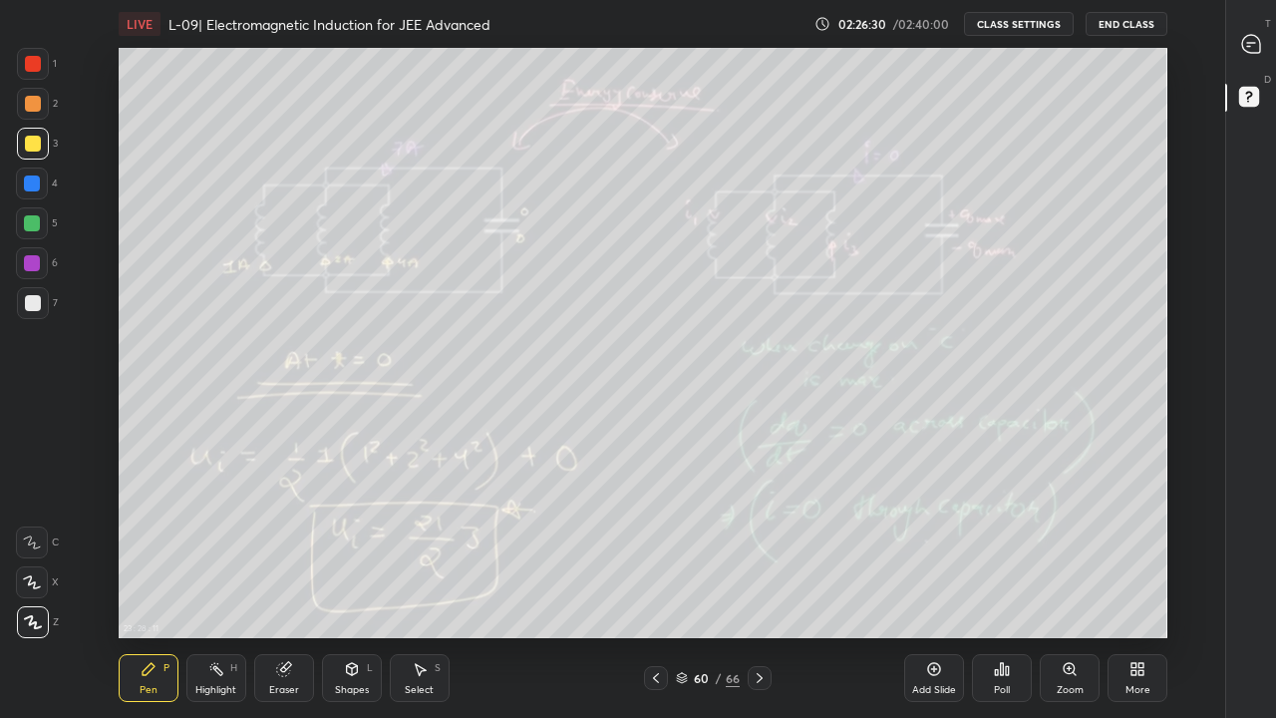
click at [655, 590] on icon at bounding box center [656, 678] width 16 height 16
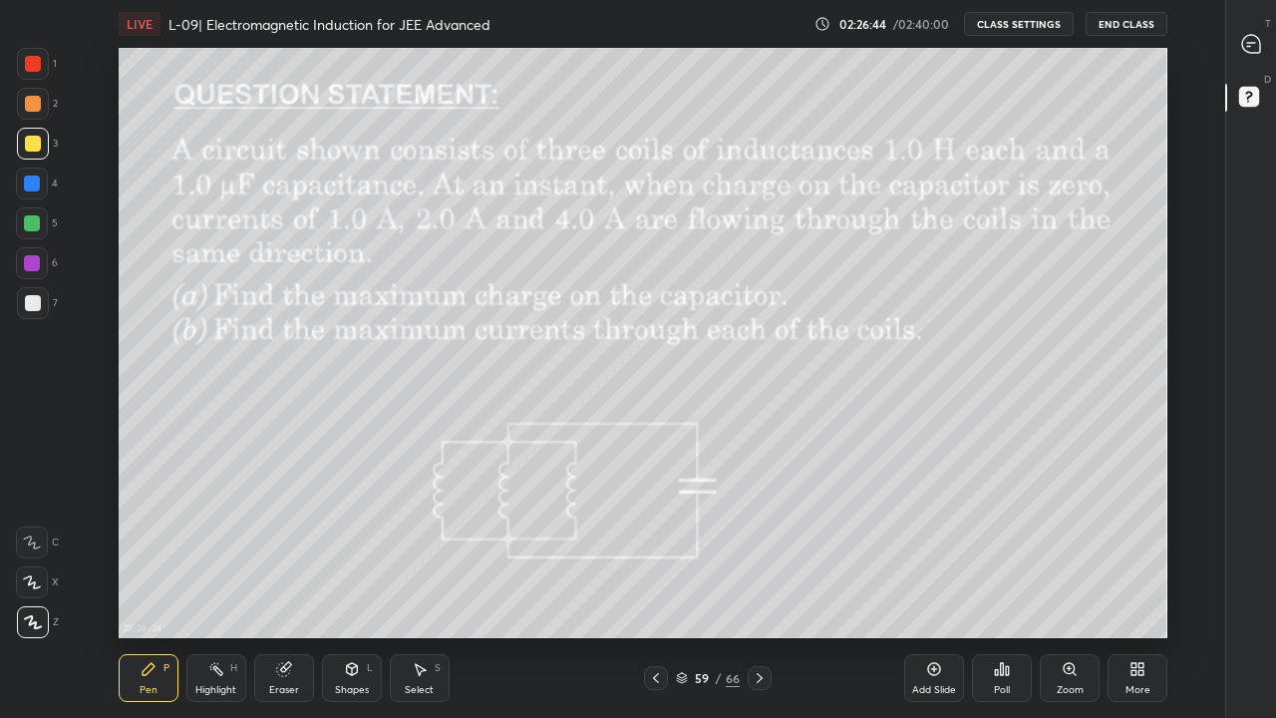
click at [664, 590] on div at bounding box center [656, 678] width 24 height 24
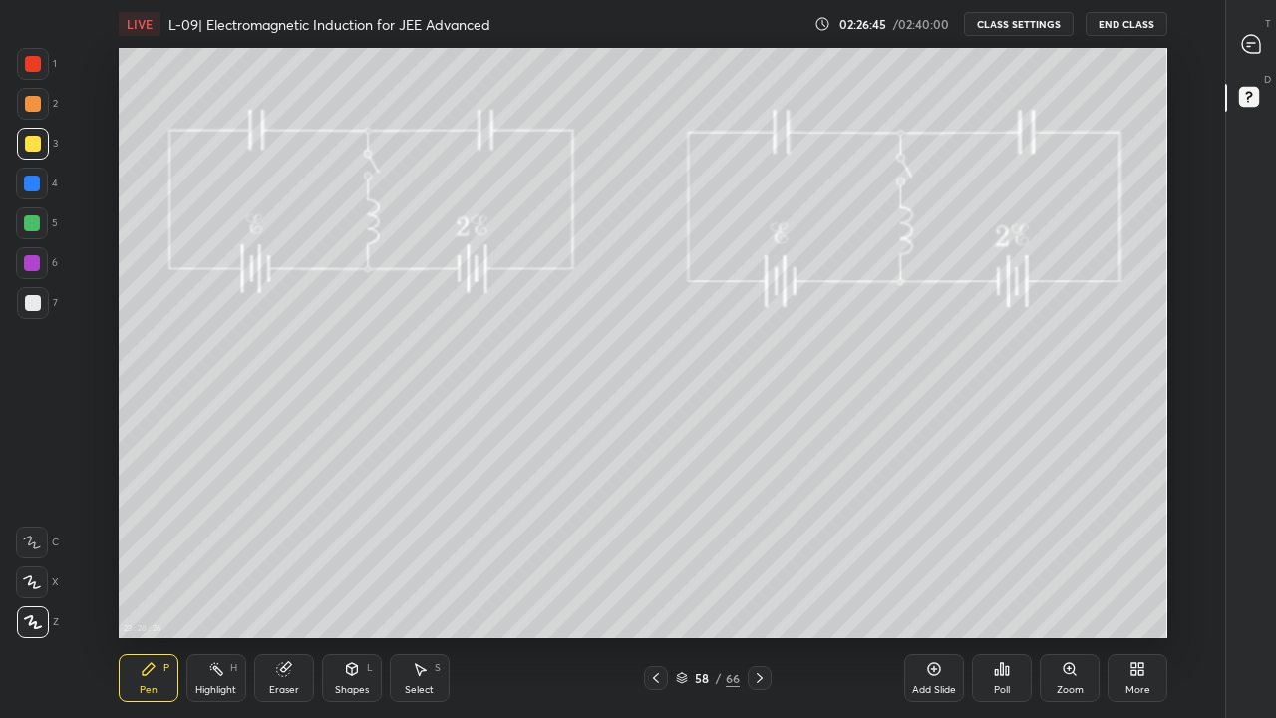
click at [663, 590] on icon at bounding box center [656, 678] width 16 height 16
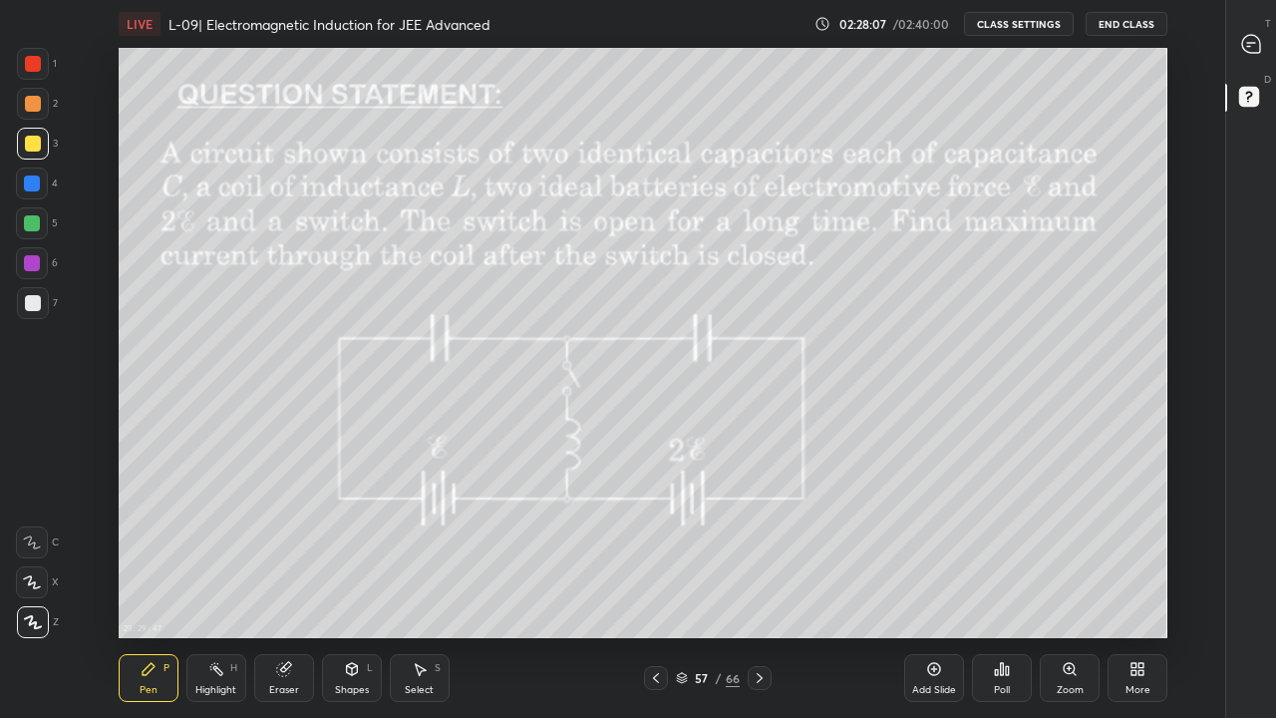
click at [767, 590] on div at bounding box center [760, 678] width 24 height 24
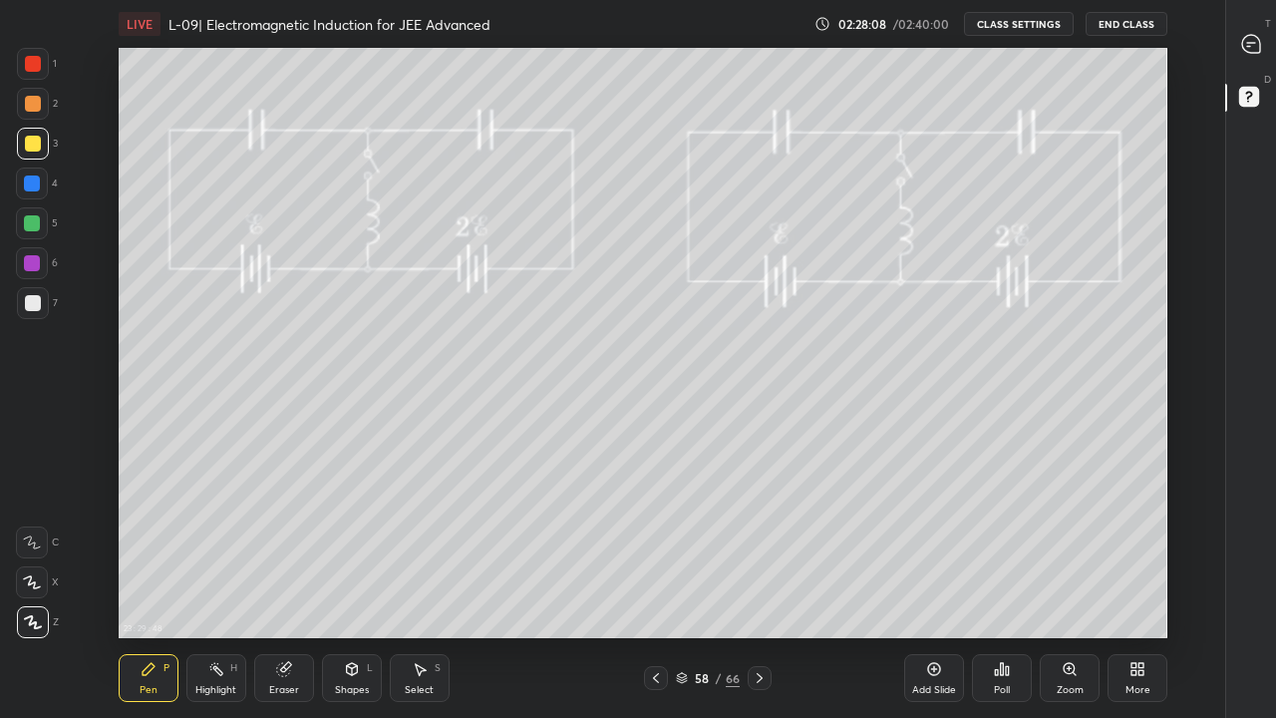
click at [757, 590] on icon at bounding box center [760, 678] width 16 height 16
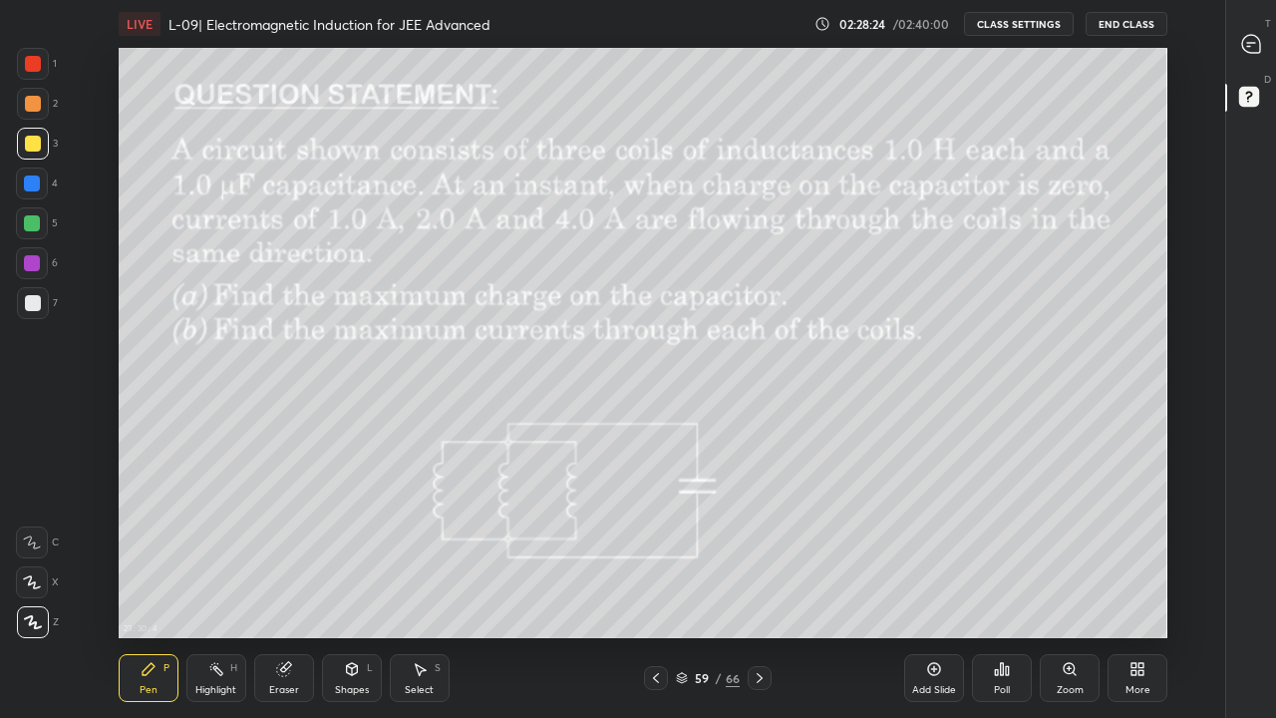
click at [709, 590] on div "59 / 66" at bounding box center [708, 678] width 64 height 18
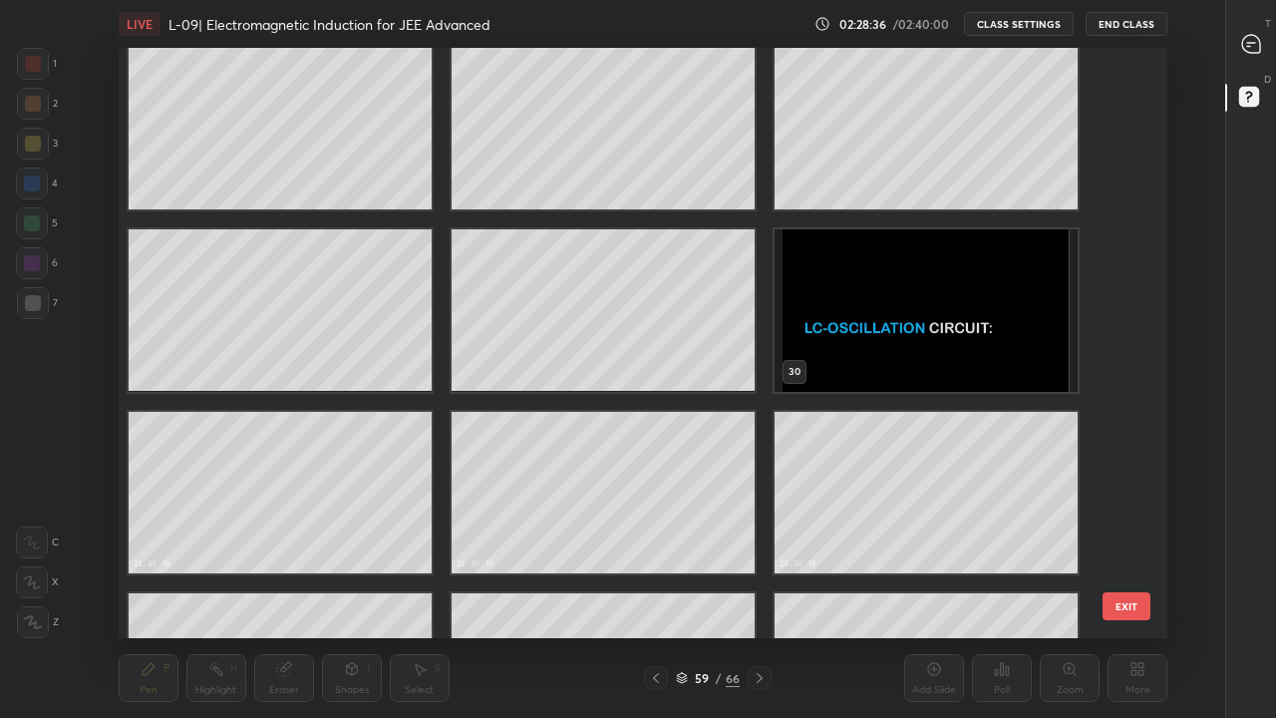
scroll to position [1423, 0]
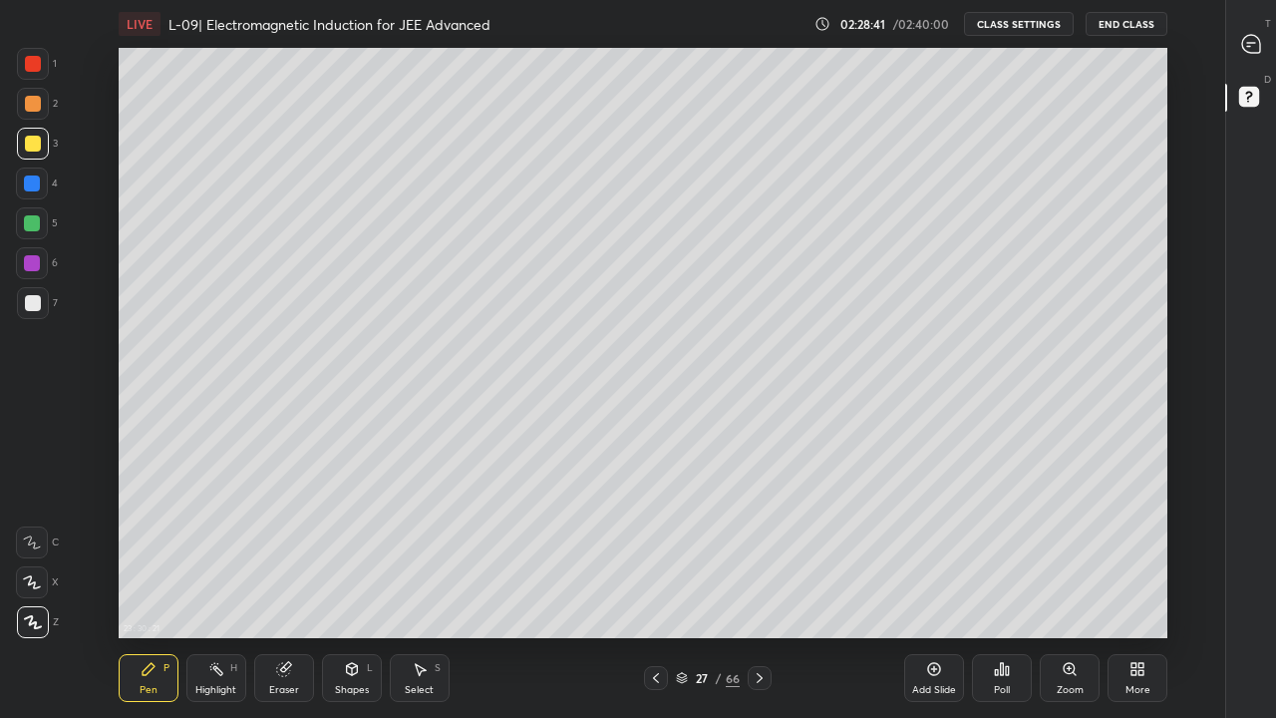
click at [658, 590] on div at bounding box center [656, 678] width 24 height 24
click at [656, 590] on icon at bounding box center [656, 678] width 16 height 16
click at [650, 590] on icon at bounding box center [656, 678] width 16 height 16
click at [647, 590] on div at bounding box center [656, 678] width 24 height 24
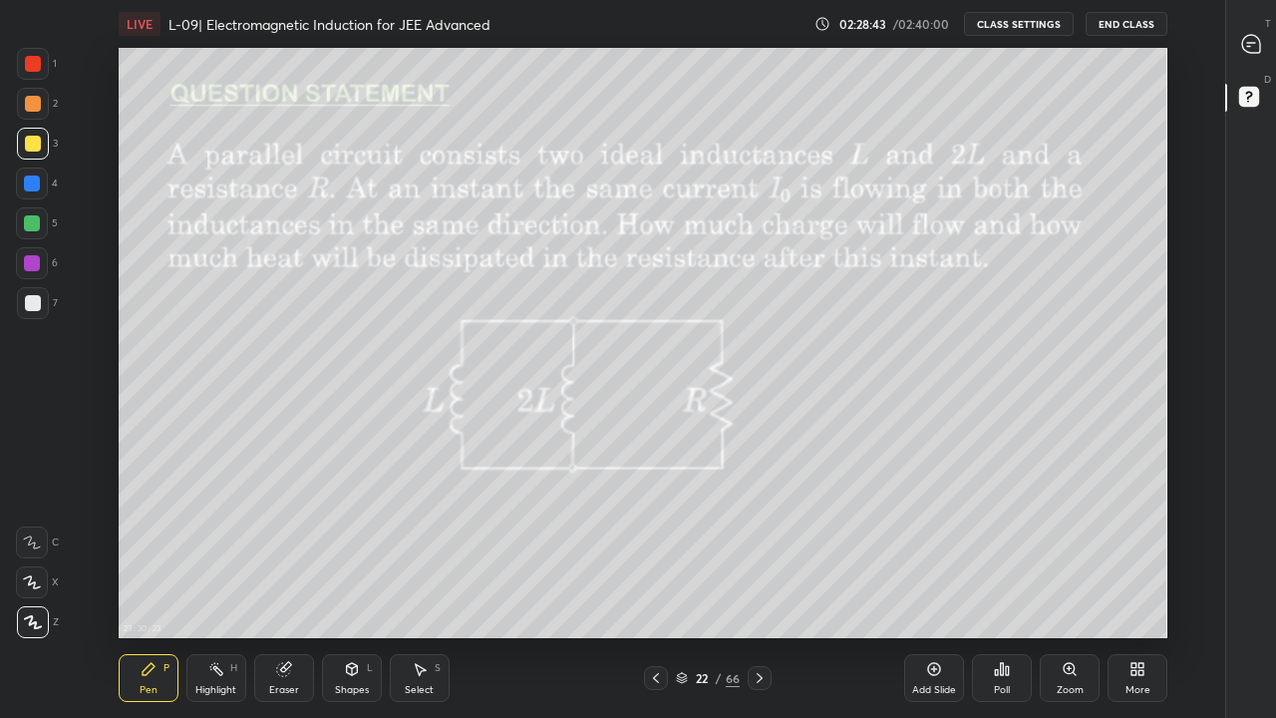
click at [655, 590] on icon at bounding box center [656, 678] width 6 height 10
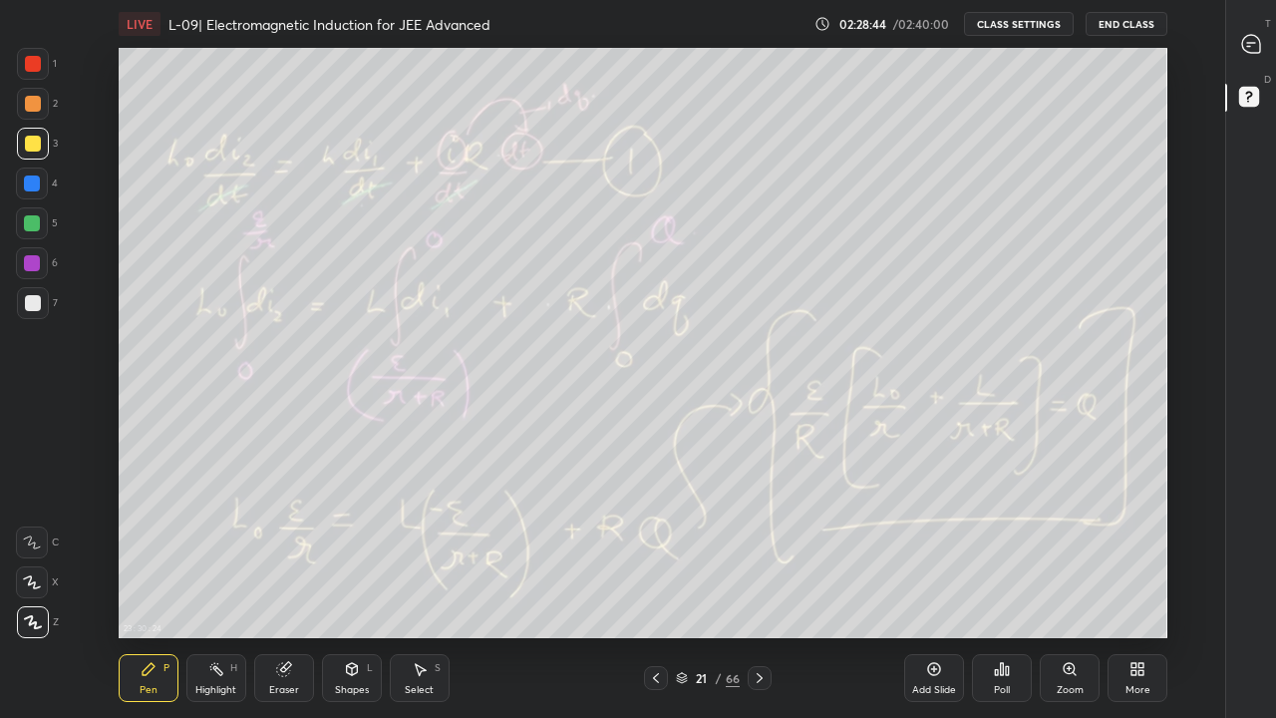
click at [646, 590] on div at bounding box center [656, 678] width 24 height 24
click at [655, 590] on icon at bounding box center [656, 678] width 16 height 16
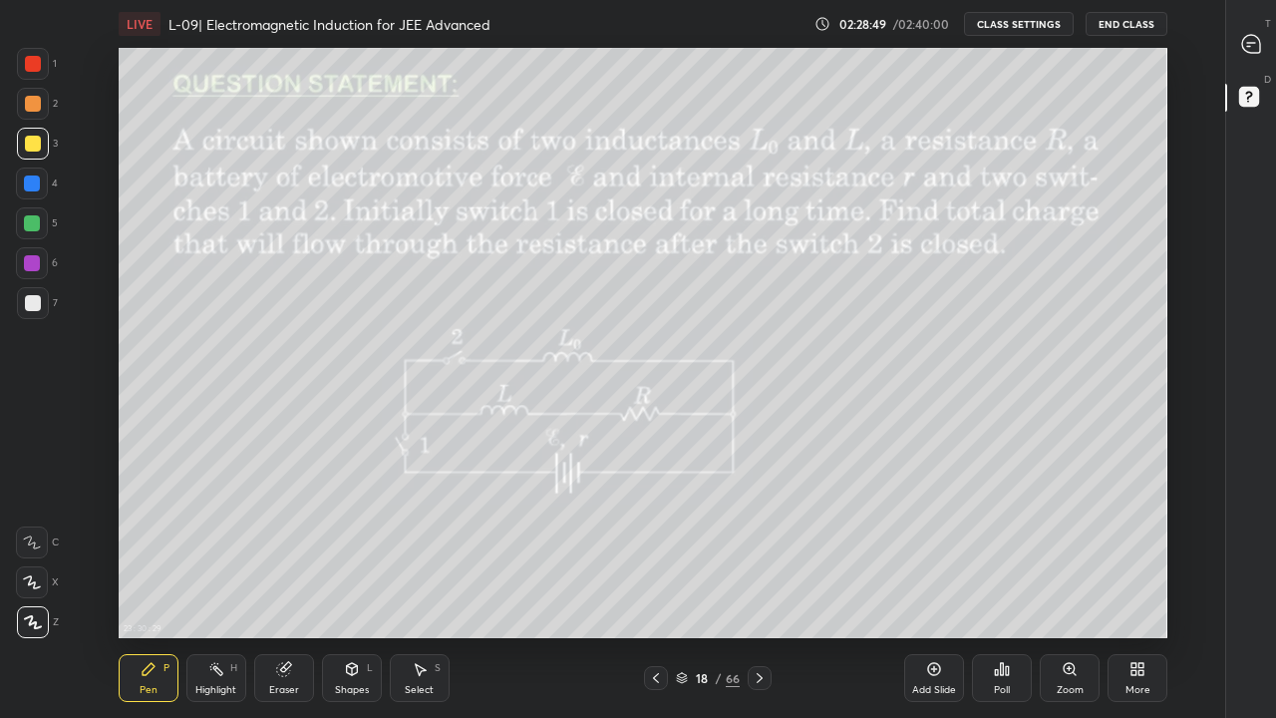
click at [655, 590] on icon at bounding box center [656, 678] width 16 height 16
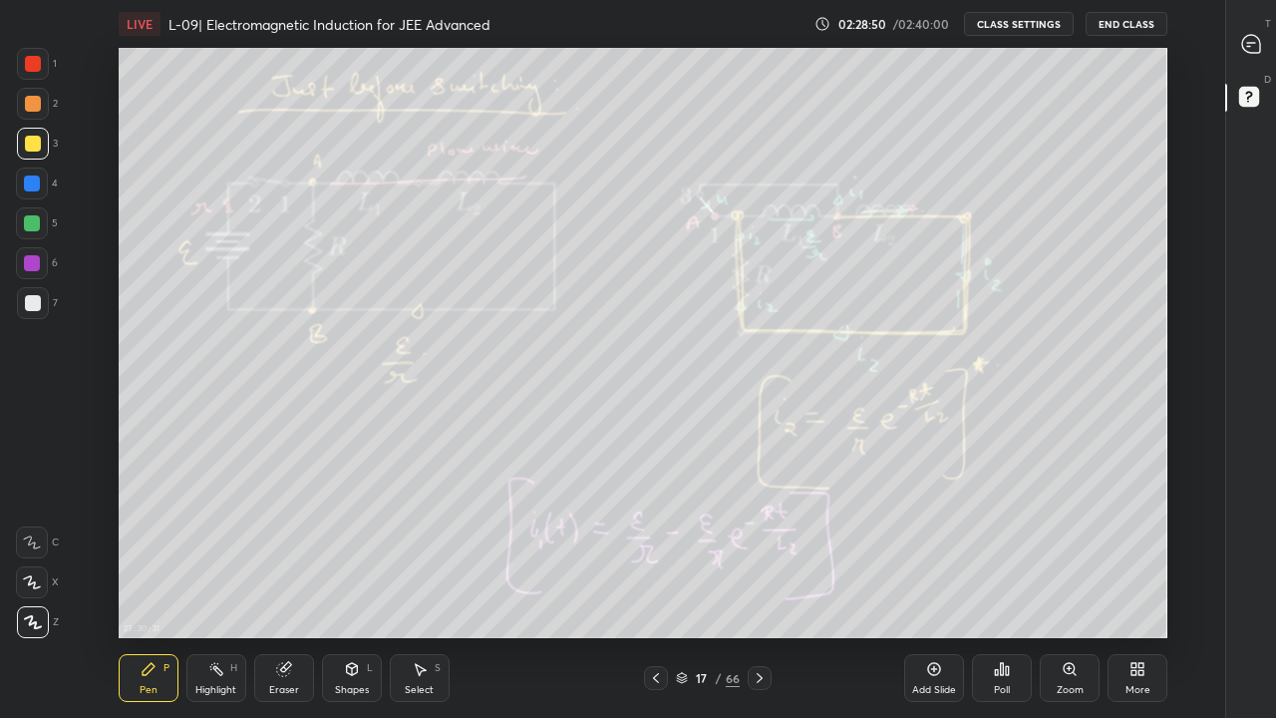
click at [644, 590] on div at bounding box center [656, 678] width 24 height 24
click at [655, 590] on icon at bounding box center [656, 678] width 16 height 16
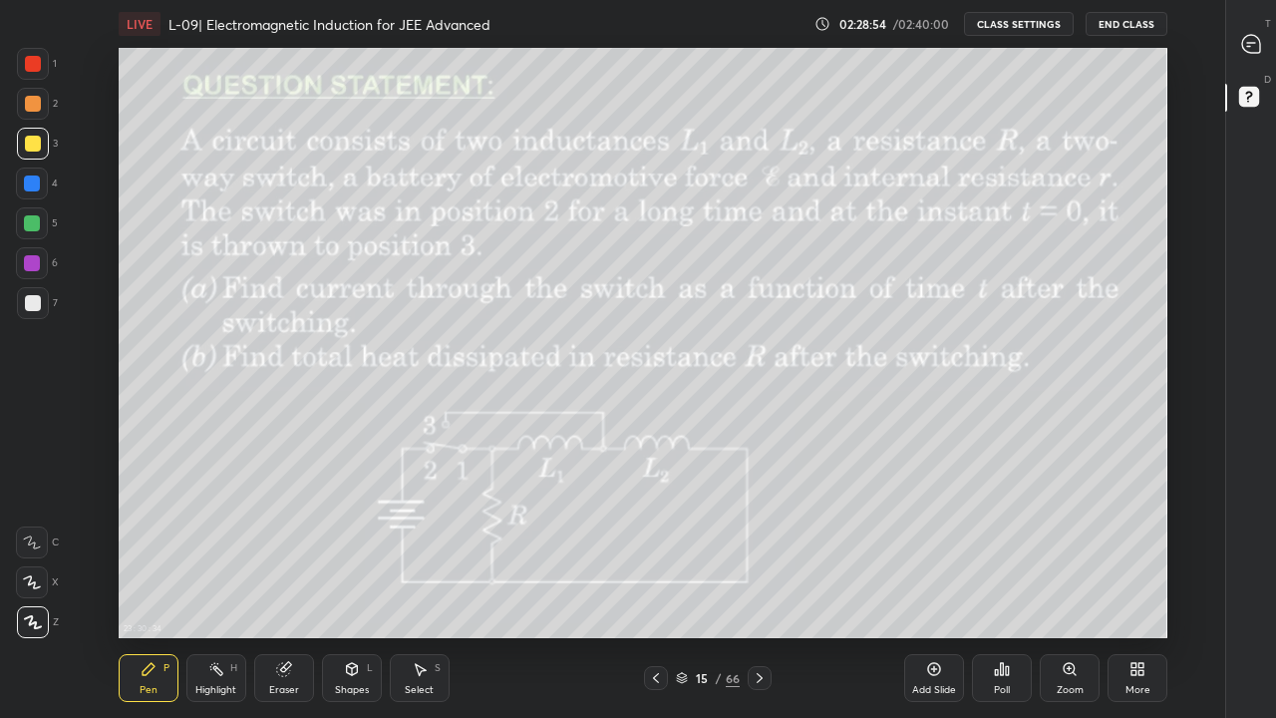
click at [657, 590] on icon at bounding box center [656, 678] width 6 height 10
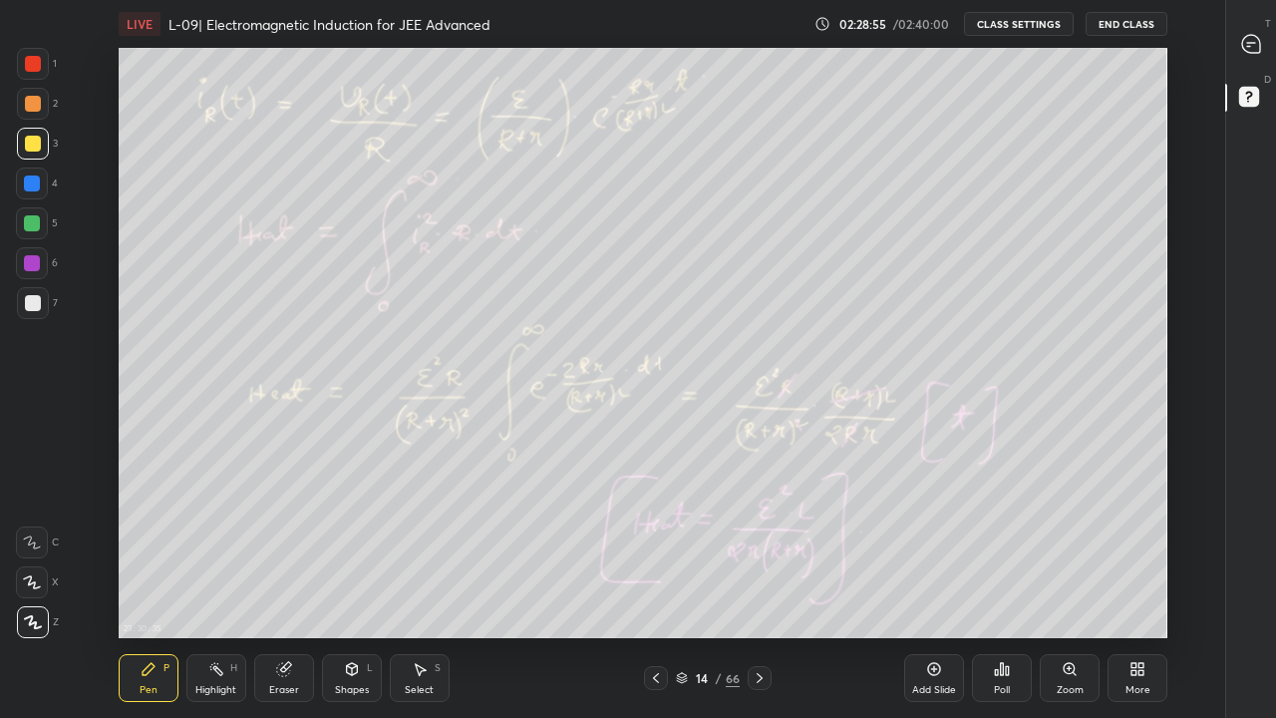
click at [657, 590] on icon at bounding box center [656, 678] width 16 height 16
click at [653, 590] on div at bounding box center [656, 678] width 24 height 24
click at [655, 590] on icon at bounding box center [656, 678] width 16 height 16
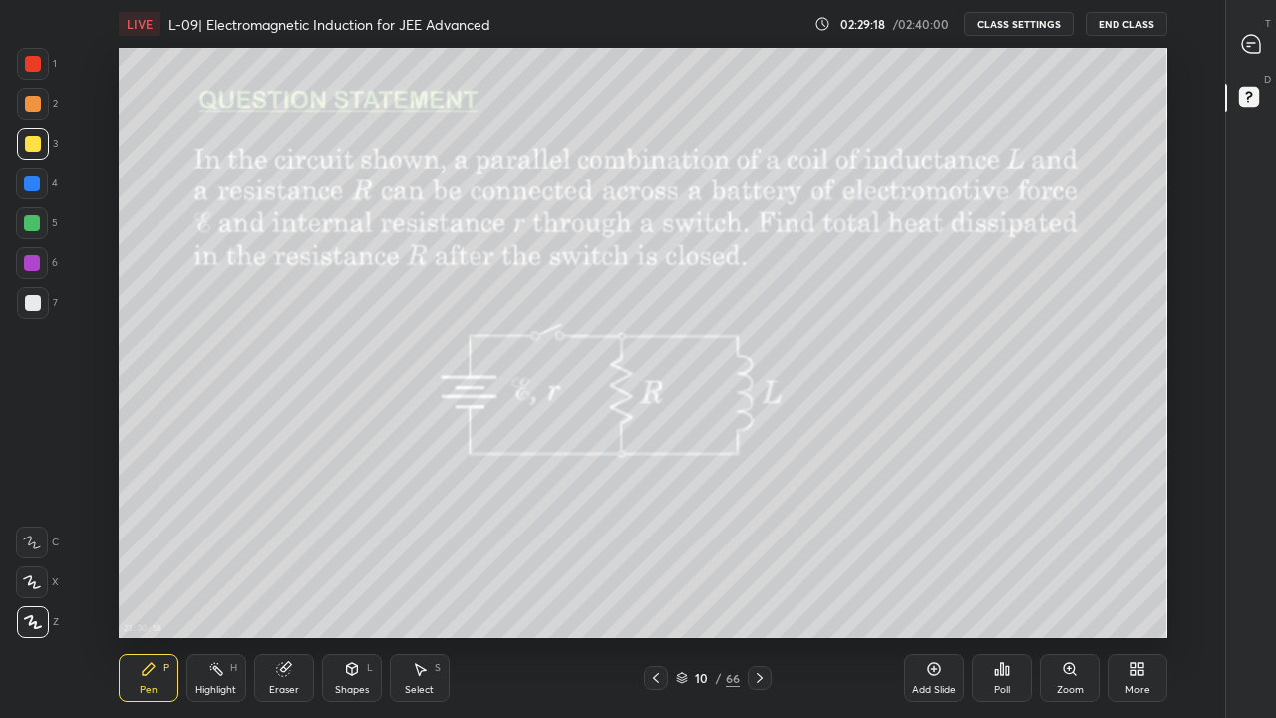
click at [767, 590] on icon at bounding box center [760, 678] width 16 height 16
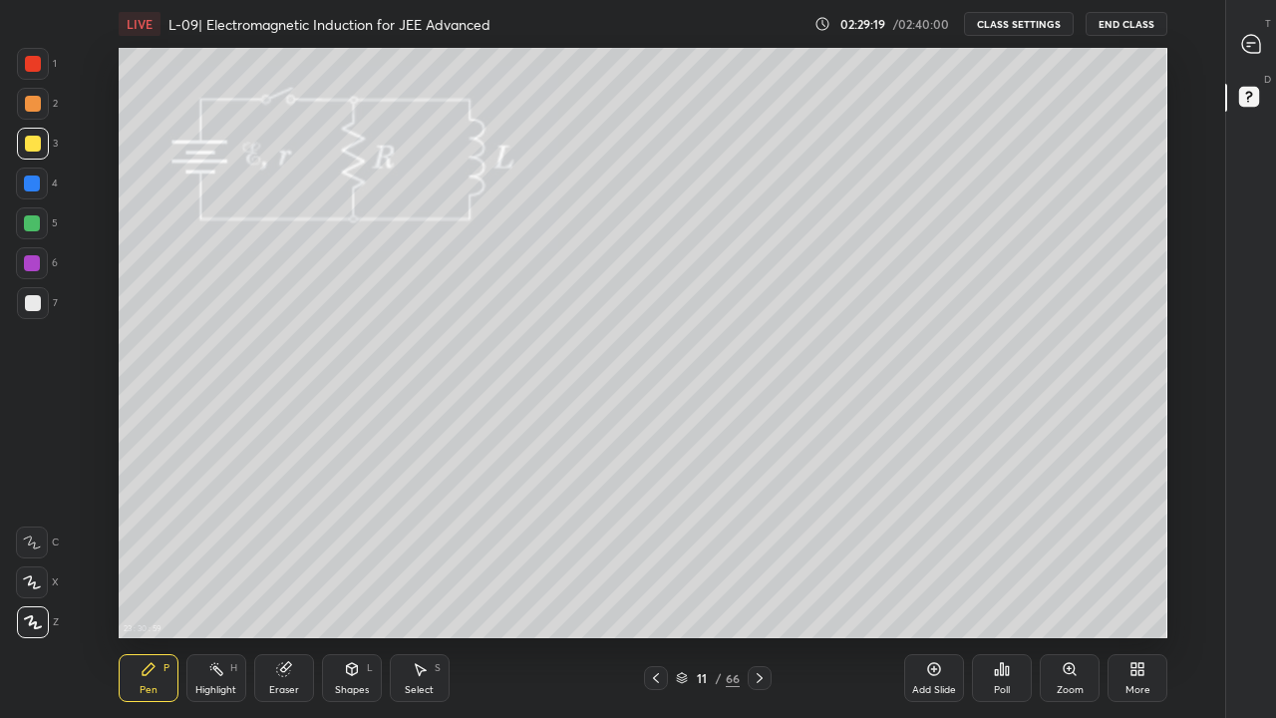
click at [760, 590] on icon at bounding box center [760, 678] width 16 height 16
click at [759, 590] on icon at bounding box center [760, 678] width 16 height 16
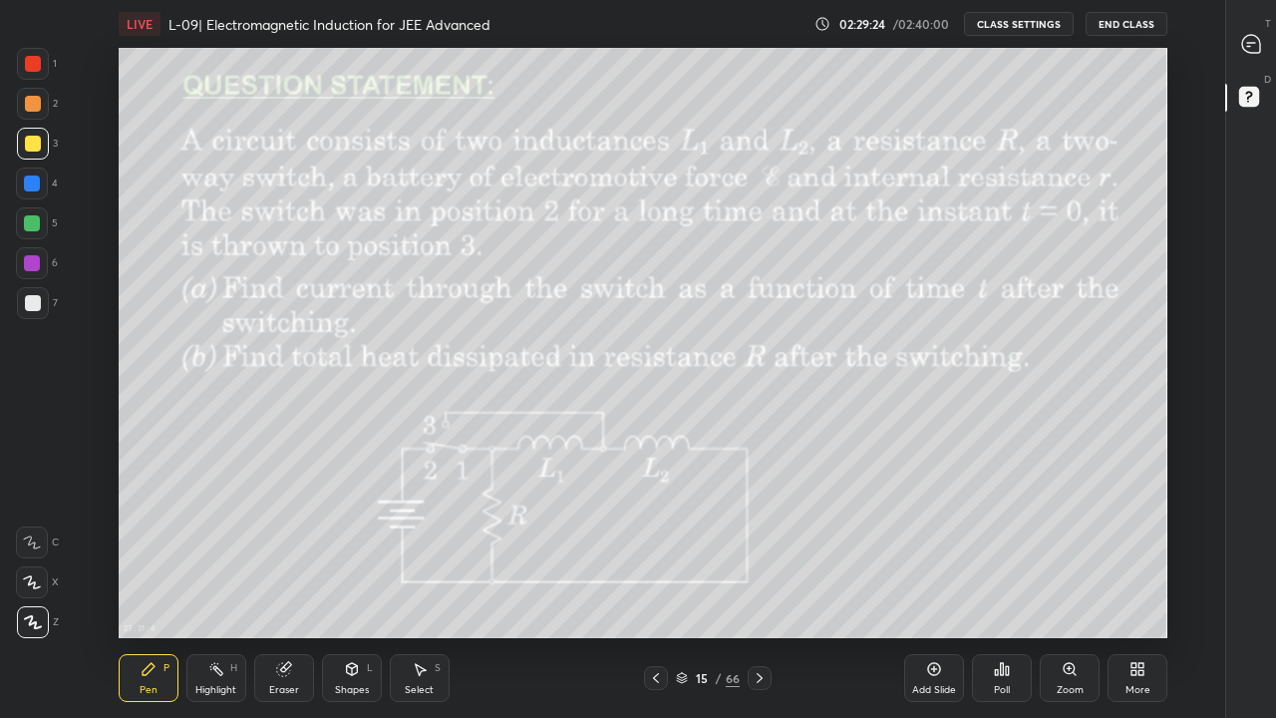
click at [760, 590] on icon at bounding box center [760, 678] width 16 height 16
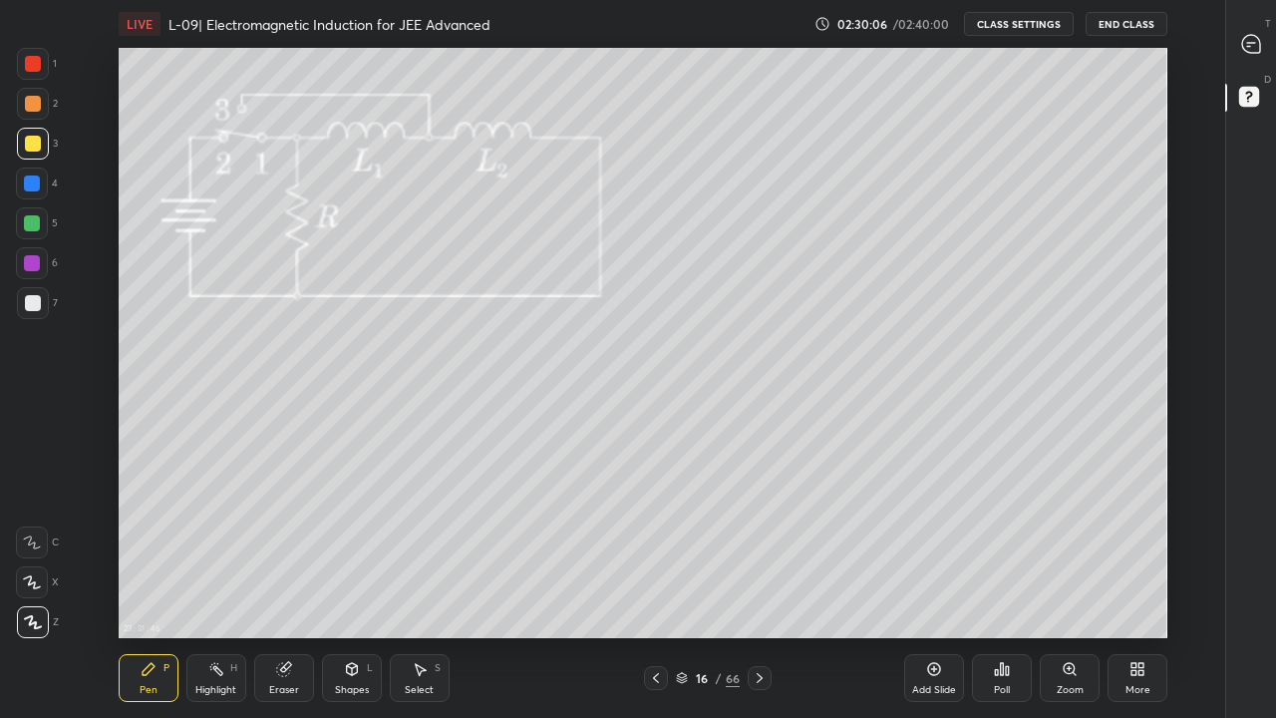
click at [1120, 26] on button "End Class" at bounding box center [1127, 24] width 82 height 24
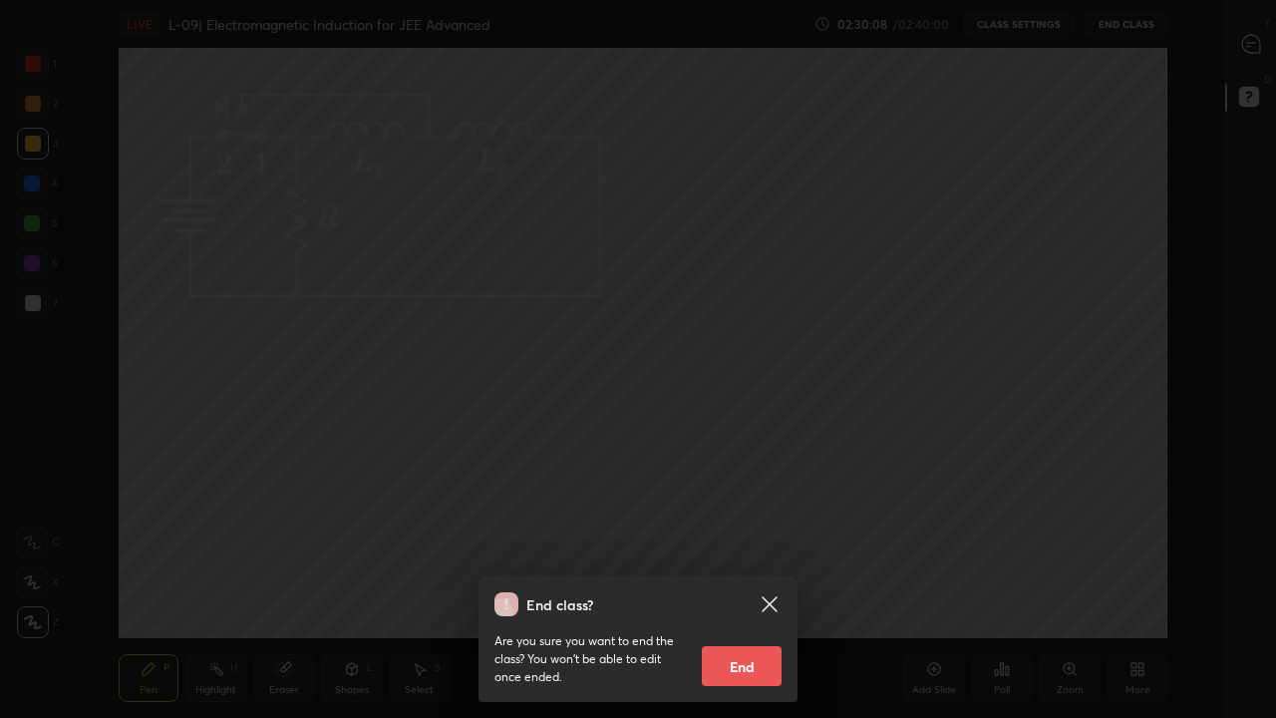
click at [741, 590] on button "End" at bounding box center [742, 666] width 80 height 40
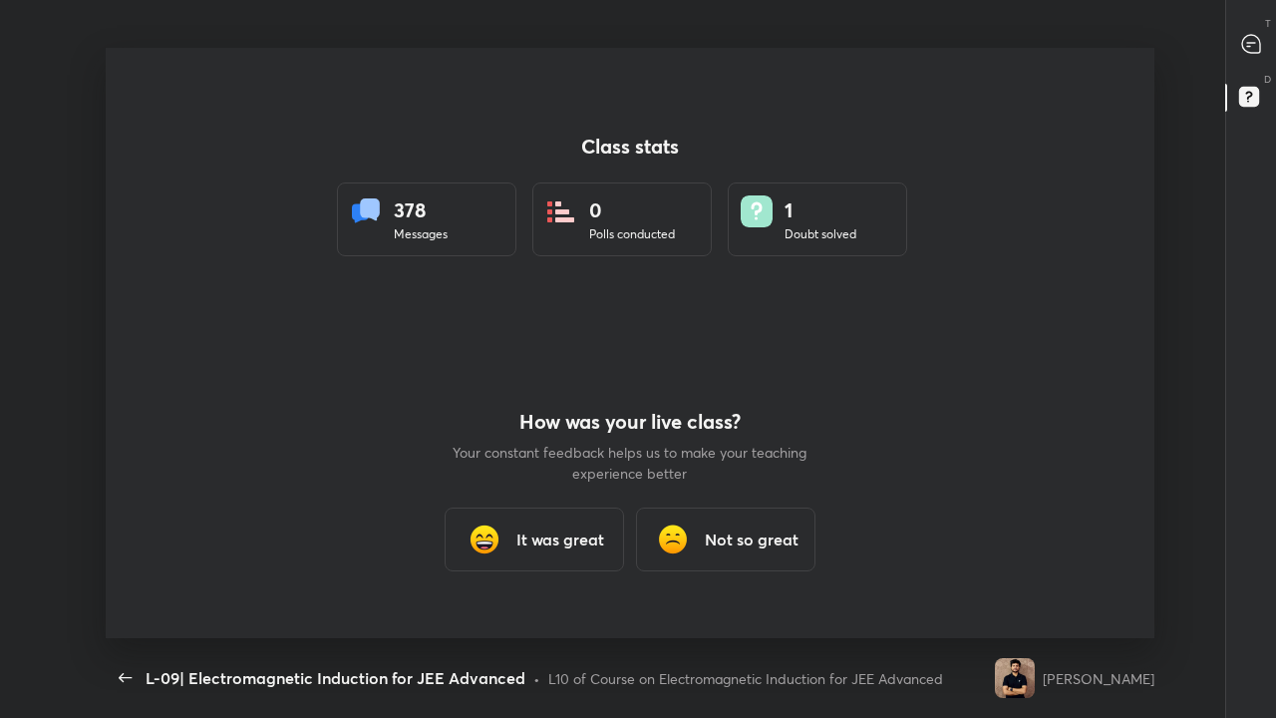
scroll to position [590, 1260]
